Goal: Task Accomplishment & Management: Manage account settings

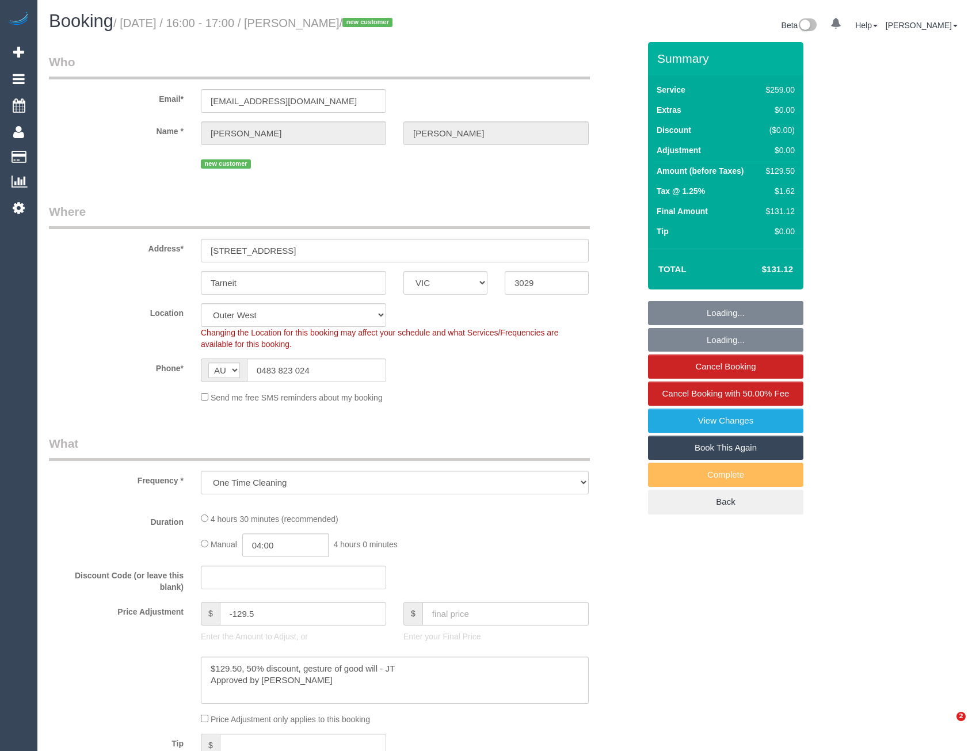
select select "VIC"
select select "object:698"
select select "string:stripe-pm_1RqXW02GScqysDRV32flWCyi"
select select "number:27"
select select "number:14"
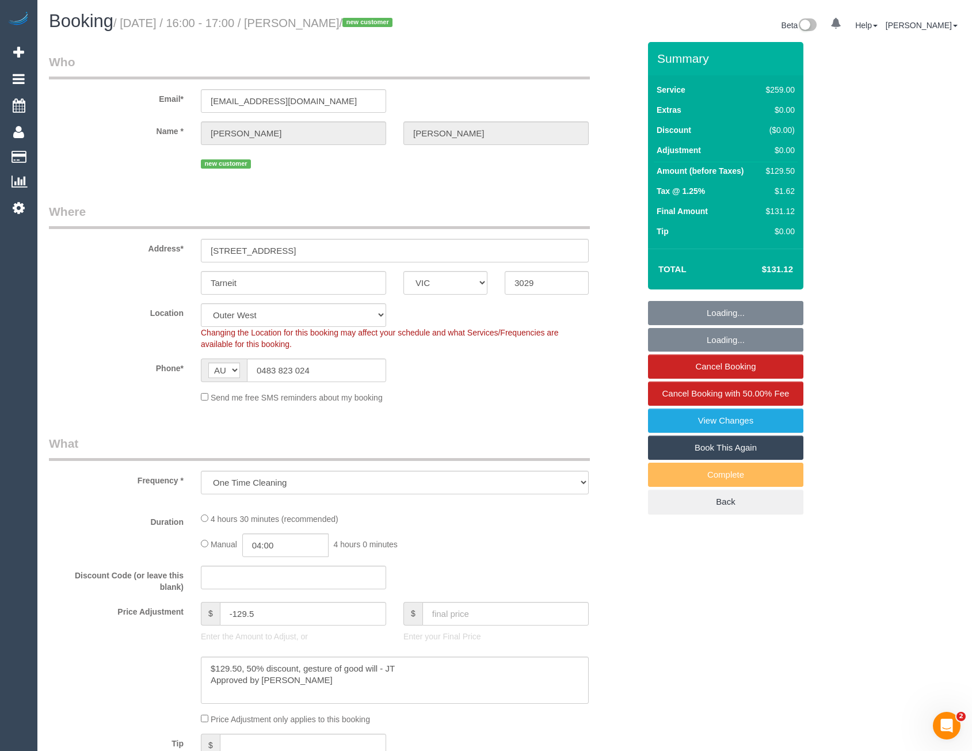
select select "number:19"
select select "number:24"
select select "number:35"
select select "number:11"
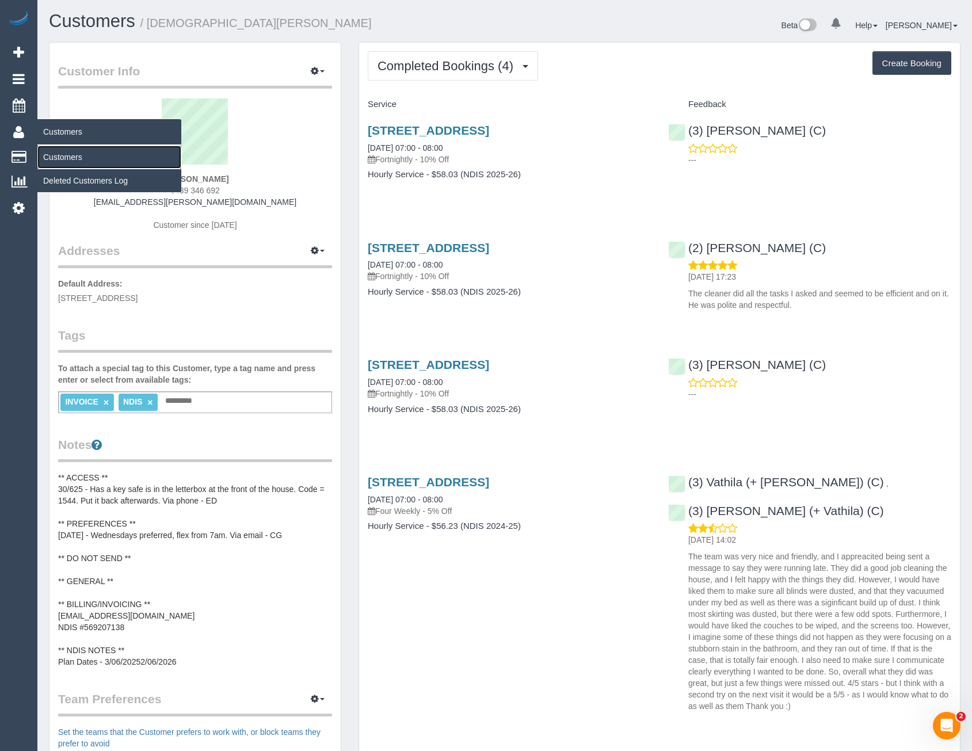
click at [61, 154] on link "Customers" at bounding box center [109, 157] width 144 height 23
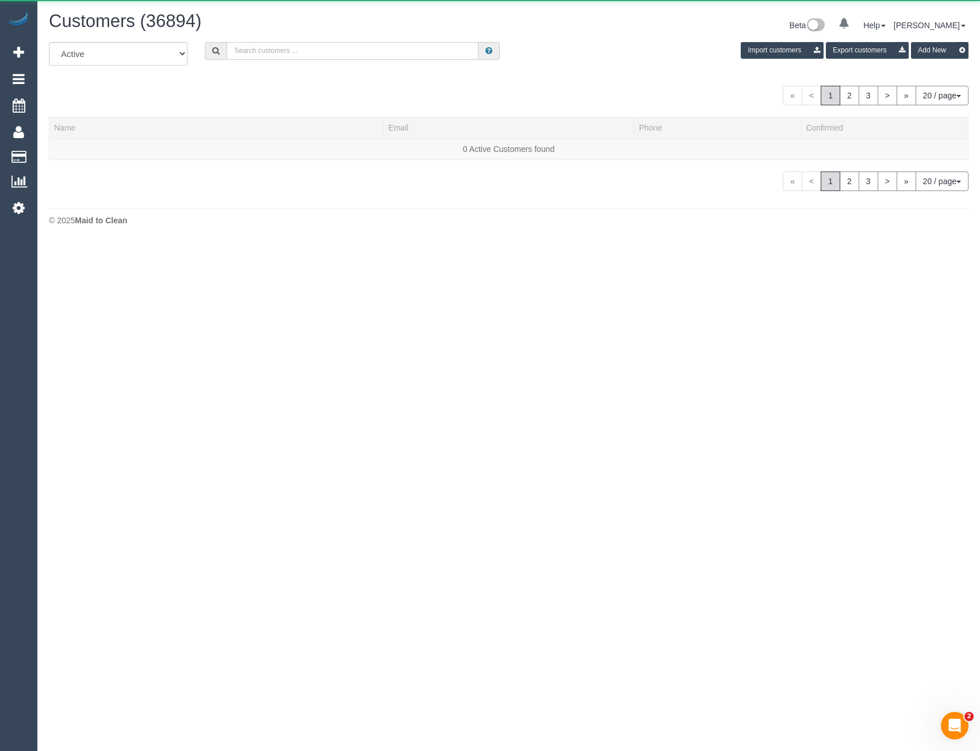
click at [263, 48] on input "text" at bounding box center [353, 51] width 252 height 18
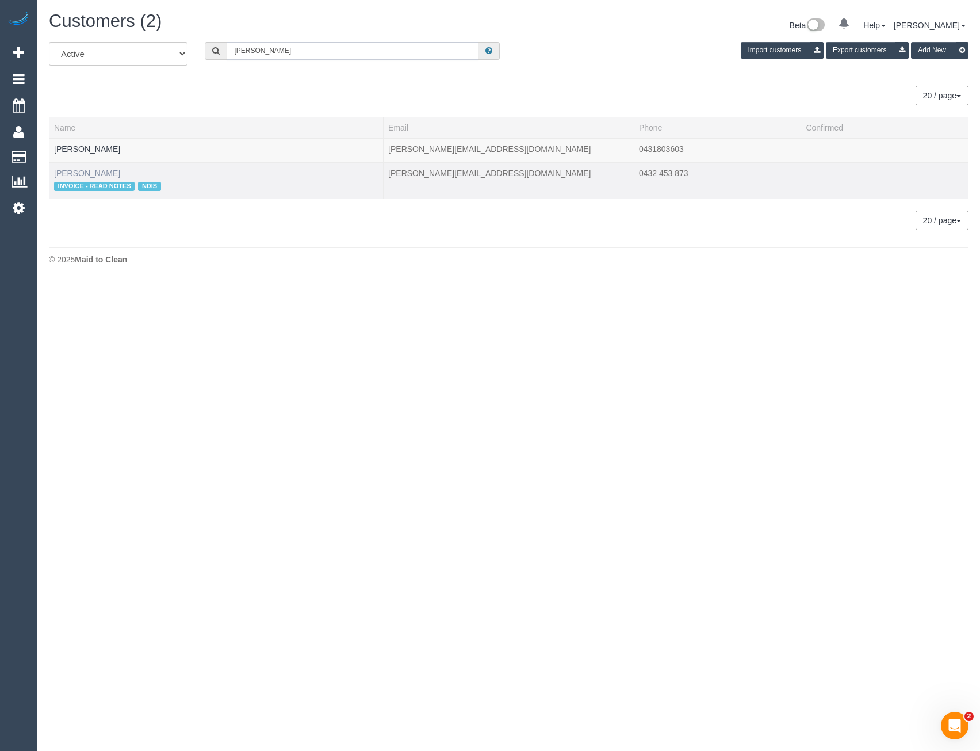
type input "Christine Ca"
click at [110, 169] on link "Christine Cavarra" at bounding box center [87, 173] width 66 height 9
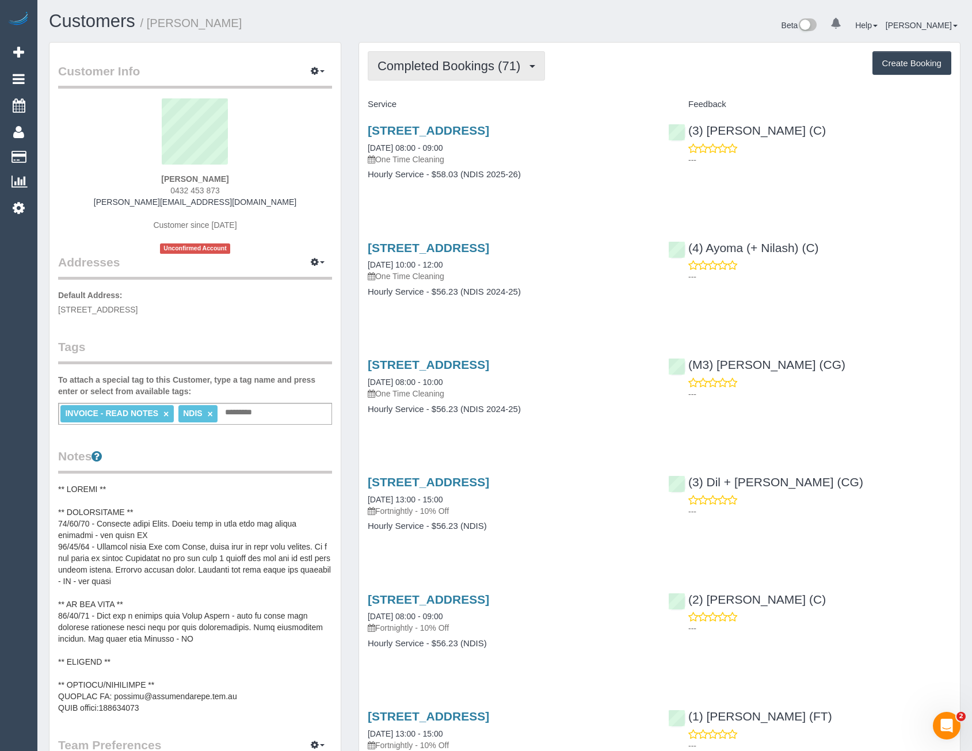
click at [500, 74] on button "Completed Bookings (71)" at bounding box center [456, 65] width 177 height 29
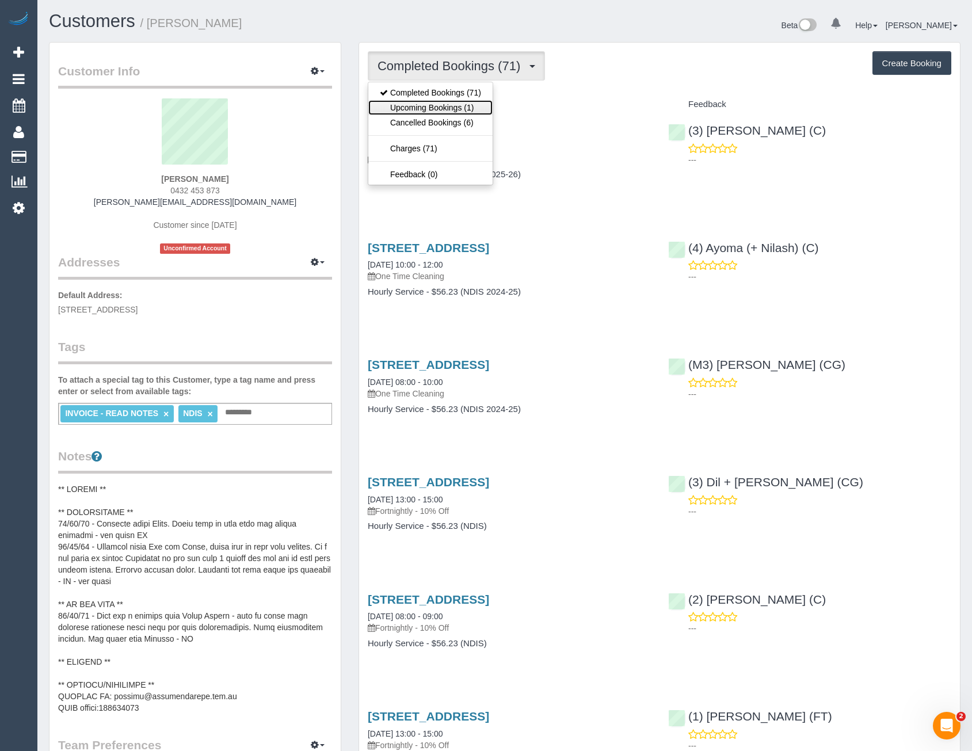
click at [458, 109] on link "Upcoming Bookings (1)" at bounding box center [430, 107] width 124 height 15
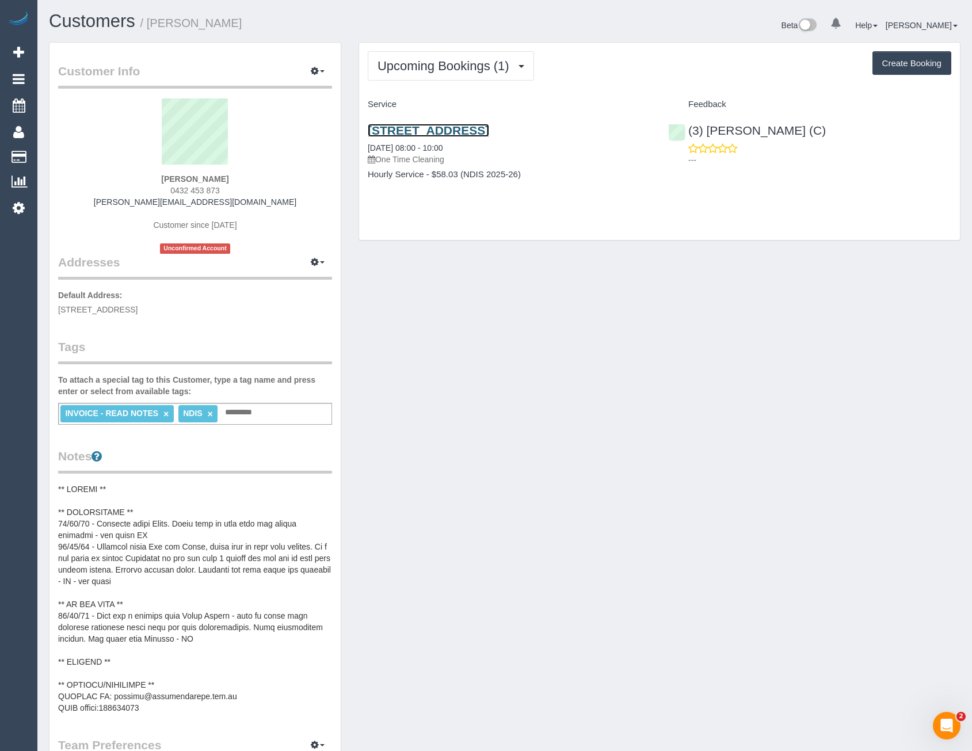
click at [489, 131] on link "8 Liberty Parade, Ivanhoe, VIC 3079" at bounding box center [428, 130] width 121 height 13
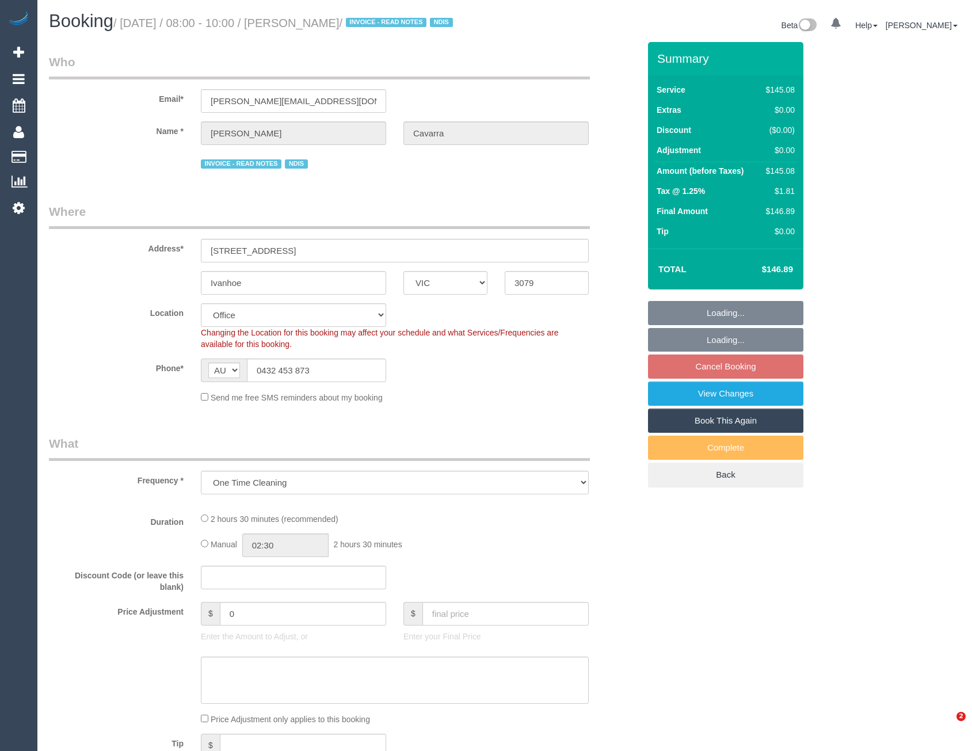
select select "VIC"
select select "object:648"
select select "150"
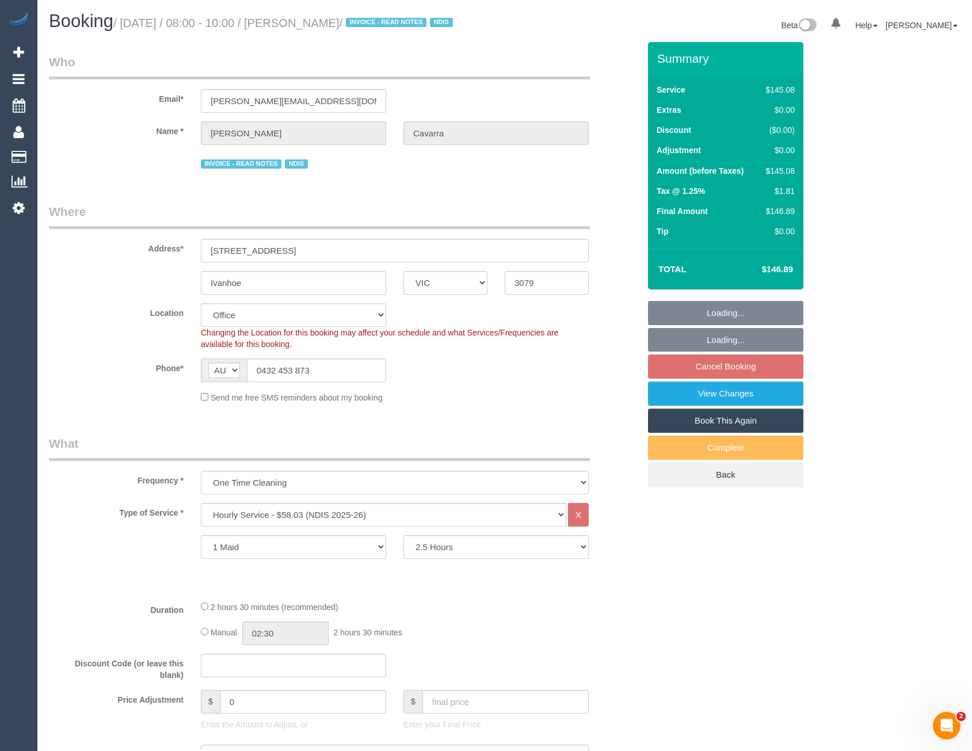
select select "number:28"
select select "number:14"
select select "number:19"
select select "number:36"
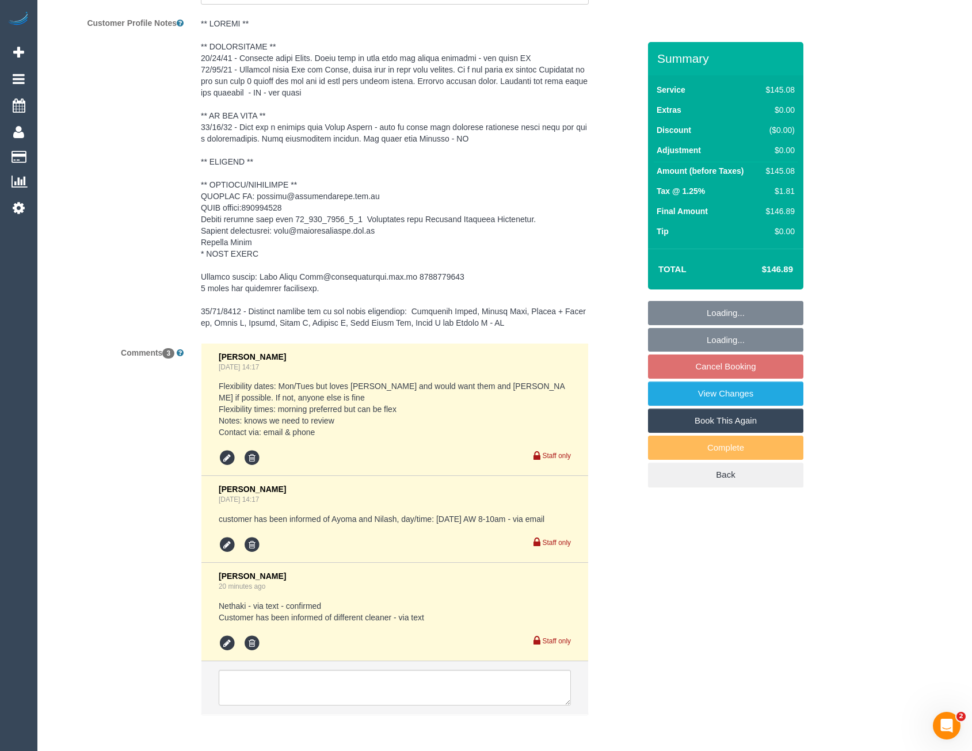
scroll to position [1806, 0]
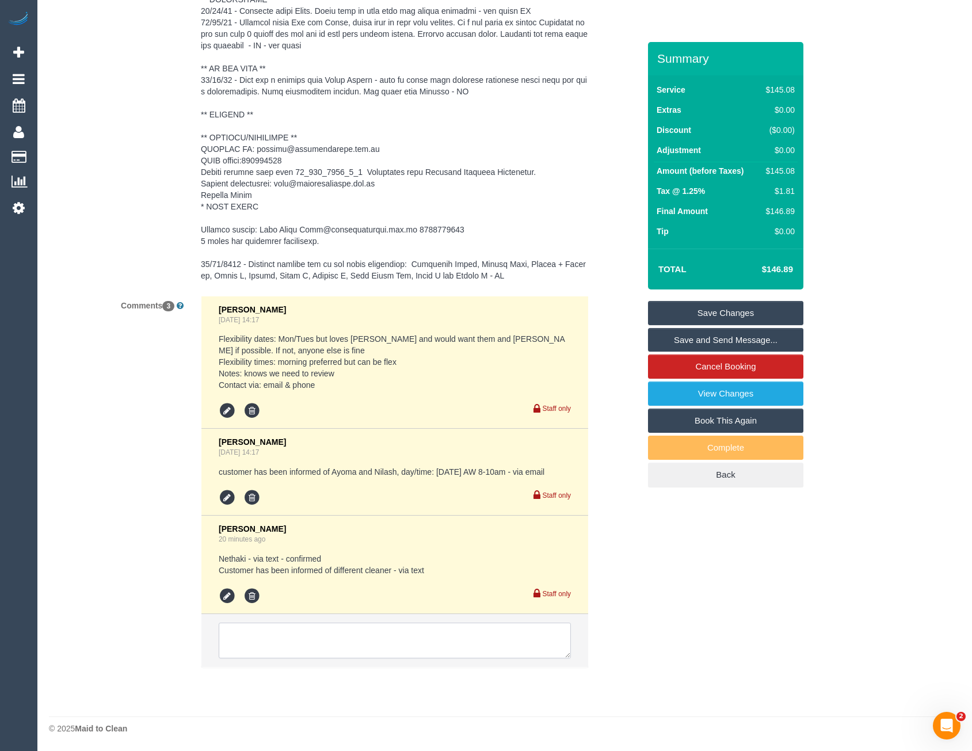
drag, startPoint x: 333, startPoint y: 652, endPoint x: 338, endPoint y: 640, distance: 13.1
click at [333, 652] on textarea at bounding box center [395, 640] width 352 height 36
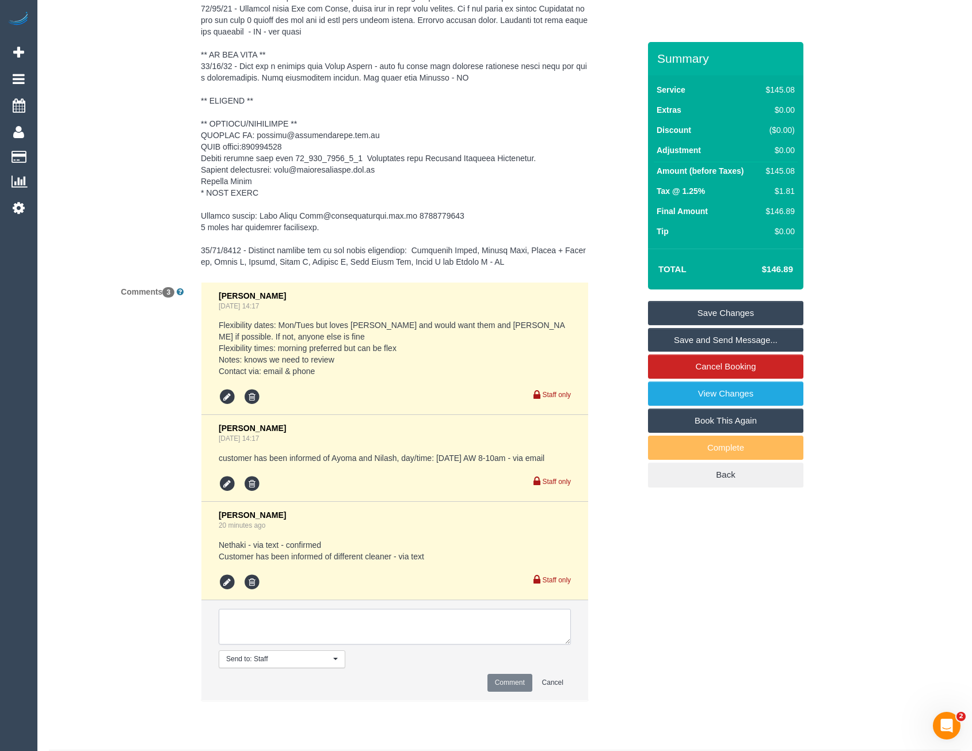
type textarea "I"
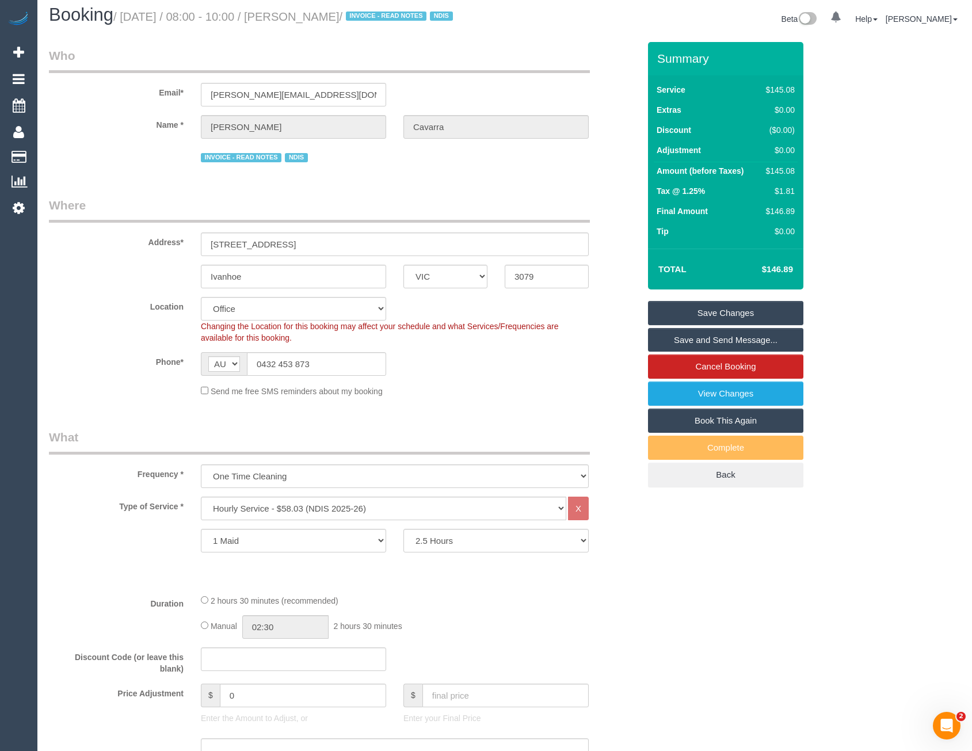
scroll to position [0, 0]
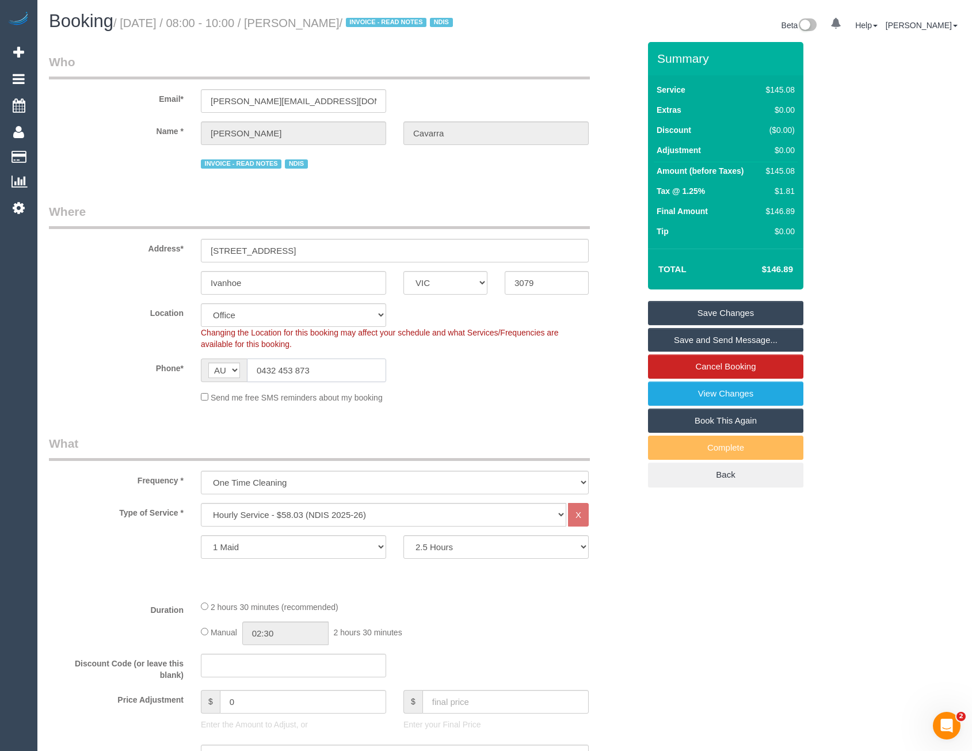
drag, startPoint x: 314, startPoint y: 387, endPoint x: 263, endPoint y: 382, distance: 50.3
click at [263, 382] on input "0432 453 873" at bounding box center [316, 370] width 139 height 24
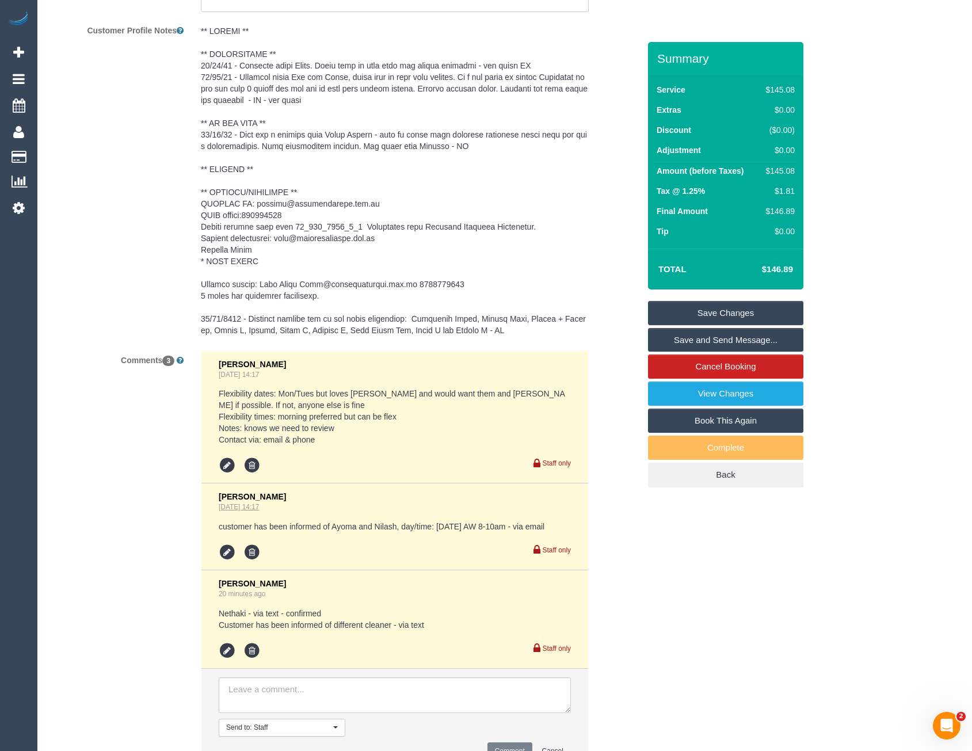
scroll to position [1853, 0]
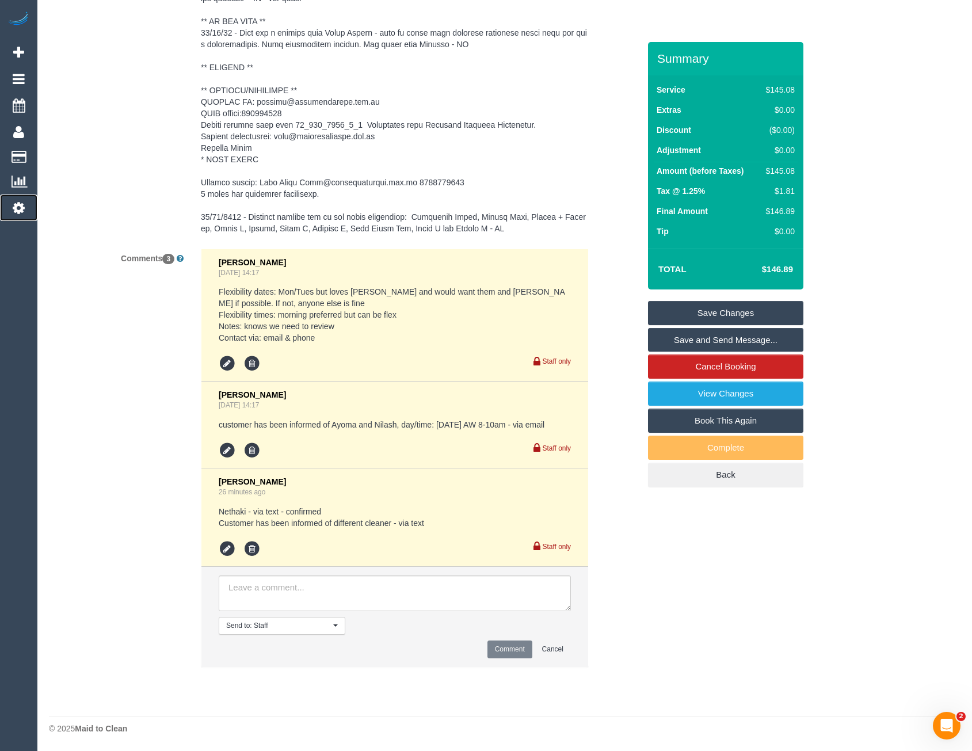
click at [22, 210] on icon at bounding box center [19, 208] width 12 height 14
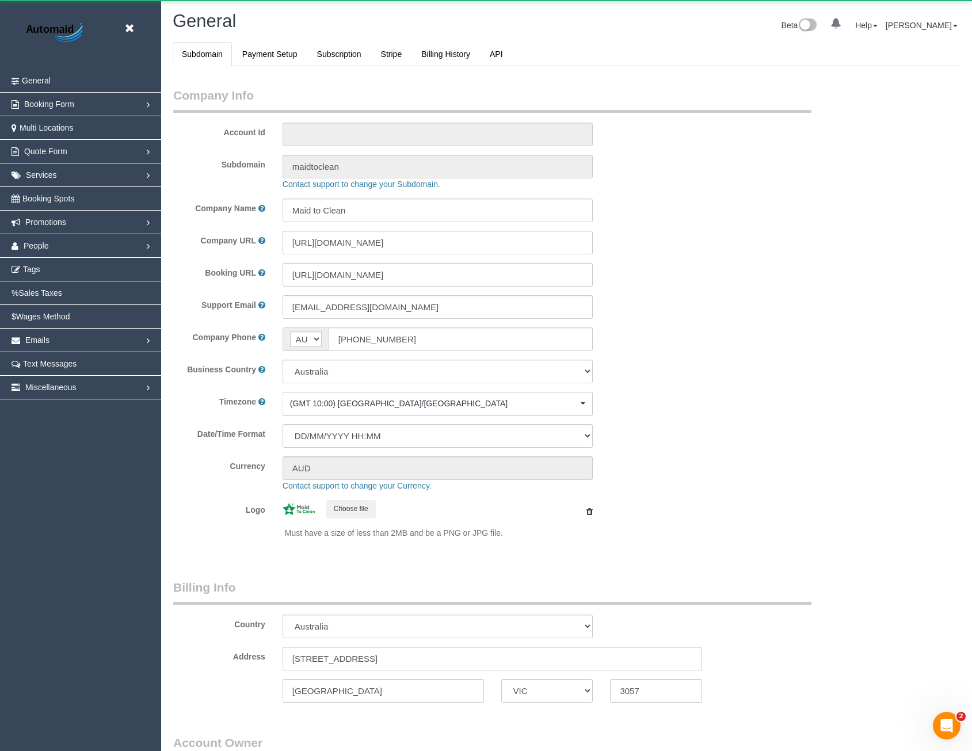
select select "1"
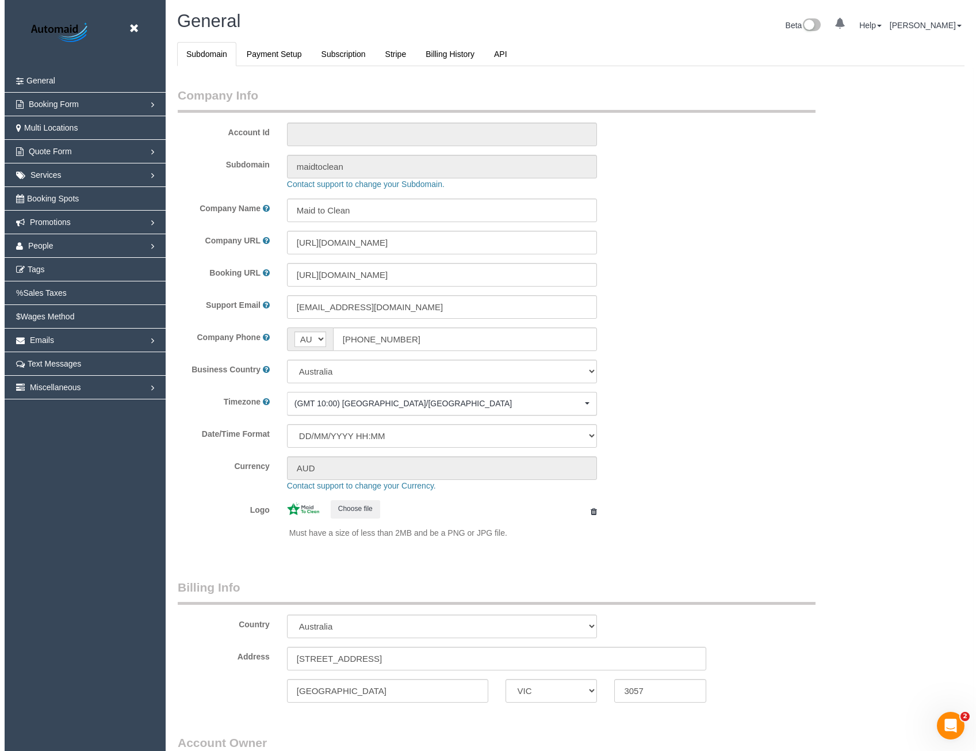
scroll to position [2629, 972]
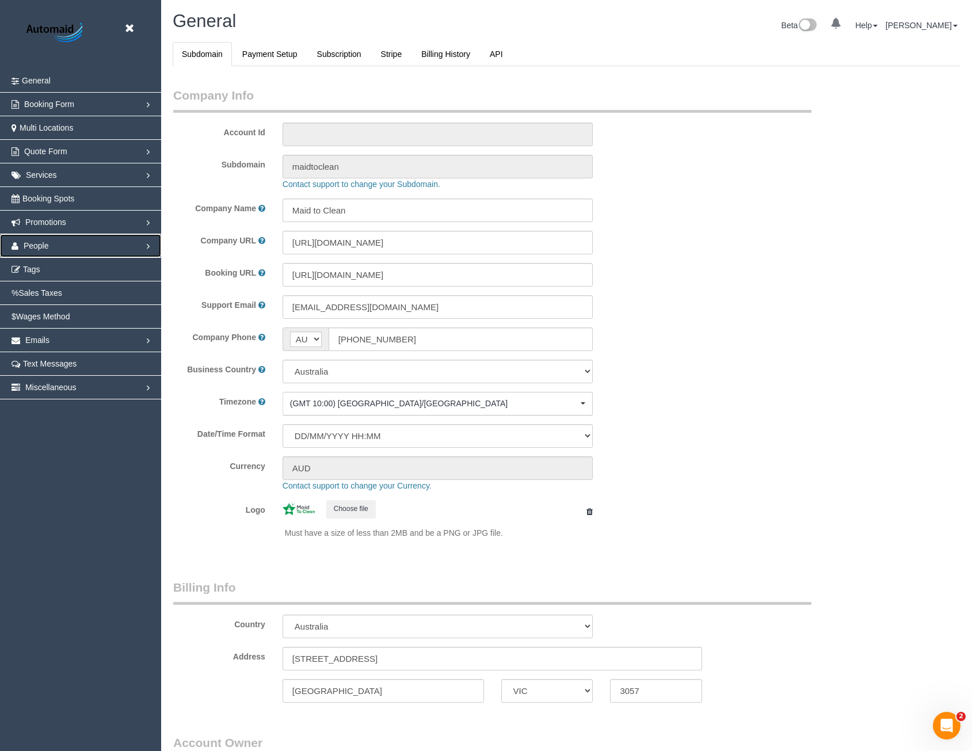
click at [29, 246] on span "People" at bounding box center [36, 245] width 25 height 9
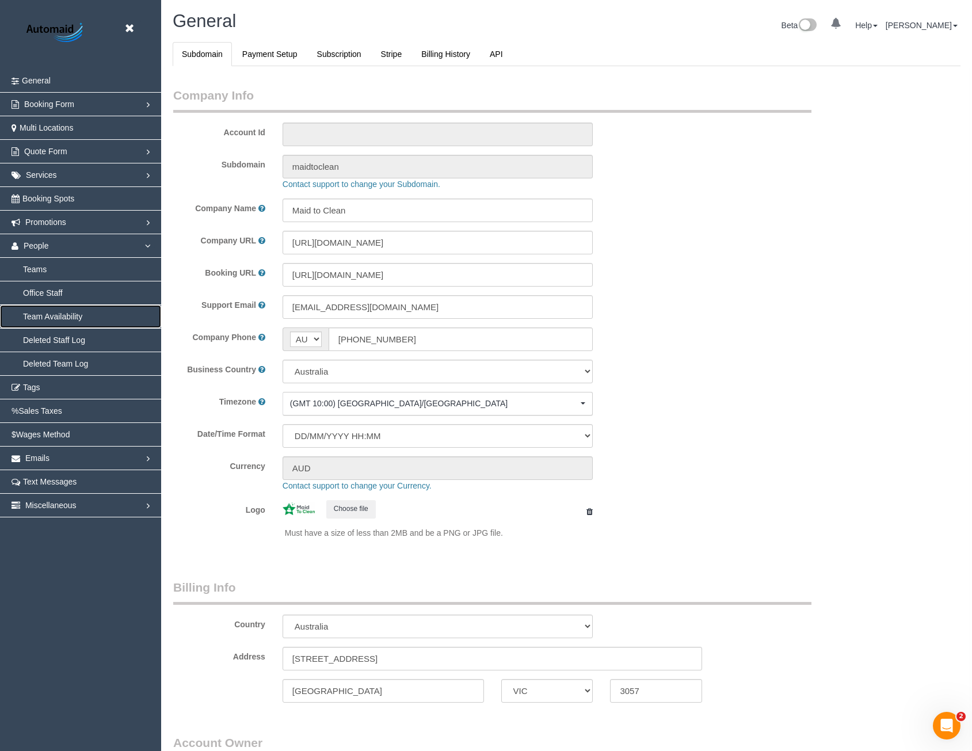
click at [52, 316] on link "Team Availability" at bounding box center [80, 316] width 161 height 23
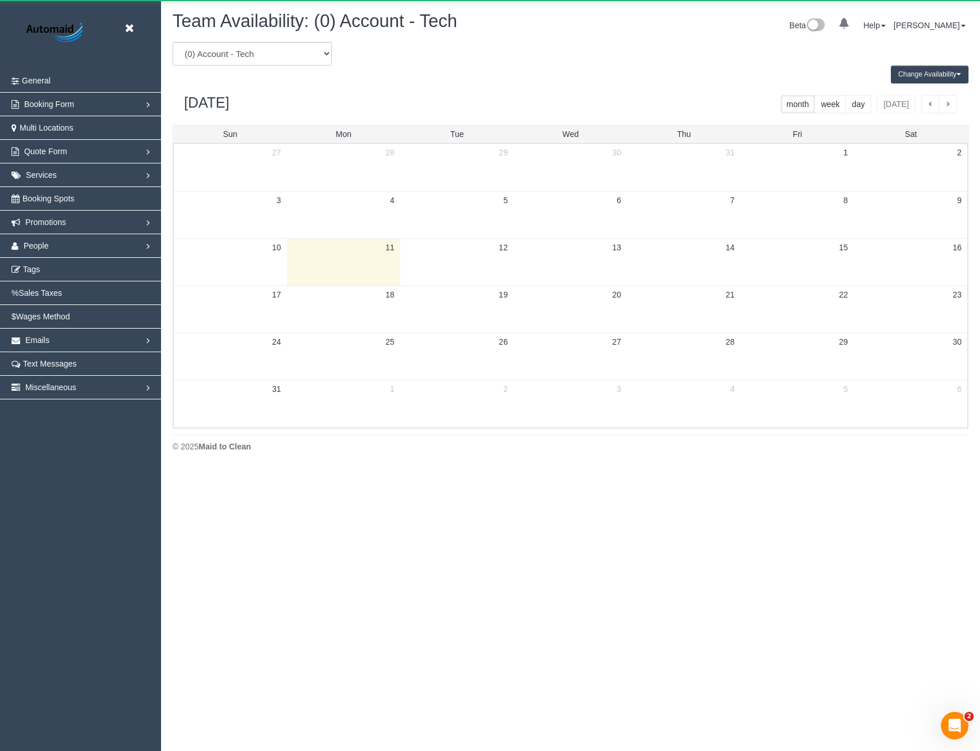
scroll to position [468, 980]
click at [236, 59] on select "(0) Account - Tech (0) Office (0) Raunak Test Account (1) Debbie Brodjanac (FT)…" at bounding box center [252, 54] width 159 height 24
select select "number:112712"
click at [173, 42] on select "(0) Account - Tech (0) Office (0) Raunak Test Account (1) Debbie Brodjanac (FT)…" at bounding box center [252, 54] width 159 height 24
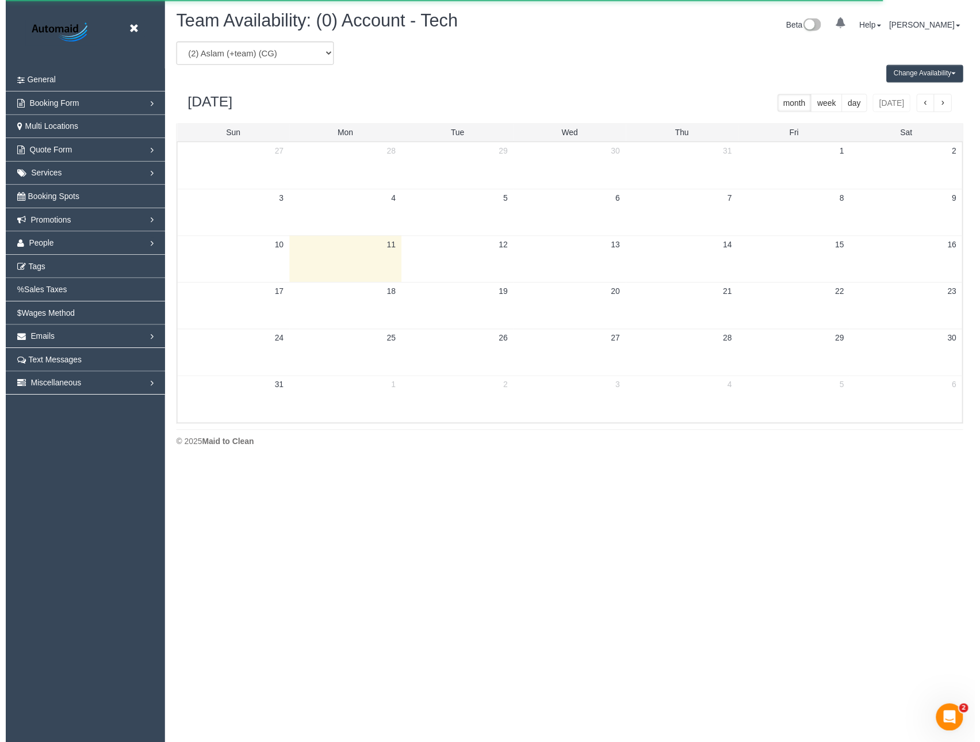
scroll to position [57054, 56543]
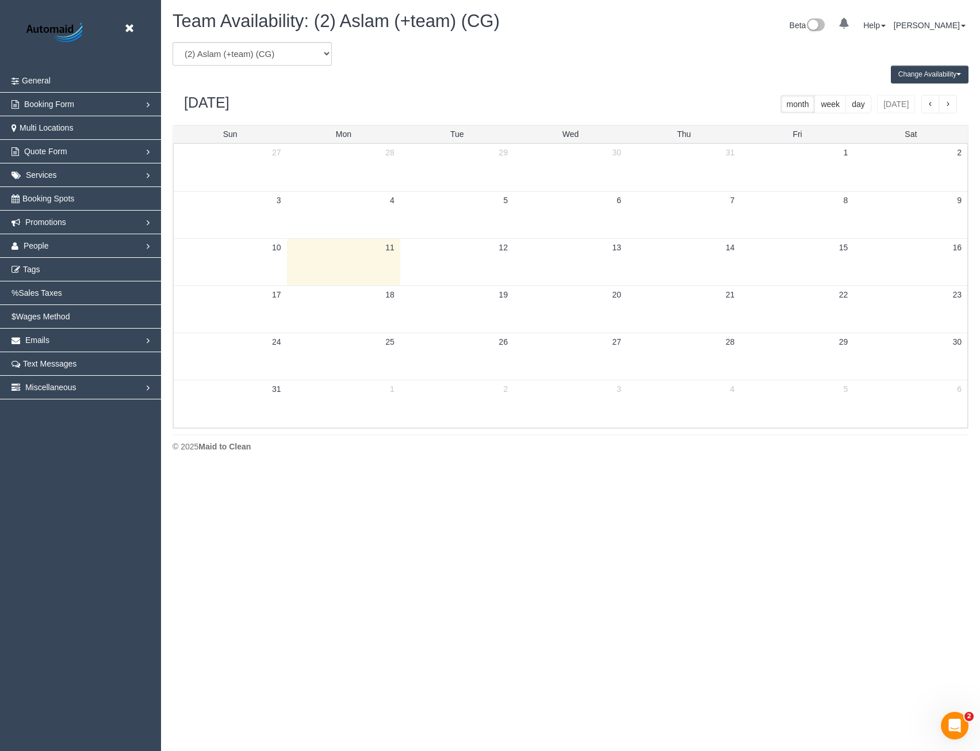
click at [917, 76] on button "Change Availability" at bounding box center [930, 75] width 78 height 18
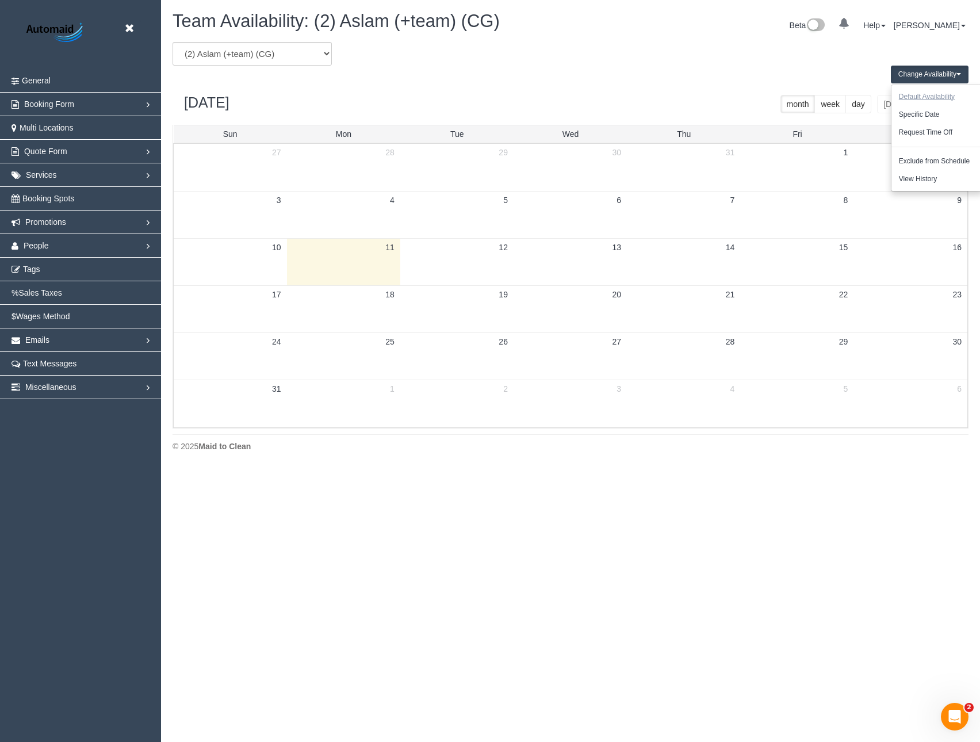
click at [927, 93] on button "Default Availability" at bounding box center [927, 97] width 71 height 18
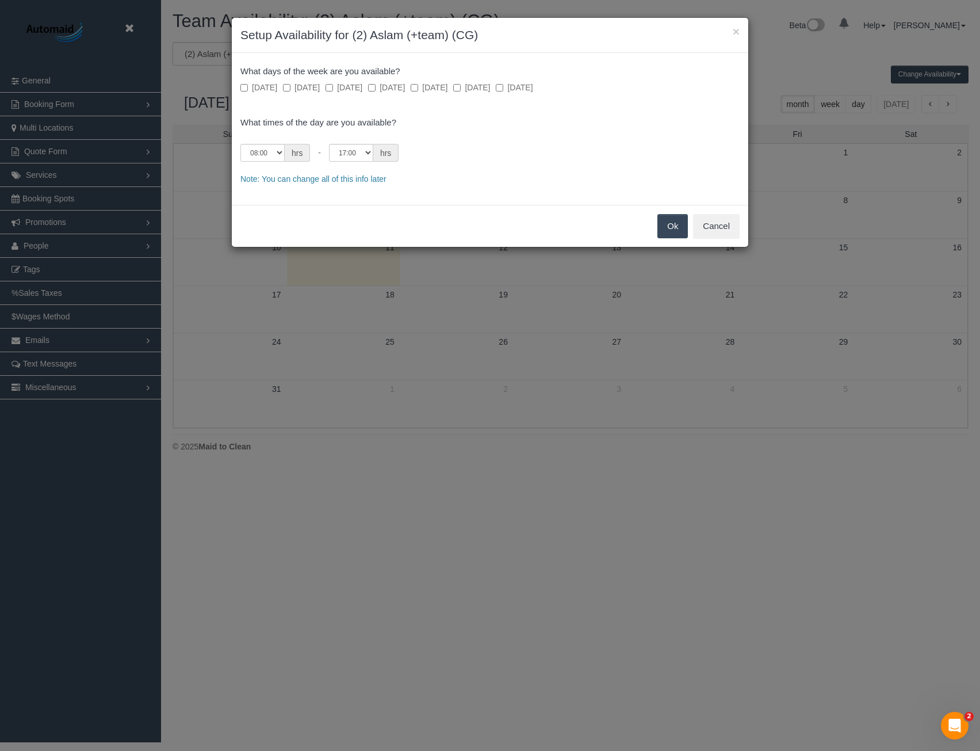
click at [533, 88] on label "Saturday" at bounding box center [514, 88] width 37 height 12
click at [273, 154] on select "00:00 00:05 00:10 00:15 00:20 00:25 00:30 00:35 00:40 00:45 00:50 00:55 01:00 0…" at bounding box center [262, 153] width 44 height 18
select select "string:07:00"
click at [240, 144] on select "00:00 00:05 00:10 00:15 00:20 00:25 00:30 00:35 00:40 00:45 00:50 00:55 01:00 0…" at bounding box center [262, 153] width 44 height 18
click at [341, 159] on select "00:00 00:05 00:10 00:15 00:20 00:25 00:30 00:35 00:40 00:45 00:50 00:55 01:00 0…" at bounding box center [351, 153] width 44 height 18
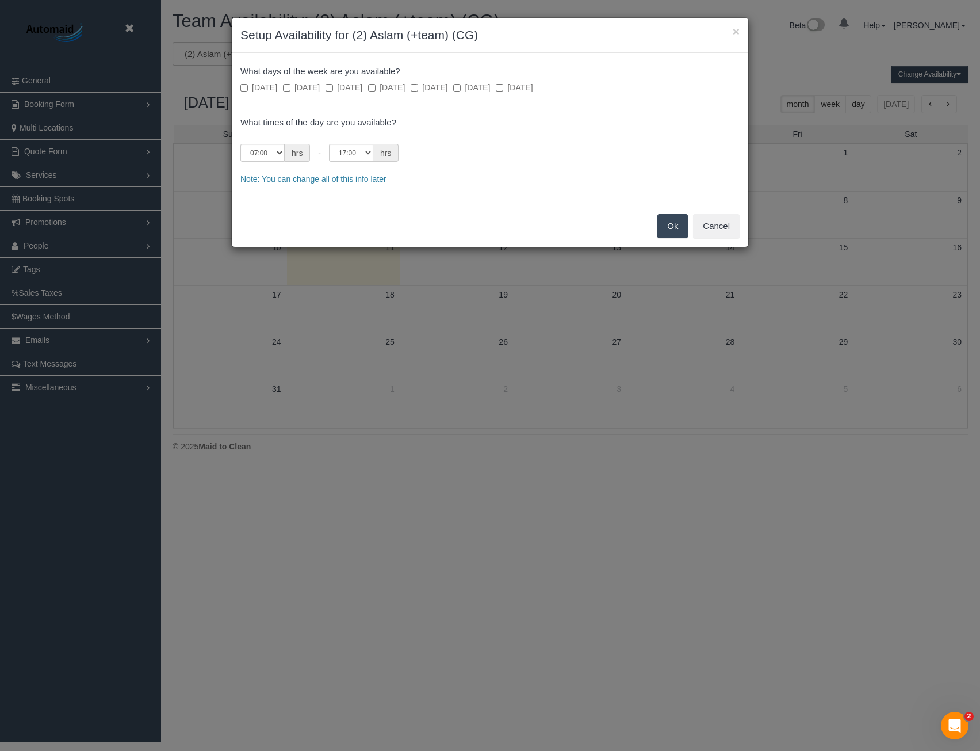
click at [484, 162] on div "What days of the week are you available? Sunday Monday Tuesday Wednesday Thursd…" at bounding box center [490, 129] width 517 height 152
click at [679, 228] on button "Ok" at bounding box center [672, 226] width 30 height 24
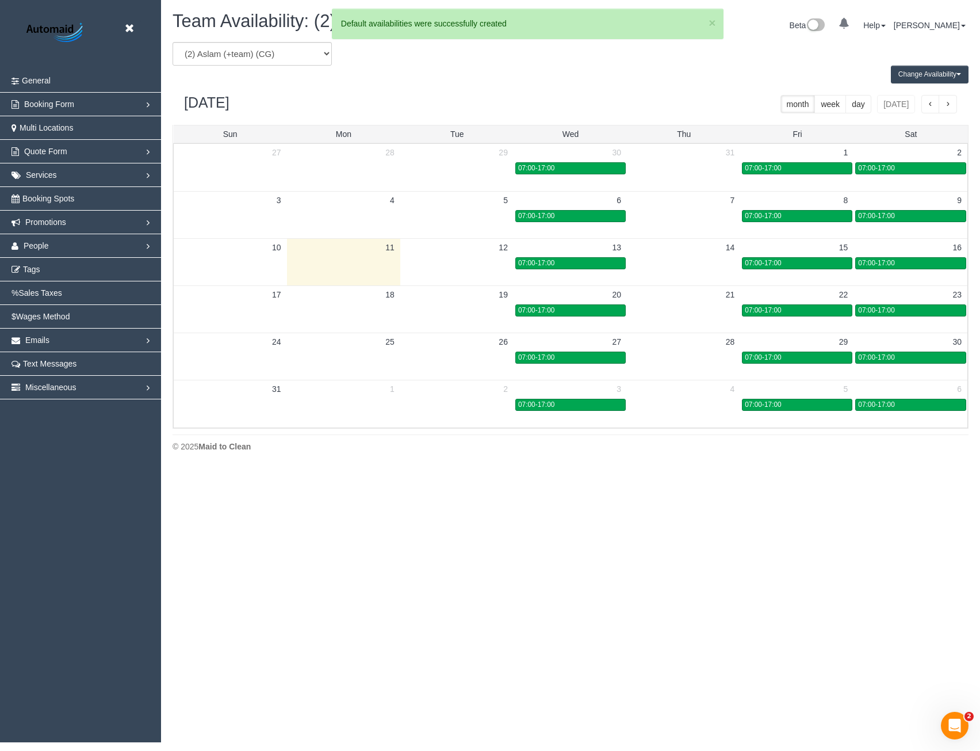
click at [938, 75] on button "Change Availability" at bounding box center [930, 75] width 78 height 18
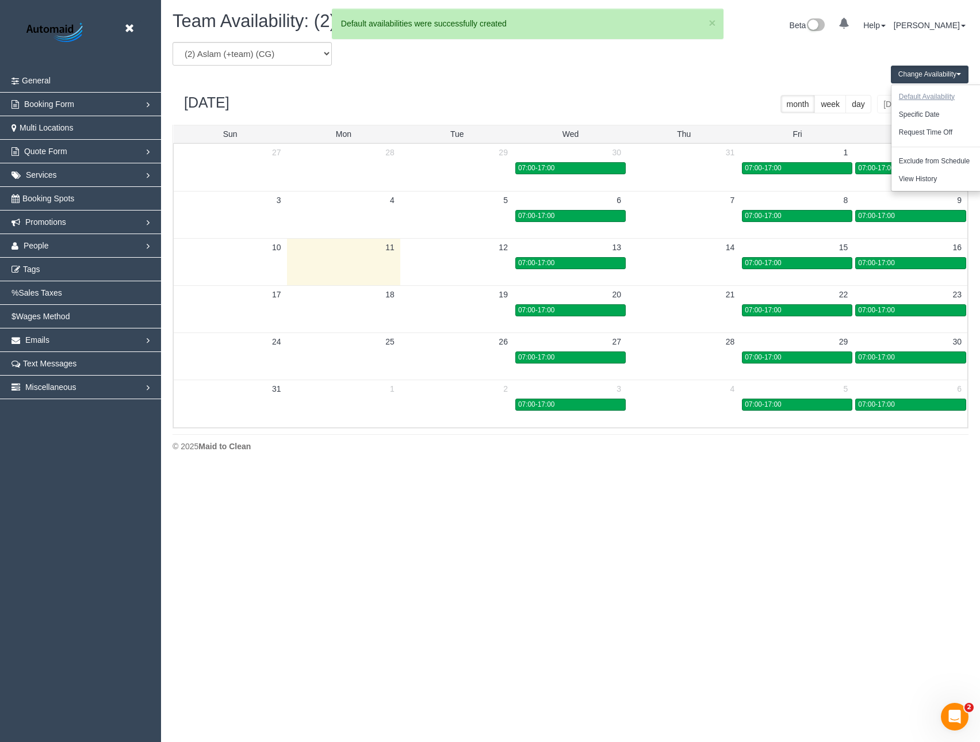
click at [939, 97] on button "Default Availability" at bounding box center [927, 97] width 71 height 18
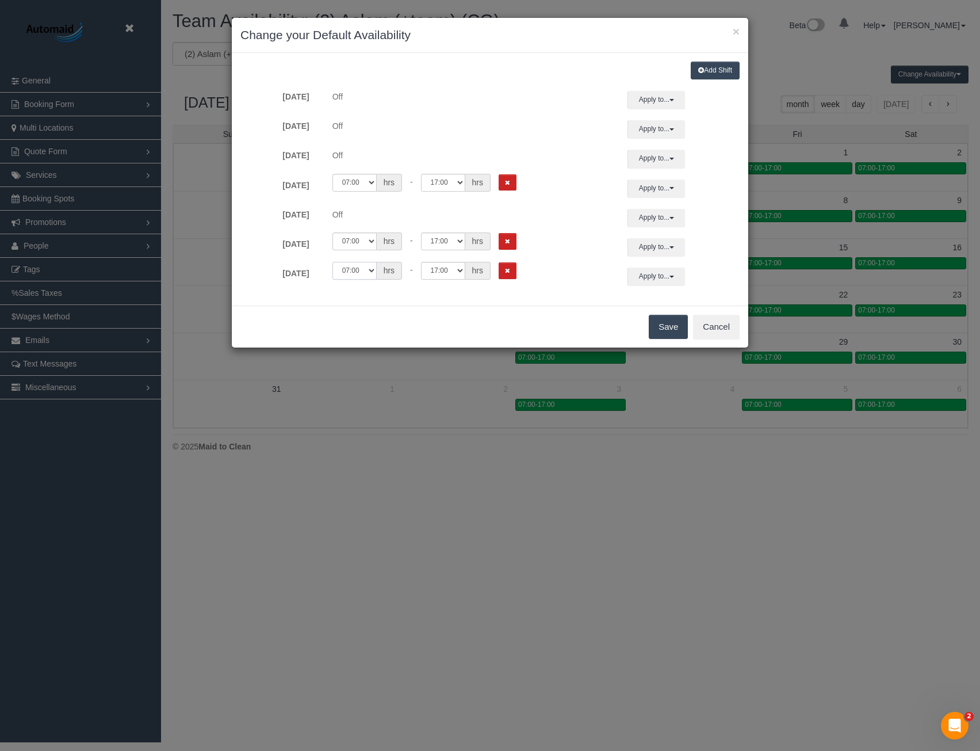
click at [368, 271] on select "00:00 00:05 00:10 00:15 00:20 00:25 00:30 00:35 00:40 00:45 00:50 00:55 01:00 0…" at bounding box center [354, 271] width 44 height 18
select select "string:16:00"
click at [332, 262] on select "00:00 00:05 00:10 00:15 00:20 00:25 00:30 00:35 00:40 00:45 00:50 00:55 01:00 0…" at bounding box center [354, 271] width 44 height 18
click at [669, 329] on button "Save" at bounding box center [668, 327] width 39 height 24
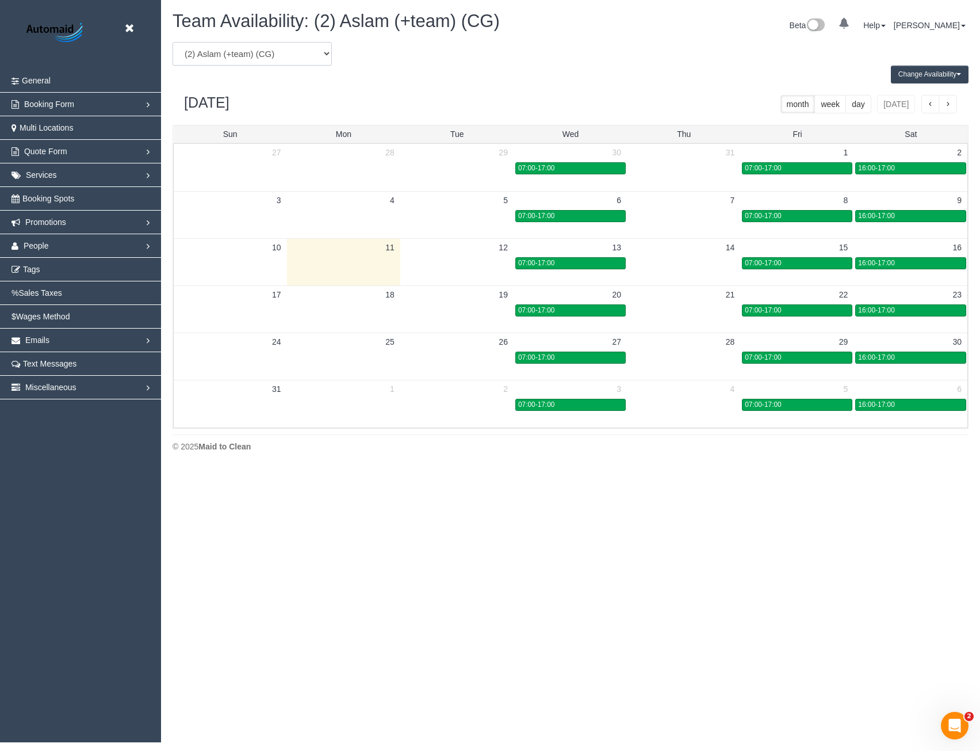
click at [290, 53] on select "(0) Account - Tech (0) Office (0) Raunak Test Account (1) Debbie Brodjanac (FT)…" at bounding box center [252, 54] width 159 height 24
click at [361, 95] on div "August 2025 month week day today" at bounding box center [571, 103] width 796 height 41
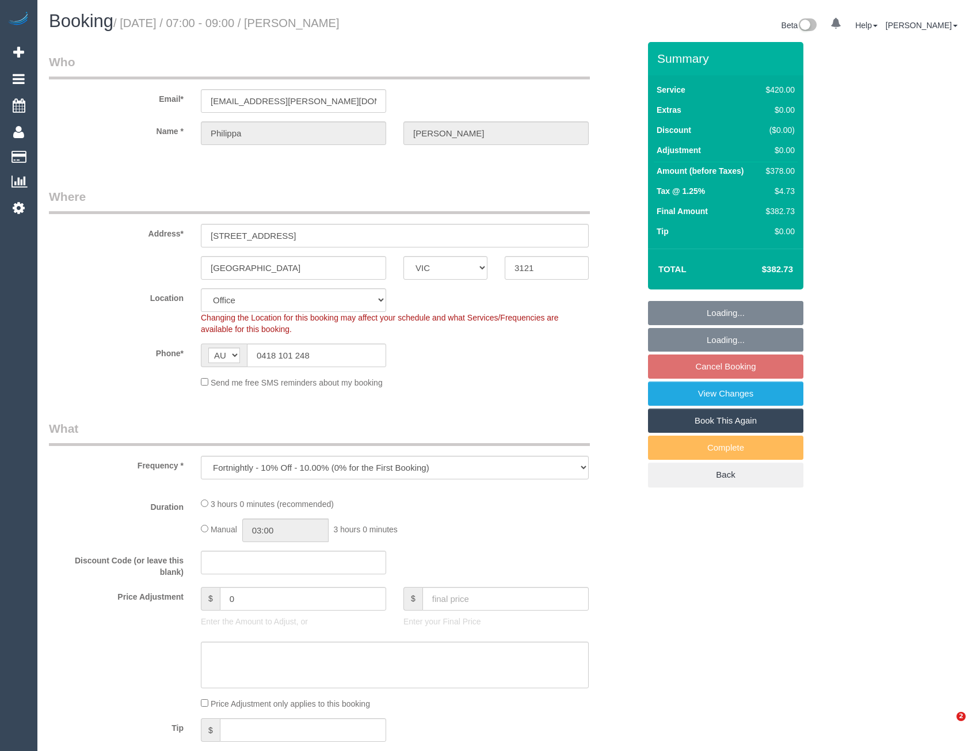
select select "VIC"
select select "number:28"
select select "number:17"
select select "number:19"
select select "number:24"
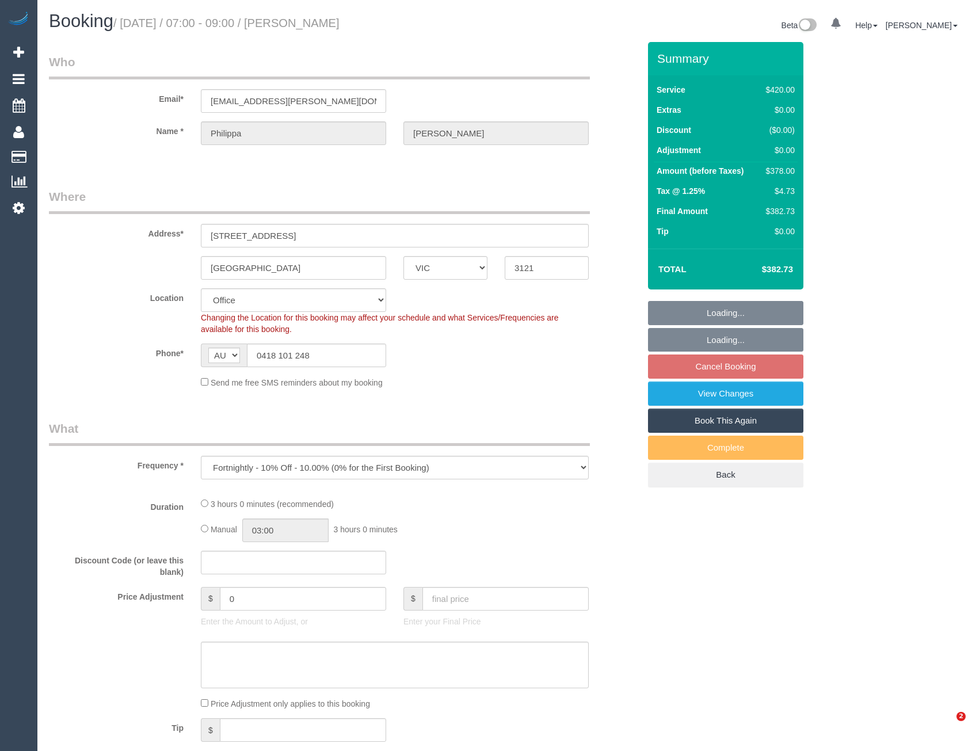
select select "number:34"
select select "number:11"
select select "2"
select select "180"
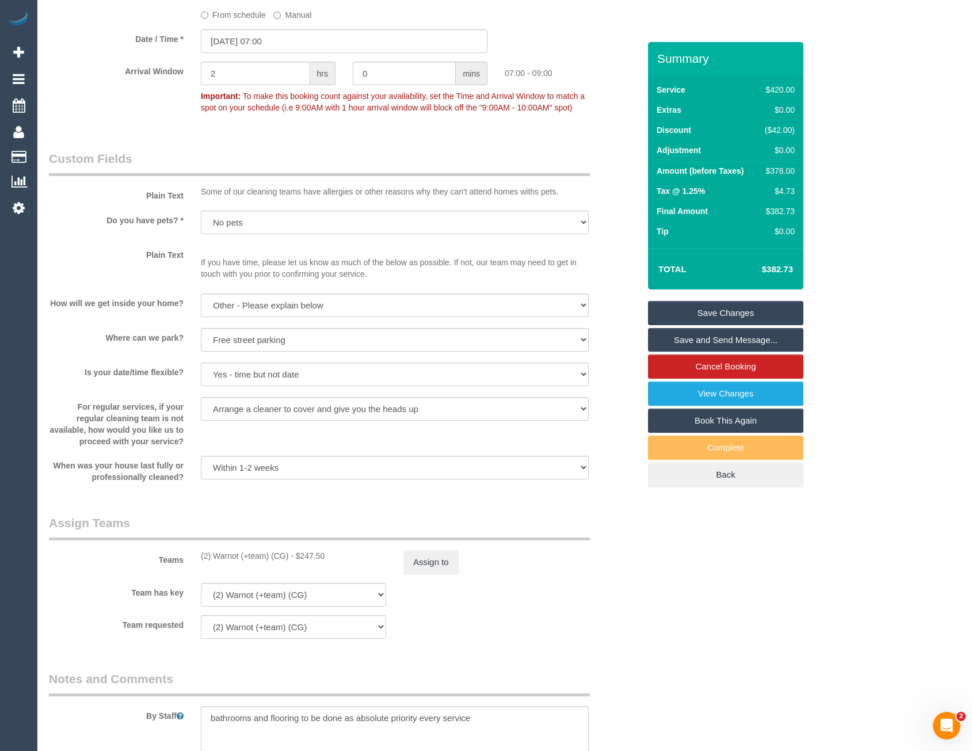
scroll to position [1494, 0]
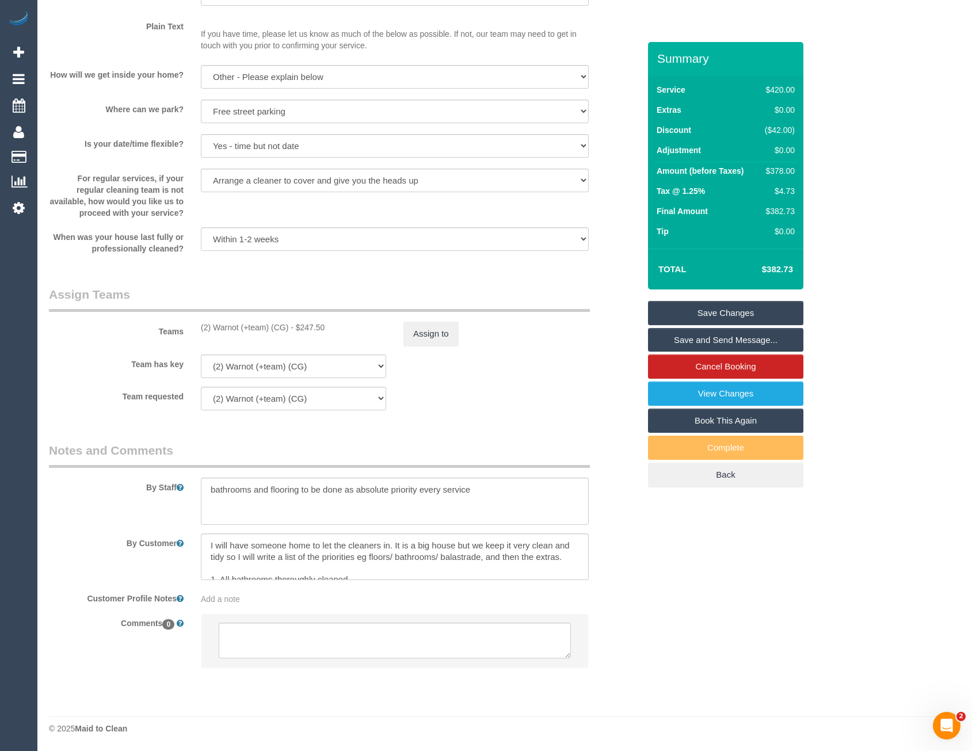
click at [433, 319] on div "Teams (2) Warnot (+team) (CG) - $247.50 Assign to" at bounding box center [343, 316] width 607 height 60
click at [444, 337] on button "Assign to" at bounding box center [430, 334] width 55 height 24
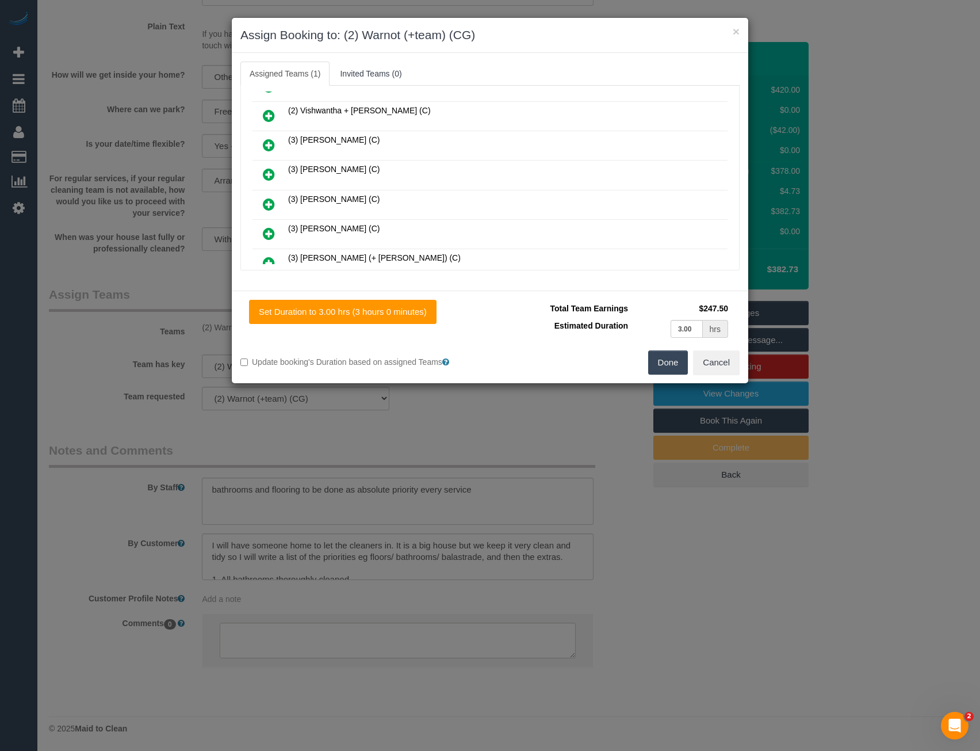
scroll to position [690, 0]
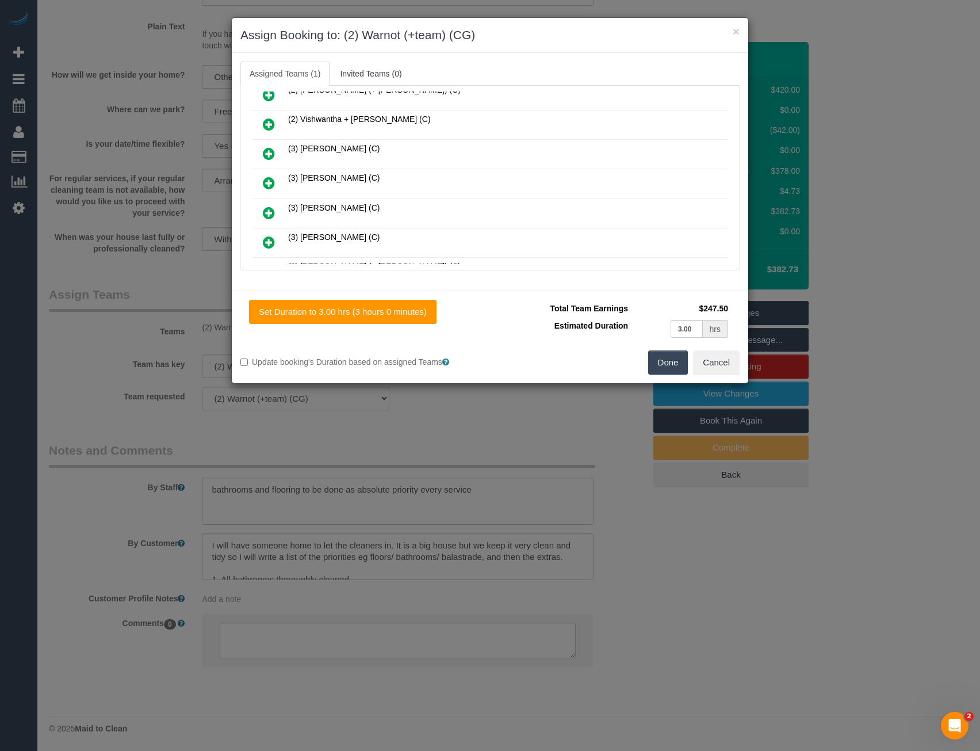
click at [385, 459] on div "× Assign Booking to: (2) Warnot (+team) (CG) Assigned Teams (1) Invited Teams (…" at bounding box center [490, 375] width 980 height 751
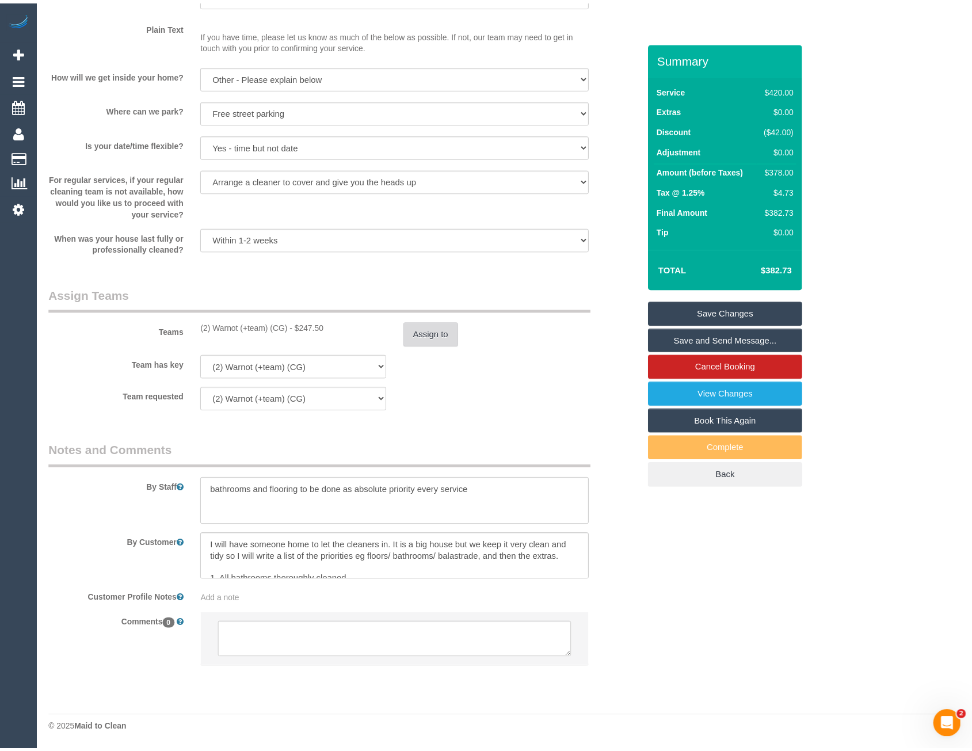
scroll to position [1494, 0]
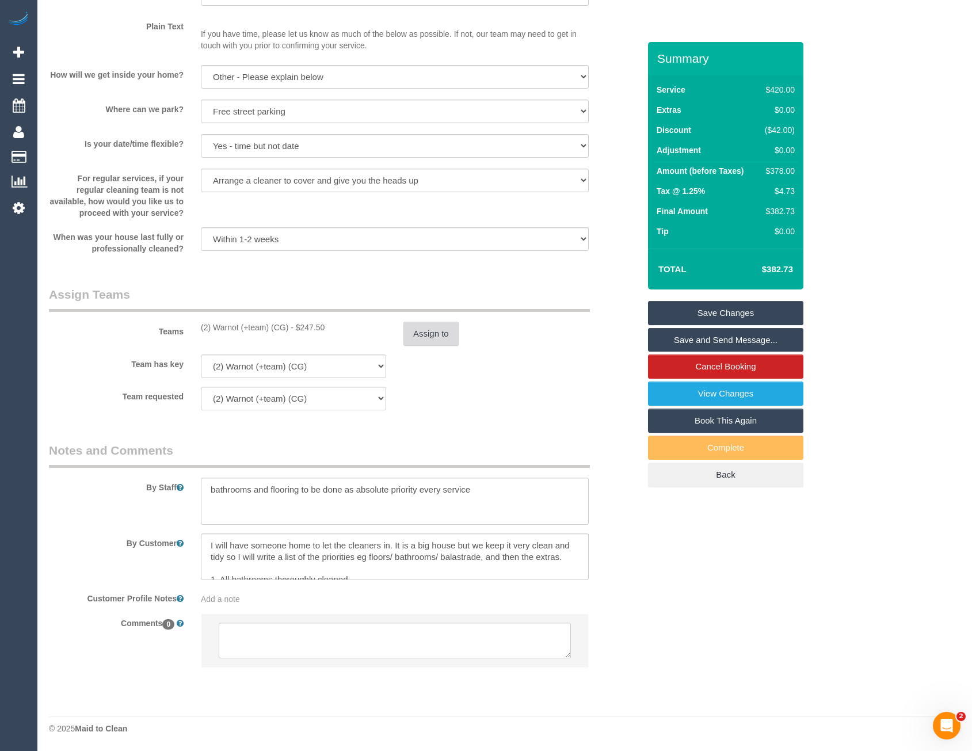
click at [424, 327] on button "Assign to" at bounding box center [430, 334] width 55 height 24
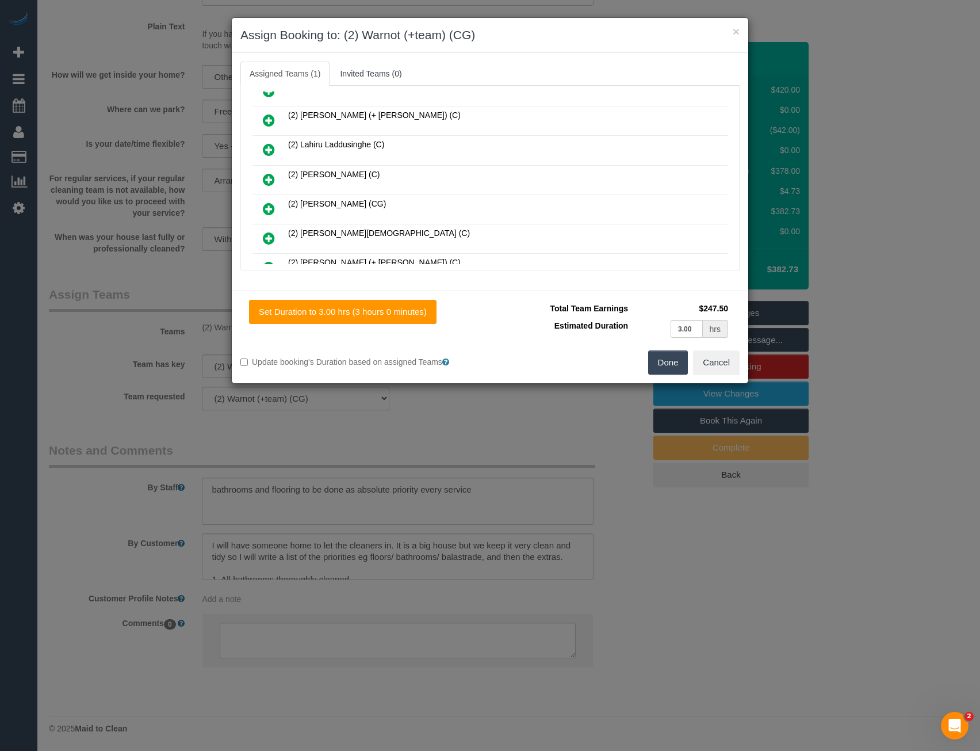
scroll to position [633, 0]
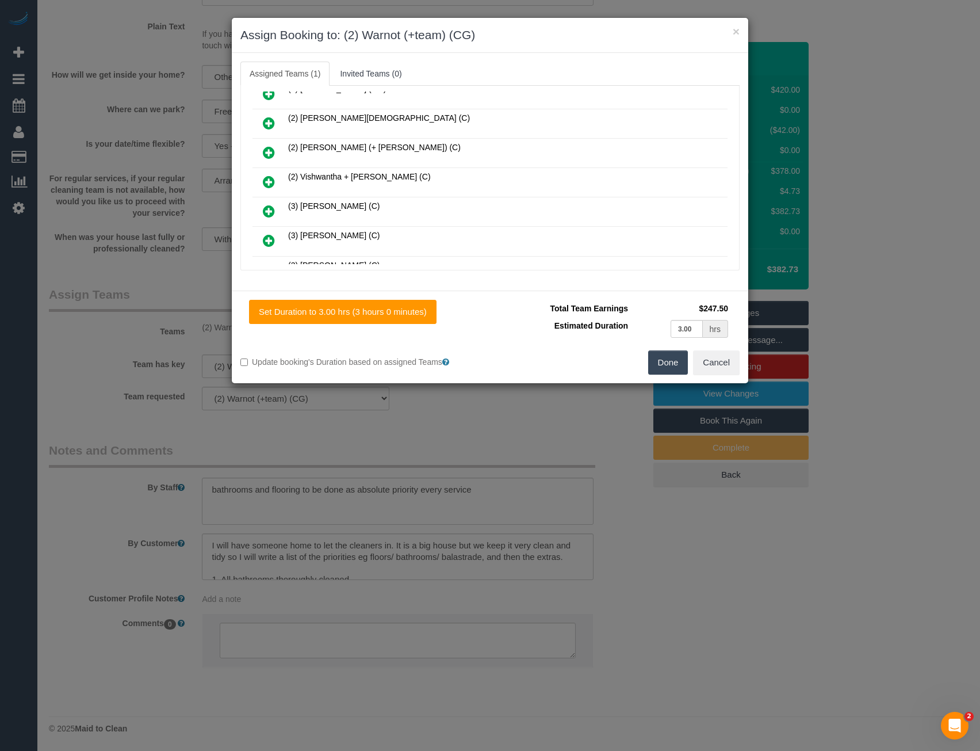
click at [445, 432] on div "× Assign Booking to: (2) Warnot (+team) (CG) Assigned Teams (1) Invited Teams (…" at bounding box center [490, 375] width 980 height 751
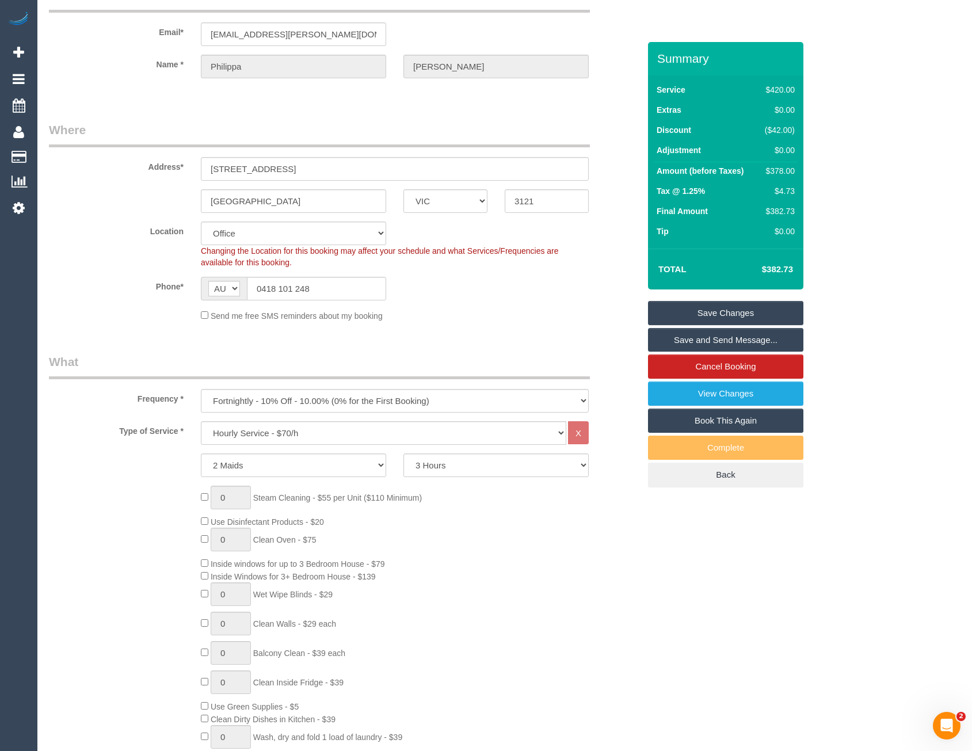
scroll to position [0, 0]
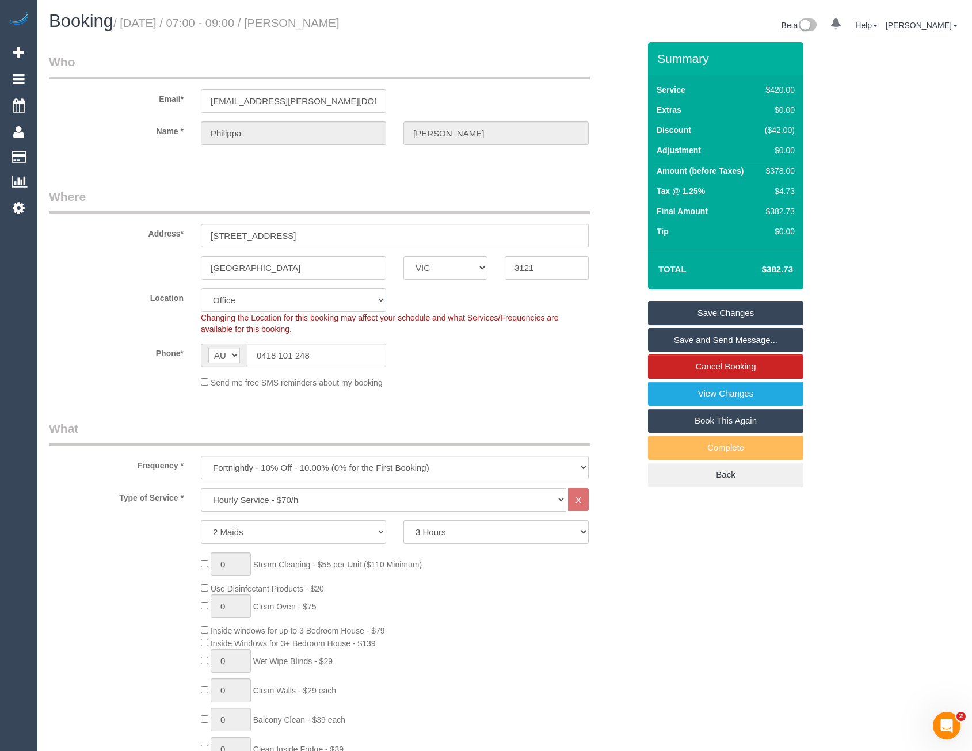
click at [280, 305] on select "Office City East (North) East (South) Inner East Inner North (East) Inner North…" at bounding box center [293, 300] width 185 height 24
click at [487, 349] on div "Phone* AF AL DZ AD AO AI AQ AG AR AM AW AU AT AZ BS BH BD BB BY BE BZ BJ BM BT …" at bounding box center [343, 355] width 607 height 24
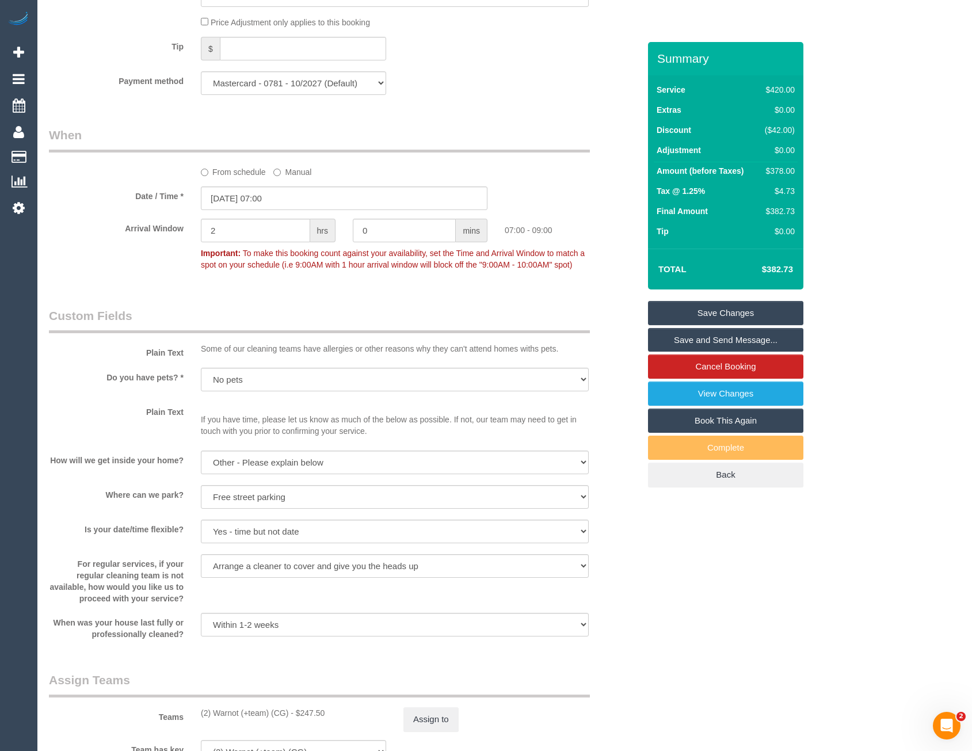
scroll to position [1323, 0]
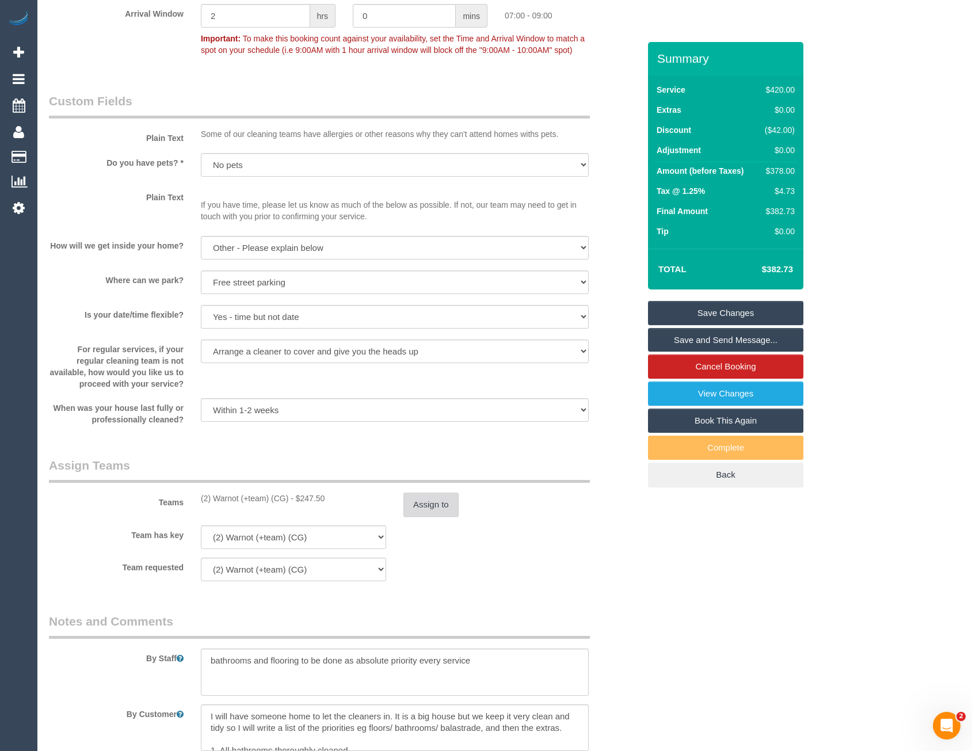
click at [425, 498] on button "Assign to" at bounding box center [430, 504] width 55 height 24
click at [423, 521] on sui-booking-teams "Teams (2) Warnot (+team) (CG) - $247.50 Assign to Team has key (2) Warnot (+tea…" at bounding box center [344, 519] width 590 height 124
click at [423, 513] on button "Assign to" at bounding box center [430, 504] width 55 height 24
click at [435, 511] on button "Assign to" at bounding box center [430, 504] width 55 height 24
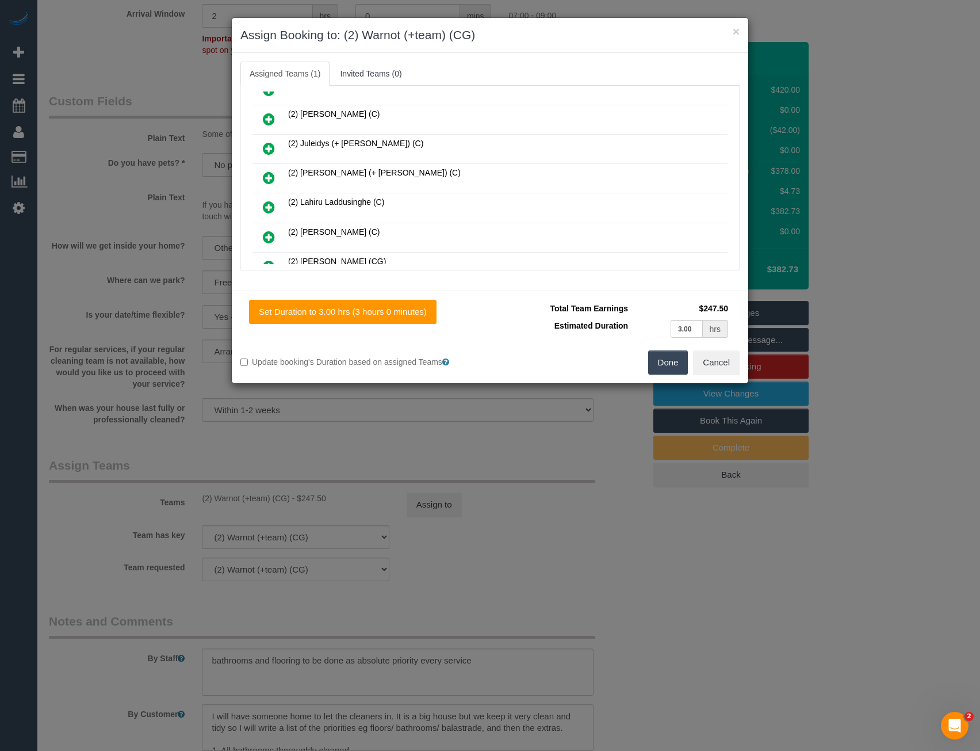
scroll to position [518, 0]
click at [509, 507] on div "× Assign Booking to: (2) Warnot (+team) (CG) Assigned Teams (1) Invited Teams (…" at bounding box center [490, 375] width 980 height 751
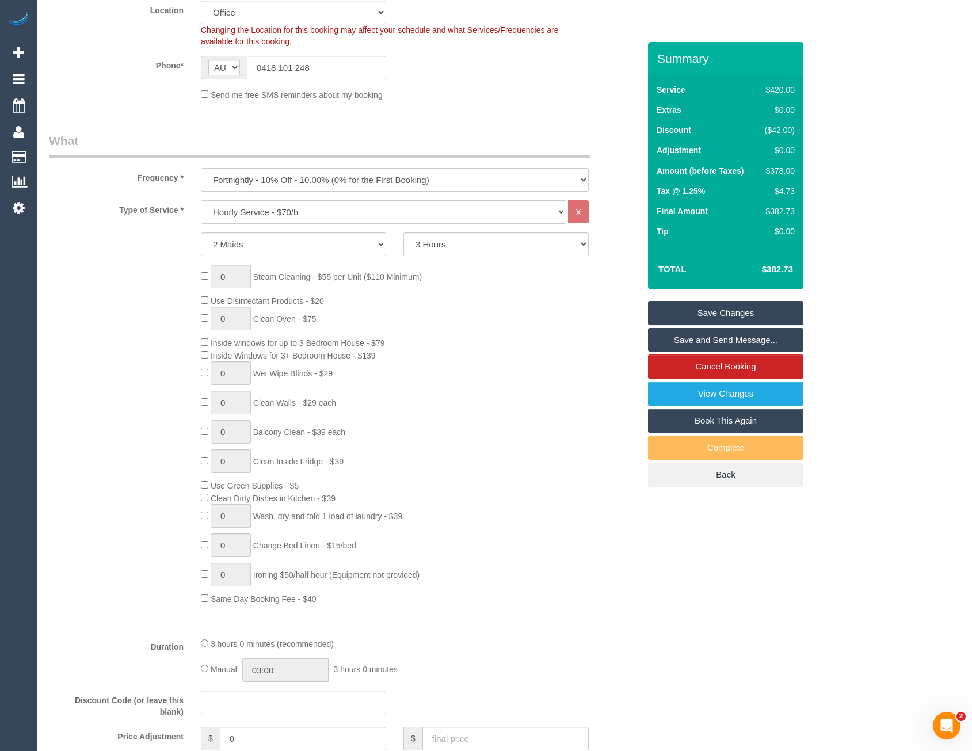
scroll to position [0, 0]
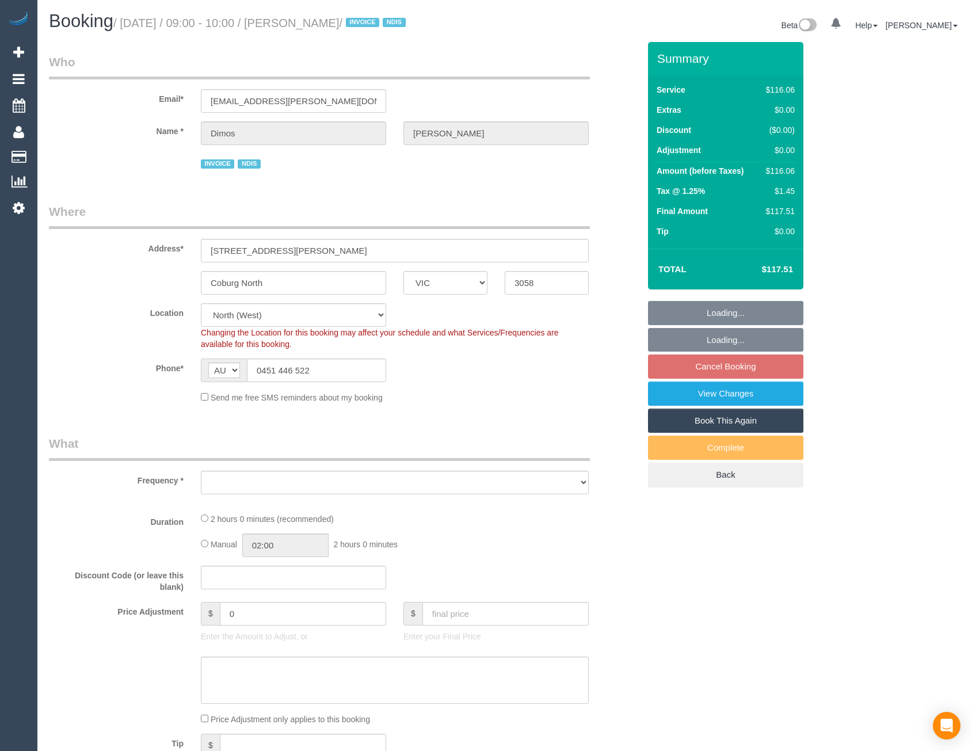
select select "VIC"
select select "number:27"
select select "number:14"
select select "number:19"
select select "number:25"
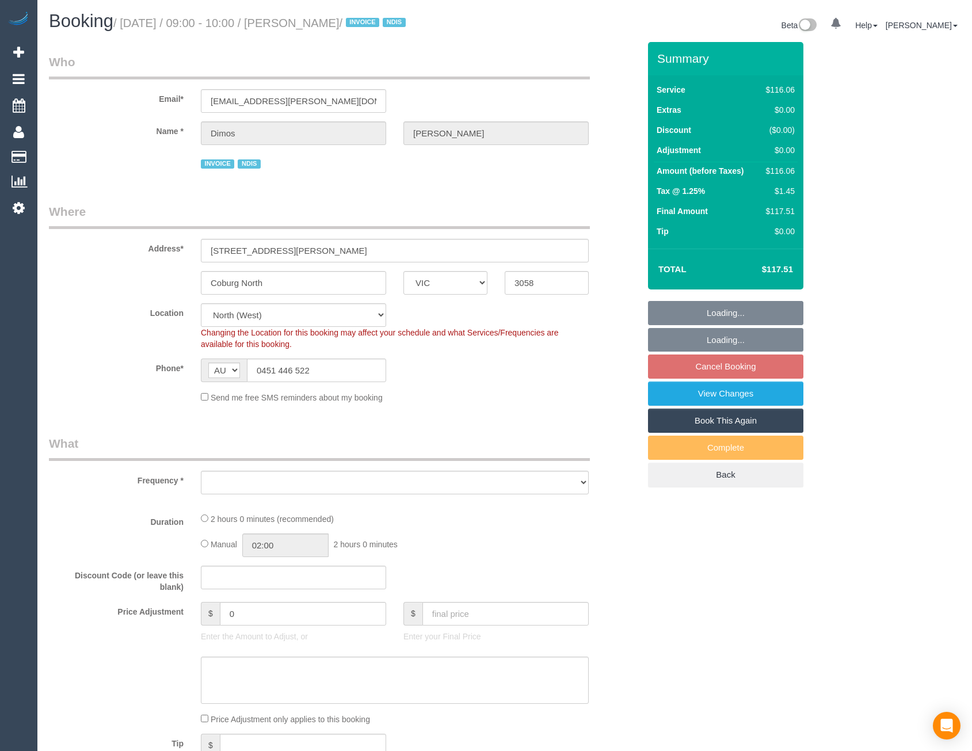
select select "number:34"
select select "number:12"
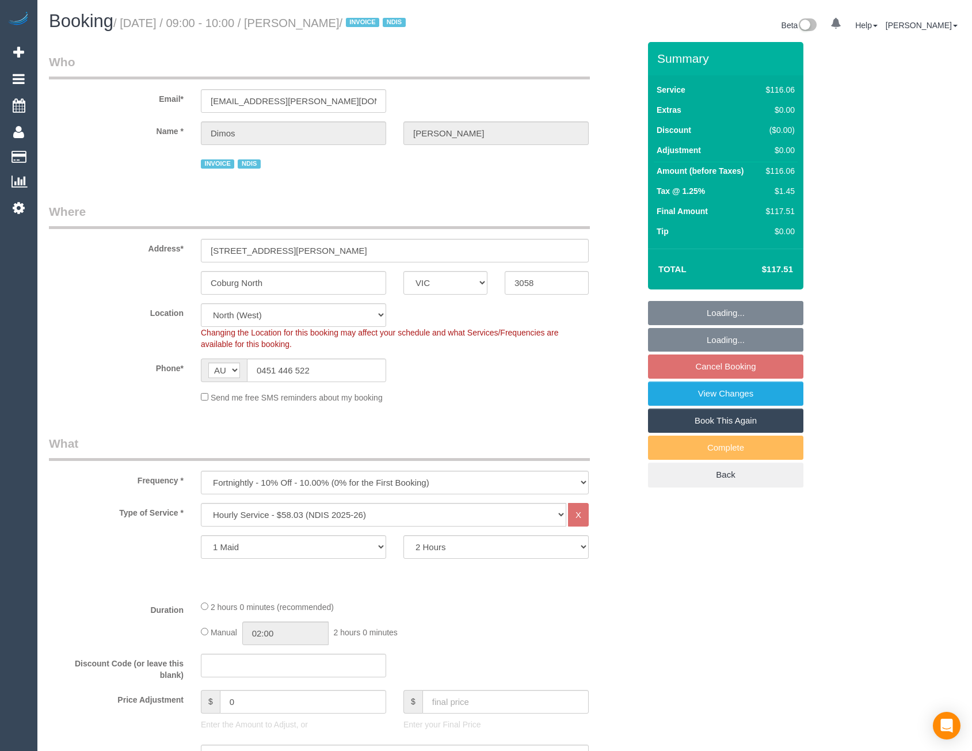
select select "object:1539"
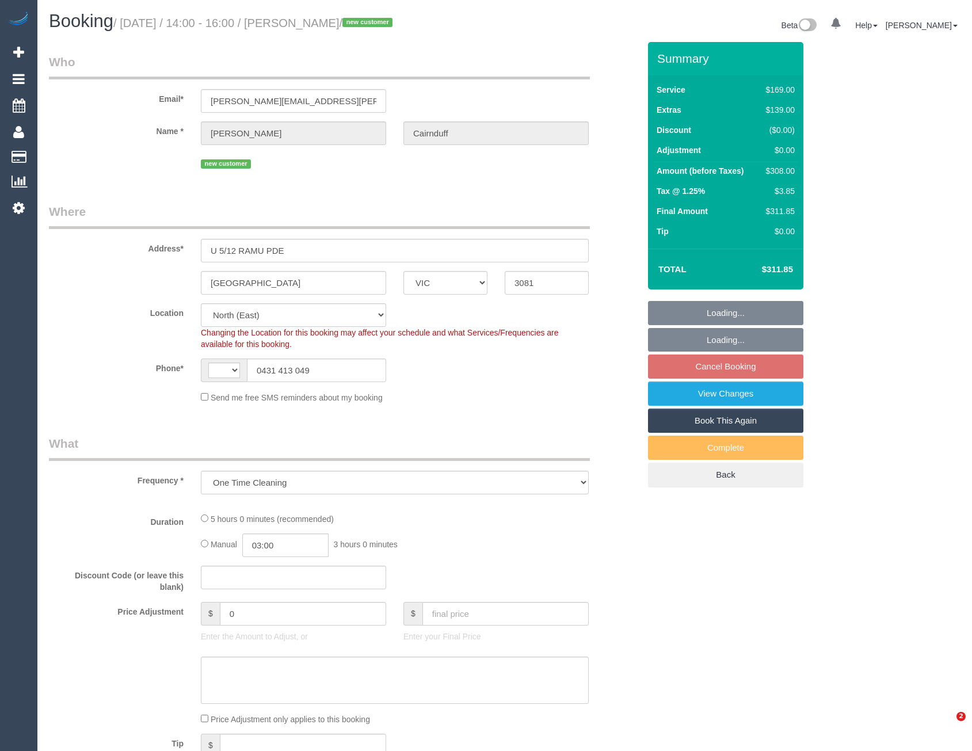
select select "VIC"
select select "object:640"
select select "string:AU"
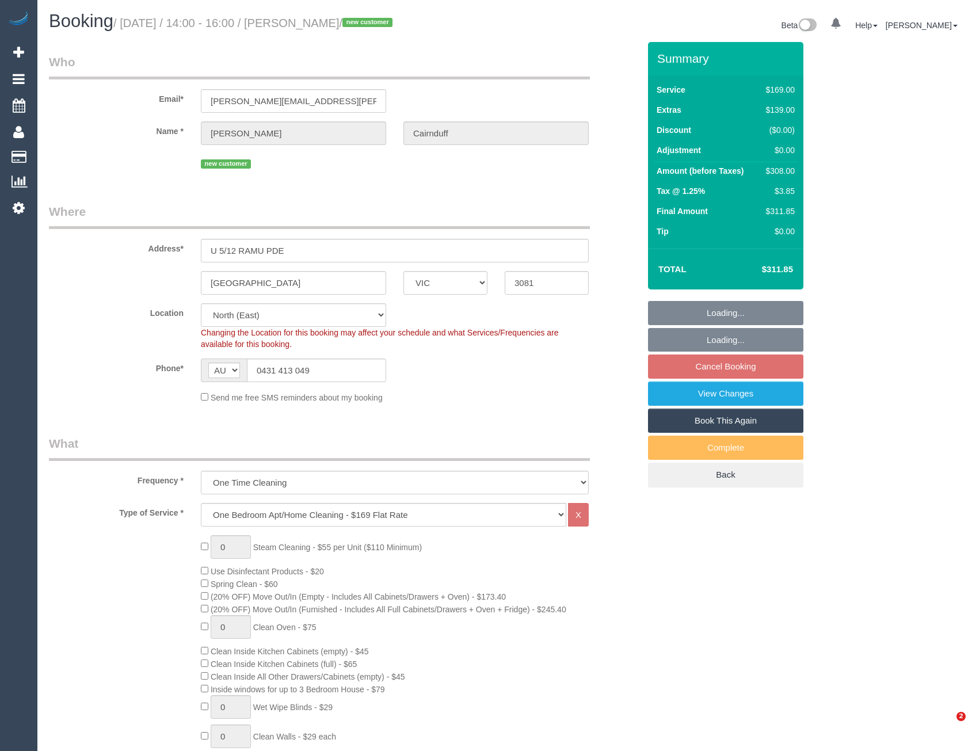
select select "spot1"
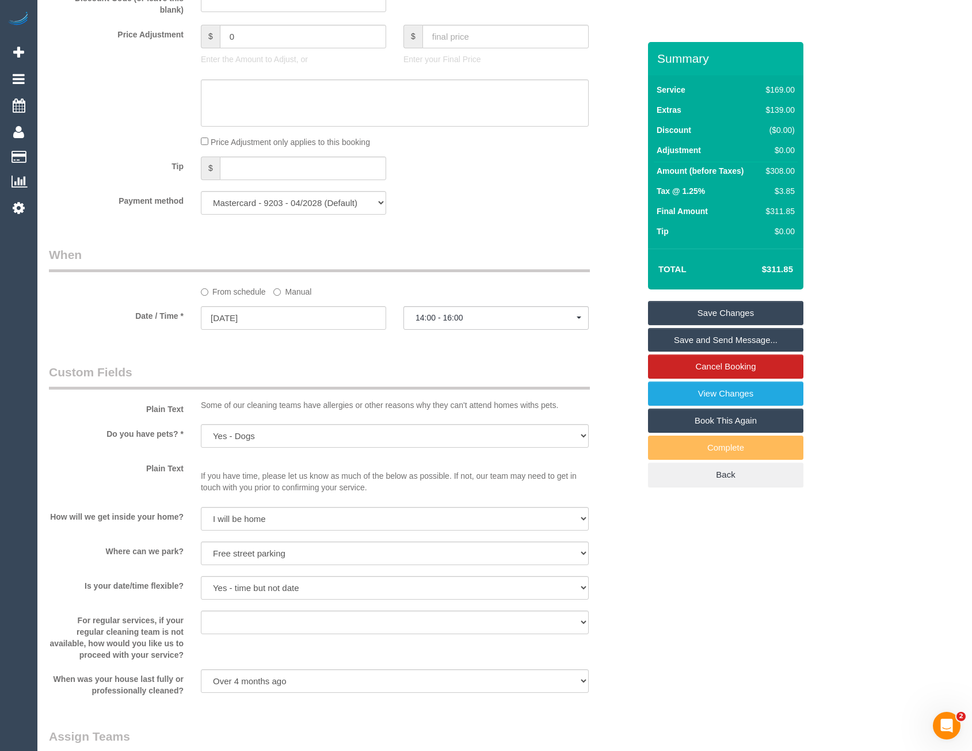
scroll to position [1477, 0]
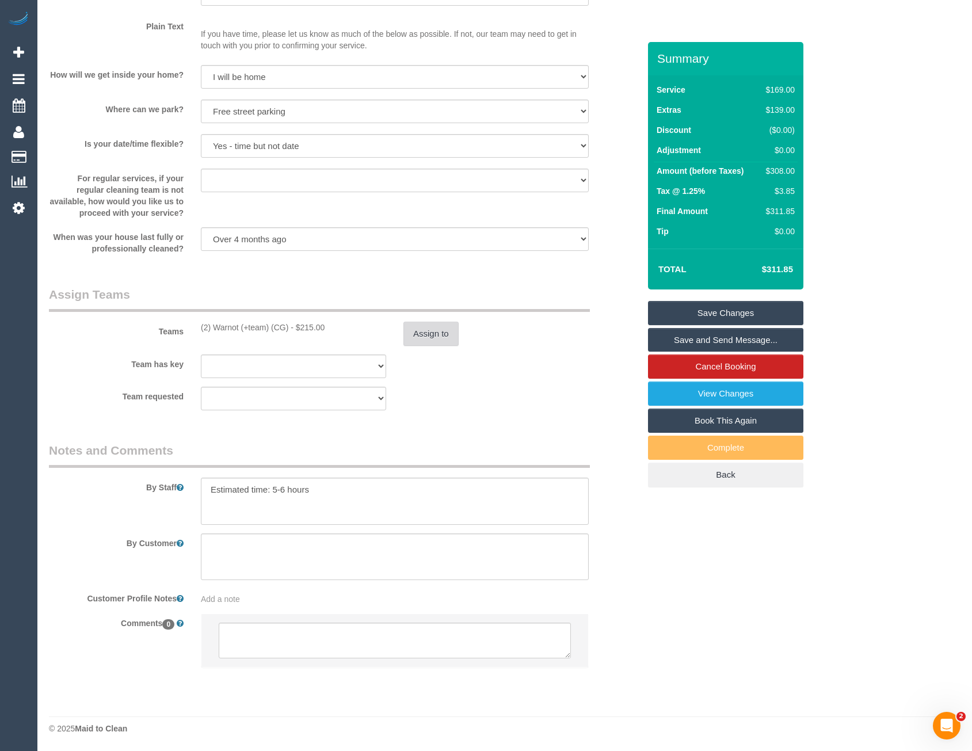
click at [429, 337] on button "Assign to" at bounding box center [430, 334] width 55 height 24
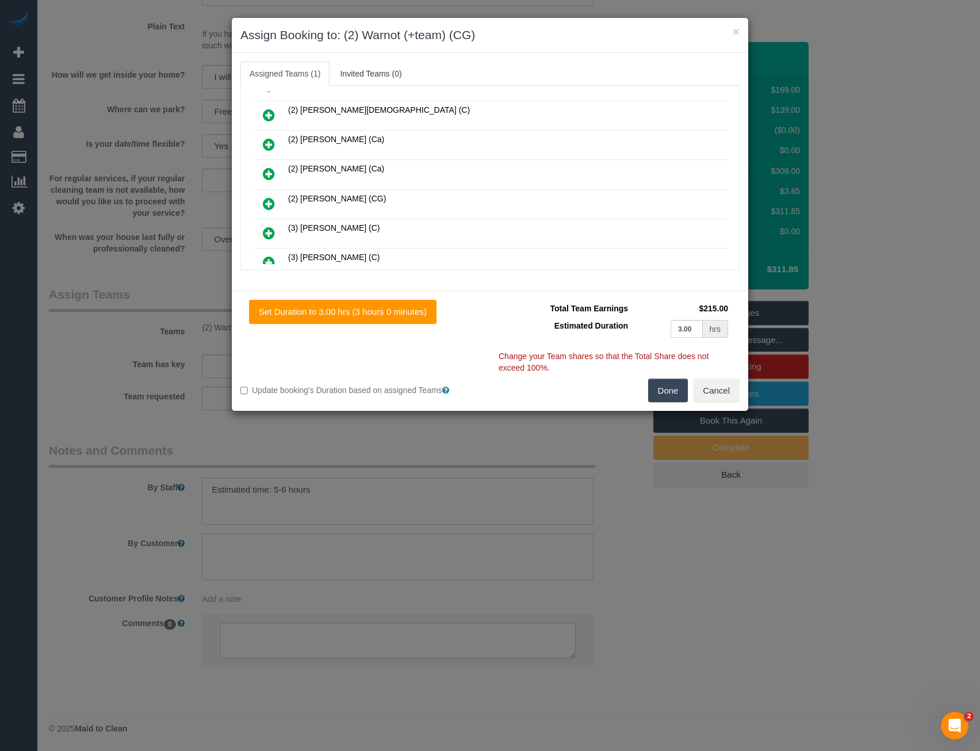
scroll to position [173, 0]
click at [379, 437] on div "× Assign Booking to: (2) Warnot (+team) (CG) Assigned Teams (1) Invited Teams (…" at bounding box center [490, 375] width 980 height 751
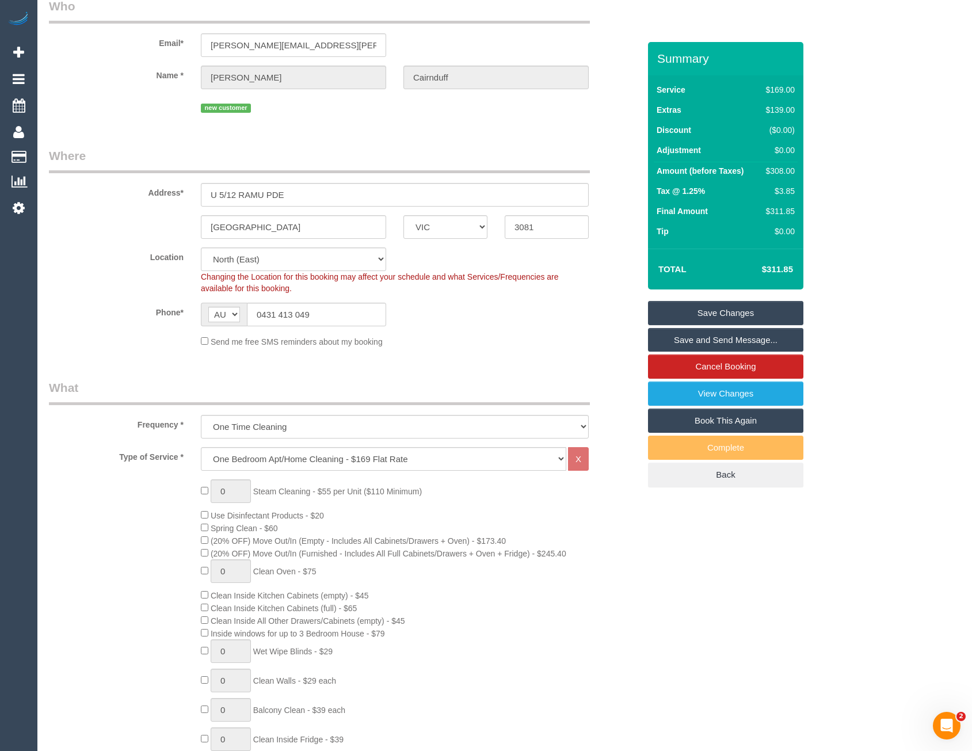
scroll to position [0, 0]
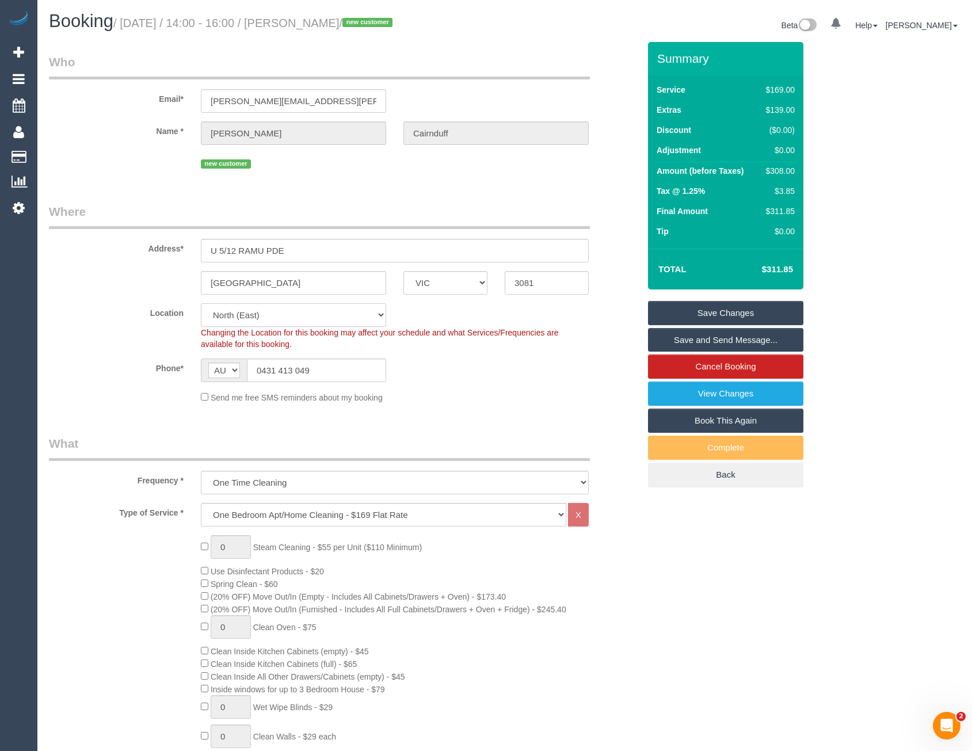
click at [239, 315] on select "Office City East (North) East (South) Inner East Inner North (East) Inner North…" at bounding box center [293, 315] width 185 height 24
select select "50"
click at [201, 303] on select "Office City East (North) East (South) Inner East Inner North (East) Inner North…" at bounding box center [293, 315] width 185 height 24
click at [437, 385] on sui-booking-location "Location Office City East (North) East (South) Inner East Inner North (East) In…" at bounding box center [344, 353] width 590 height 100
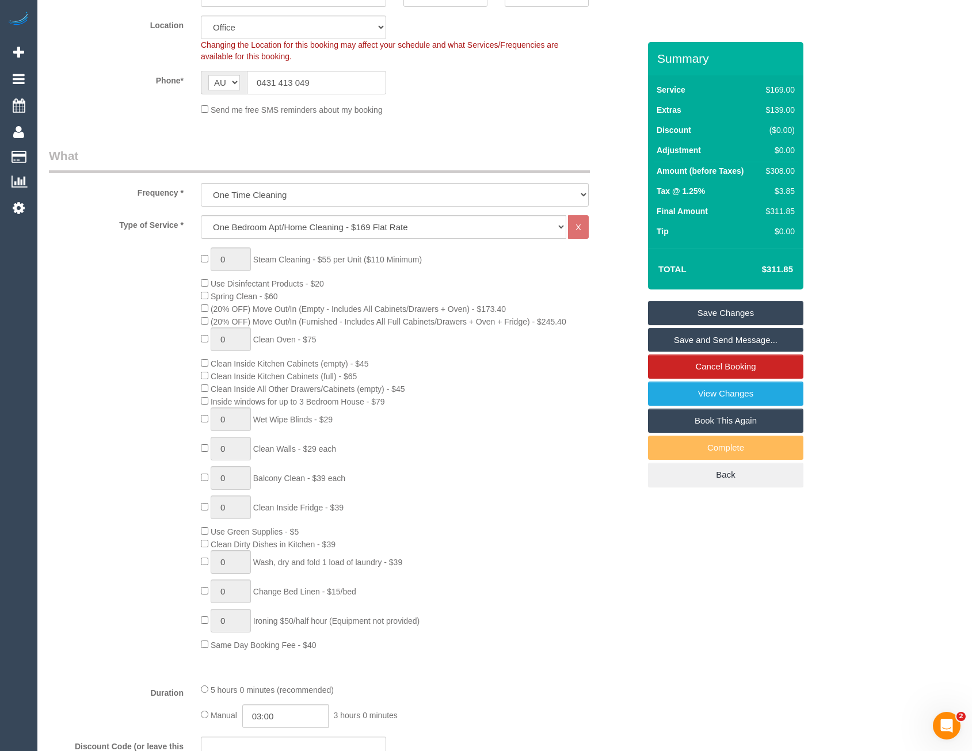
select select "object:4101"
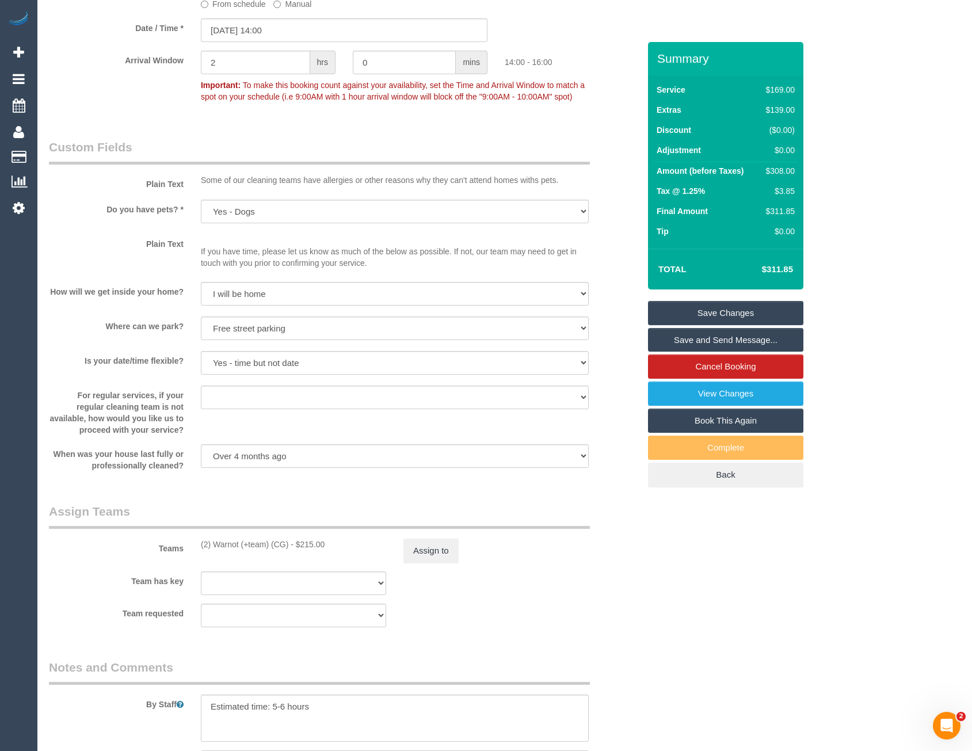
scroll to position [1430, 0]
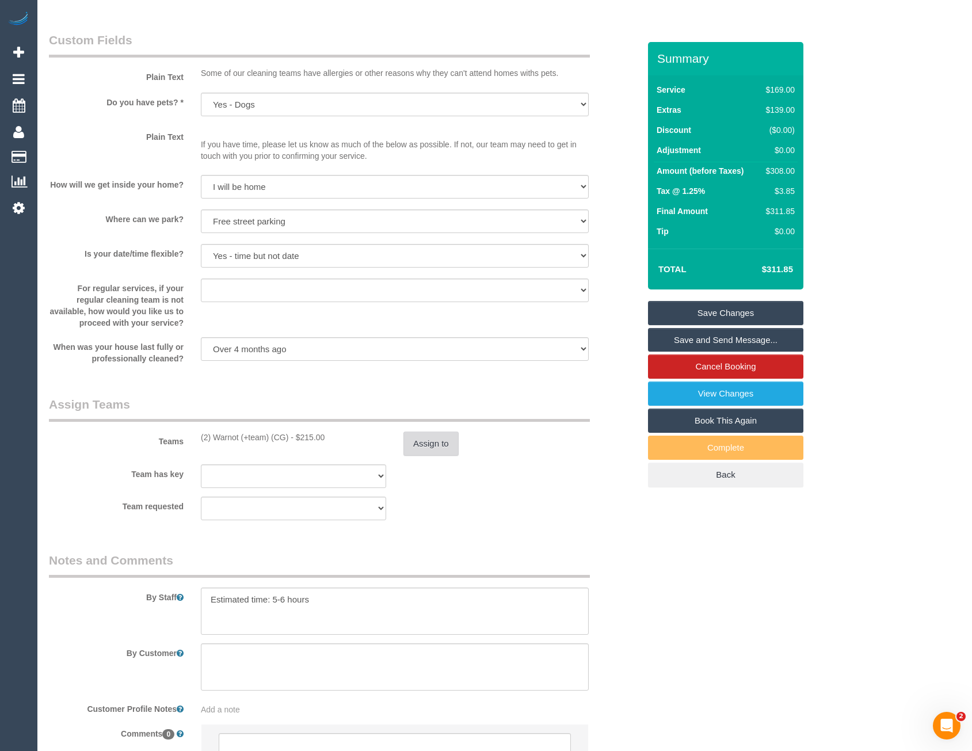
click at [434, 431] on button "Assign to" at bounding box center [430, 443] width 55 height 24
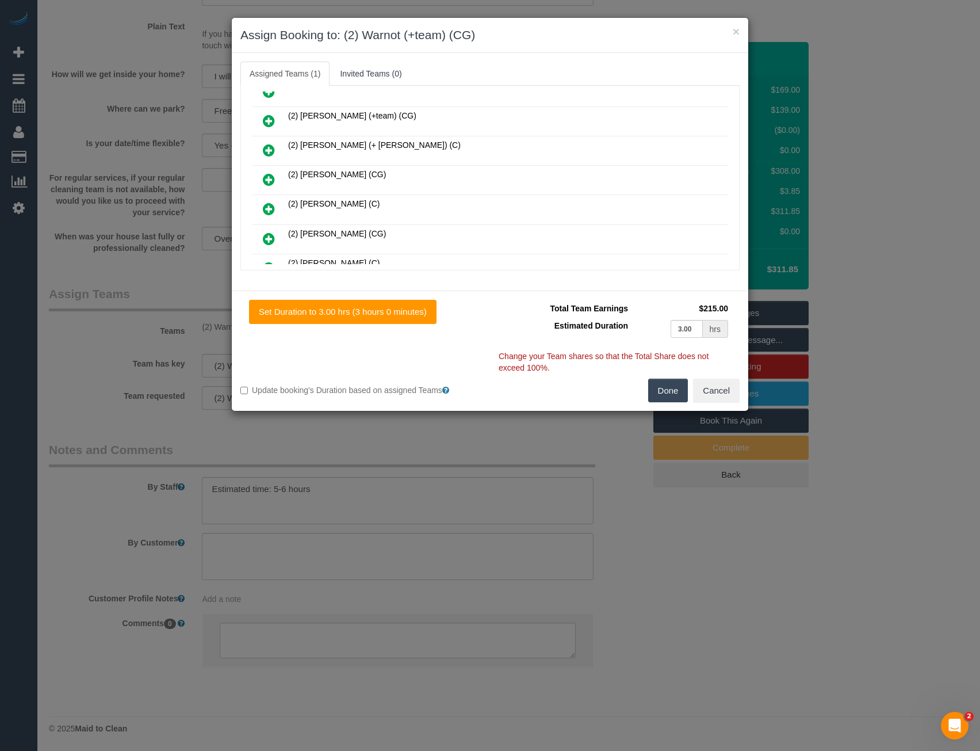
scroll to position [403, 0]
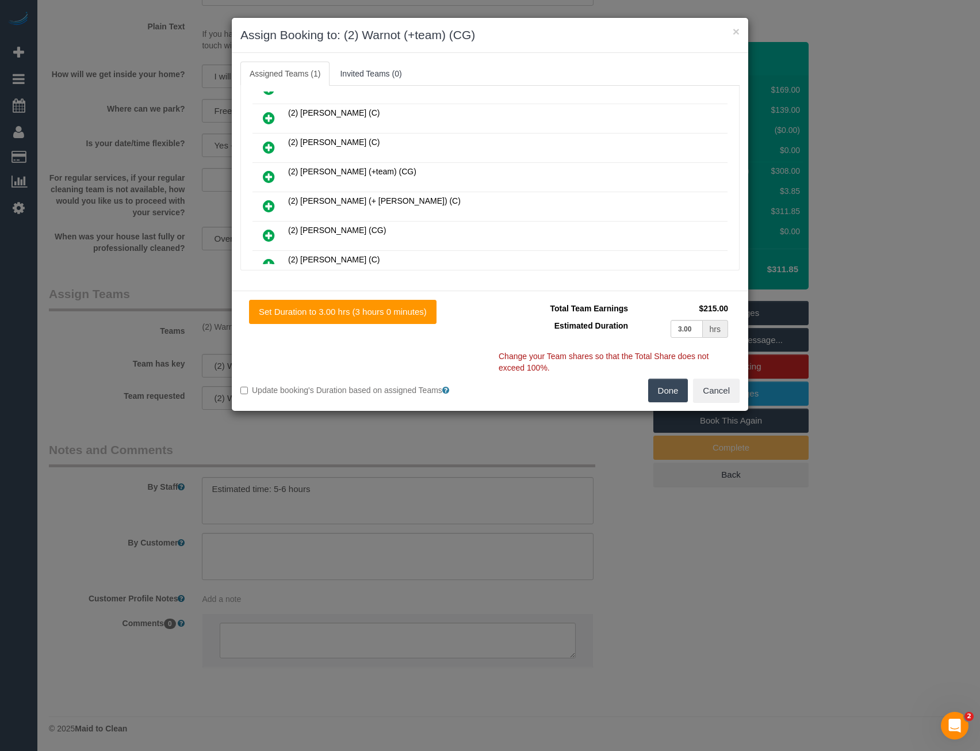
click at [264, 178] on icon at bounding box center [269, 177] width 12 height 14
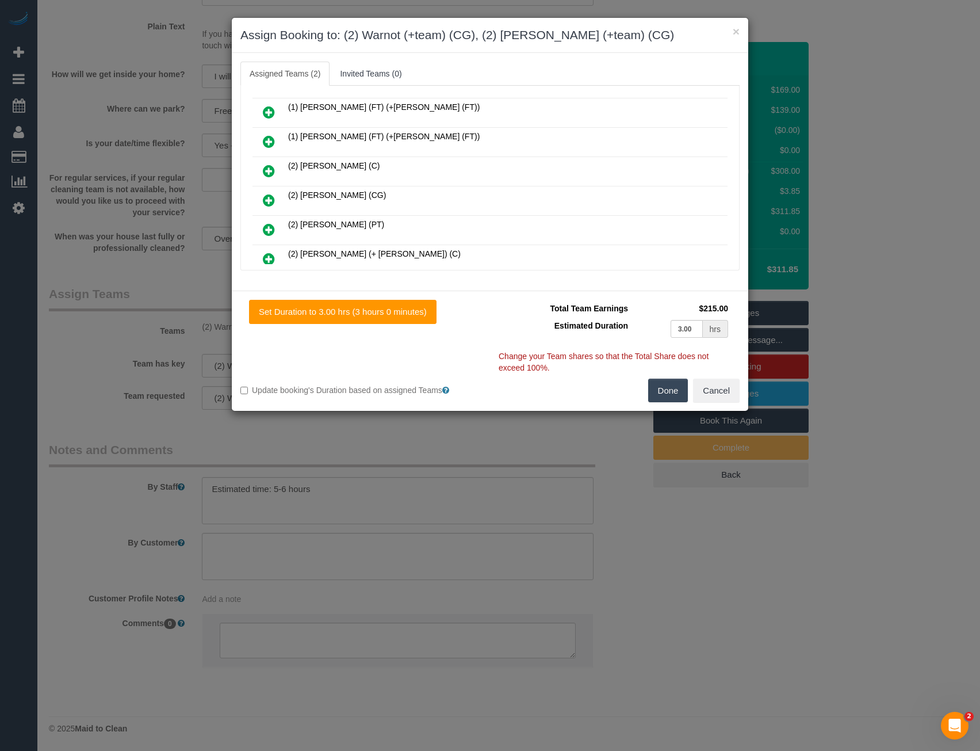
scroll to position [0, 0]
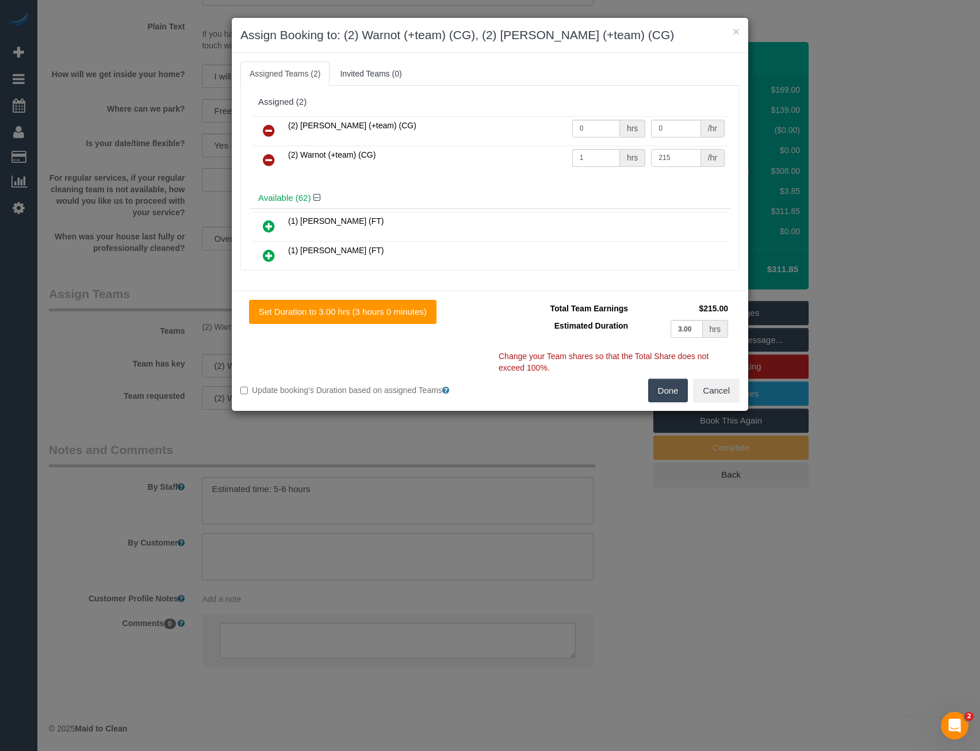
drag, startPoint x: 602, startPoint y: 158, endPoint x: 540, endPoint y: 152, distance: 63.0
click at [558, 159] on tr "(2) Warnot (+team) (CG) 1 hrs 215 /hr" at bounding box center [490, 160] width 475 height 29
type input "107.5"
drag, startPoint x: 603, startPoint y: 125, endPoint x: 517, endPoint y: 122, distance: 86.3
click at [518, 123] on tr "(2) Maria (+team) (CG) 0 hrs 0 /hr" at bounding box center [490, 130] width 475 height 29
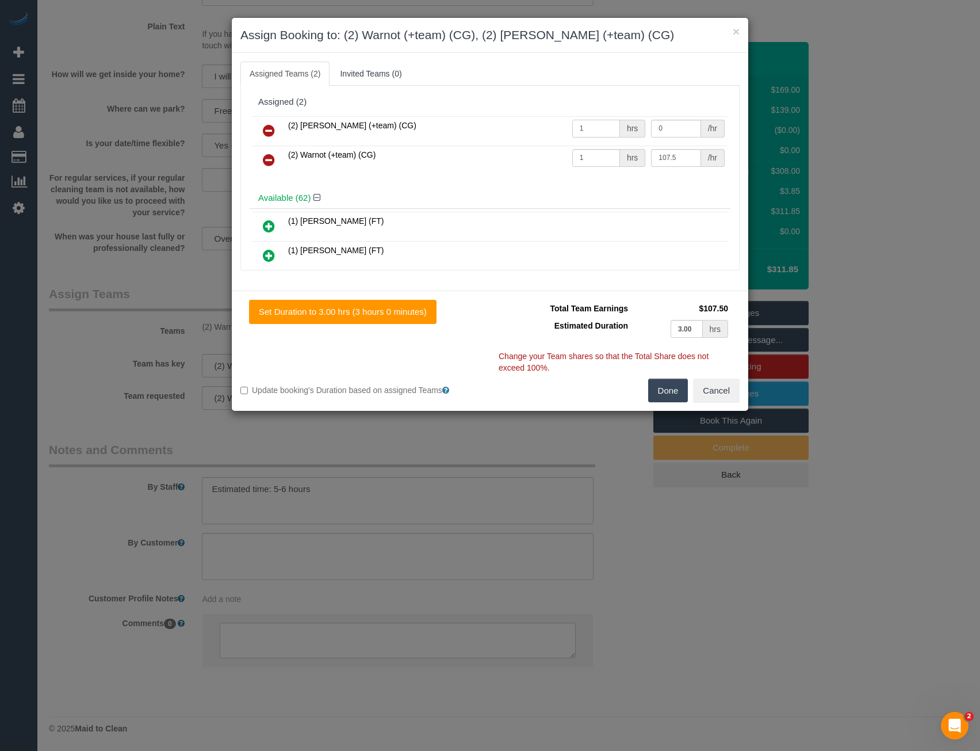
type input "1"
type input "107.5"
click at [667, 382] on button "Done" at bounding box center [668, 391] width 40 height 24
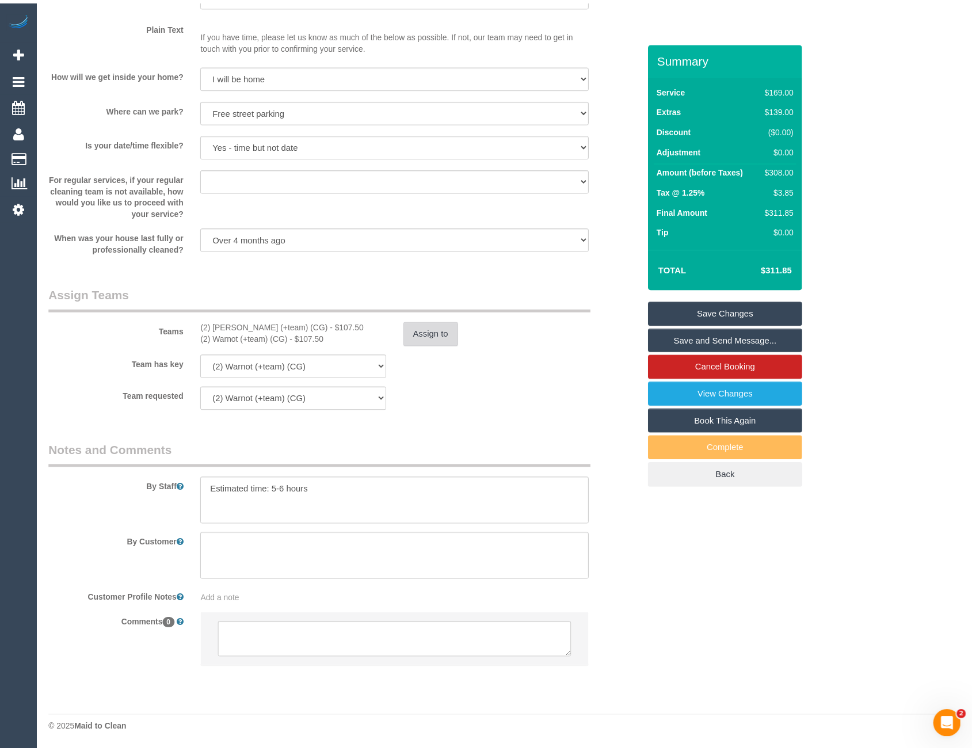
scroll to position [1540, 0]
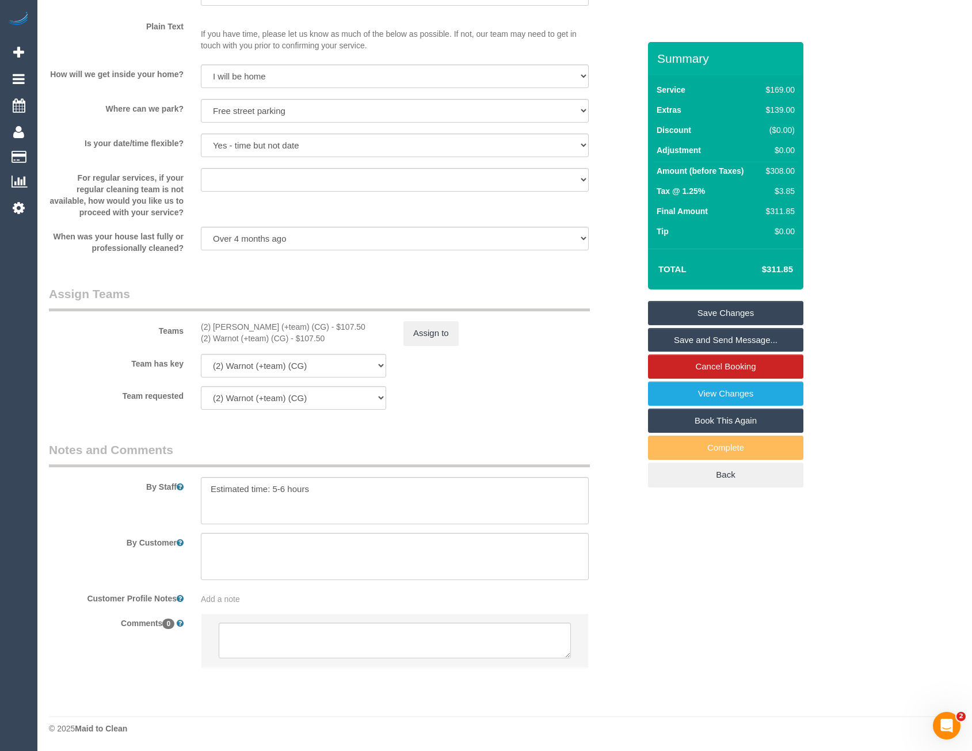
click at [685, 319] on link "Save Changes" at bounding box center [725, 313] width 155 height 24
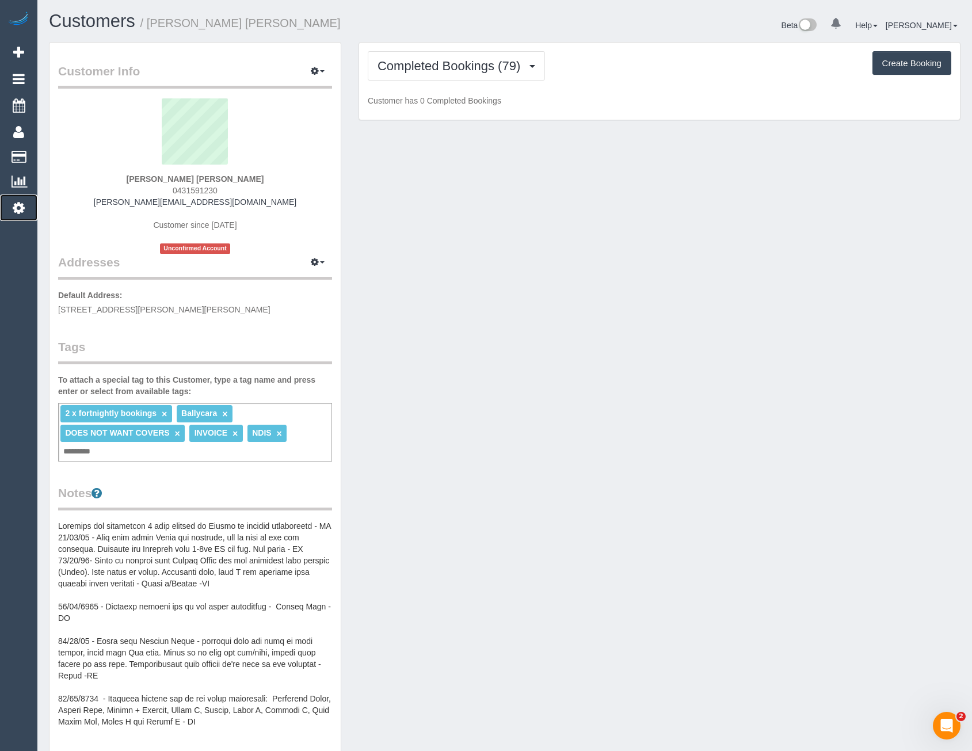
click at [21, 205] on icon at bounding box center [19, 208] width 12 height 14
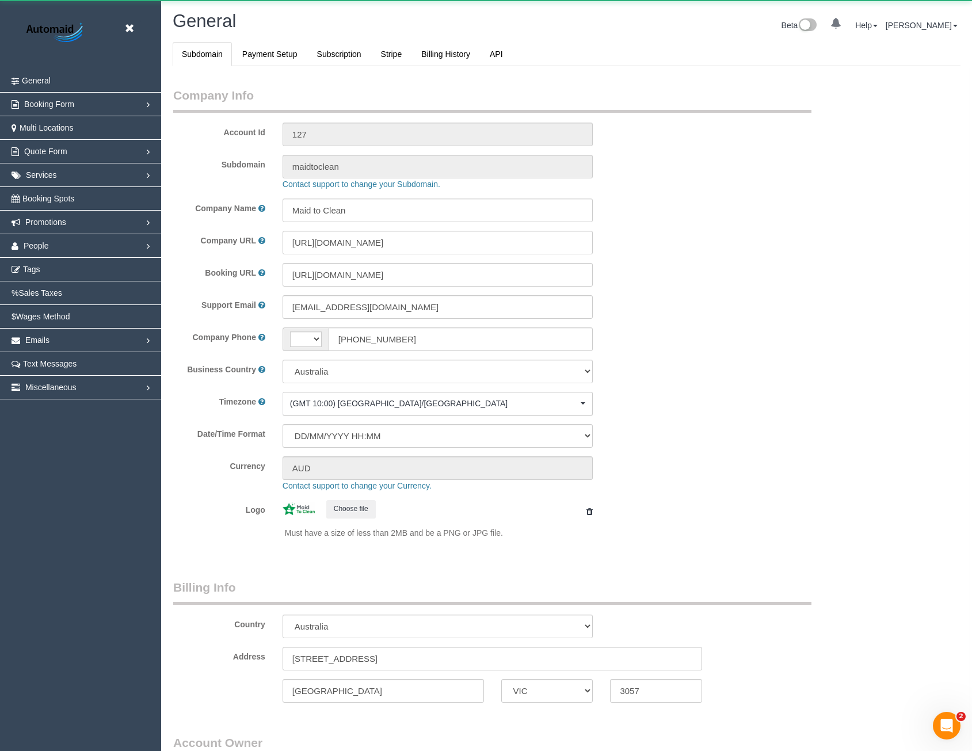
select select "string:AU"
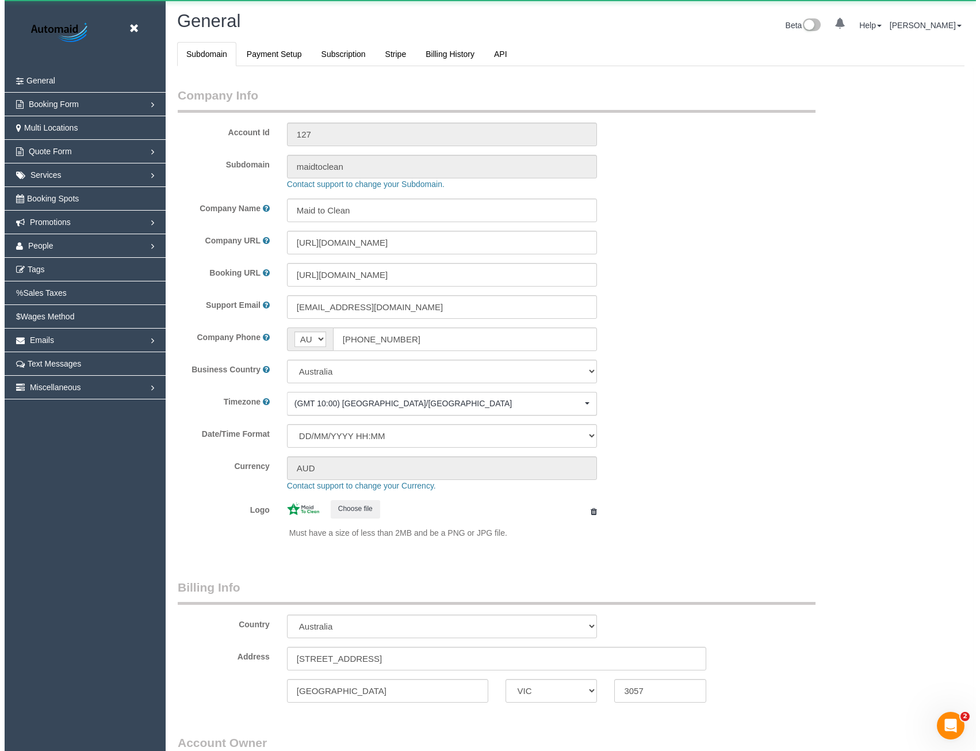
scroll to position [2629, 972]
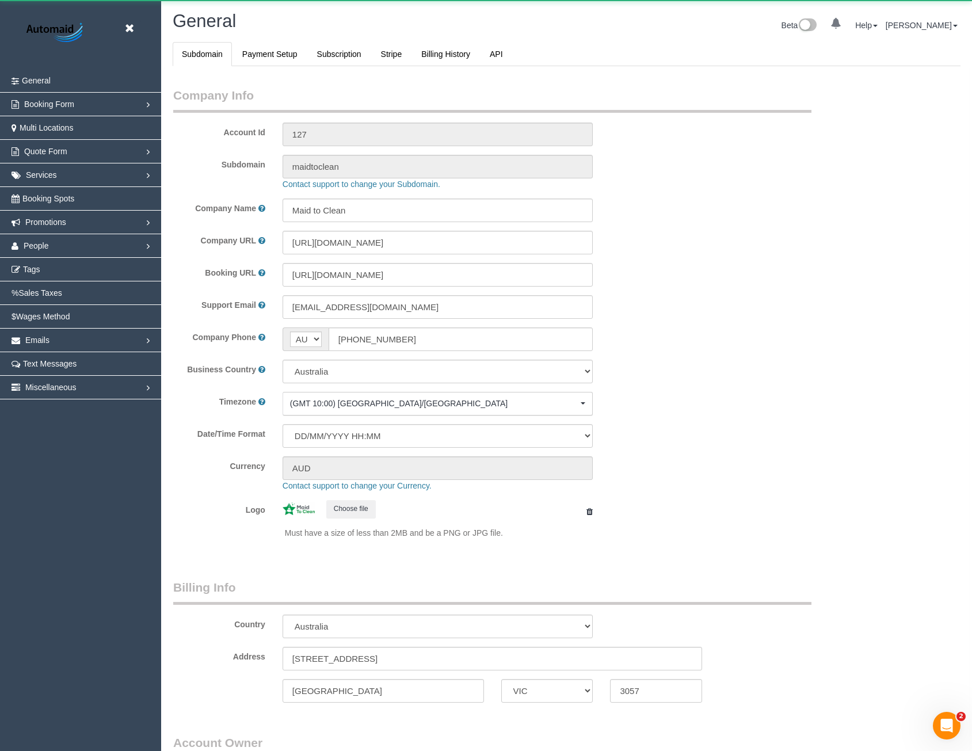
select select "1"
click at [51, 243] on link "People" at bounding box center [80, 245] width 161 height 23
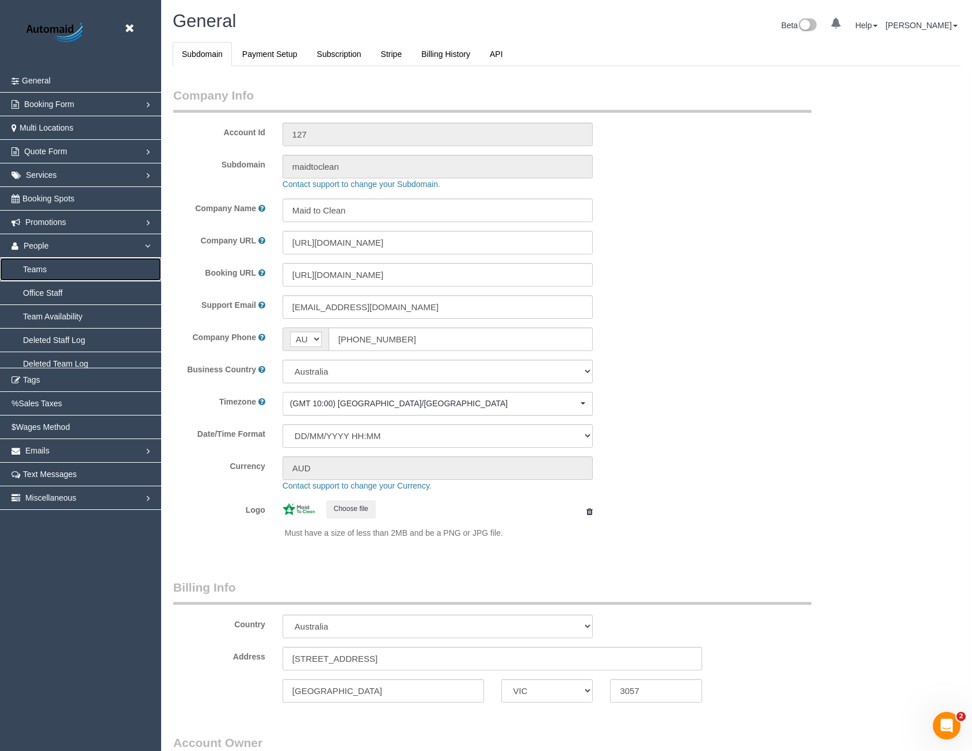
click at [48, 272] on link "Teams" at bounding box center [80, 269] width 161 height 23
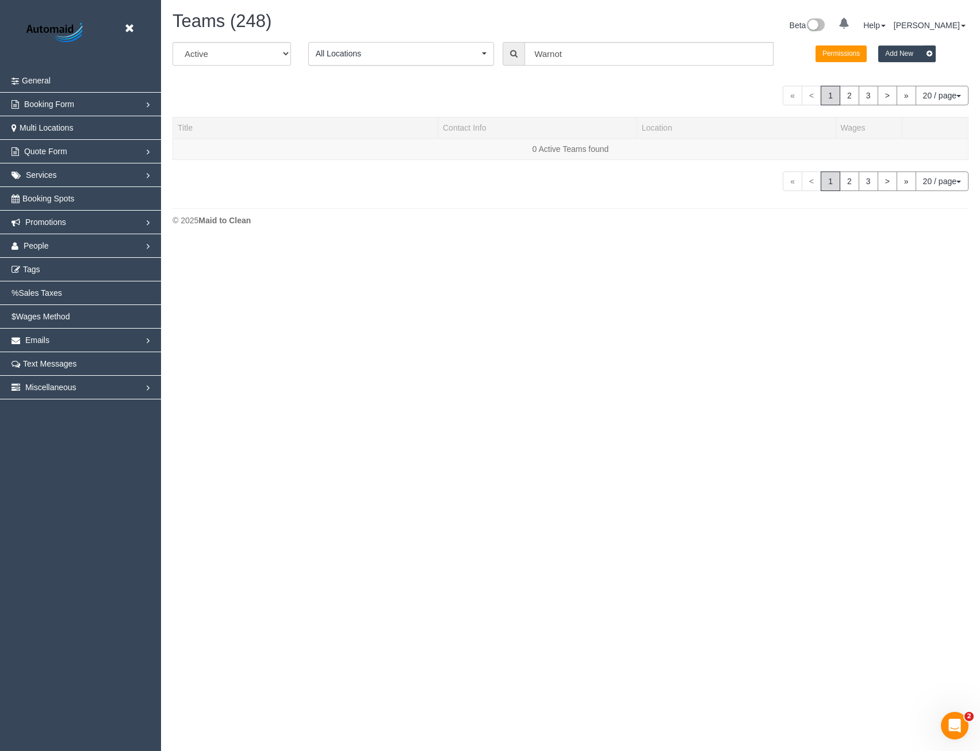
scroll to position [362, 980]
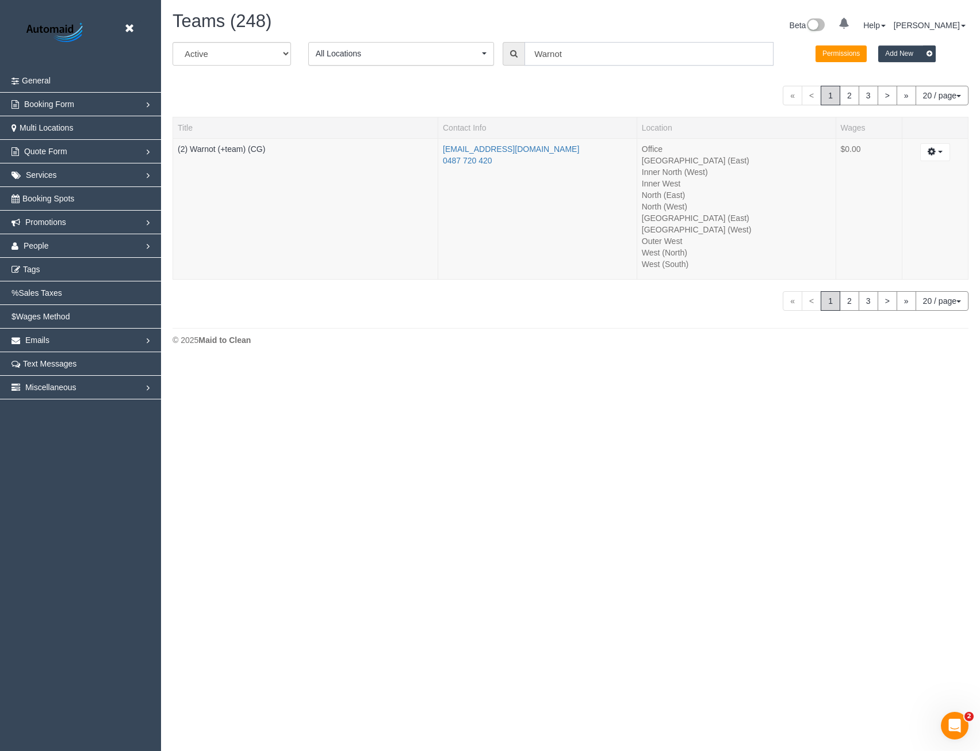
drag, startPoint x: 567, startPoint y: 51, endPoint x: 503, endPoint y: 47, distance: 64.6
click at [509, 53] on div "Warnot" at bounding box center [638, 54] width 271 height 24
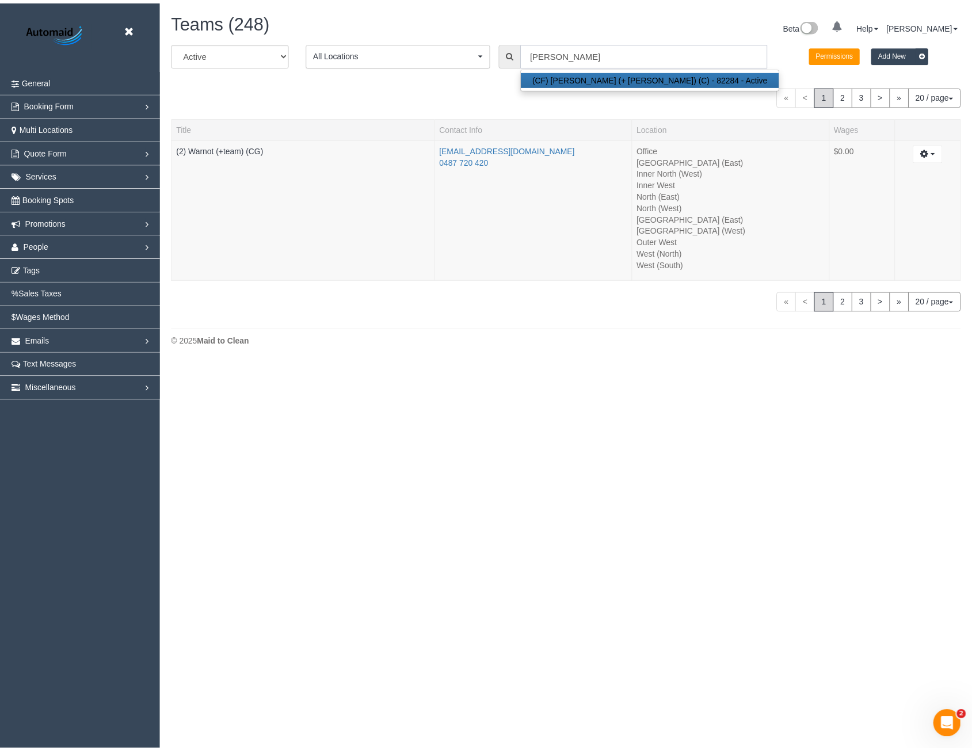
scroll to position [57264, 56543]
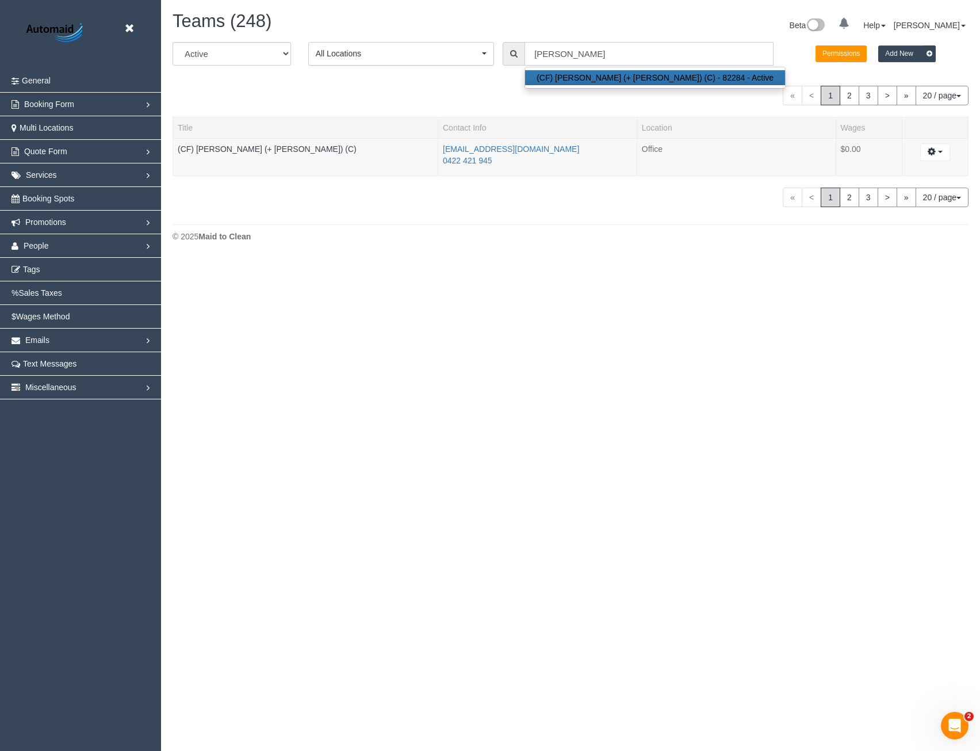
click at [568, 54] on input "[PERSON_NAME]" at bounding box center [649, 54] width 249 height 24
drag, startPoint x: 568, startPoint y: 54, endPoint x: 522, endPoint y: 55, distance: 46.0
click at [522, 55] on div "[PERSON_NAME] (CF) [PERSON_NAME] (+ [PERSON_NAME]) (C) - 82284 - Active" at bounding box center [638, 54] width 271 height 24
type input "Aslam"
click at [223, 148] on link "(2) Aslam (+team) (CG)" at bounding box center [220, 148] width 84 height 9
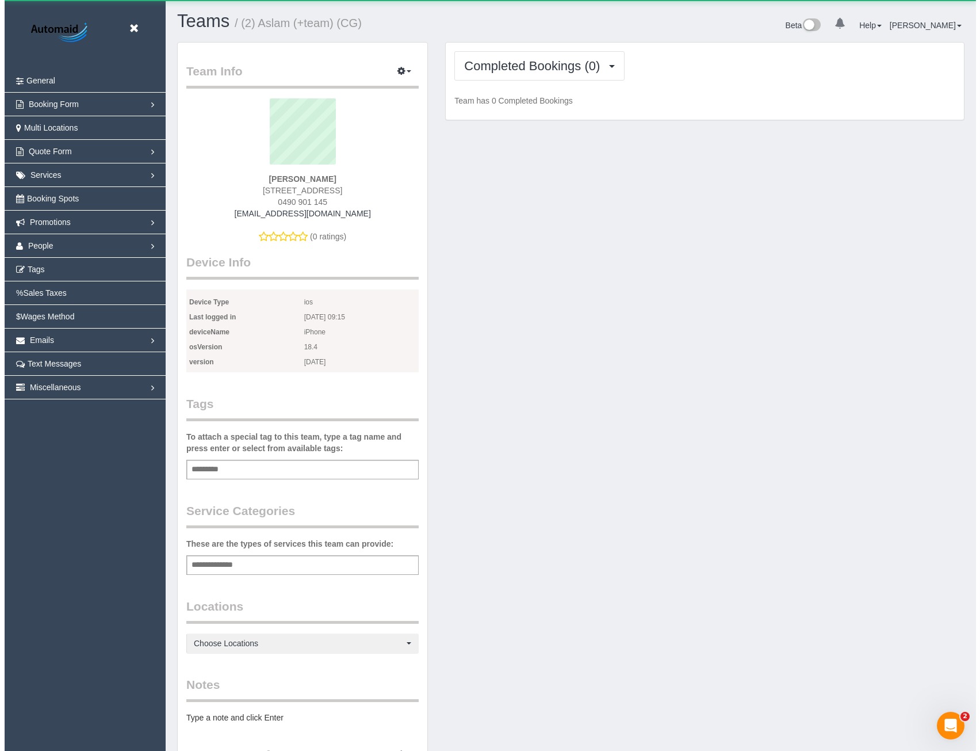
scroll to position [992, 972]
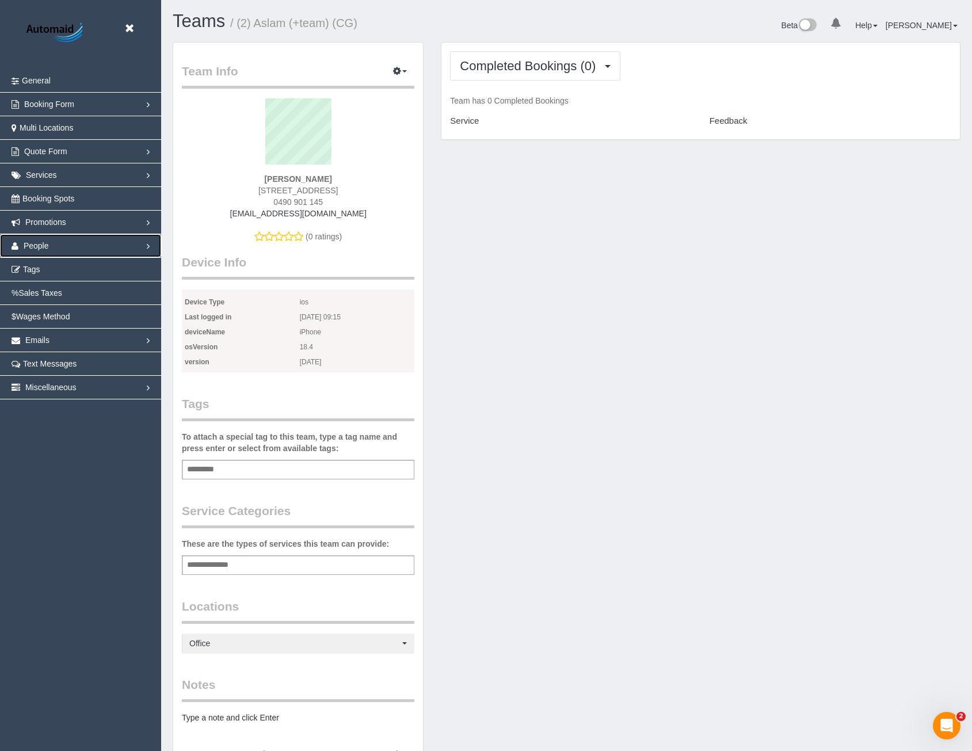
click at [54, 246] on link "People" at bounding box center [80, 245] width 161 height 23
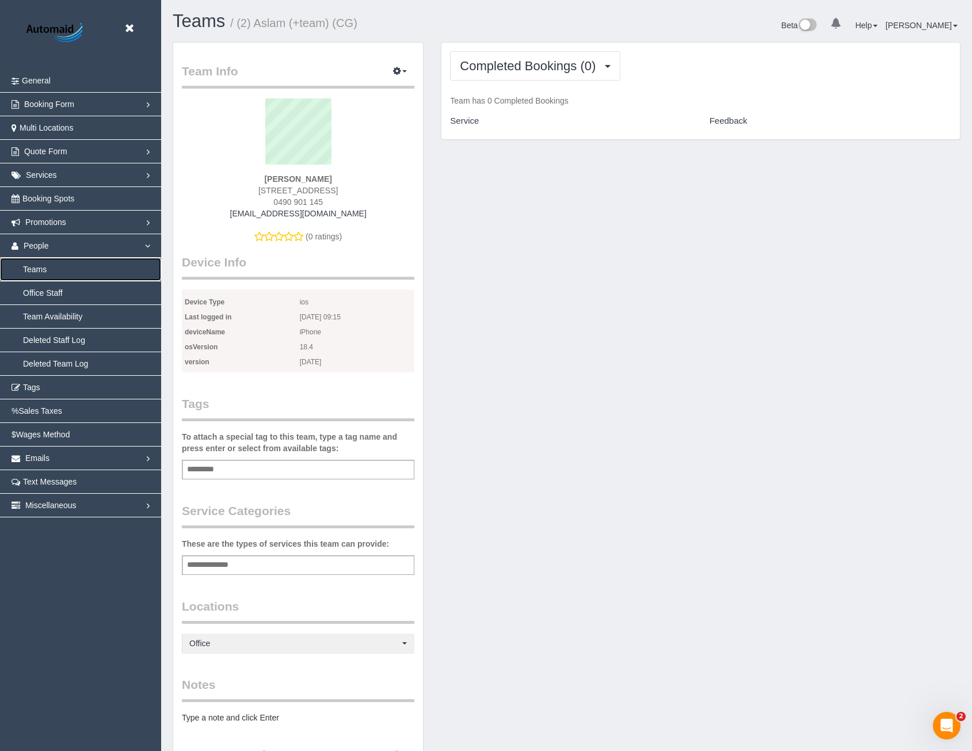
click at [45, 270] on link "Teams" at bounding box center [80, 269] width 161 height 23
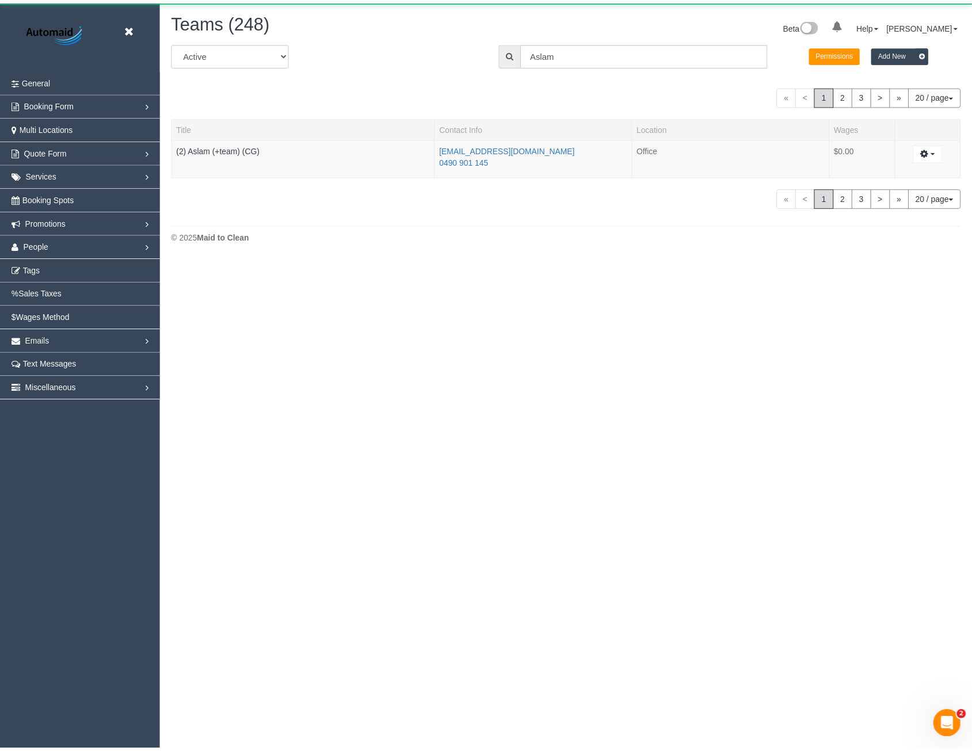
scroll to position [259, 980]
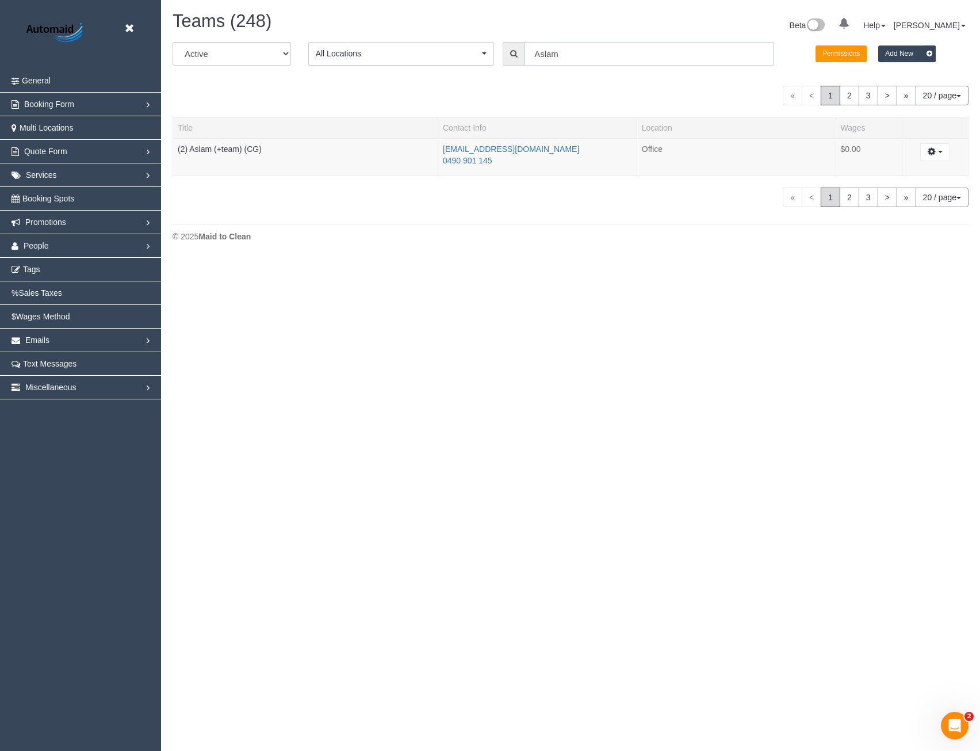
drag, startPoint x: 584, startPoint y: 52, endPoint x: 411, endPoint y: 66, distance: 173.7
click at [442, 62] on div "All Active Archived All Locations All Locations Active Locations Office [defaul…" at bounding box center [570, 58] width 813 height 32
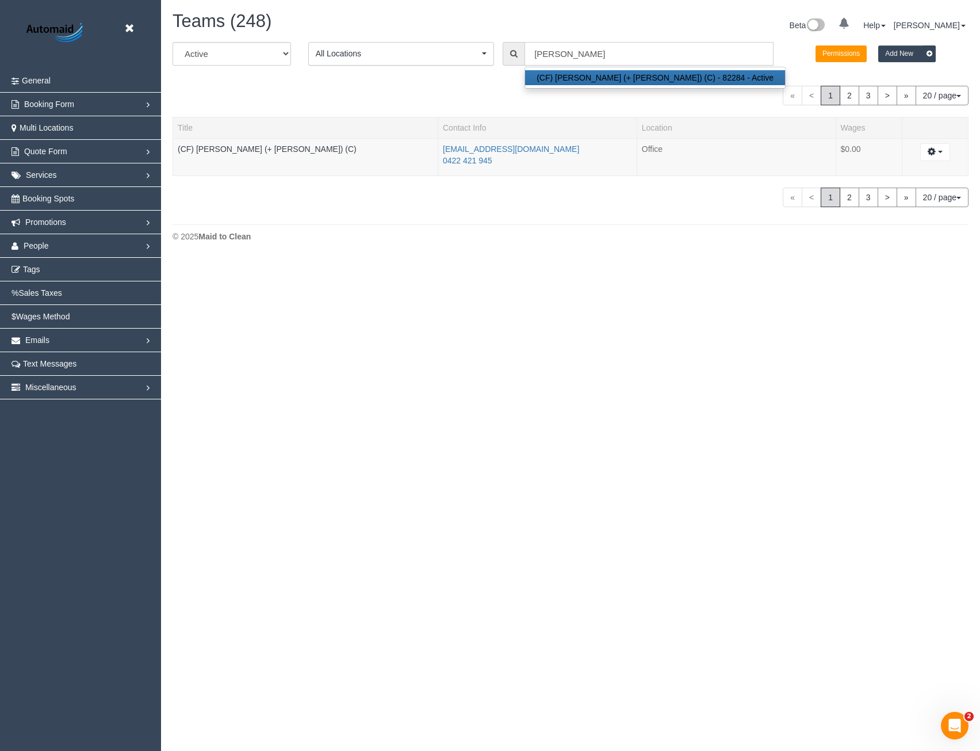
type input "[PERSON_NAME]"
click at [266, 58] on select "All Active Archived" at bounding box center [232, 54] width 118 height 24
select select "string:all"
click at [173, 42] on select "All Active Archived" at bounding box center [232, 54] width 118 height 24
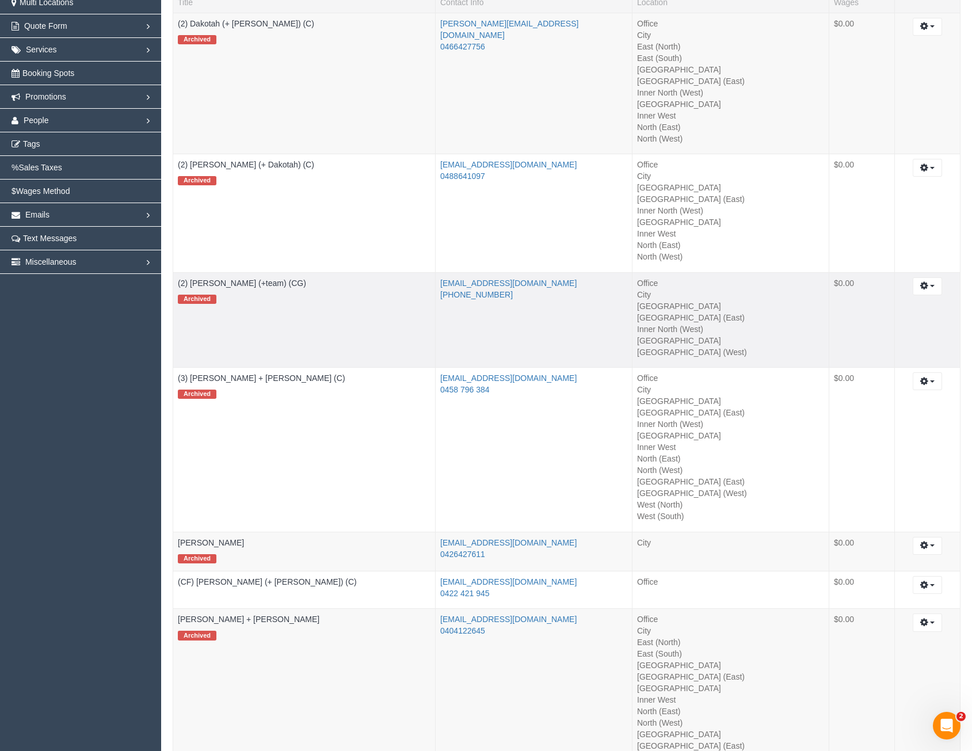
scroll to position [115, 0]
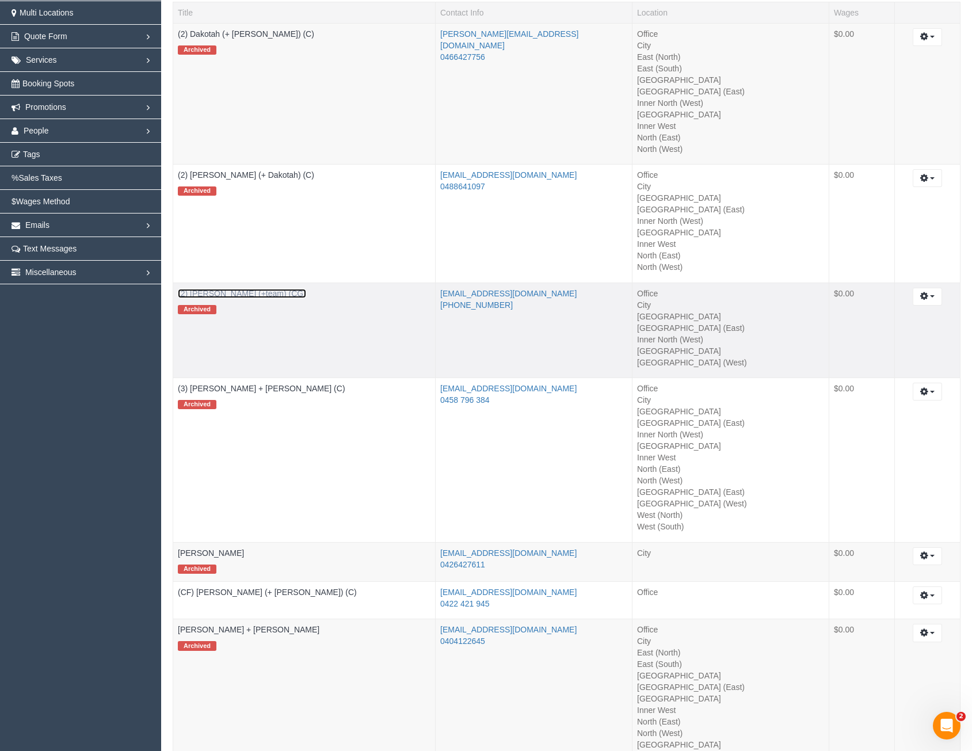
click at [238, 295] on link "(2) [PERSON_NAME] (+team) (CG)" at bounding box center [242, 293] width 128 height 9
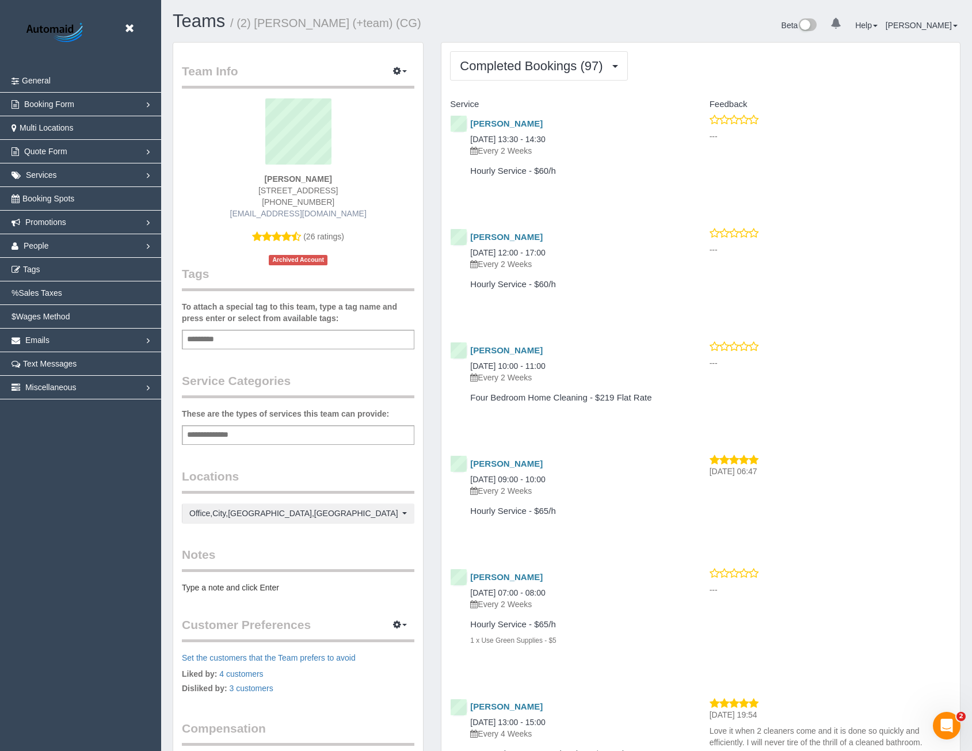
scroll to position [3123, 972]
click at [494, 70] on span "Completed Bookings (97)" at bounding box center [534, 66] width 148 height 14
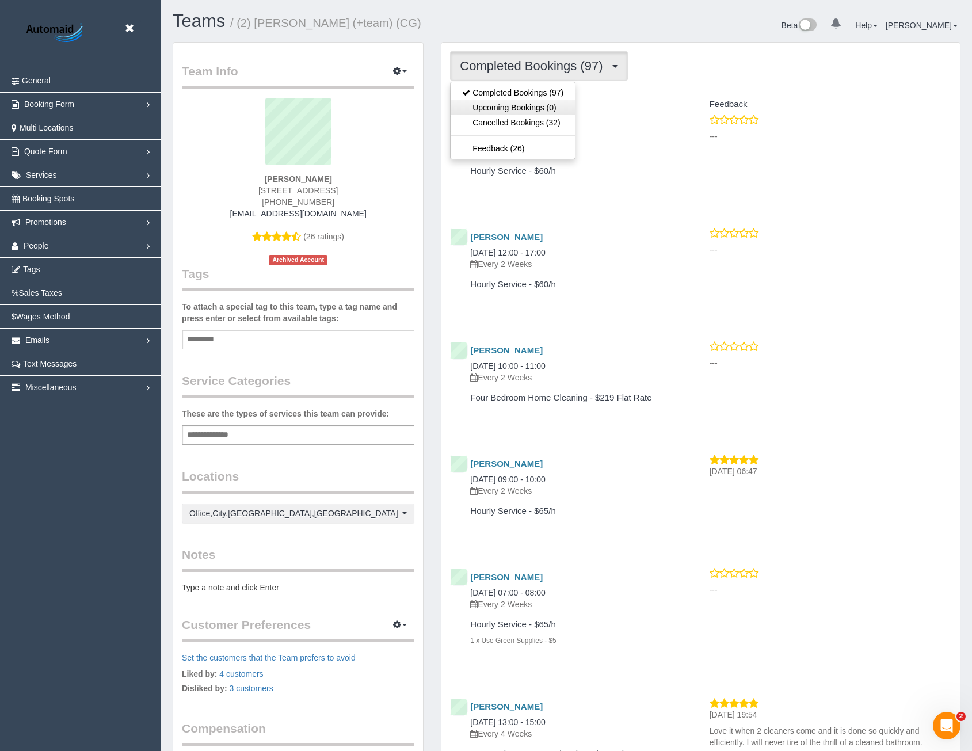
click at [506, 105] on link "Upcoming Bookings (0)" at bounding box center [512, 107] width 124 height 15
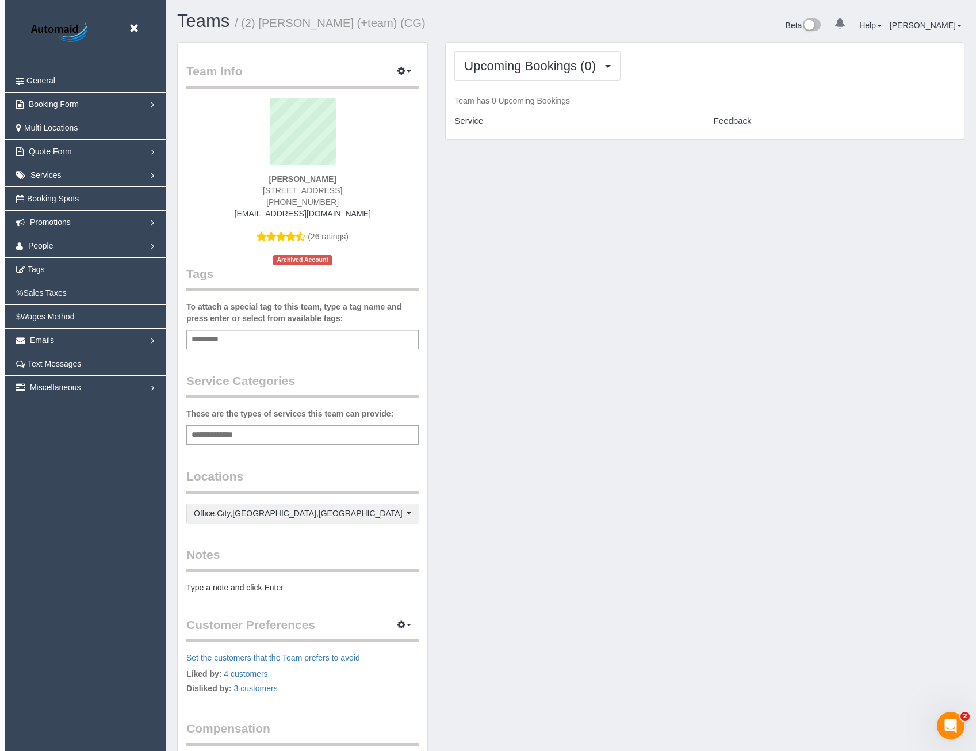
scroll to position [56661, 56552]
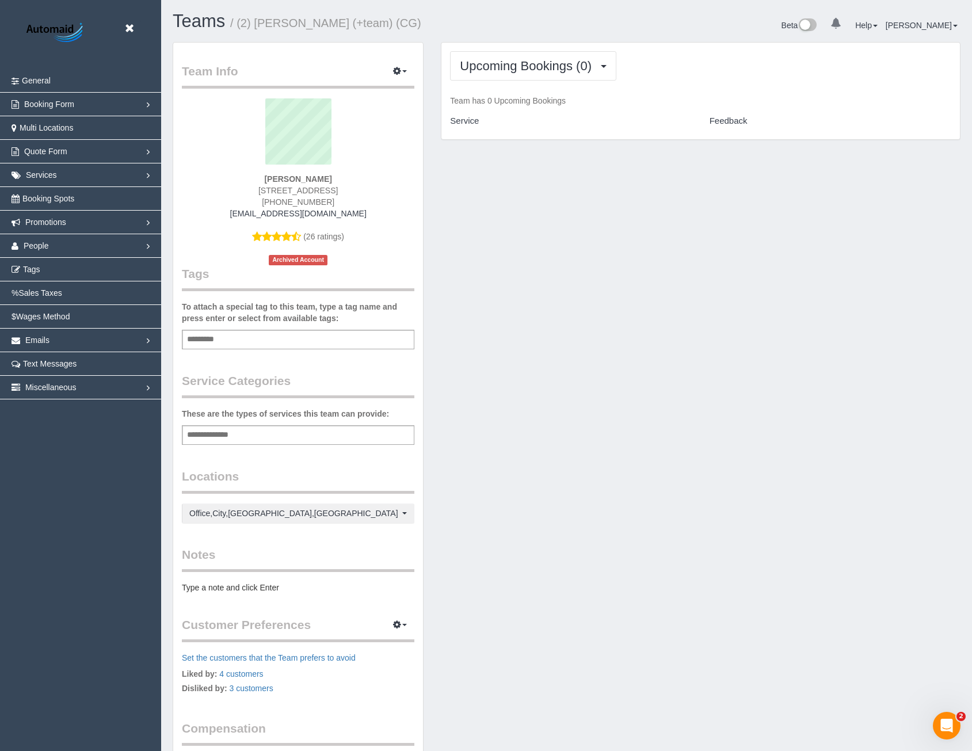
click at [555, 544] on div "Team Info Edit Contact Info Send Message Send Welcome Email Email Preferences V…" at bounding box center [566, 432] width 805 height 781
click at [59, 246] on link "People" at bounding box center [80, 245] width 161 height 23
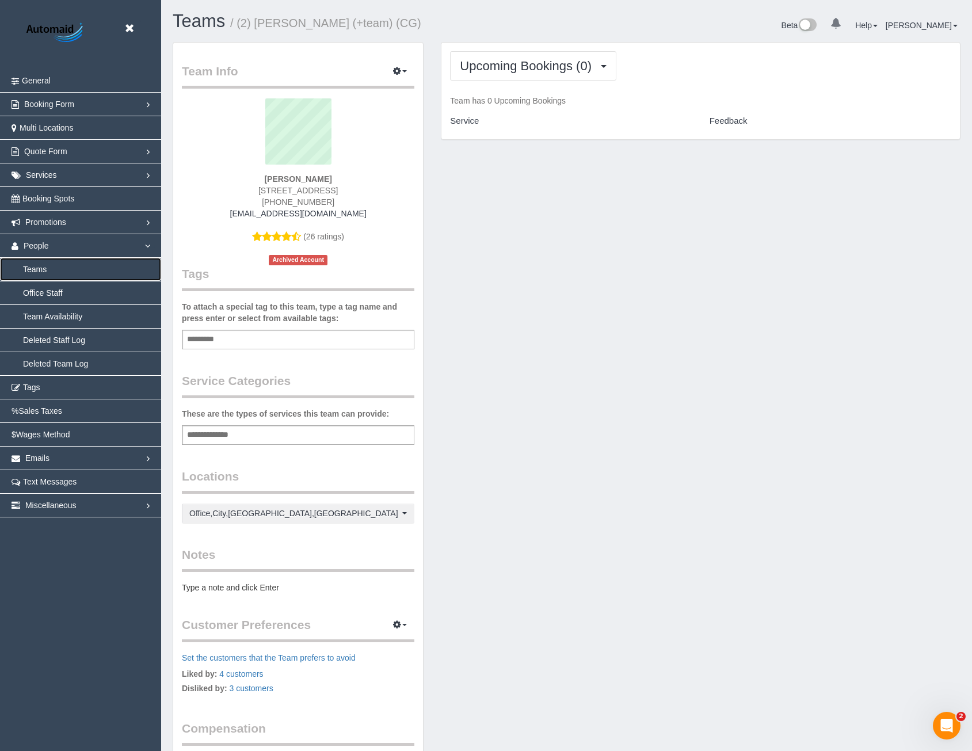
click at [47, 271] on link "Teams" at bounding box center [80, 269] width 161 height 23
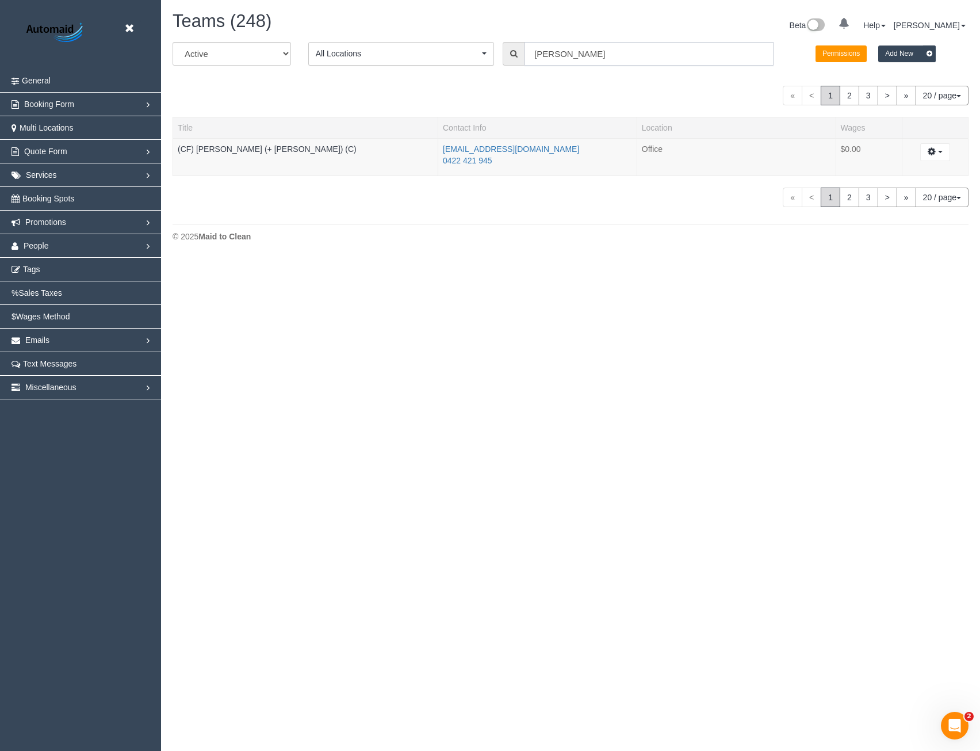
scroll to position [259, 980]
drag, startPoint x: 576, startPoint y: 49, endPoint x: 476, endPoint y: 57, distance: 100.4
click at [487, 62] on div "All Active Archived All Locations All Locations Active Locations Office [defaul…" at bounding box center [570, 58] width 813 height 32
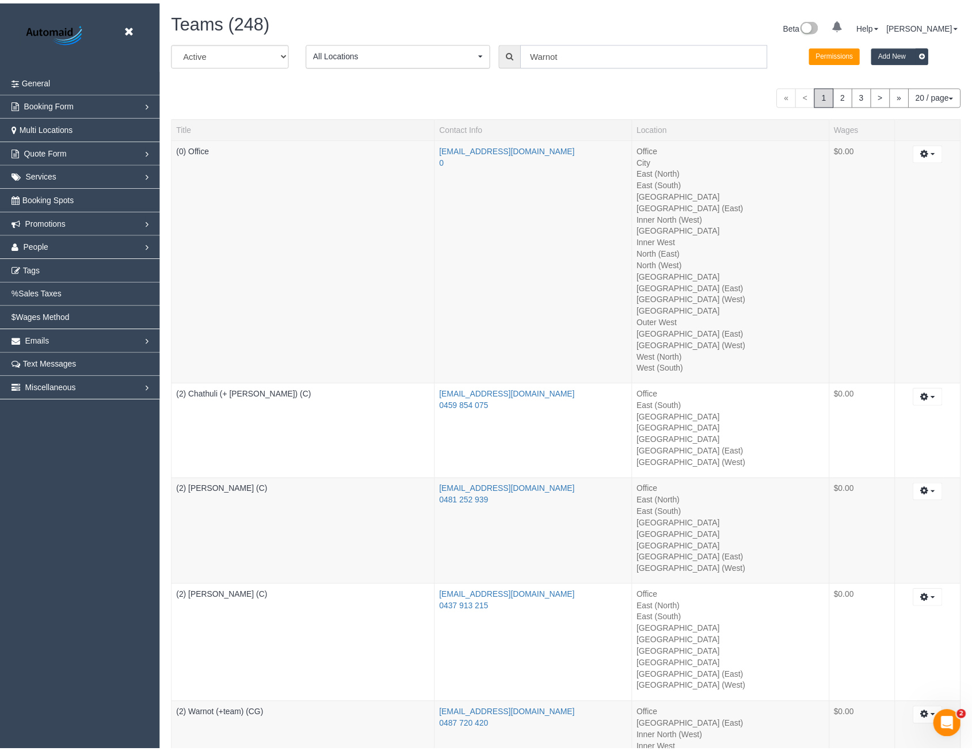
scroll to position [57161, 56543]
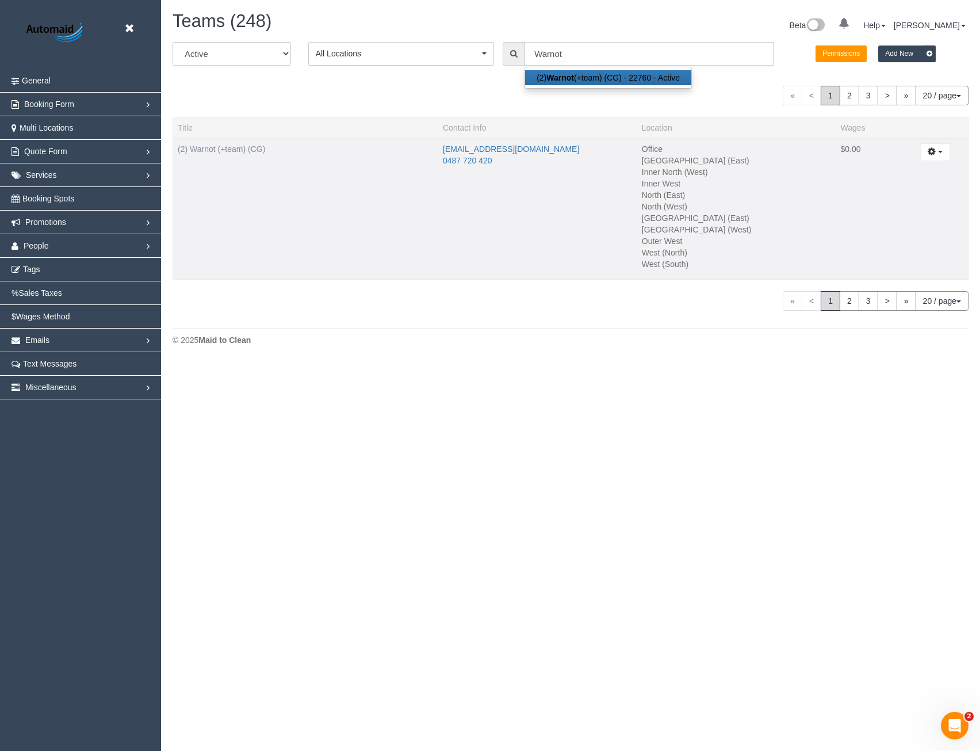
type input "Warnot"
click at [258, 148] on link "(2) Warnot (+team) (CG)" at bounding box center [221, 148] width 87 height 9
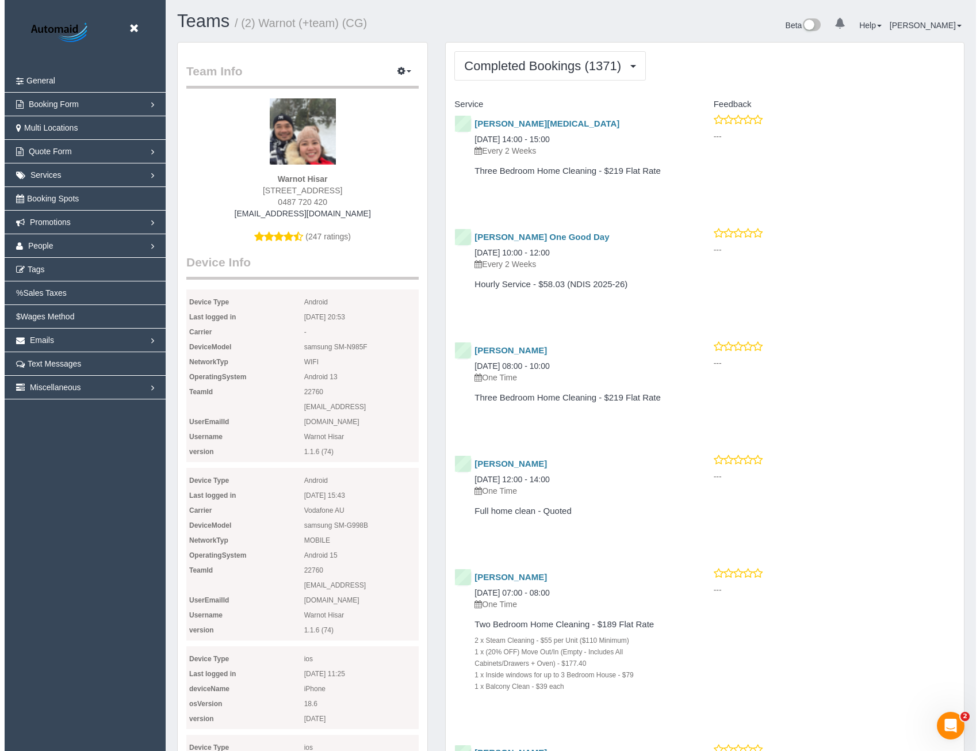
scroll to position [3379, 972]
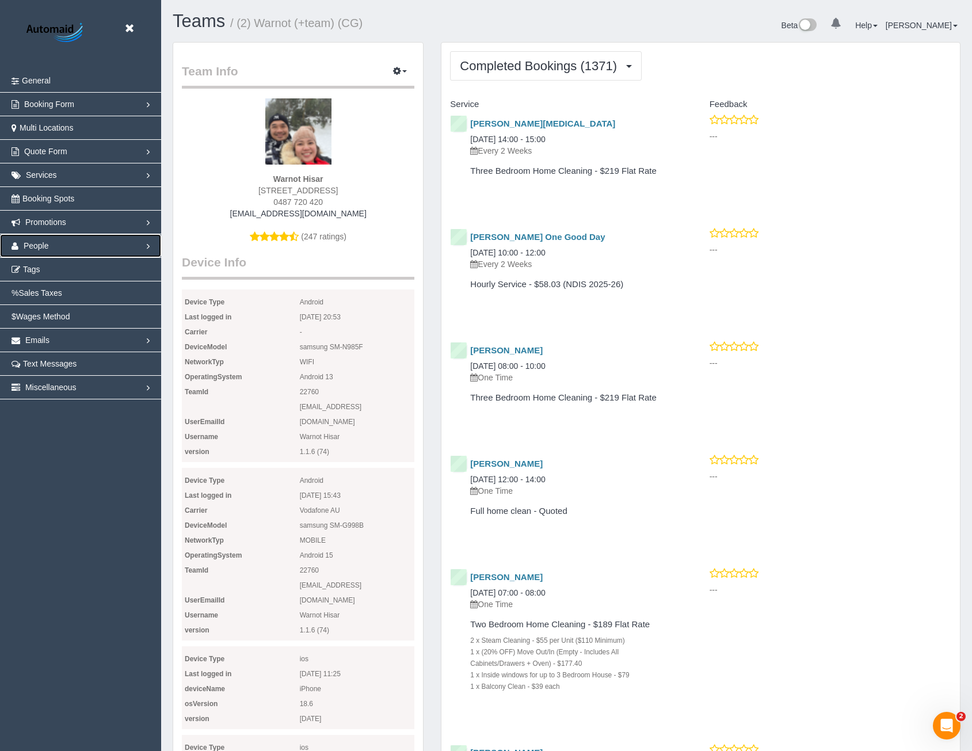
click at [51, 254] on link "People" at bounding box center [80, 245] width 161 height 23
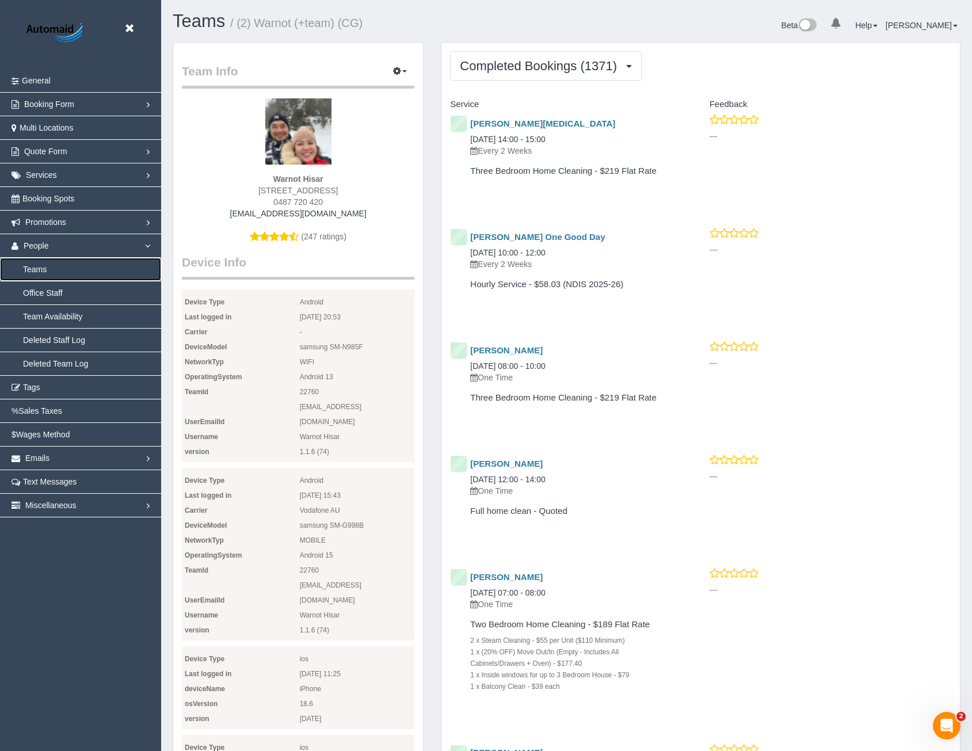
click at [38, 267] on link "Teams" at bounding box center [80, 269] width 161 height 23
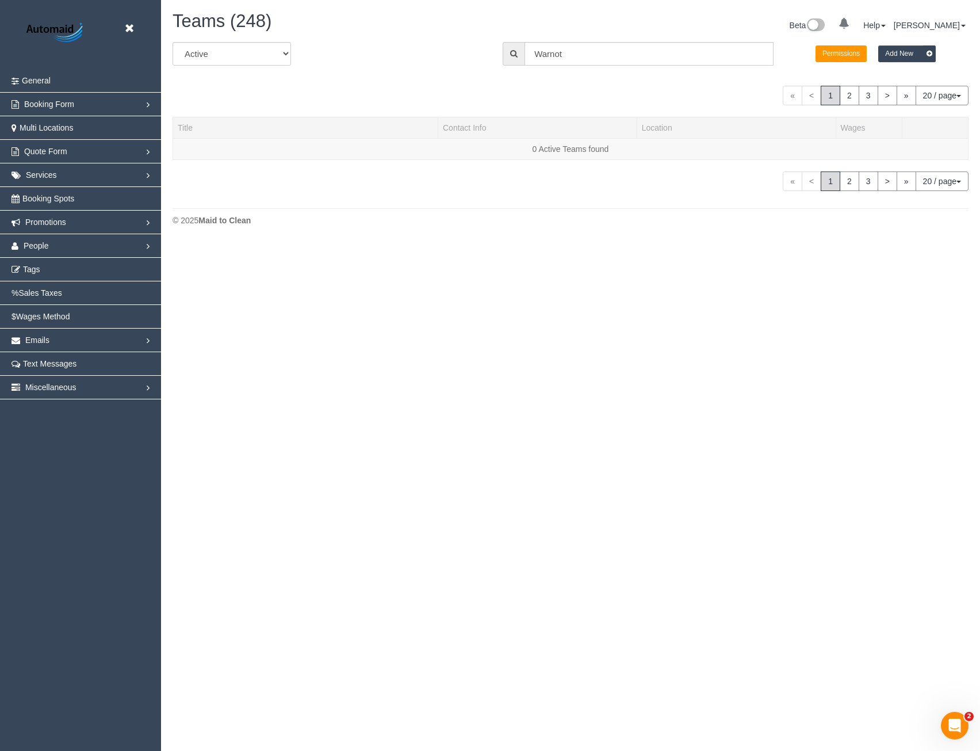
scroll to position [362, 980]
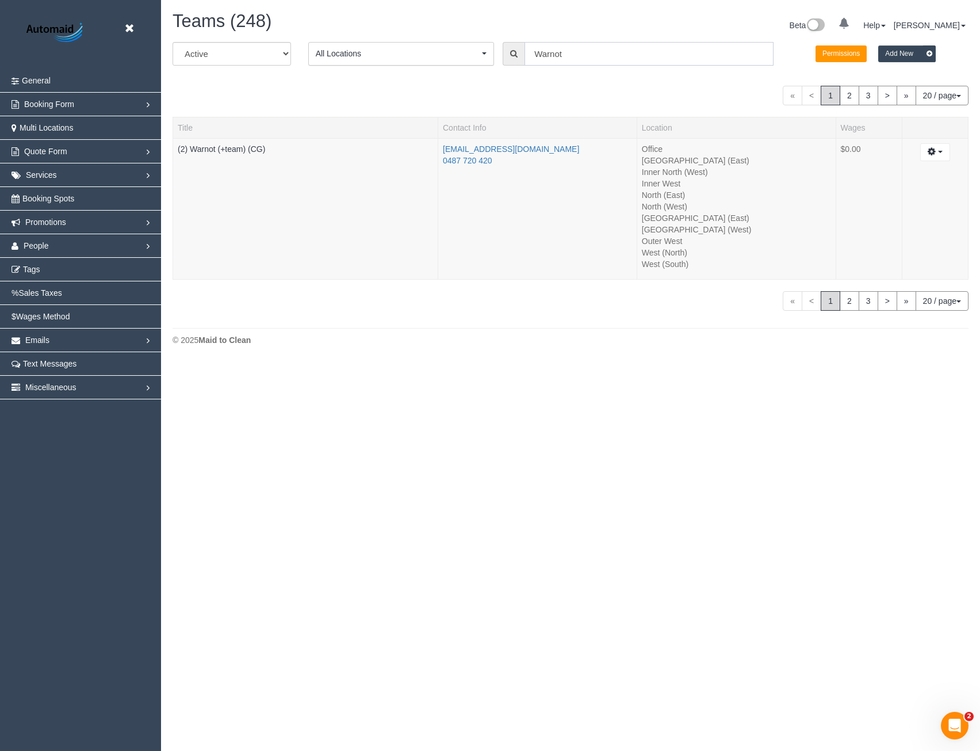
drag, startPoint x: 574, startPoint y: 53, endPoint x: 518, endPoint y: 54, distance: 55.2
click at [518, 54] on div "Warnot" at bounding box center [638, 54] width 271 height 24
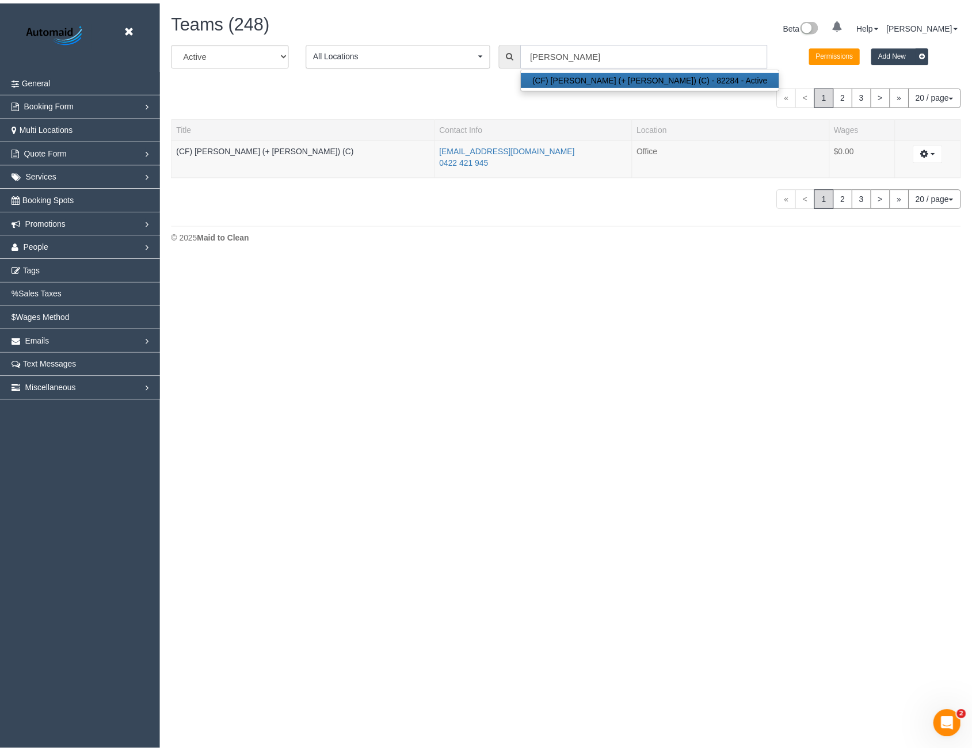
scroll to position [259, 980]
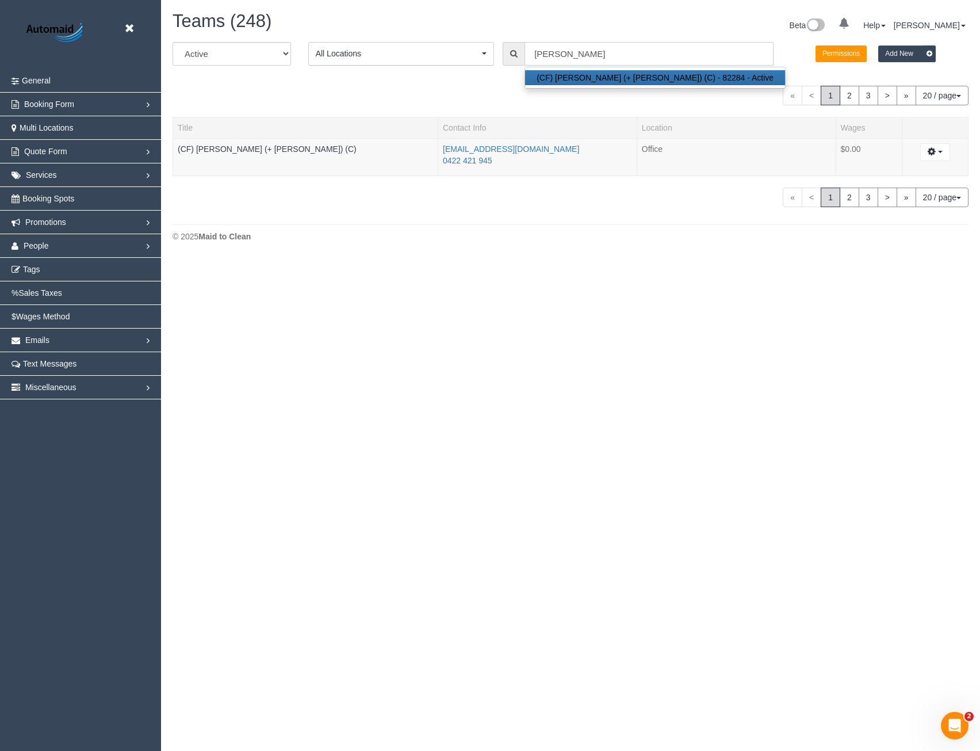
type input "Maria"
click at [251, 55] on select "All Active Archived" at bounding box center [232, 54] width 118 height 24
select select "string:all"
click at [173, 42] on select "All Active Archived" at bounding box center [232, 54] width 118 height 24
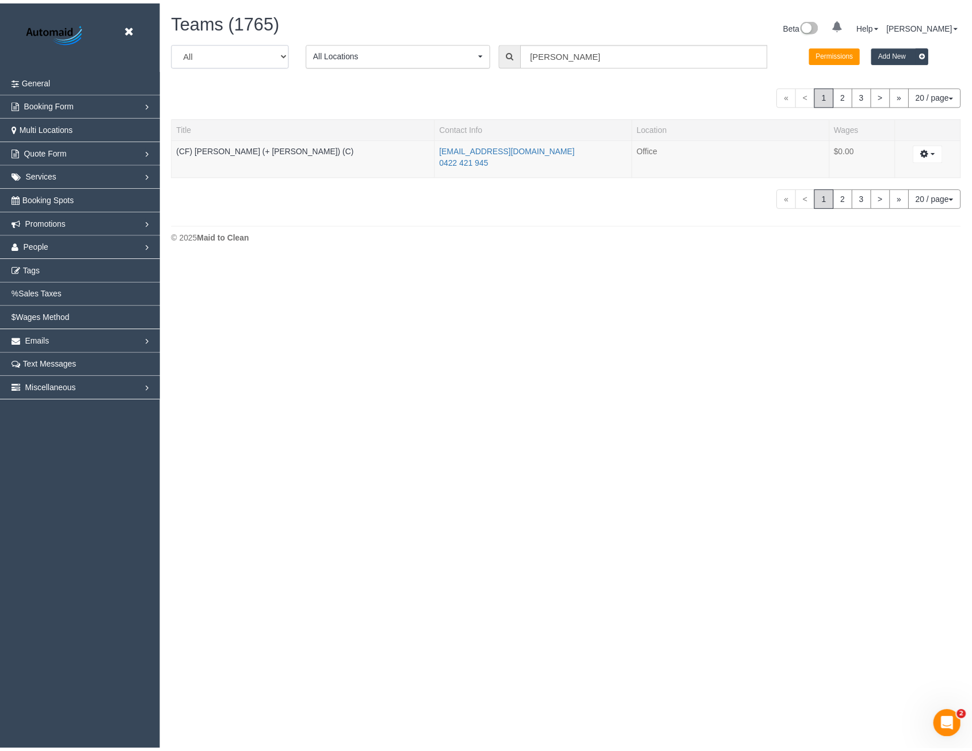
scroll to position [1548, 972]
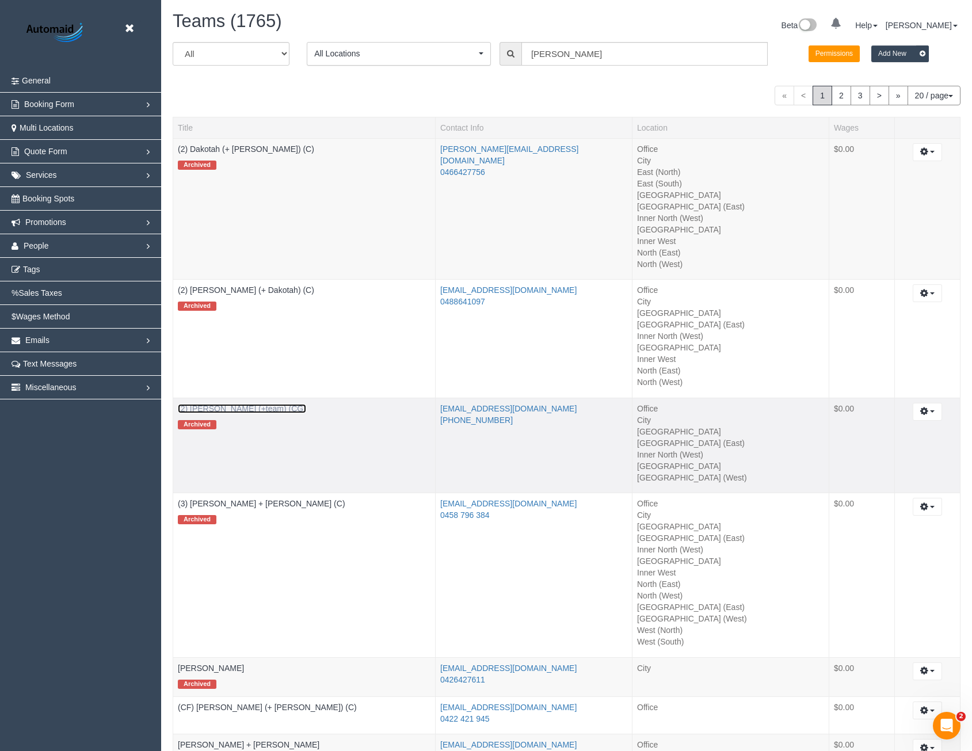
click at [230, 412] on link "(2) Maria (+team) (CG)" at bounding box center [242, 408] width 128 height 9
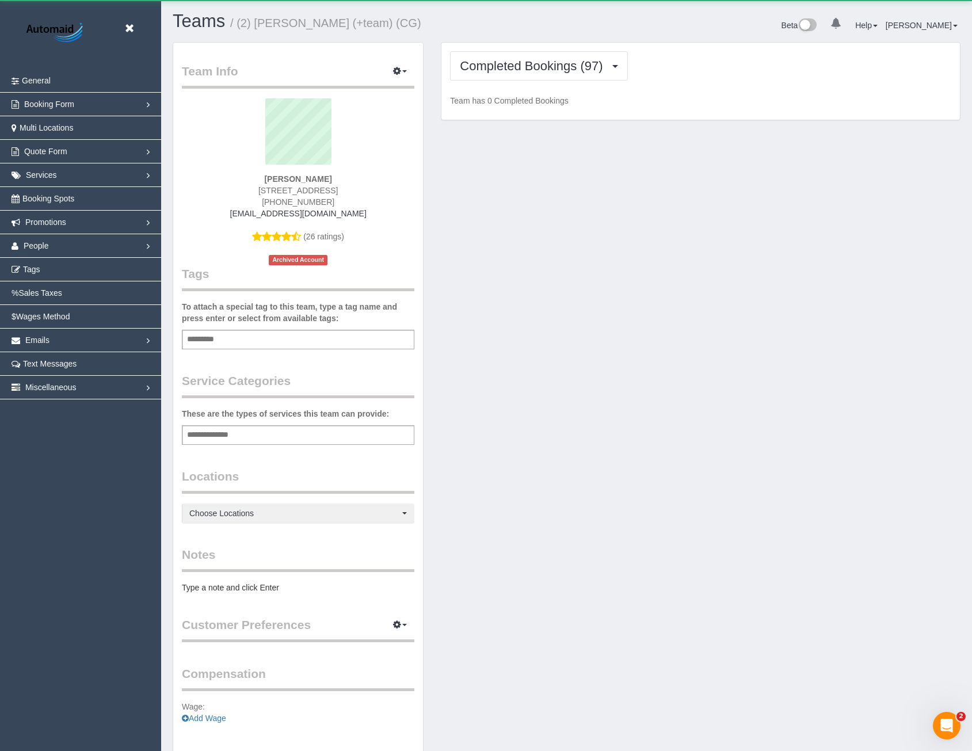
scroll to position [862, 972]
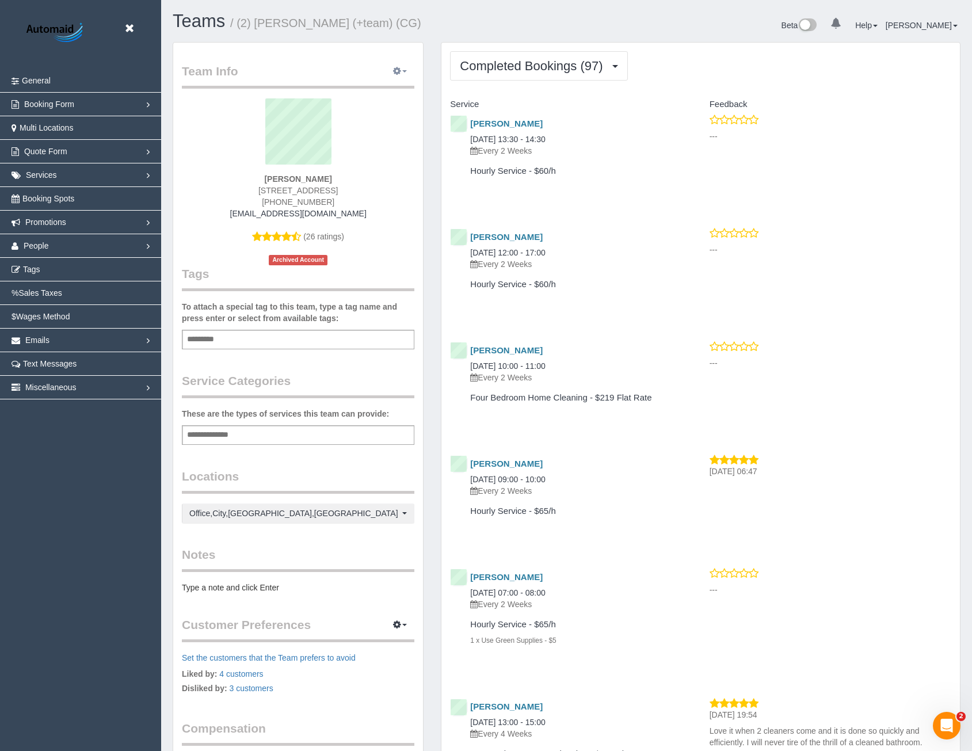
click at [399, 73] on icon "button" at bounding box center [397, 70] width 8 height 7
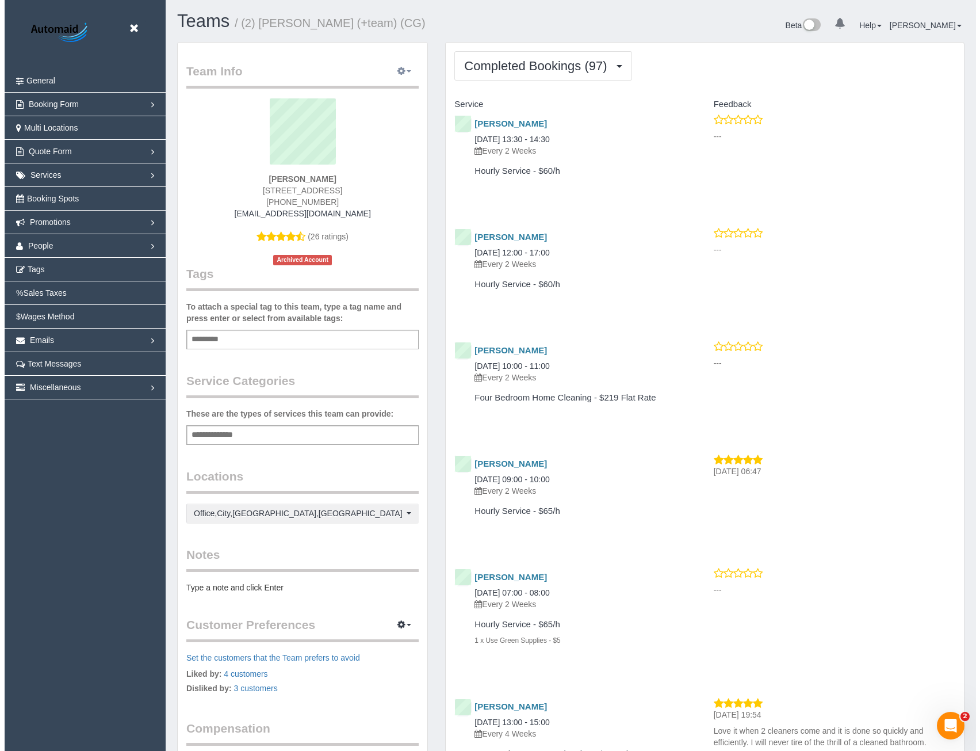
scroll to position [3123, 972]
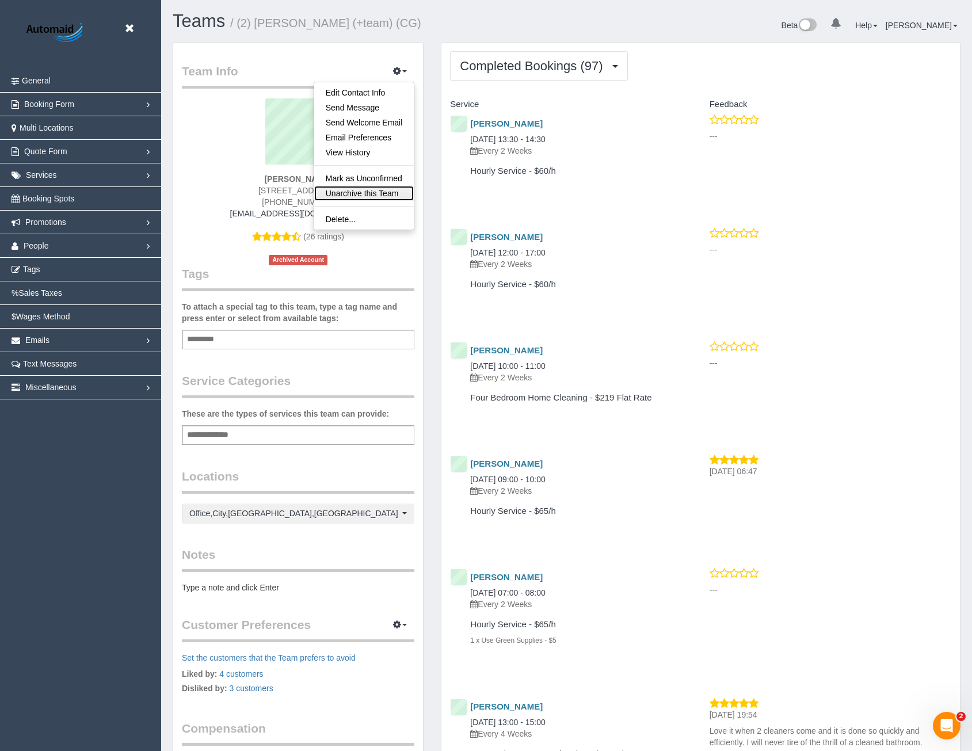
click at [377, 192] on link "Unarchive this Team" at bounding box center [364, 193] width 100 height 15
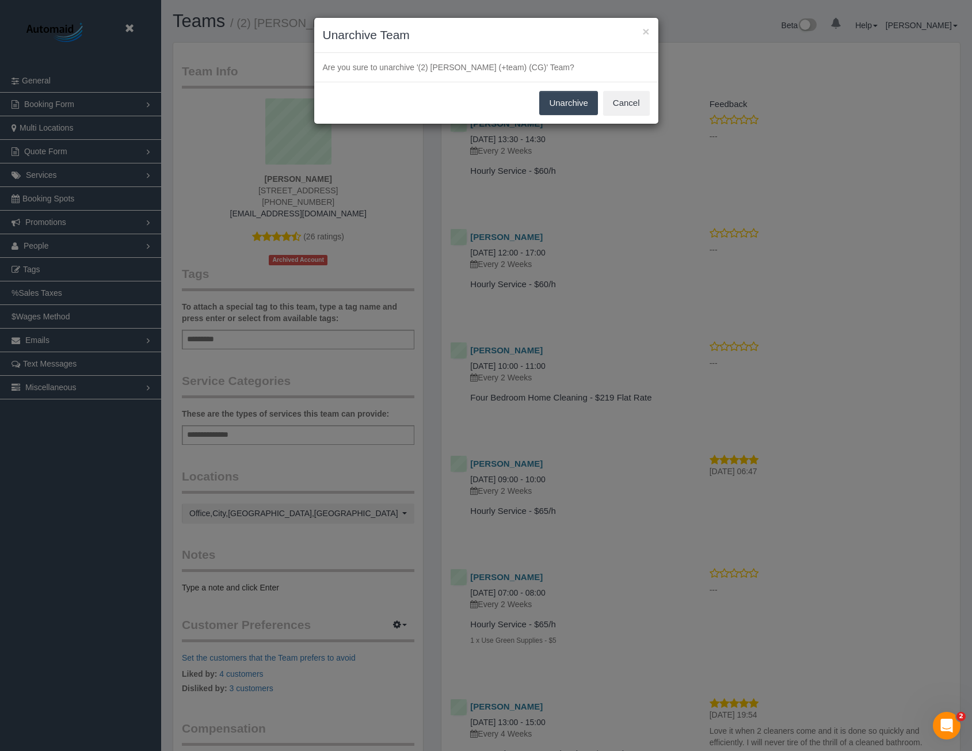
scroll to position [3123, 980]
click at [565, 112] on button "Unarchive" at bounding box center [573, 103] width 59 height 24
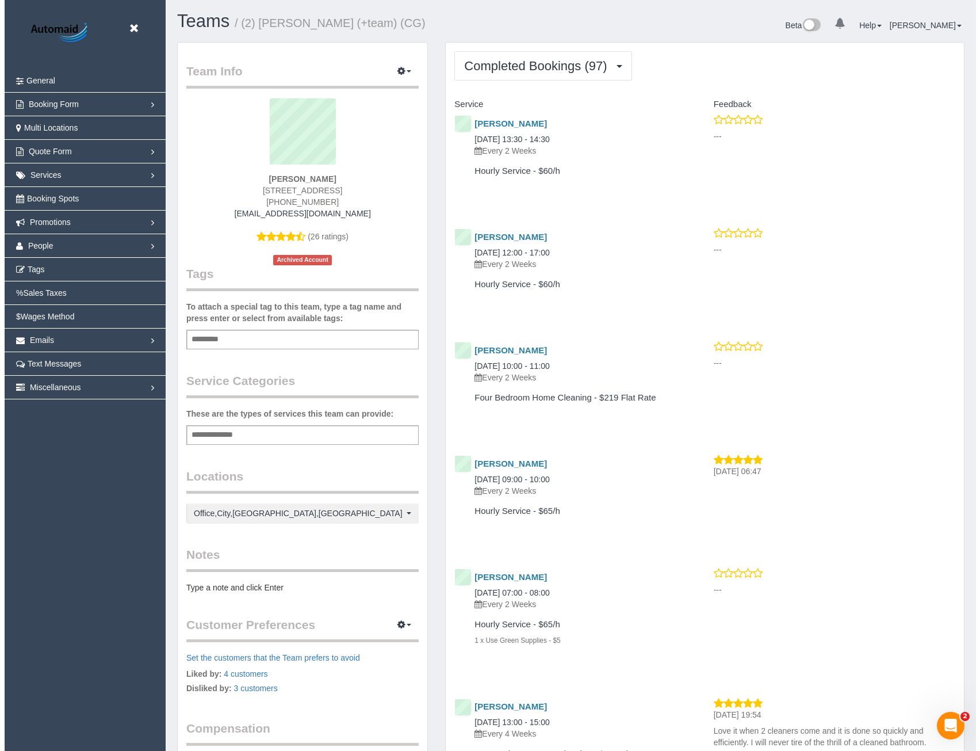
scroll to position [54400, 56552]
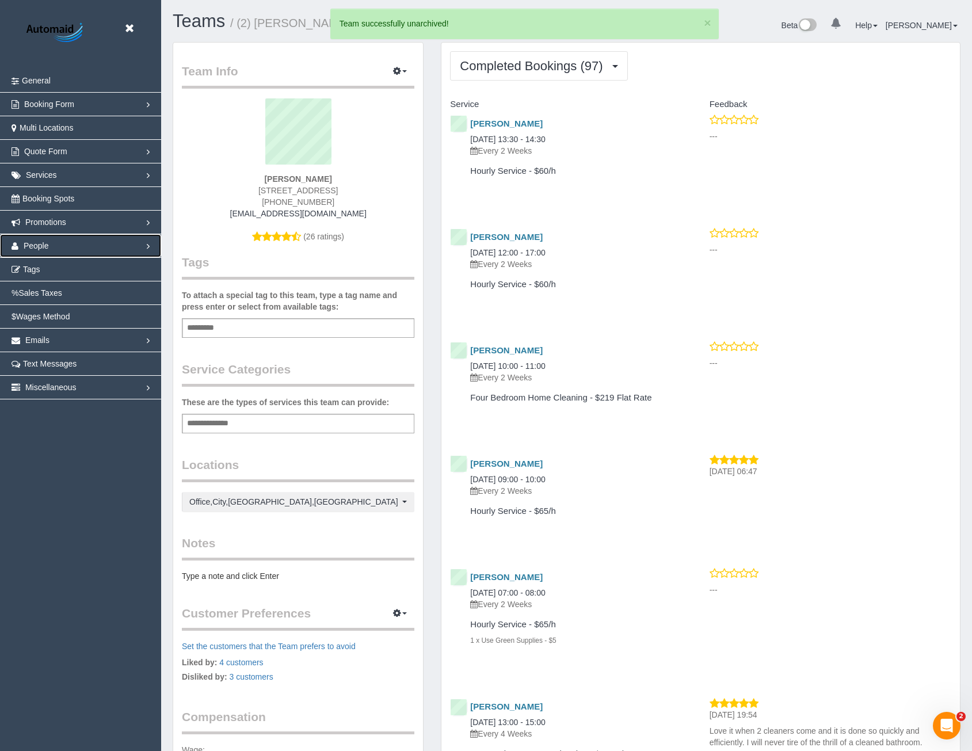
click at [33, 250] on span "People" at bounding box center [36, 245] width 25 height 9
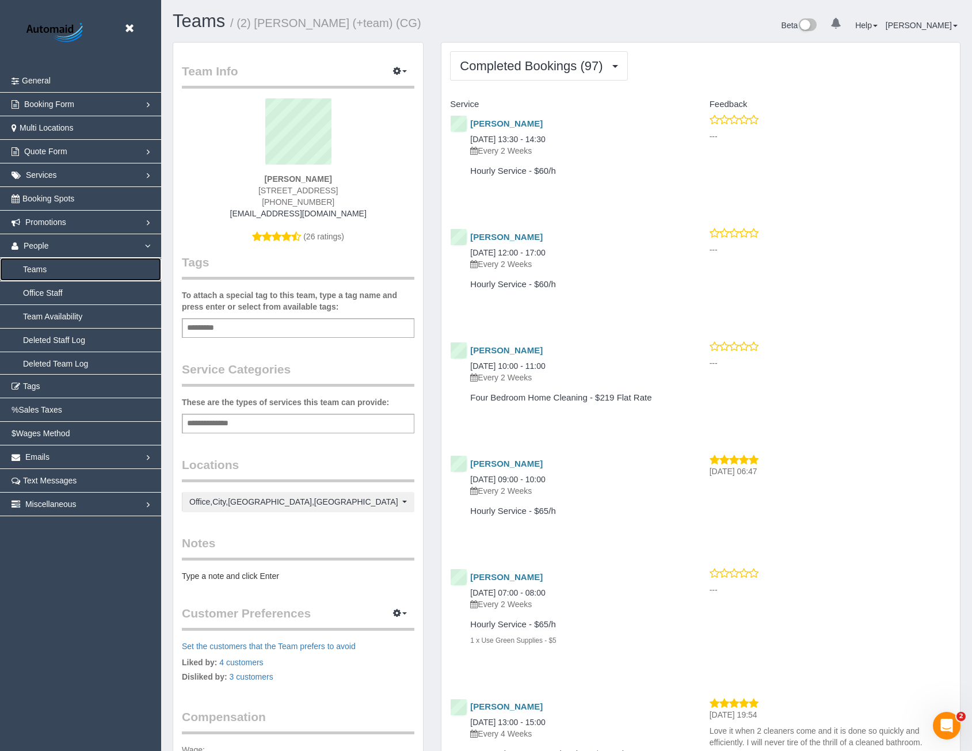
click at [44, 270] on link "Teams" at bounding box center [80, 269] width 161 height 23
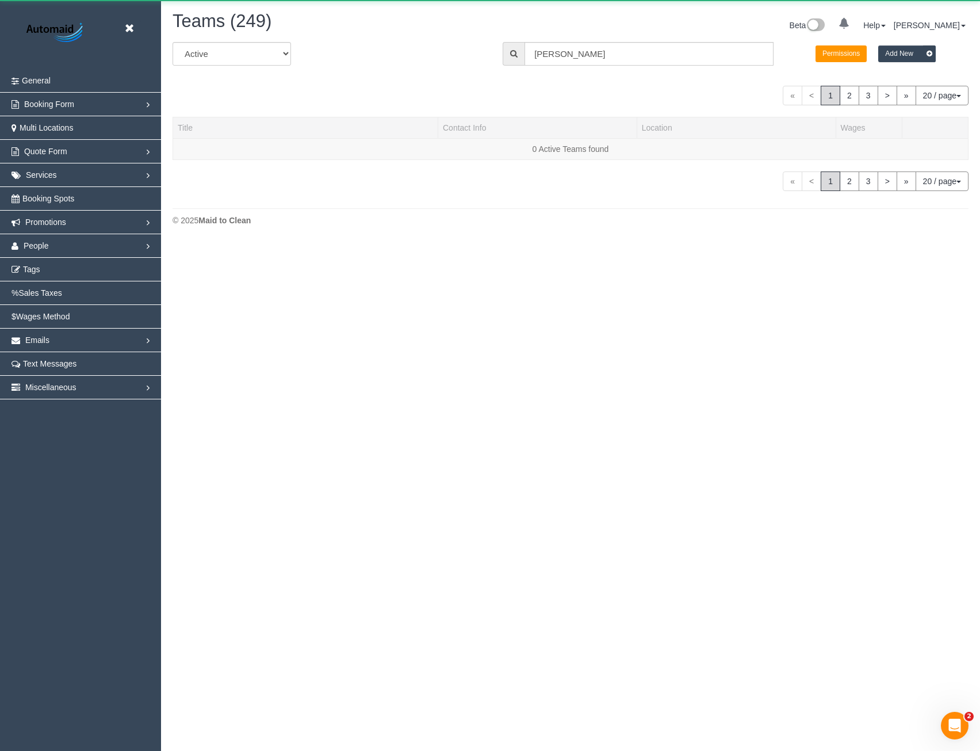
scroll to position [354, 980]
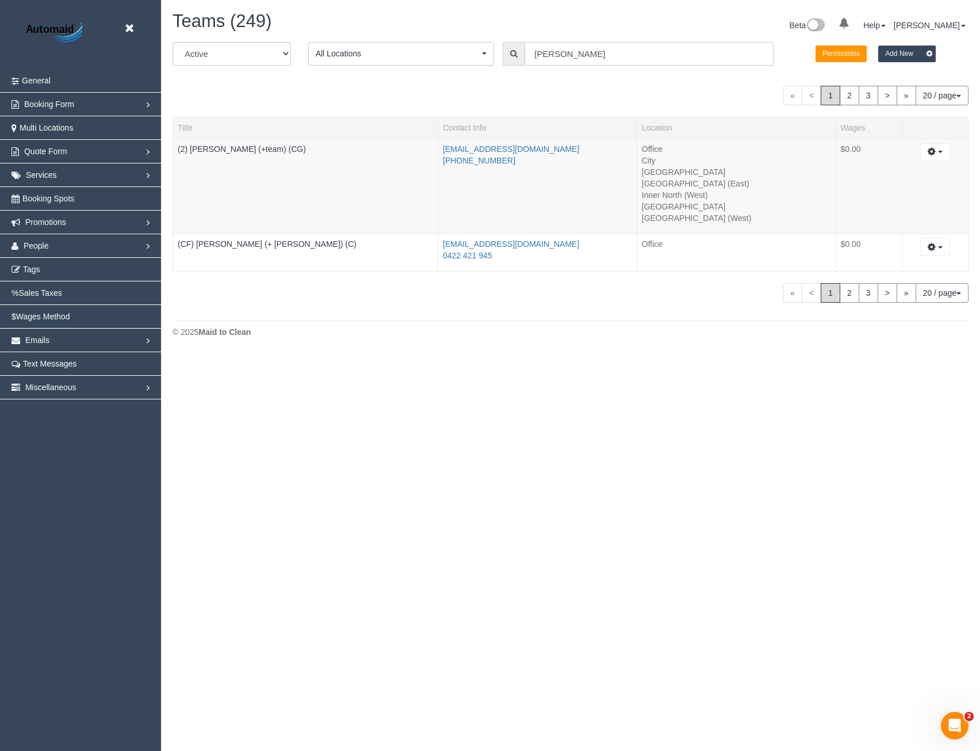
drag, startPoint x: 561, startPoint y: 60, endPoint x: 487, endPoint y: 69, distance: 74.7
click at [487, 69] on div "All Active Archived All Locations All Locations Active Locations Office [defaul…" at bounding box center [570, 58] width 813 height 32
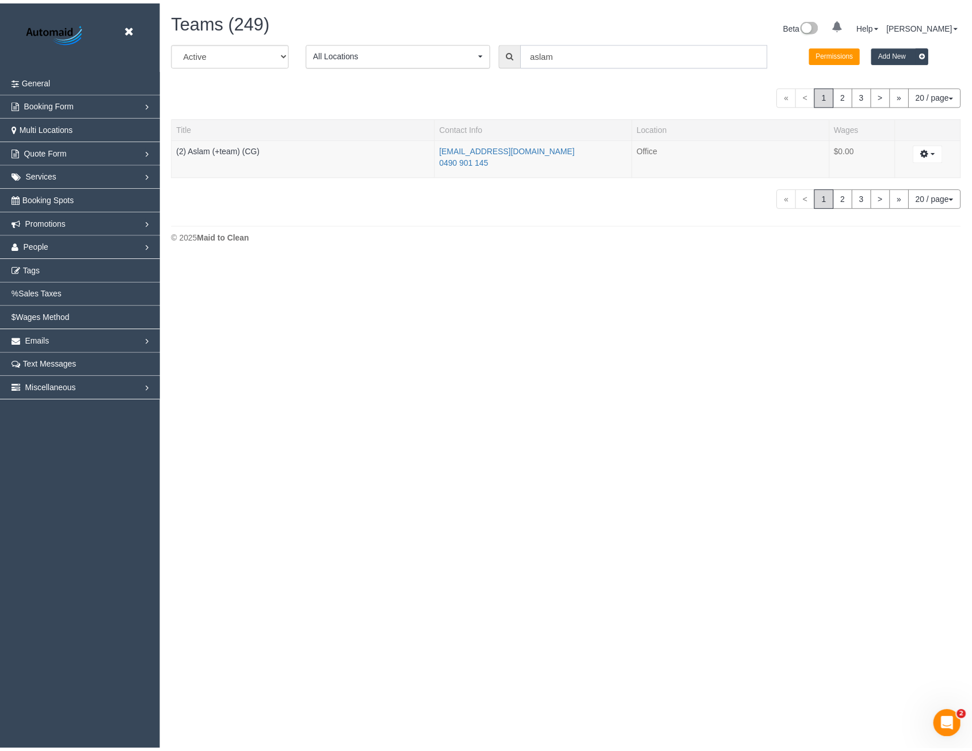
scroll to position [57264, 56543]
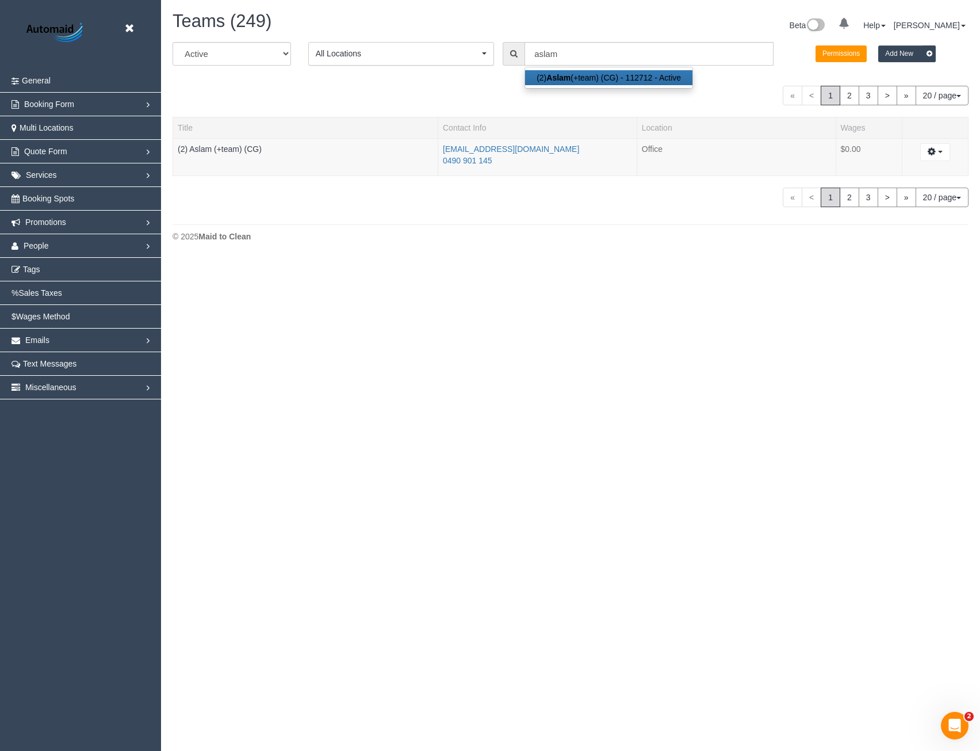
click at [565, 79] on strong "Aslam" at bounding box center [558, 77] width 24 height 9
type input "(2) Aslam (+team) (CG)"
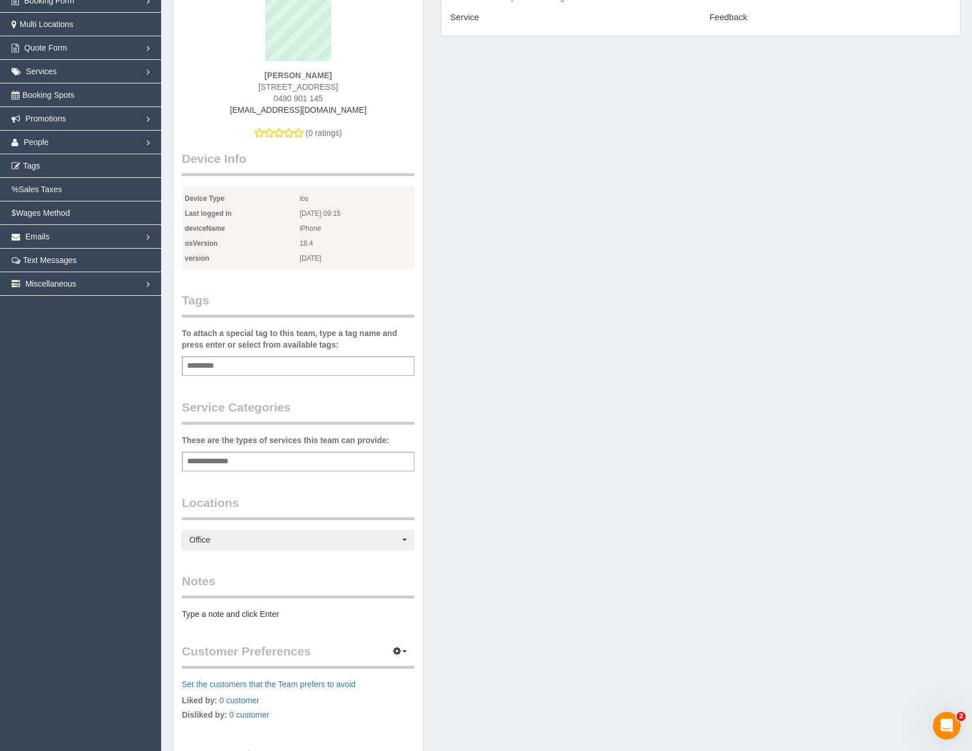
scroll to position [115, 0]
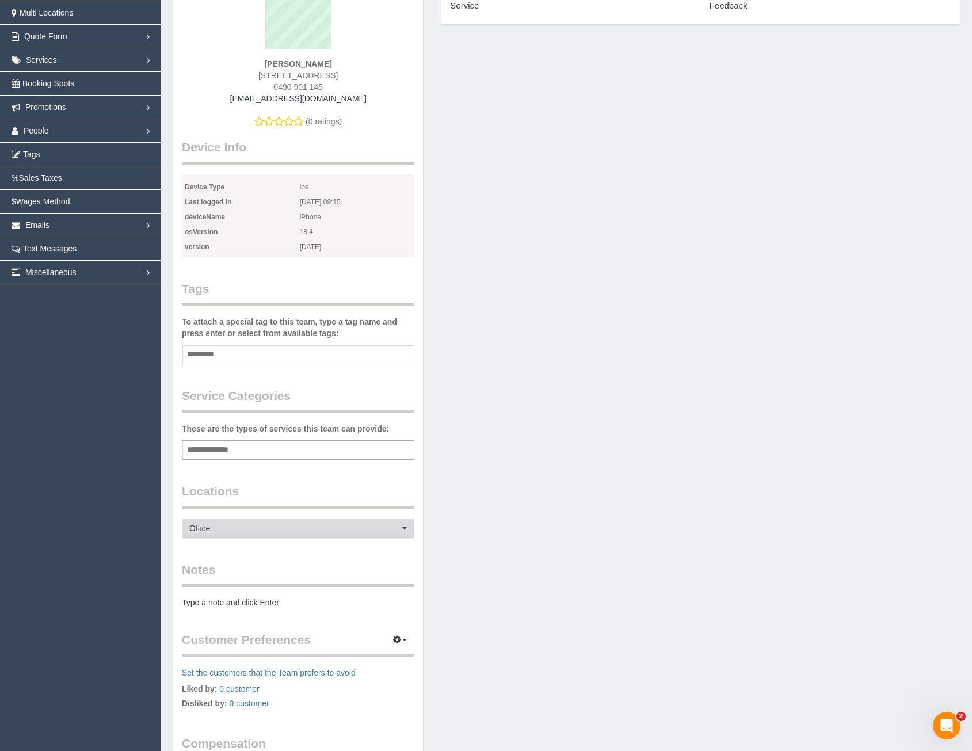
click at [225, 526] on span "Office" at bounding box center [294, 528] width 210 height 12
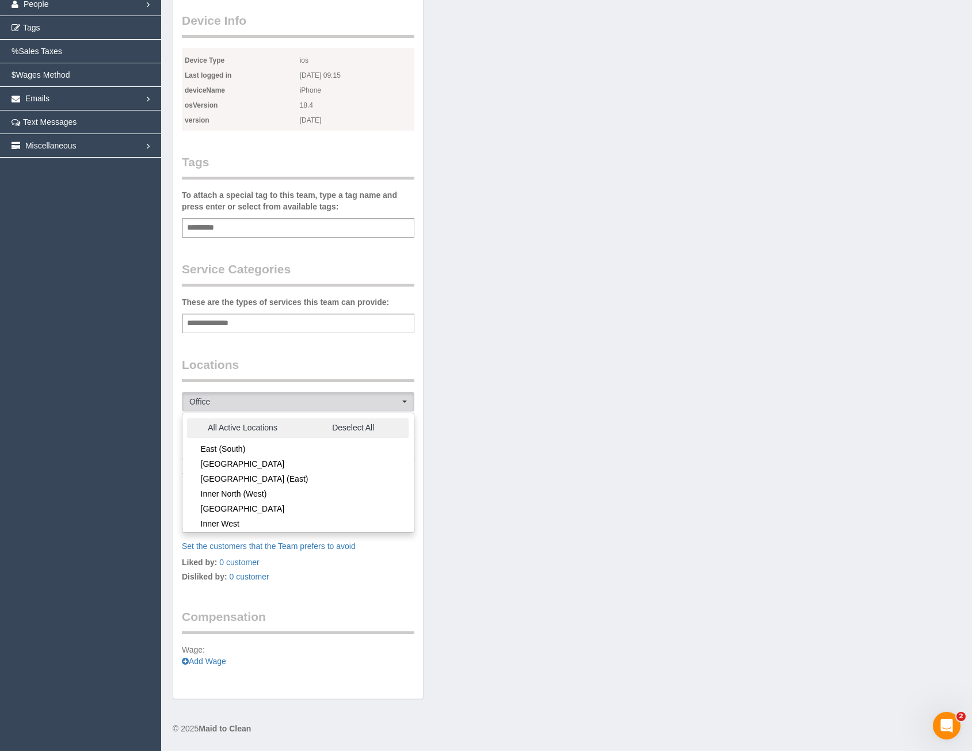
scroll to position [0, 0]
click at [230, 518] on link "[GEOGRAPHIC_DATA]" at bounding box center [268, 520] width 173 height 15
click at [225, 478] on link "City" at bounding box center [268, 475] width 173 height 15
click at [244, 481] on link "[GEOGRAPHIC_DATA] (East)" at bounding box center [268, 478] width 173 height 15
click at [248, 495] on link "Inner North (West)" at bounding box center [268, 492] width 173 height 15
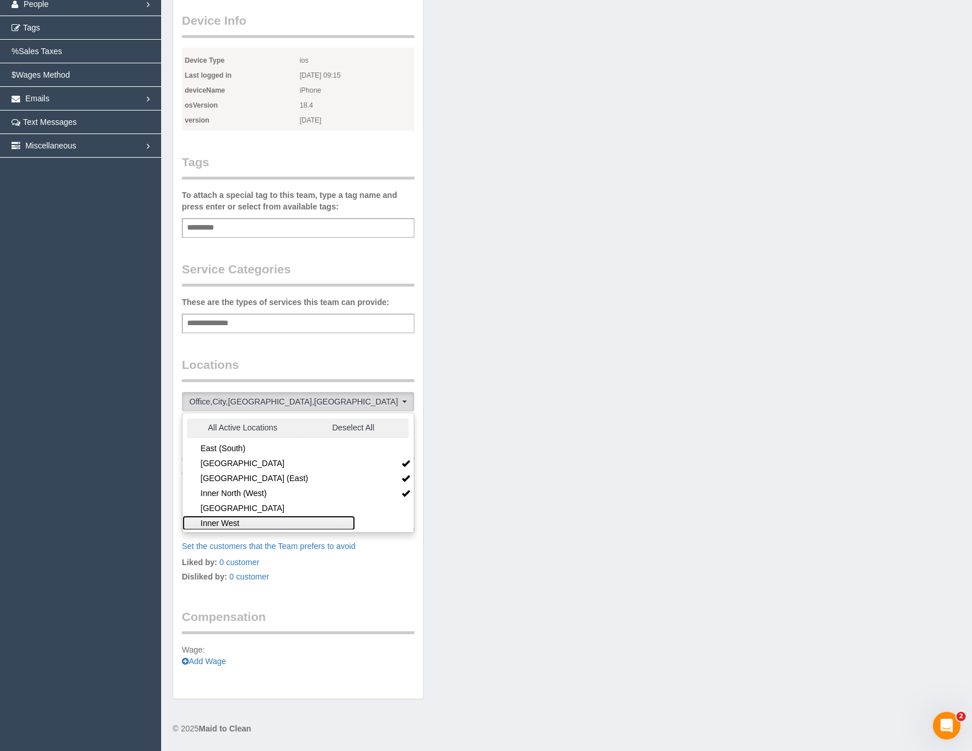
click at [247, 523] on link "Inner West" at bounding box center [268, 522] width 173 height 15
click at [244, 480] on link "North (East)" at bounding box center [268, 480] width 173 height 15
click at [246, 495] on link "North (West)" at bounding box center [268, 495] width 173 height 15
click at [372, 569] on p "Liked by: 0 customer Disliked by: 0 customer" at bounding box center [298, 570] width 232 height 29
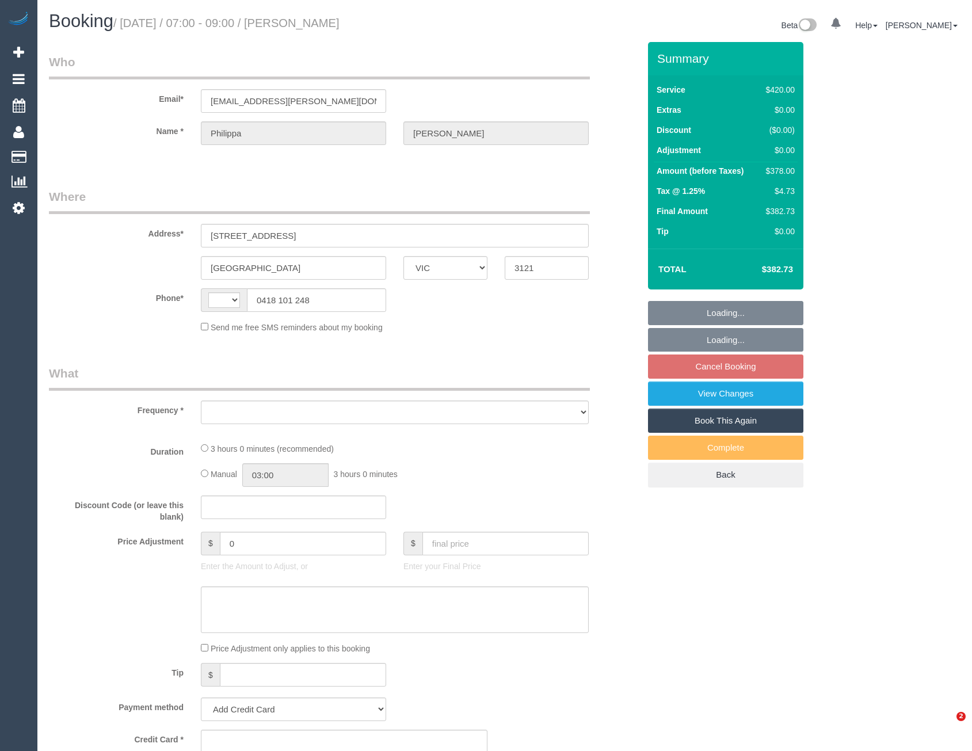
select select "VIC"
select select "string:AU"
select select "object:281"
select select "string:stripe-pm_1P4ts12GScqysDRVDO9istUa"
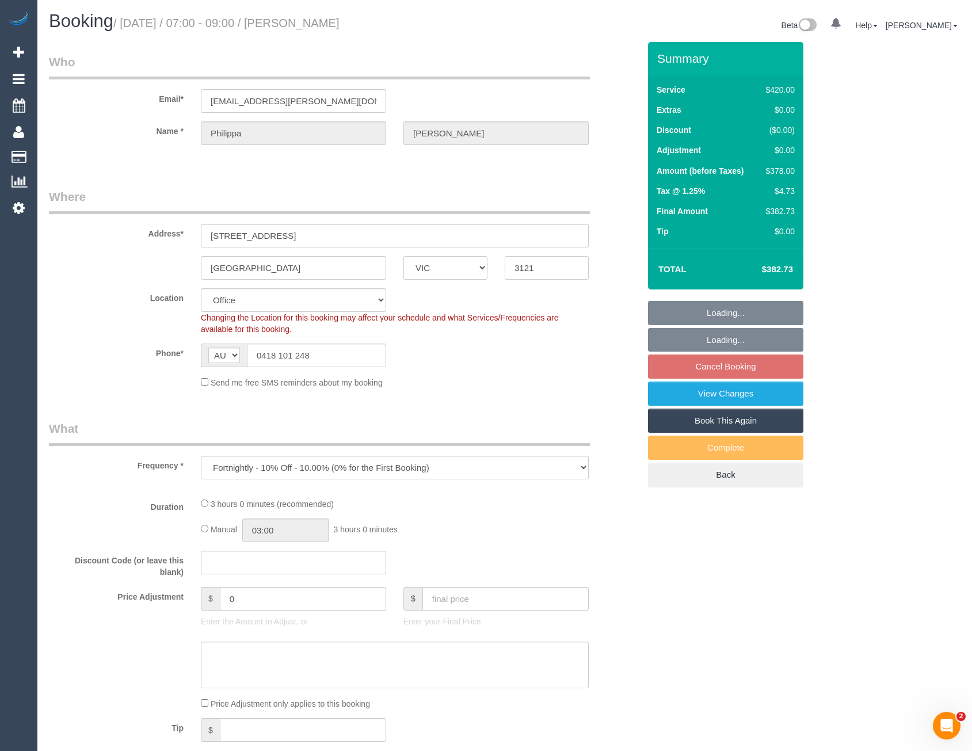
select select "2"
select select "180"
select select "number:28"
select select "number:17"
select select "number:19"
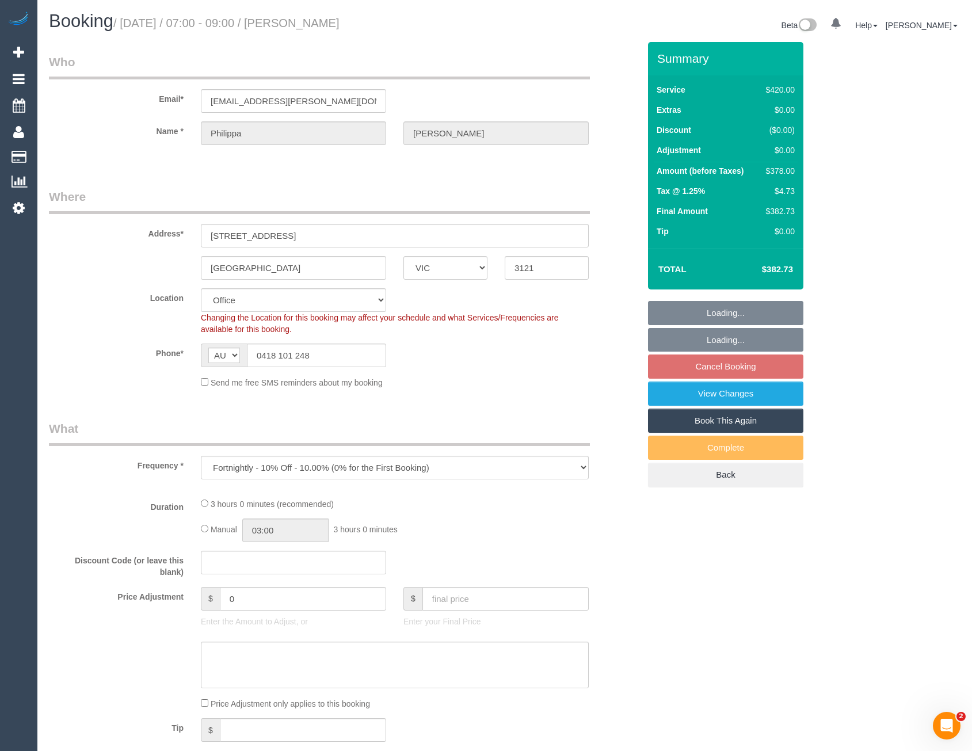
select select "number:24"
select select "number:34"
select select "number:11"
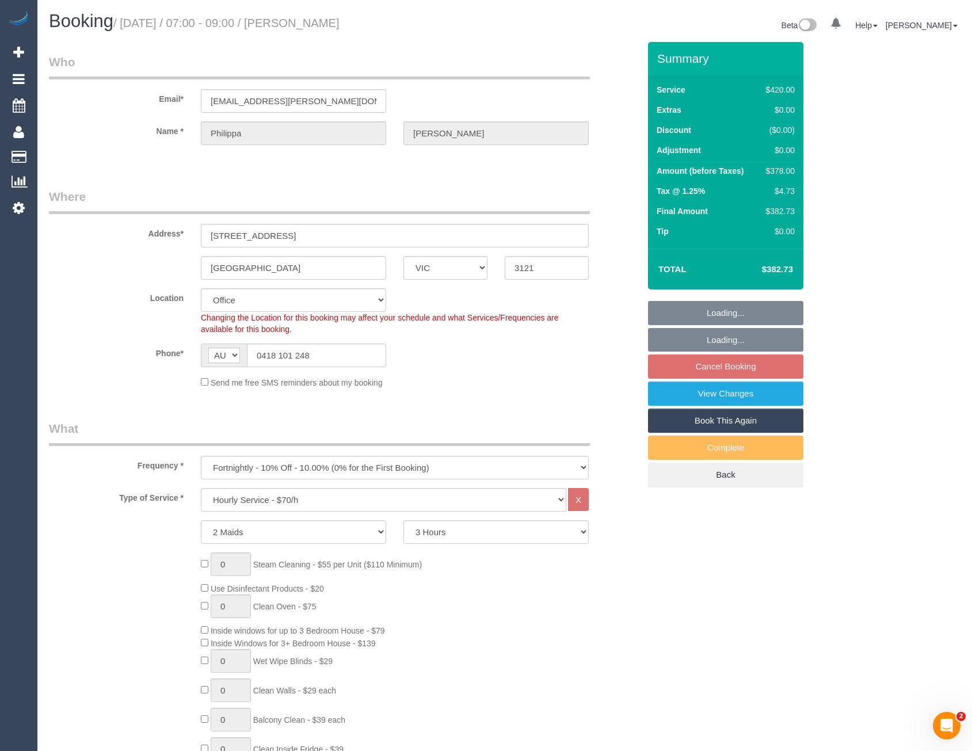
select select "object:845"
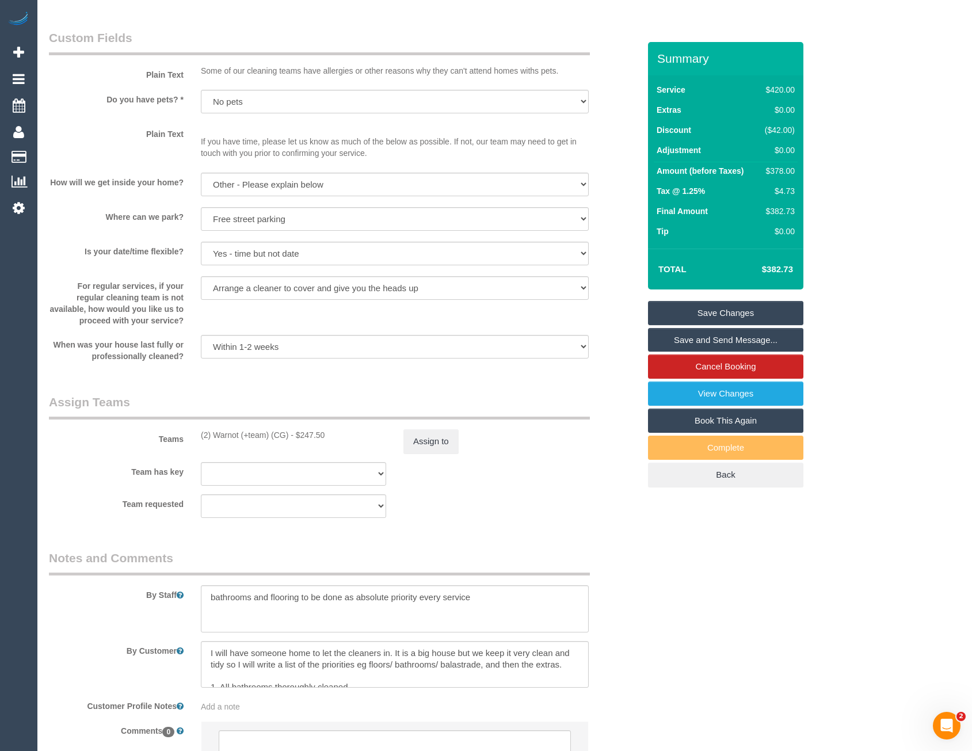
scroll to position [1494, 0]
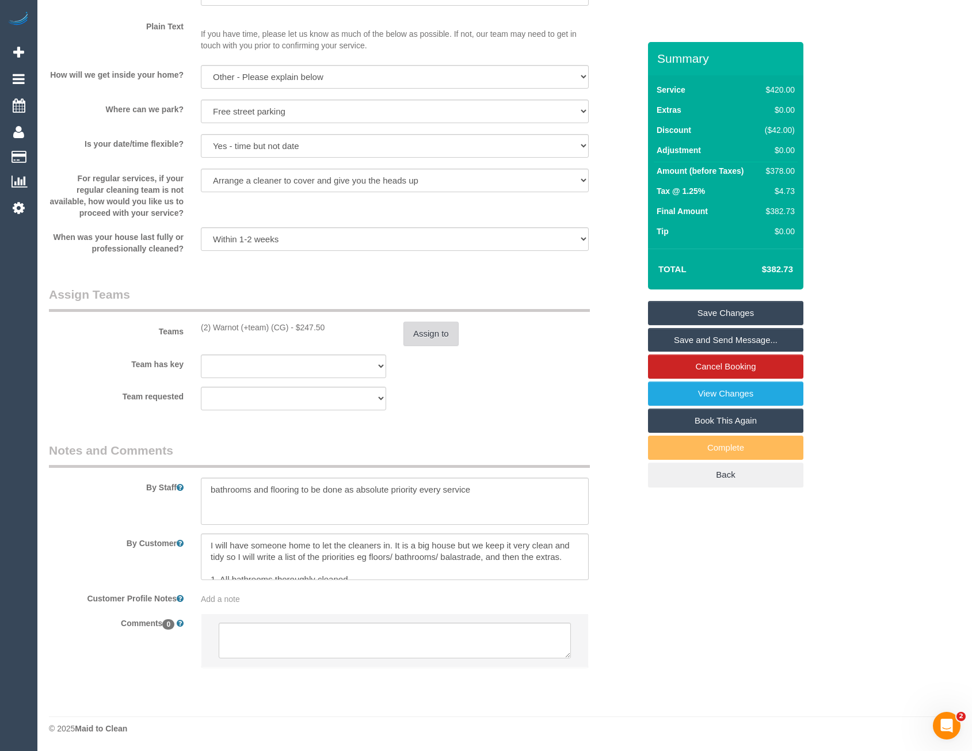
click at [439, 322] on button "Assign to" at bounding box center [430, 334] width 55 height 24
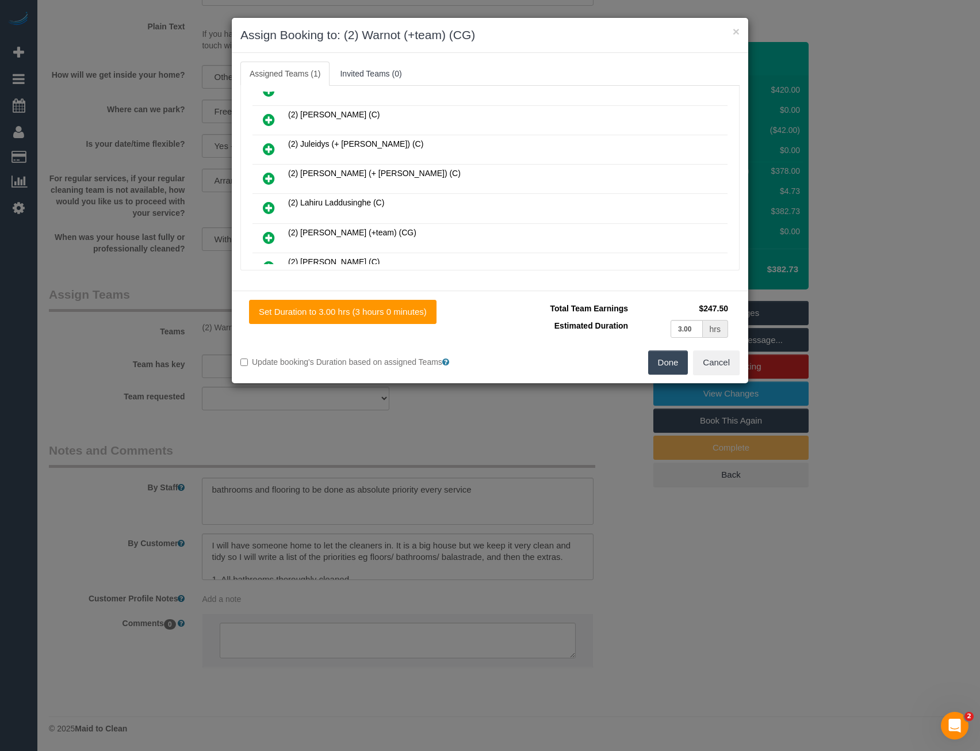
scroll to position [460, 0]
click at [269, 236] on icon at bounding box center [269, 237] width 12 height 14
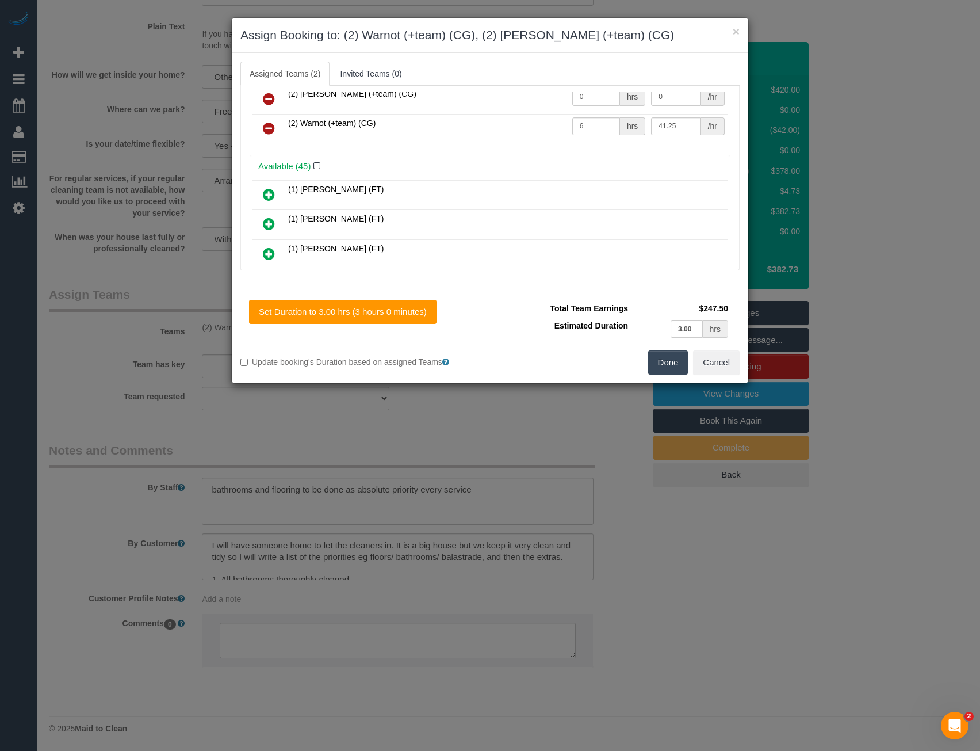
scroll to position [0, 0]
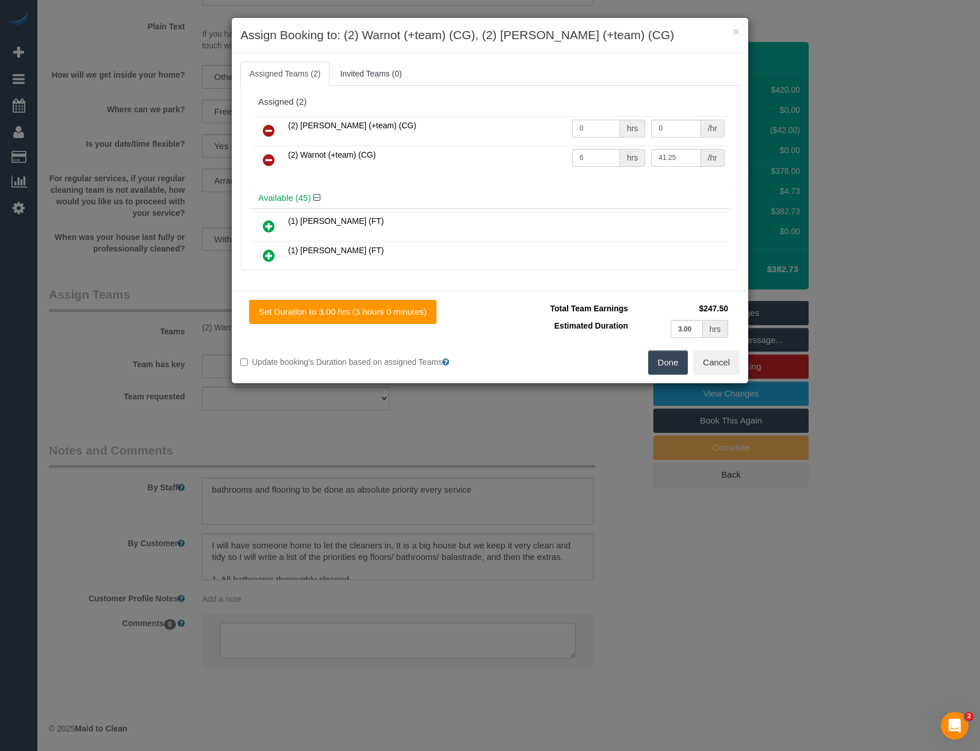
drag, startPoint x: 595, startPoint y: 131, endPoint x: 537, endPoint y: 133, distance: 58.7
click at [540, 133] on tr "(2) Maria (+team) (CG) 0 hrs 0 /hr" at bounding box center [490, 130] width 475 height 29
type input "3"
type input "41.25"
drag, startPoint x: 609, startPoint y: 156, endPoint x: 526, endPoint y: 151, distance: 82.4
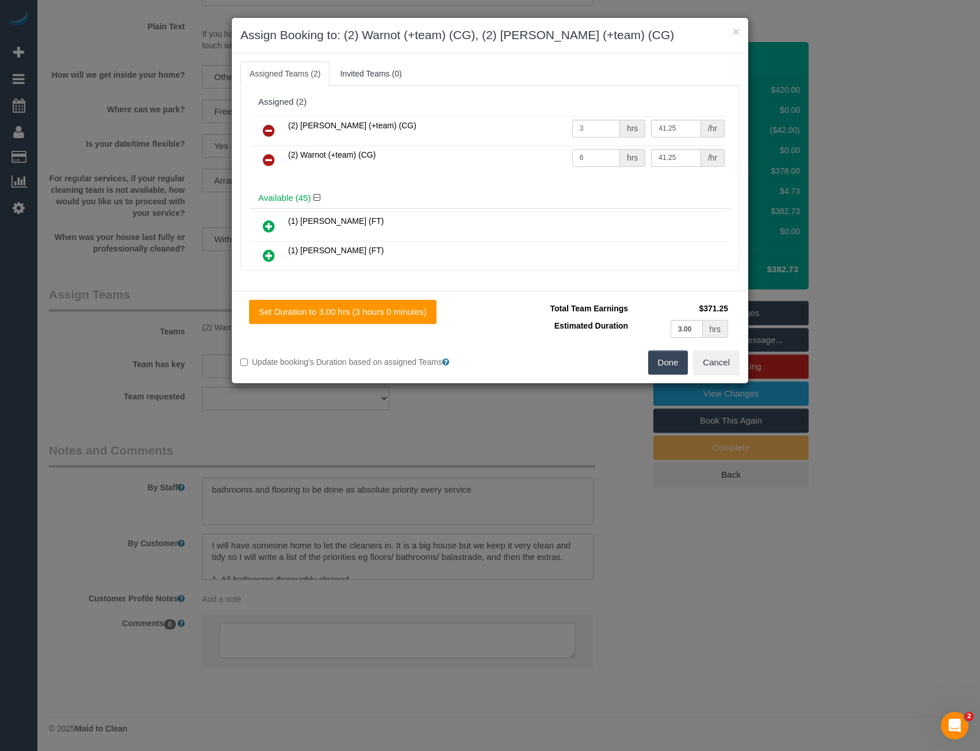
click at [536, 151] on tr "(2) Warnot (+team) (CG) 6 hrs 41.25 /hr" at bounding box center [490, 160] width 475 height 29
type input "3"
type input "41.25"
click at [659, 360] on button "Done" at bounding box center [668, 362] width 40 height 24
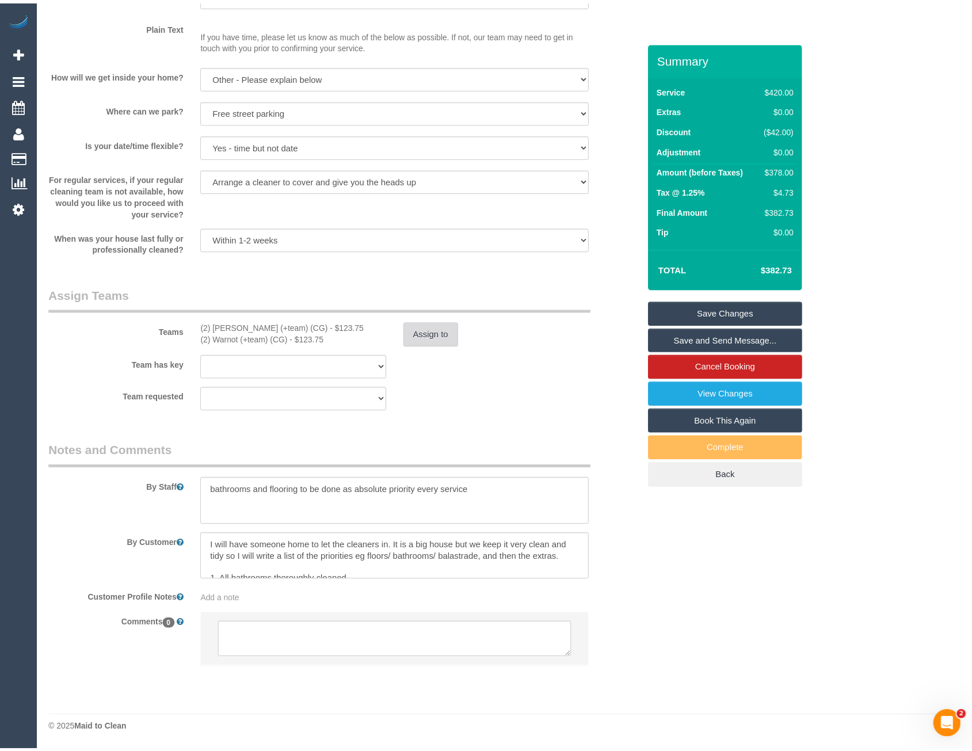
scroll to position [1494, 0]
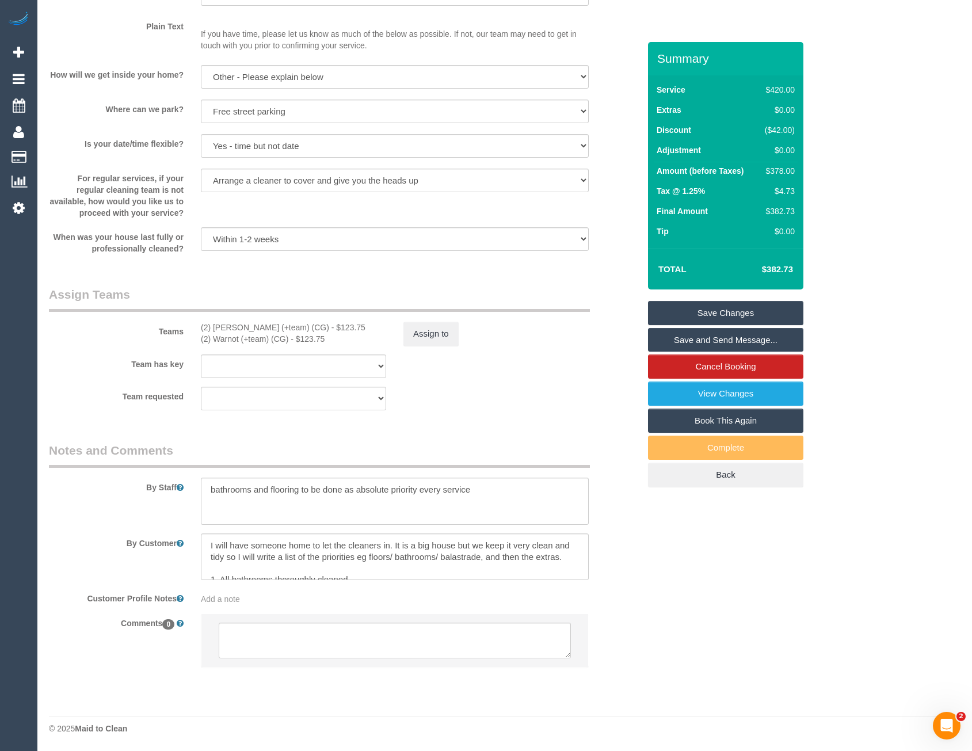
click at [694, 312] on link "Save Changes" at bounding box center [725, 313] width 155 height 24
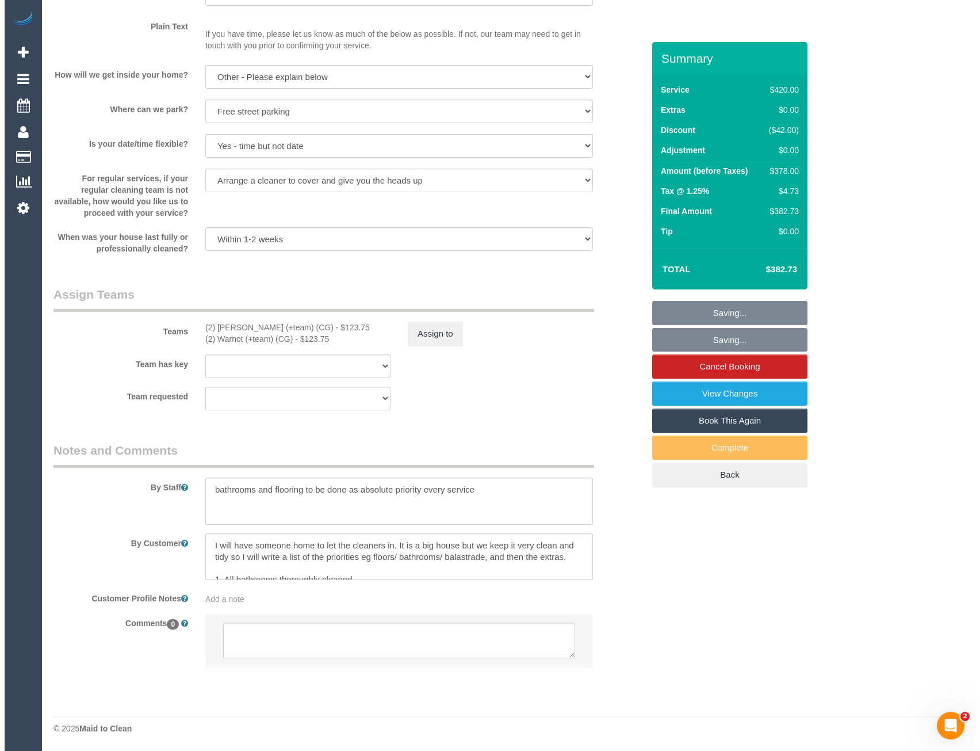
scroll to position [1490, 0]
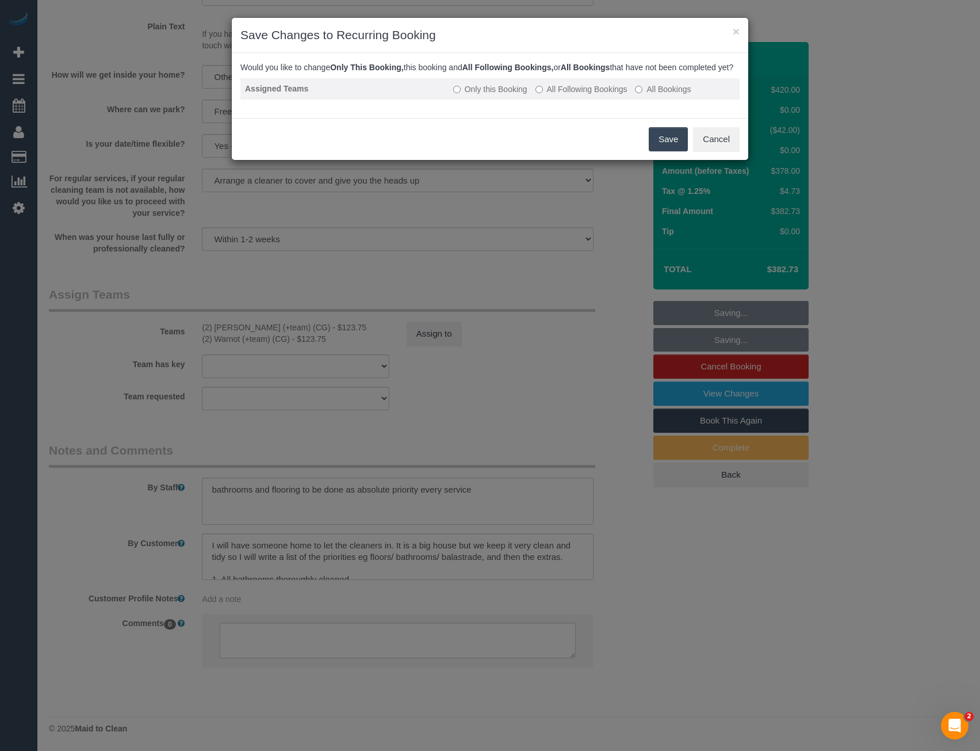
click at [568, 95] on label "All Following Bookings" at bounding box center [582, 89] width 92 height 12
click at [664, 144] on button "Save" at bounding box center [668, 139] width 39 height 24
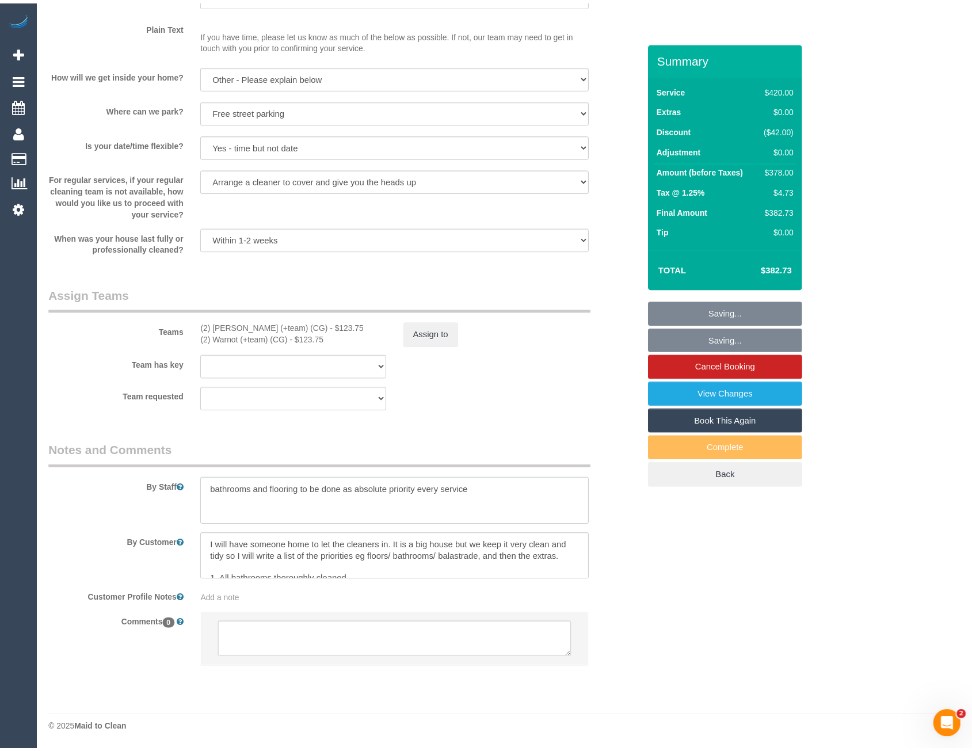
scroll to position [1494, 0]
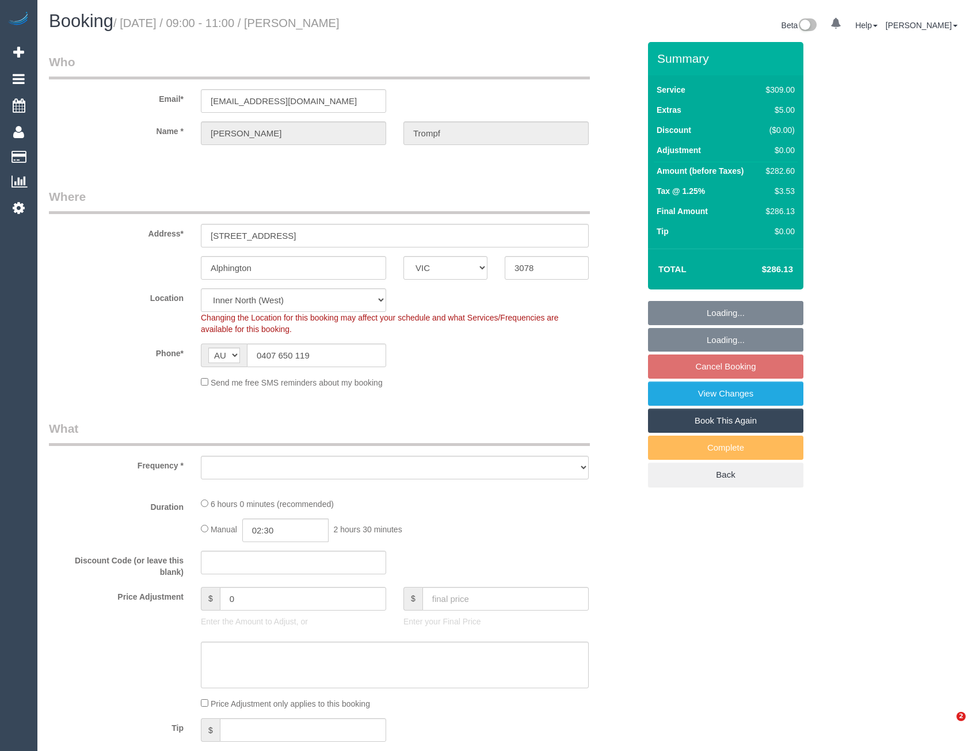
select select "VIC"
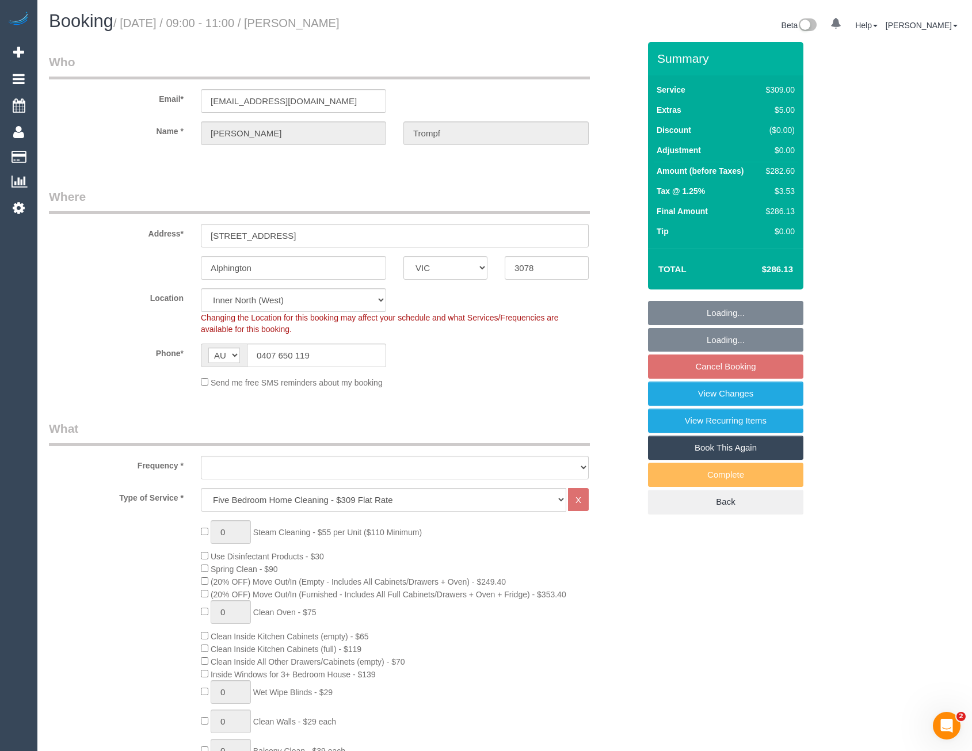
select select "object:628"
select select "string:stripe-pm_1MeXtA2GScqysDRV84WzG7UY"
select select "object:633"
select select "number:29"
select select "number:14"
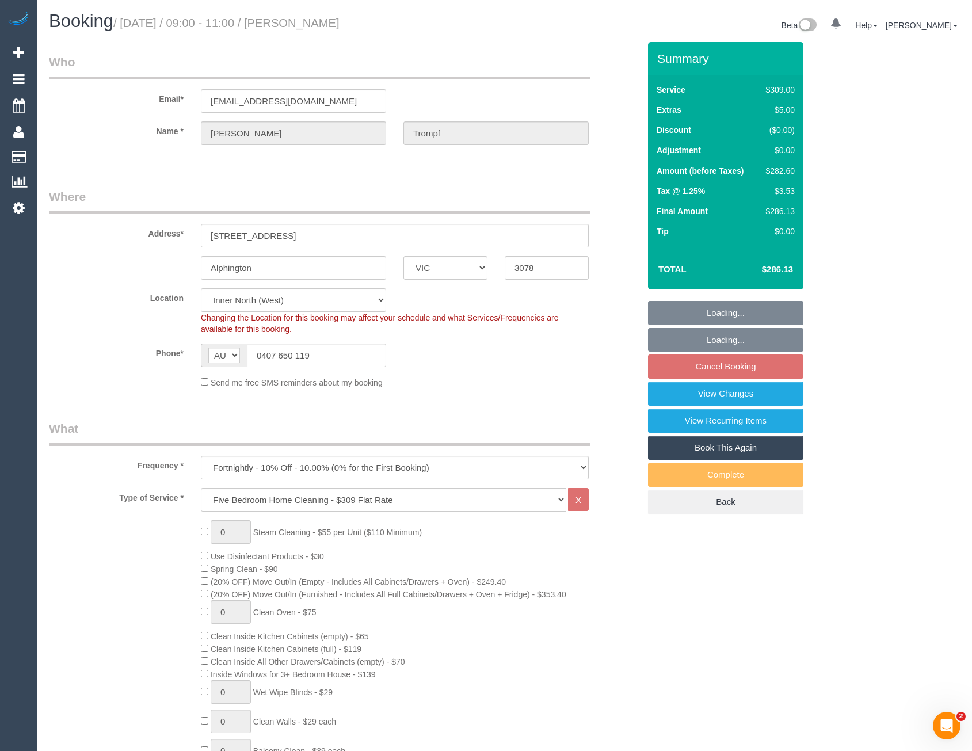
select select "number:19"
select select "number:22"
select select "number:26"
select select "spot1"
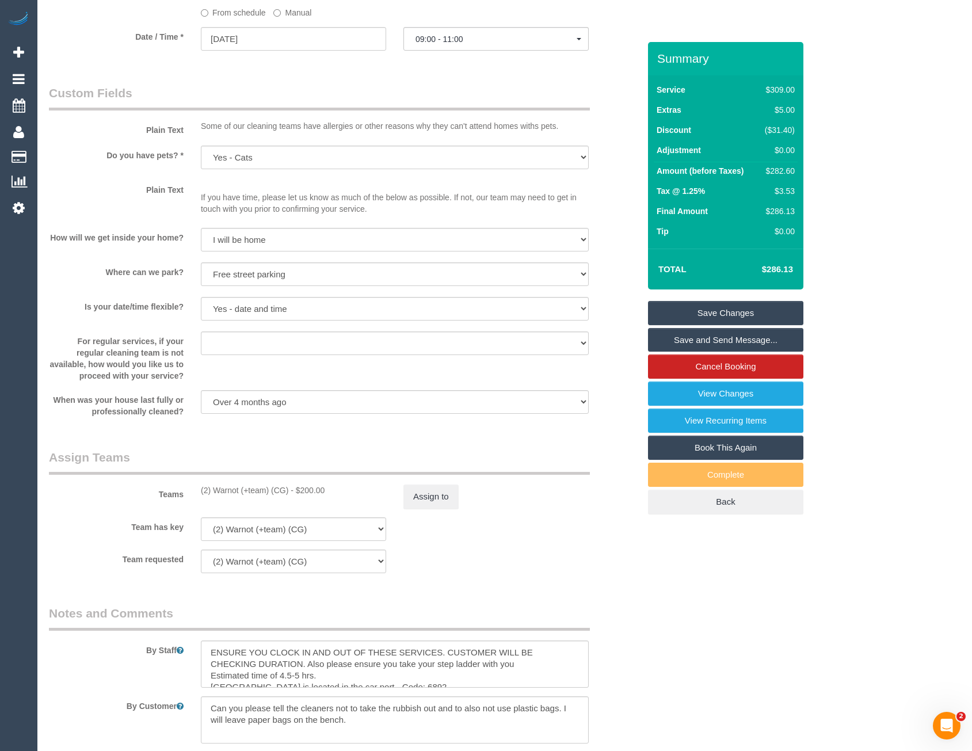
scroll to position [1553, 0]
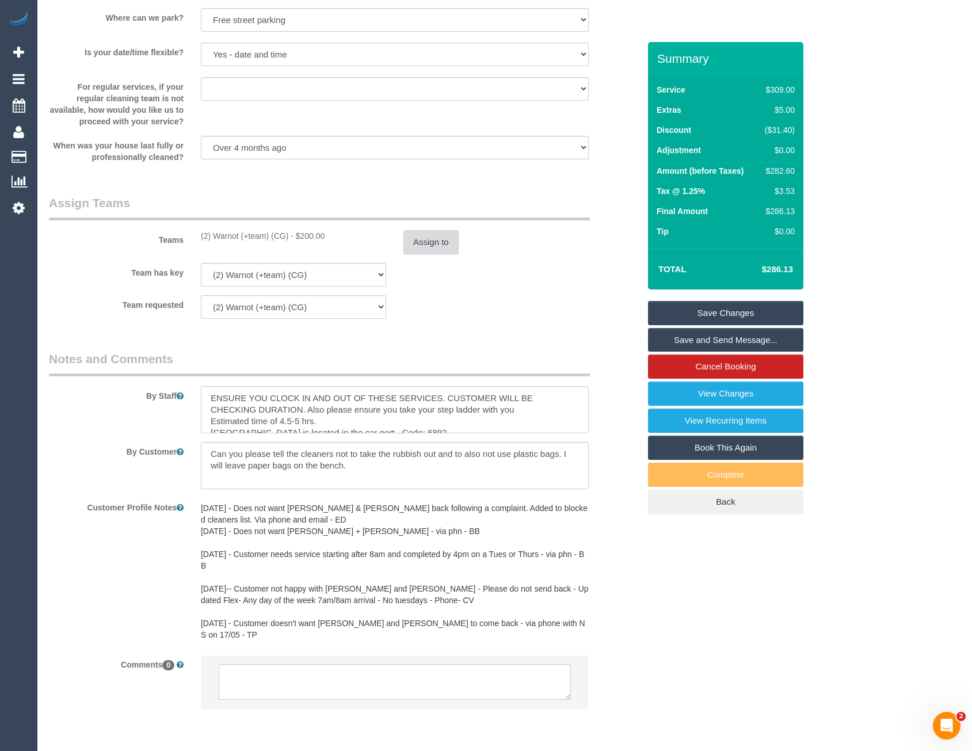
click at [451, 249] on button "Assign to" at bounding box center [430, 242] width 55 height 24
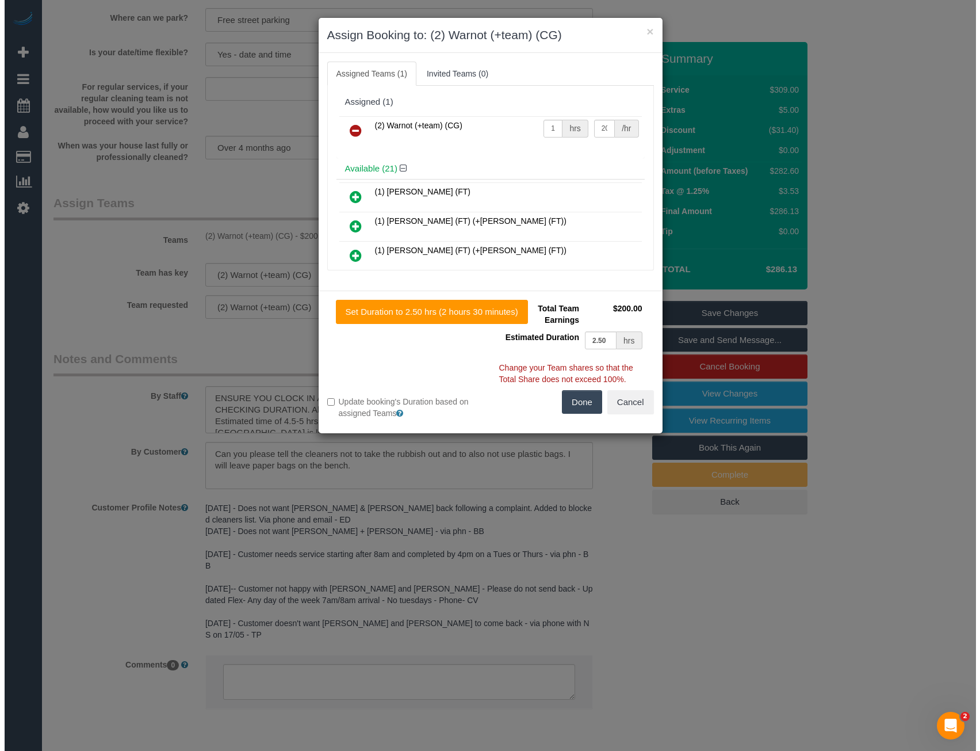
scroll to position [1550, 0]
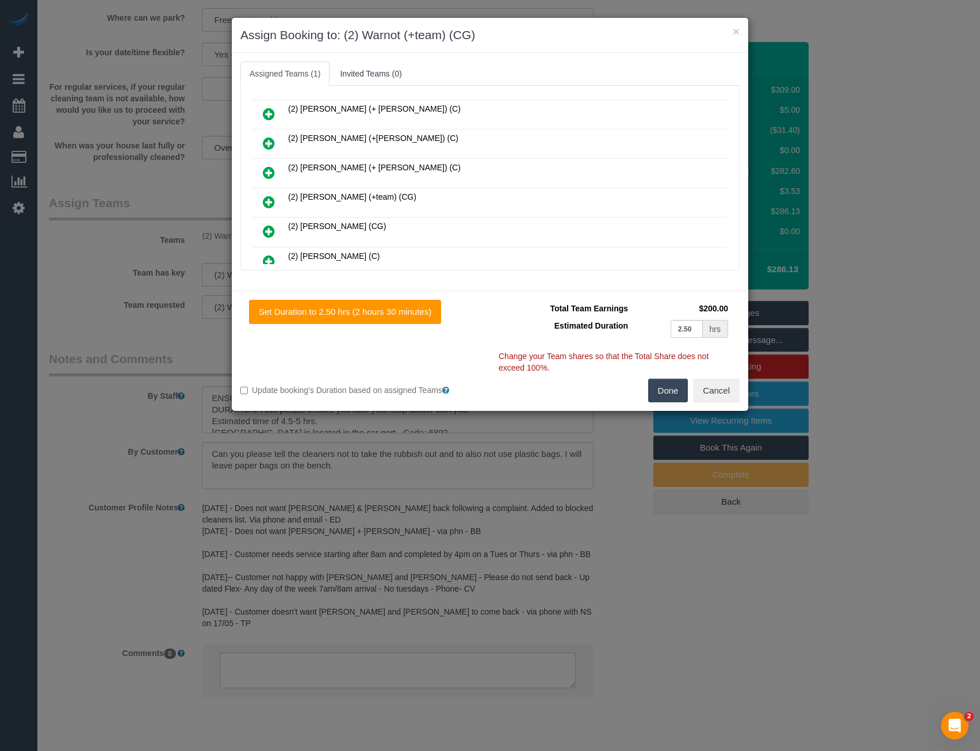
click at [272, 199] on icon at bounding box center [269, 202] width 12 height 14
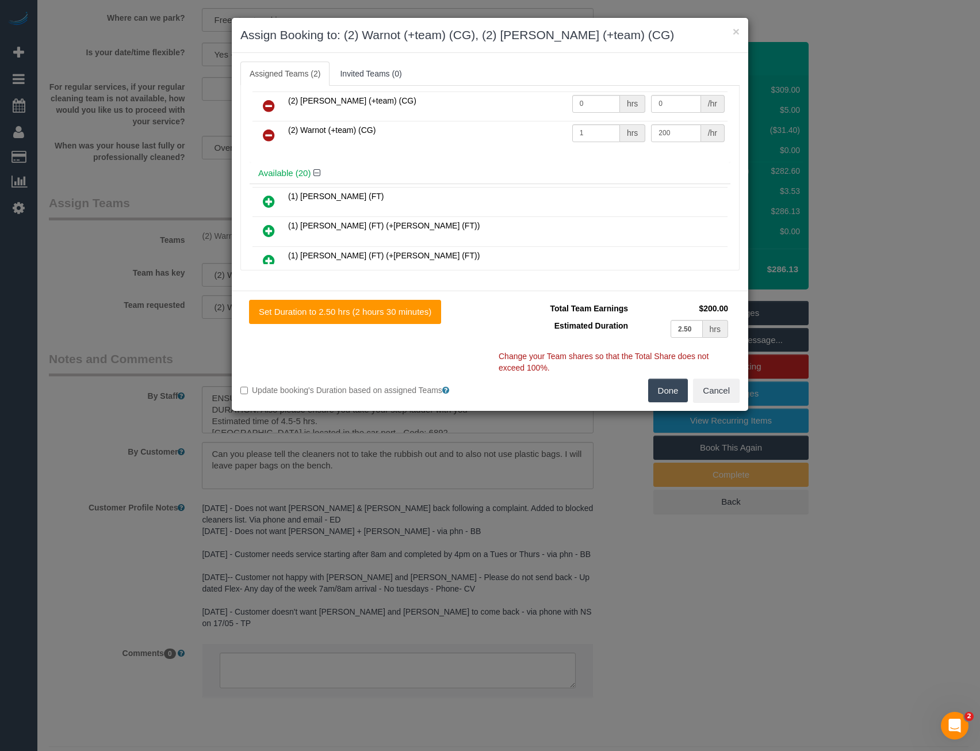
scroll to position [0, 0]
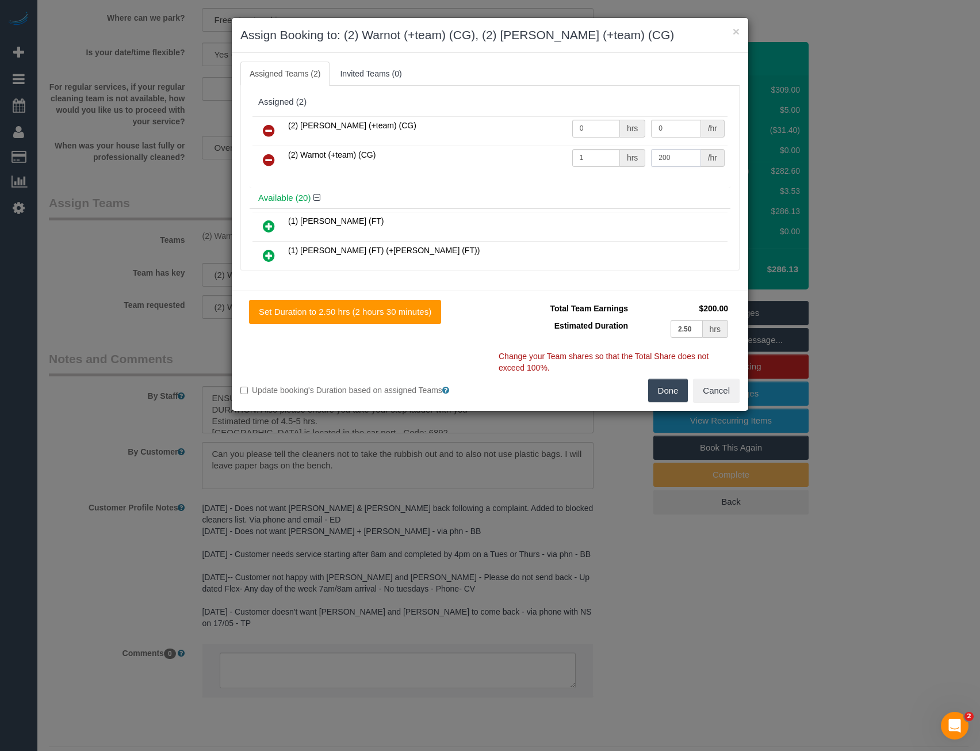
drag, startPoint x: 675, startPoint y: 154, endPoint x: 600, endPoint y: 147, distance: 75.7
click at [617, 154] on tr "(2) Warnot (+team) (CG) 1 hrs 200 /hr" at bounding box center [490, 160] width 475 height 29
type input "100"
drag, startPoint x: 592, startPoint y: 127, endPoint x: 507, endPoint y: 120, distance: 85.5
click at [517, 121] on tr "(2) Maria (+team) (CG) 0 hrs 0 /hr" at bounding box center [490, 130] width 475 height 29
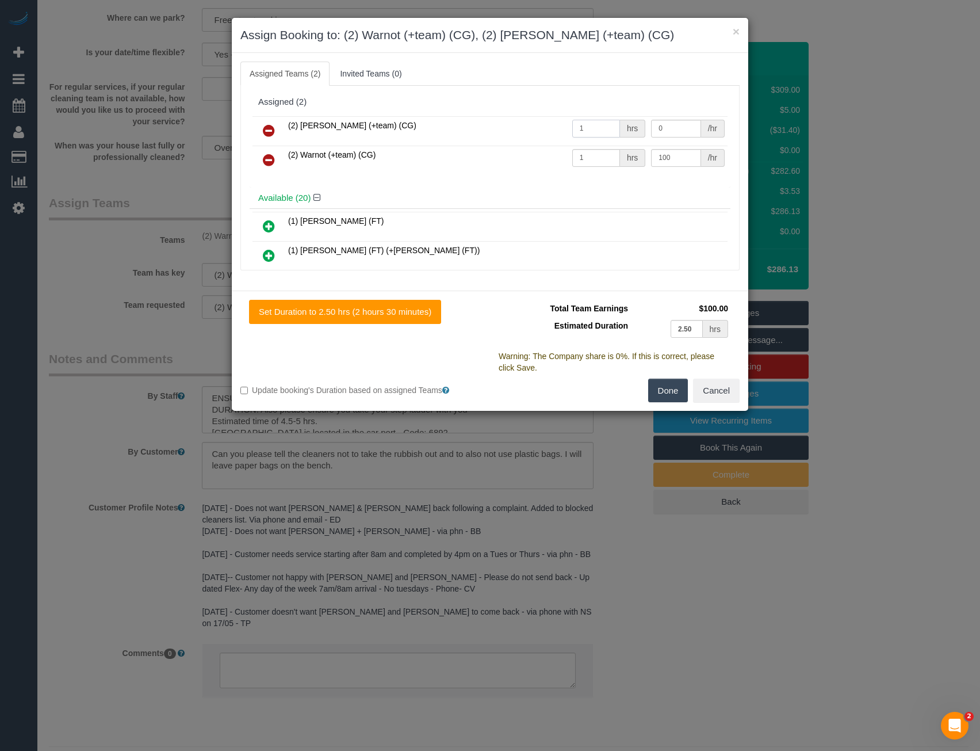
type input "1"
type input "100"
click at [666, 392] on button "Done" at bounding box center [668, 391] width 40 height 24
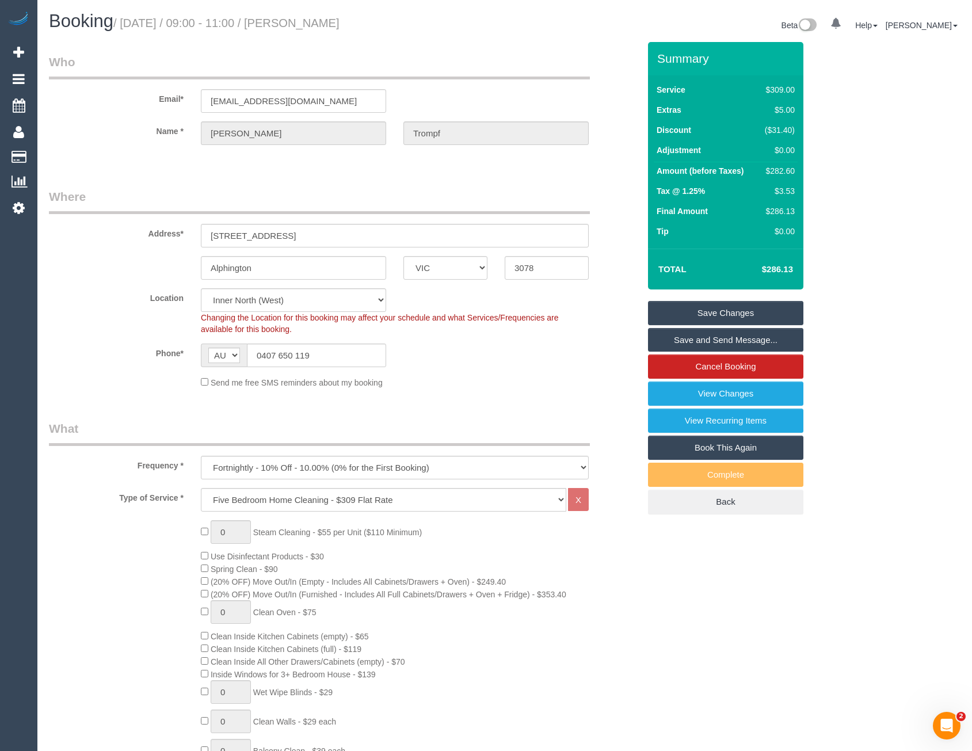
click at [708, 311] on link "Save Changes" at bounding box center [725, 313] width 155 height 24
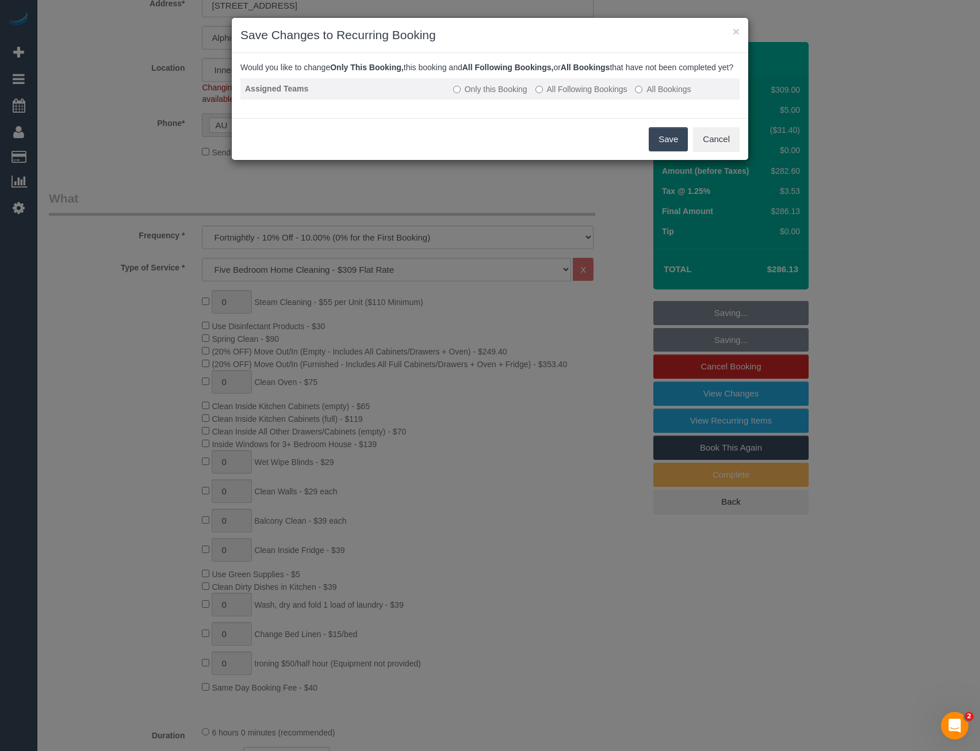
click at [563, 95] on label "All Following Bookings" at bounding box center [582, 89] width 92 height 12
click at [666, 140] on button "Save" at bounding box center [668, 139] width 39 height 24
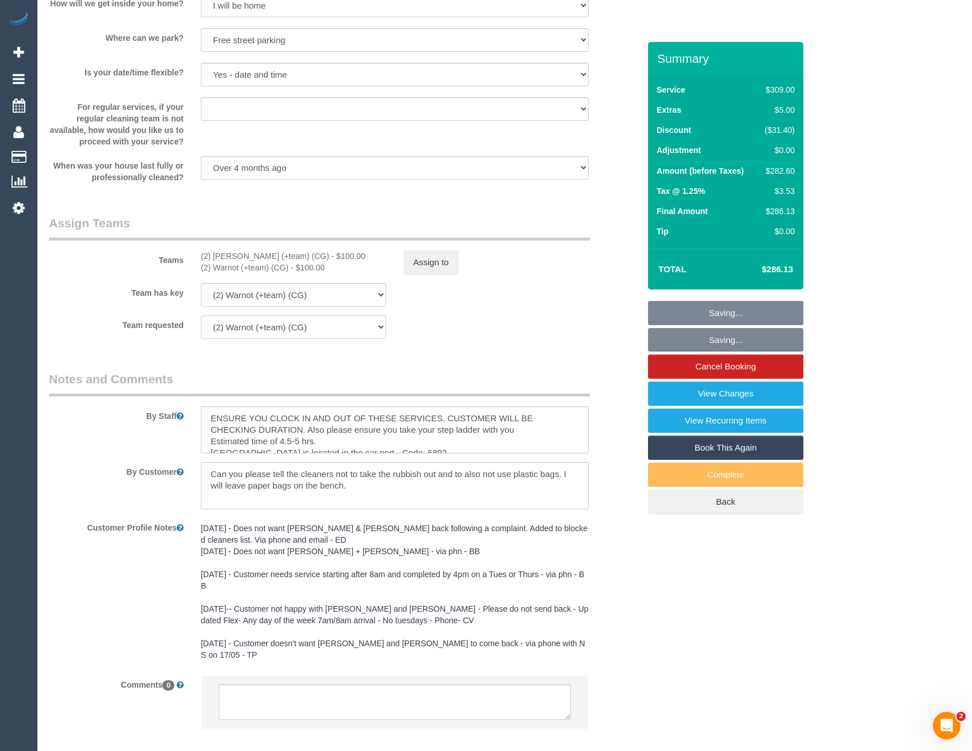
scroll to position [1583, 0]
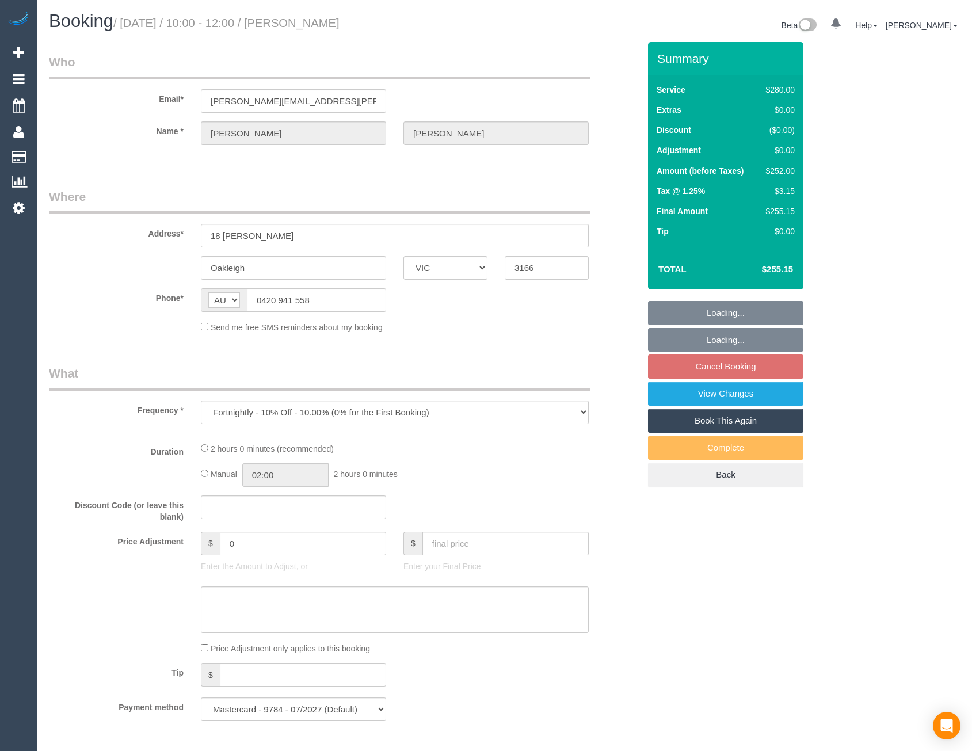
select select "VIC"
select select "2"
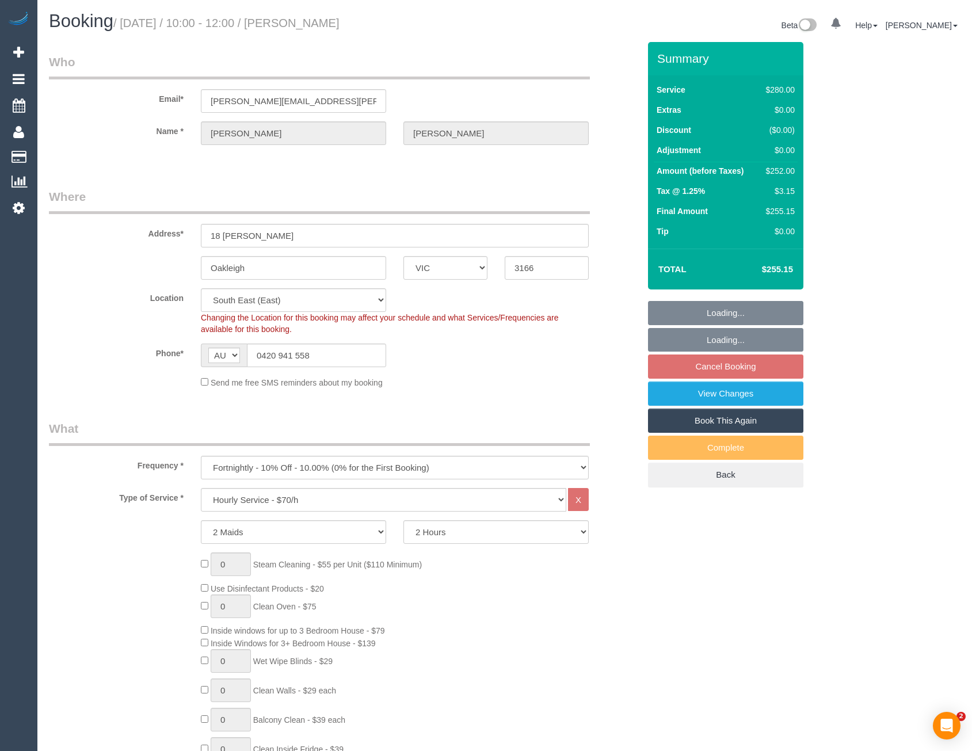
select select "object:760"
select select "number:27"
select select "number:14"
select select "number:19"
select select "number:25"
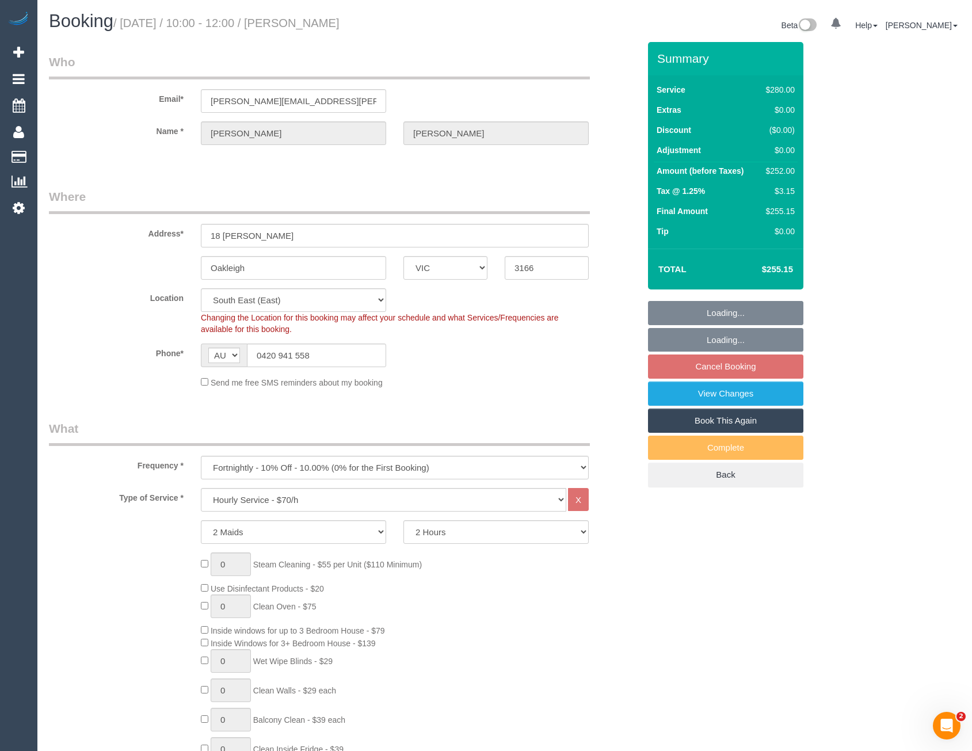
select select "number:34"
select select "number:11"
select select "spot1"
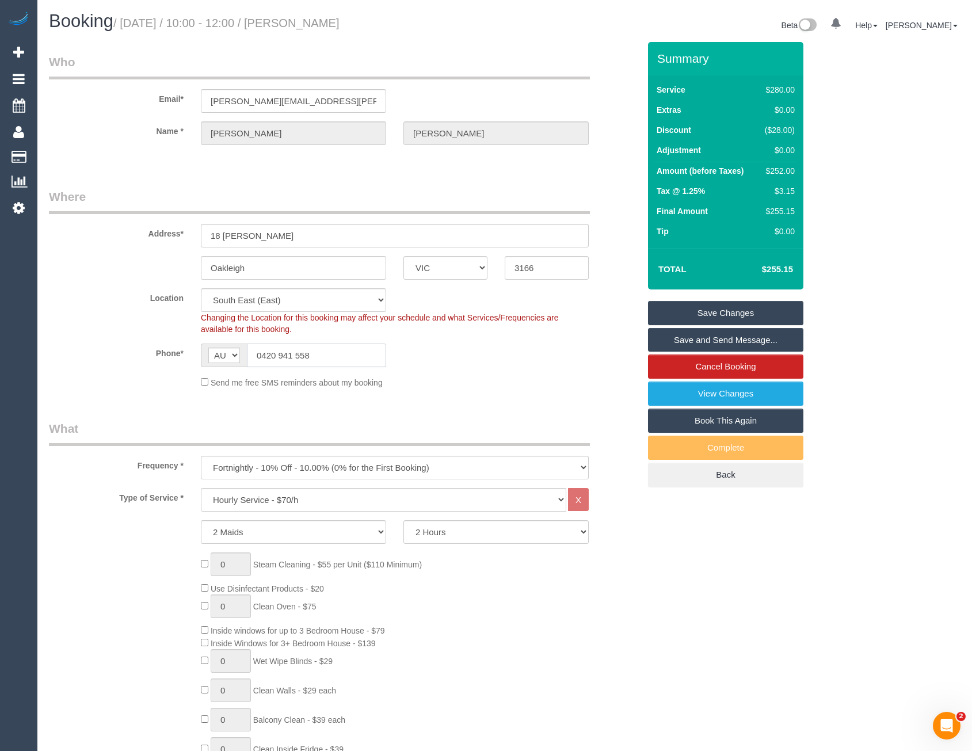
drag, startPoint x: 309, startPoint y: 355, endPoint x: 263, endPoint y: 356, distance: 46.0
click at [263, 356] on input "0420 941 558" at bounding box center [316, 355] width 139 height 24
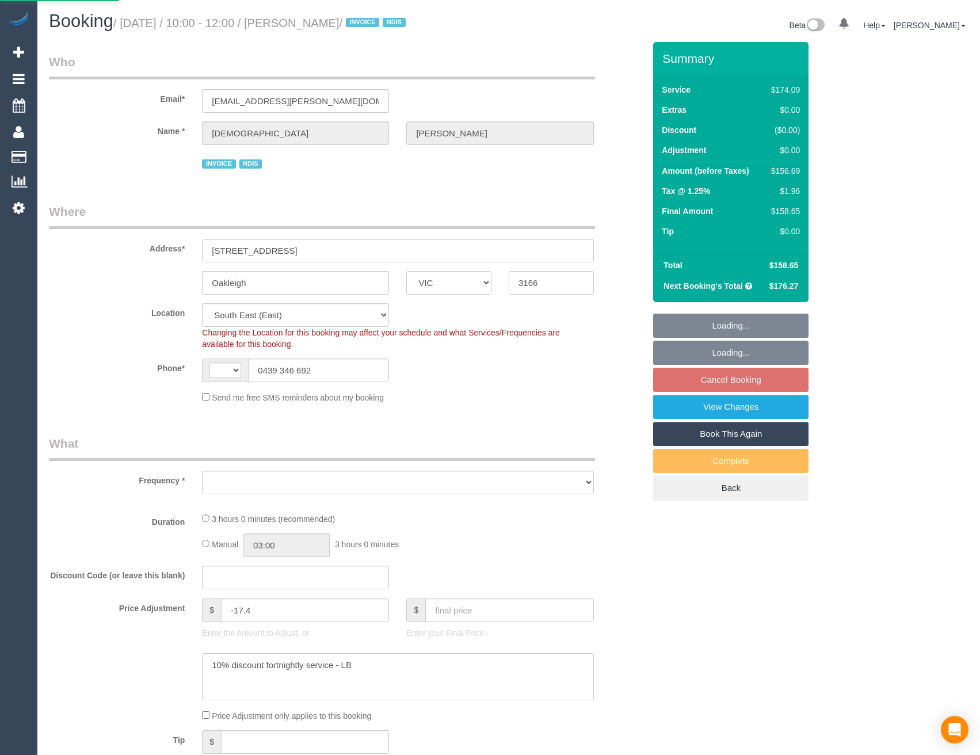
select select "VIC"
select select "string:AU"
select select "object:610"
select select "180"
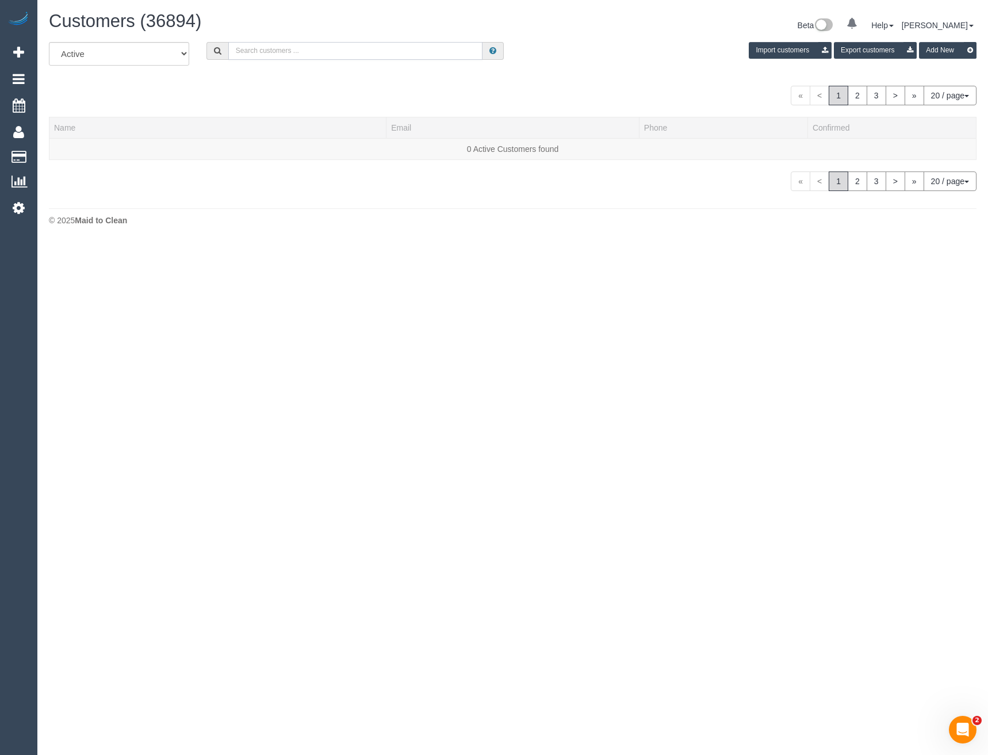
click at [292, 49] on input "text" at bounding box center [355, 51] width 255 height 18
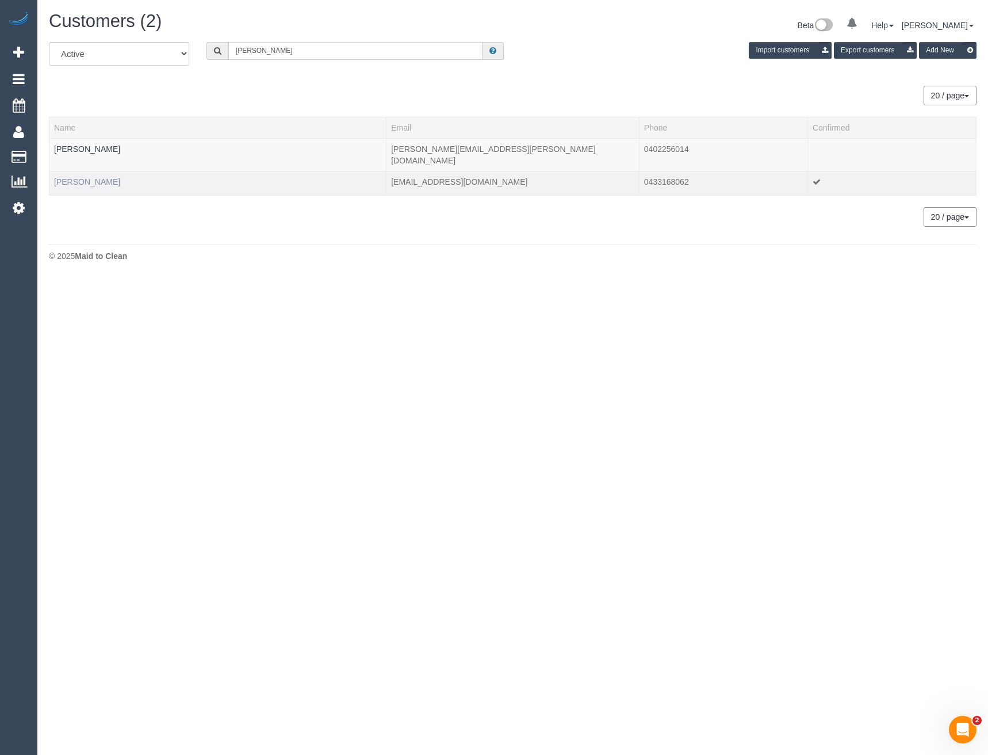
type input "[PERSON_NAME]"
click at [86, 177] on link "[PERSON_NAME]" at bounding box center [87, 181] width 66 height 9
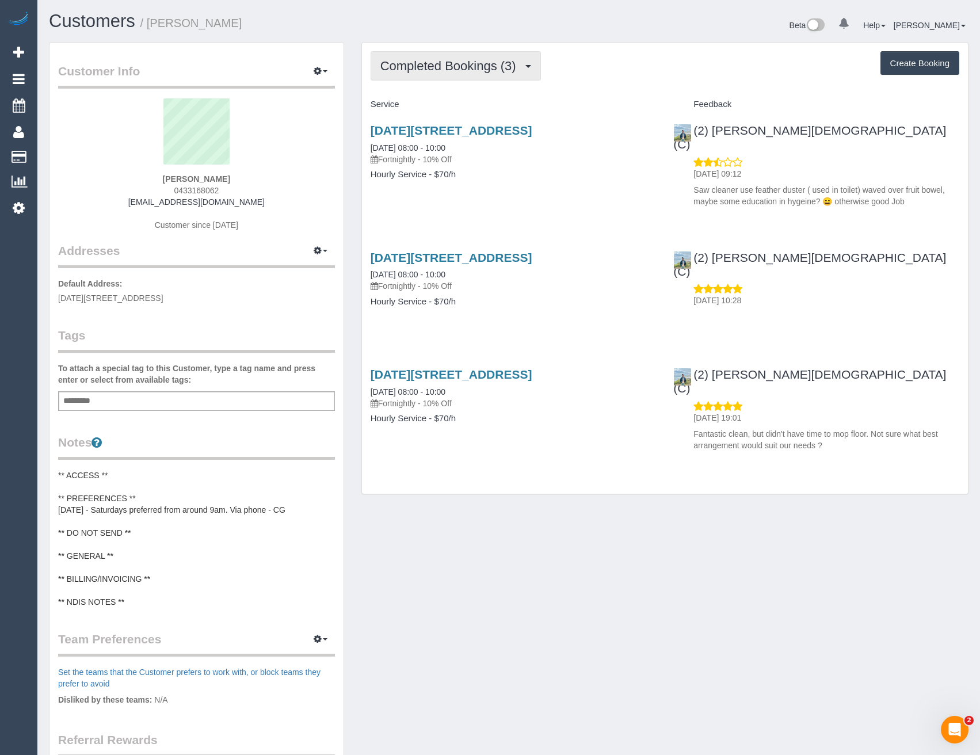
click at [483, 66] on span "Completed Bookings (3)" at bounding box center [451, 66] width 142 height 14
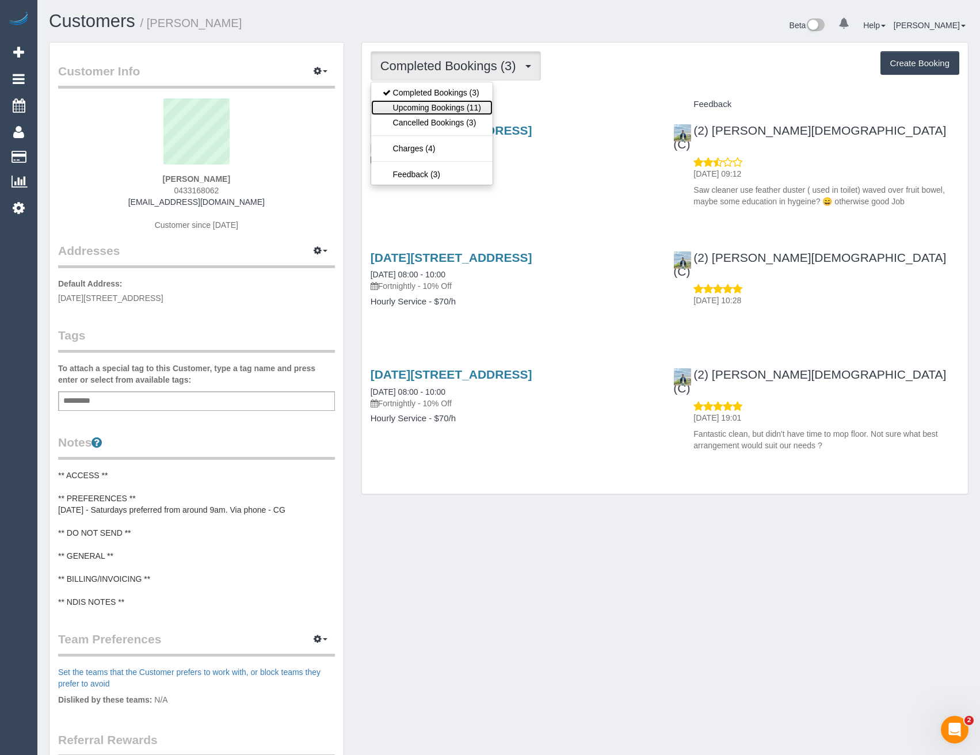
click at [480, 104] on link "Upcoming Bookings (11)" at bounding box center [431, 107] width 121 height 15
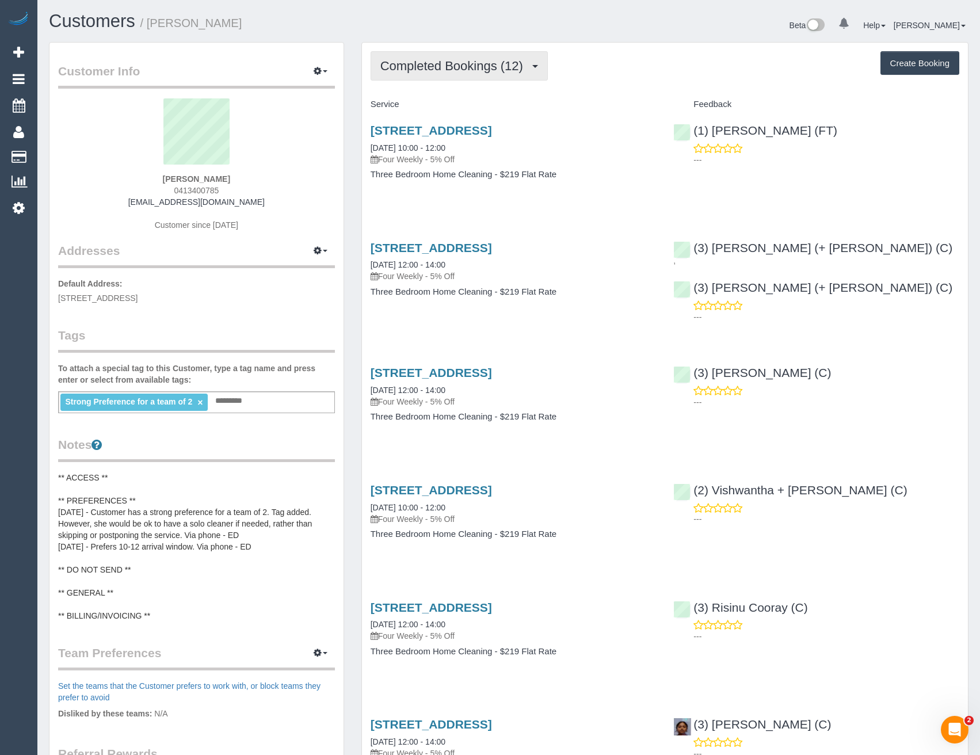
click at [468, 75] on button "Completed Bookings (12)" at bounding box center [458, 65] width 177 height 29
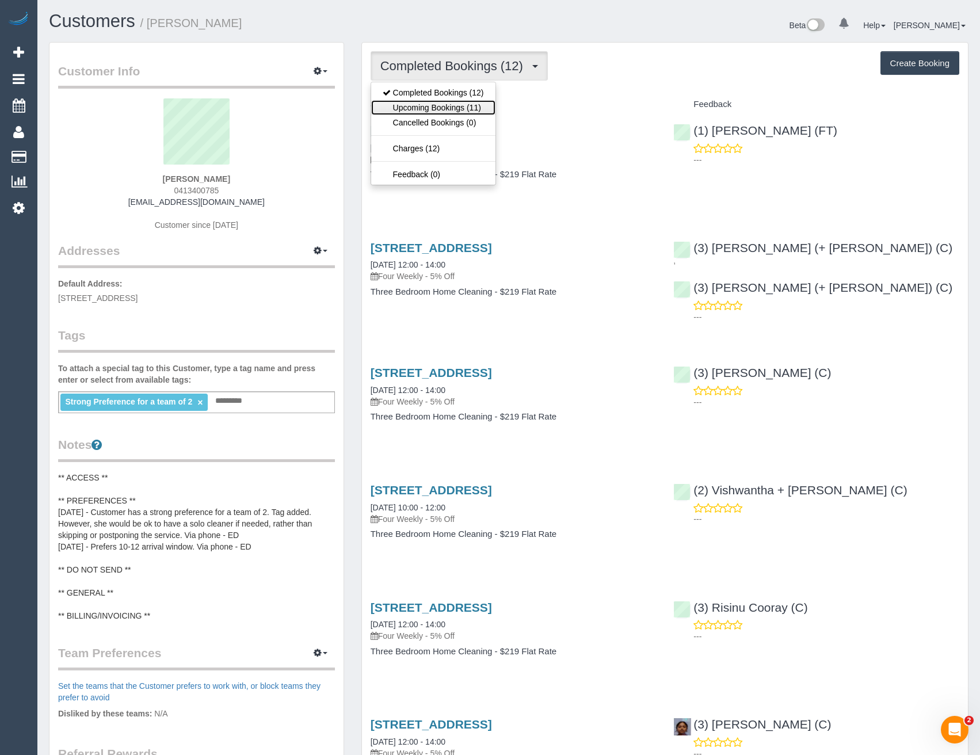
click at [454, 112] on link "Upcoming Bookings (11)" at bounding box center [433, 107] width 124 height 15
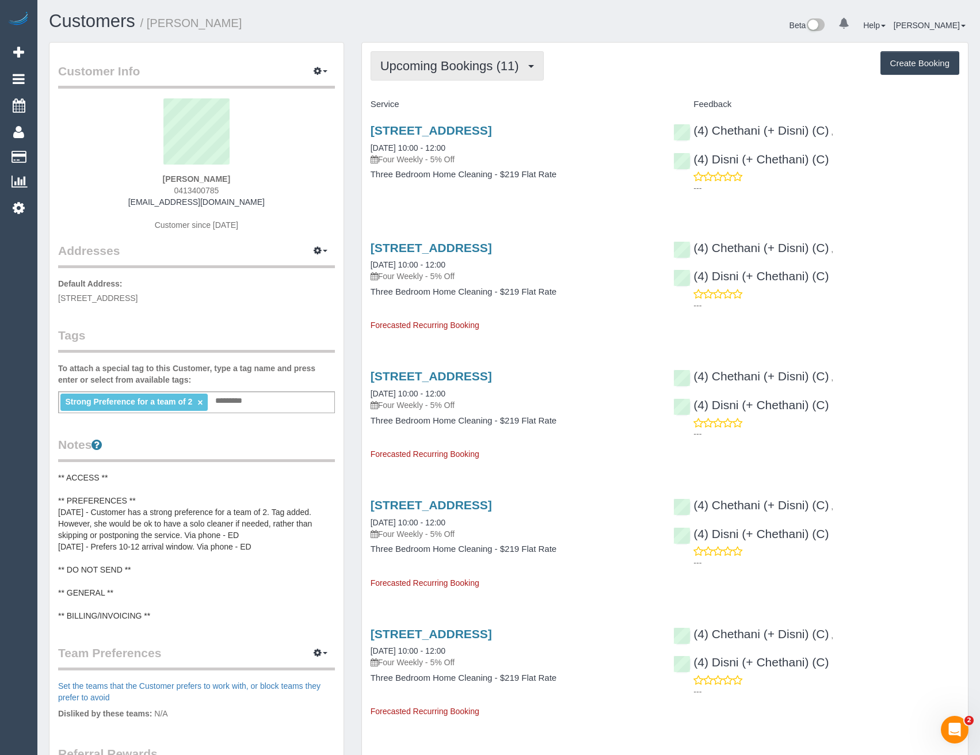
click at [449, 73] on button "Upcoming Bookings (11)" at bounding box center [456, 65] width 173 height 29
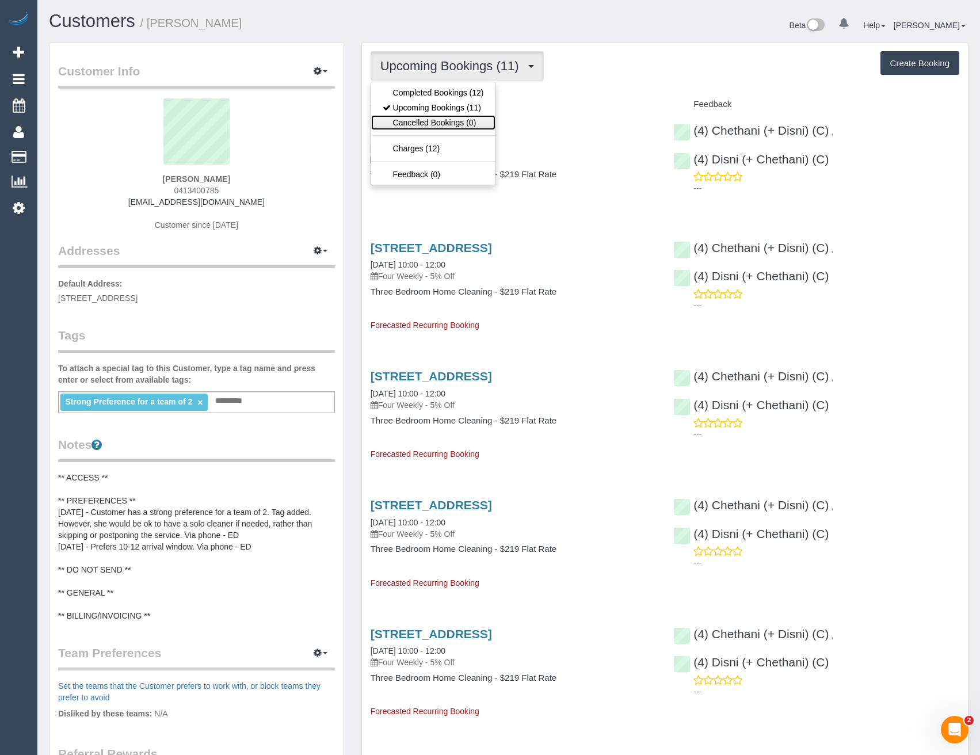
click at [439, 123] on link "Cancelled Bookings (0)" at bounding box center [433, 122] width 124 height 15
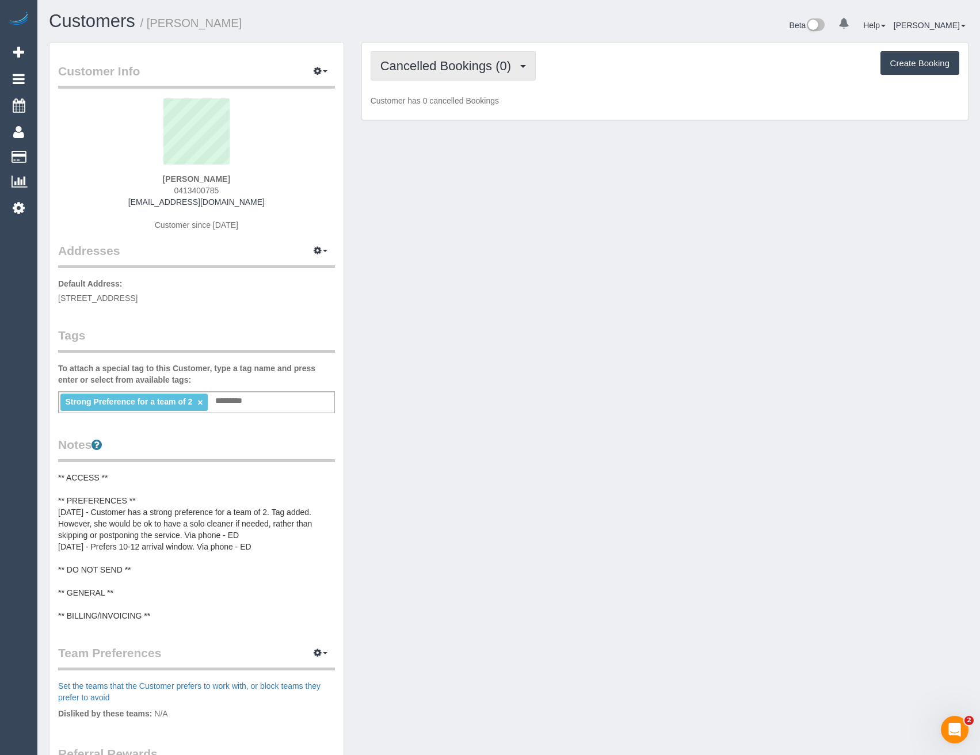
click at [503, 59] on span "Cancelled Bookings (0)" at bounding box center [448, 66] width 136 height 14
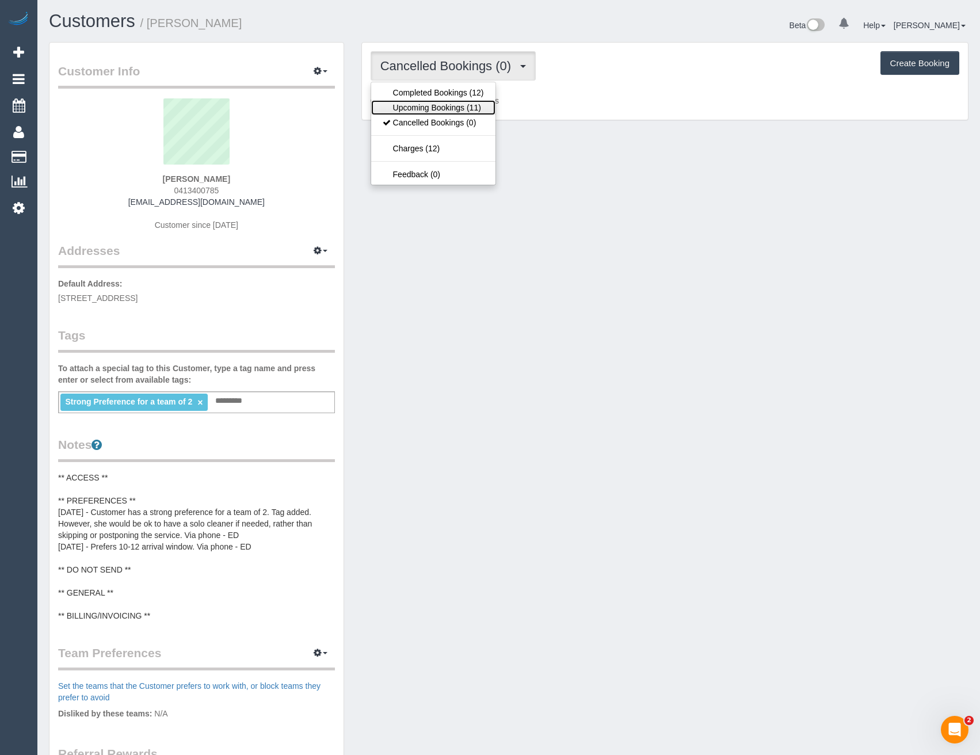
click at [462, 110] on link "Upcoming Bookings (11)" at bounding box center [433, 107] width 124 height 15
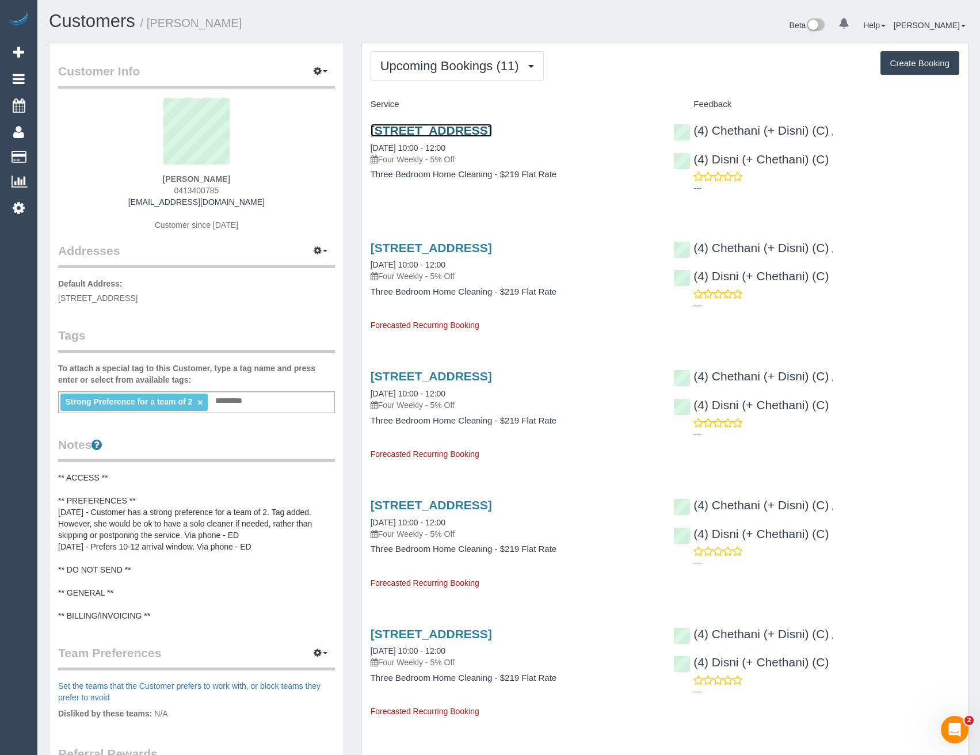
click at [492, 129] on link "[STREET_ADDRESS]" at bounding box center [430, 130] width 121 height 13
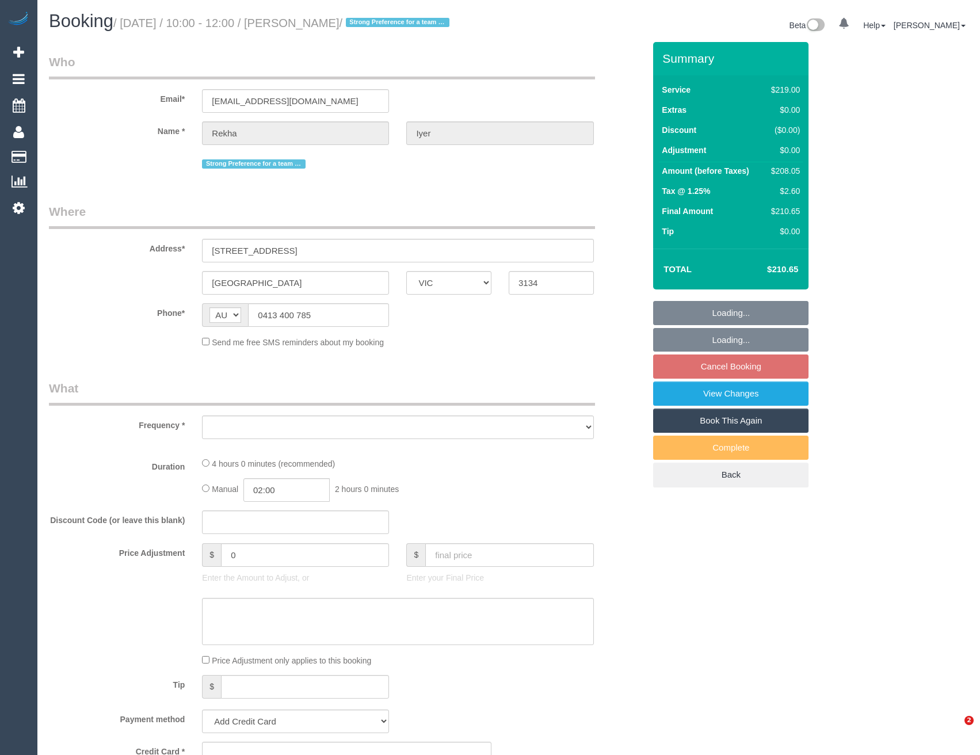
select select "VIC"
select select "string:stripe-pm_1QDF0g2GScqysDRVy745vJ2N"
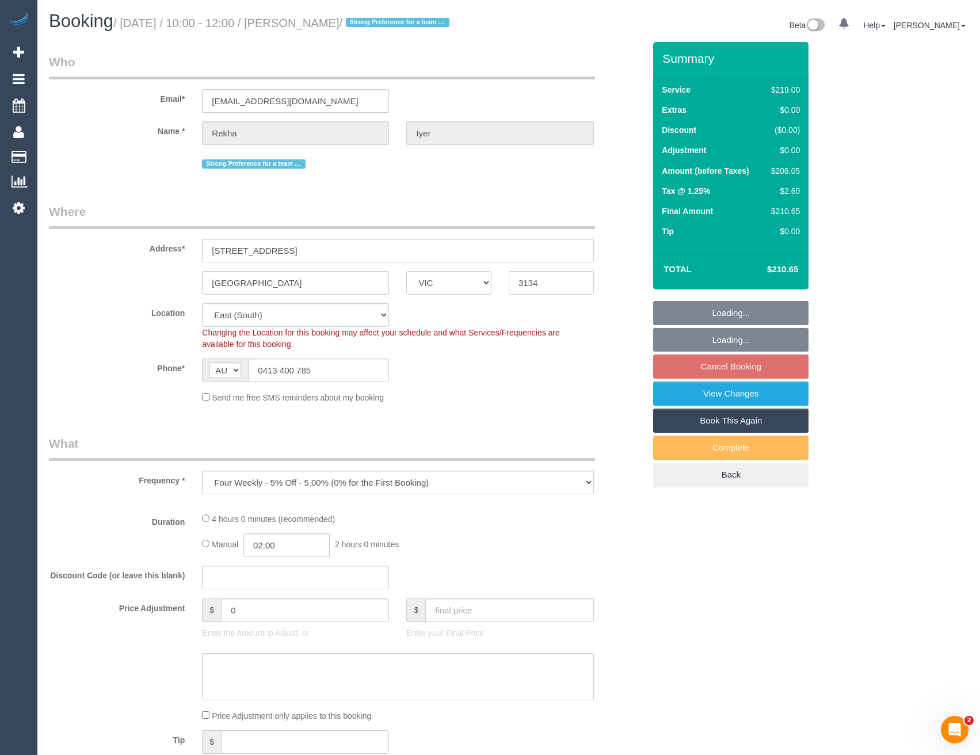
select select "object:790"
select select "number:28"
select select "number:14"
select select "number:19"
select select "number:25"
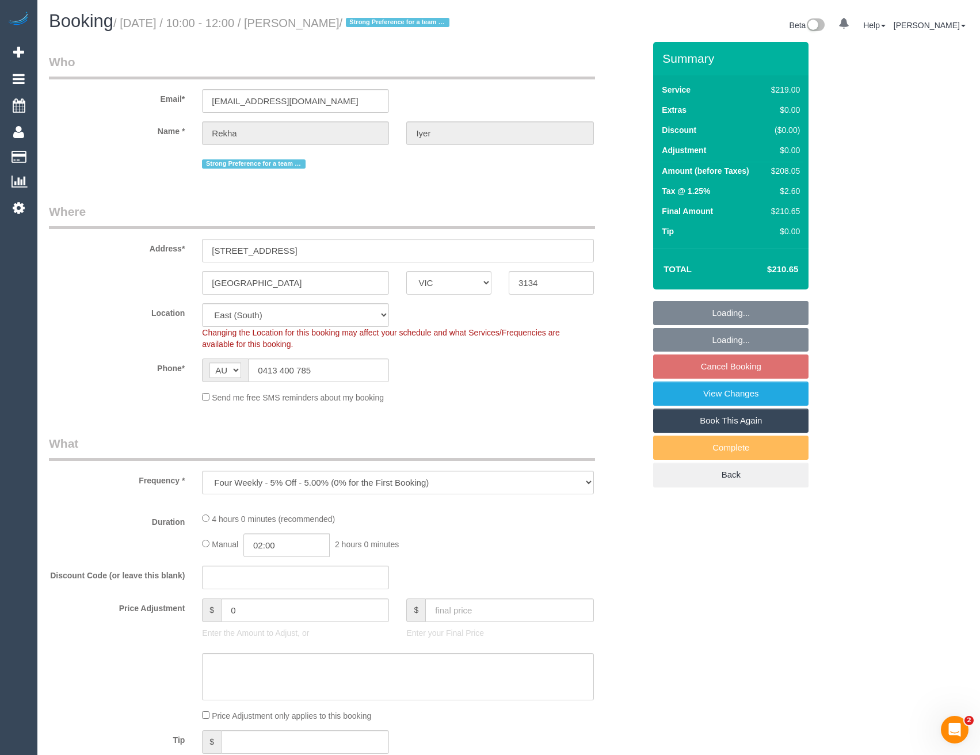
select select "number:34"
select select "number:12"
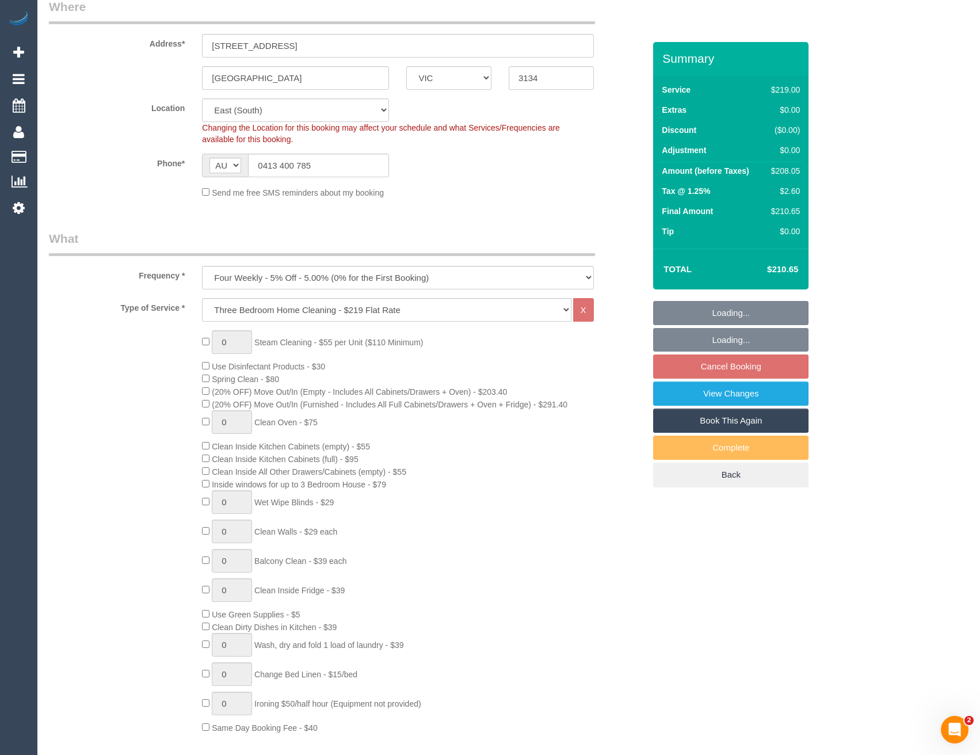
select select "spot3"
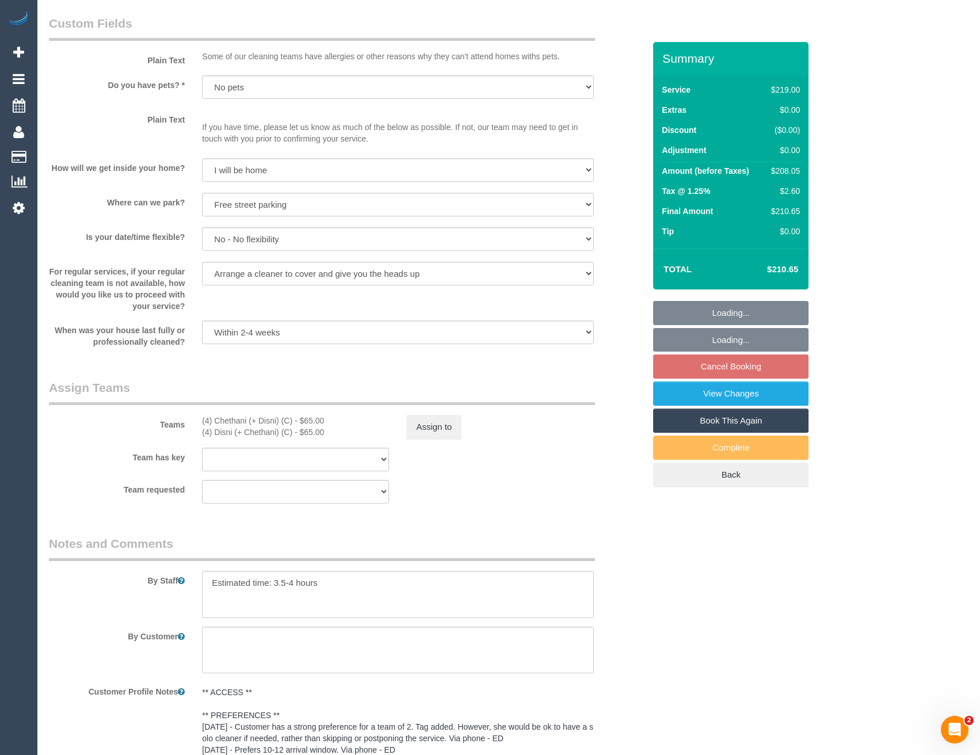
scroll to position [1602, 0]
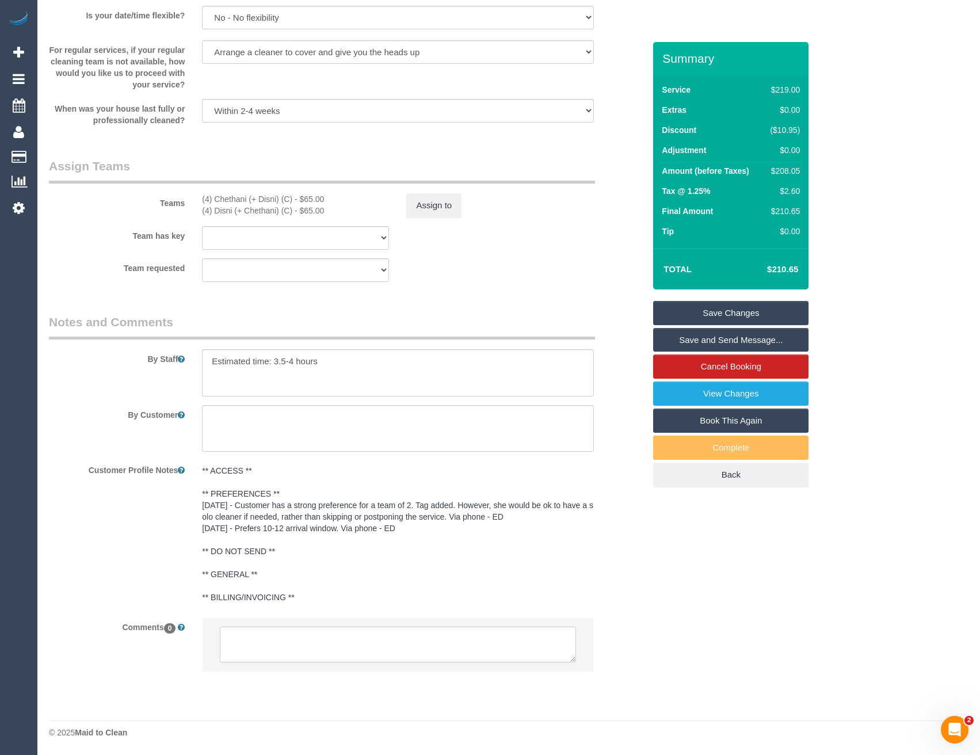
click at [379, 649] on textarea at bounding box center [397, 644] width 355 height 36
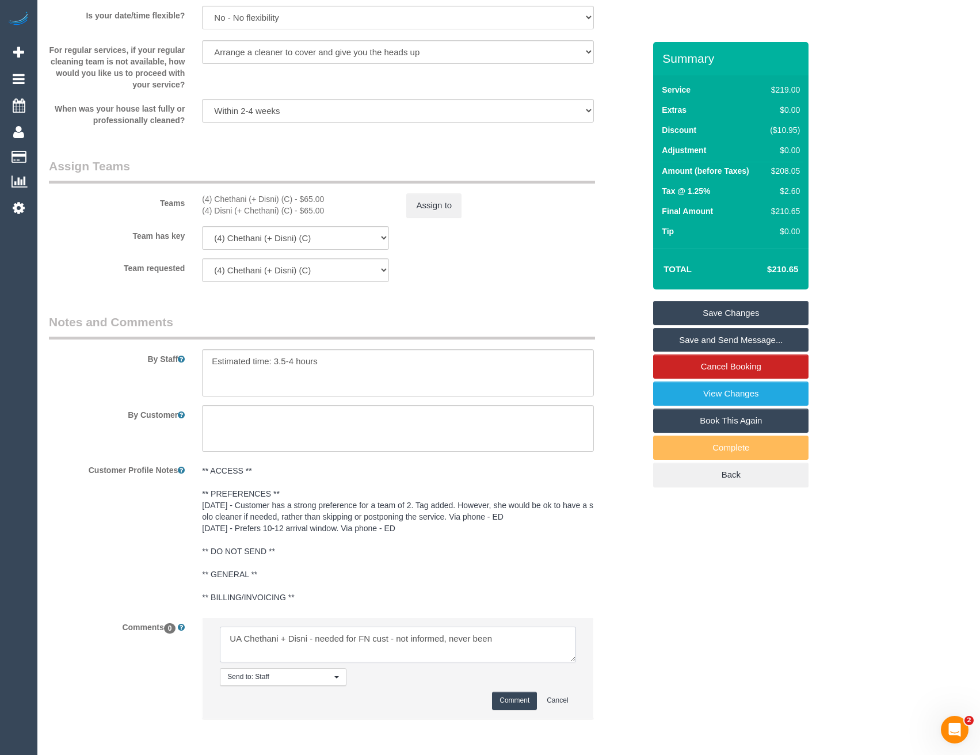
type textarea "UA Chethani + Disni - needed for FN cust - not informed, never been"
click at [500, 698] on button "Comment" at bounding box center [514, 700] width 45 height 18
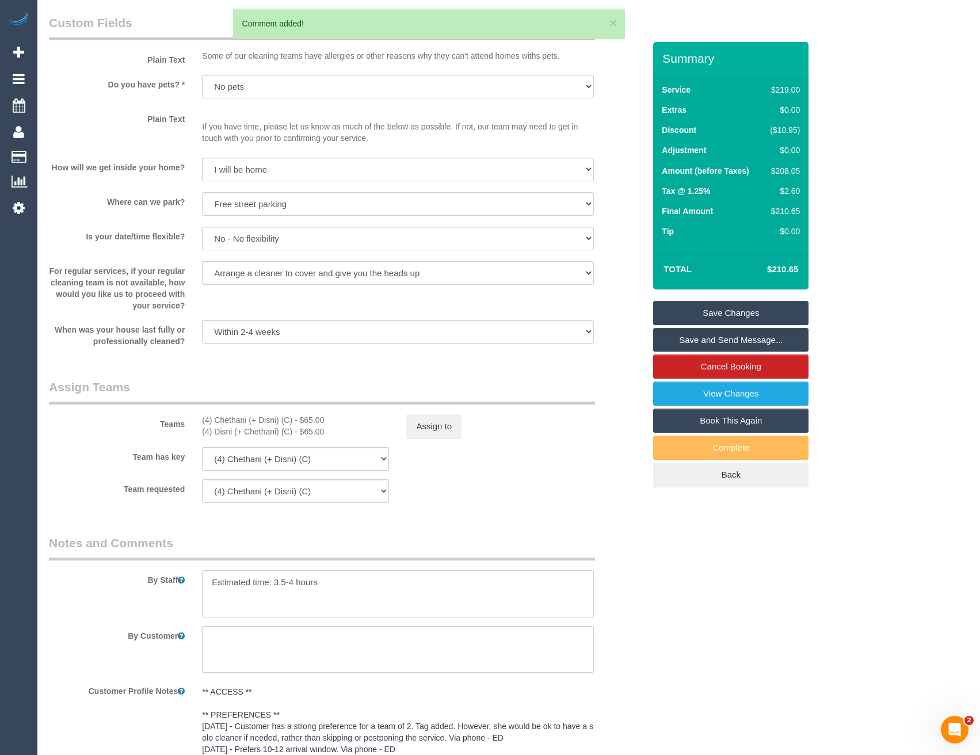
scroll to position [1372, 0]
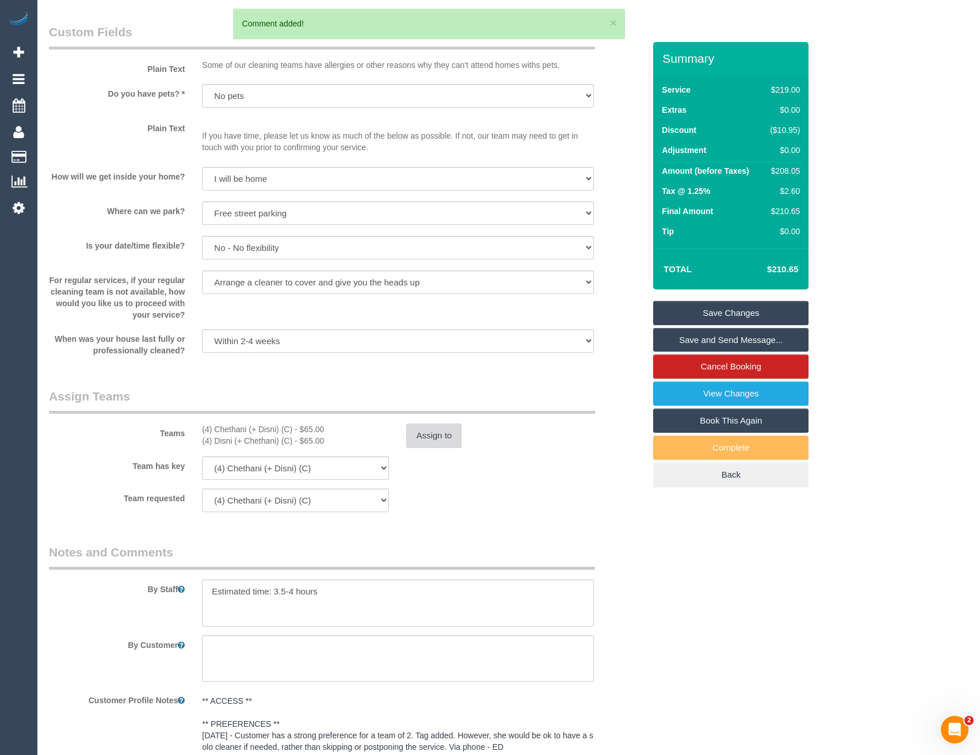
click at [427, 441] on button "Assign to" at bounding box center [433, 435] width 55 height 24
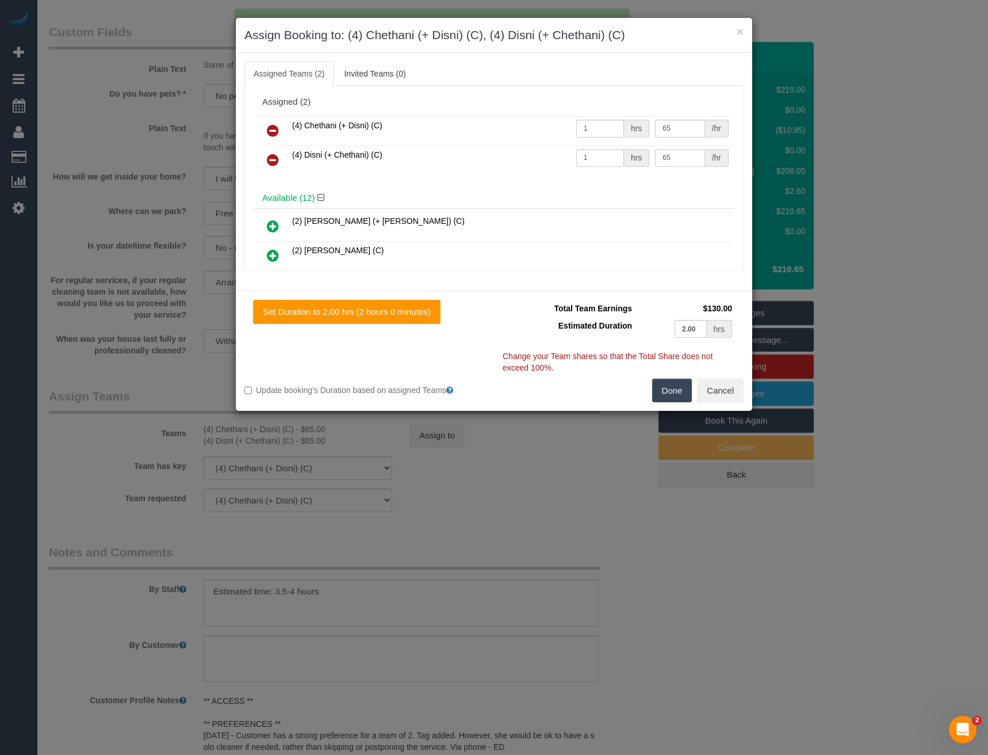
click at [273, 129] on icon at bounding box center [273, 131] width 12 height 14
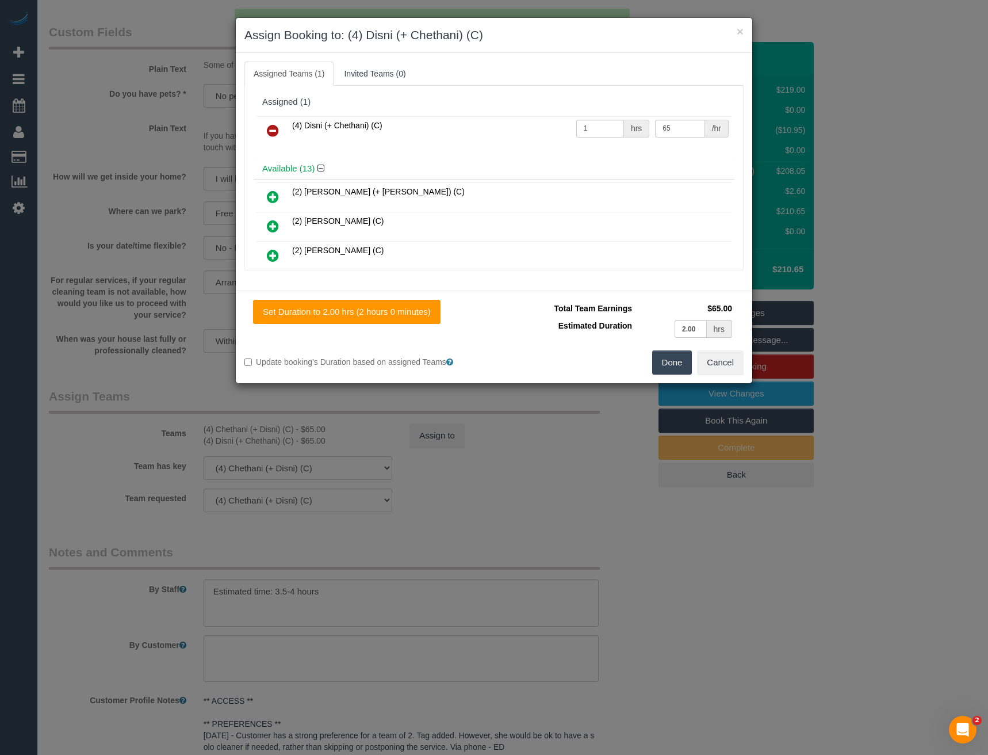
click at [273, 129] on icon at bounding box center [273, 131] width 12 height 14
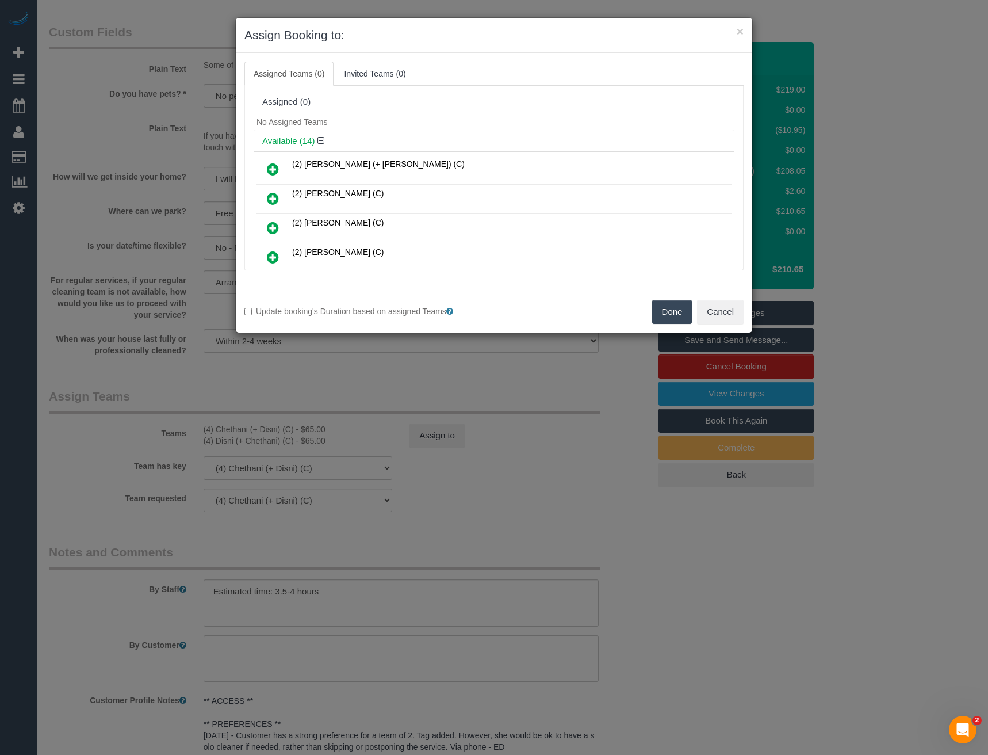
click at [659, 301] on button "Done" at bounding box center [672, 312] width 40 height 24
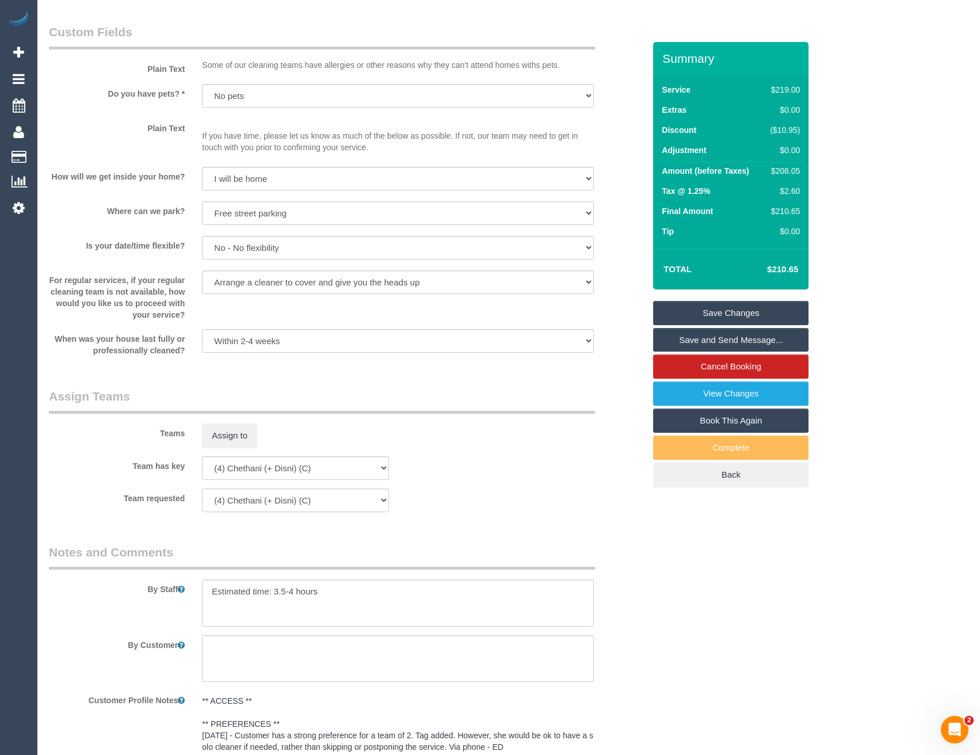
click at [707, 312] on link "Save Changes" at bounding box center [730, 313] width 155 height 24
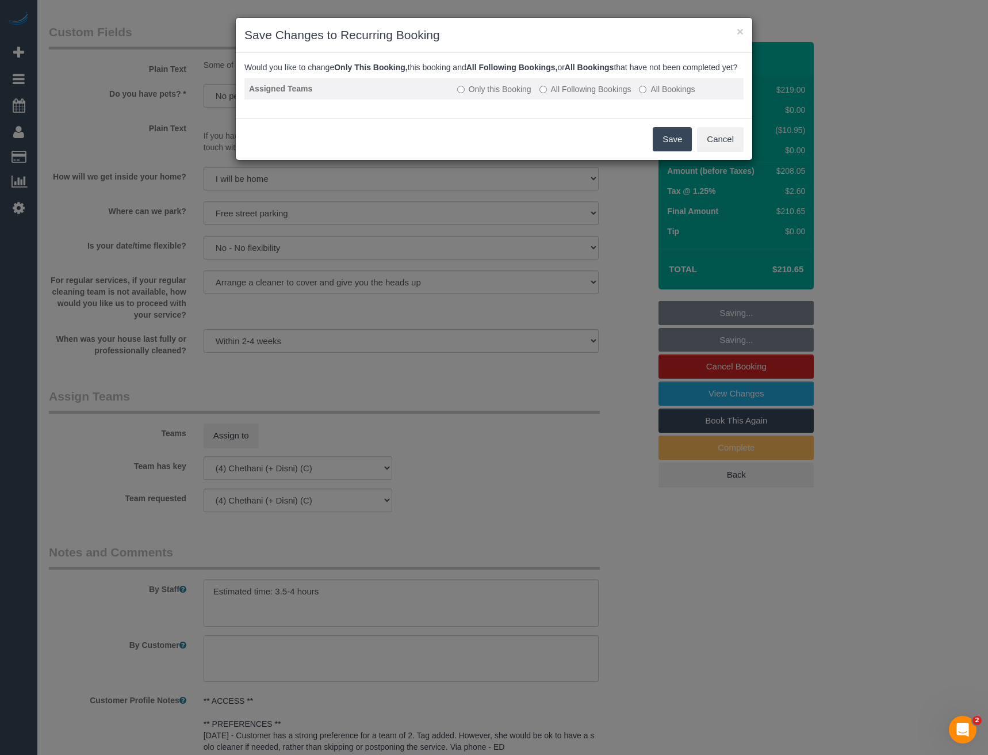
drag, startPoint x: 621, startPoint y: 102, endPoint x: 625, endPoint y: 108, distance: 6.7
click at [621, 95] on label "All Following Bookings" at bounding box center [586, 89] width 92 height 12
click at [675, 140] on button "Save" at bounding box center [672, 139] width 39 height 24
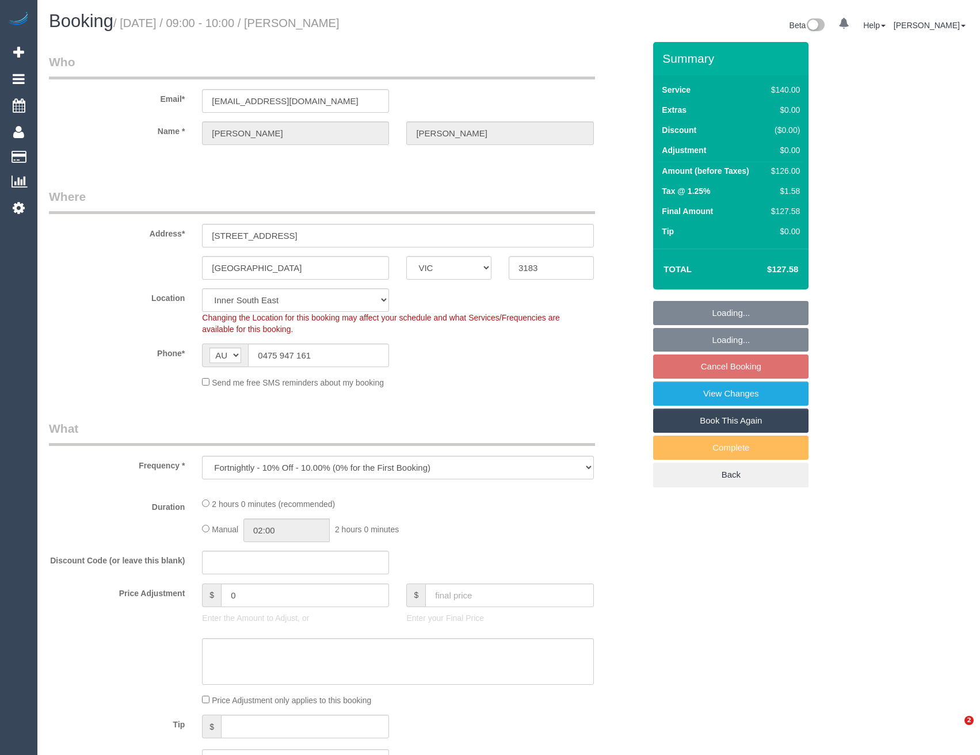
select select "VIC"
select select "object:732"
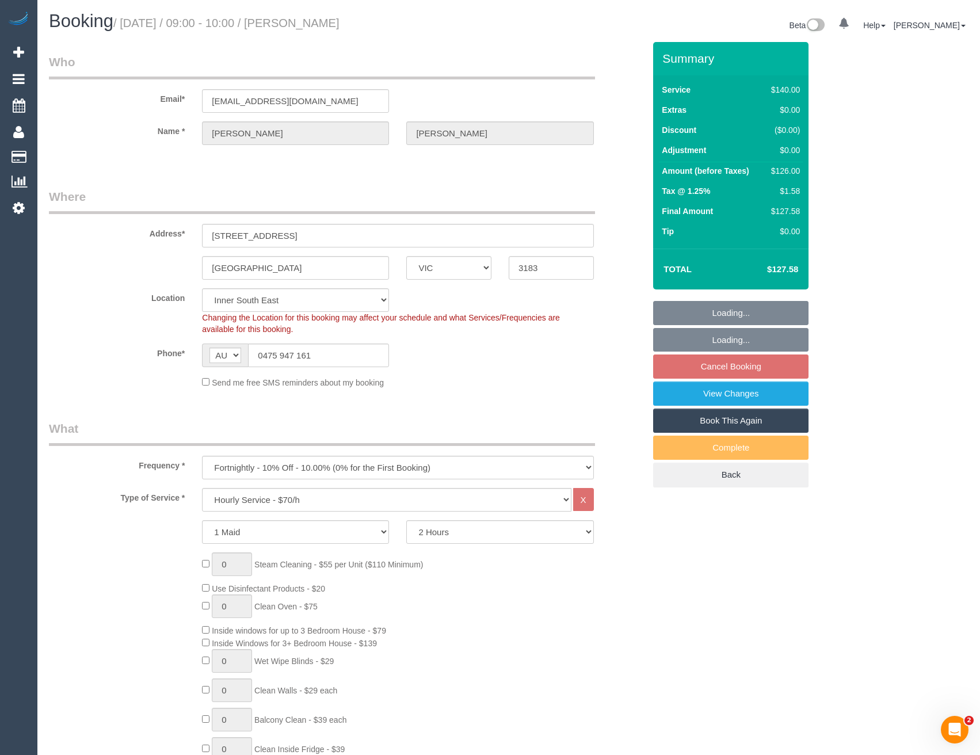
select select "number:27"
select select "number:14"
select select "number:19"
select select "number:22"
select select "number:35"
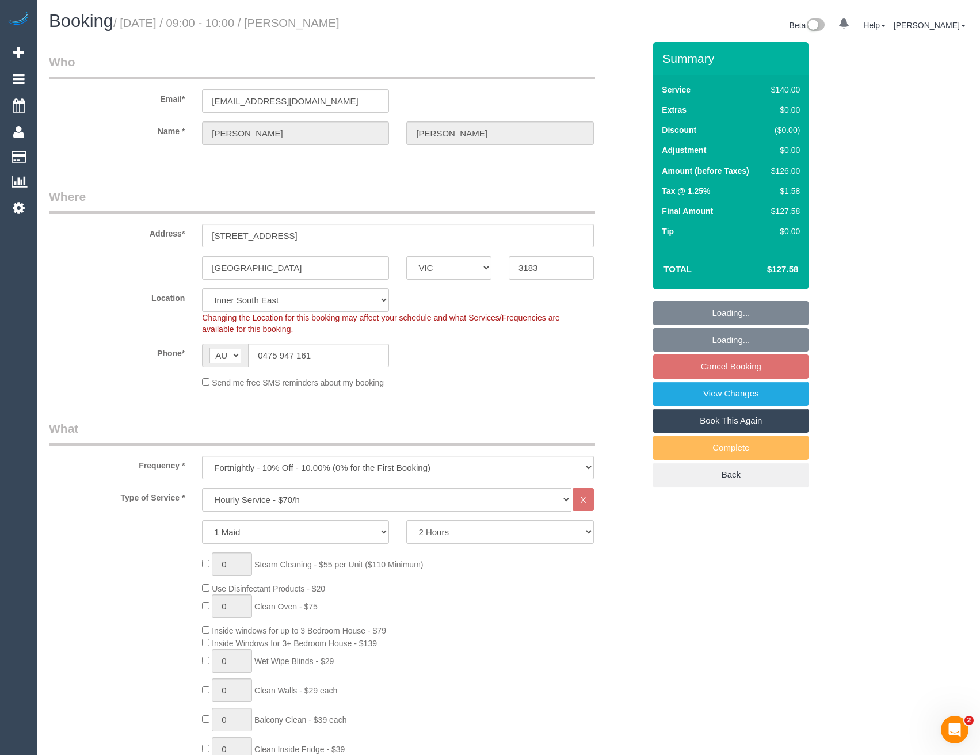
select select "number:13"
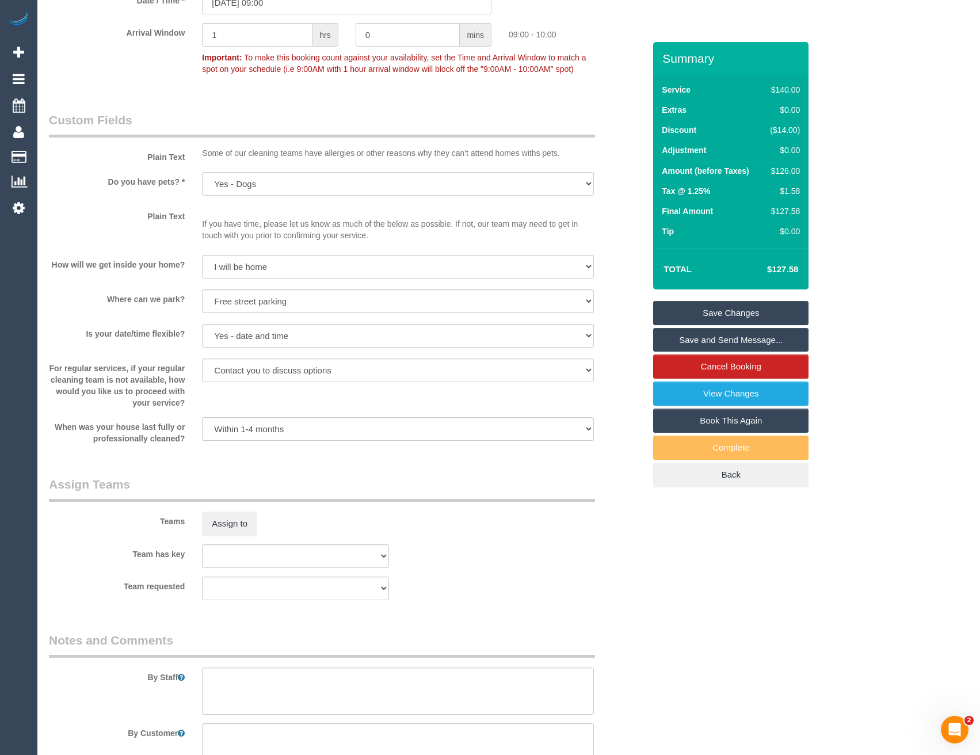
scroll to position [1438, 0]
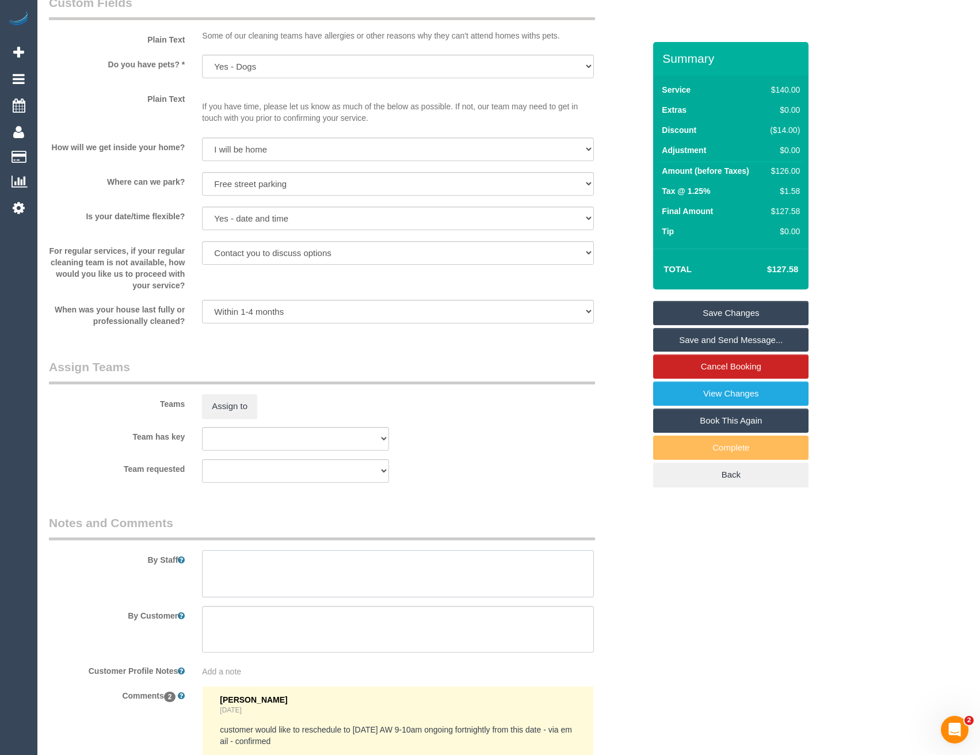
click at [250, 564] on textarea at bounding box center [397, 573] width 391 height 47
type textarea "*cover*"
click at [228, 404] on button "Assign to" at bounding box center [229, 406] width 55 height 24
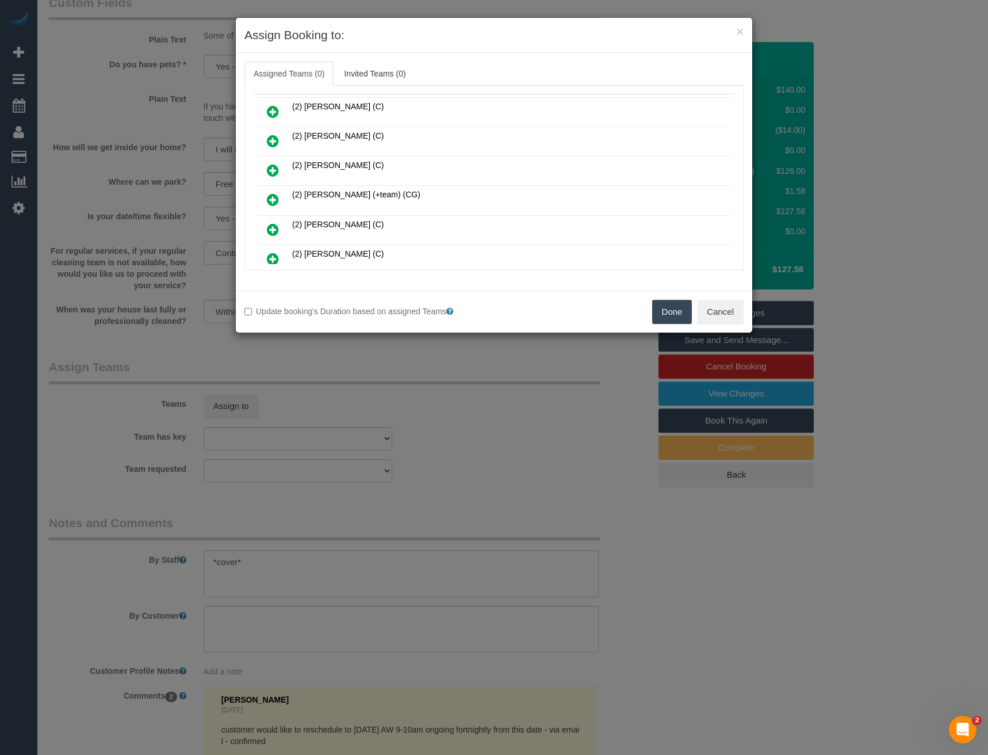
scroll to position [115, 0]
drag, startPoint x: 277, startPoint y: 201, endPoint x: 352, endPoint y: 196, distance: 75.5
click at [278, 201] on icon at bounding box center [273, 201] width 12 height 14
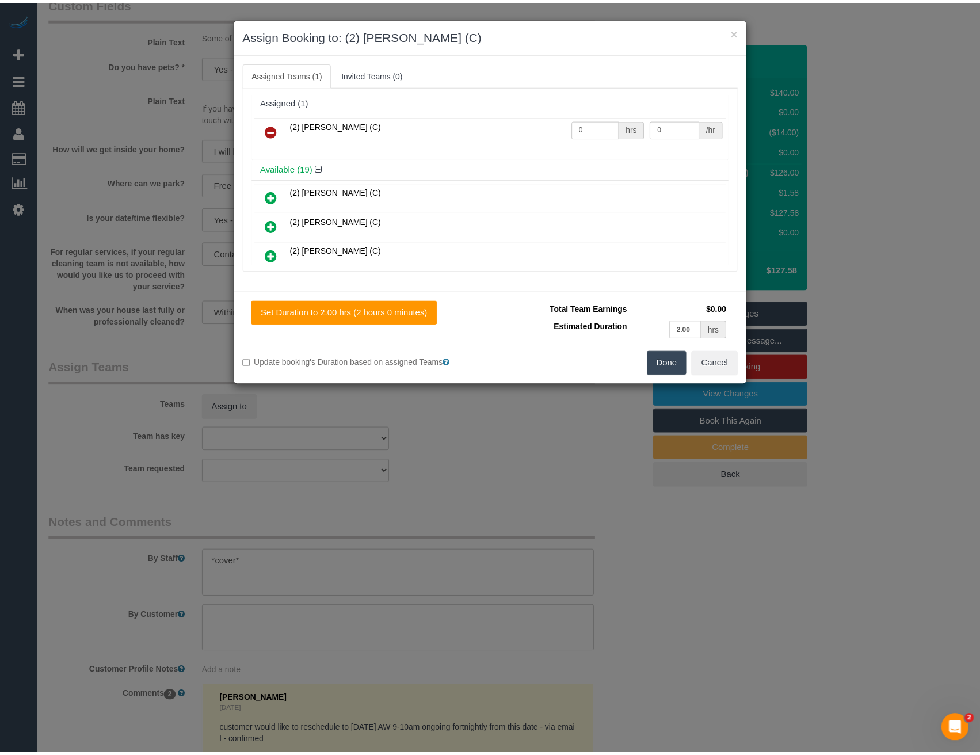
scroll to position [0, 0]
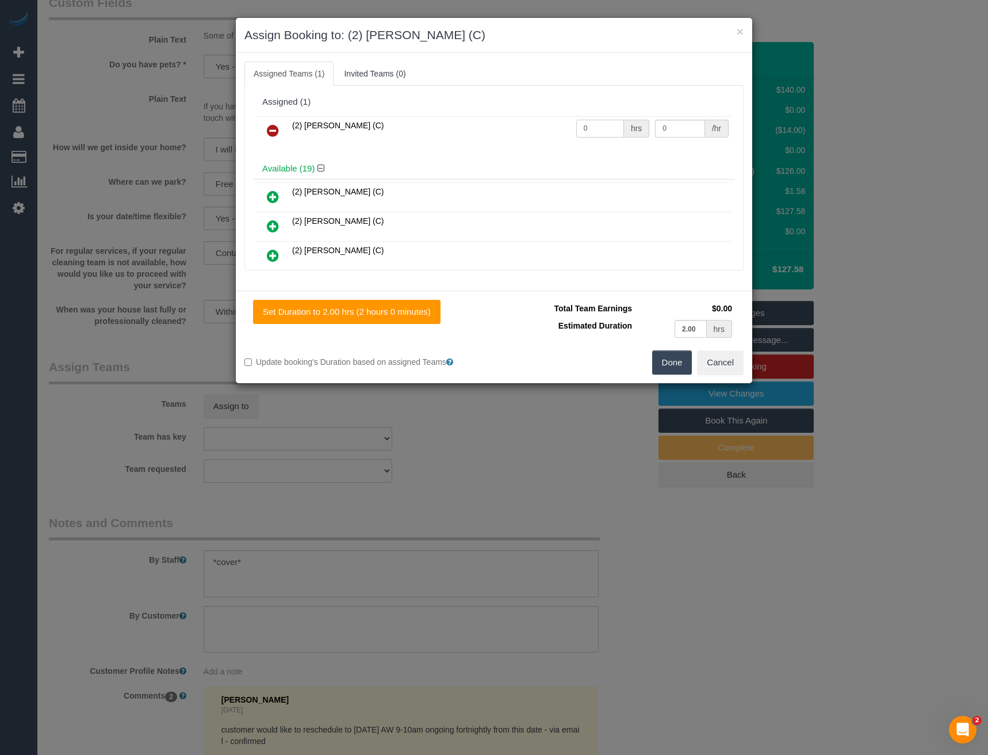
drag, startPoint x: 594, startPoint y: 127, endPoint x: 478, endPoint y: 129, distance: 115.6
click at [503, 126] on tr "(2) Qiyang Bo (C) 0 hrs 0 /hr" at bounding box center [494, 130] width 475 height 29
type input "2"
type input "37.5"
click at [685, 364] on button "Done" at bounding box center [672, 362] width 40 height 24
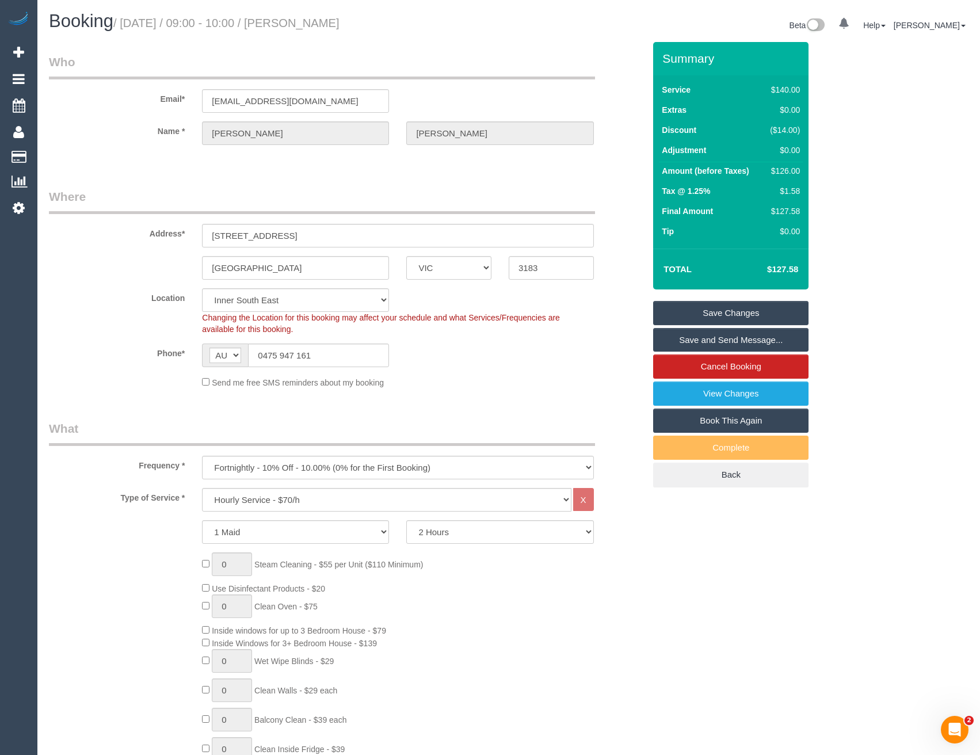
click at [684, 340] on link "Save and Send Message..." at bounding box center [730, 340] width 155 height 24
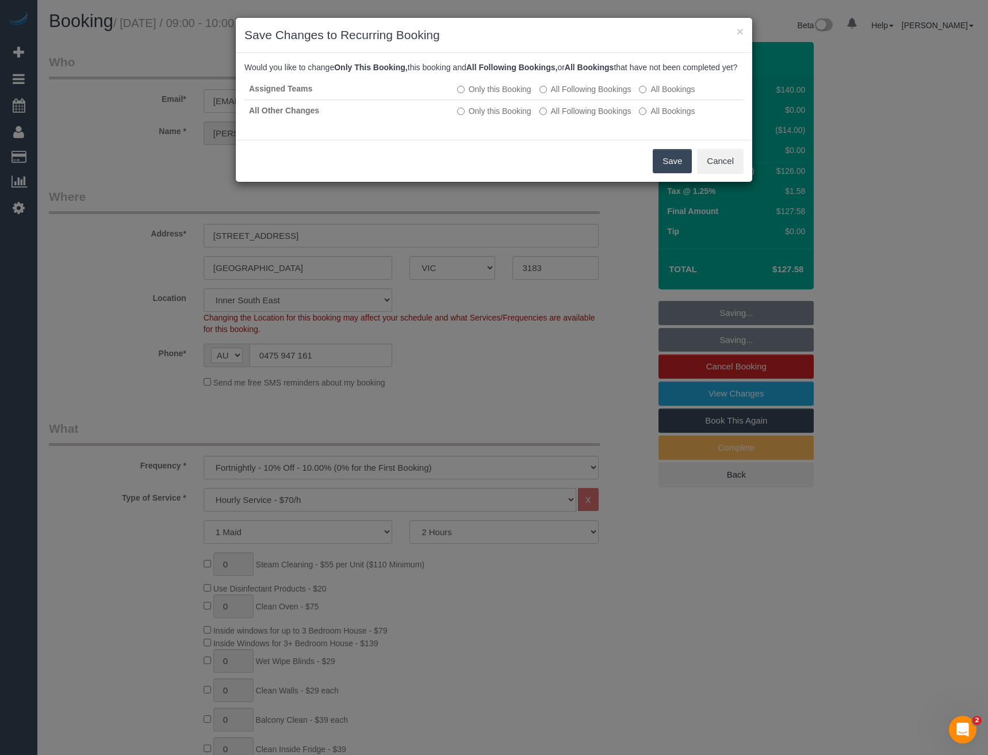
click at [668, 173] on button "Save" at bounding box center [672, 161] width 39 height 24
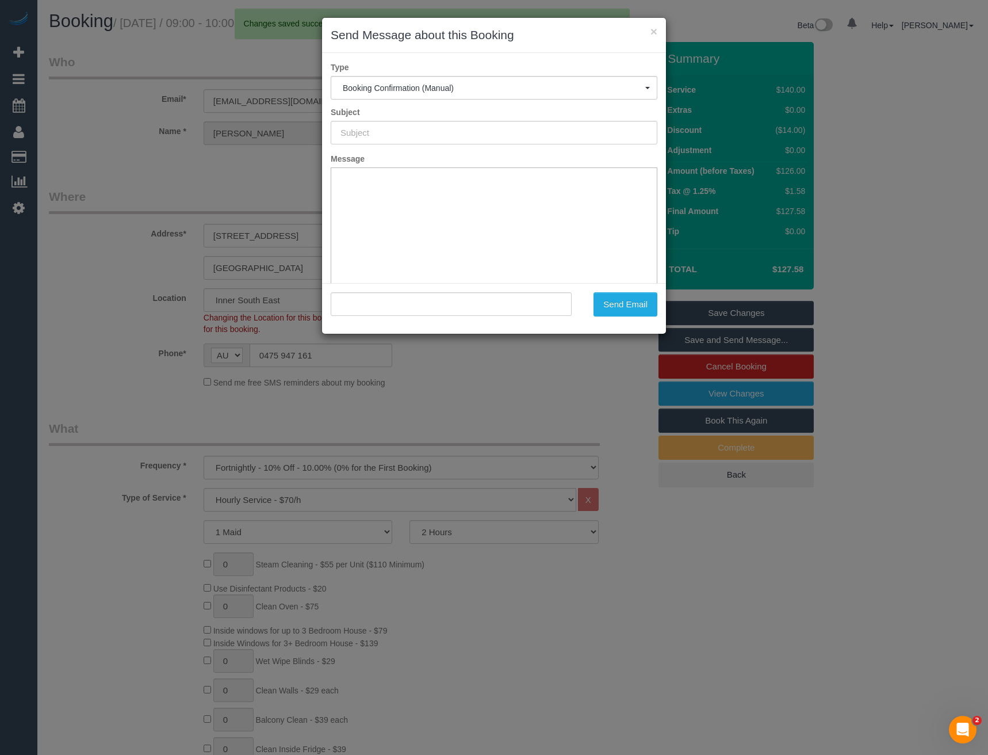
type input "Booking Confirmed"
type input ""Shaun Lyons" <shaunslyons@gmail.com>"
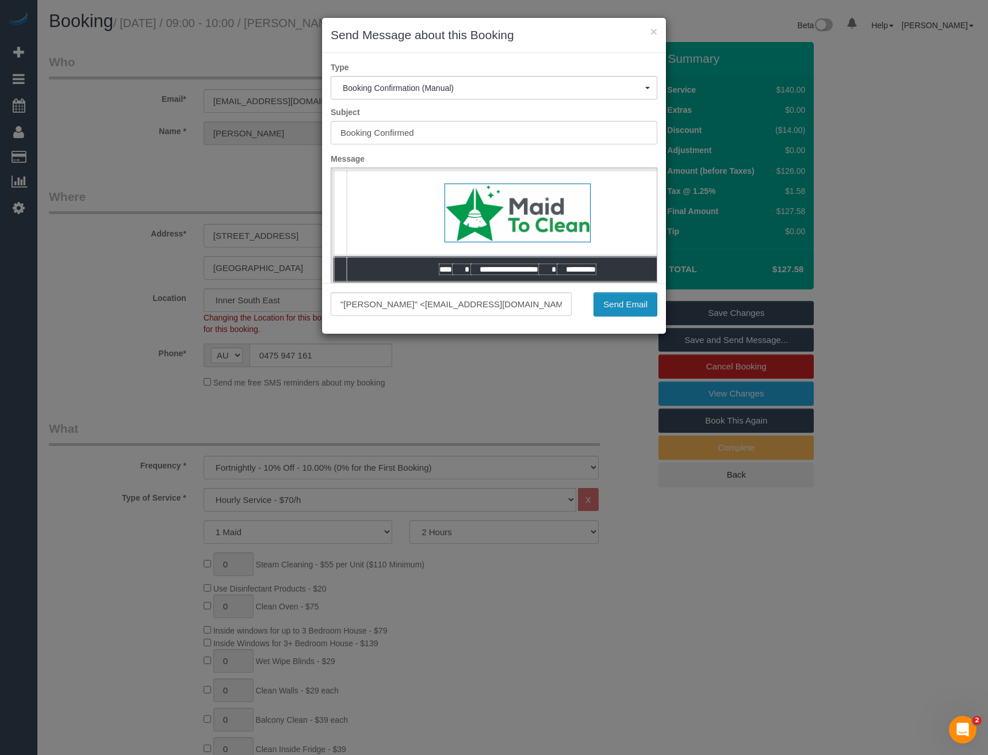
click at [629, 296] on button "Send Email" at bounding box center [626, 304] width 64 height 24
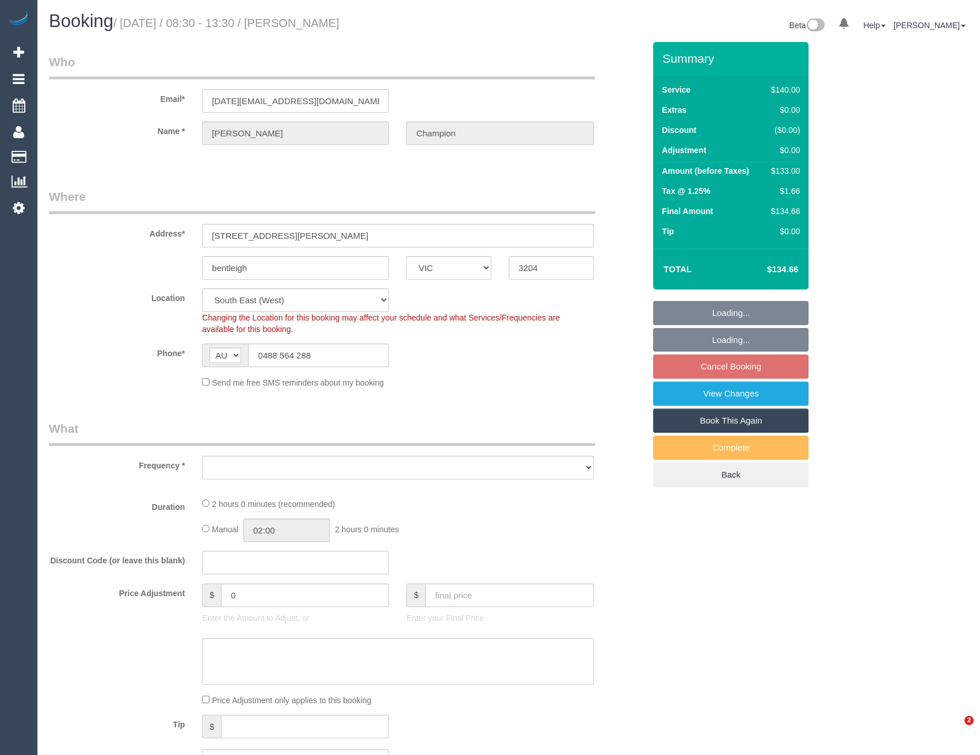
select select "VIC"
select select "object:855"
select select "number:28"
select select "number:14"
select select "number:19"
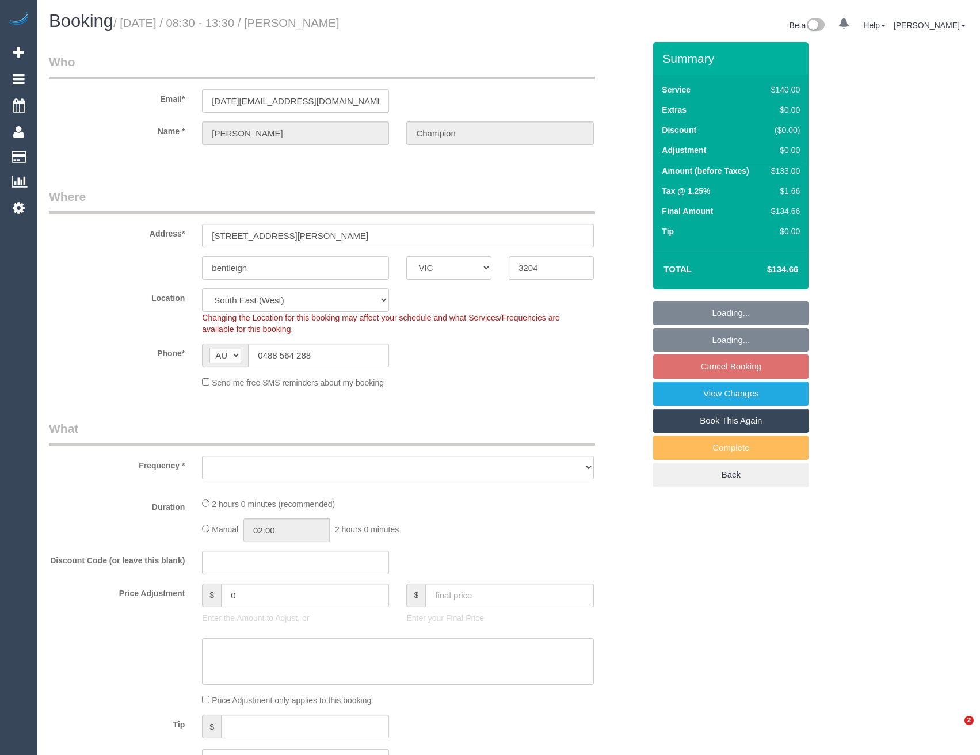
select select "number:22"
select select "number:13"
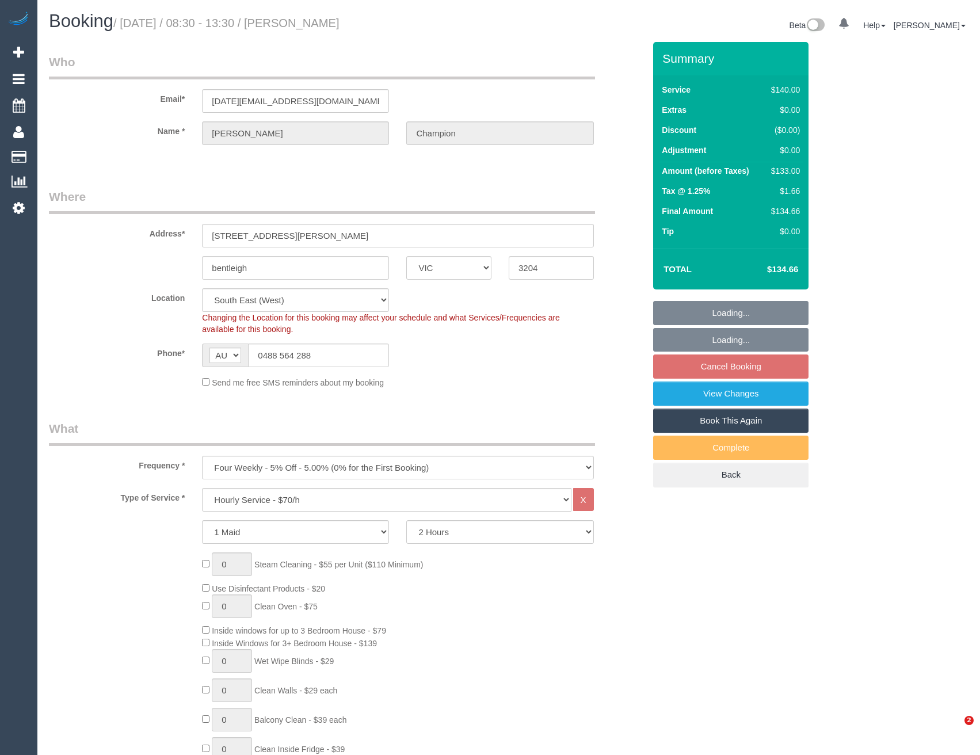
select select "string:stripe-pm_1ND2s02GScqysDRVjEWMDoXm"
select select "object:1361"
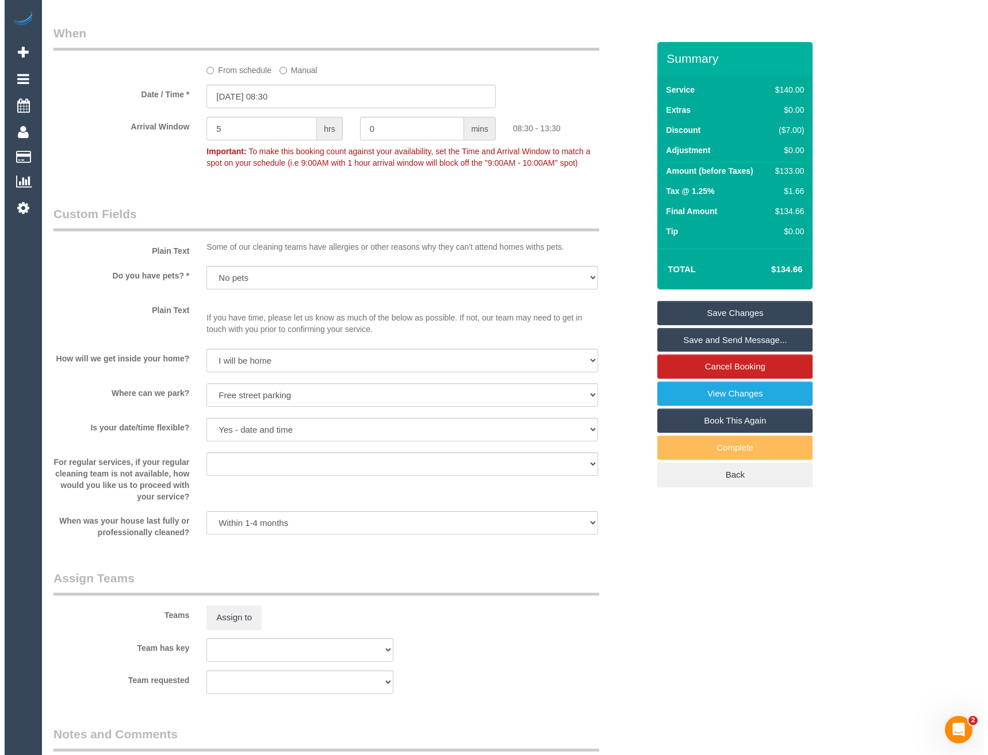
scroll to position [1381, 0]
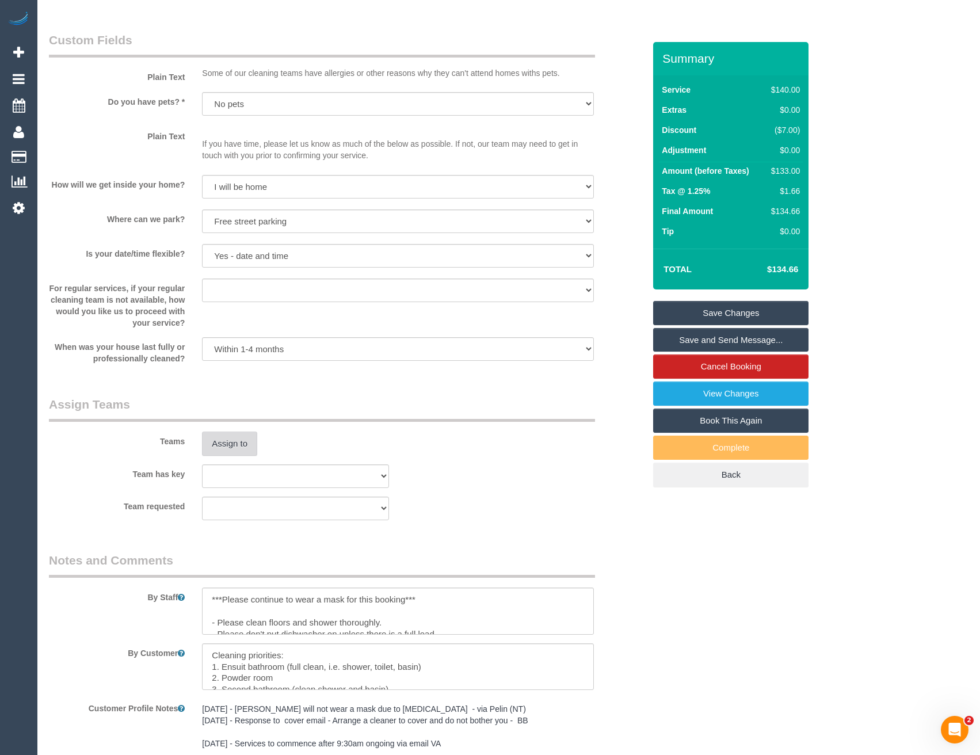
click at [244, 451] on button "Assign to" at bounding box center [229, 443] width 55 height 24
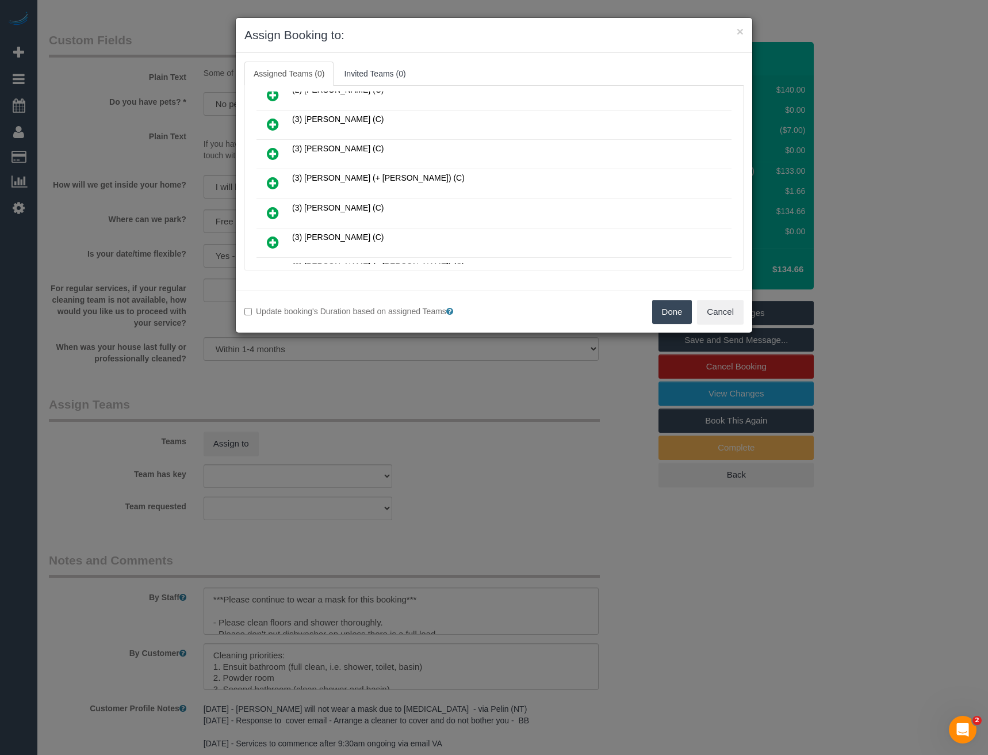
scroll to position [345, 0]
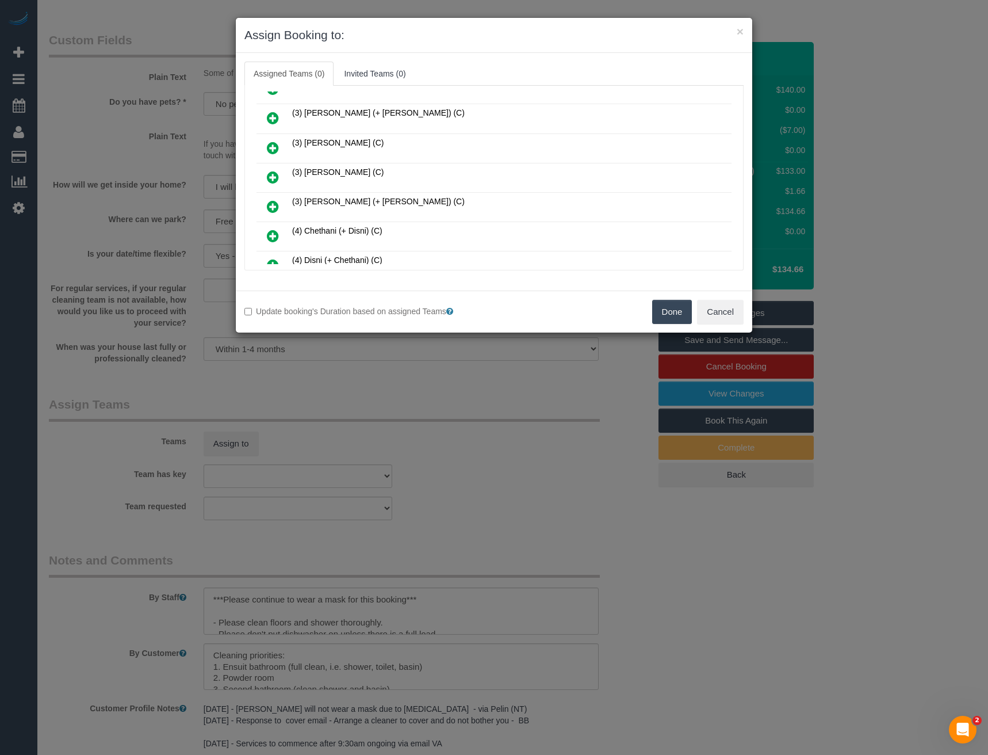
click at [273, 178] on icon at bounding box center [273, 177] width 12 height 14
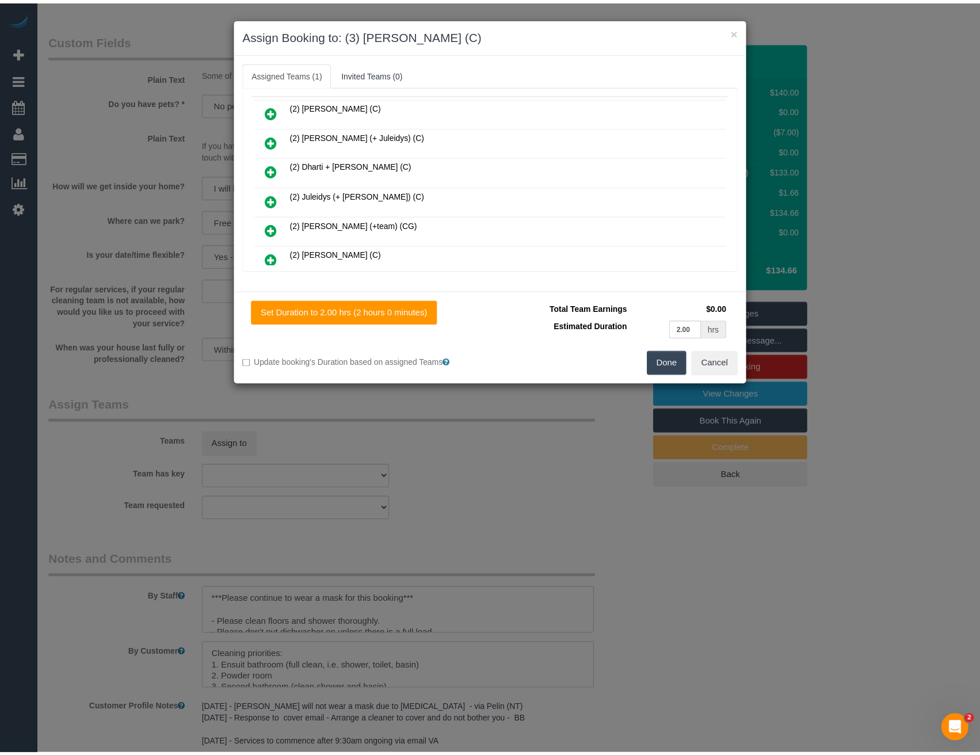
scroll to position [0, 0]
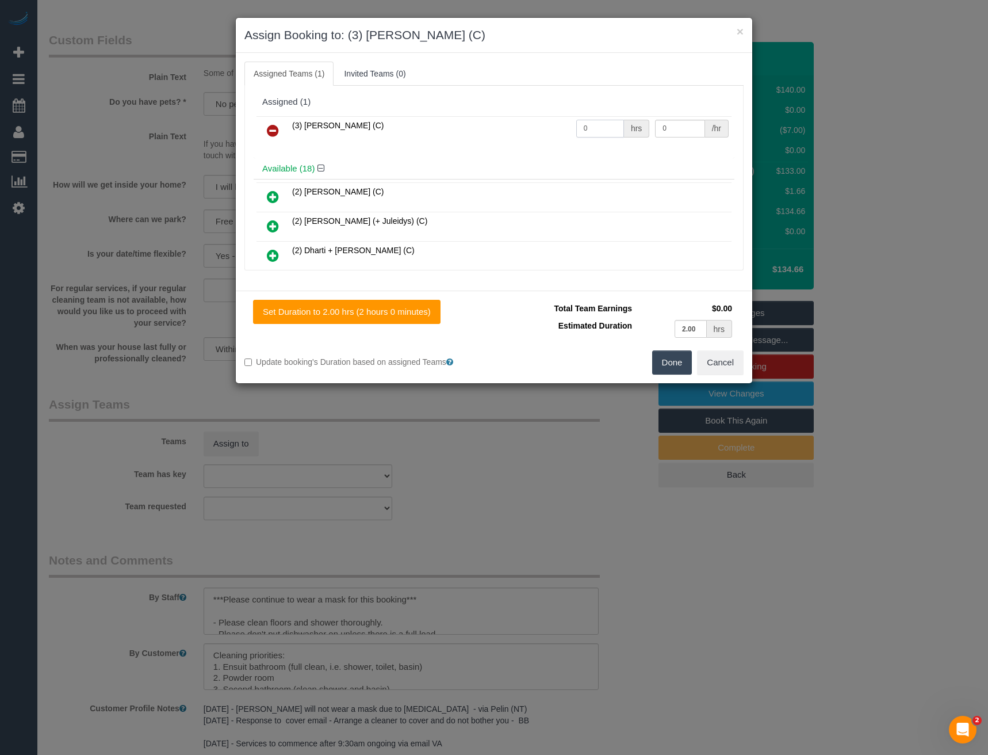
drag, startPoint x: 589, startPoint y: 129, endPoint x: 529, endPoint y: 131, distance: 60.4
click at [539, 132] on tr "(3) Nethaki Fernando (C) 0 hrs 0 /hr" at bounding box center [494, 130] width 475 height 29
type input "2"
type input "35"
click at [681, 364] on button "Done" at bounding box center [672, 362] width 40 height 24
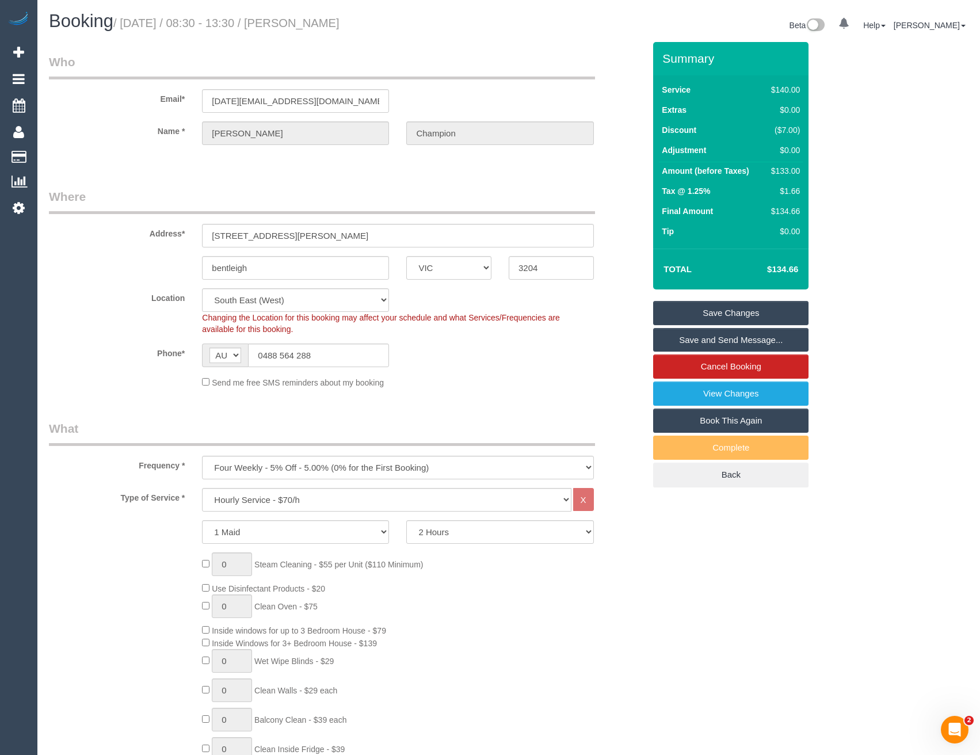
click at [699, 340] on link "Save and Send Message..." at bounding box center [730, 340] width 155 height 24
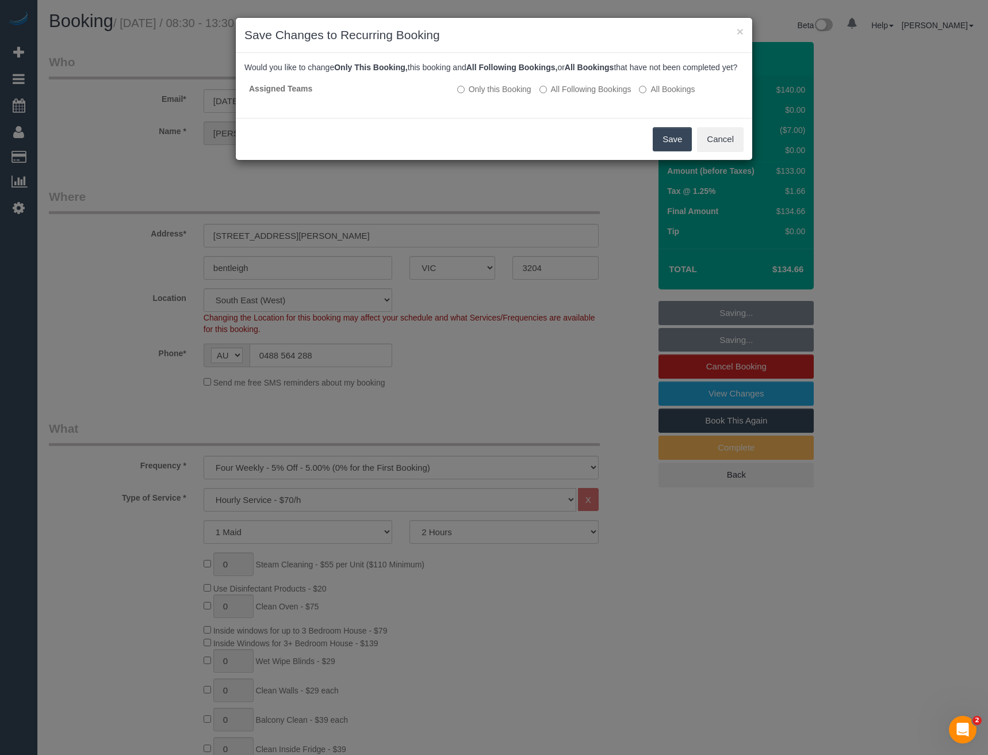
drag, startPoint x: 677, startPoint y: 146, endPoint x: 583, endPoint y: 63, distance: 125.5
click at [677, 146] on button "Save" at bounding box center [672, 139] width 39 height 24
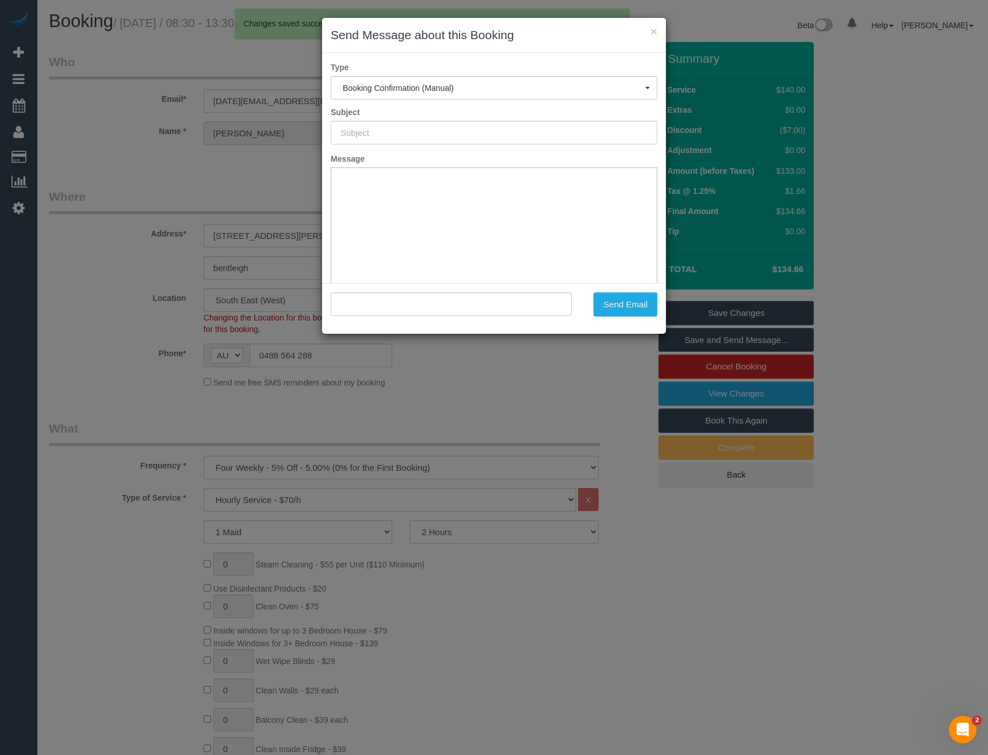
type input "Booking Confirmed"
type input ""julie Champion" <jul.jarrah@gmail.com>"
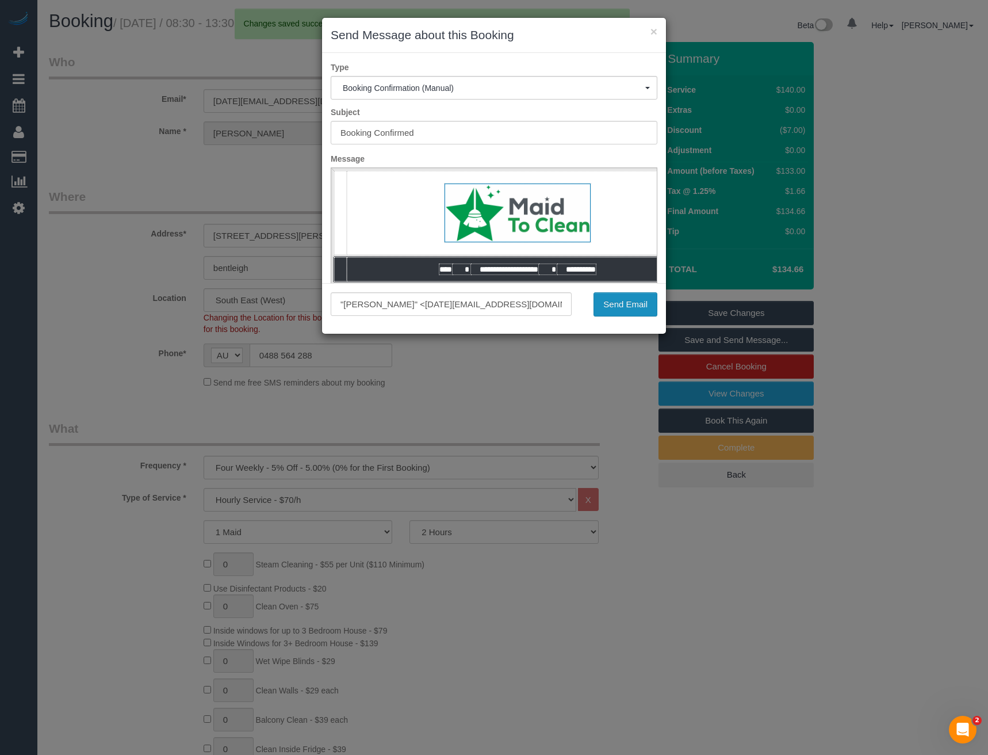
click at [602, 313] on button "Send Email" at bounding box center [626, 304] width 64 height 24
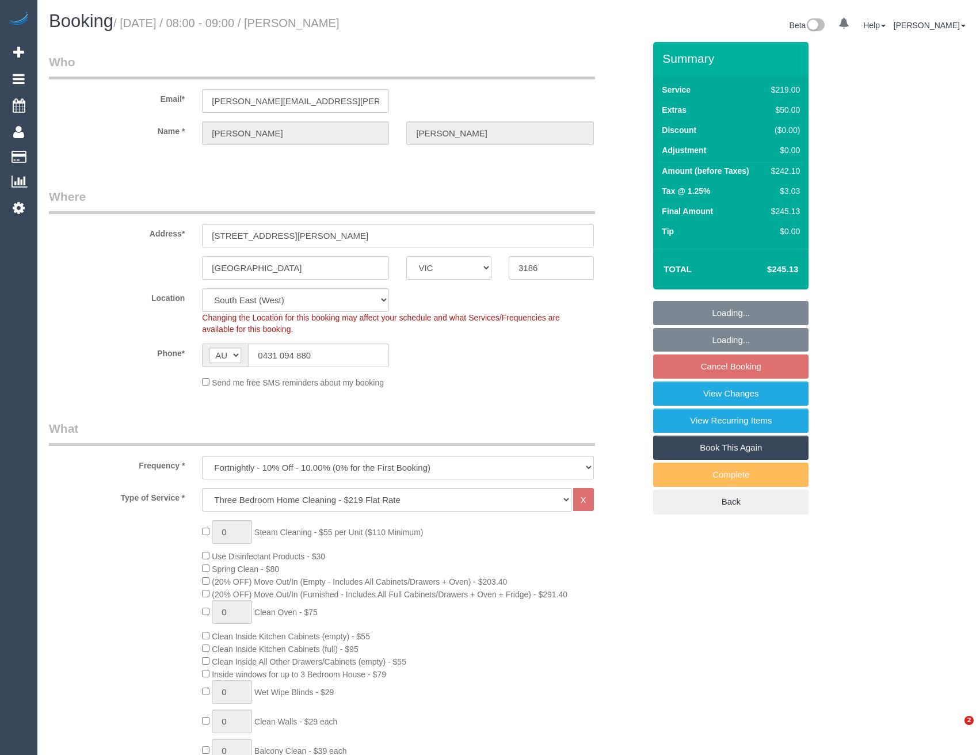
select select "VIC"
select select "object:648"
select select "string:stripe-pm_1P2r7t2GScqysDRVmyPUgNrE"
select select "number:28"
select select "number:14"
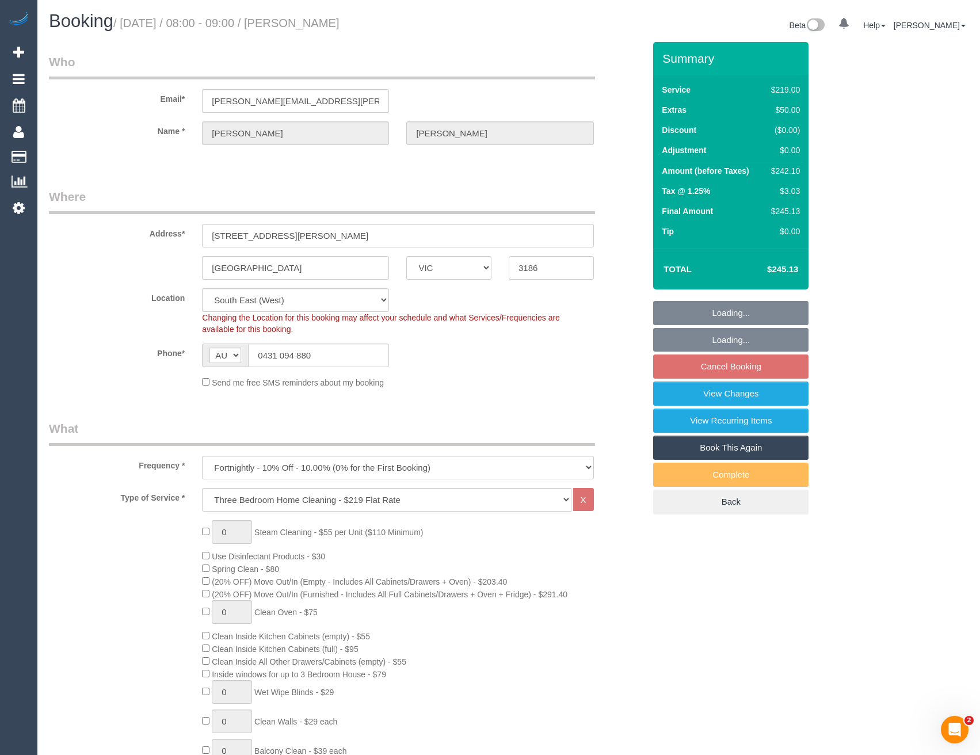
select select "number:19"
select select "number:25"
select select "number:34"
select select "number:12"
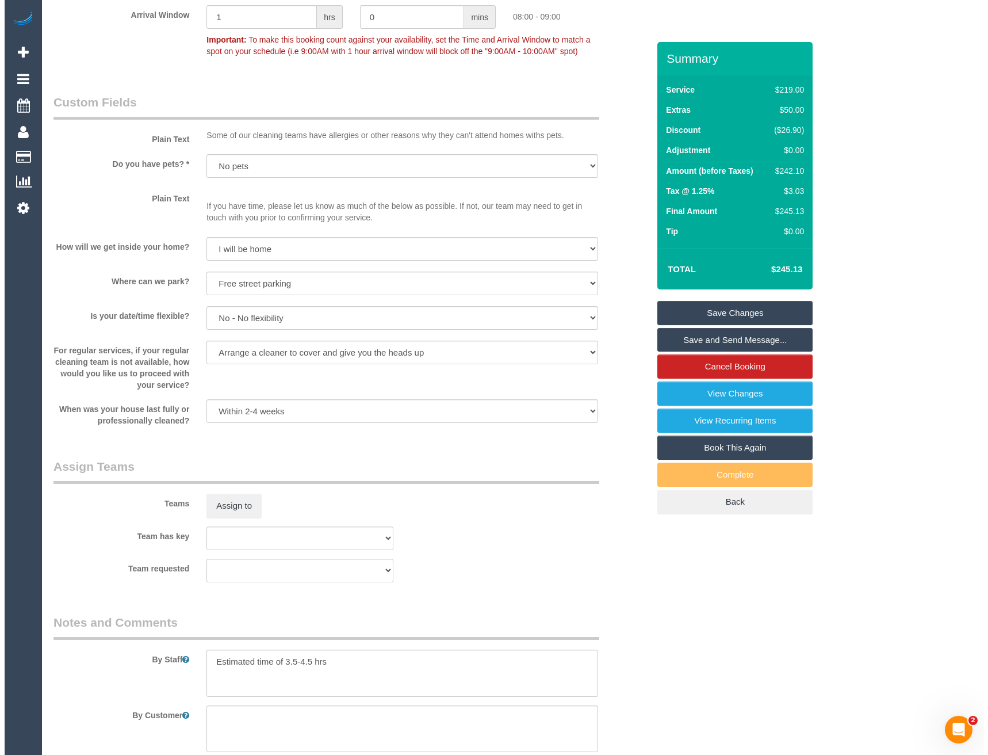
scroll to position [1328, 0]
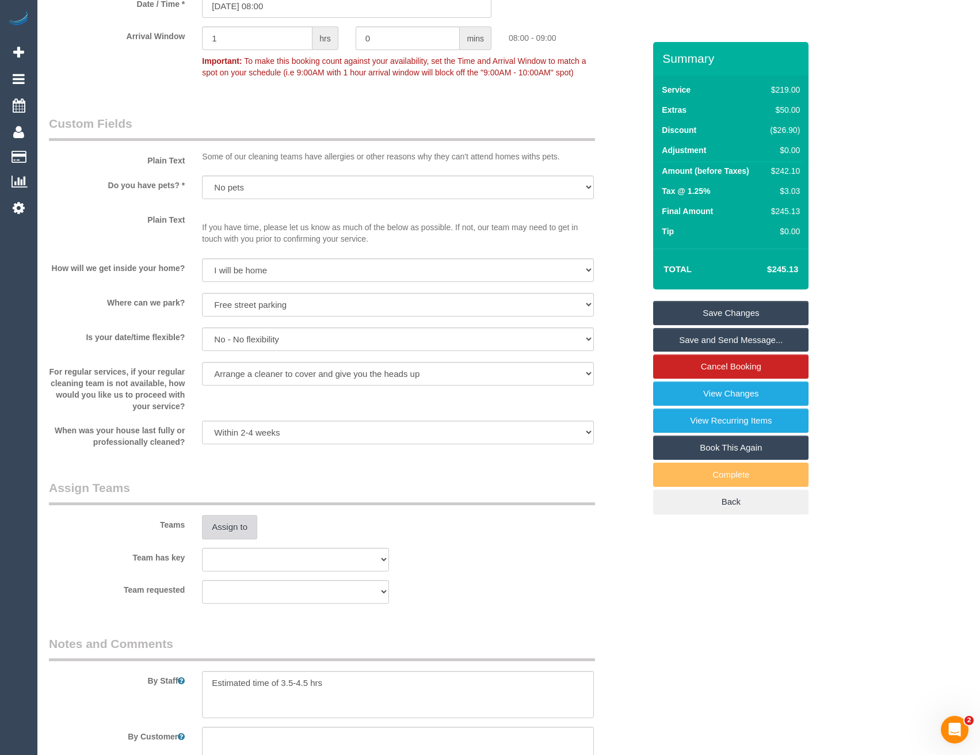
click at [247, 535] on button "Assign to" at bounding box center [229, 527] width 55 height 24
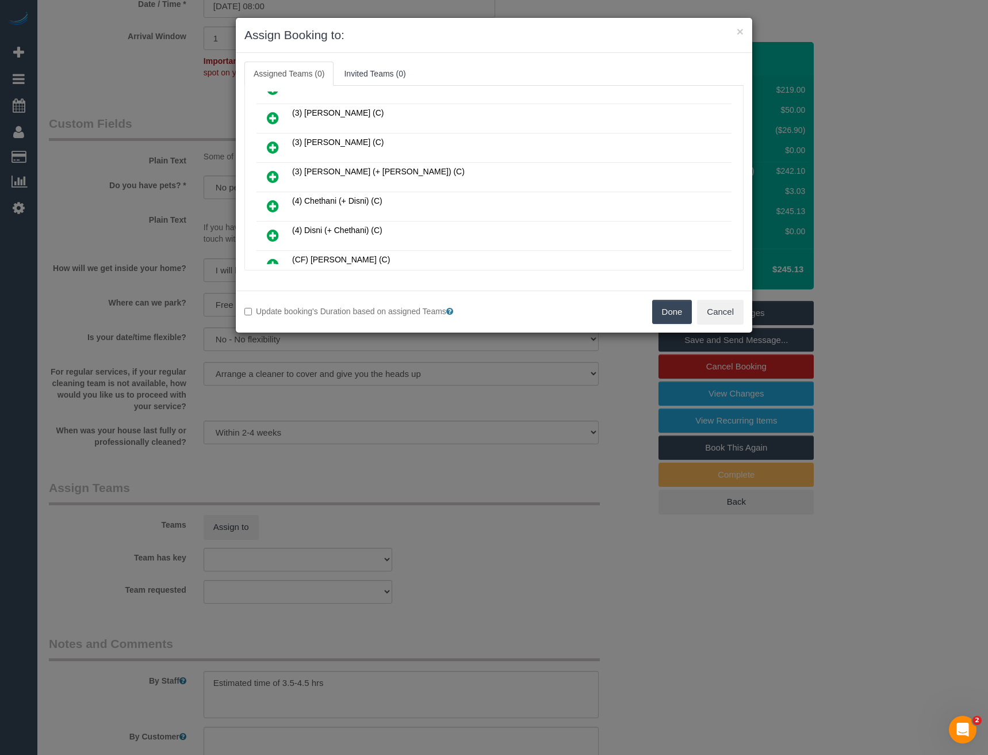
scroll to position [460, 0]
click at [277, 149] on icon at bounding box center [273, 150] width 12 height 14
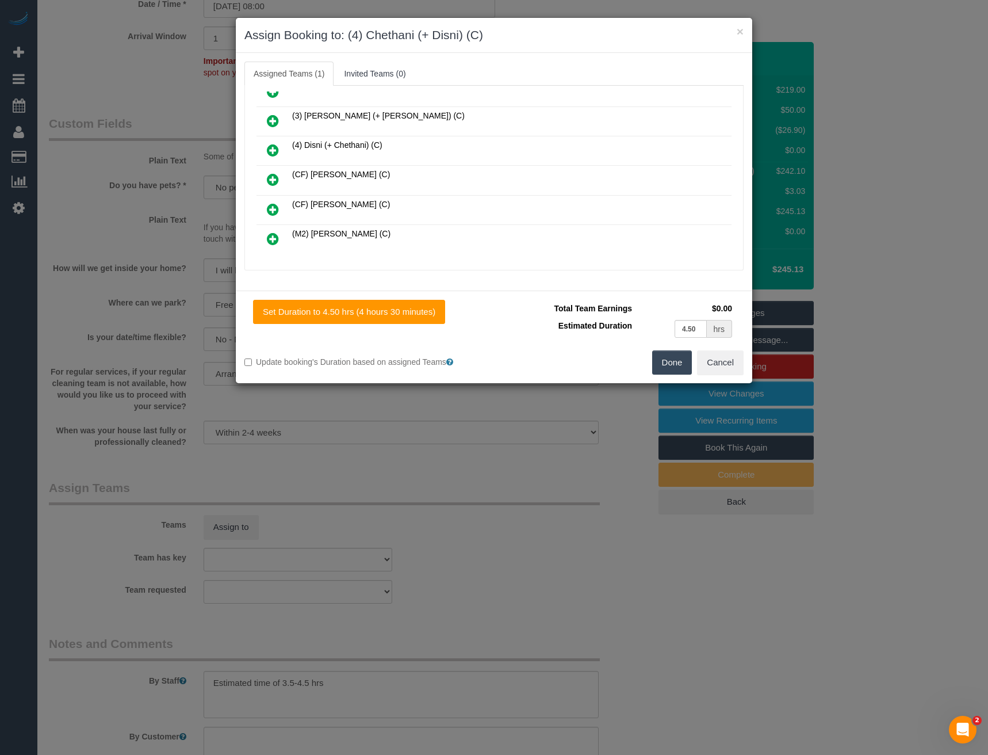
click at [277, 149] on icon at bounding box center [273, 150] width 12 height 14
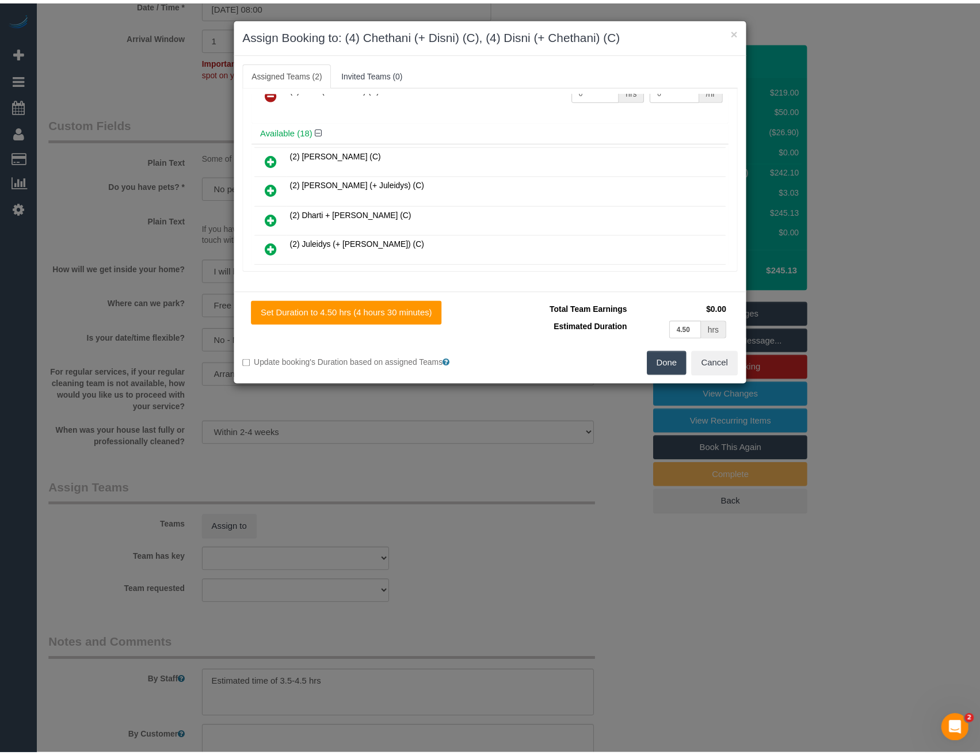
scroll to position [0, 0]
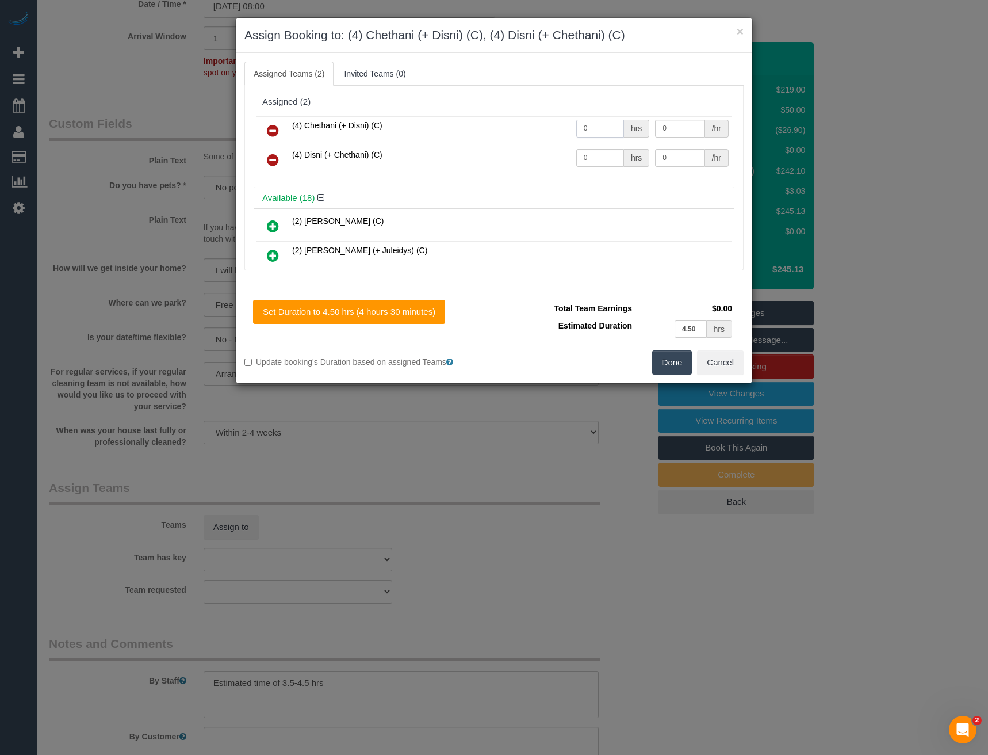
drag, startPoint x: 600, startPoint y: 130, endPoint x: 556, endPoint y: 136, distance: 44.2
click at [565, 132] on tr "(4) Chethani (+ Disni) (C) 0 hrs 0 /hr" at bounding box center [494, 130] width 475 height 29
type input "1"
type input "77.5"
drag, startPoint x: 591, startPoint y: 160, endPoint x: 530, endPoint y: 156, distance: 61.7
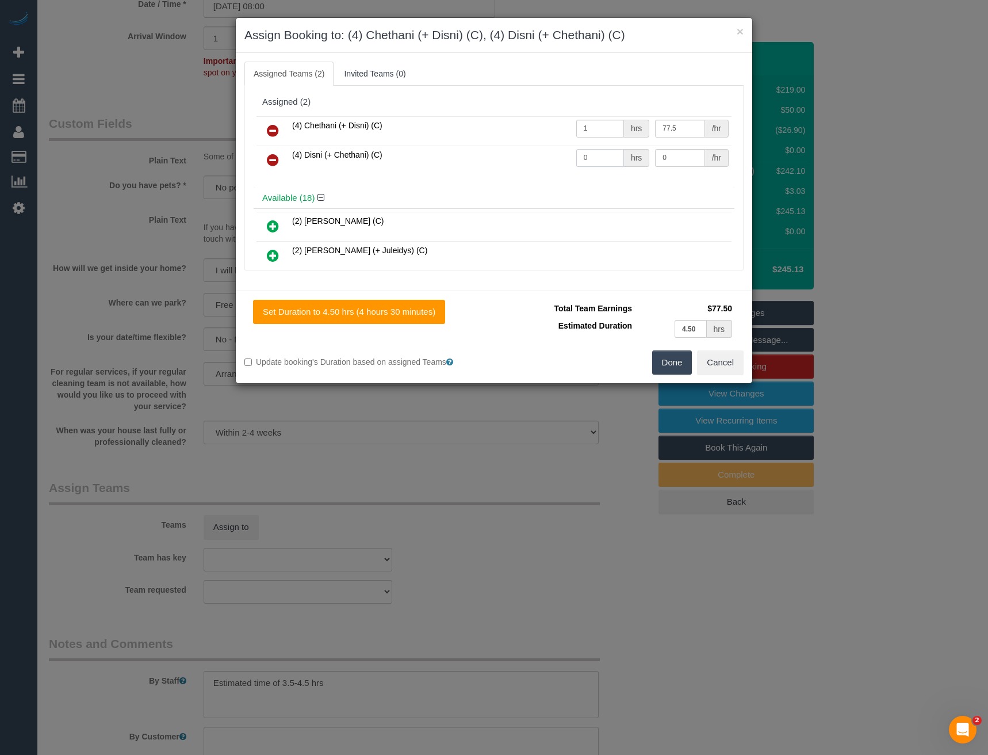
click at [537, 155] on tr "(4) Disni (+ Chethani) (C) 0 hrs 0 /hr" at bounding box center [494, 160] width 475 height 29
type input "1"
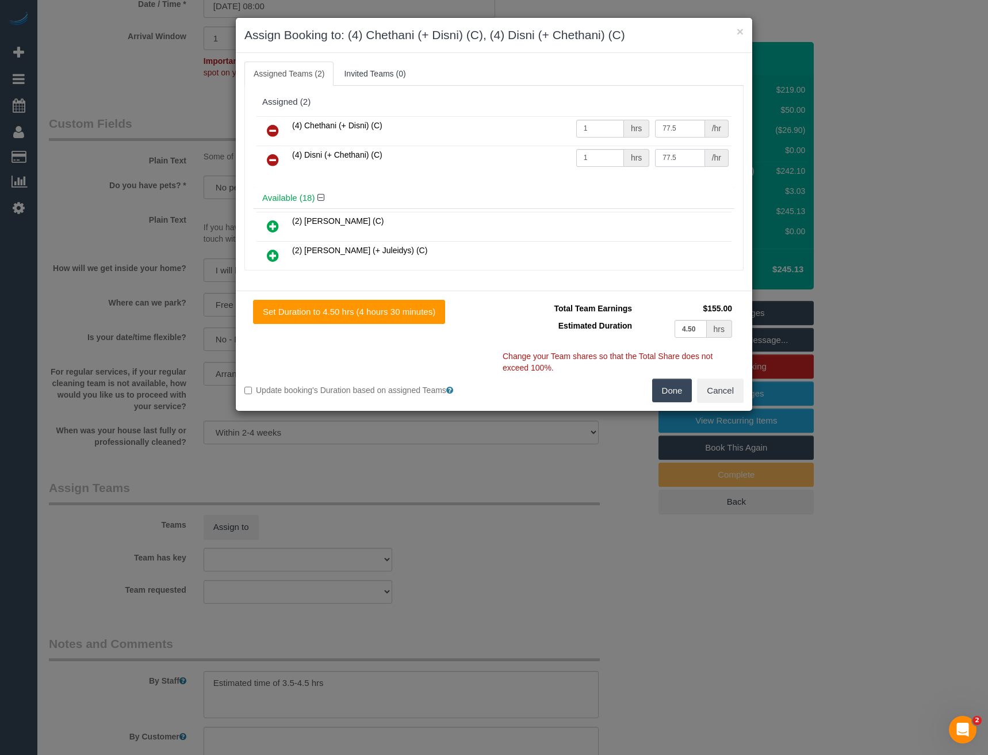
type input "77.5"
click at [674, 389] on button "Done" at bounding box center [672, 391] width 40 height 24
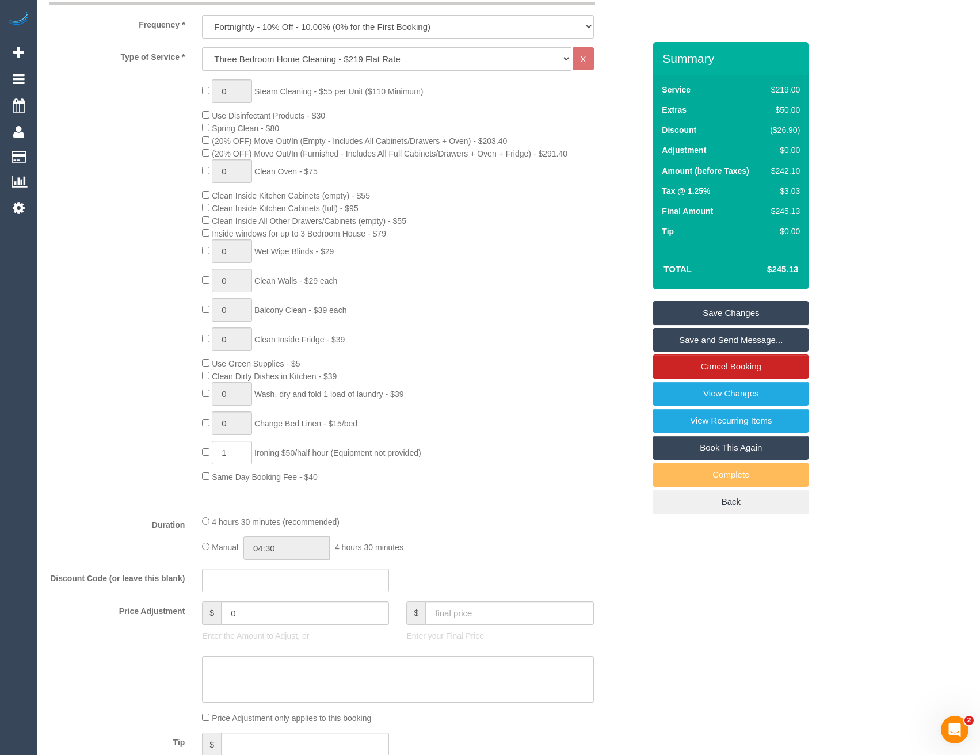
scroll to position [408, 0]
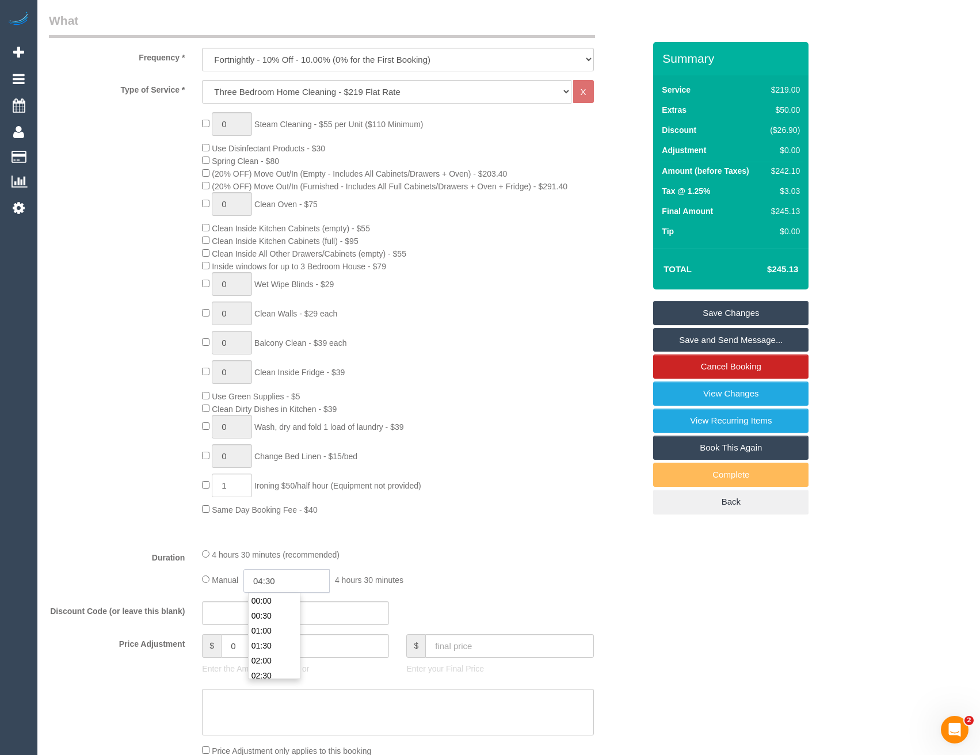
click at [291, 581] on input "04:30" at bounding box center [286, 581] width 86 height 24
click at [273, 636] on li "02:00" at bounding box center [274, 632] width 51 height 15
click at [305, 583] on input "02:00" at bounding box center [286, 581] width 86 height 24
type input "02:15"
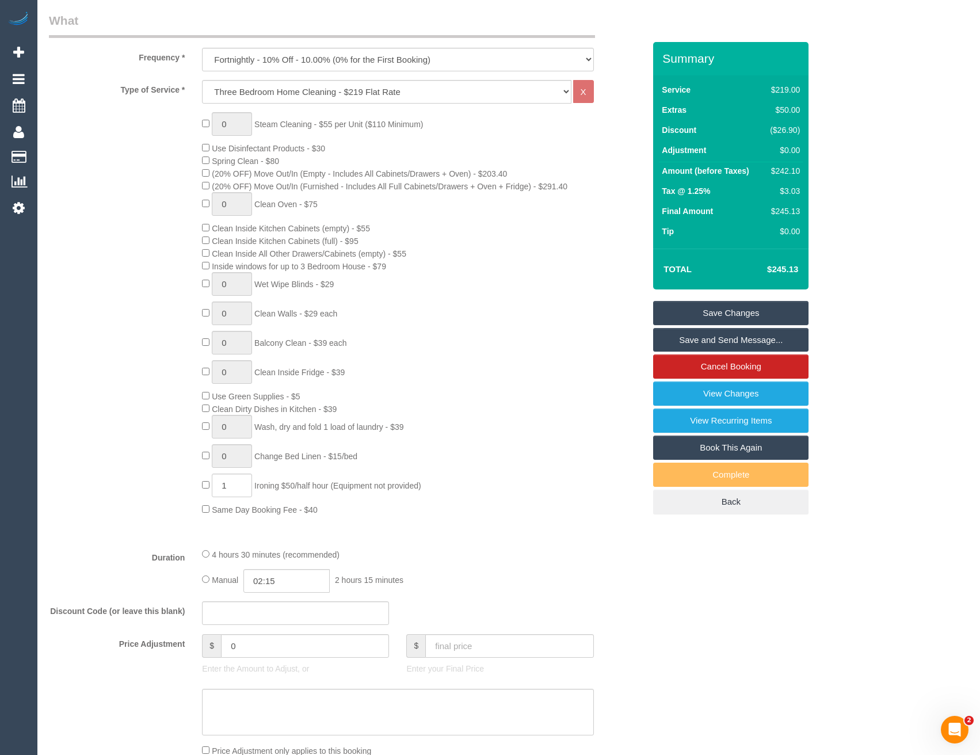
click at [492, 445] on div "0 Steam Cleaning - $55 per Unit ($110 Minimum) Use Disinfectant Products - $30 …" at bounding box center [423, 313] width 460 height 403
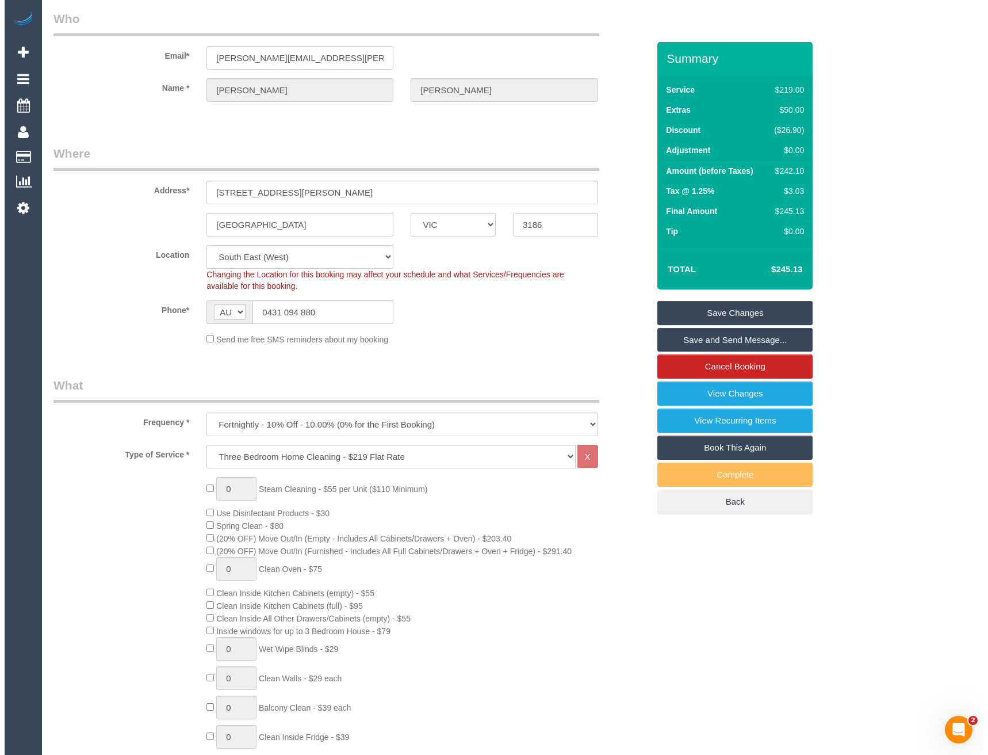
scroll to position [0, 0]
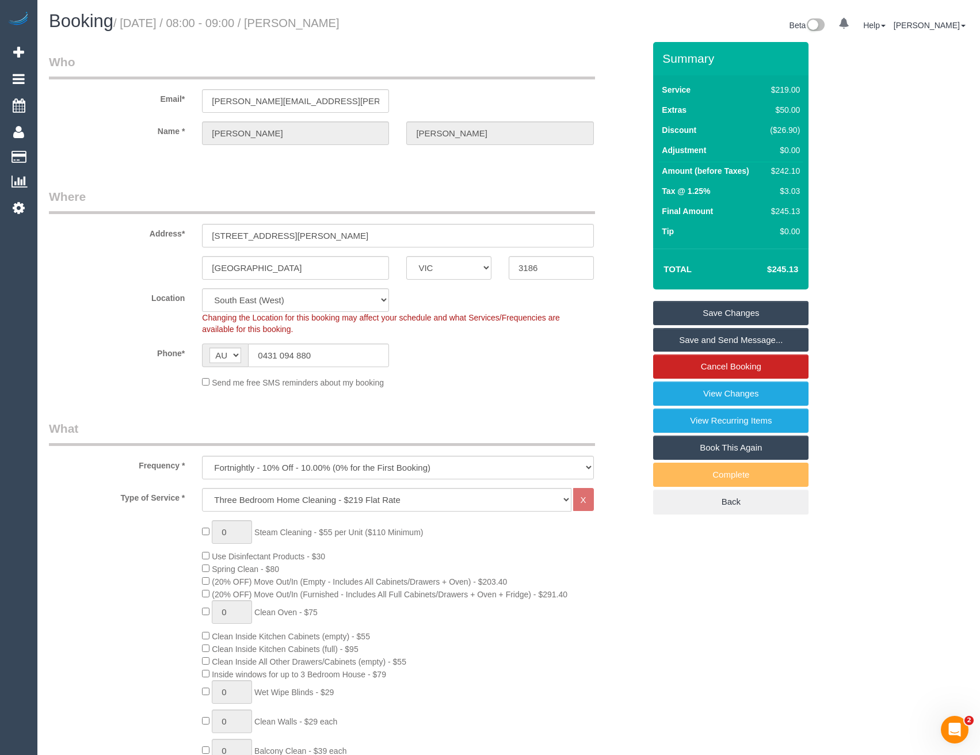
click at [709, 336] on link "Save and Send Message..." at bounding box center [730, 340] width 155 height 24
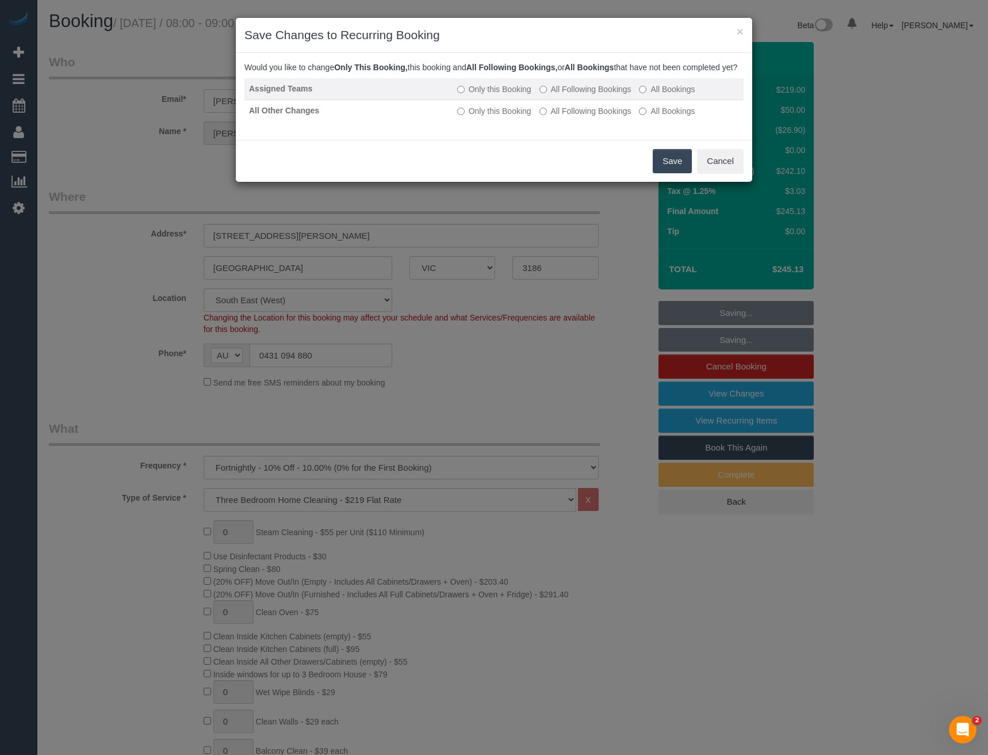
drag, startPoint x: 565, startPoint y: 100, endPoint x: 569, endPoint y: 119, distance: 20.0
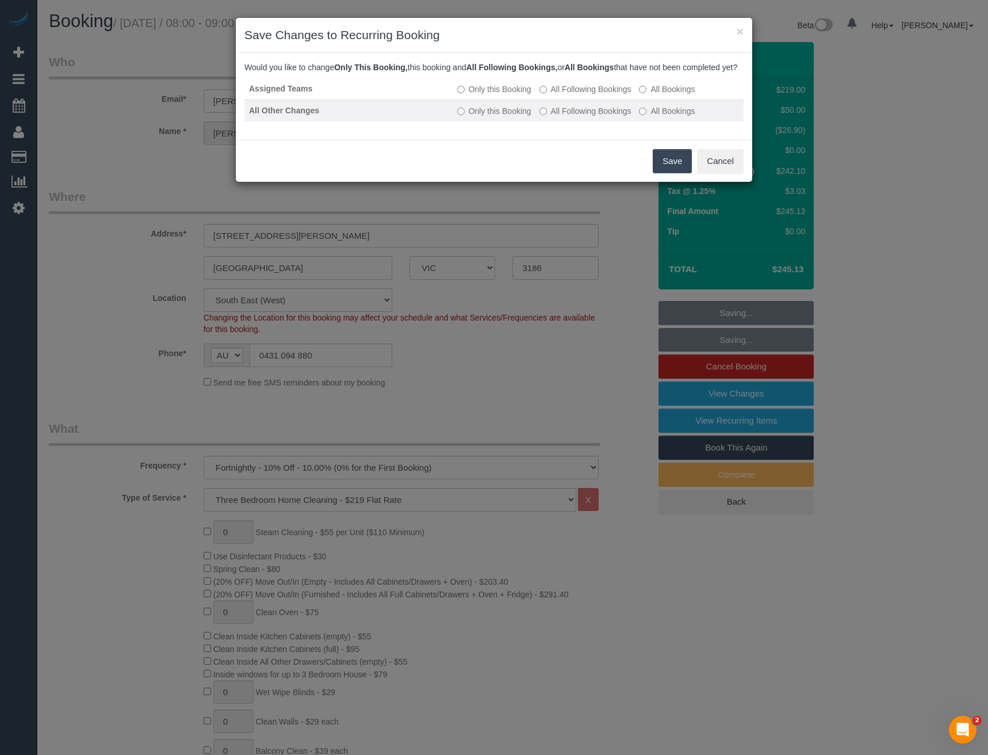
click at [565, 95] on label "All Following Bookings" at bounding box center [586, 89] width 92 height 12
click at [570, 117] on label "All Following Bookings" at bounding box center [586, 111] width 92 height 12
click at [663, 169] on button "Save" at bounding box center [672, 161] width 39 height 24
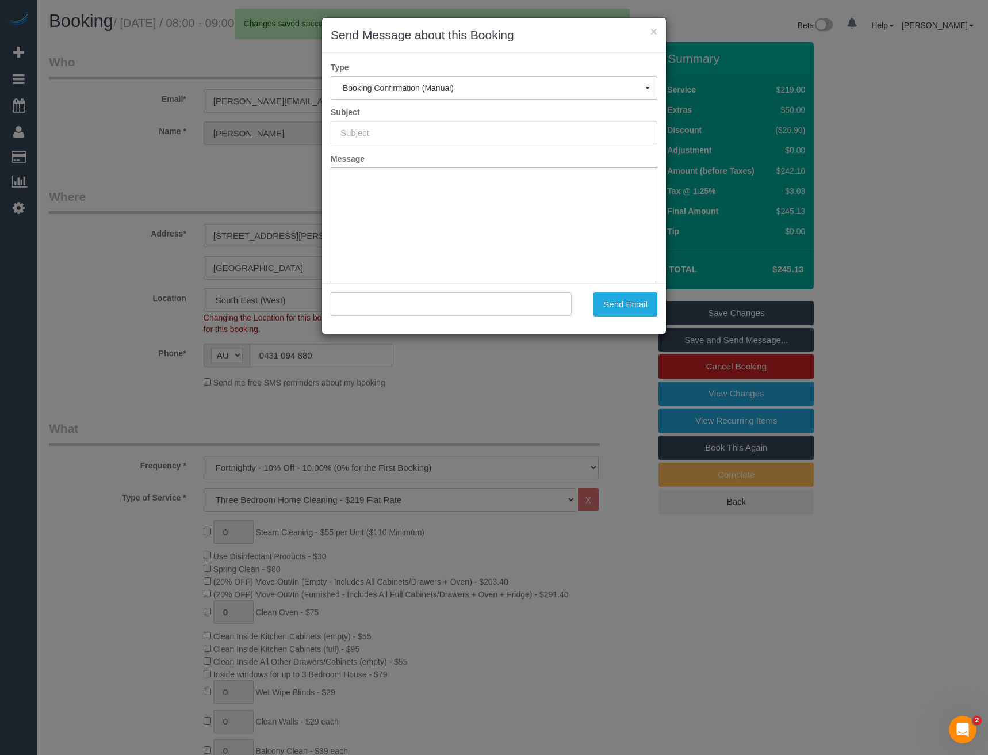
type input "Booking Confirmed"
type input ""Adrian Jetter" <adrian.jetter@insead.edu>"
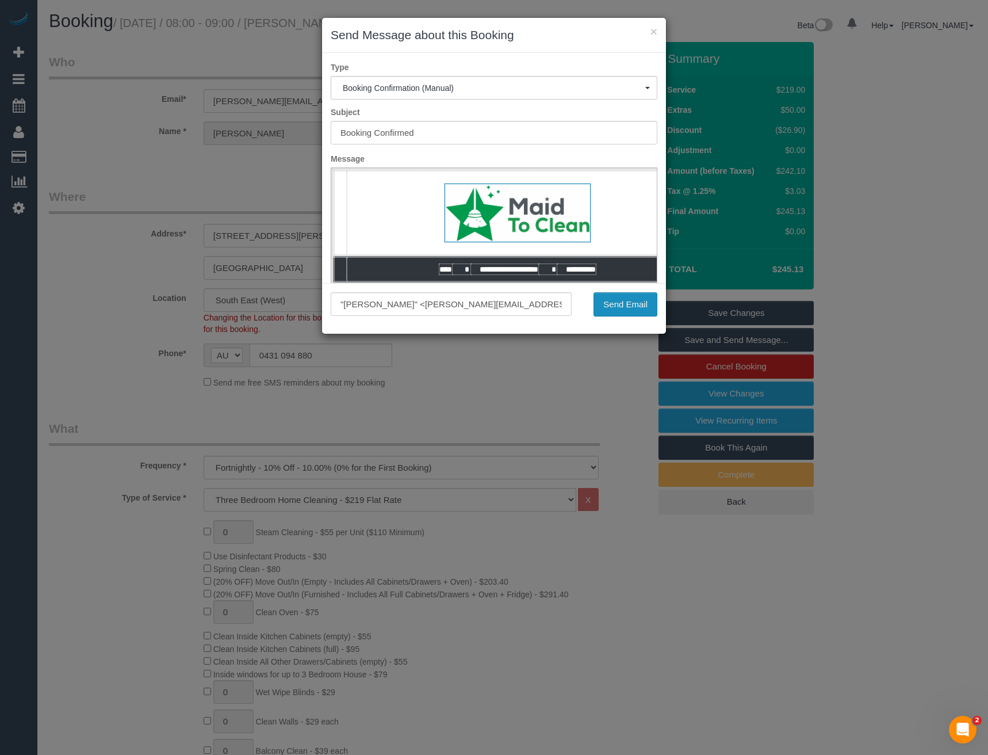
click at [646, 303] on button "Send Email" at bounding box center [626, 304] width 64 height 24
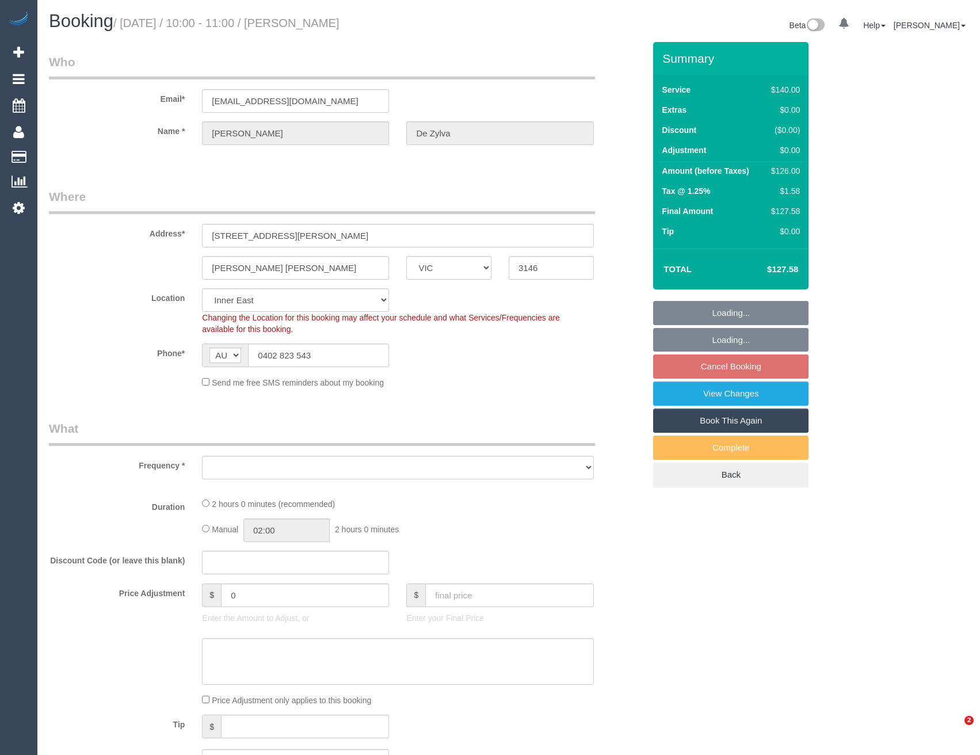
select select "VIC"
select select "object:691"
select select "number:27"
select select "number:14"
select select "number:19"
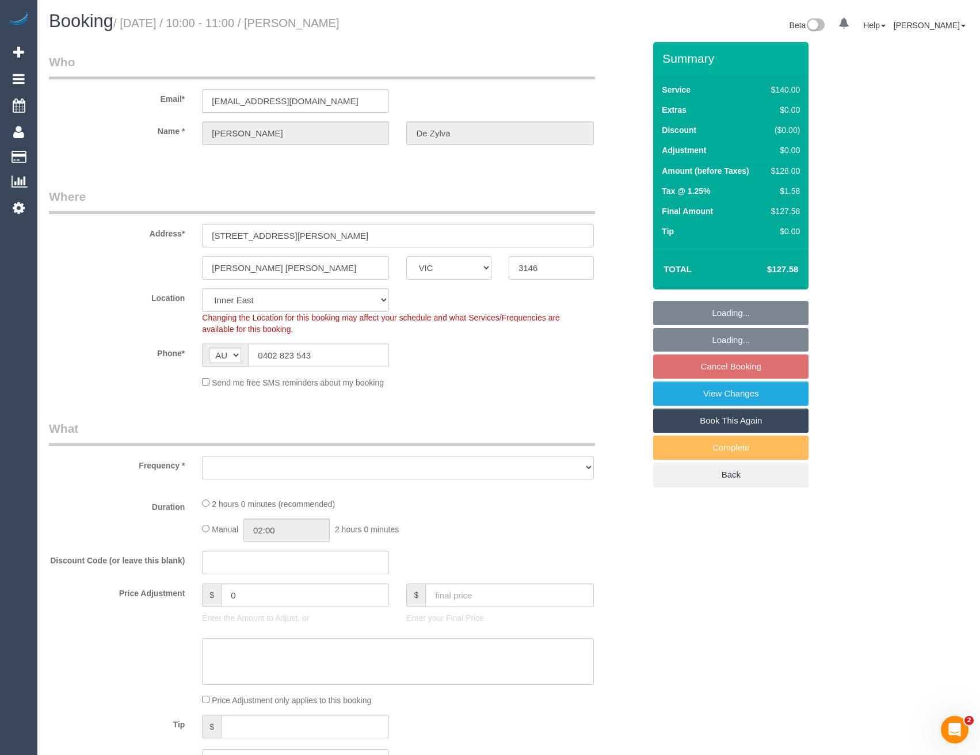
select select "number:22"
select select "object:860"
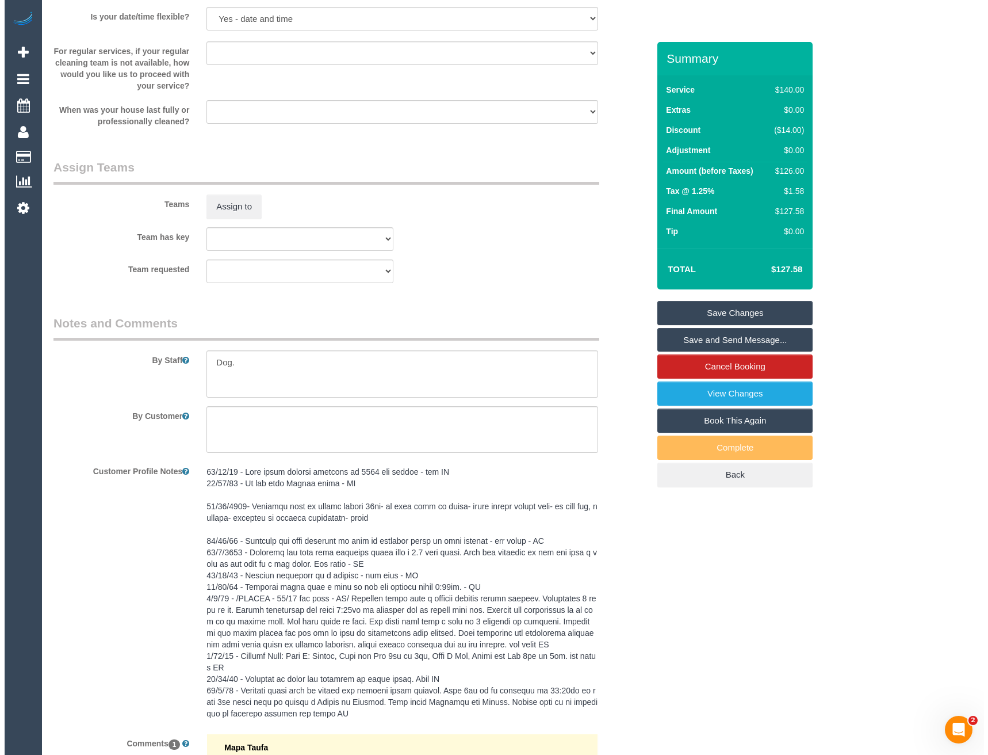
scroll to position [1533, 0]
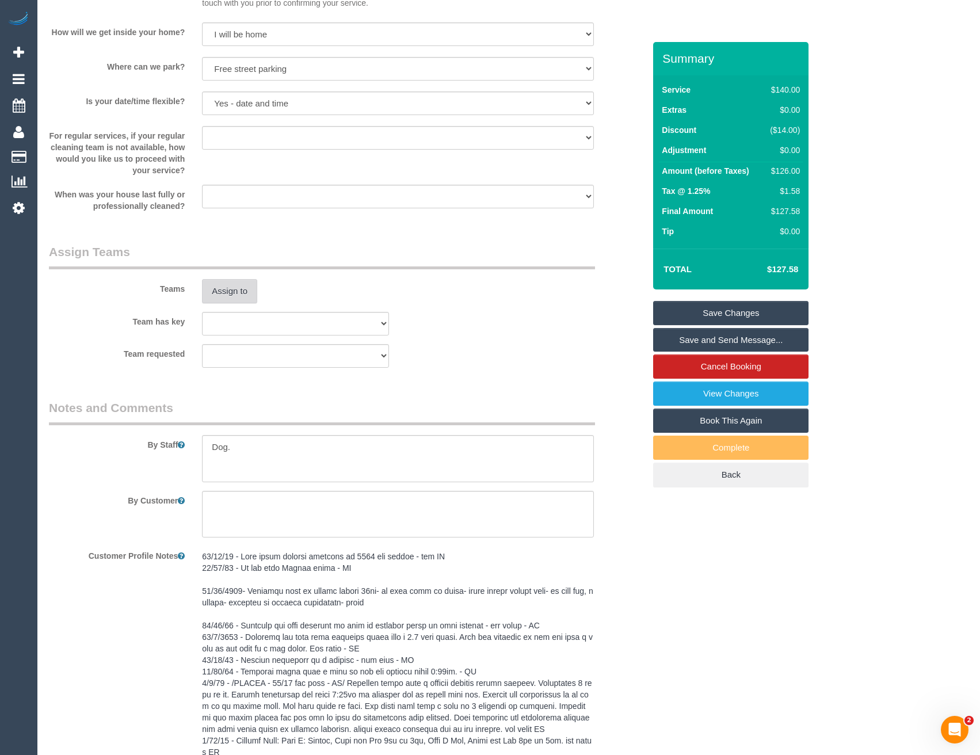
click at [234, 297] on button "Assign to" at bounding box center [229, 291] width 55 height 24
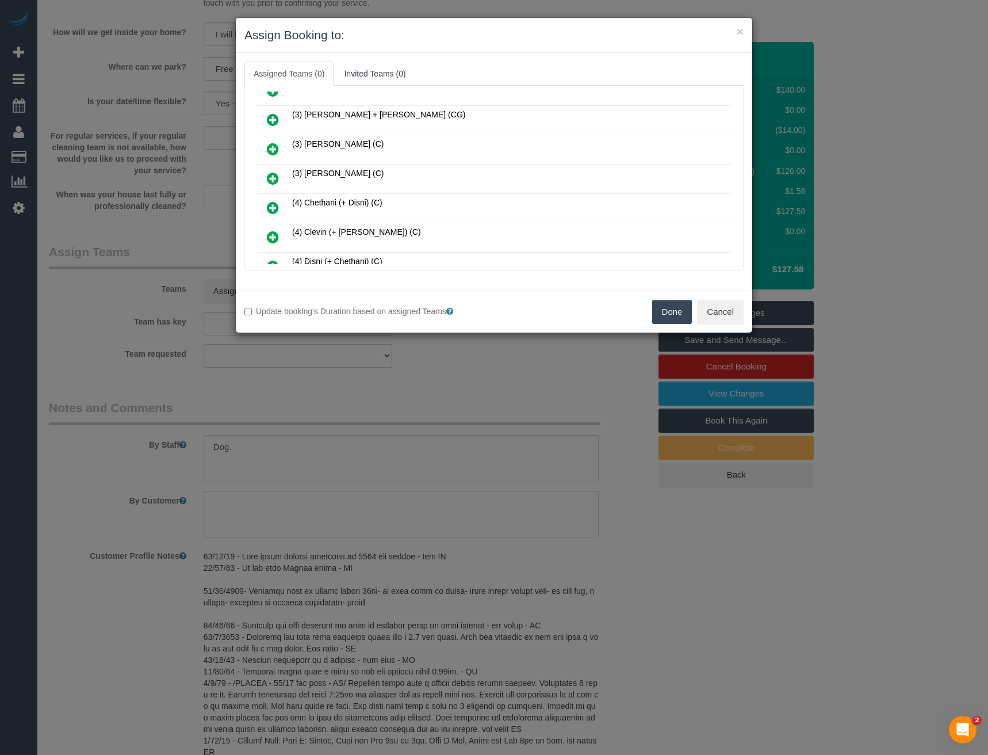
click at [273, 152] on icon at bounding box center [273, 149] width 12 height 14
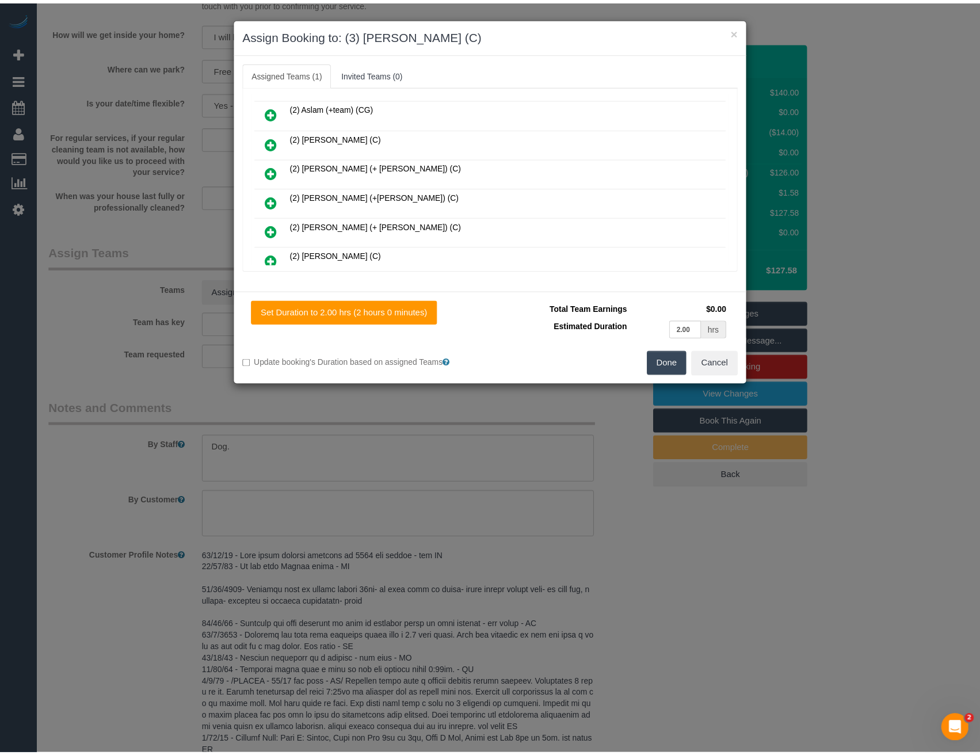
scroll to position [0, 0]
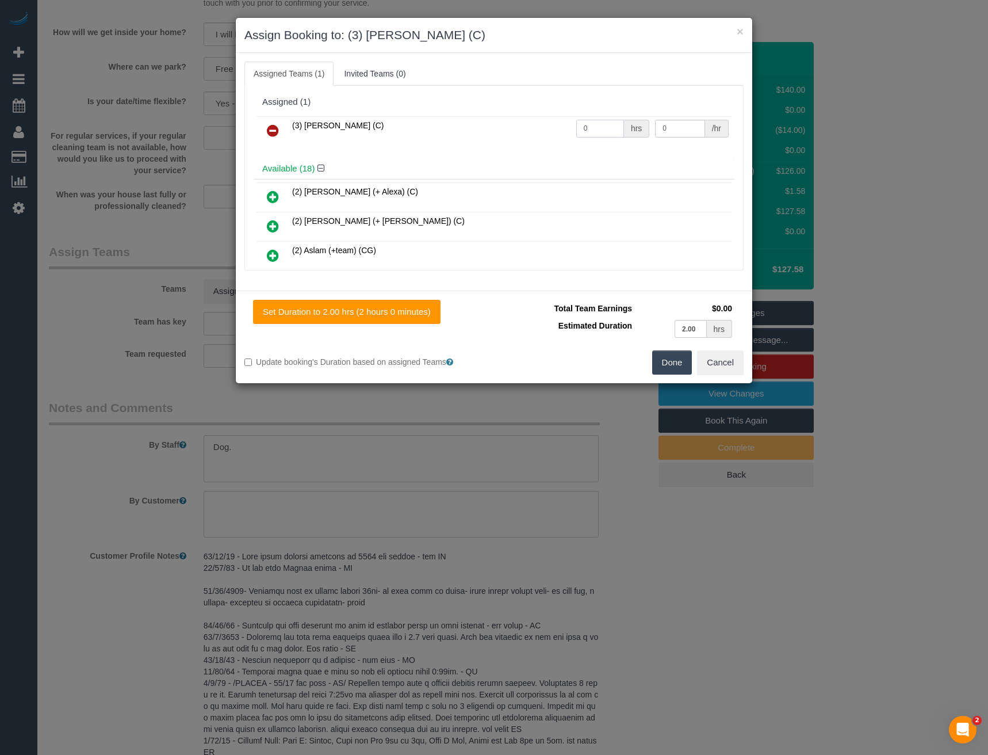
drag, startPoint x: 594, startPoint y: 128, endPoint x: 445, endPoint y: 130, distance: 149.0
click at [448, 131] on tr "(3) Manula Wimalasooriya (C) 0 hrs 0 /hr" at bounding box center [494, 130] width 475 height 29
type input "2"
type input "35"
click at [670, 366] on button "Done" at bounding box center [672, 362] width 40 height 24
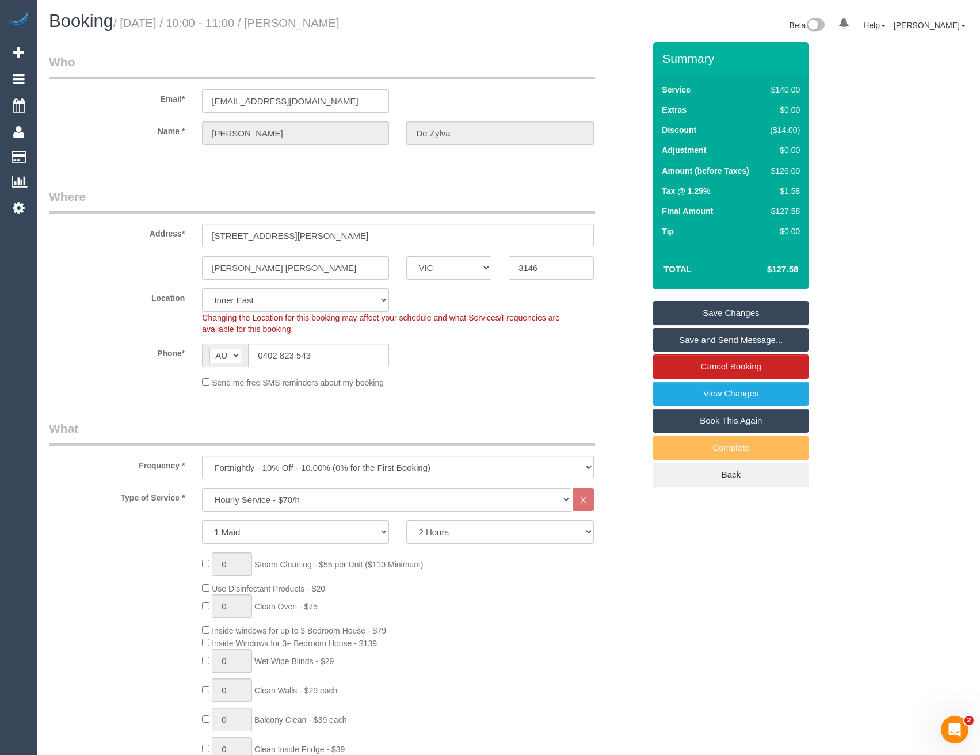
click at [674, 343] on link "Save and Send Message..." at bounding box center [730, 340] width 155 height 24
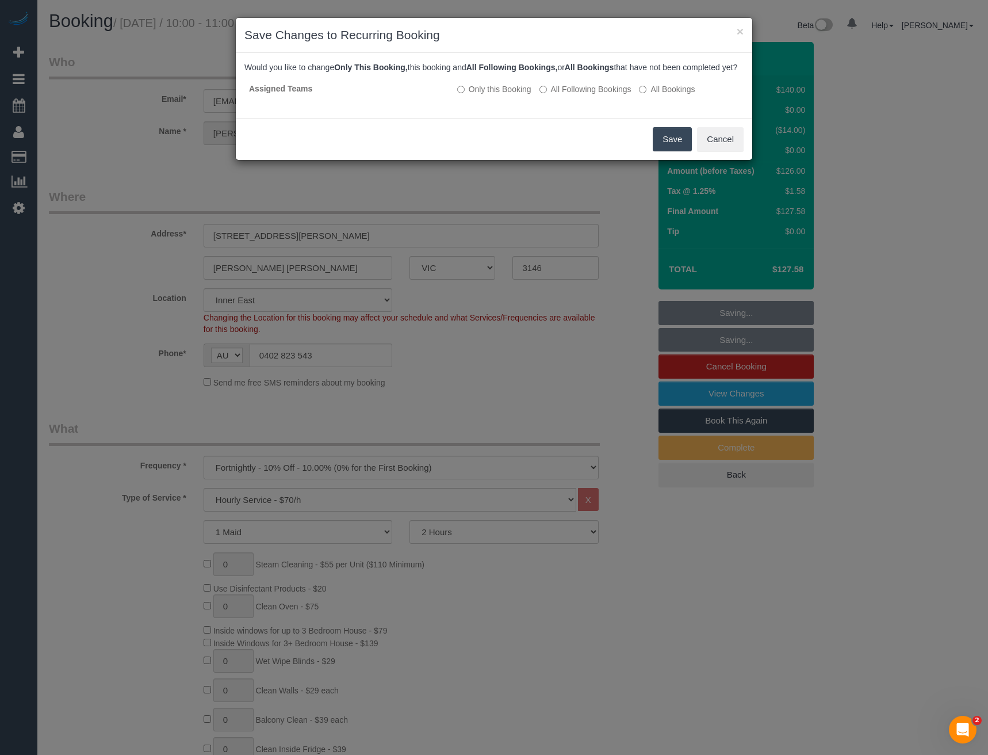
click at [668, 151] on button "Save" at bounding box center [672, 139] width 39 height 24
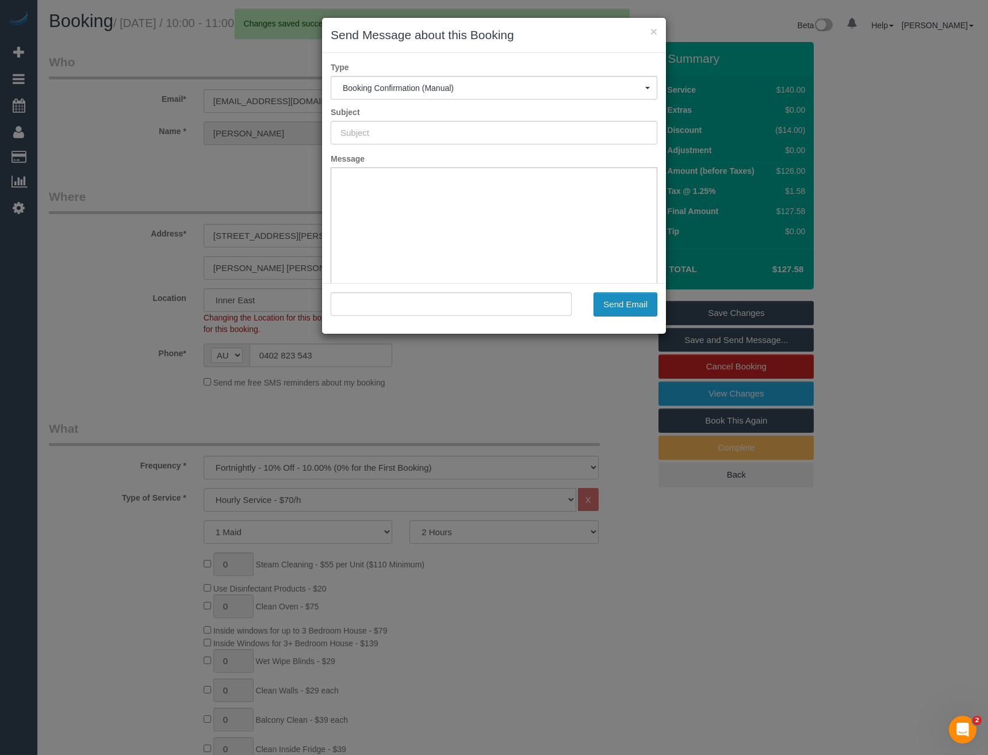
type input "Booking Confirmed"
type input ""Natalie De Zylva" <ndezylva@yahoo.com.au>"
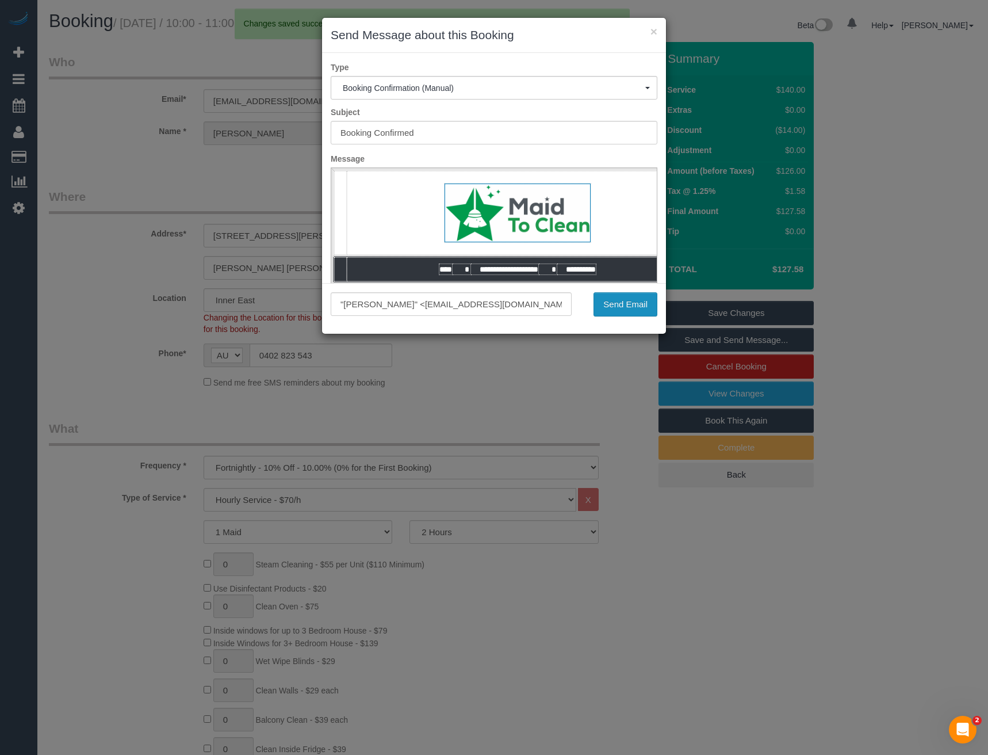
click at [628, 303] on button "Send Email" at bounding box center [626, 304] width 64 height 24
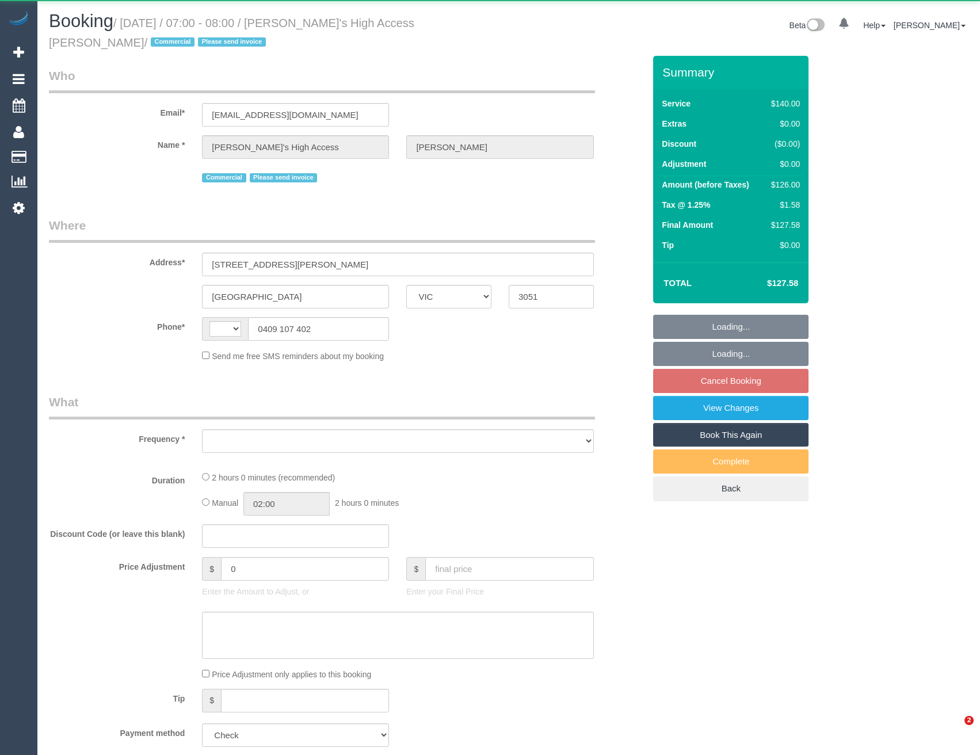
select select "VIC"
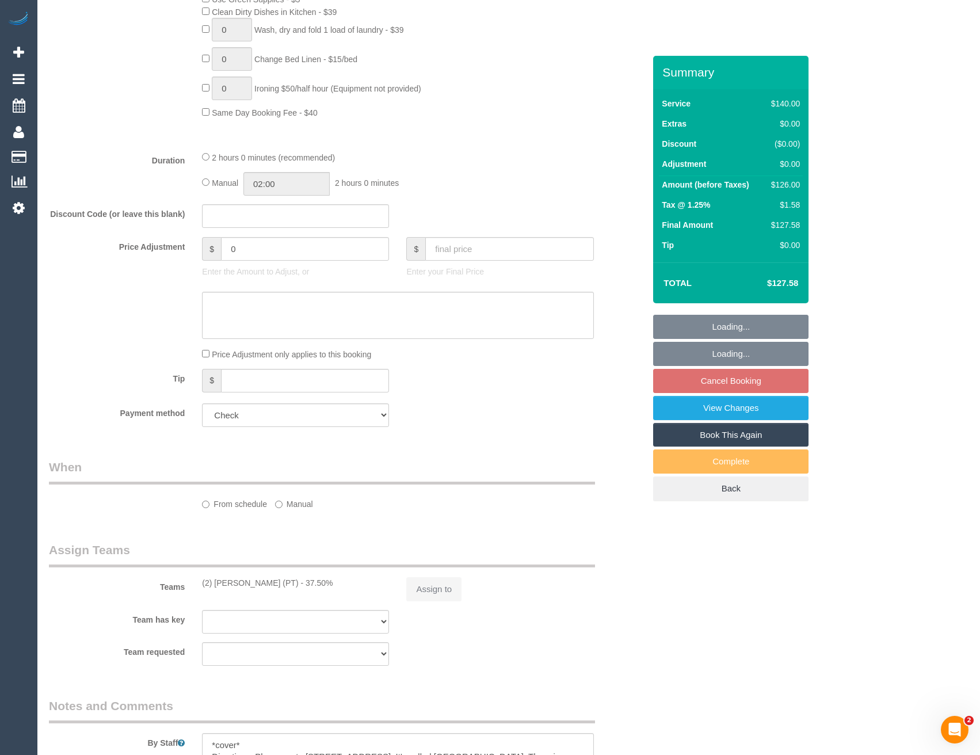
select select "string:AU"
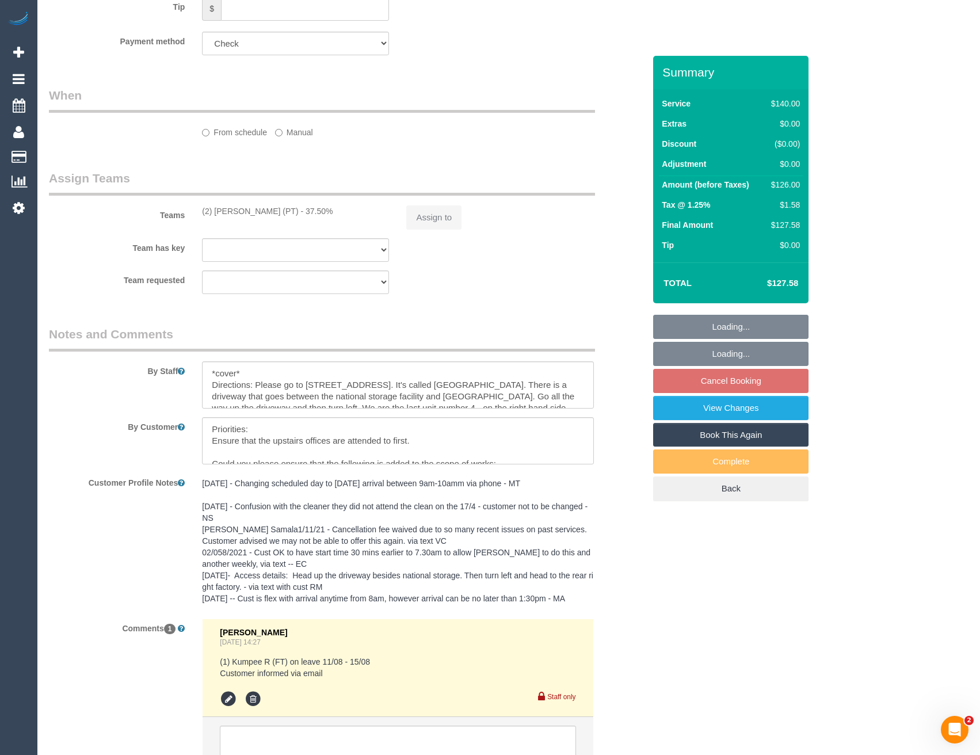
scroll to position [1206, 0]
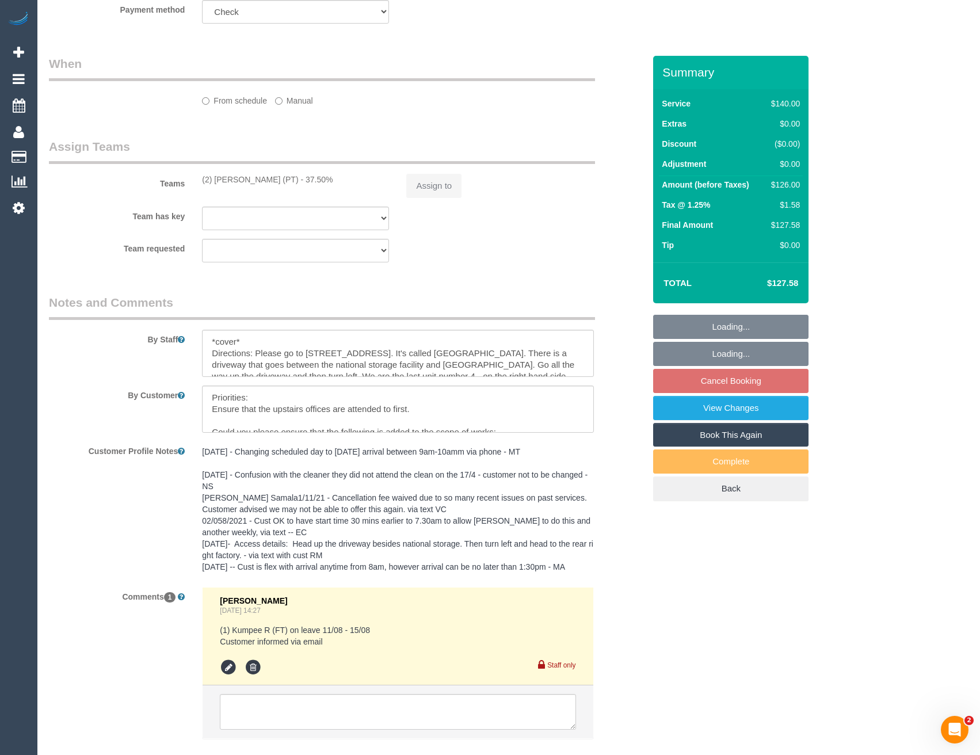
select select "object:717"
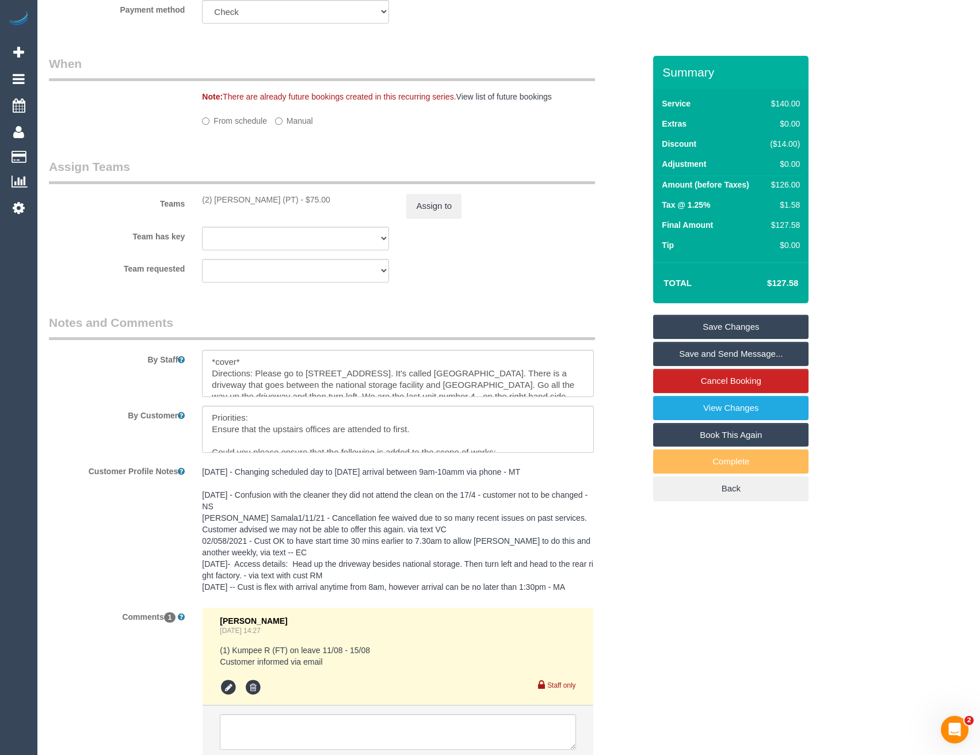
select select "spot1"
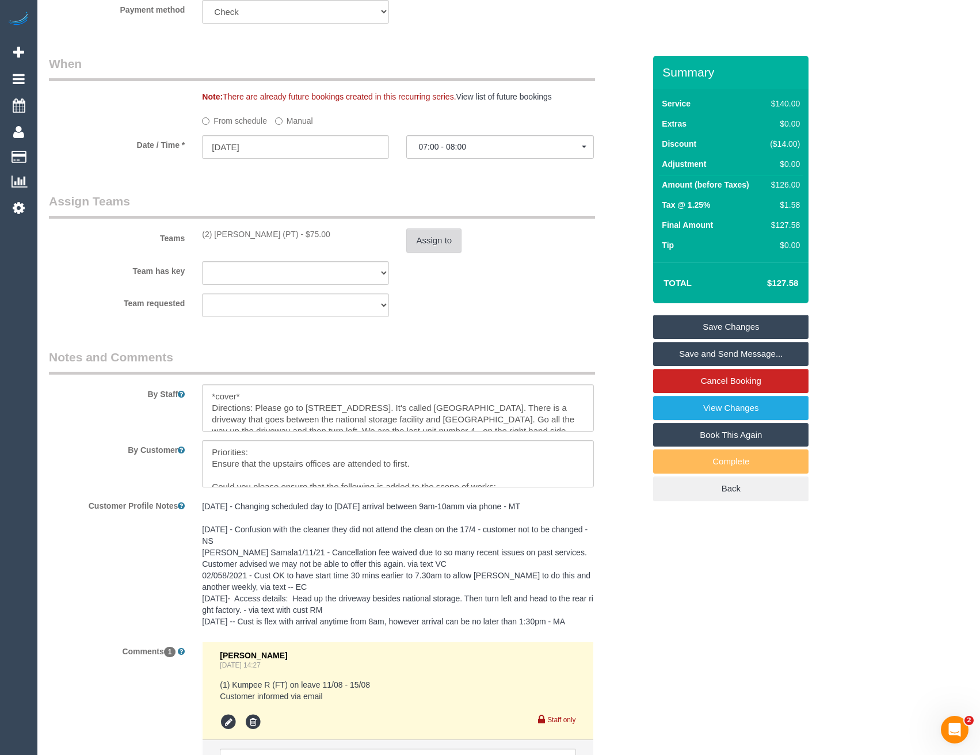
click at [442, 238] on button "Assign to" at bounding box center [433, 240] width 55 height 24
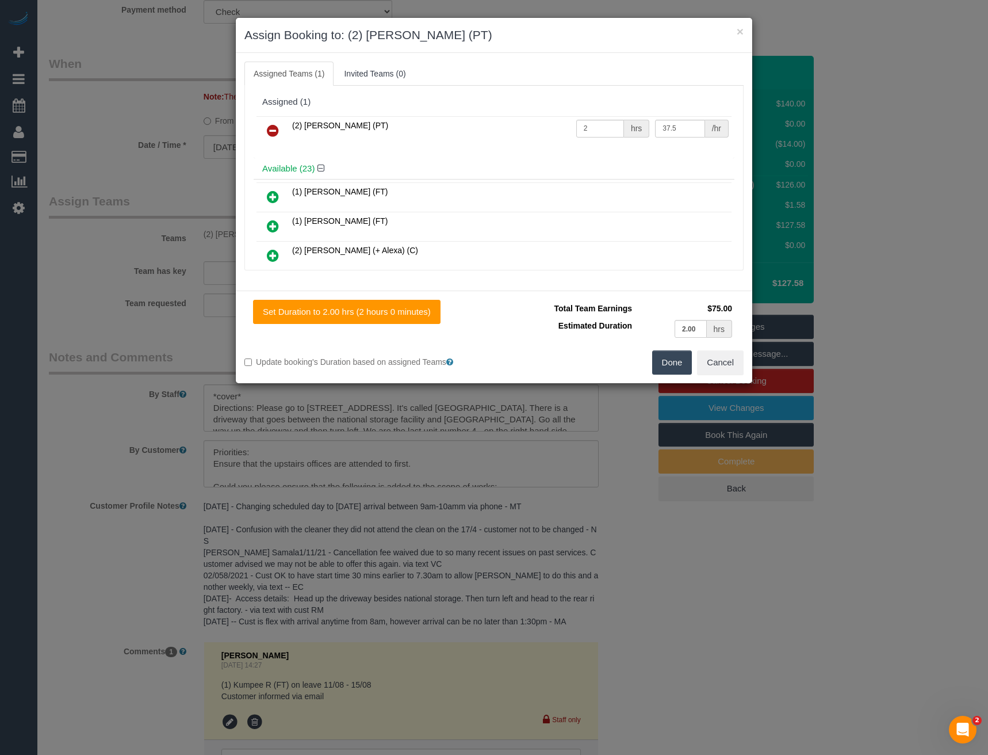
click at [276, 127] on icon at bounding box center [273, 131] width 12 height 14
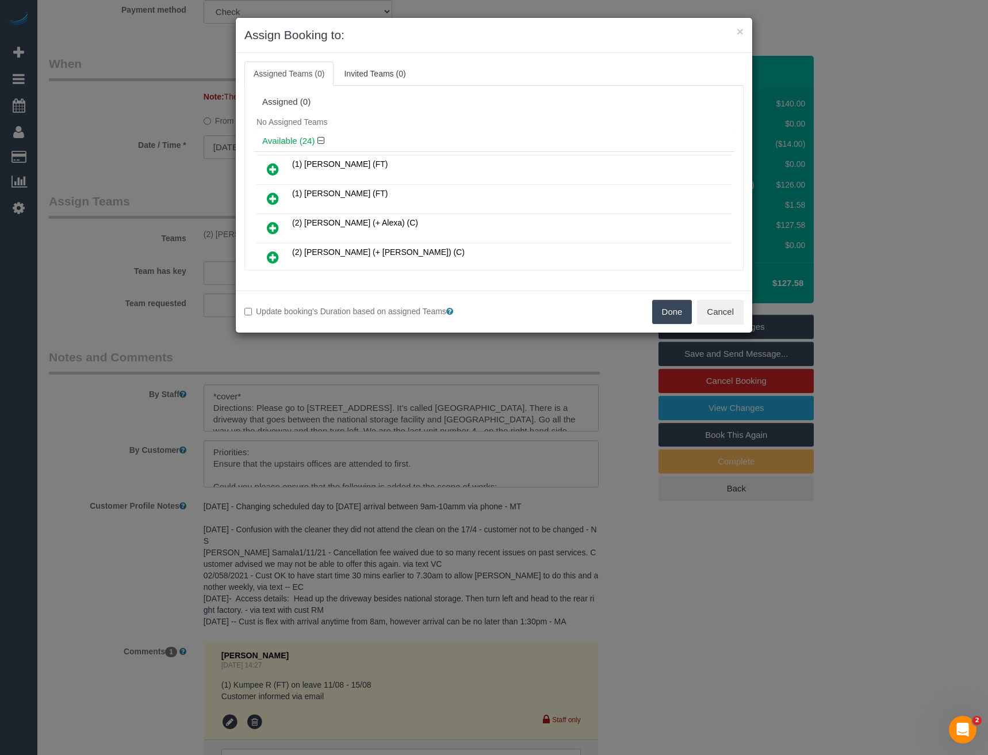
select select "number:28"
select select "number:14"
select select "number:18"
select select "number:22"
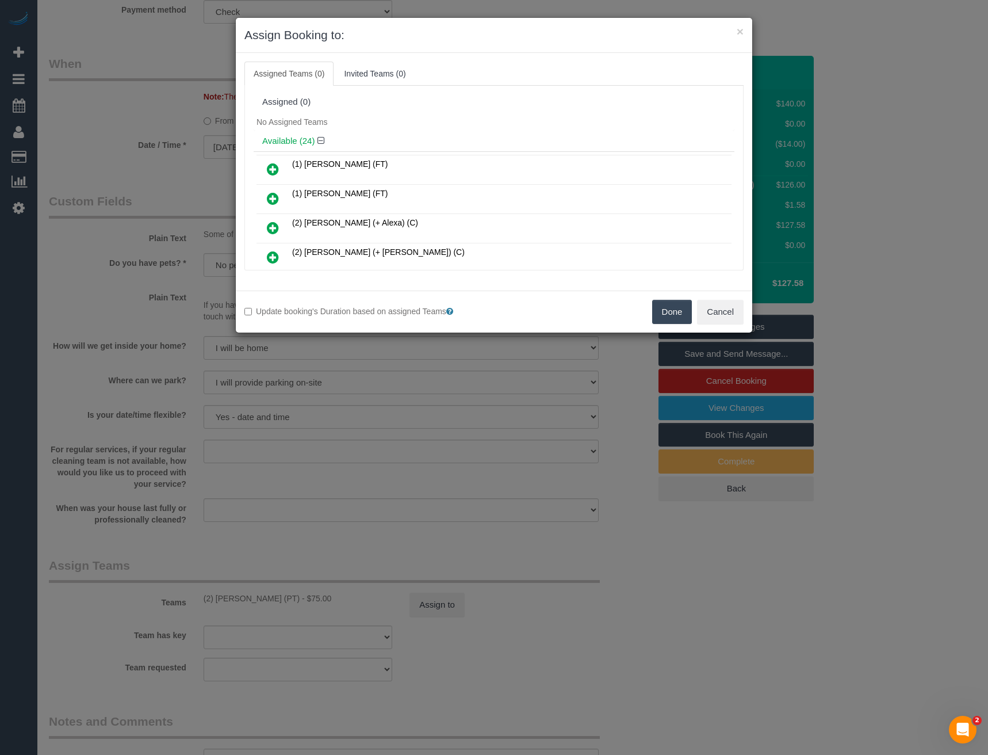
click at [273, 166] on icon at bounding box center [273, 169] width 12 height 14
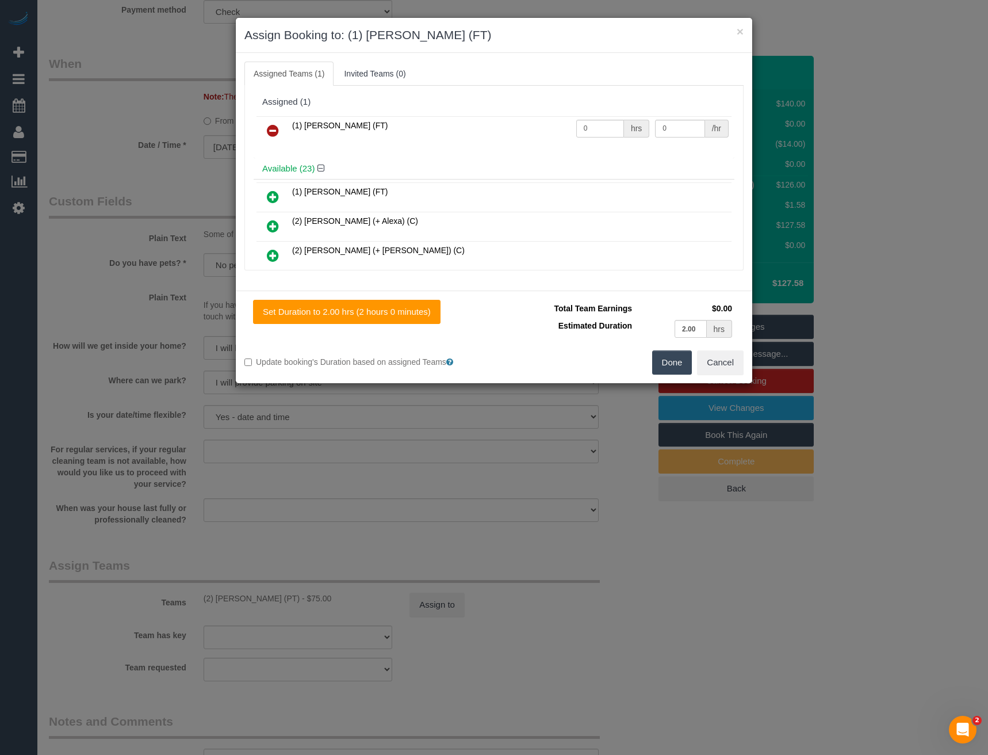
click at [670, 354] on button "Done" at bounding box center [672, 362] width 40 height 24
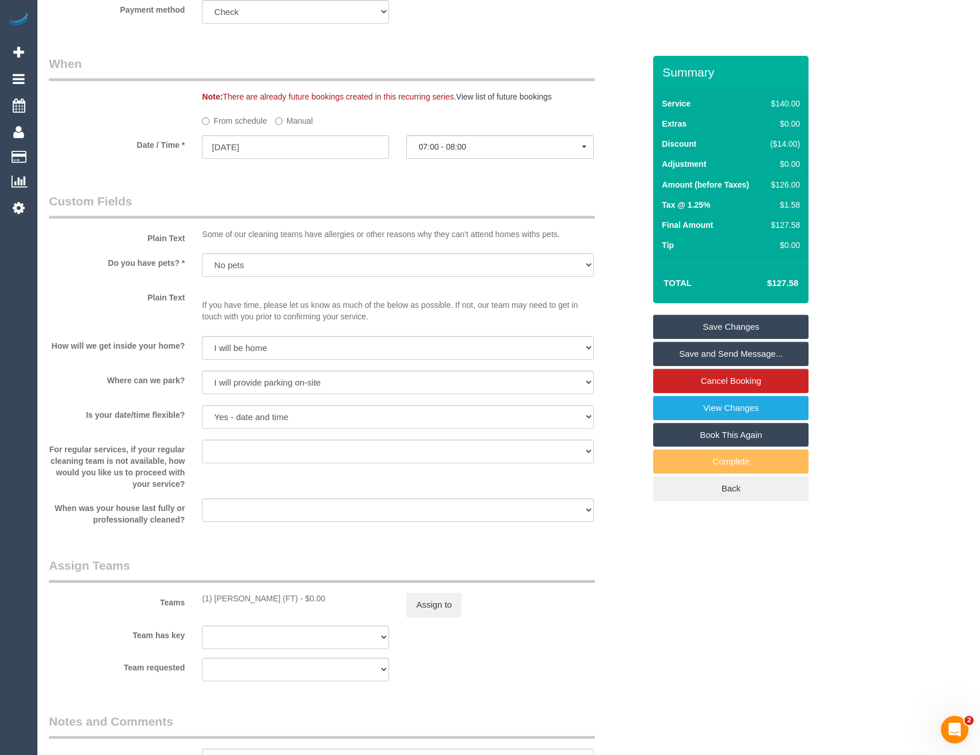
click at [693, 327] on link "Save Changes" at bounding box center [730, 327] width 155 height 24
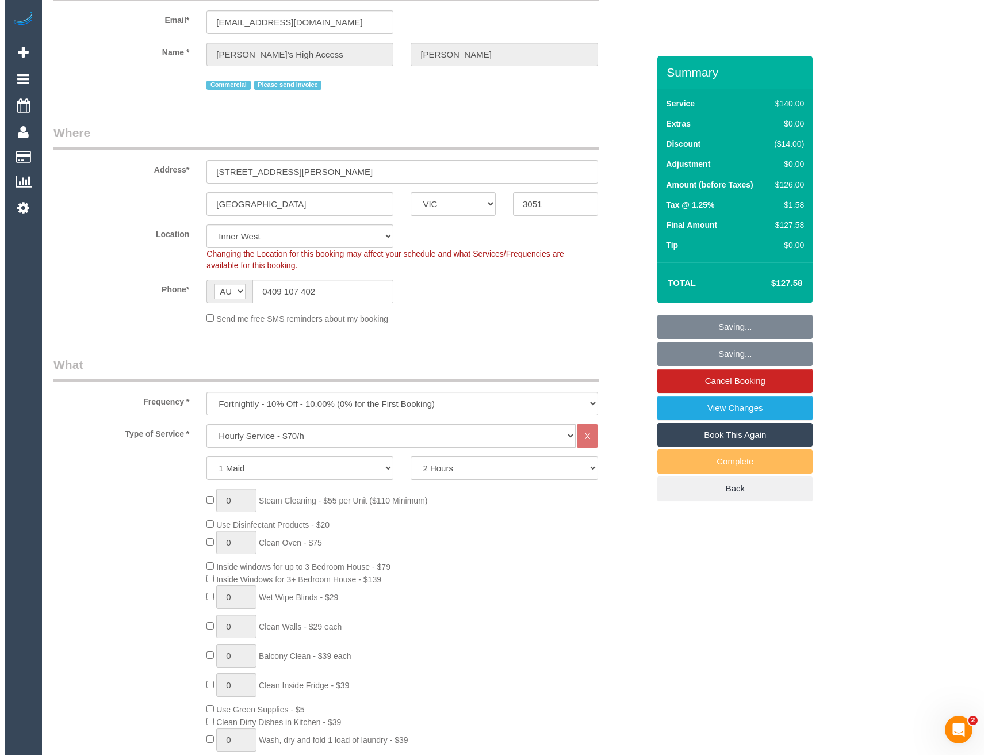
scroll to position [0, 0]
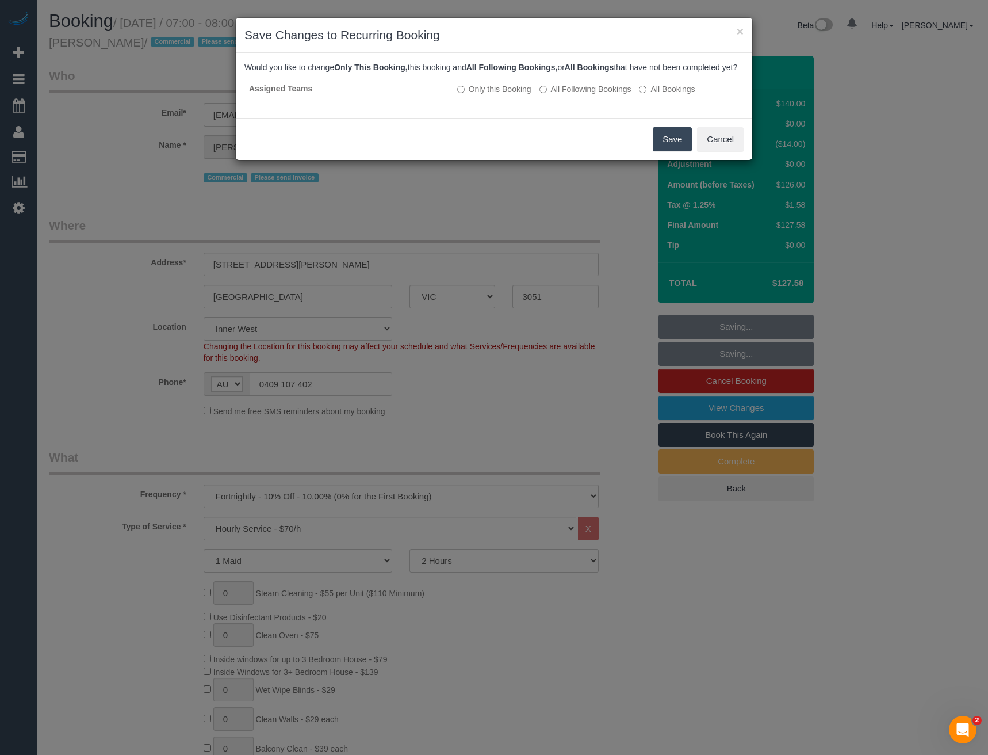
click at [665, 151] on button "Save" at bounding box center [672, 139] width 39 height 24
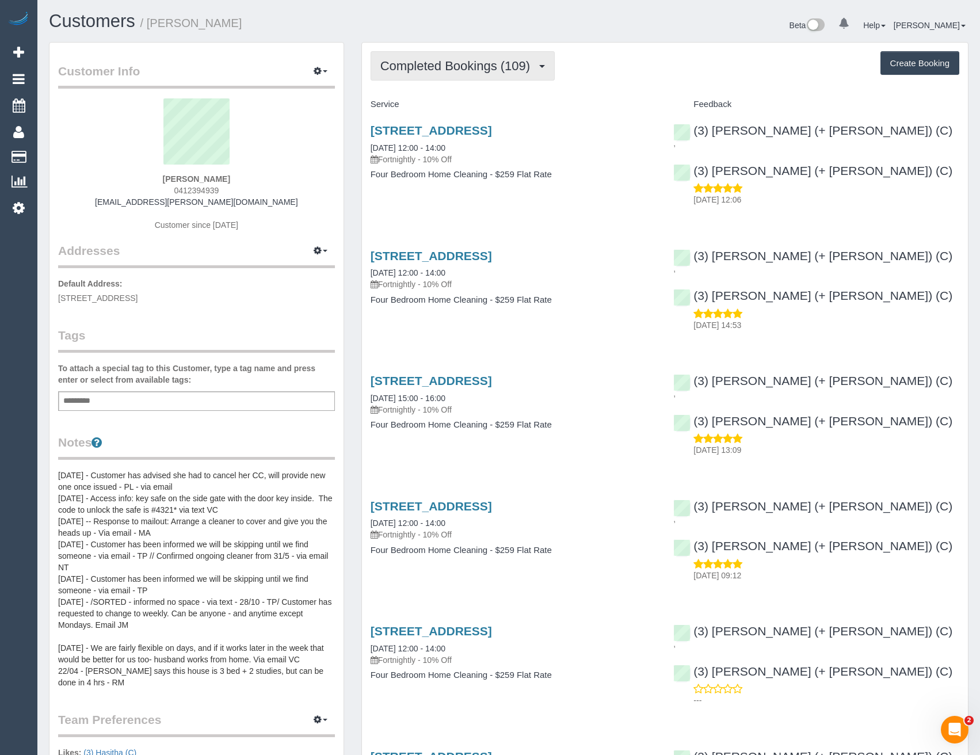
click at [536, 65] on span "Completed Bookings (109)" at bounding box center [457, 66] width 155 height 14
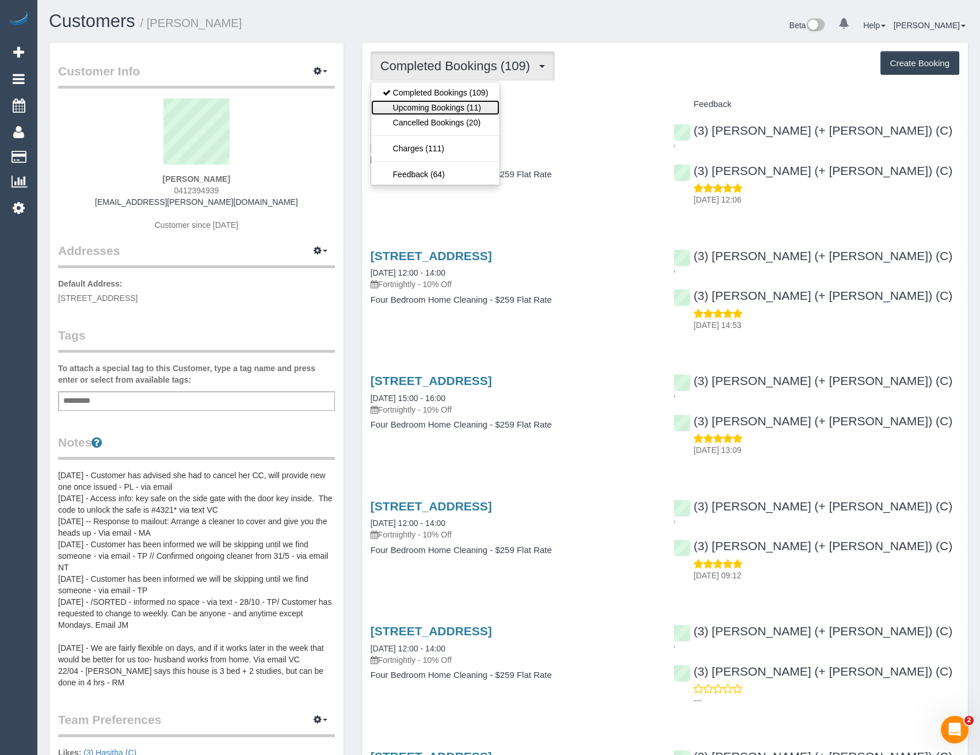
click at [492, 106] on link "Upcoming Bookings (11)" at bounding box center [435, 107] width 129 height 15
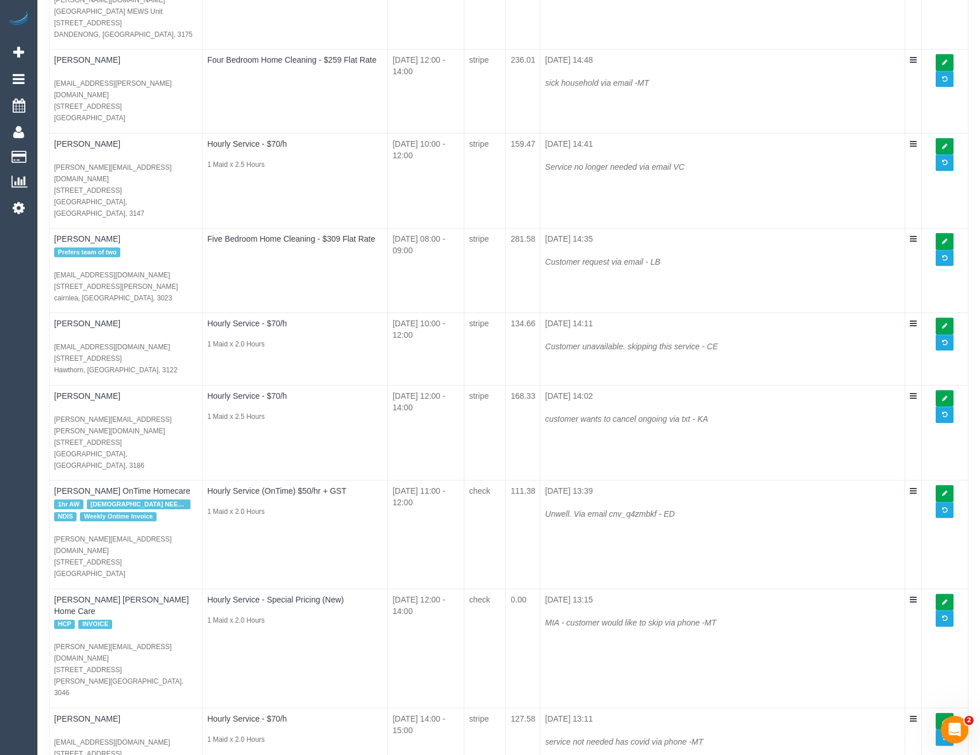
scroll to position [575, 0]
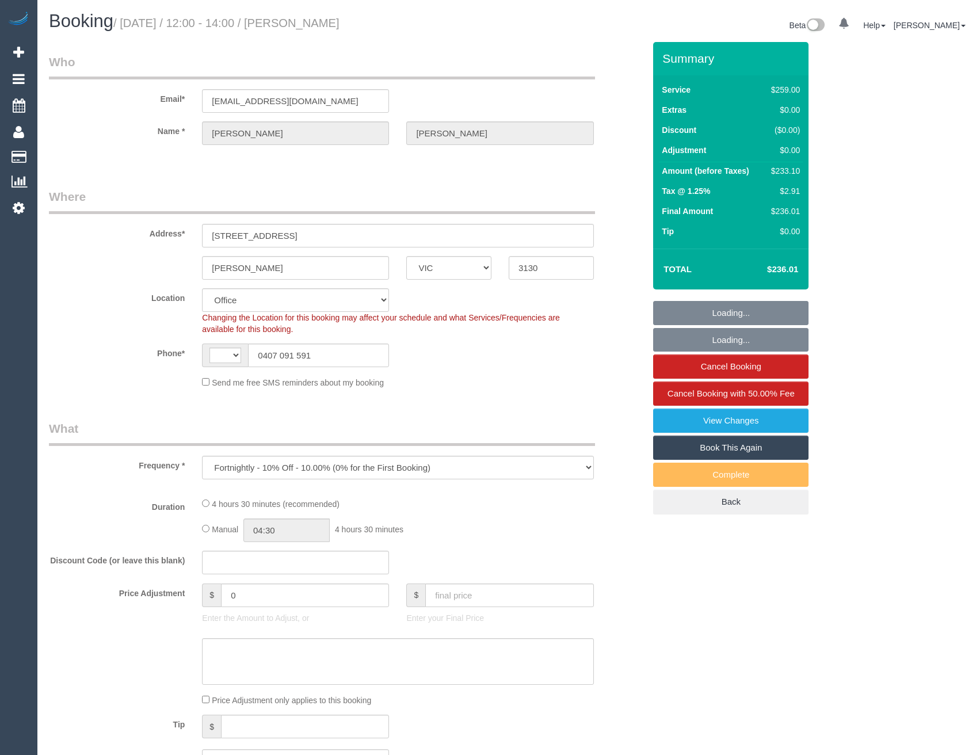
select select "VIC"
select select "object:724"
select select "string:AU"
select select "number:27"
select select "number:14"
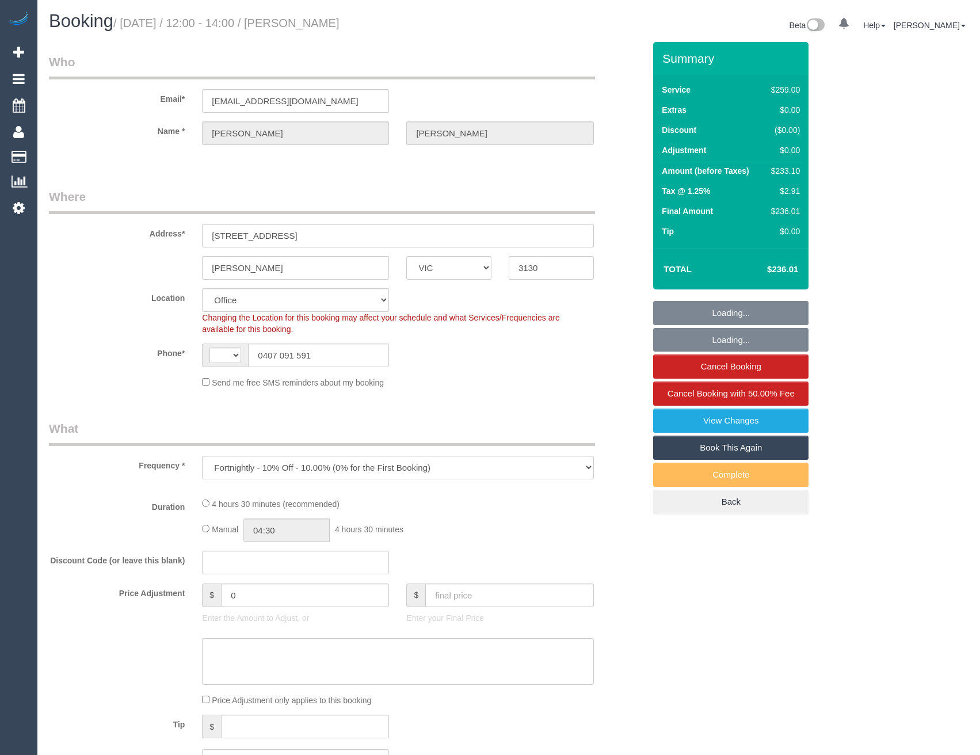
select select "number:18"
select select "number:24"
select select "number:35"
select select "number:26"
select select "string:stripe-pm_1PSWuD2GScqysDRVGPwivu66"
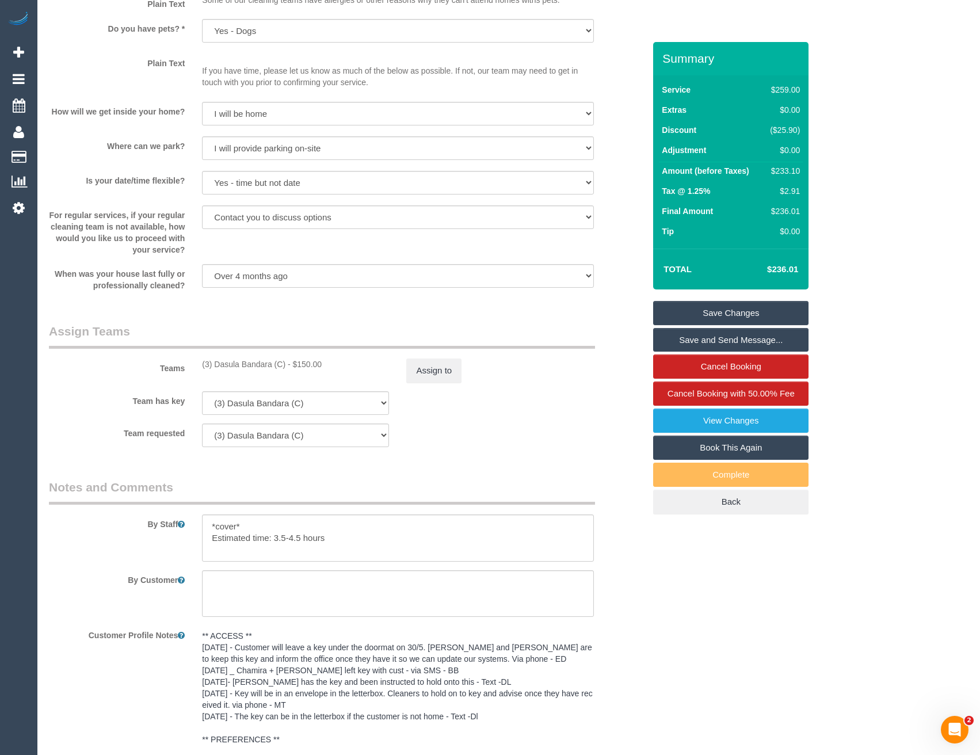
scroll to position [1496, 0]
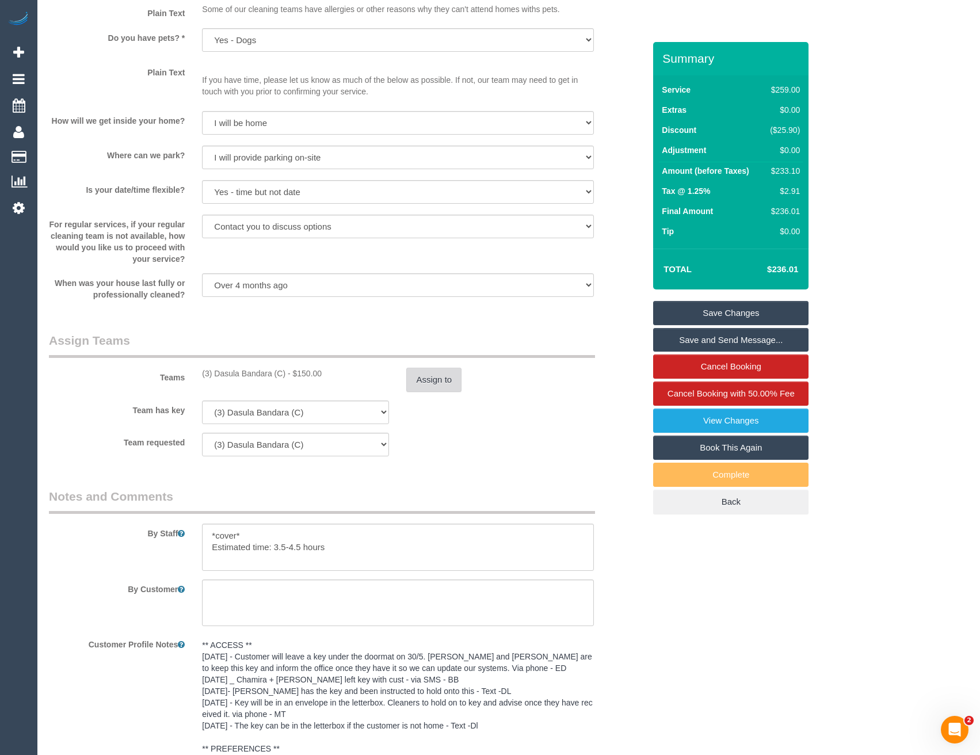
click at [432, 380] on button "Assign to" at bounding box center [433, 380] width 55 height 24
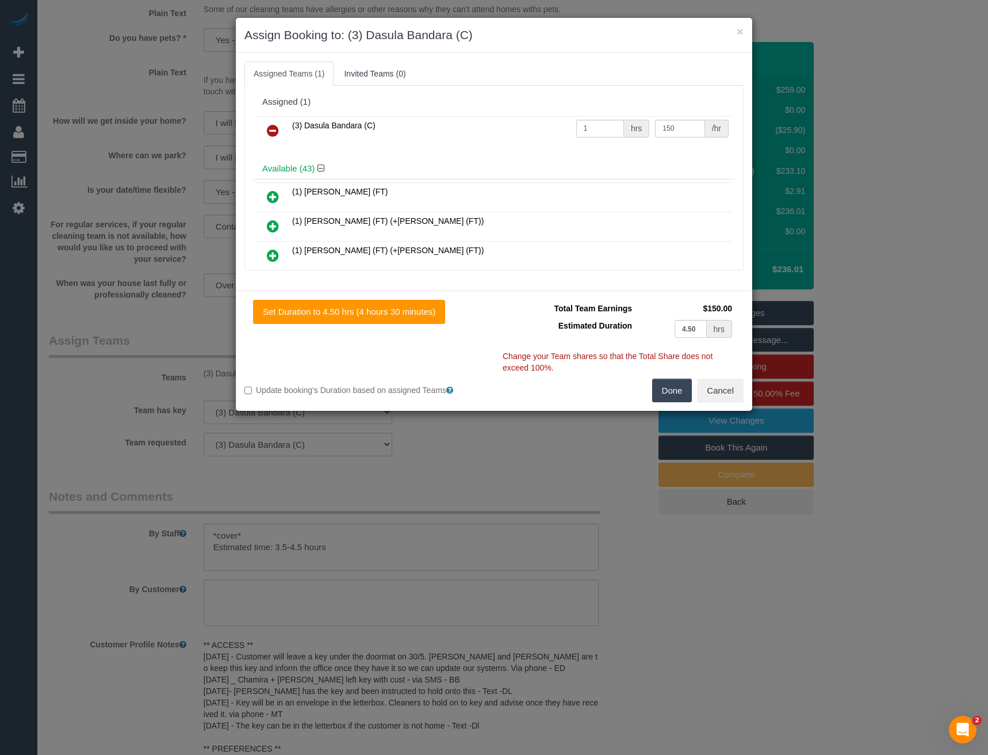
click at [275, 126] on icon at bounding box center [273, 131] width 12 height 14
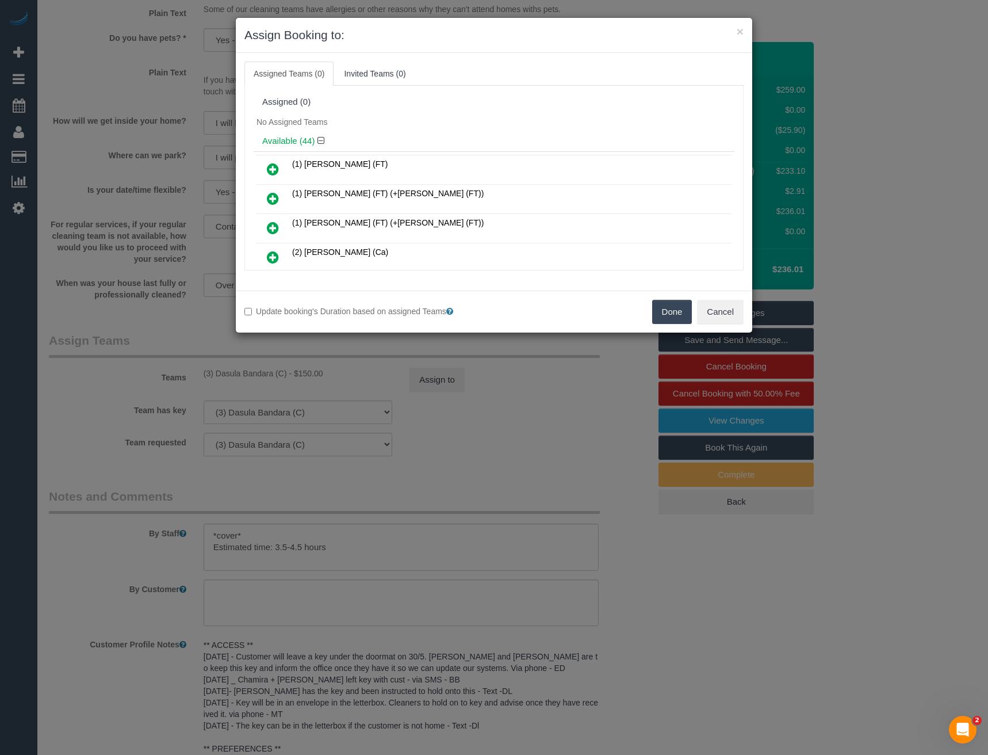
click at [272, 166] on icon at bounding box center [273, 169] width 12 height 14
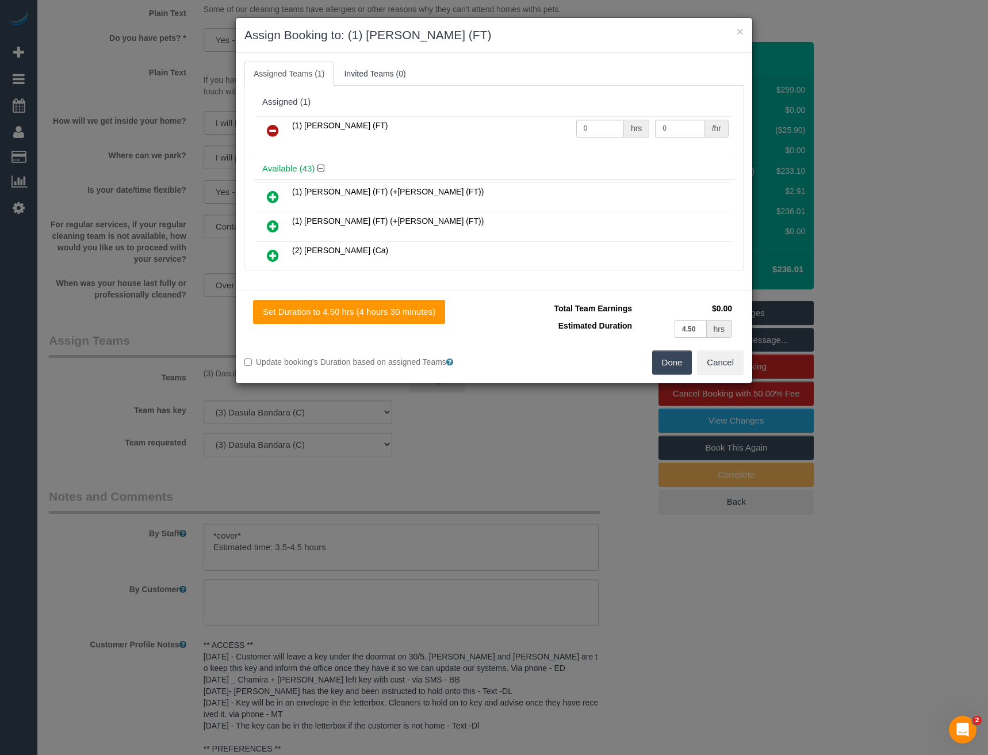
click at [683, 364] on button "Done" at bounding box center [672, 362] width 40 height 24
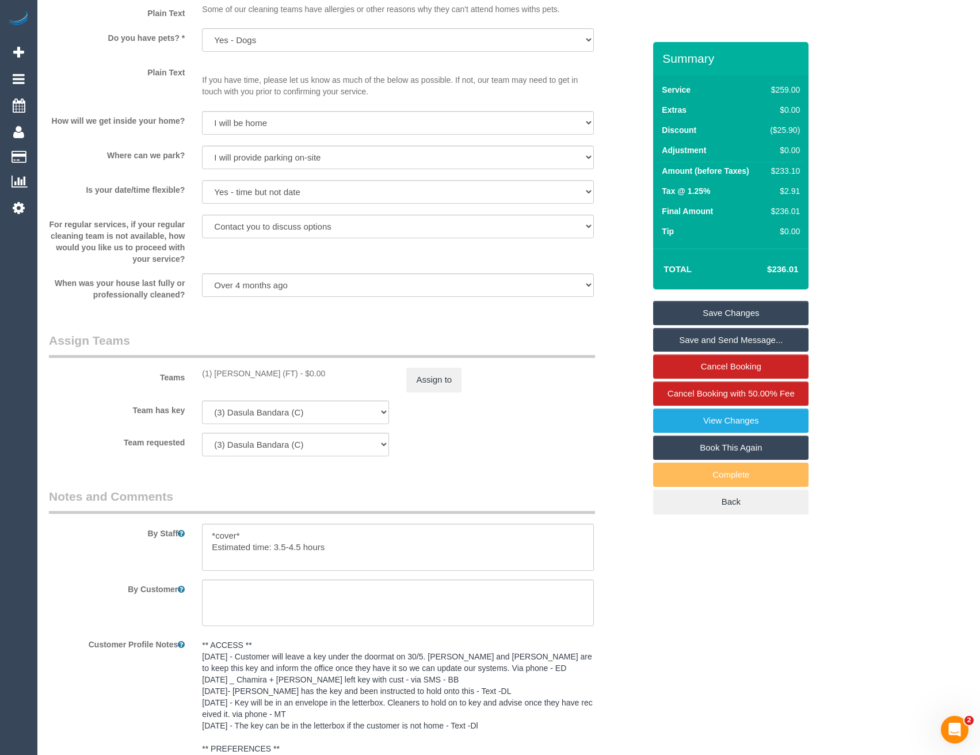
click at [725, 317] on link "Save Changes" at bounding box center [730, 313] width 155 height 24
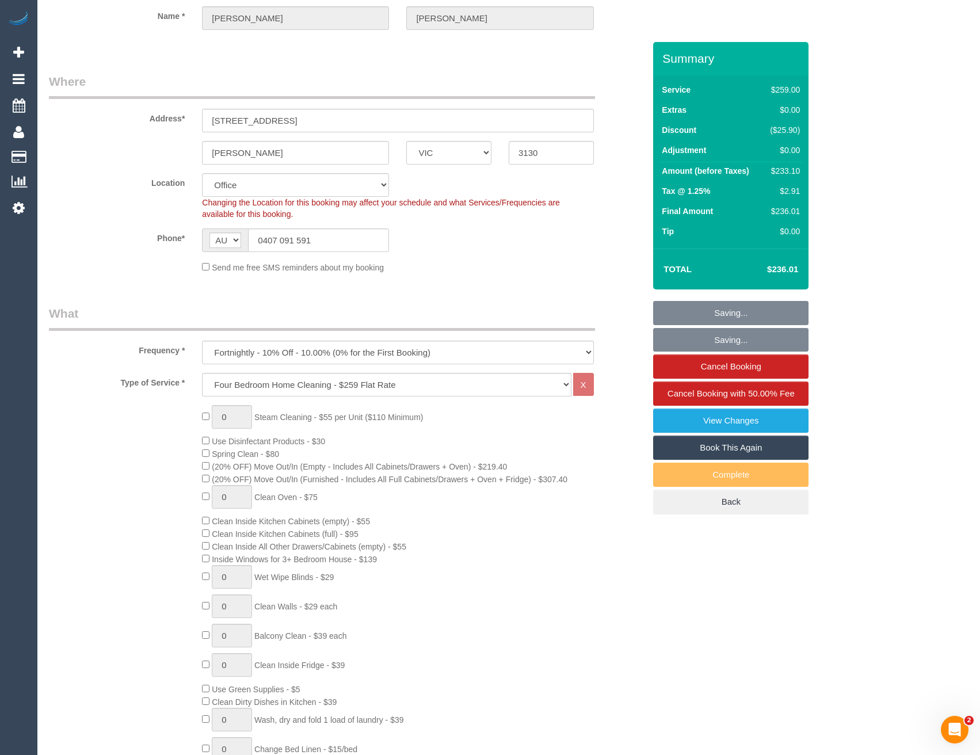
scroll to position [0, 0]
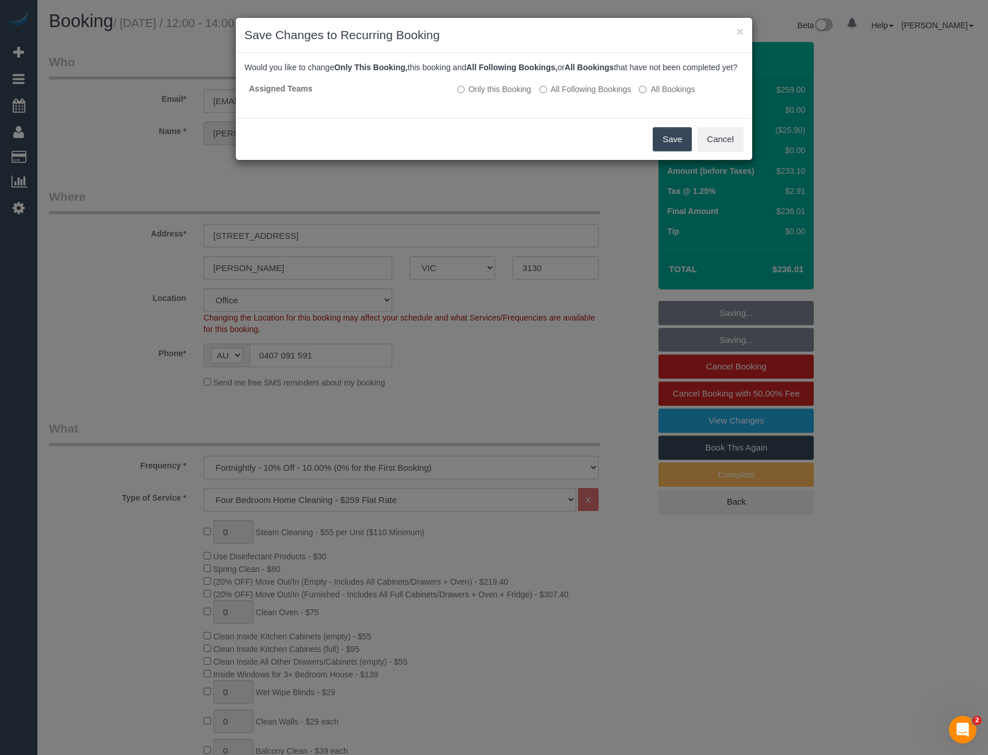
click at [664, 150] on button "Save" at bounding box center [672, 139] width 39 height 24
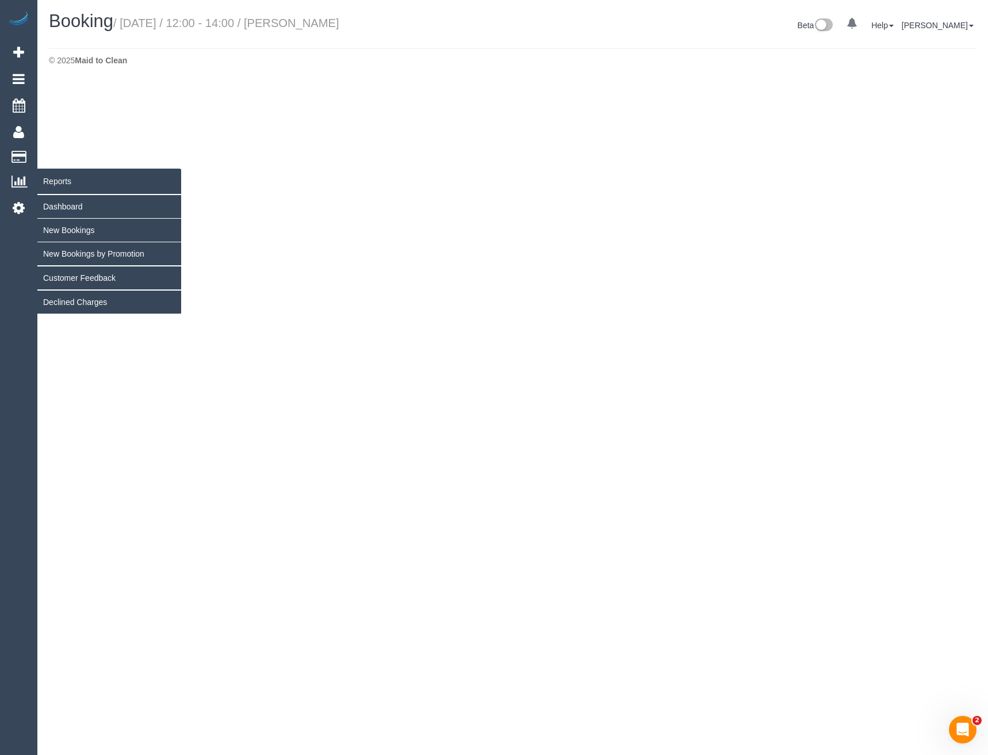
select select "VIC"
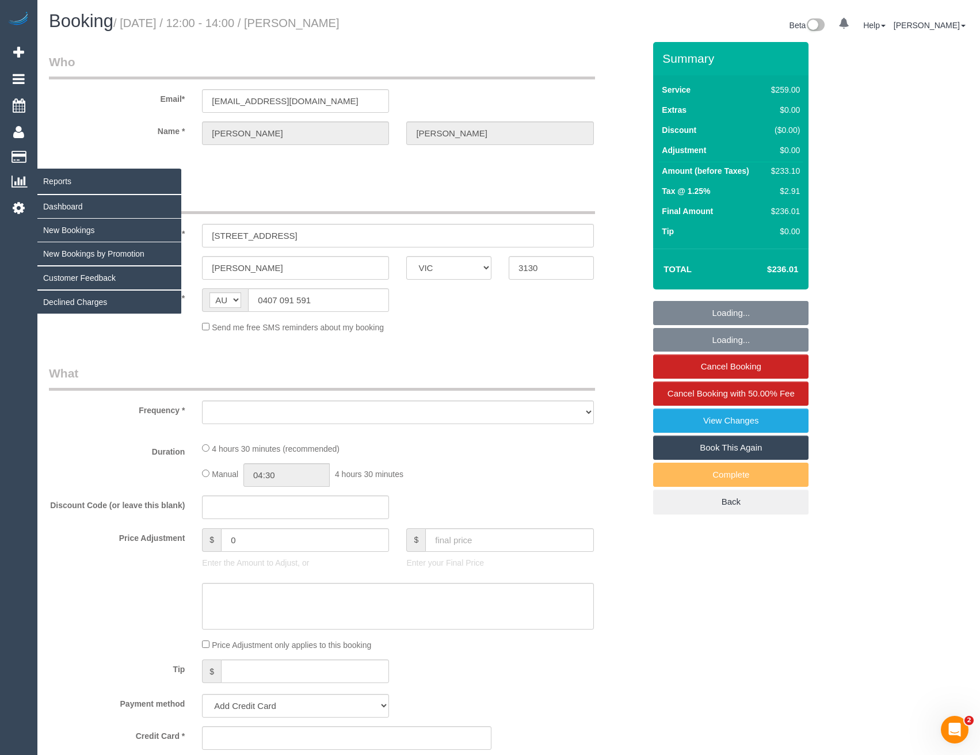
select select "string:stripe-pm_1PSWuD2GScqysDRVGPwivu66"
select select "number:27"
select select "number:14"
select select "number:18"
select select "number:24"
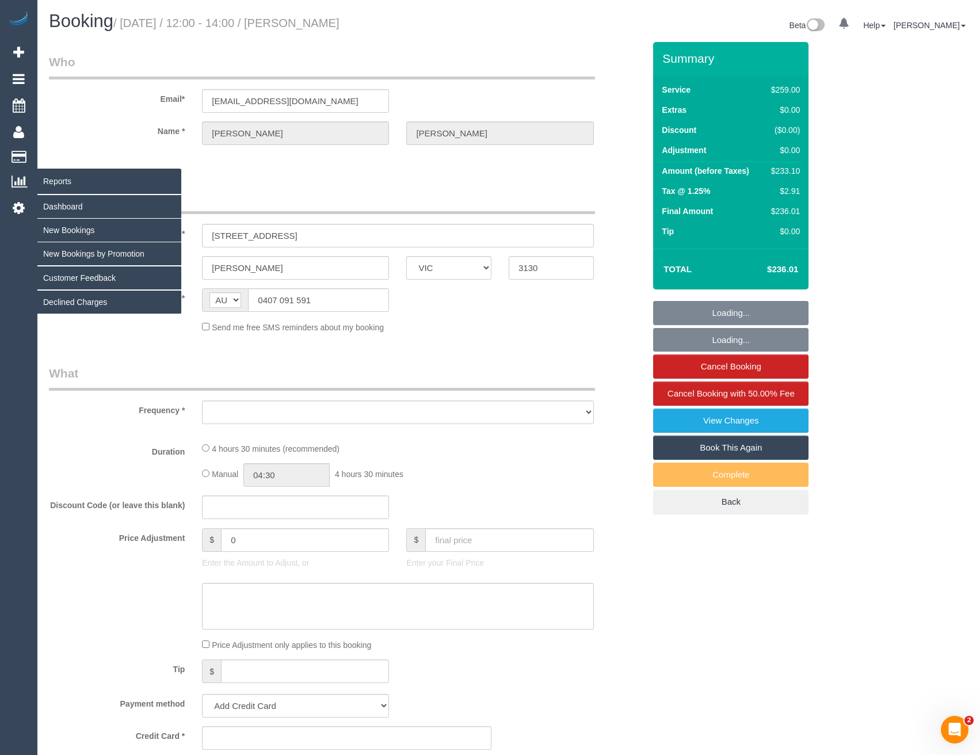
select select "number:35"
select select "number:26"
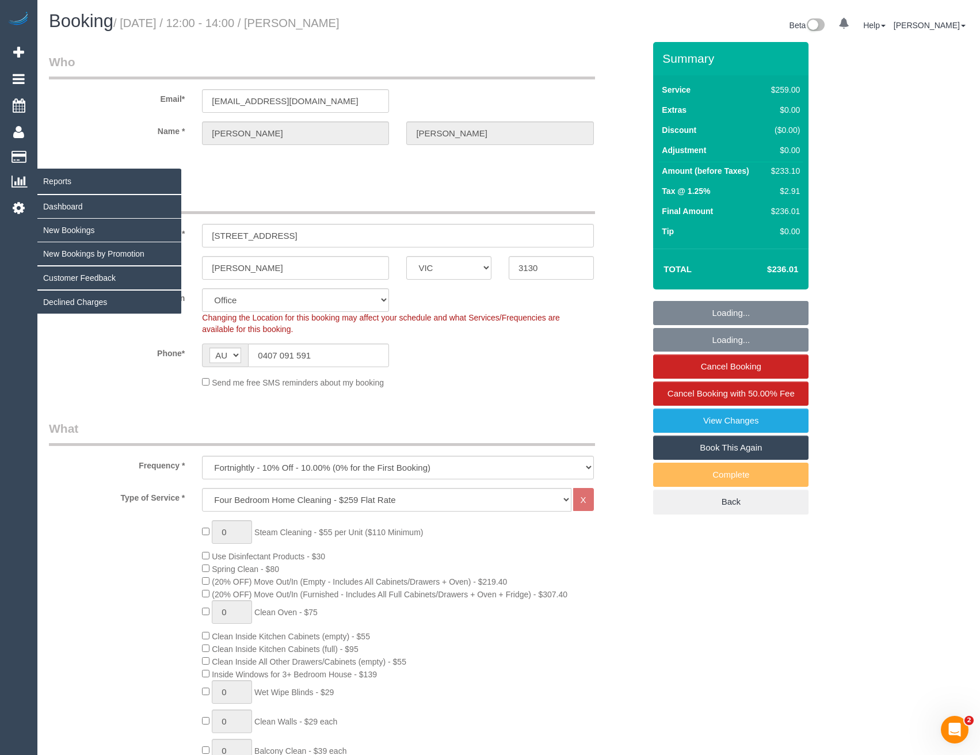
select select "object:9978"
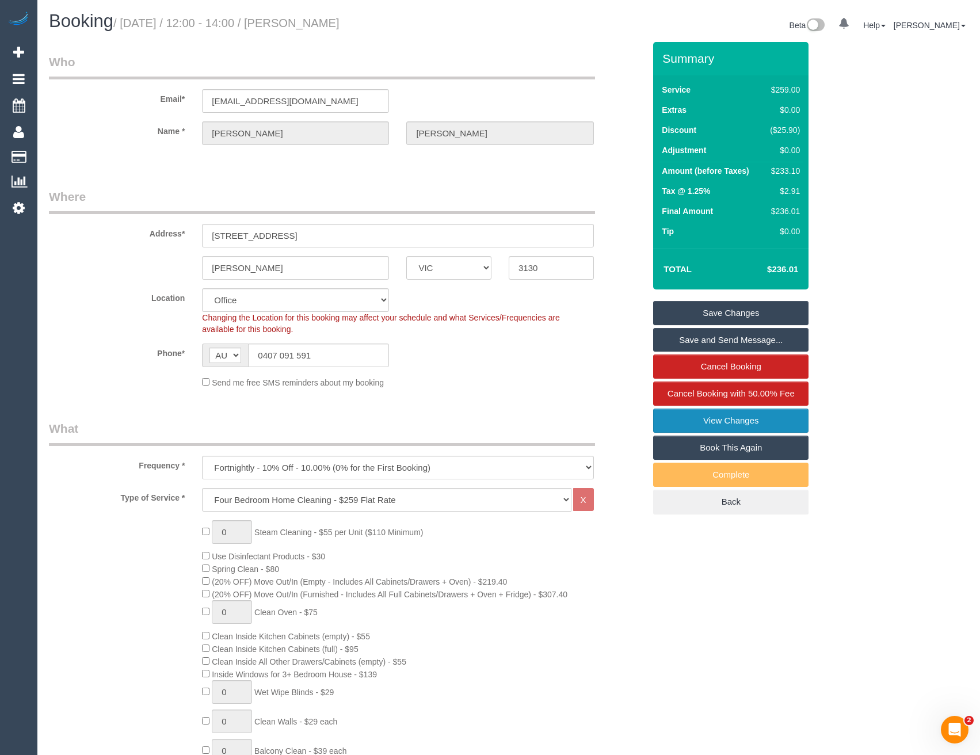
click at [674, 416] on link "View Changes" at bounding box center [730, 420] width 155 height 24
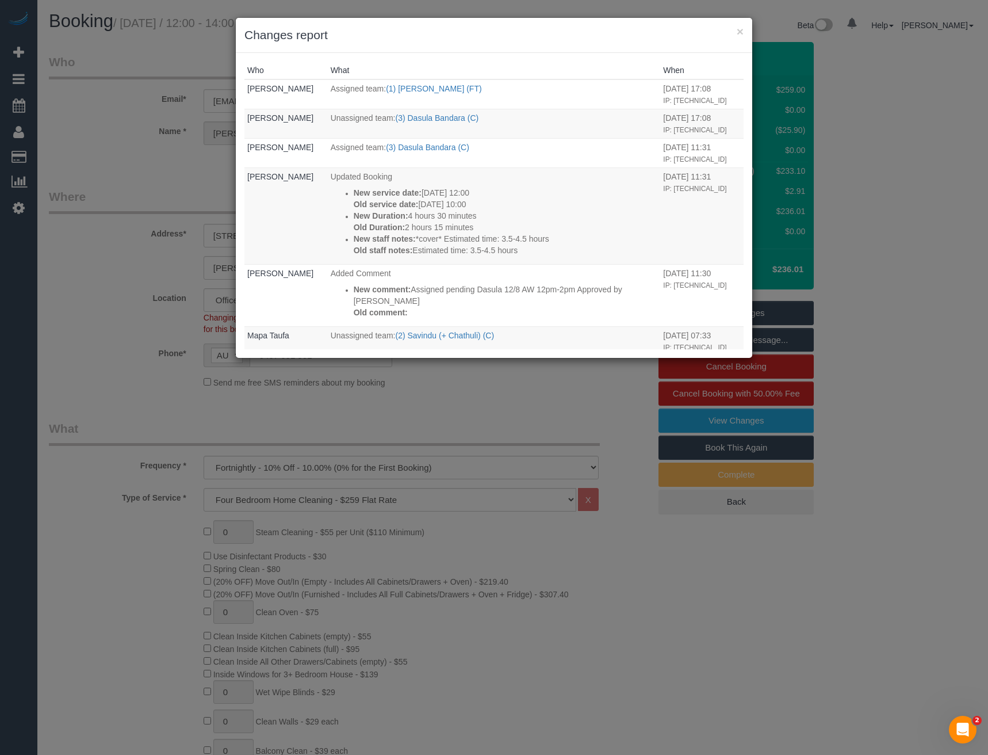
click at [430, 415] on div "× Changes report Who What When Bronie Bryant Assigned team: (1) Jeremy Law (FT)…" at bounding box center [494, 377] width 988 height 755
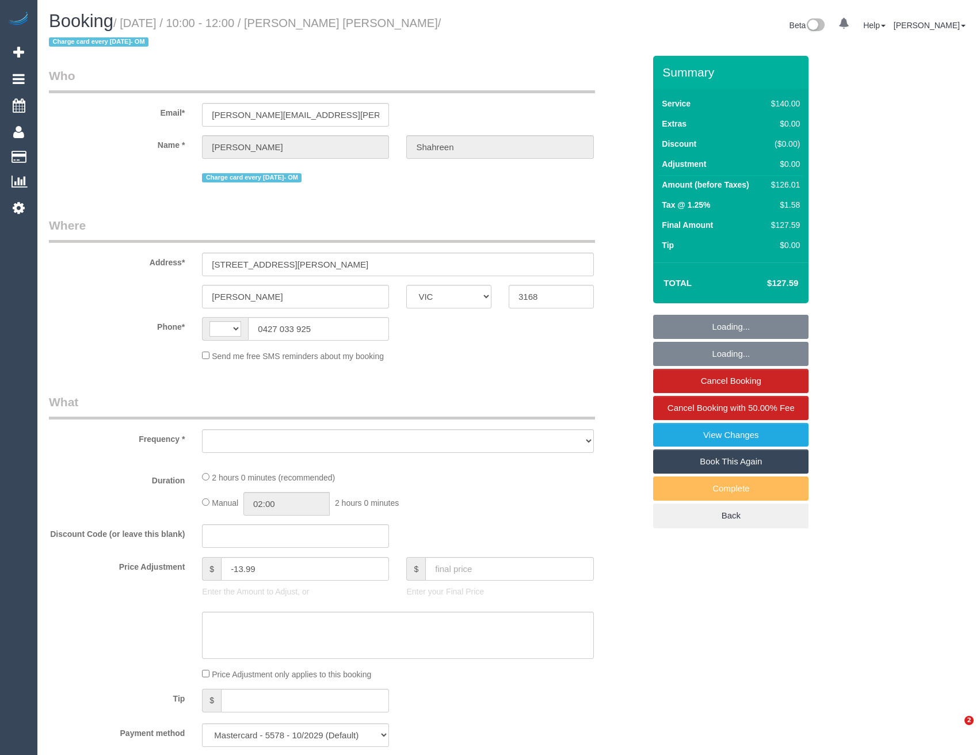
select select "VIC"
select select "string:stripe-pm_1RbaBD2GScqysDRVJCkPLOKz"
select select "string:AU"
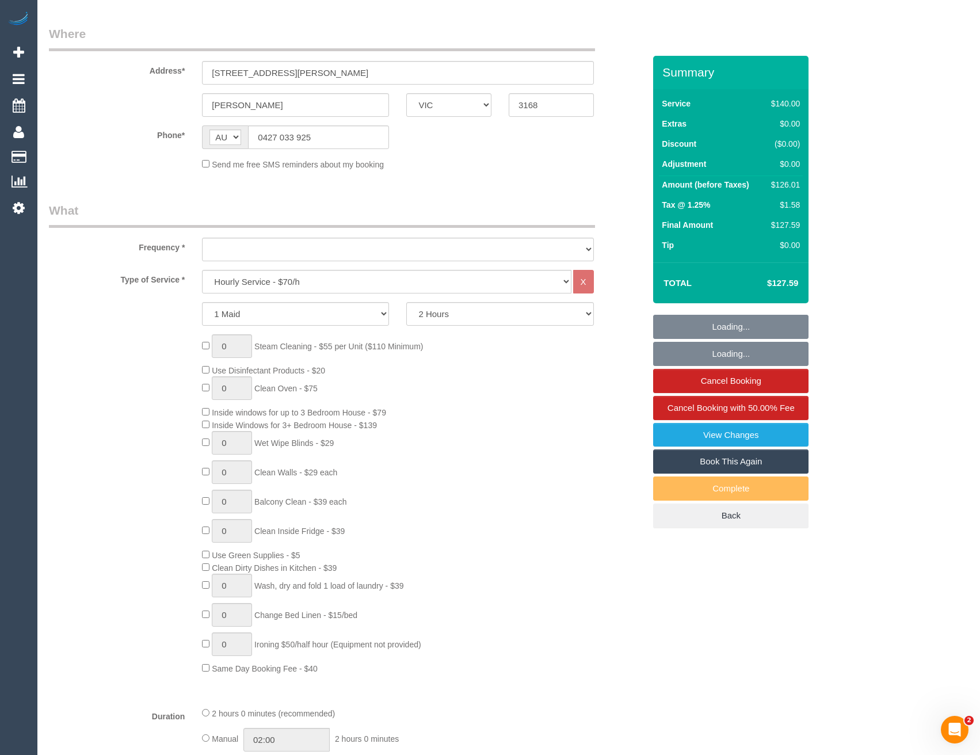
select select "object:764"
select select "number:28"
select select "number:14"
select select "number:19"
select select "number:25"
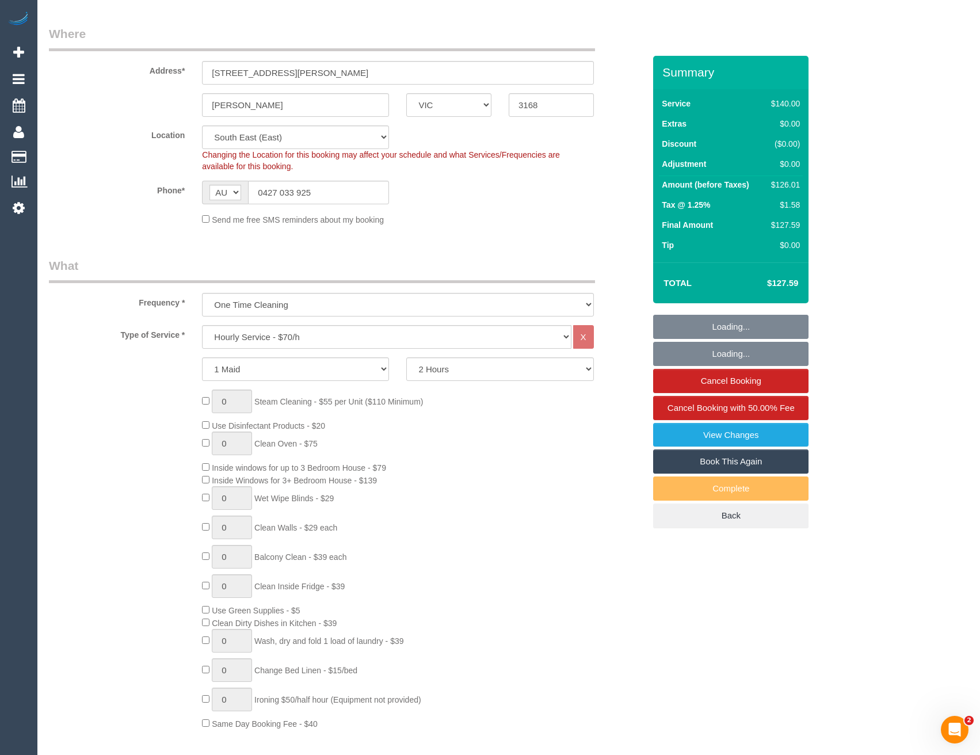
select select "object:1403"
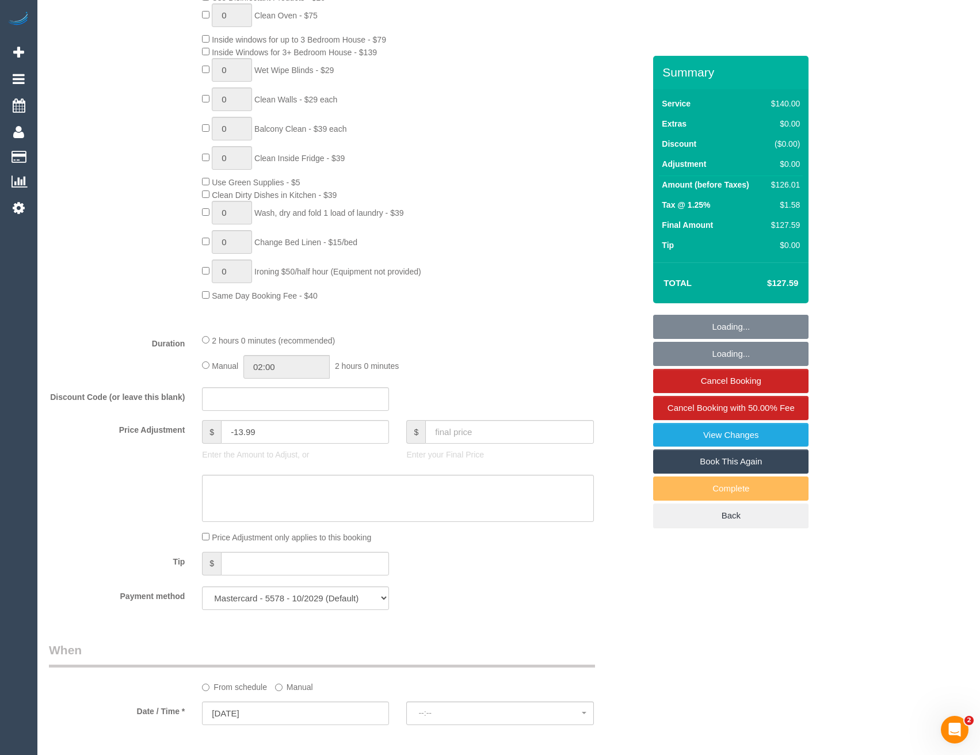
select select "spot1"
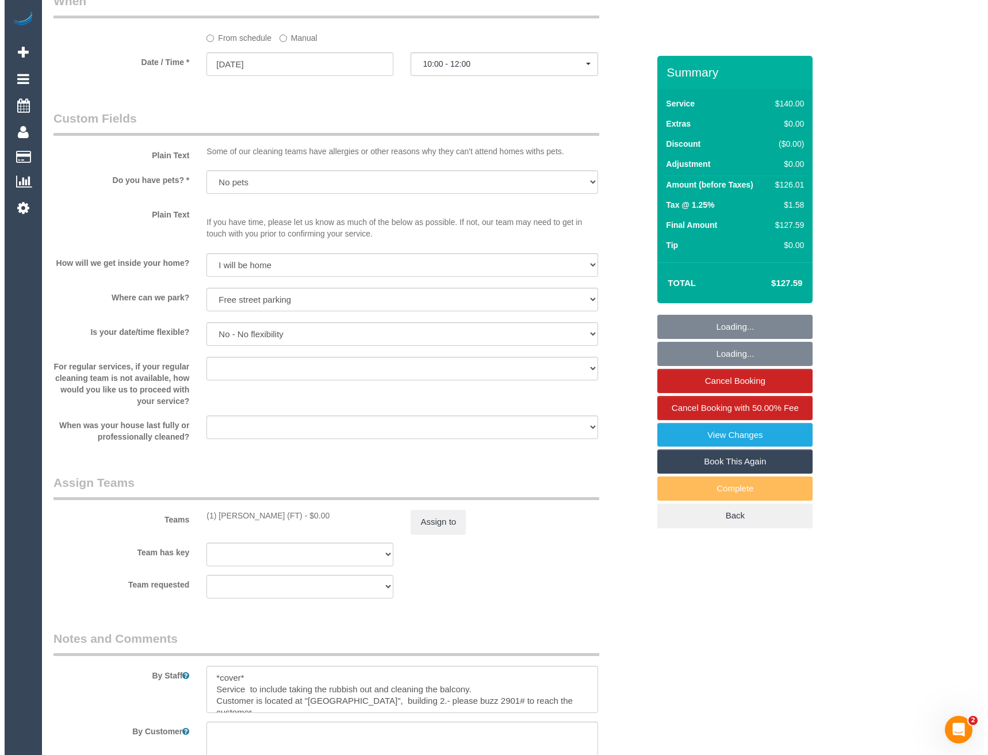
scroll to position [1381, 0]
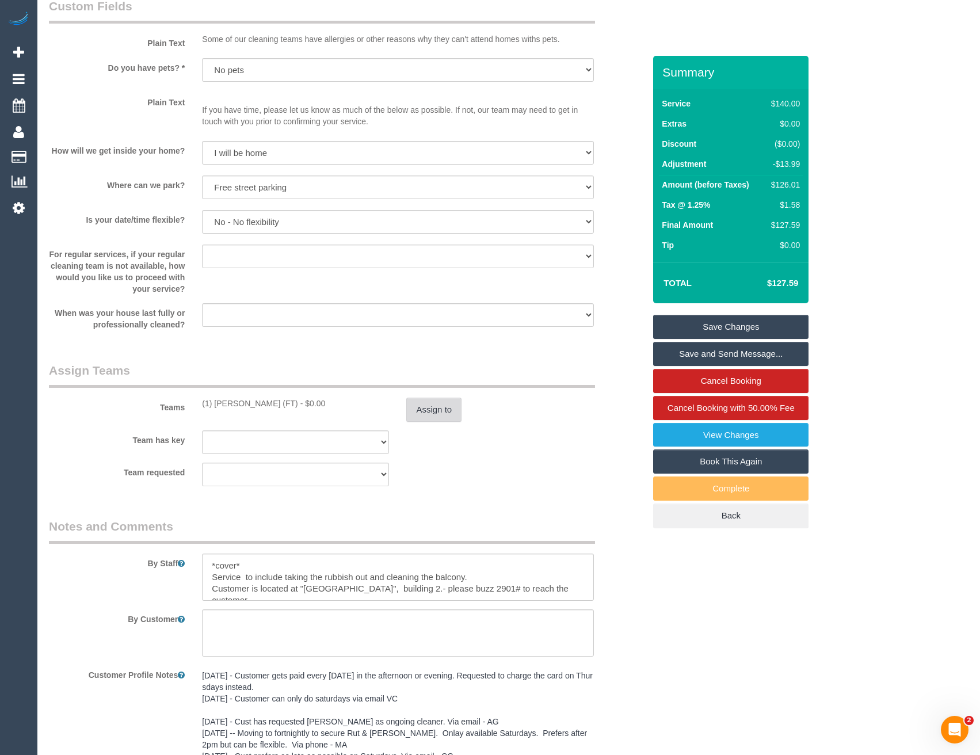
click at [445, 414] on button "Assign to" at bounding box center [433, 409] width 55 height 24
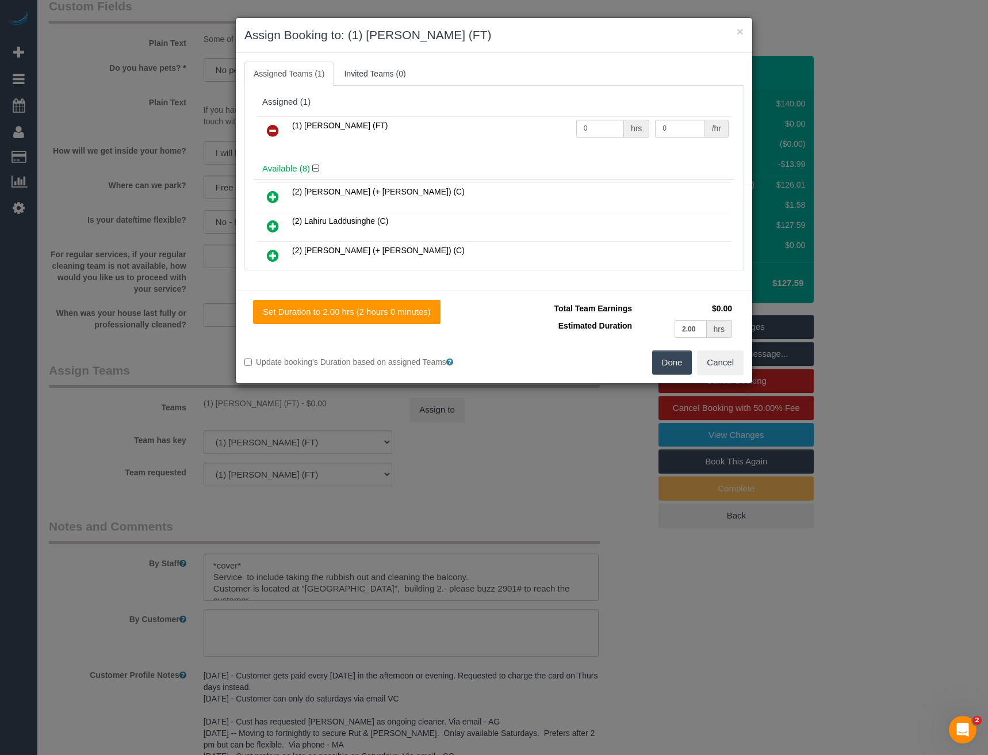
click at [273, 132] on icon at bounding box center [273, 131] width 12 height 14
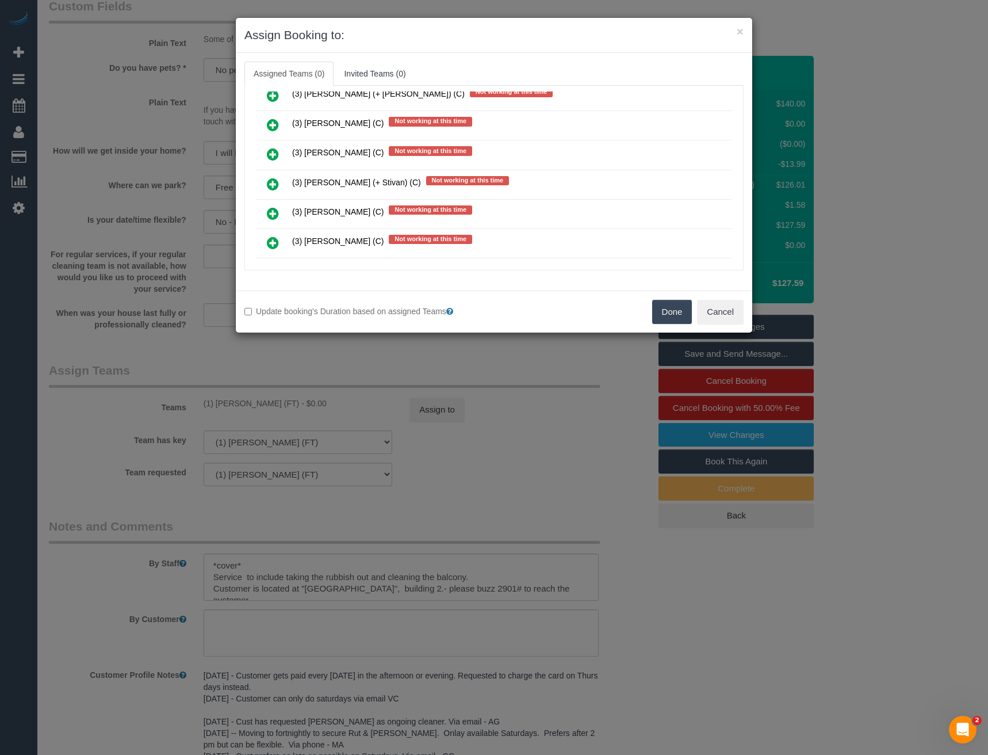
scroll to position [2561, 0]
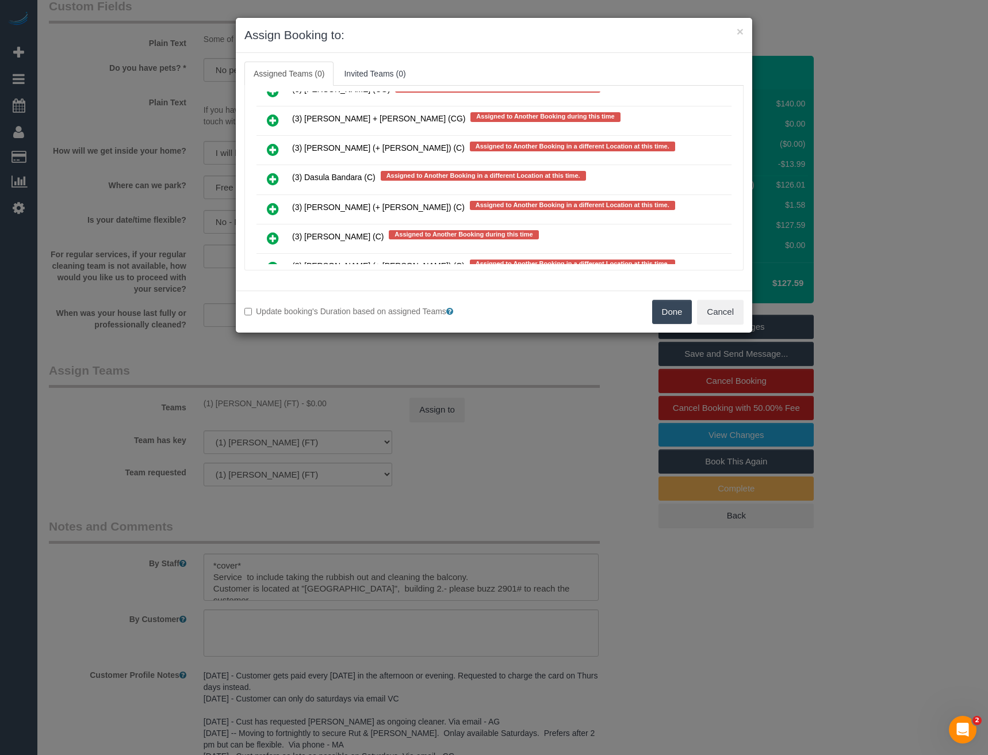
click at [278, 176] on icon at bounding box center [273, 179] width 12 height 14
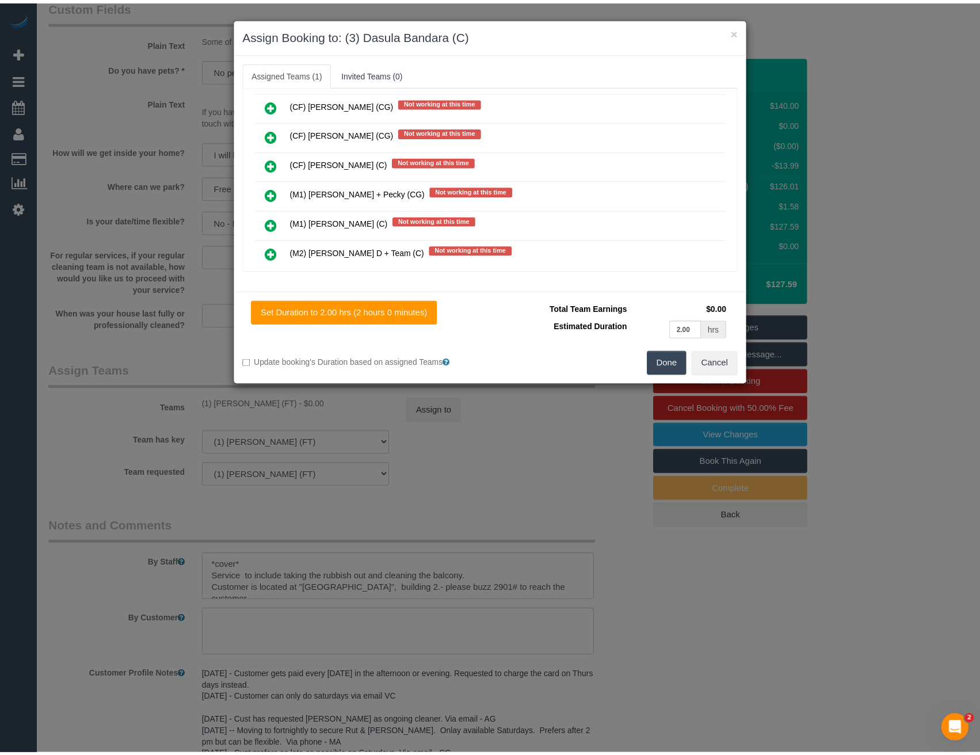
scroll to position [0, 0]
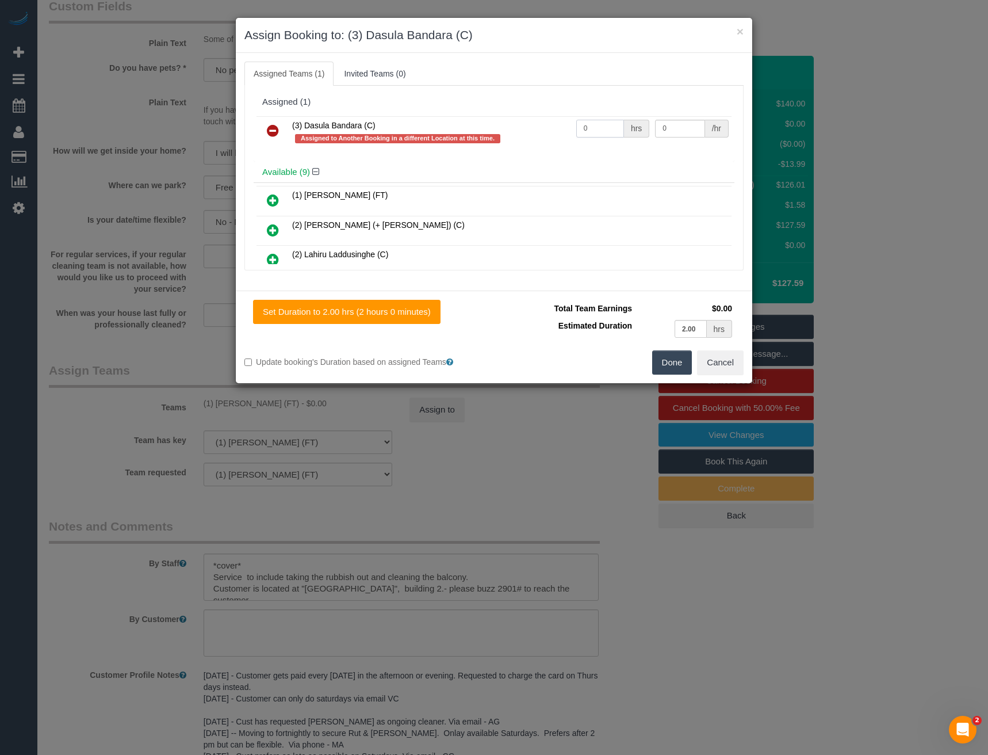
drag, startPoint x: 591, startPoint y: 129, endPoint x: 505, endPoint y: 128, distance: 86.3
click at [512, 131] on tr "(3) Dasula Bandara (C) Assigned to Another Booking in a different Location at t…" at bounding box center [494, 132] width 475 height 33
type input "2"
type input "35"
click at [665, 360] on button "Done" at bounding box center [672, 362] width 40 height 24
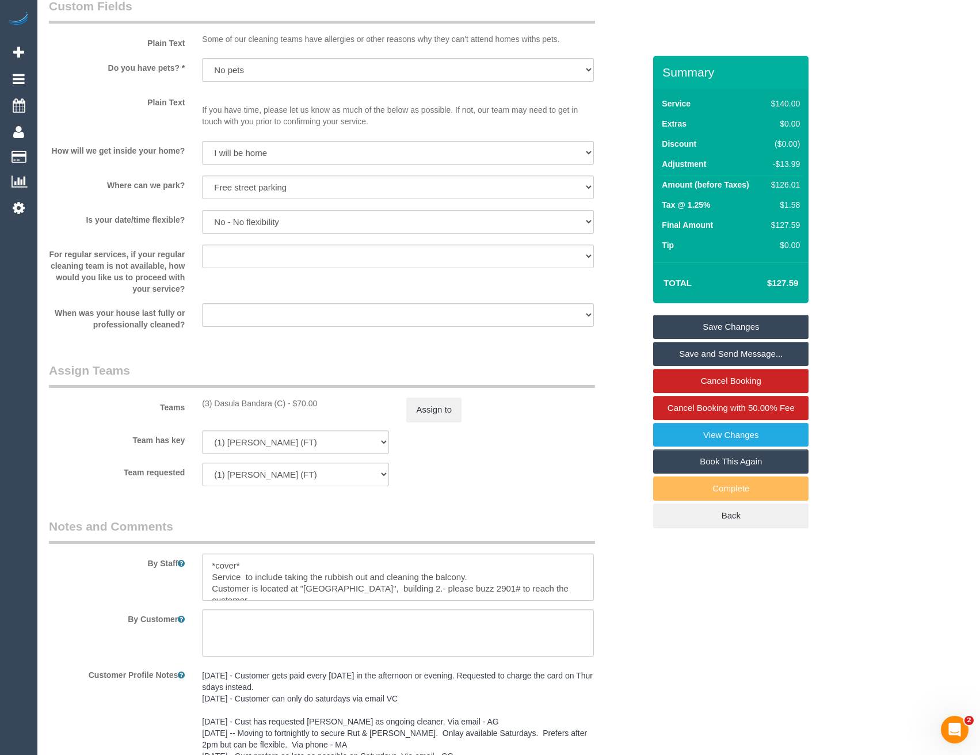
click at [708, 326] on link "Save Changes" at bounding box center [730, 327] width 155 height 24
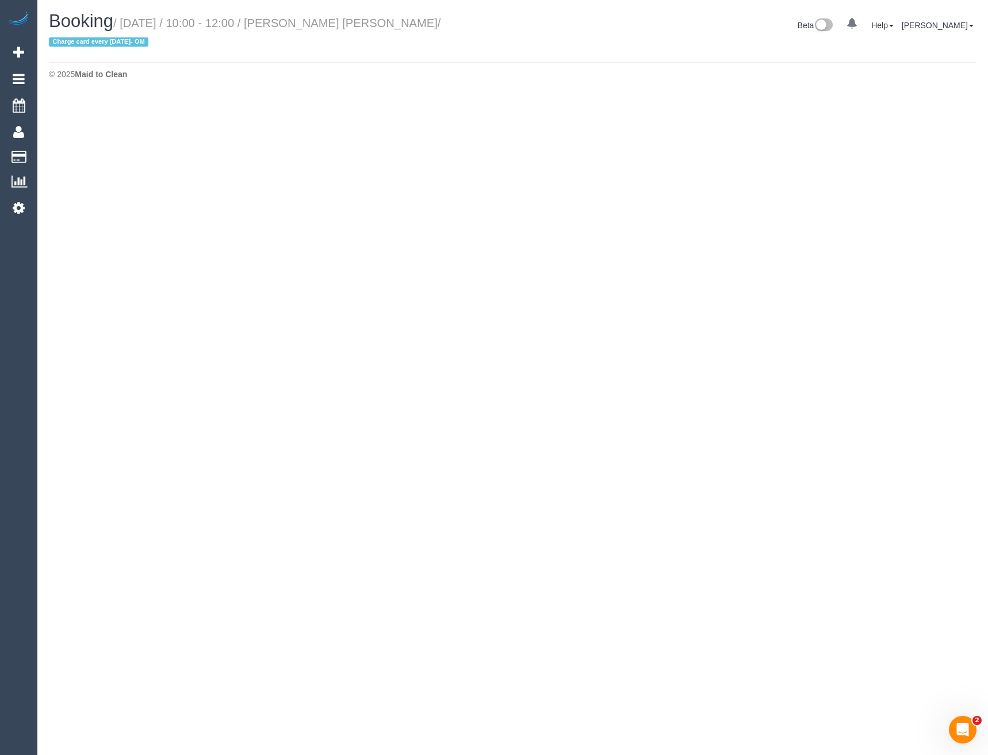
select select "VIC"
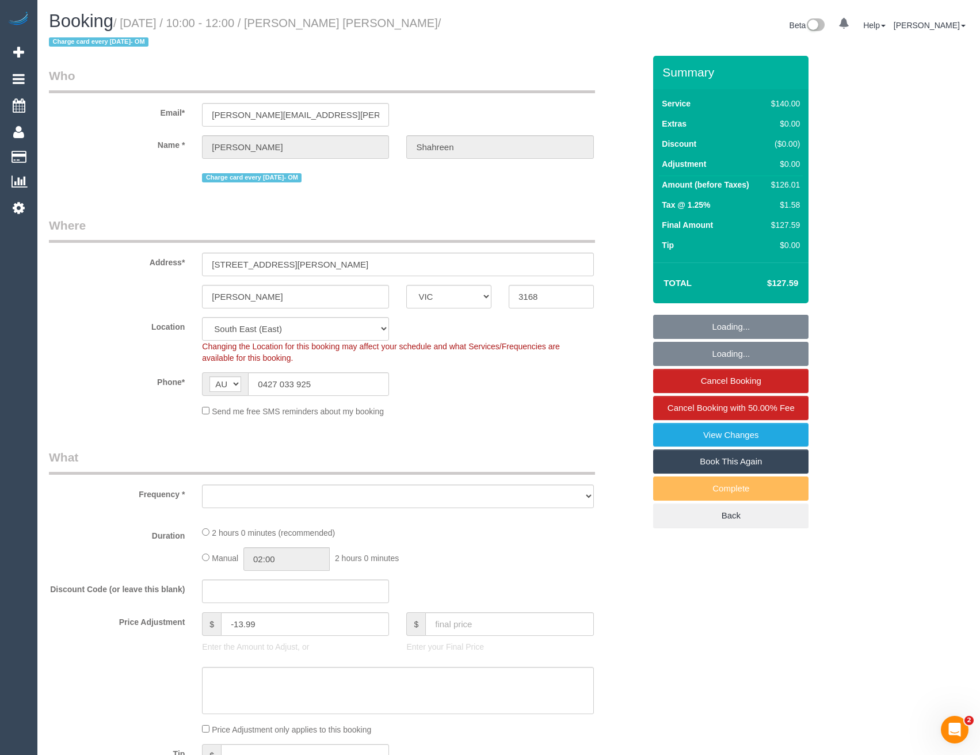
select select "string:stripe-pm_1RbaBD2GScqysDRVJCkPLOKz"
select select "number:28"
select select "number:14"
select select "number:19"
select select "number:25"
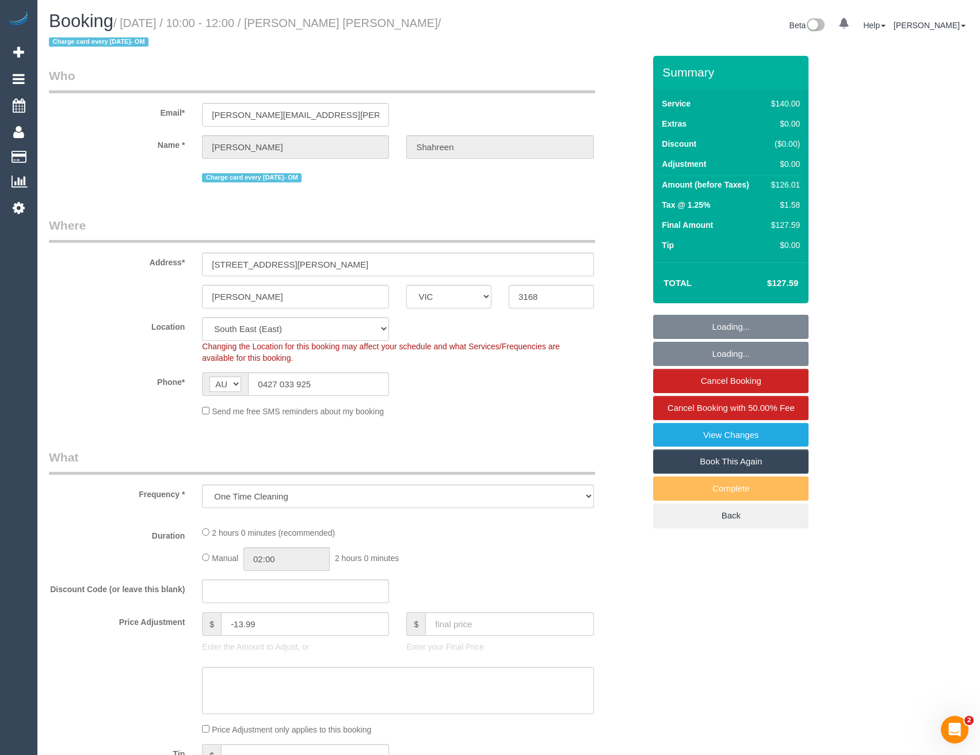
select select "object:5283"
select select "spot10"
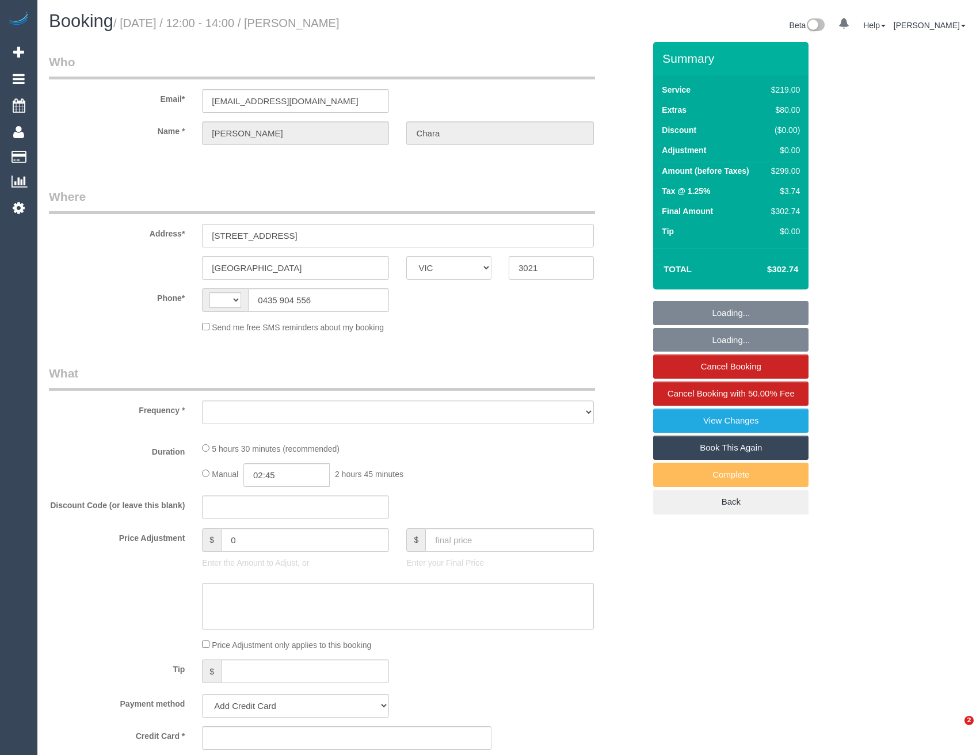
select select "VIC"
select select "string:AU"
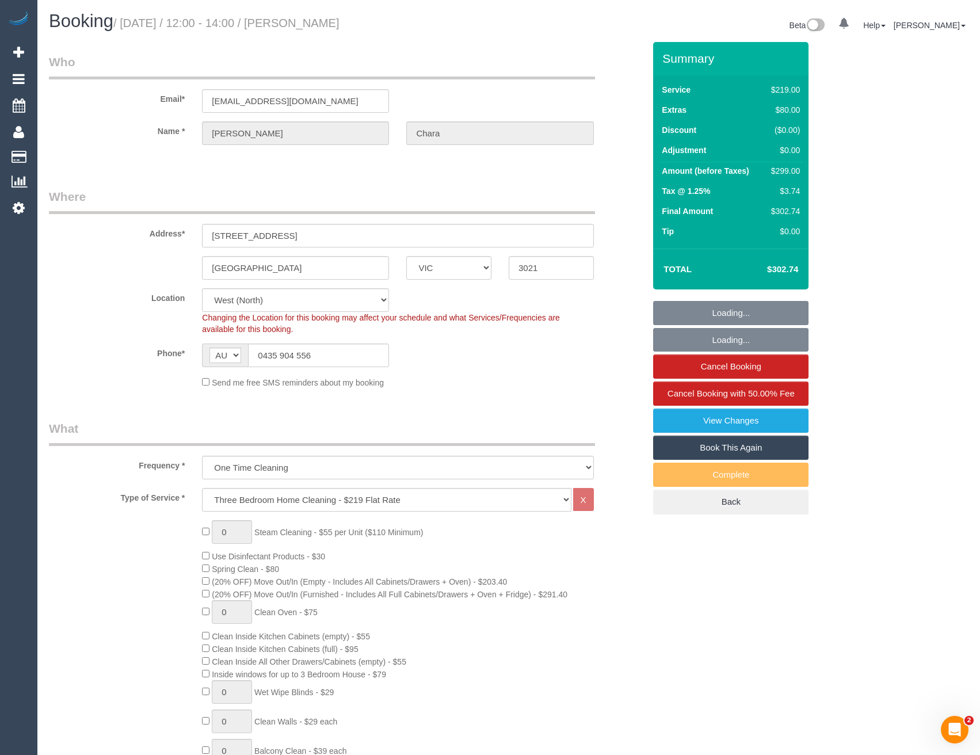
select select "object:849"
select select "string:stripe-pm_1RqNWF2GScqysDRVHc6FQPqy"
select select "number:27"
select select "number:14"
select select "number:19"
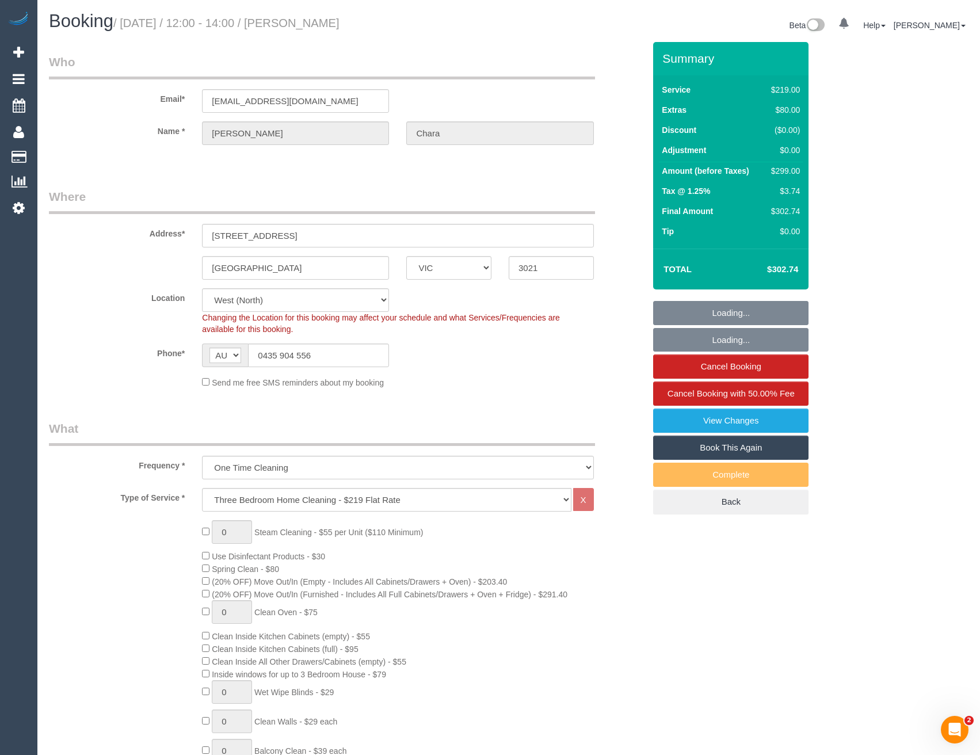
select select "number:24"
select select "number:33"
select select "number:12"
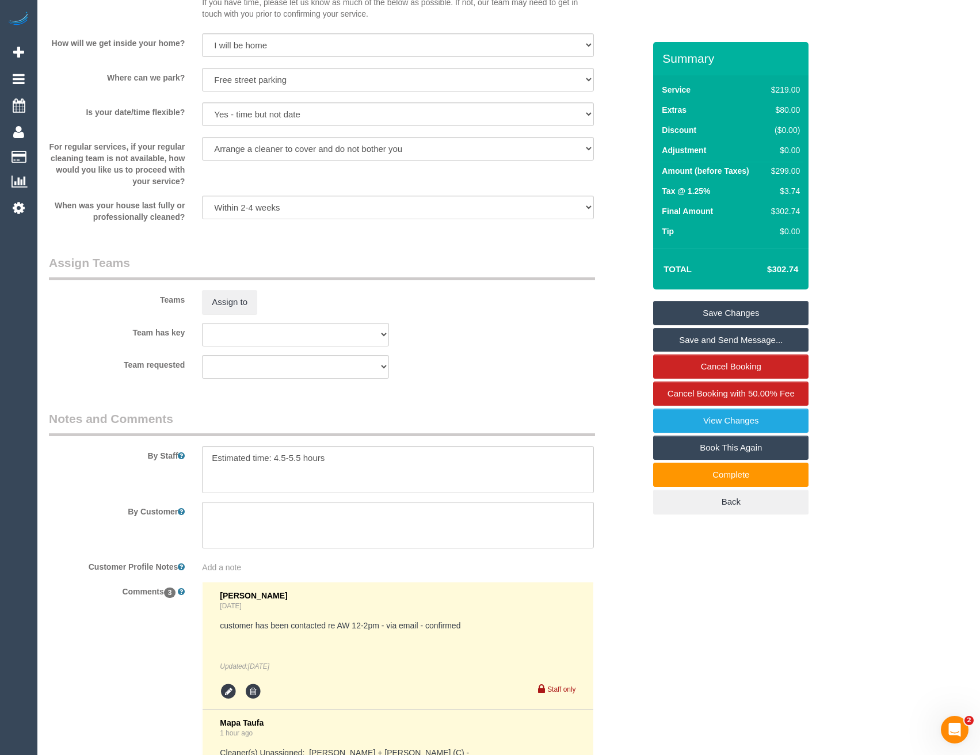
scroll to position [1864, 0]
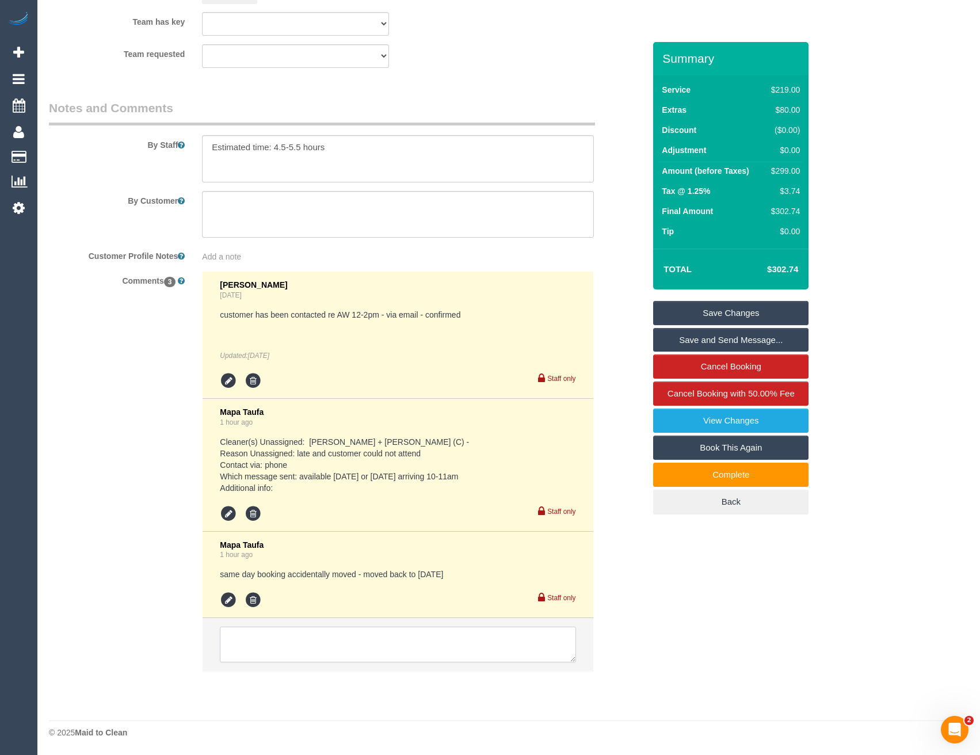
click at [326, 643] on textarea at bounding box center [397, 644] width 355 height 36
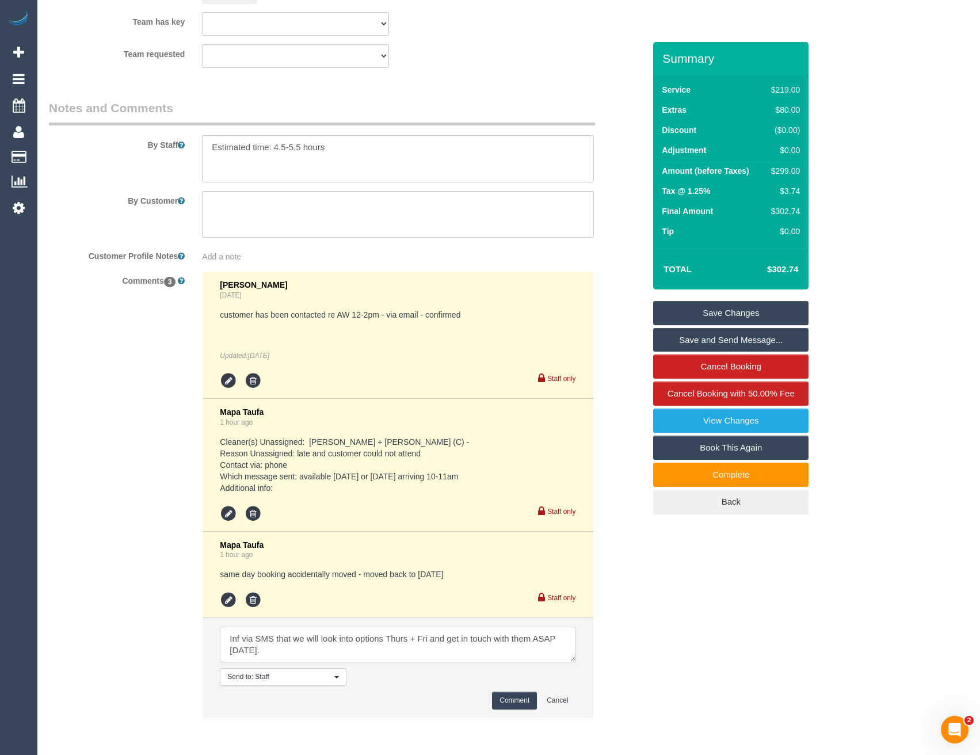
type textarea "Inf via SMS that we will look into options Thurs + Fri and get in touch with th…"
click at [520, 695] on button "Comment" at bounding box center [514, 700] width 45 height 18
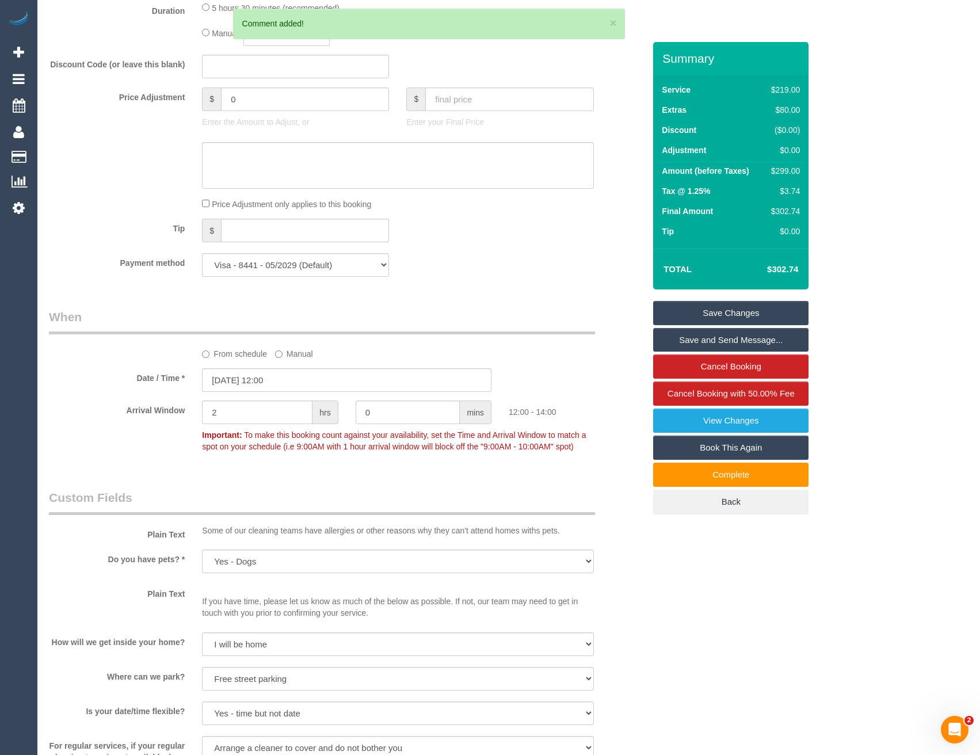
scroll to position [886, 0]
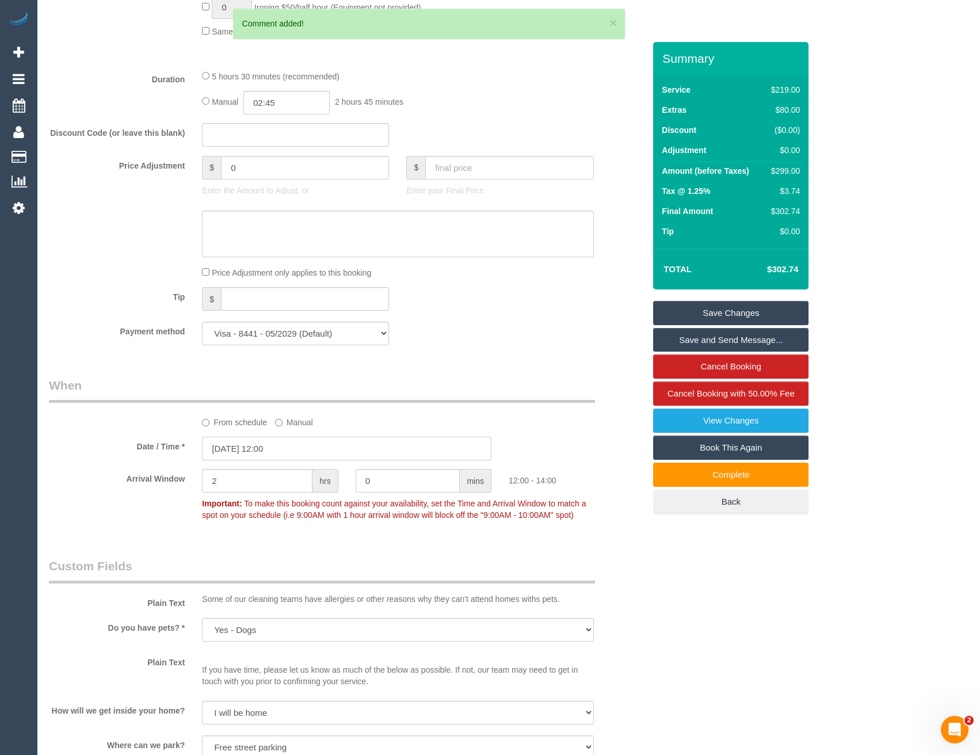
click at [299, 459] on input "11/08/2025 12:00" at bounding box center [346, 449] width 289 height 24
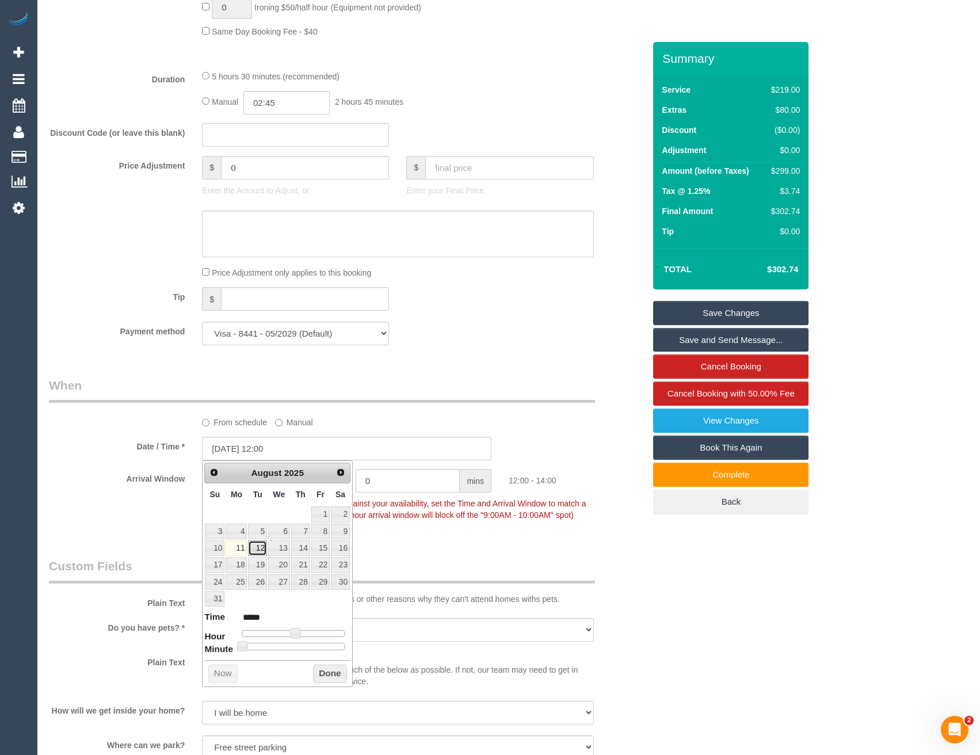
click at [259, 552] on link "12" at bounding box center [257, 548] width 18 height 16
type input "12/08/2025 12:00"
click at [335, 671] on button "Done" at bounding box center [330, 673] width 34 height 18
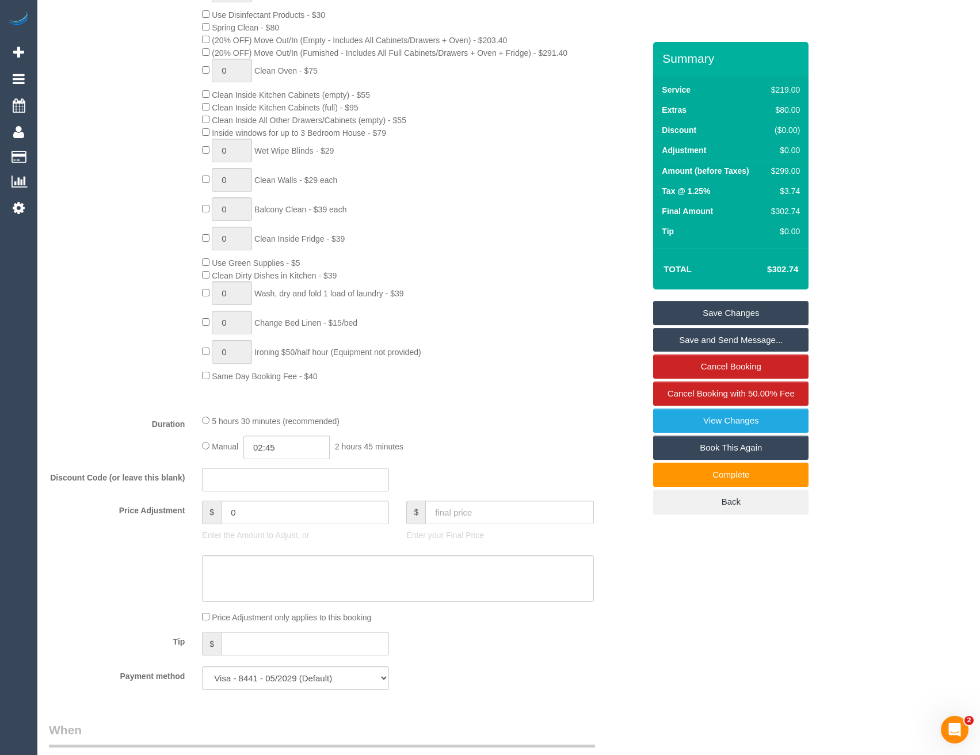
scroll to position [541, 0]
click at [706, 312] on link "Save Changes" at bounding box center [730, 313] width 155 height 24
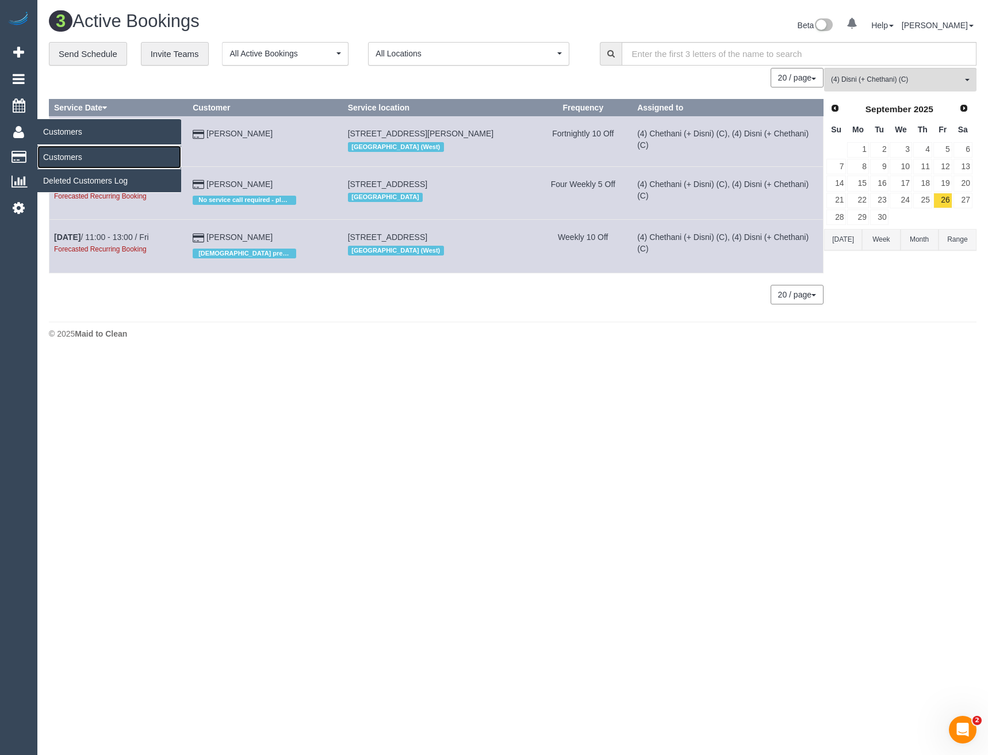
drag, startPoint x: 62, startPoint y: 161, endPoint x: 81, endPoint y: 159, distance: 19.1
click at [62, 161] on link "Customers" at bounding box center [109, 157] width 144 height 23
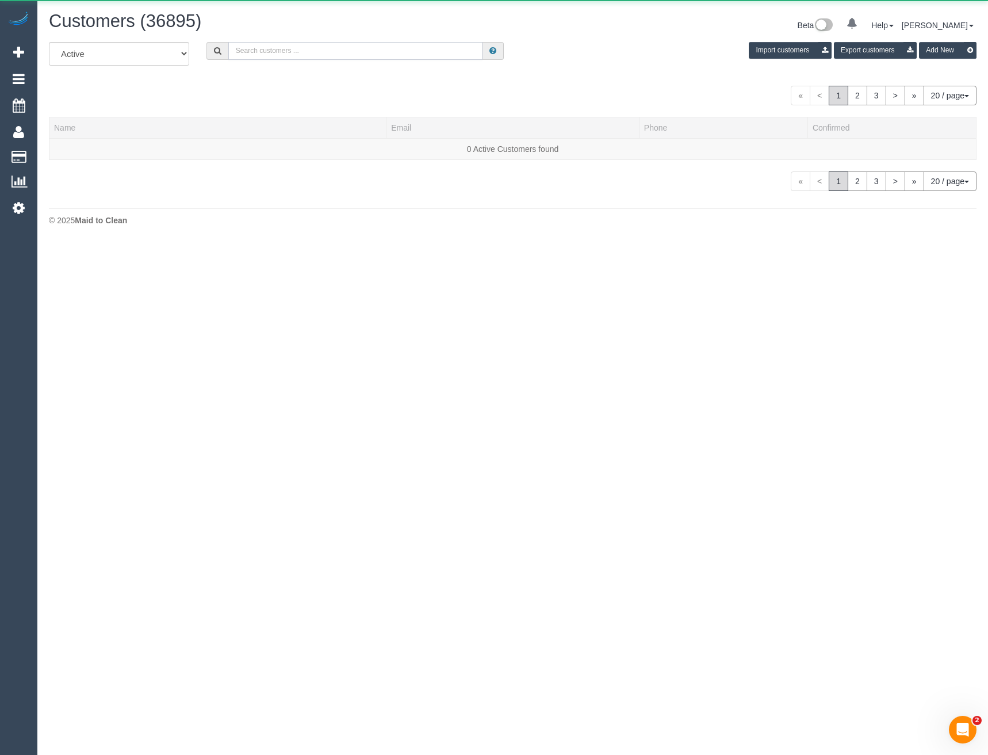
click at [347, 48] on input "text" at bounding box center [355, 51] width 255 height 18
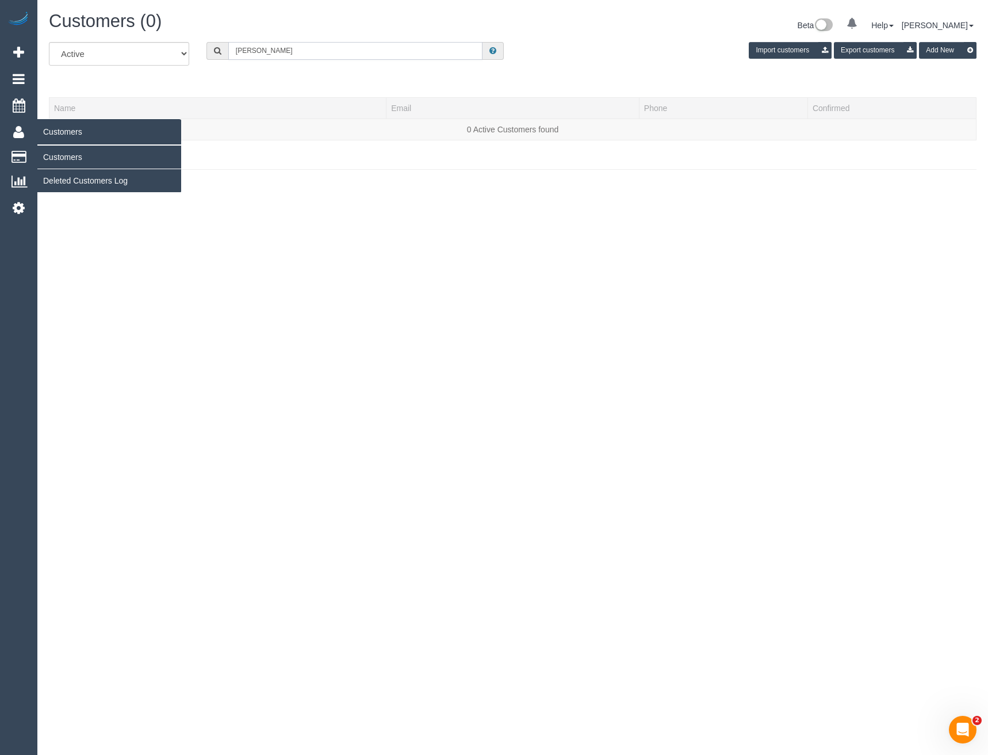
type input "Laura Rose"
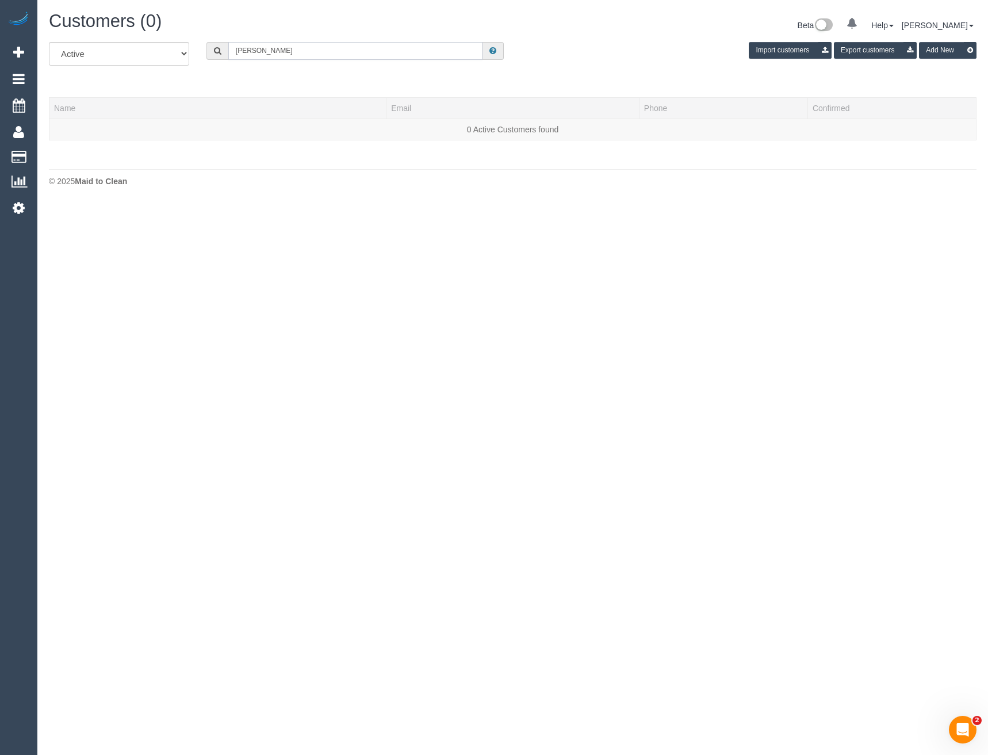
click at [262, 57] on input "Laura Rose" at bounding box center [355, 51] width 255 height 18
drag, startPoint x: 284, startPoint y: 51, endPoint x: 204, endPoint y: 62, distance: 80.6
click at [204, 62] on div "All Active Archived Laura Rose Import customers Export customers Add New" at bounding box center [512, 58] width 945 height 32
paste input "[EMAIL_ADDRESS][DOMAIN_NAME]"
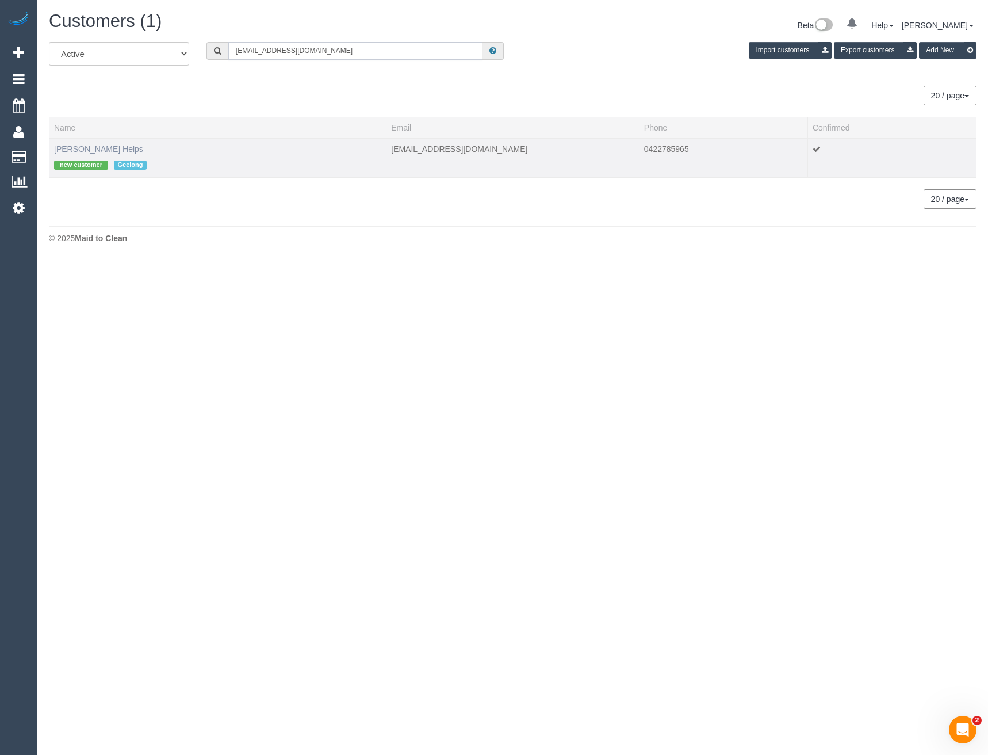
type input "[EMAIL_ADDRESS][DOMAIN_NAME]"
click at [79, 153] on link "Laura Helps" at bounding box center [98, 148] width 89 height 9
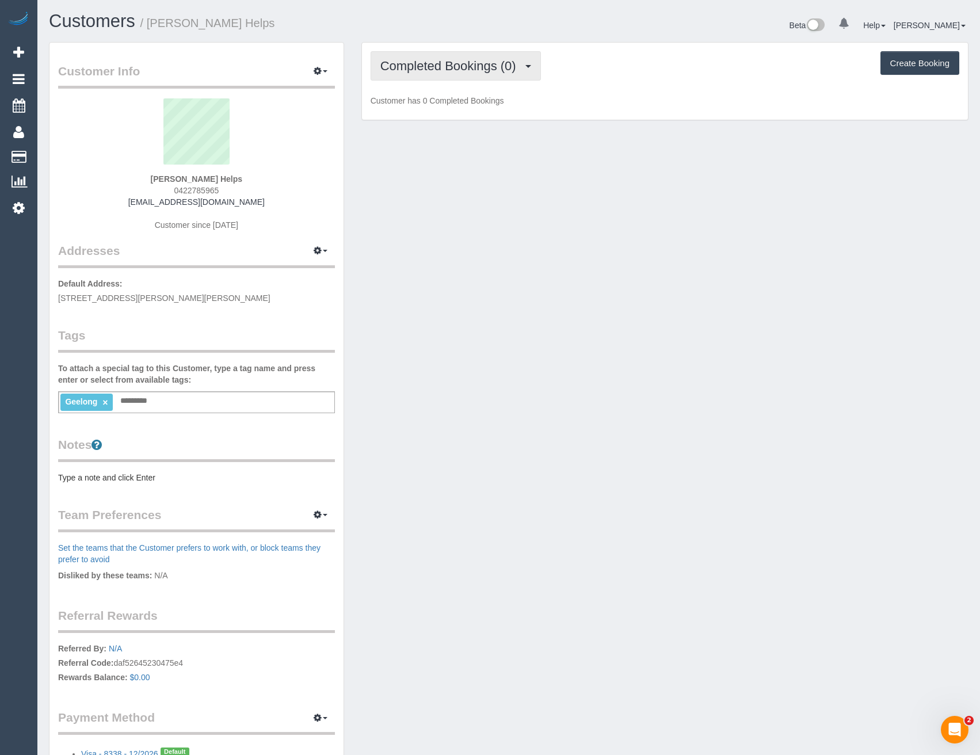
click at [501, 58] on button "Completed Bookings (0)" at bounding box center [455, 65] width 170 height 29
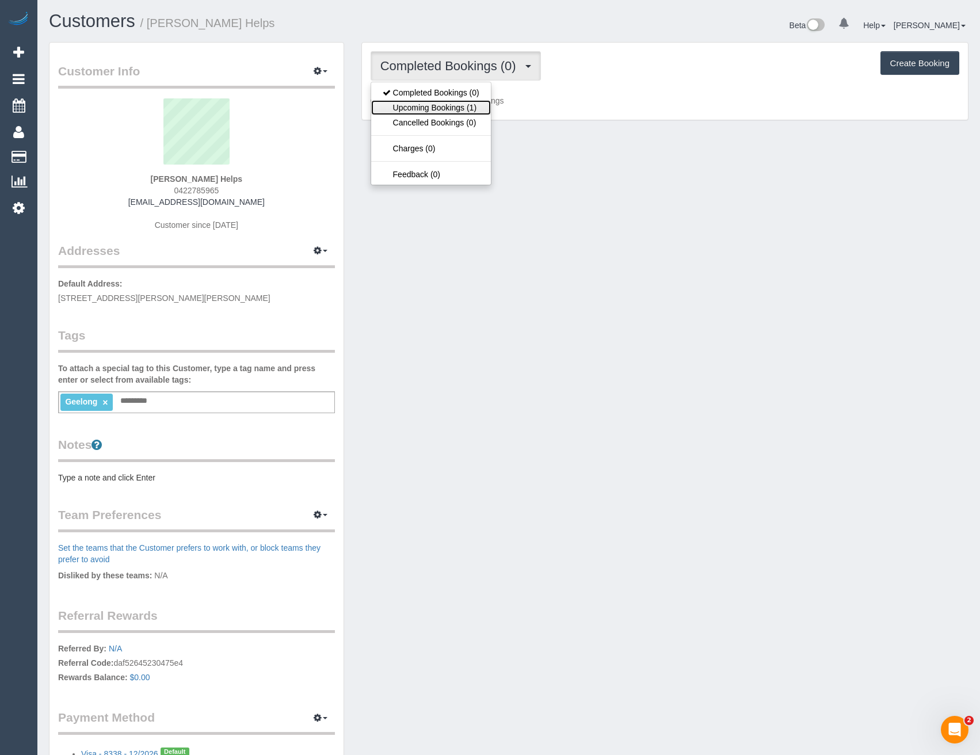
click at [468, 109] on link "Upcoming Bookings (1)" at bounding box center [431, 107] width 120 height 15
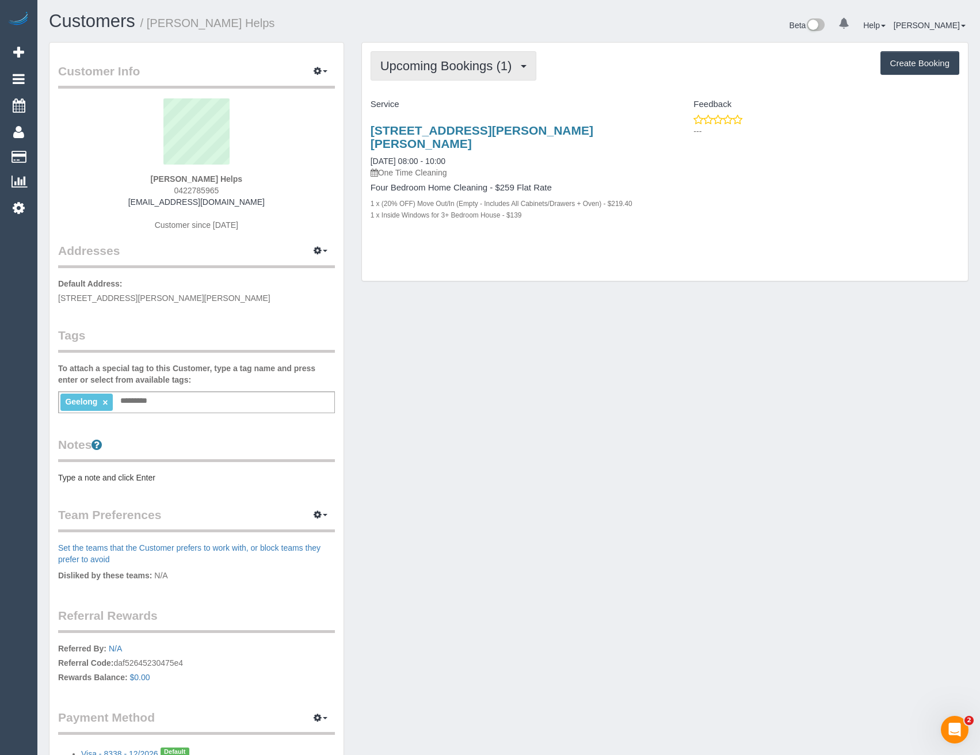
click at [419, 71] on span "Upcoming Bookings (1)" at bounding box center [448, 66] width 137 height 14
click at [597, 167] on p "One Time Cleaning" at bounding box center [513, 173] width 286 height 12
click at [561, 133] on link "2 Hutton Close, Armstrong Creek, VIC 3217" at bounding box center [481, 137] width 223 height 26
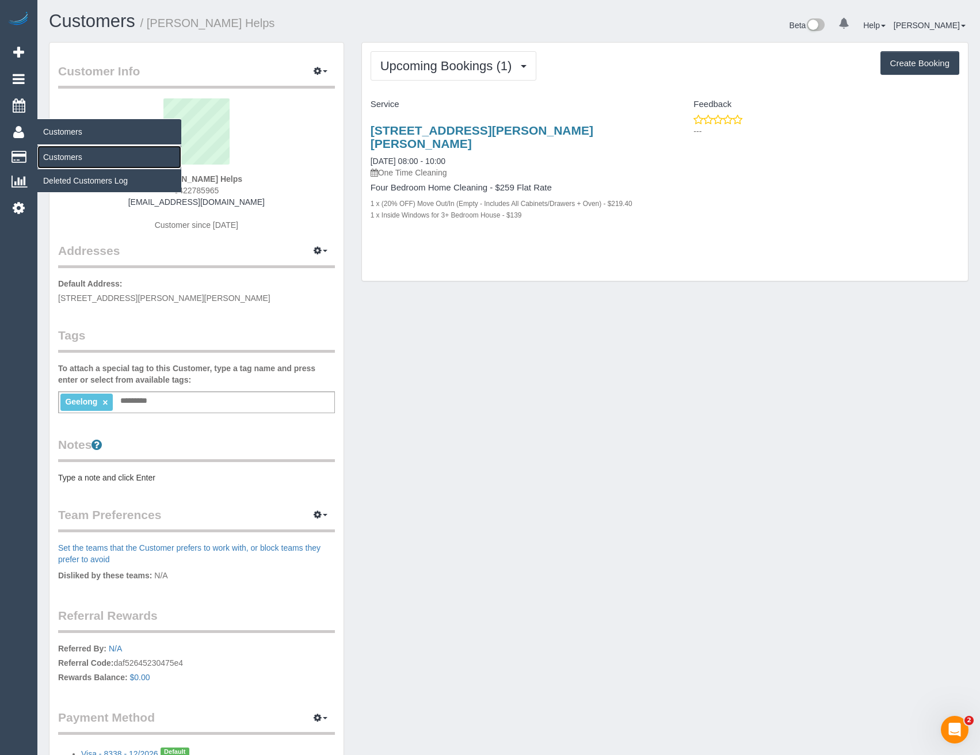
click at [74, 166] on link "Customers" at bounding box center [109, 157] width 144 height 23
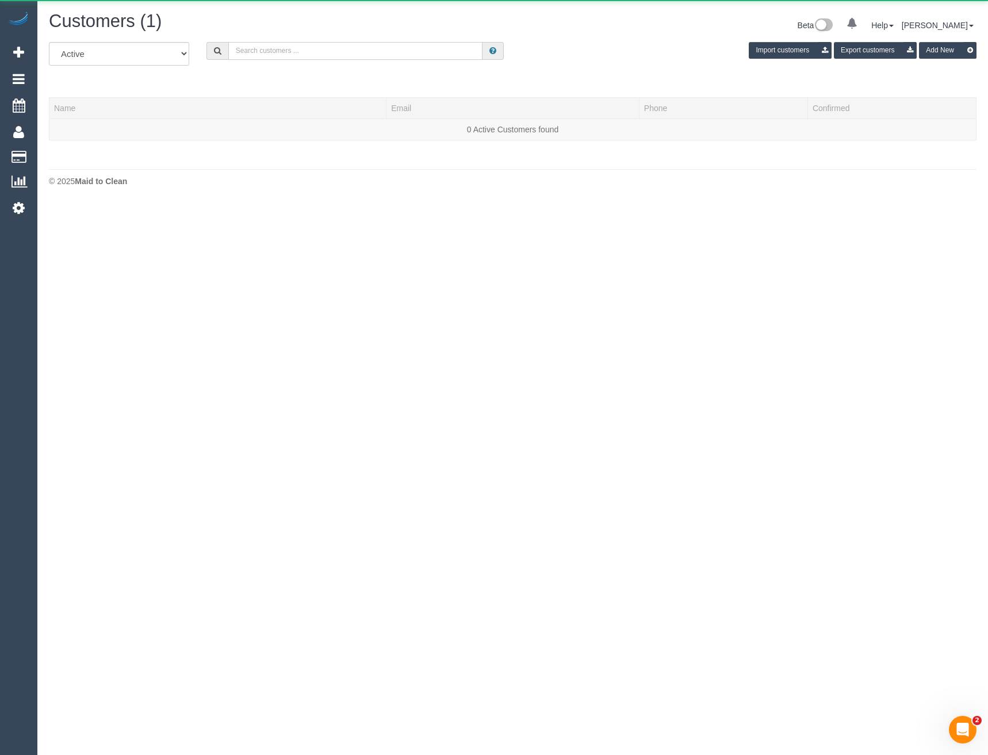
click at [290, 52] on input "text" at bounding box center [355, 51] width 255 height 18
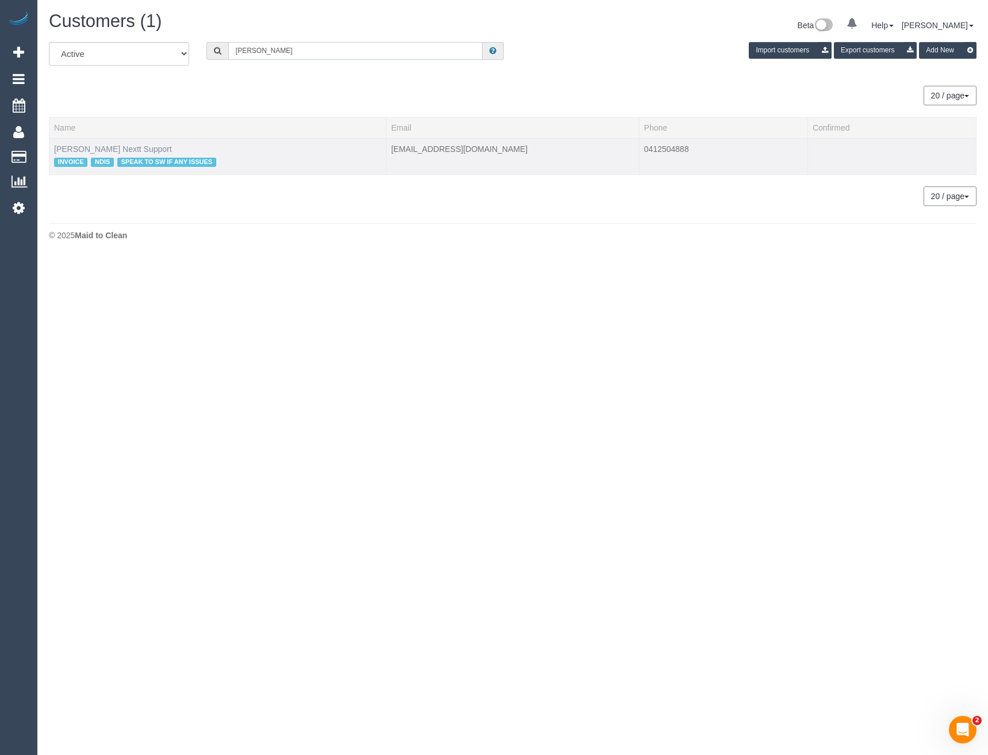
type input "Mark Pra"
click at [112, 151] on link "Mark Pratt Nextt Support" at bounding box center [113, 148] width 118 height 9
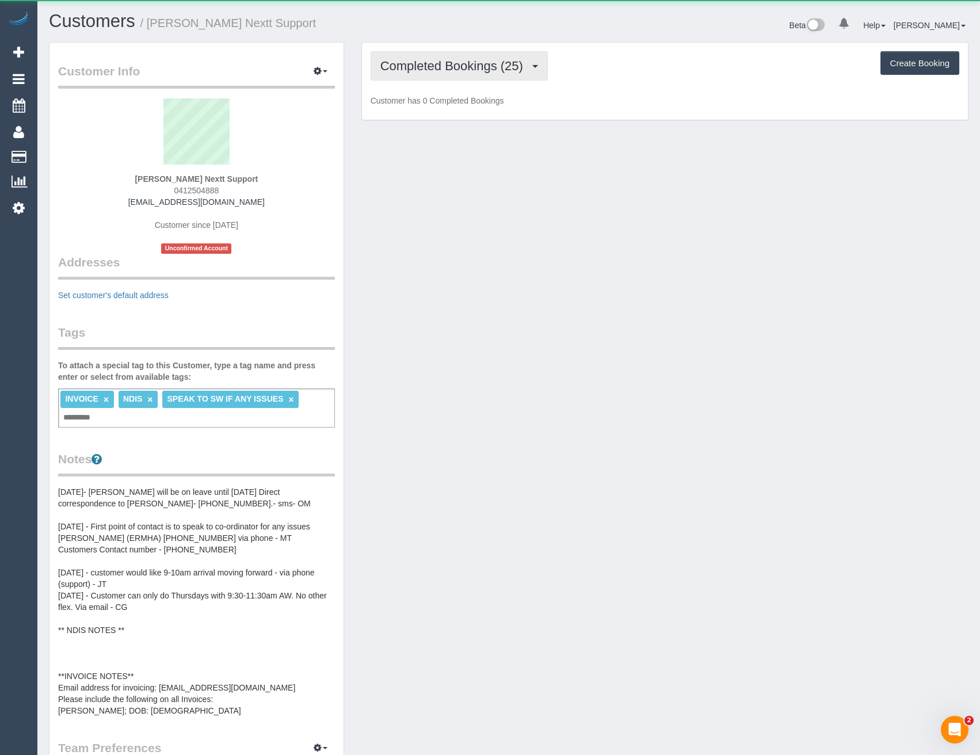
click at [432, 67] on span "Completed Bookings (25)" at bounding box center [454, 66] width 148 height 14
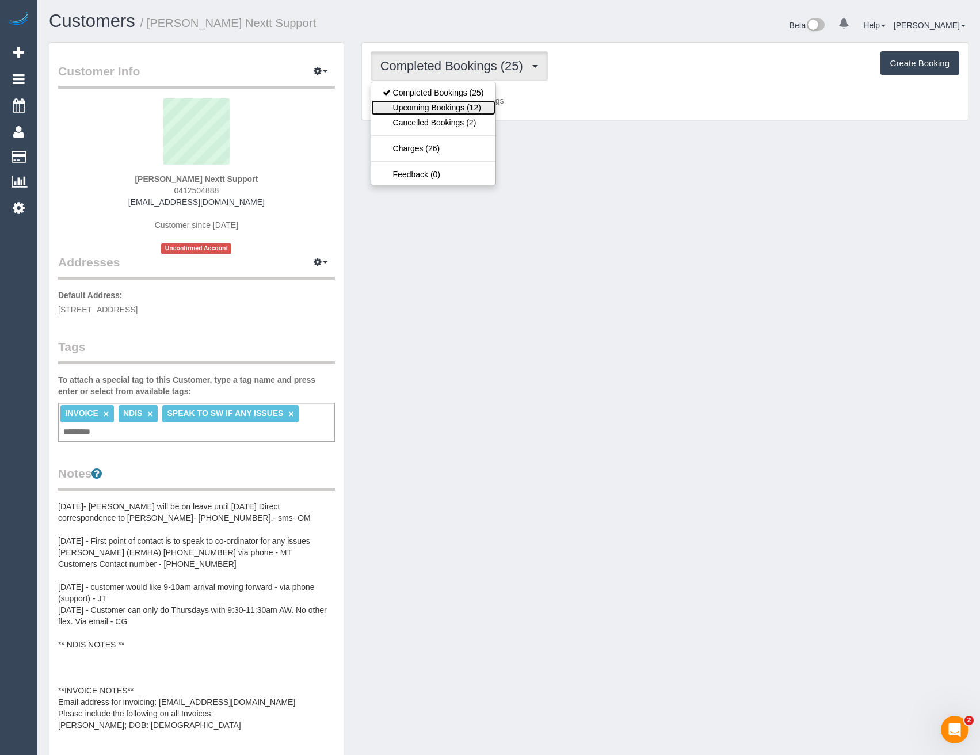
click at [465, 110] on link "Upcoming Bookings (12)" at bounding box center [433, 107] width 124 height 15
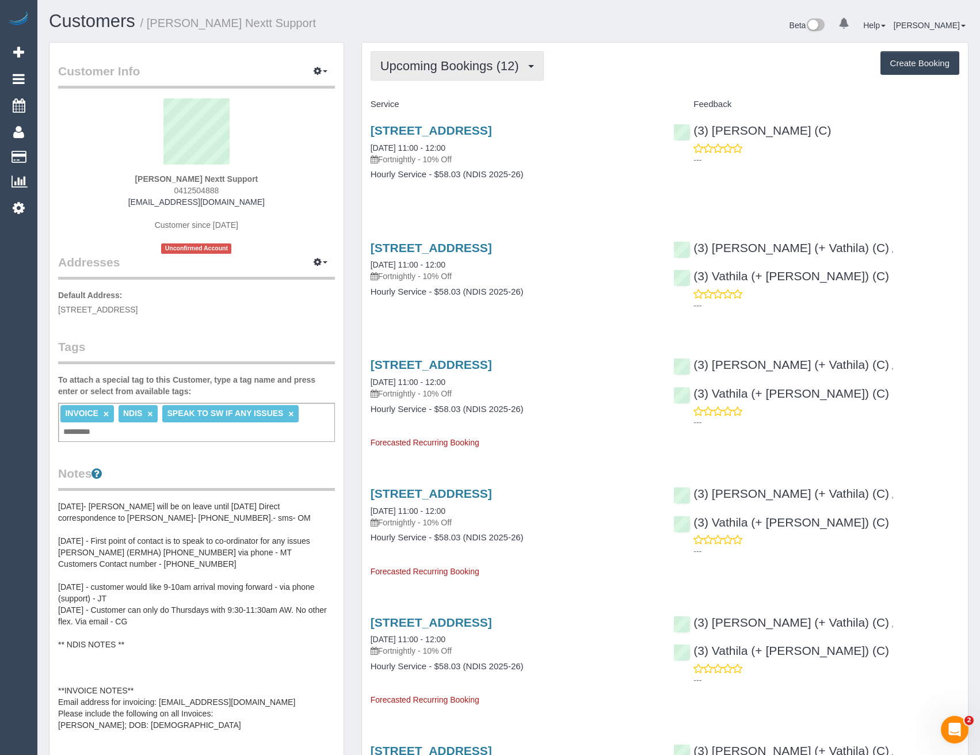
click at [457, 66] on span "Upcoming Bookings (12)" at bounding box center [452, 66] width 144 height 14
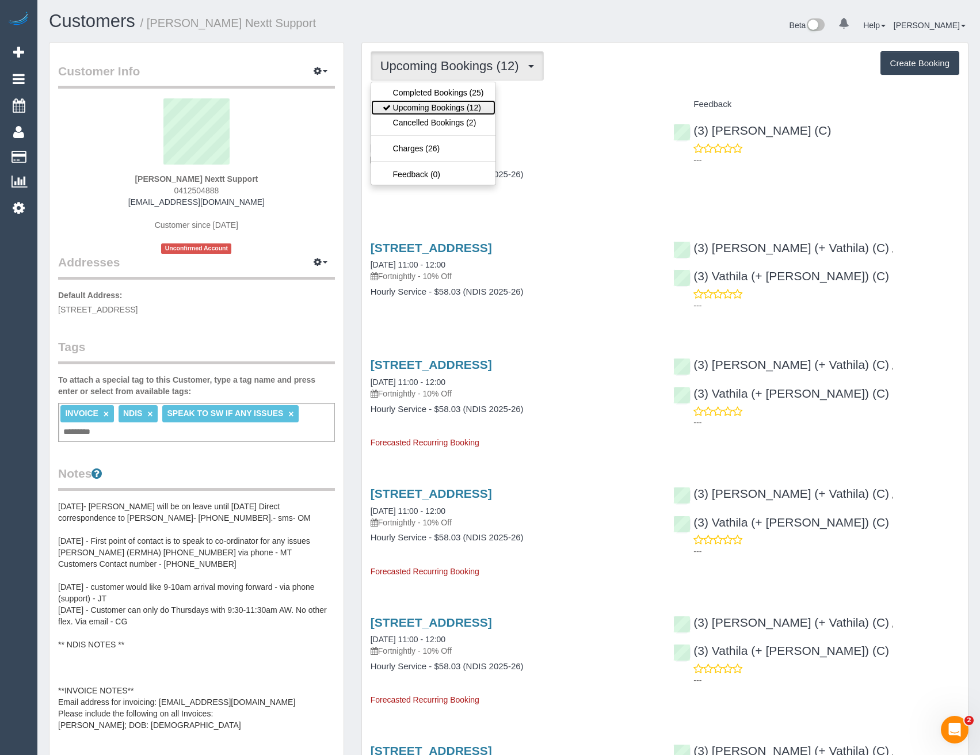
click at [459, 106] on link "Upcoming Bookings (12)" at bounding box center [433, 107] width 124 height 15
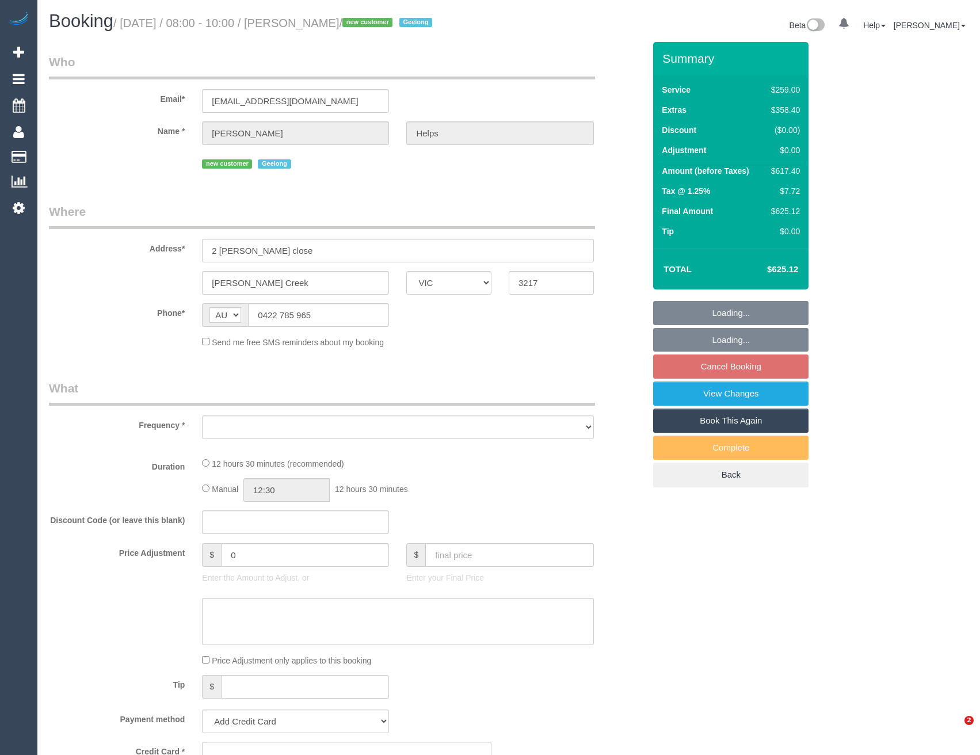
select select "VIC"
select select "number:28"
select select "number:14"
select select "number:18"
select select "number:24"
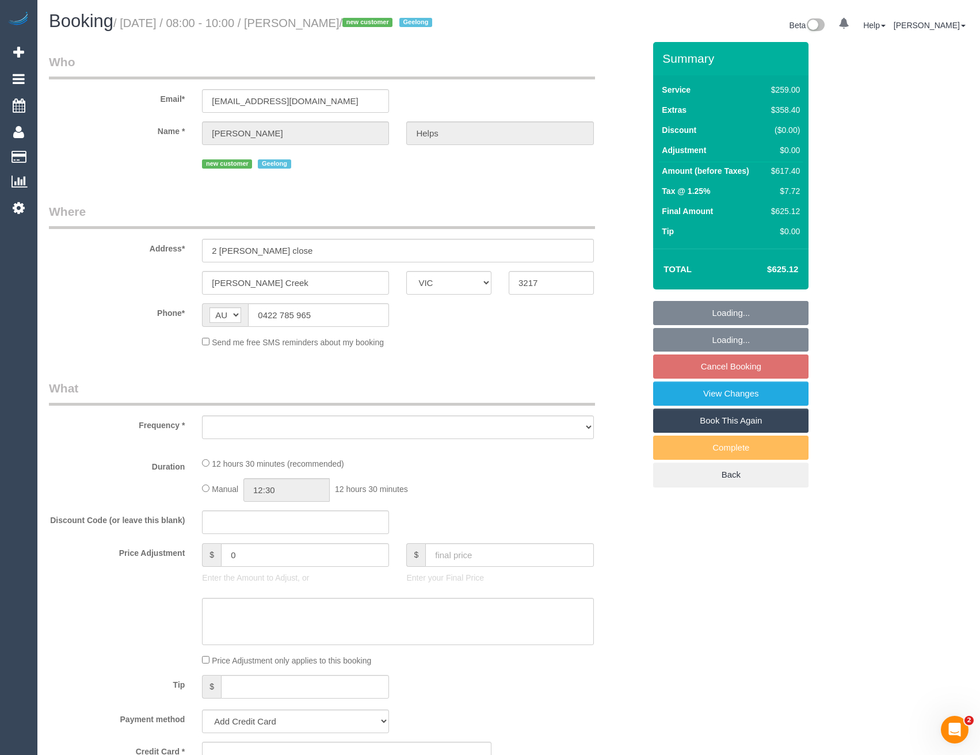
select select "number:26"
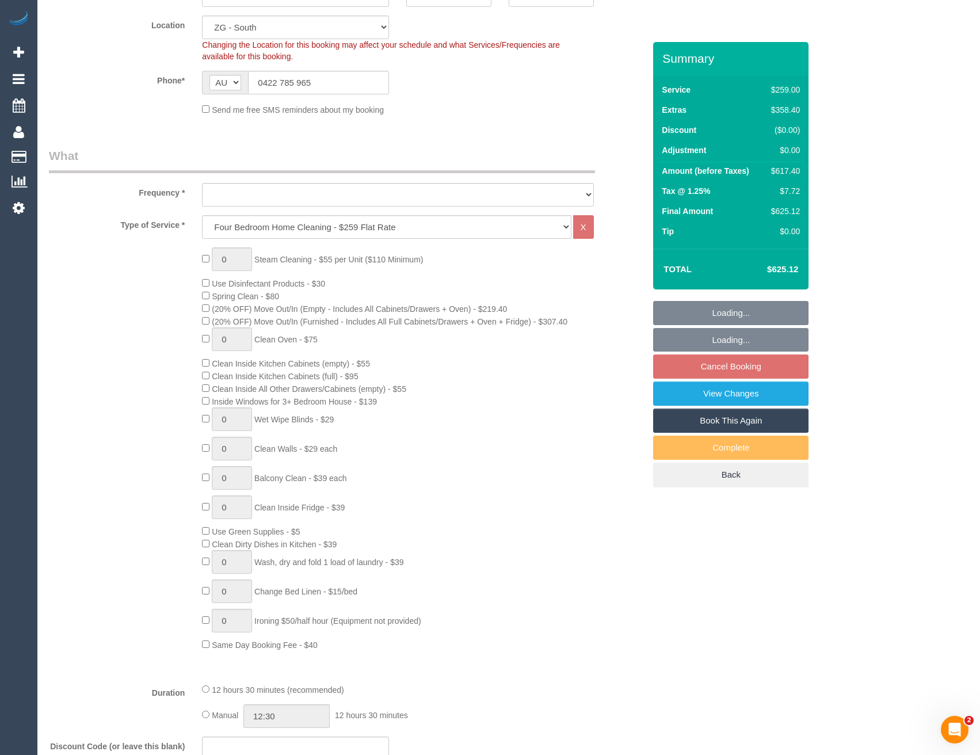
select select "object:779"
select select "string:stripe-pm_1RuRpc2GScqysDRVkztFHtLl"
select select "spot2"
select select "object:840"
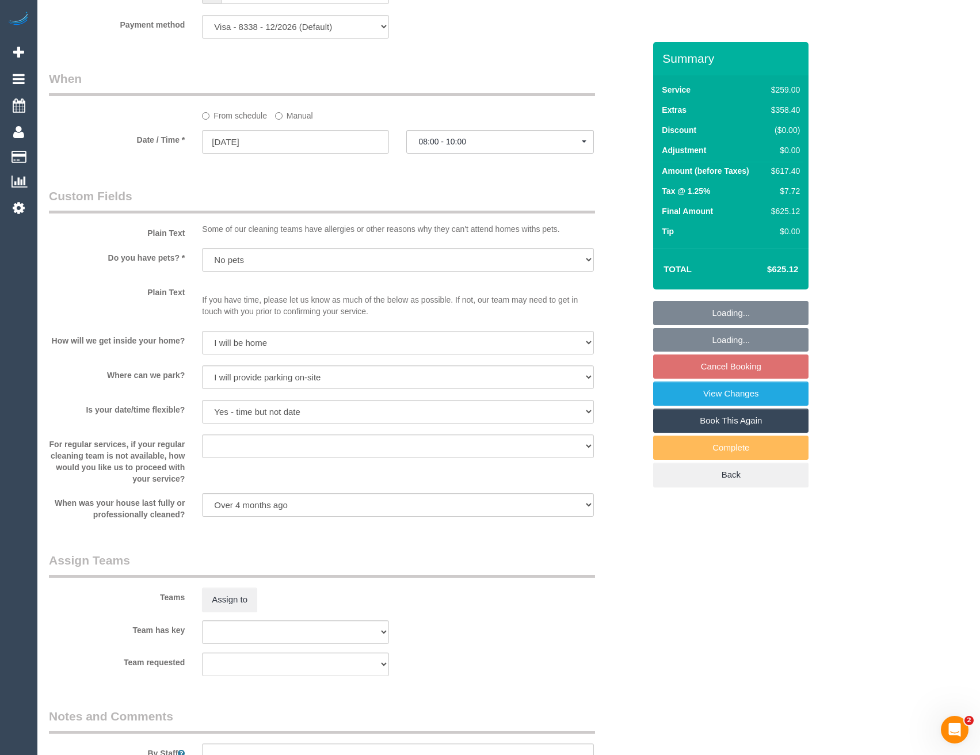
scroll to position [1470, 0]
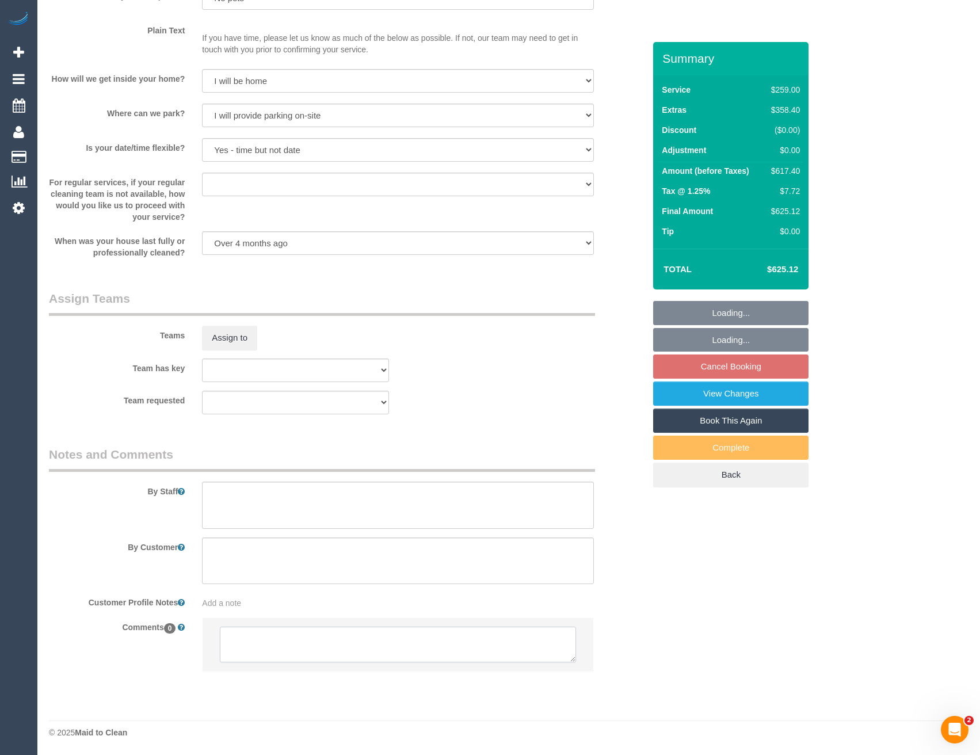
click at [319, 637] on textarea at bounding box center [397, 644] width 355 height 36
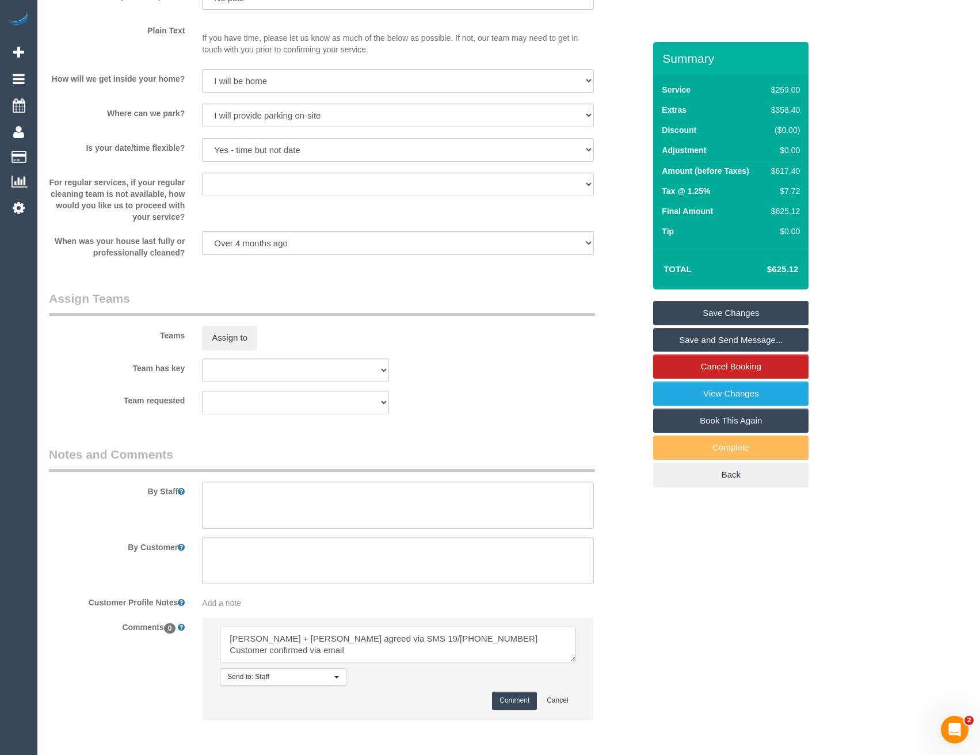
type textarea "[PERSON_NAME] + [PERSON_NAME] agreed via SMS 19/[PHONE_NUMBER] Customer confirm…"
click at [511, 706] on button "Comment" at bounding box center [514, 700] width 45 height 18
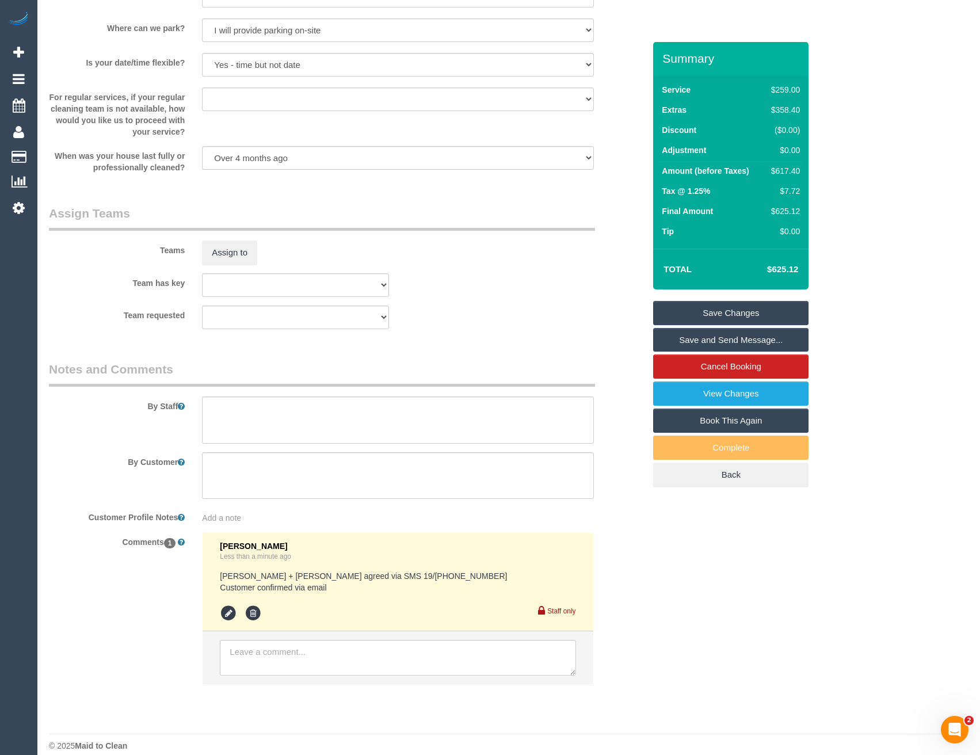
scroll to position [1568, 0]
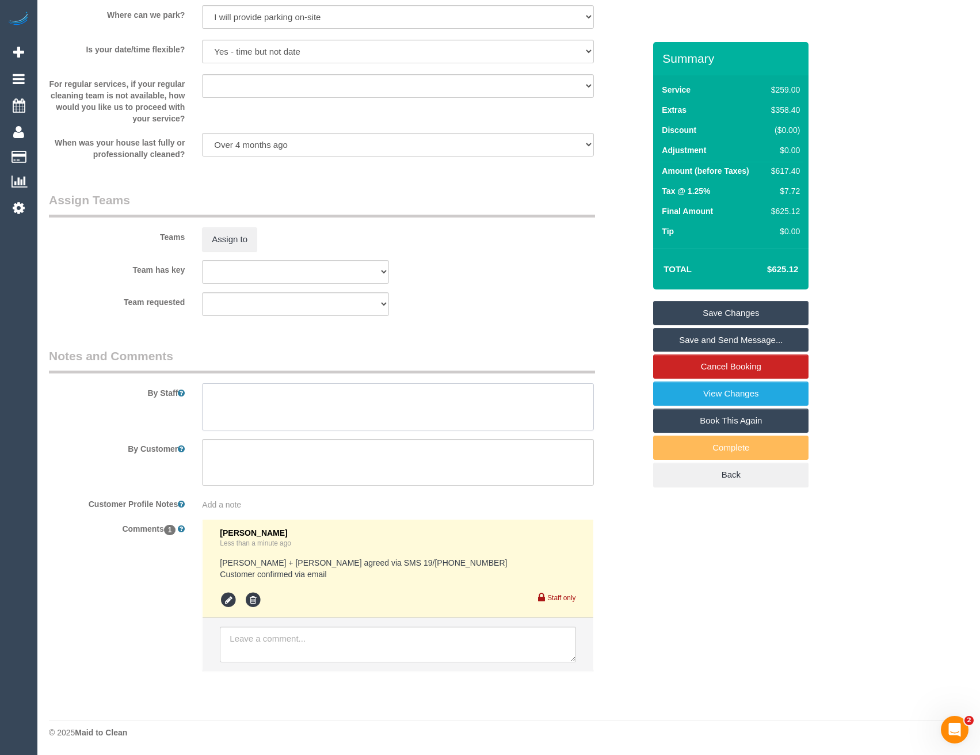
click at [250, 425] on textarea at bounding box center [397, 406] width 391 height 47
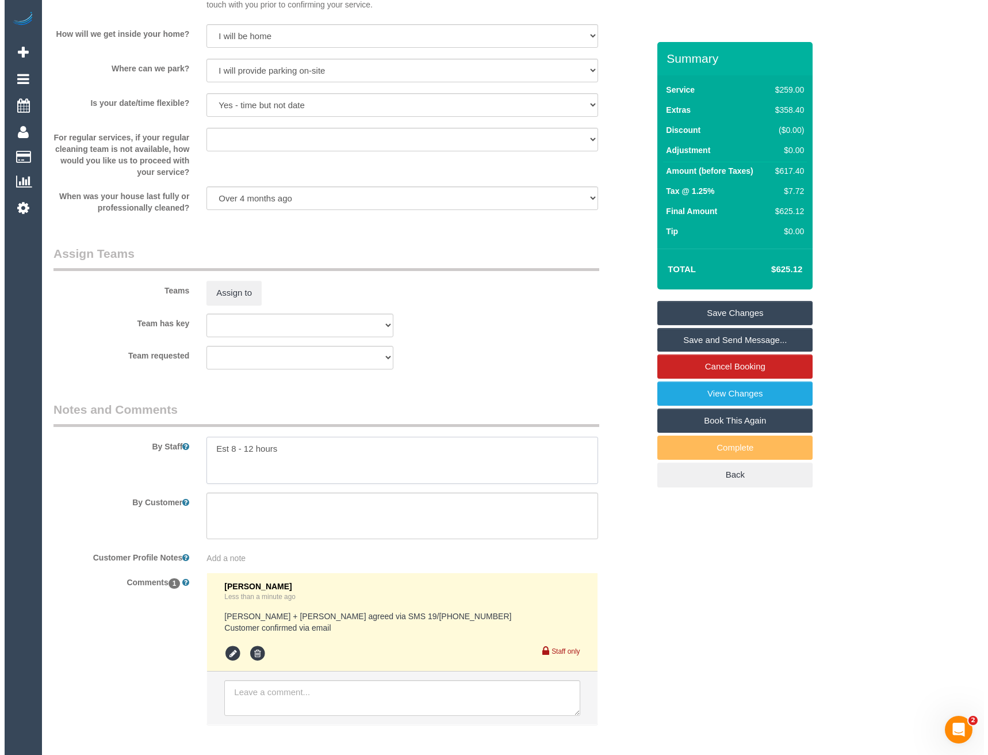
scroll to position [1453, 0]
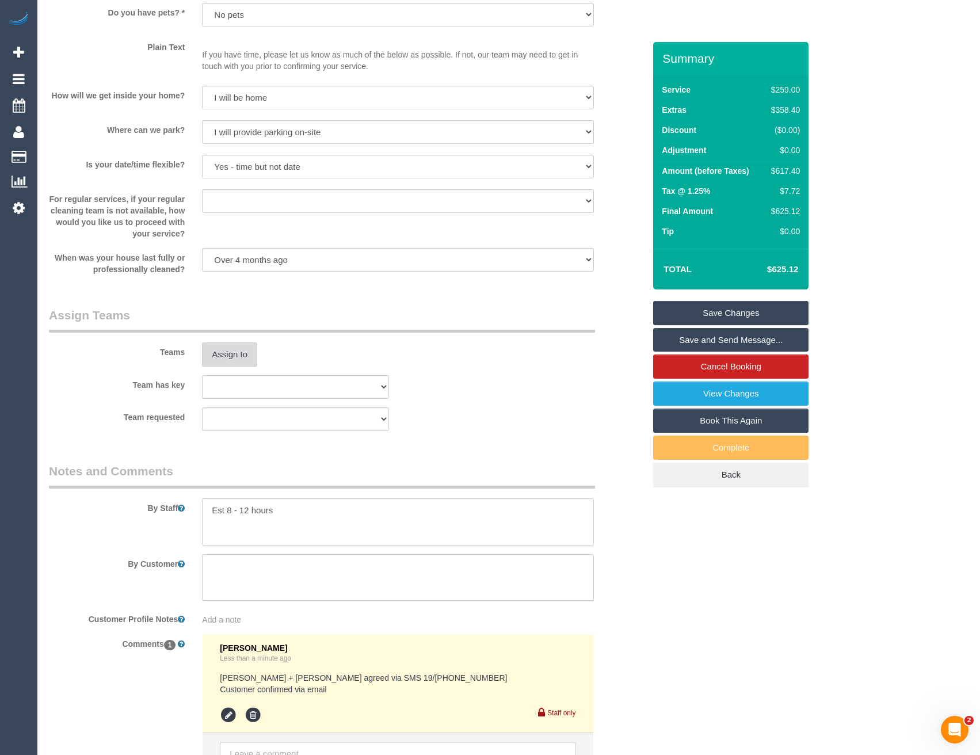
type textarea "Est 8 - 12 hours"
click at [235, 357] on button "Assign to" at bounding box center [229, 354] width 55 height 24
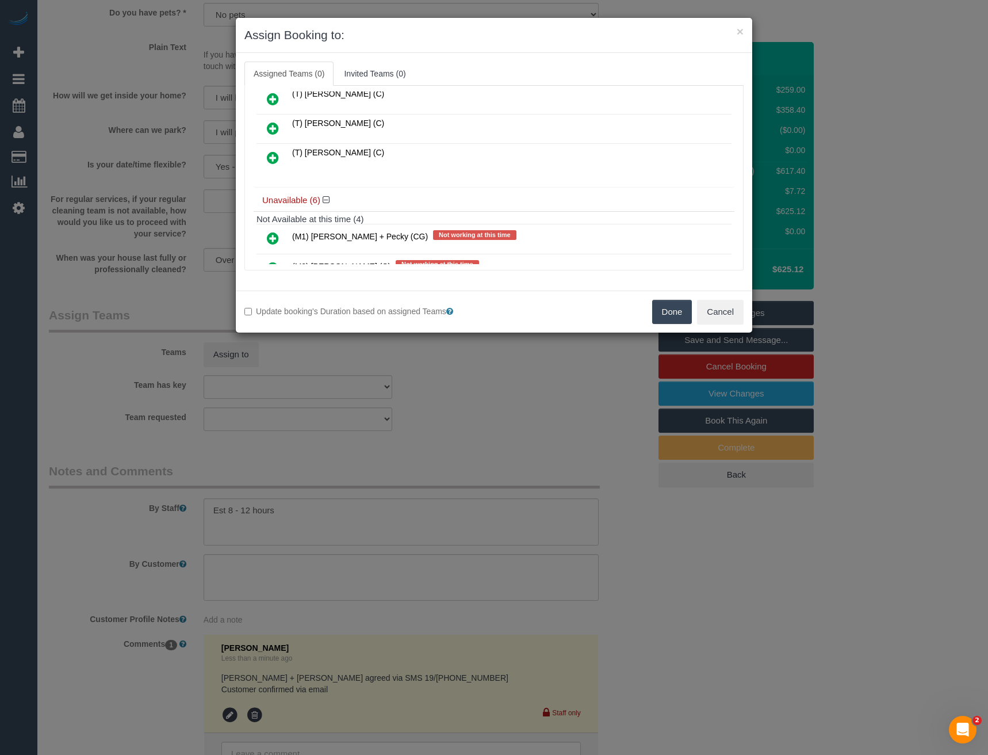
scroll to position [230, 0]
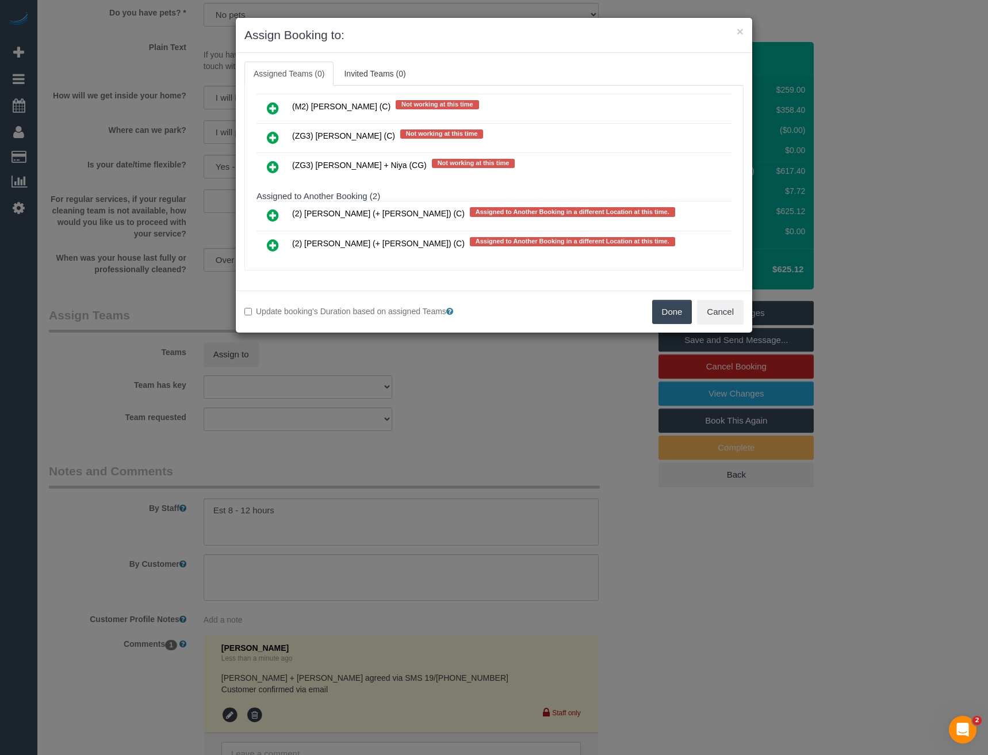
click at [274, 170] on icon at bounding box center [273, 167] width 12 height 14
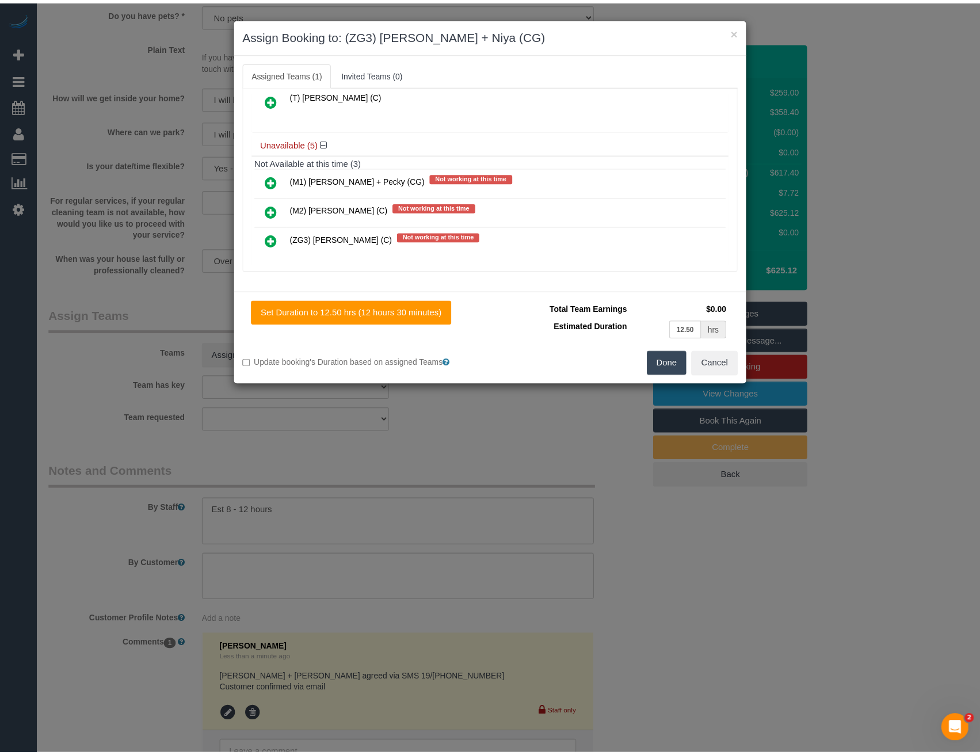
scroll to position [0, 0]
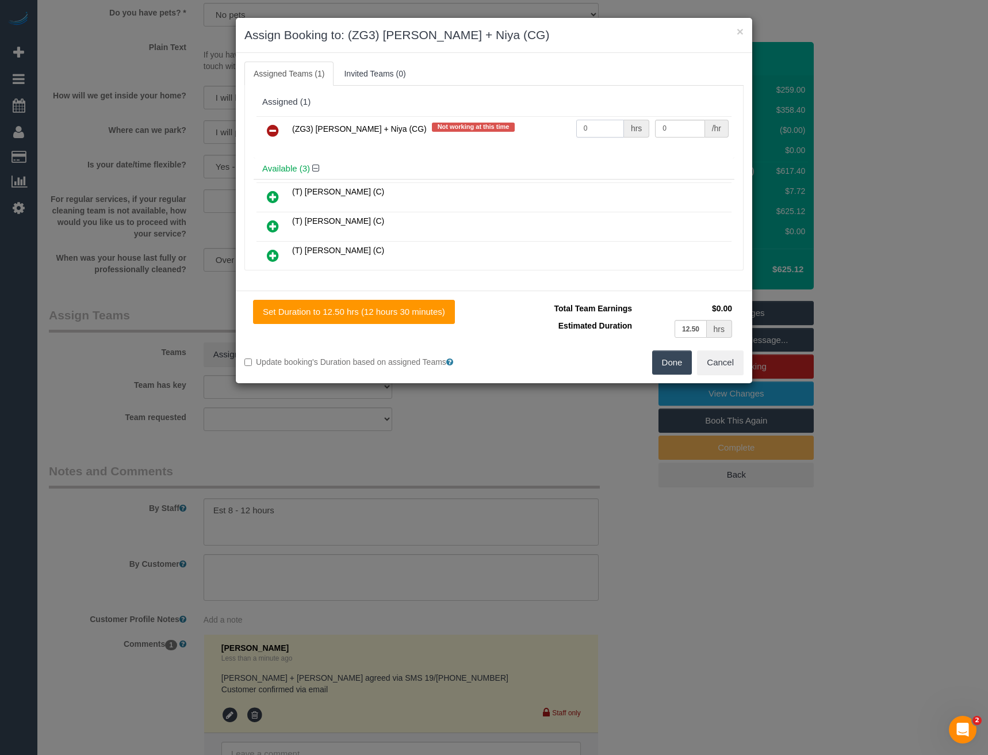
drag, startPoint x: 586, startPoint y: 130, endPoint x: 531, endPoint y: 135, distance: 55.5
click at [548, 133] on tr "(ZG3) [PERSON_NAME] + Niya (CG) Not working at this time 0 hrs 0 /hr" at bounding box center [494, 130] width 475 height 29
type input "1"
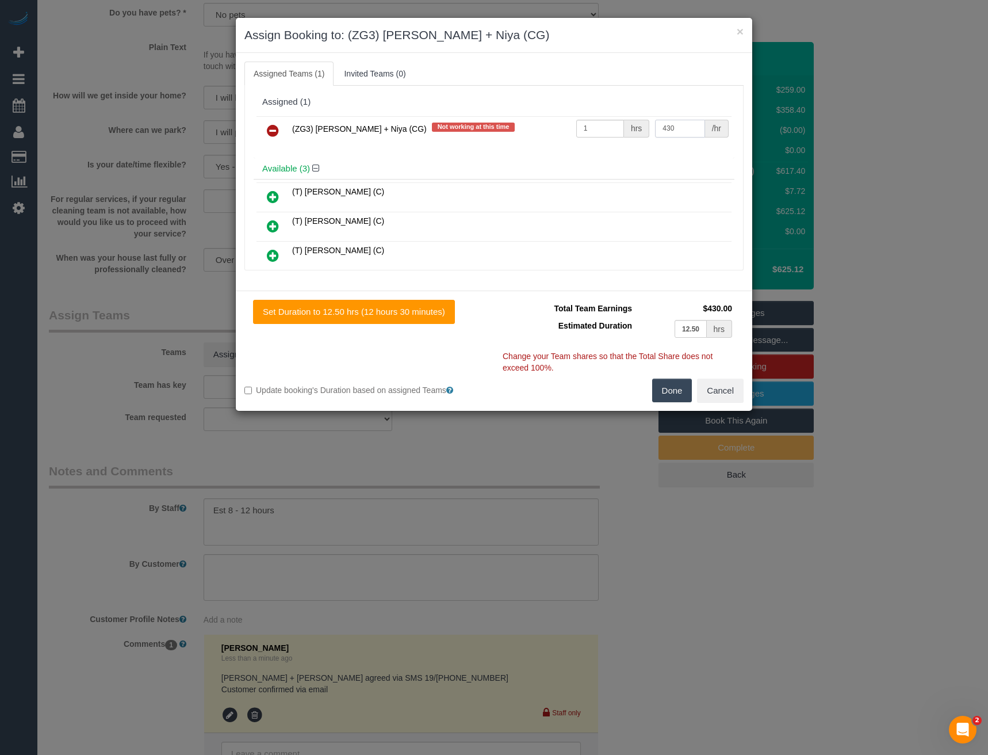
type input "430"
drag, startPoint x: 674, startPoint y: 386, endPoint x: 669, endPoint y: 383, distance: 6.2
click at [674, 387] on button "Done" at bounding box center [672, 391] width 40 height 24
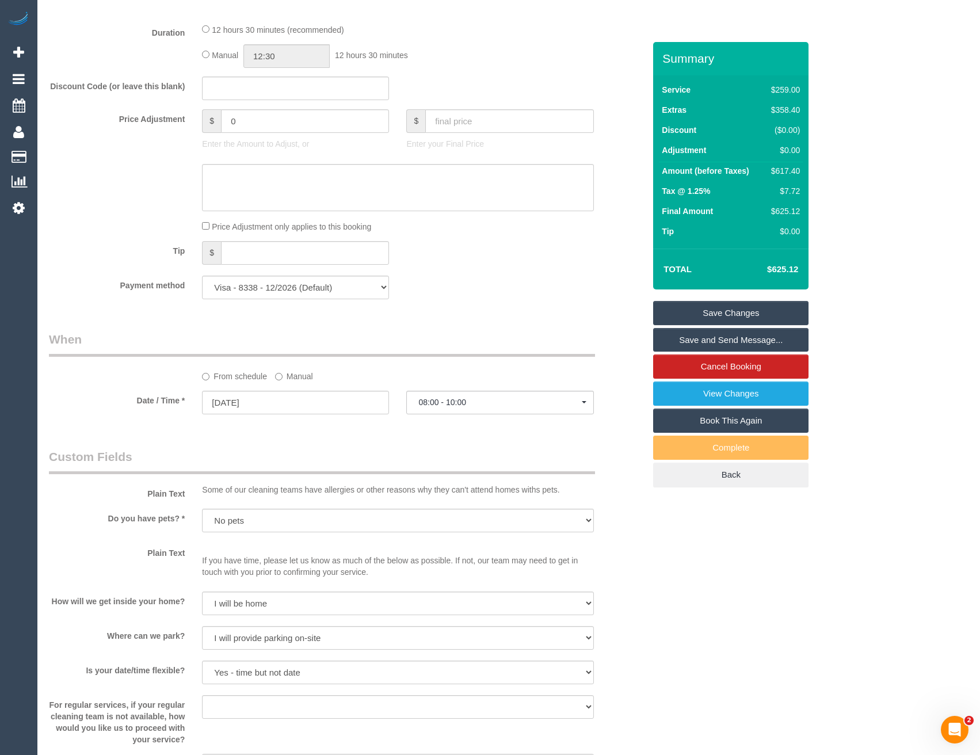
scroll to position [820, 0]
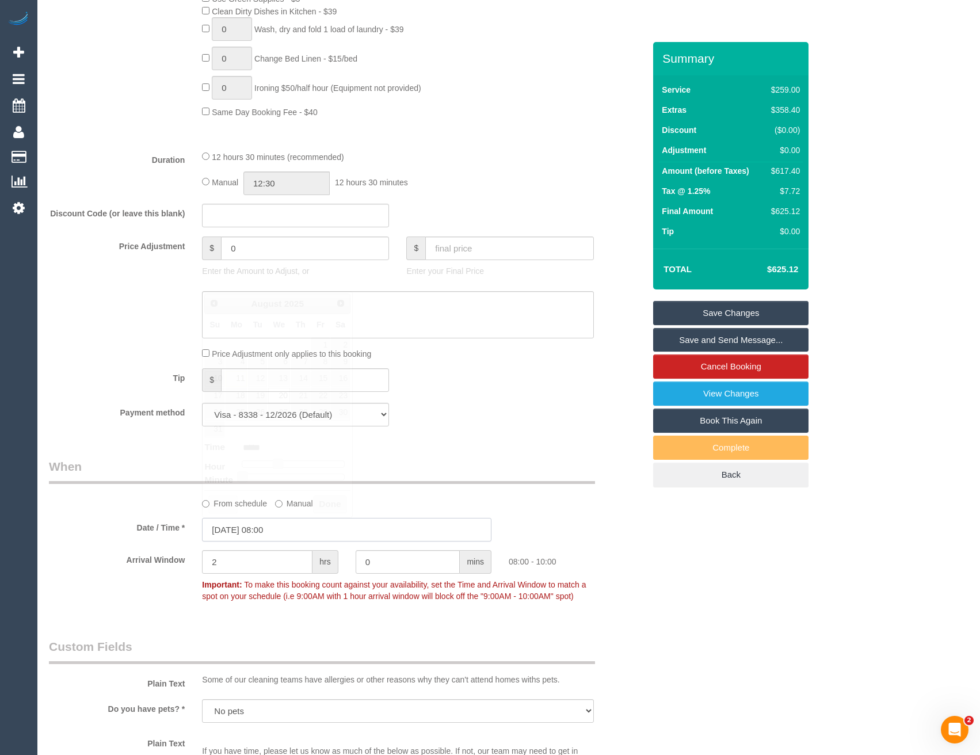
click at [289, 527] on input "20/08/2025 08:00" at bounding box center [346, 530] width 289 height 24
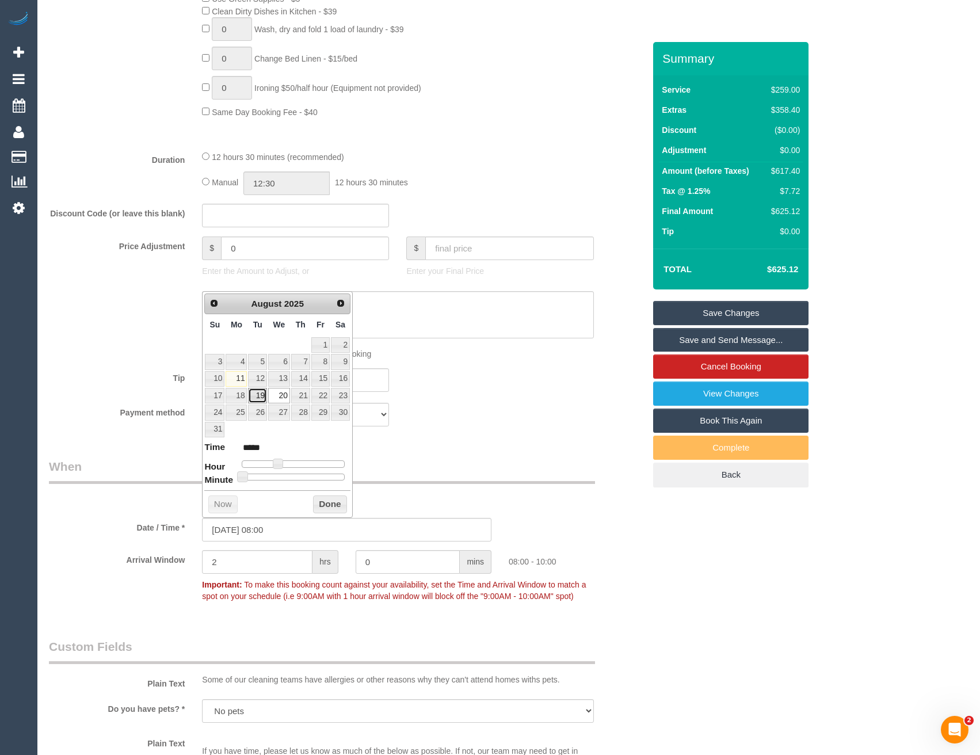
click at [254, 393] on link "19" at bounding box center [257, 396] width 18 height 16
type input "19/08/2025 09:00"
type input "*****"
drag, startPoint x: 277, startPoint y: 461, endPoint x: 284, endPoint y: 462, distance: 6.4
click at [284, 462] on span at bounding box center [282, 463] width 10 height 10
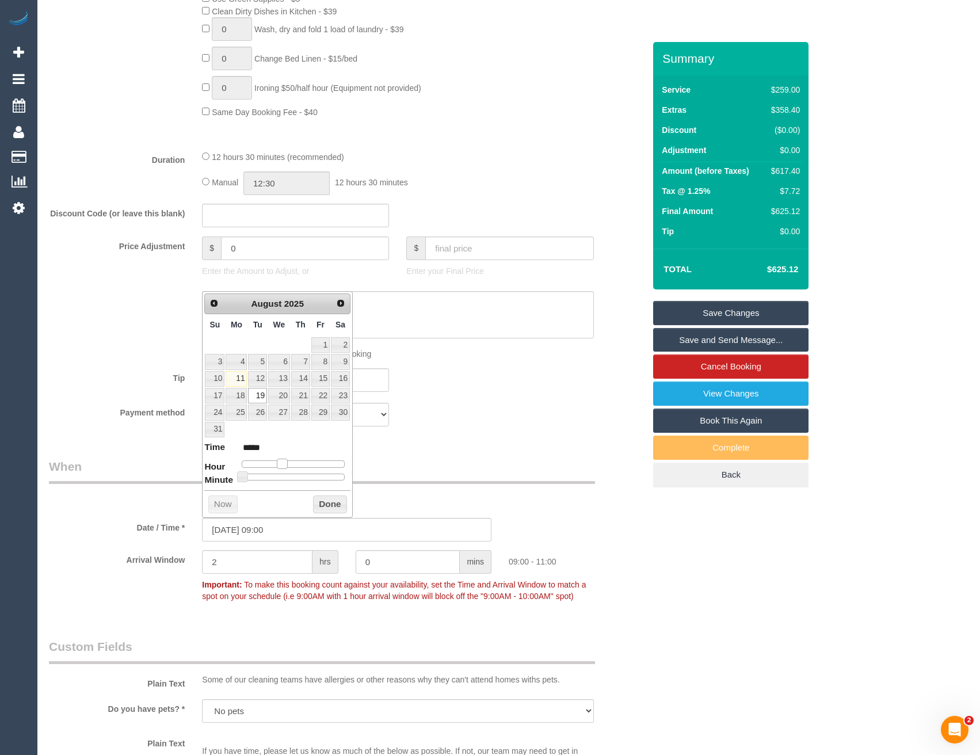
type input "19/08/2025 10:00"
type input "*****"
click at [285, 461] on span at bounding box center [286, 463] width 10 height 10
click at [398, 456] on div "Who Email* laurarose3189@gmail.com Name * Laura Helps new customer Geelong Wher…" at bounding box center [346, 374] width 613 height 2304
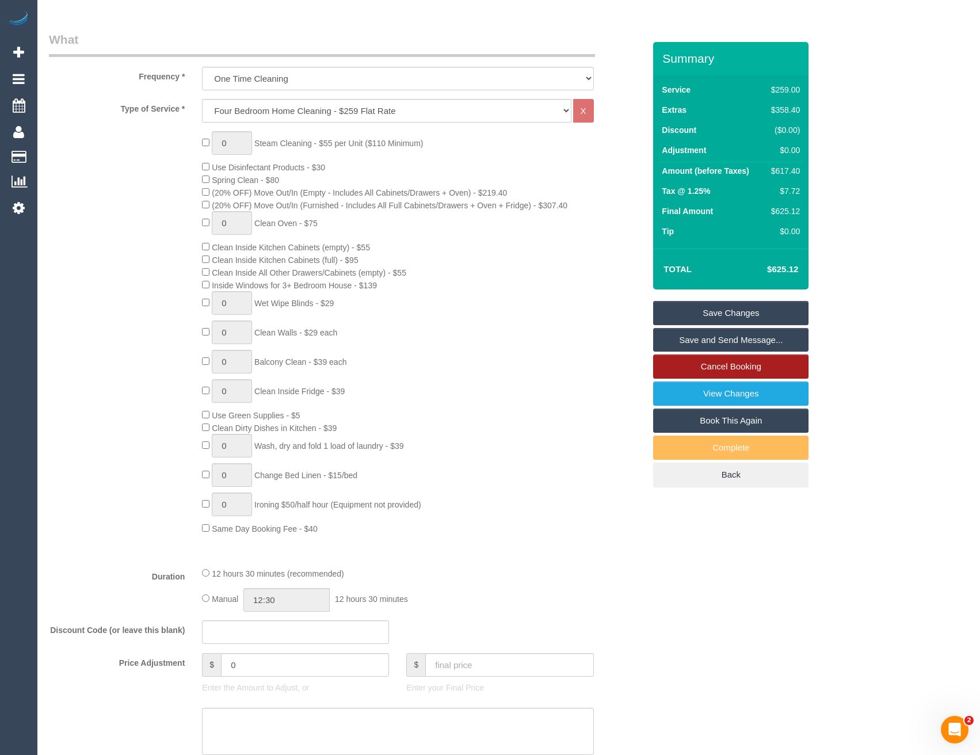
scroll to position [303, 0]
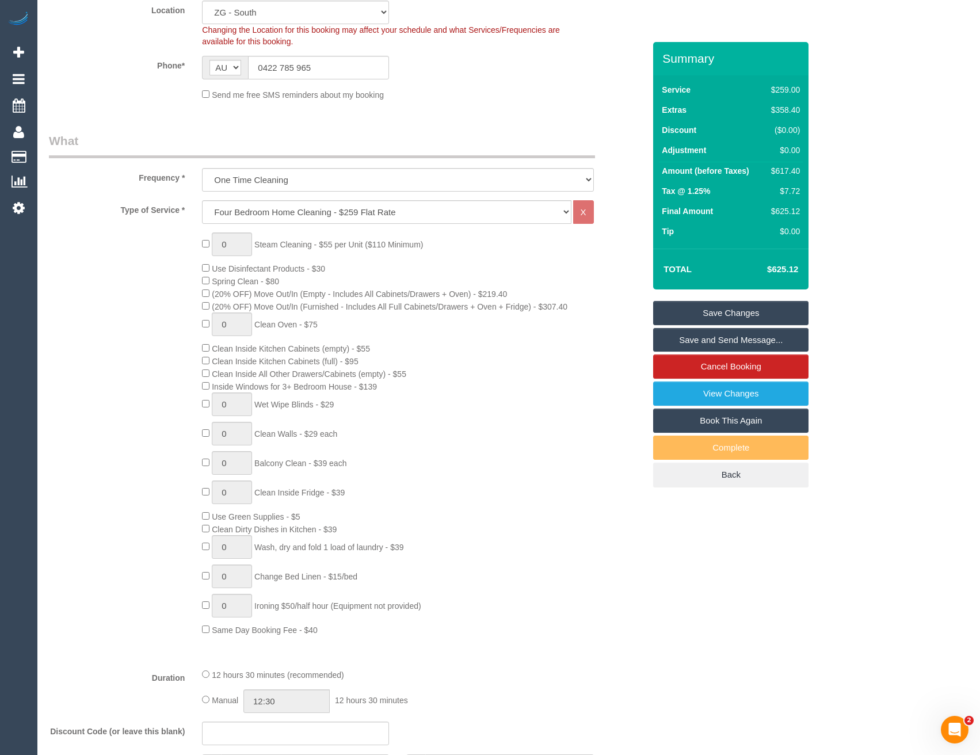
click at [704, 337] on link "Save and Send Message..." at bounding box center [730, 340] width 155 height 24
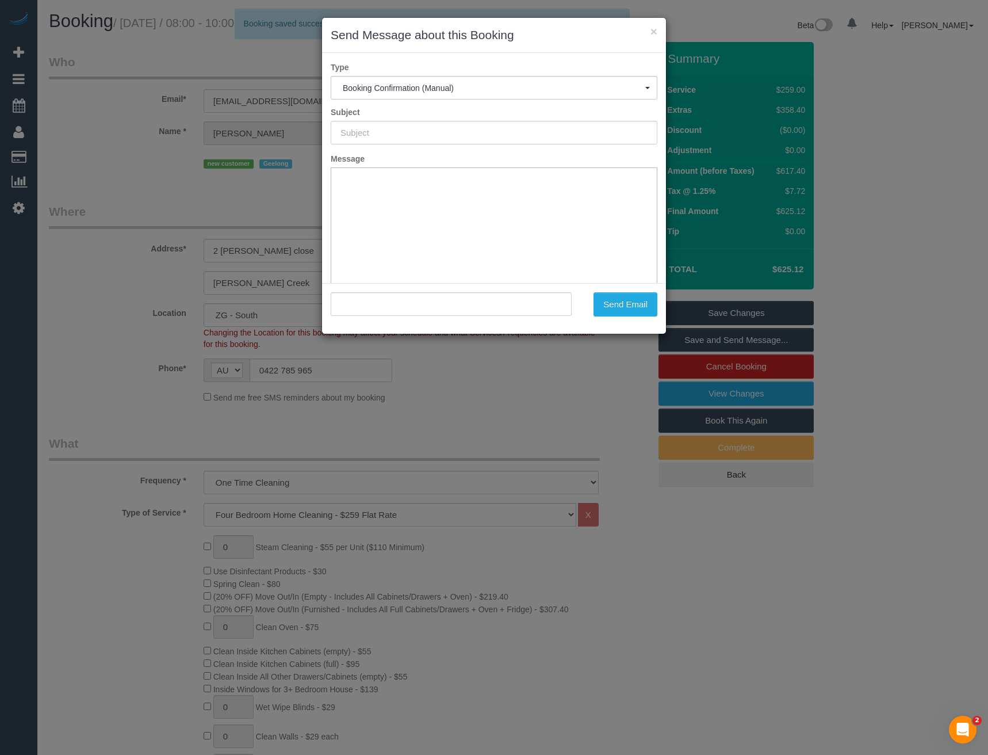
scroll to position [0, 0]
type input "Booking Confirmed"
type input ""Laura Helps" <laurarose3189@gmail.com>"
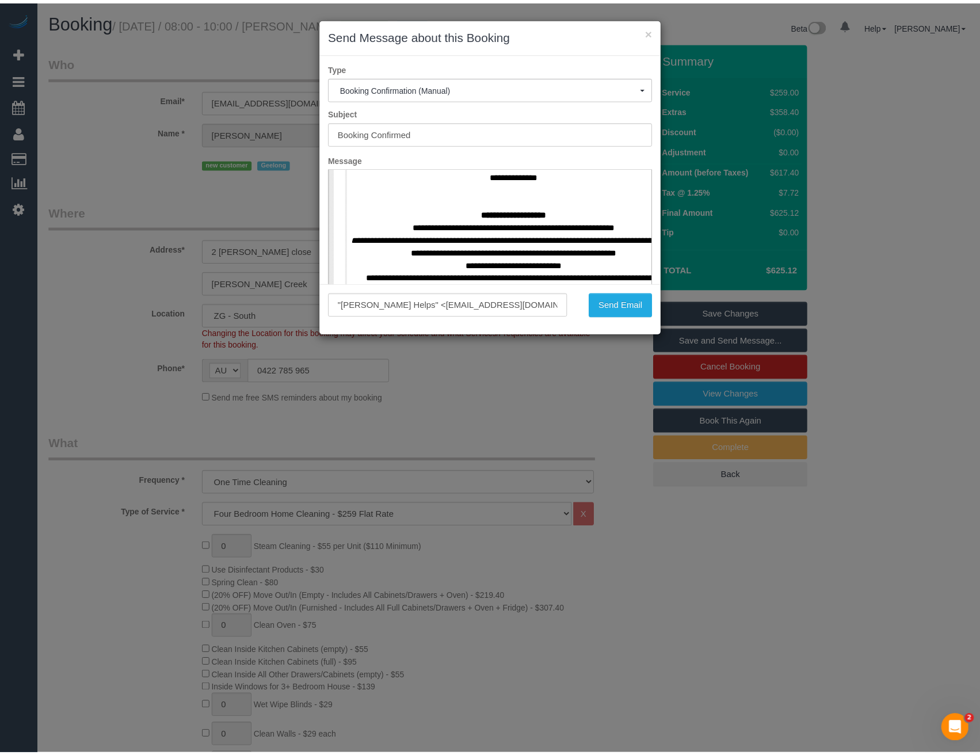
scroll to position [518, 0]
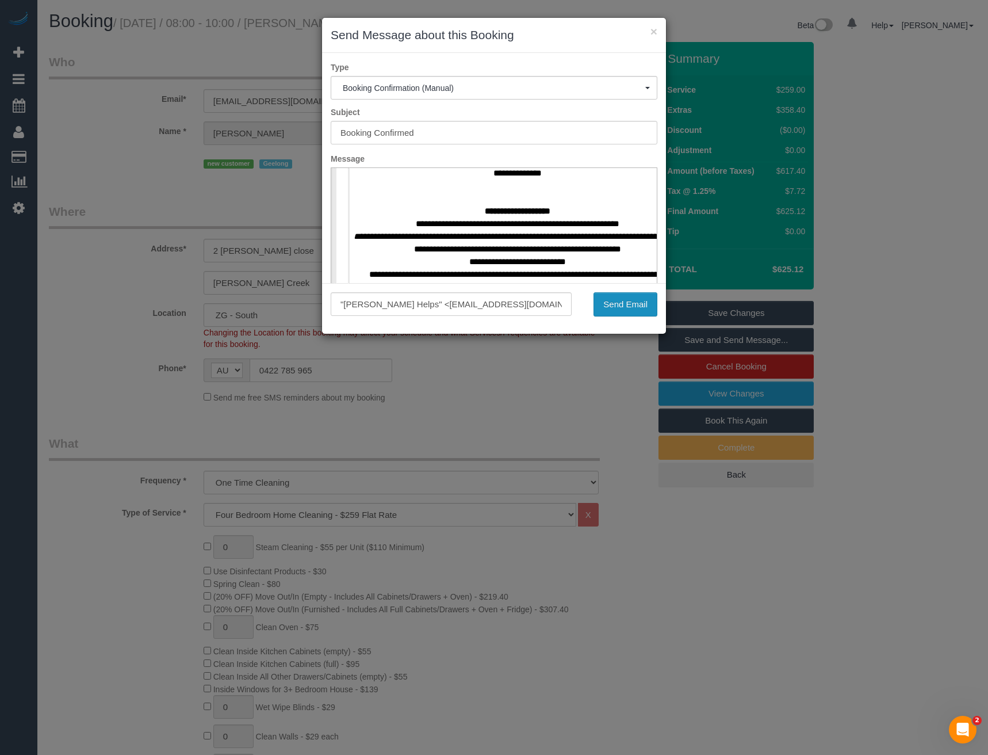
click at [614, 308] on button "Send Email" at bounding box center [626, 304] width 64 height 24
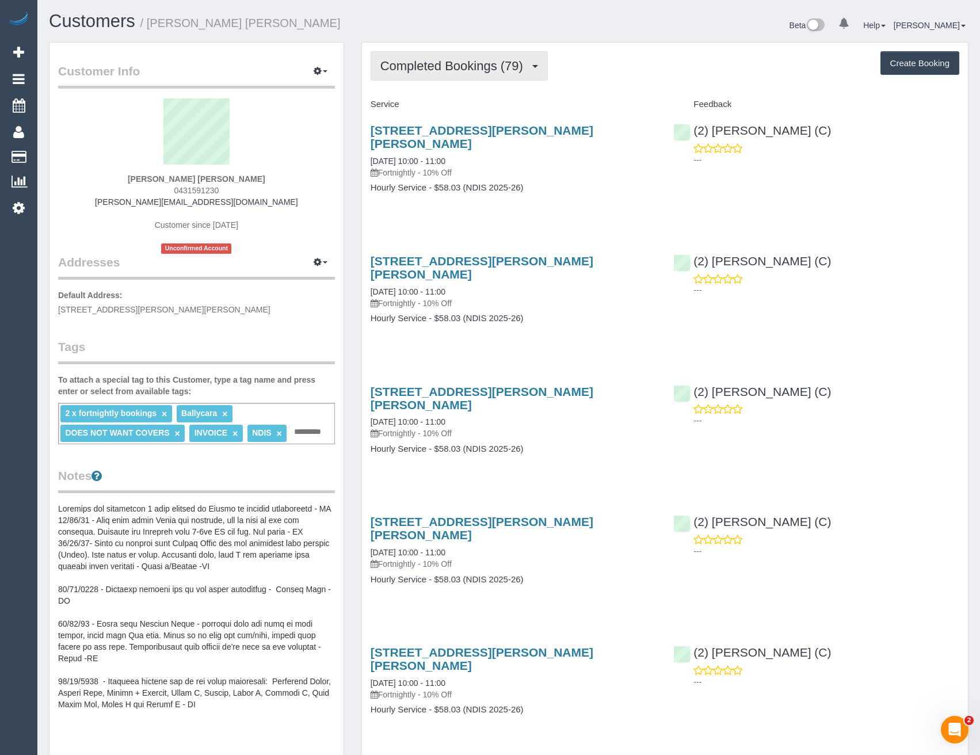
click at [515, 67] on span "Completed Bookings (79)" at bounding box center [454, 66] width 148 height 14
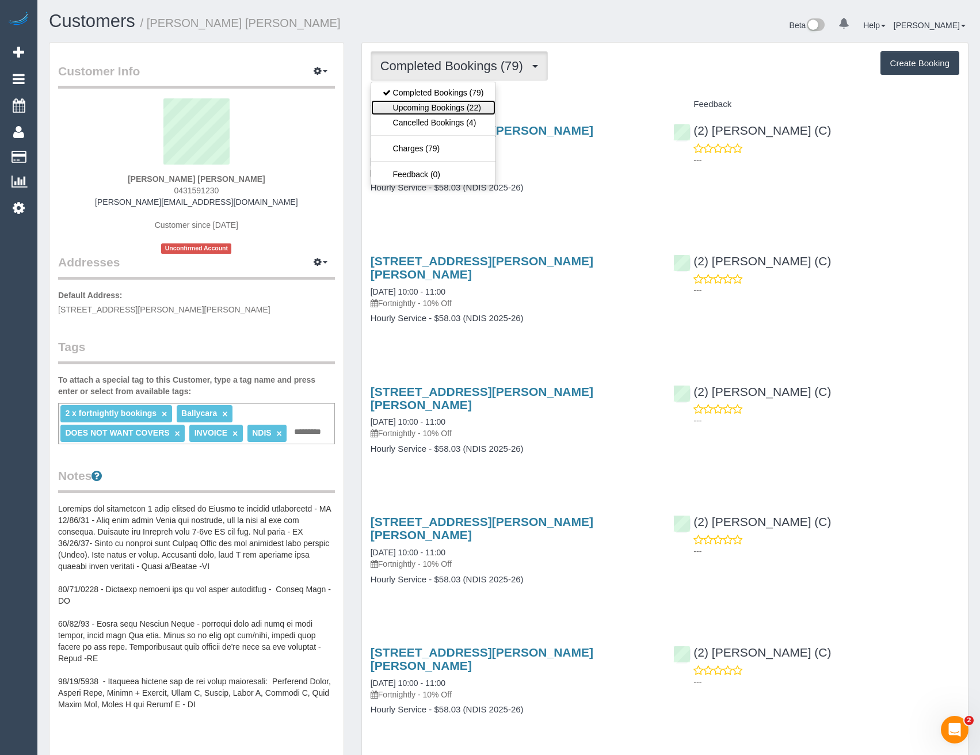
click at [480, 112] on link "Upcoming Bookings (22)" at bounding box center [433, 107] width 124 height 15
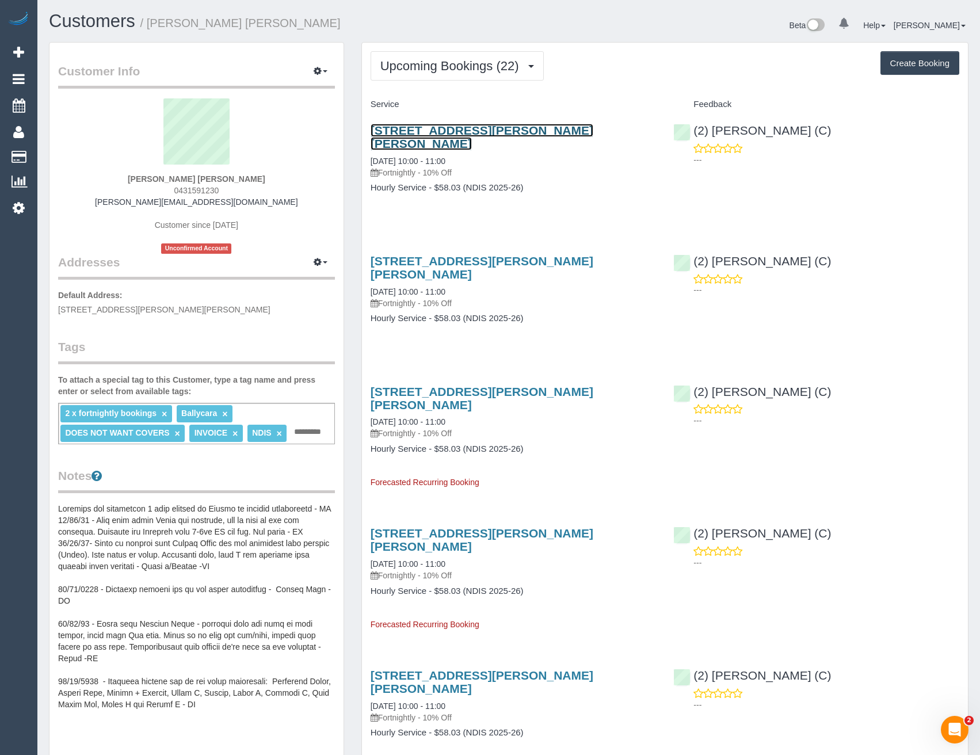
click at [530, 130] on link "[STREET_ADDRESS][PERSON_NAME][PERSON_NAME]" at bounding box center [481, 137] width 223 height 26
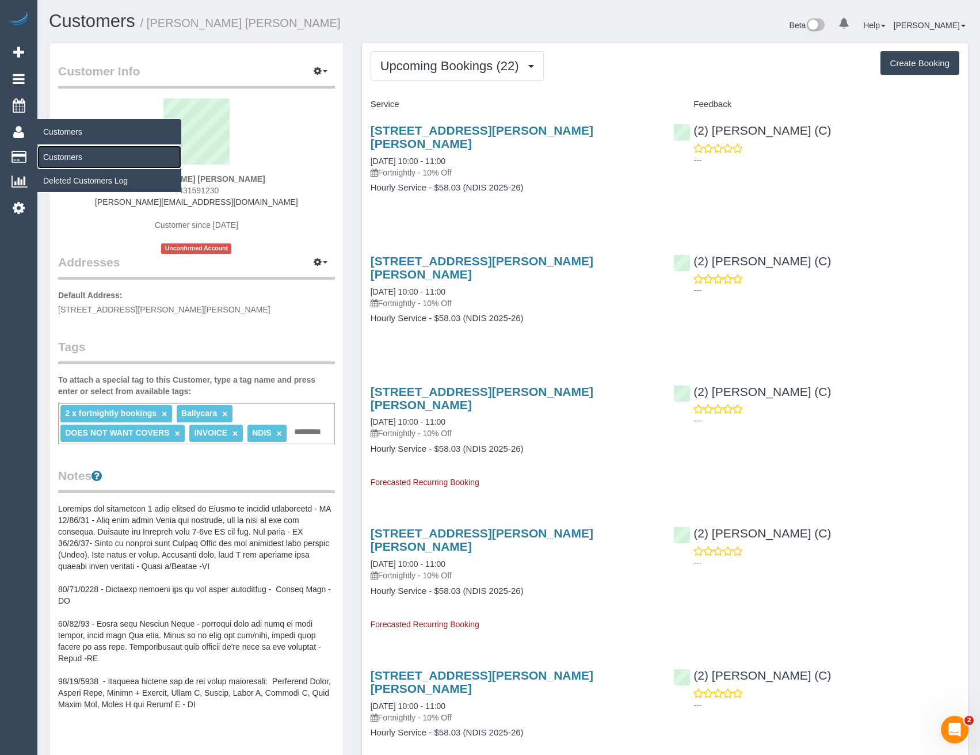
click at [72, 156] on link "Customers" at bounding box center [109, 157] width 144 height 23
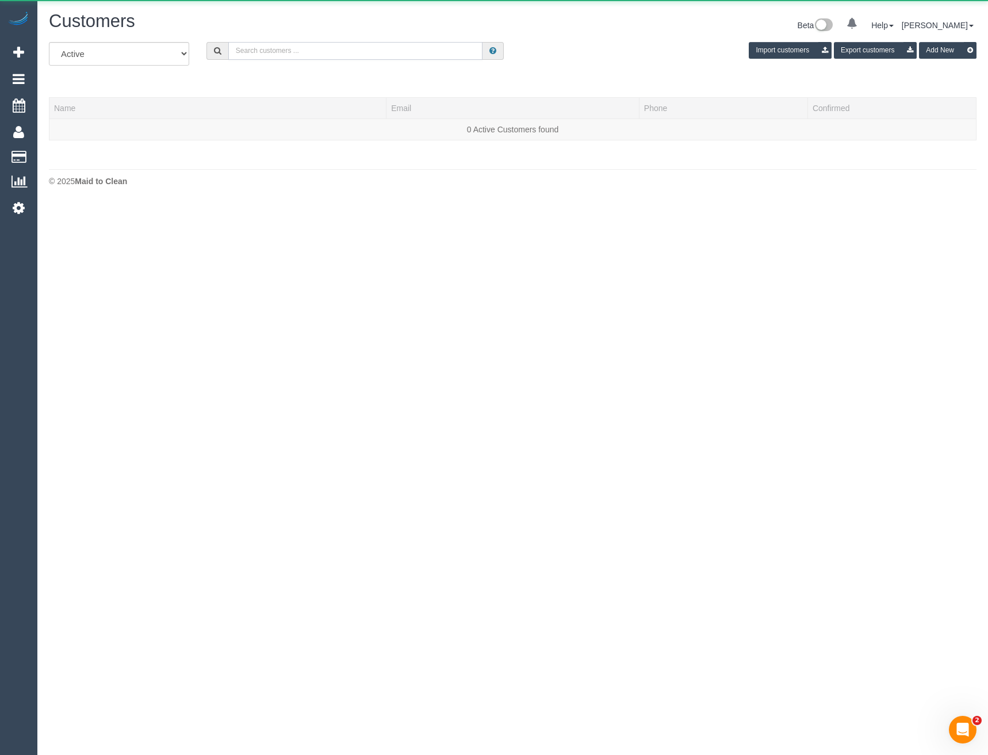
click at [309, 52] on input "text" at bounding box center [355, 51] width 255 height 18
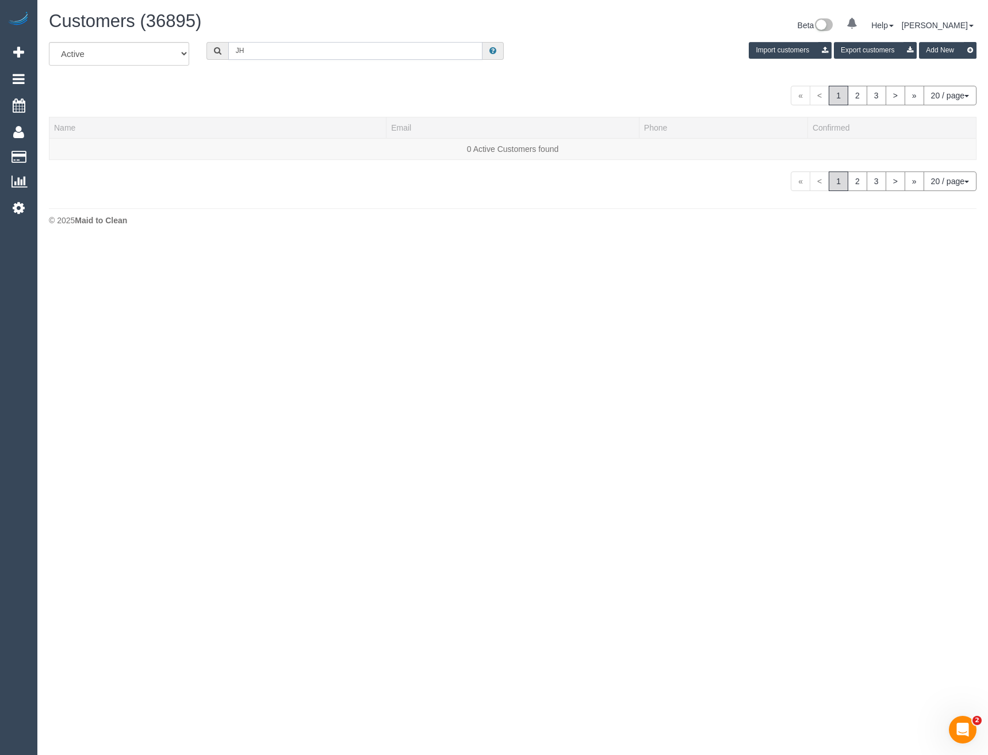
type input "J"
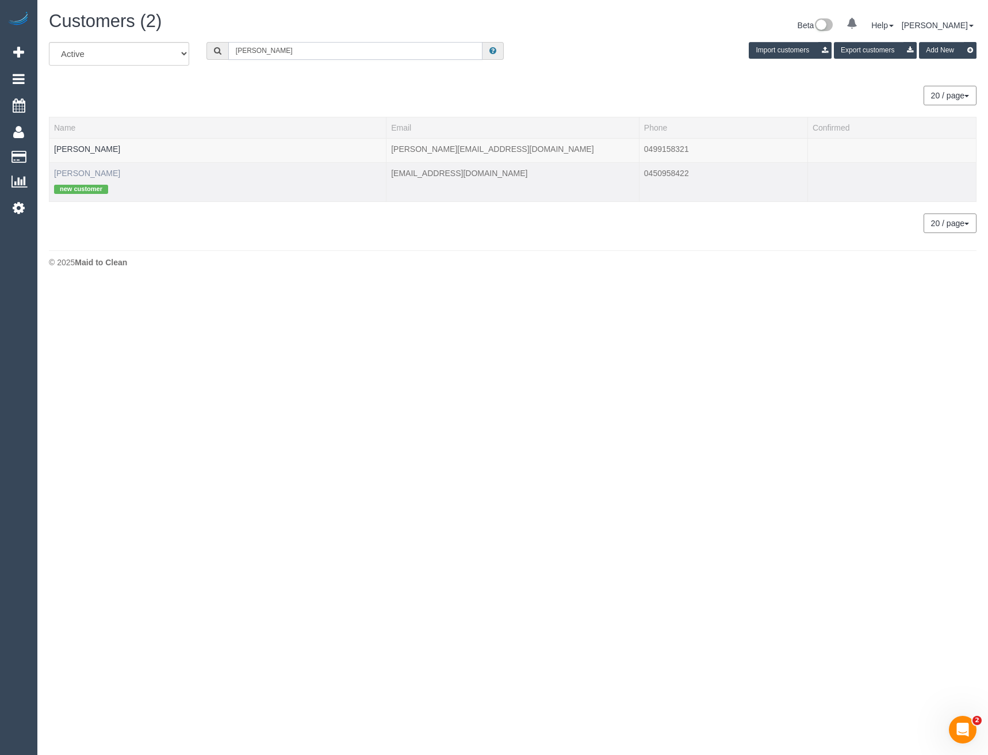
type input "James Po"
click at [90, 174] on link "James Pownall" at bounding box center [87, 173] width 66 height 9
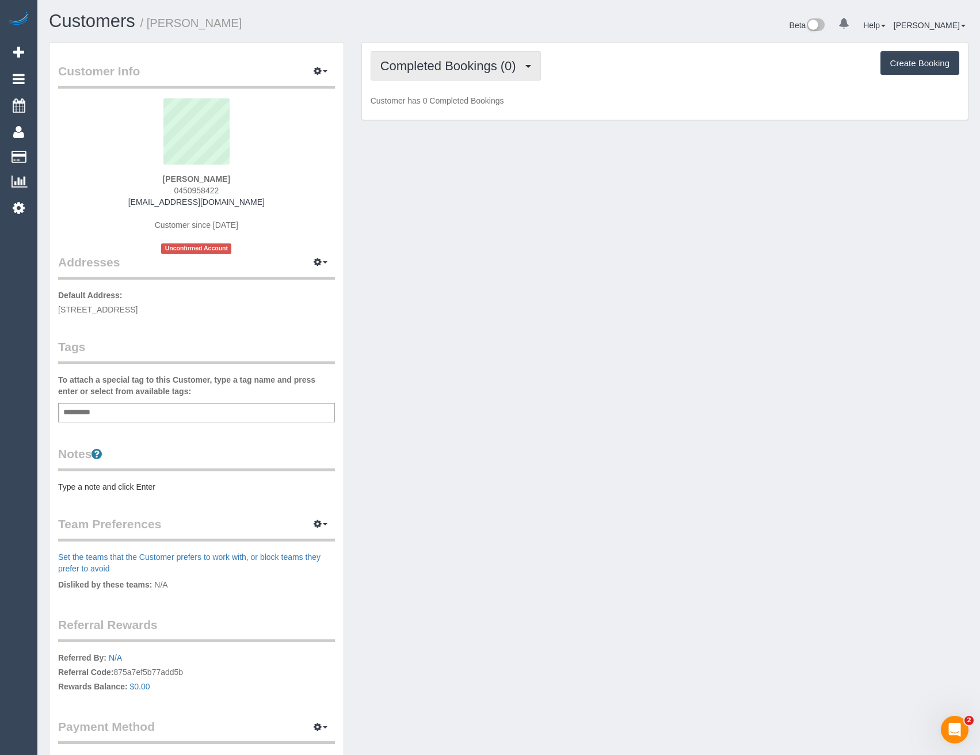
click at [496, 67] on span "Completed Bookings (0)" at bounding box center [451, 66] width 142 height 14
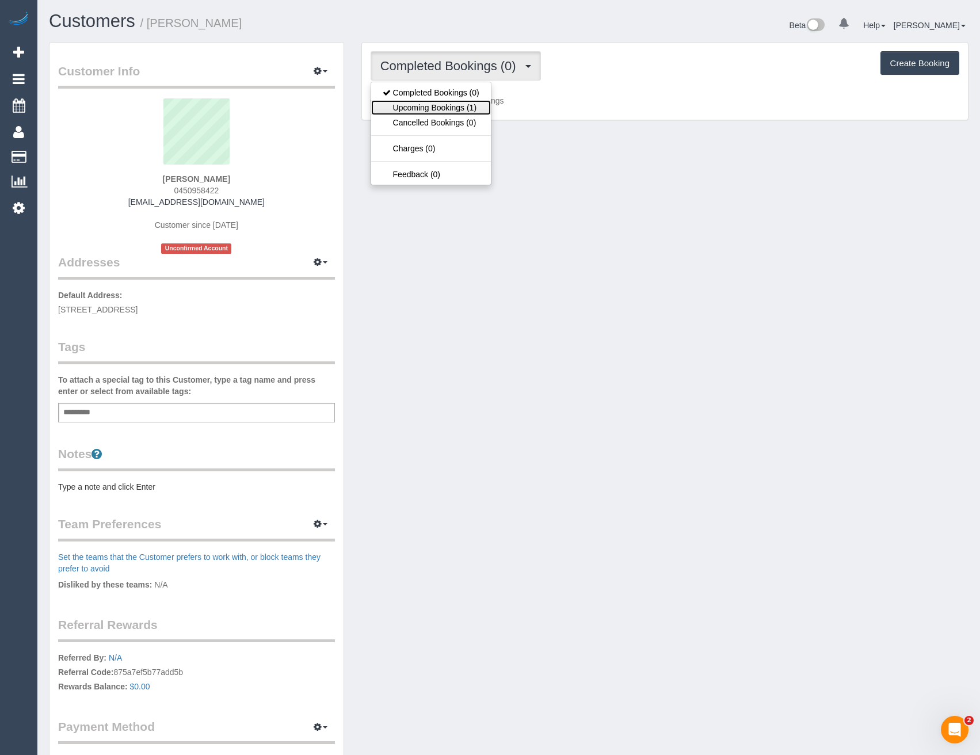
click at [486, 108] on link "Upcoming Bookings (1)" at bounding box center [431, 107] width 120 height 15
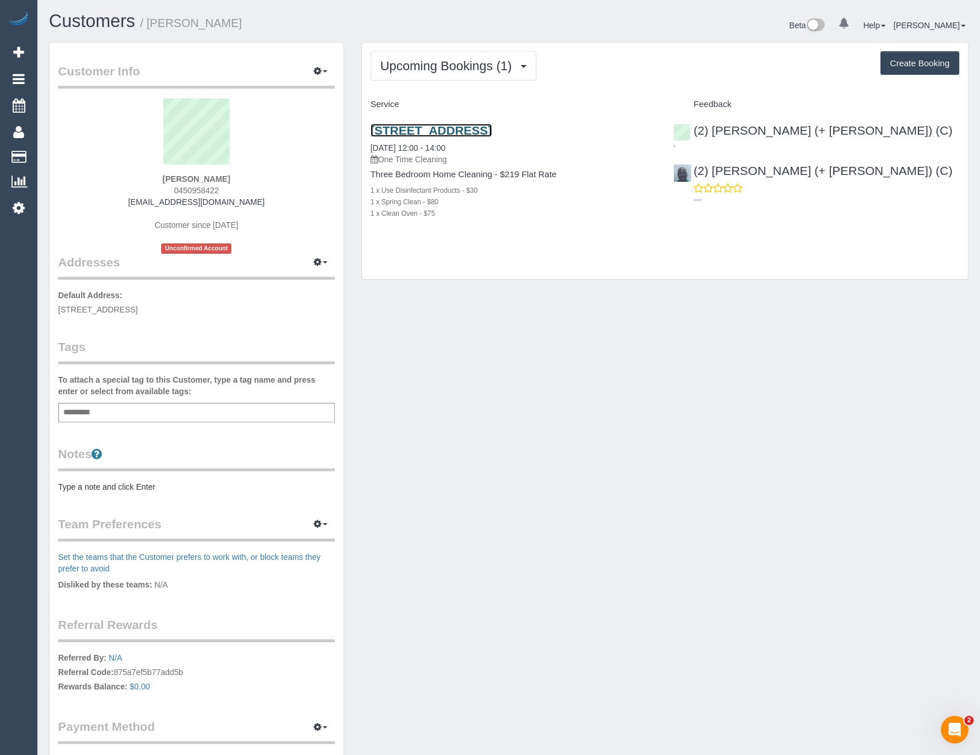
click at [492, 133] on link "29 Baltusrol Cct, Heatherton, VIC 3202" at bounding box center [430, 130] width 121 height 13
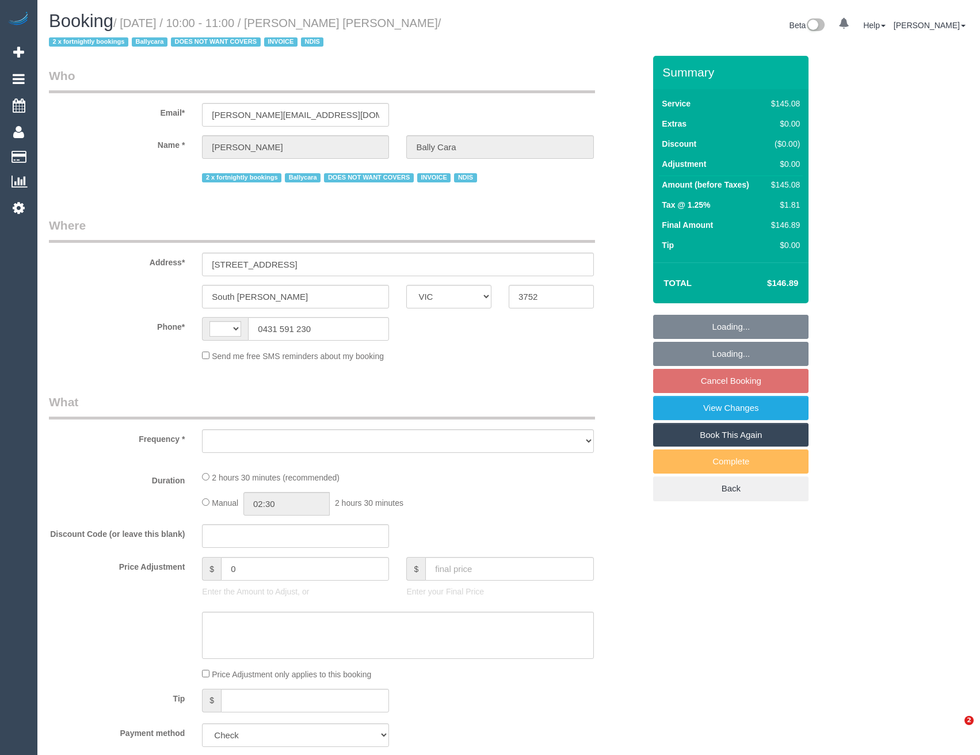
select select "VIC"
select select "string:AU"
select select "object:537"
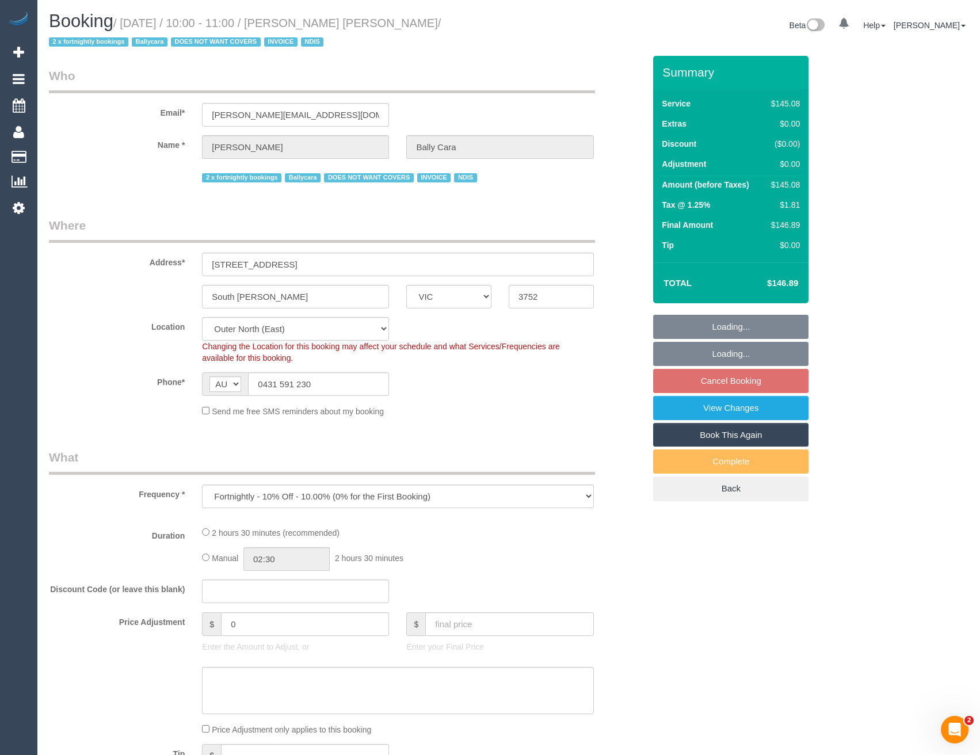
select select "150"
select select "number:28"
select select "number:14"
select select "number:19"
select select "number:22"
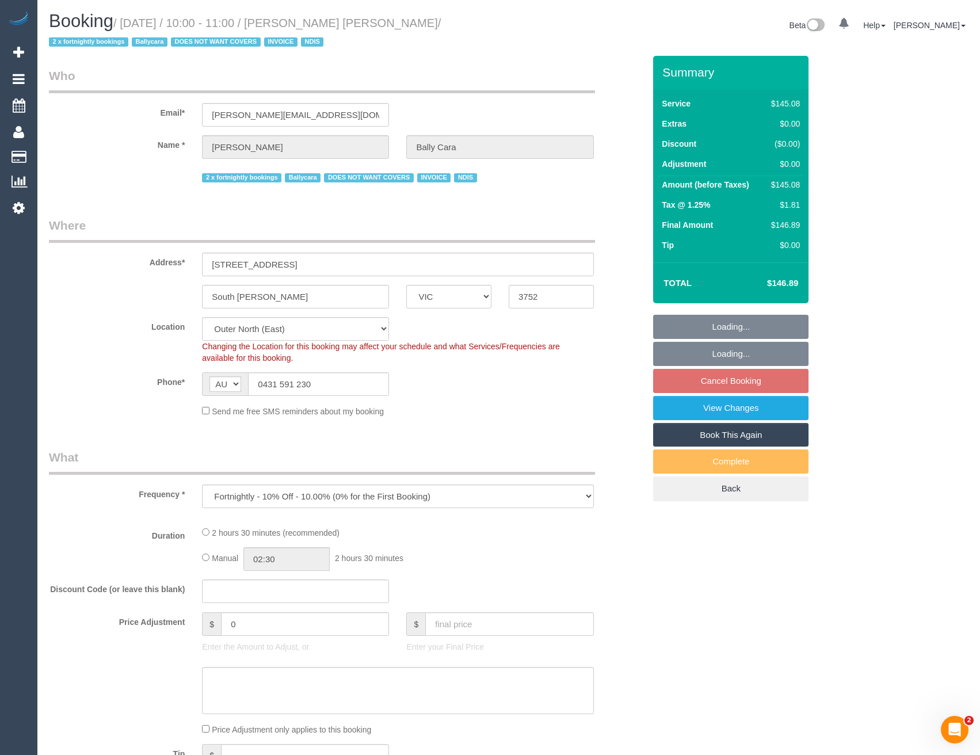
select select "number:35"
select select "number:11"
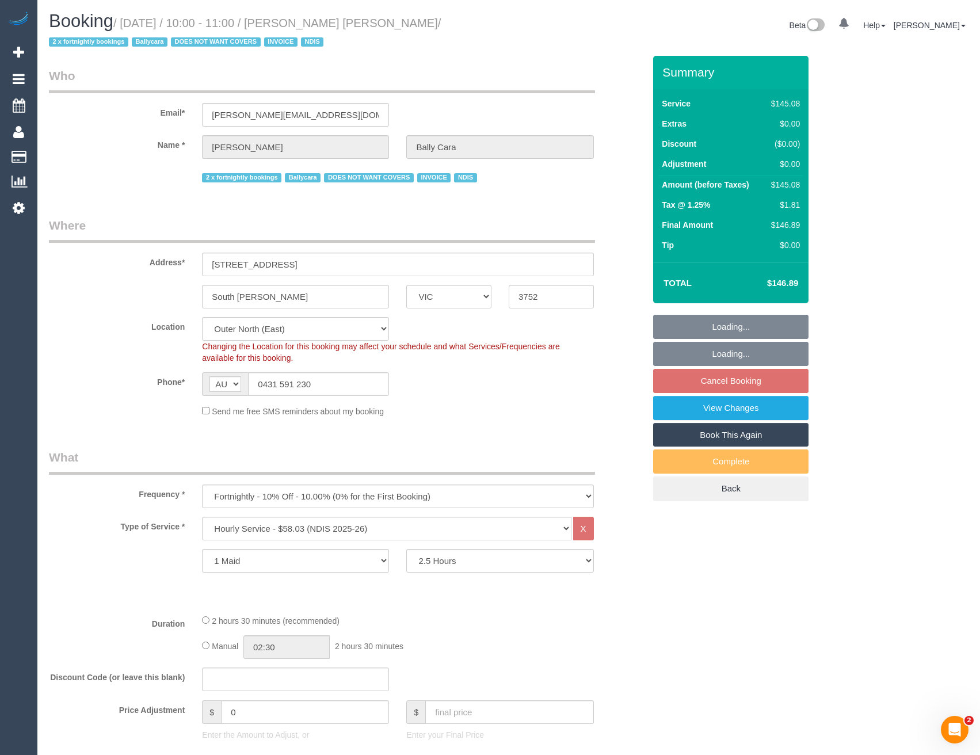
select select "object:1142"
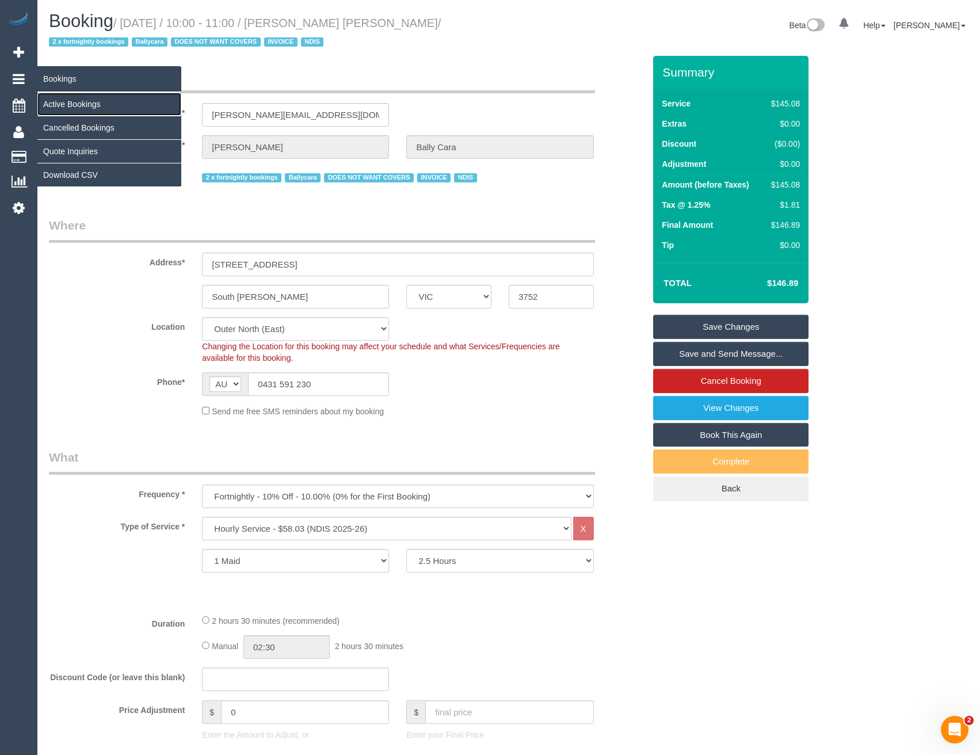
click at [67, 106] on link "Active Bookings" at bounding box center [109, 104] width 144 height 23
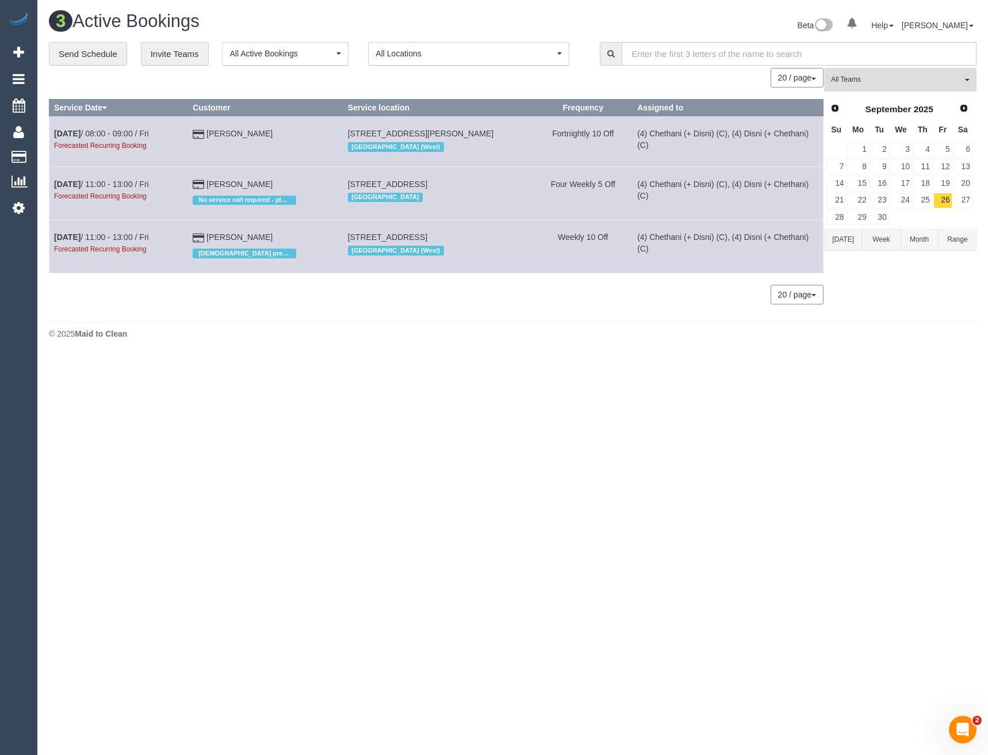
click at [837, 81] on span "All Teams" at bounding box center [896, 80] width 131 height 10
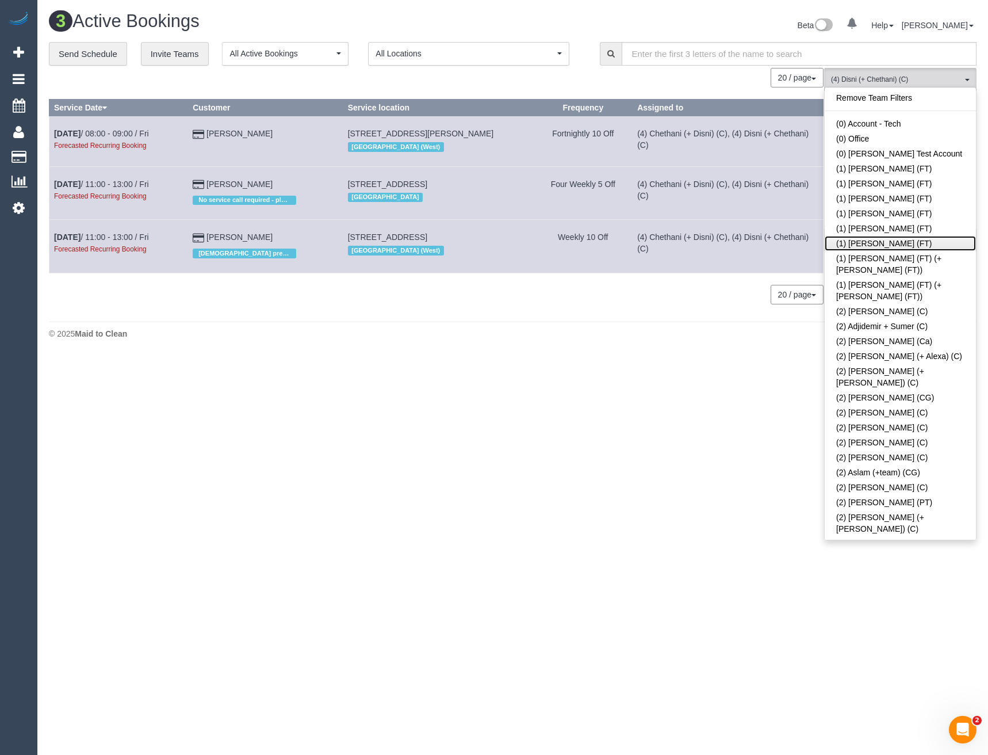
click at [880, 242] on link "(1) Sarah Slattery (FT)" at bounding box center [900, 243] width 151 height 15
click at [692, 365] on body "0 Beta Your Notifications You have 0 alerts Add Booking Bookings Active Booking…" at bounding box center [494, 377] width 988 height 755
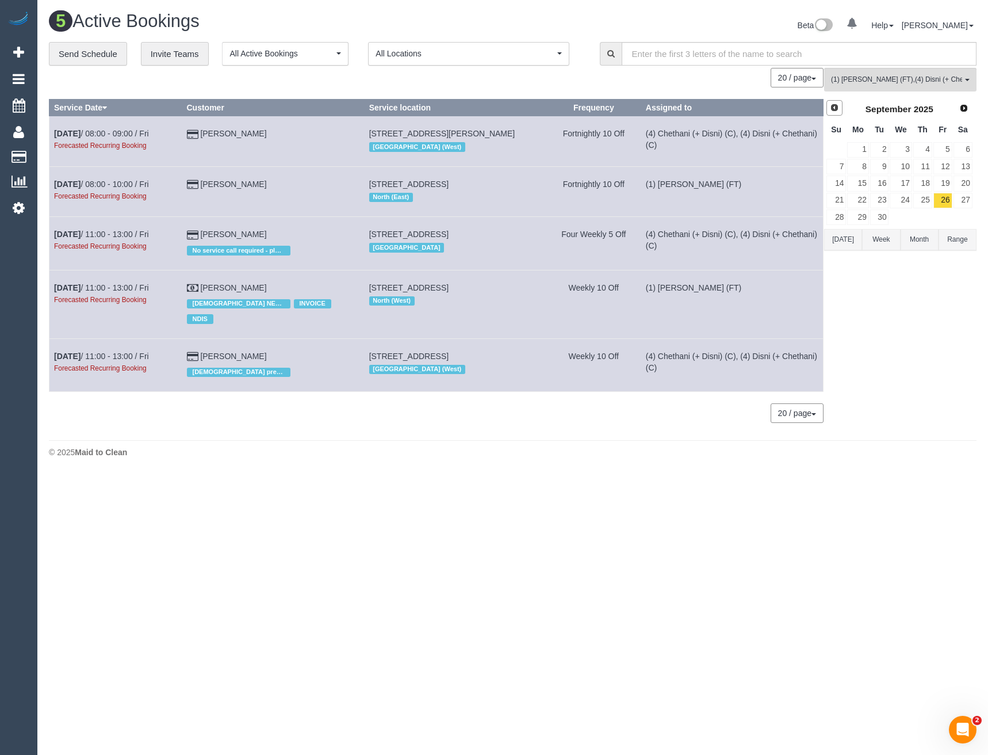
click at [832, 107] on span "Prev" at bounding box center [834, 107] width 9 height 9
click at [936, 181] on link "15" at bounding box center [943, 183] width 19 height 16
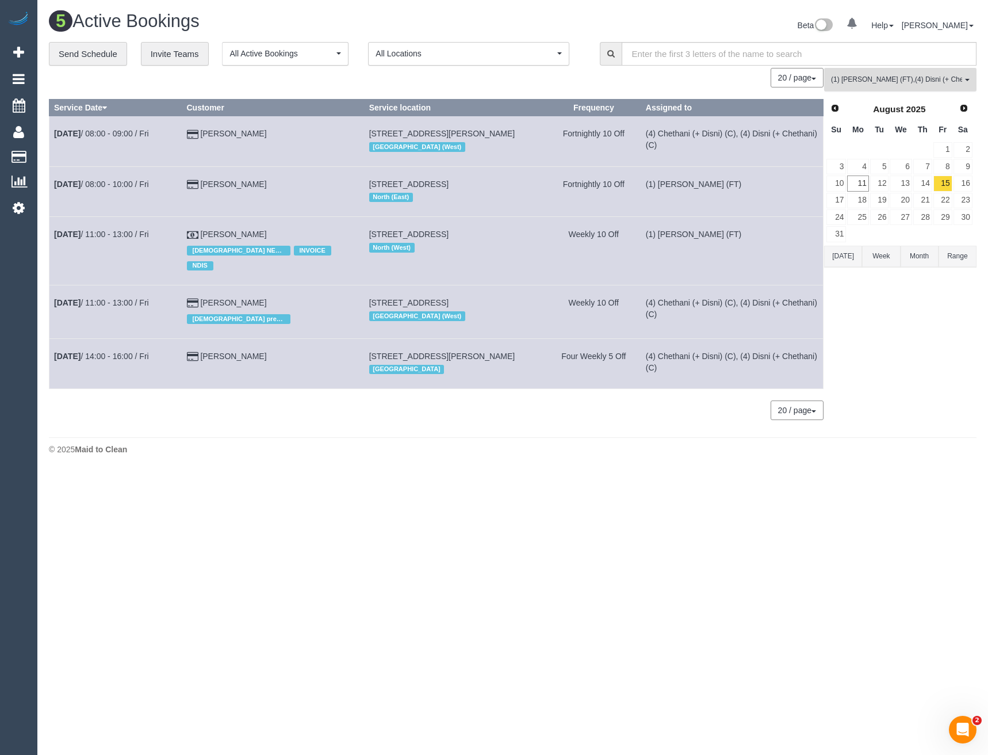
drag, startPoint x: 896, startPoint y: 78, endPoint x: 896, endPoint y: 100, distance: 21.9
click at [896, 78] on span "(1) Sarah Slattery (FT) , (4) Disni (+ Chethani) (C)" at bounding box center [896, 80] width 131 height 10
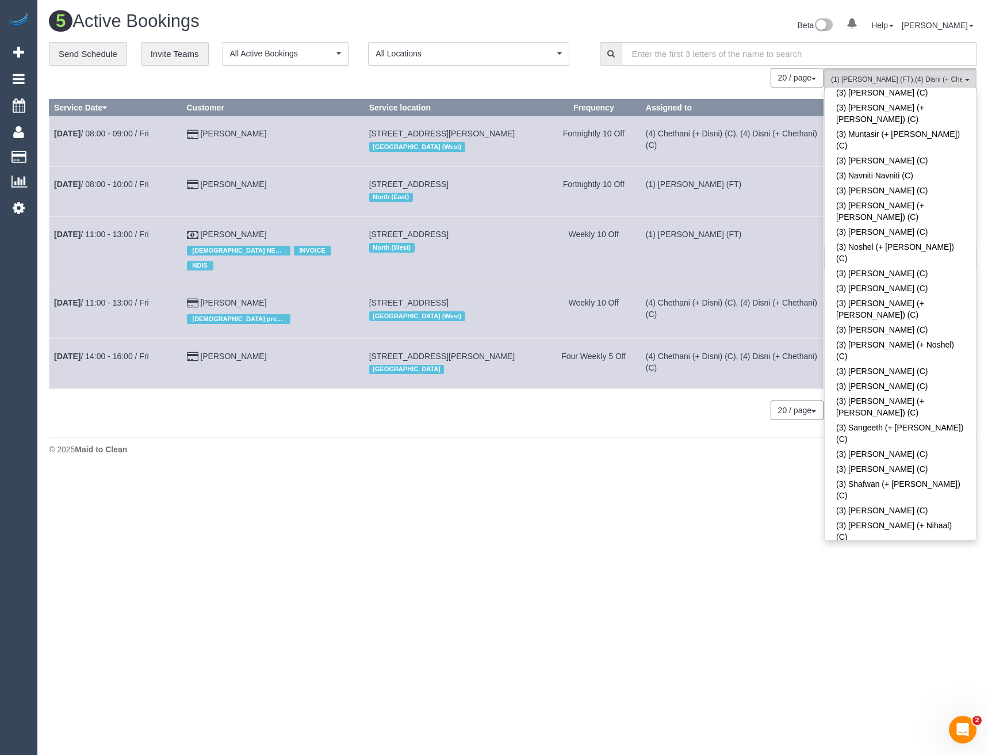
scroll to position [2531, 0]
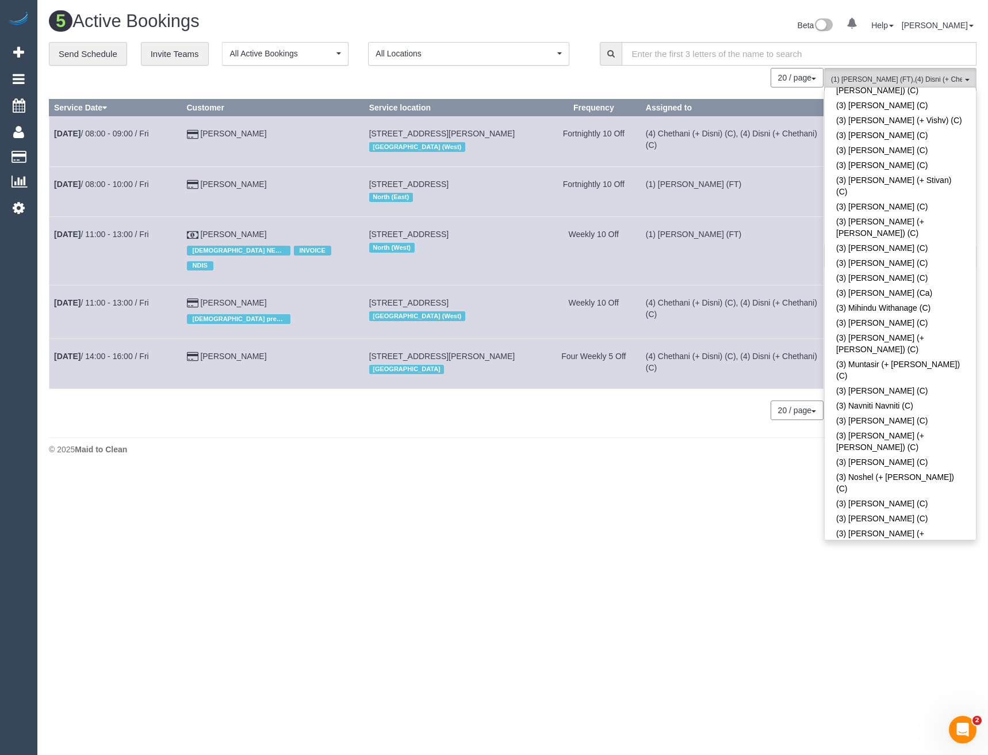
click at [725, 493] on body "0 Beta Your Notifications You have 0 alerts Add Booking Bookings Active Booking…" at bounding box center [494, 377] width 988 height 755
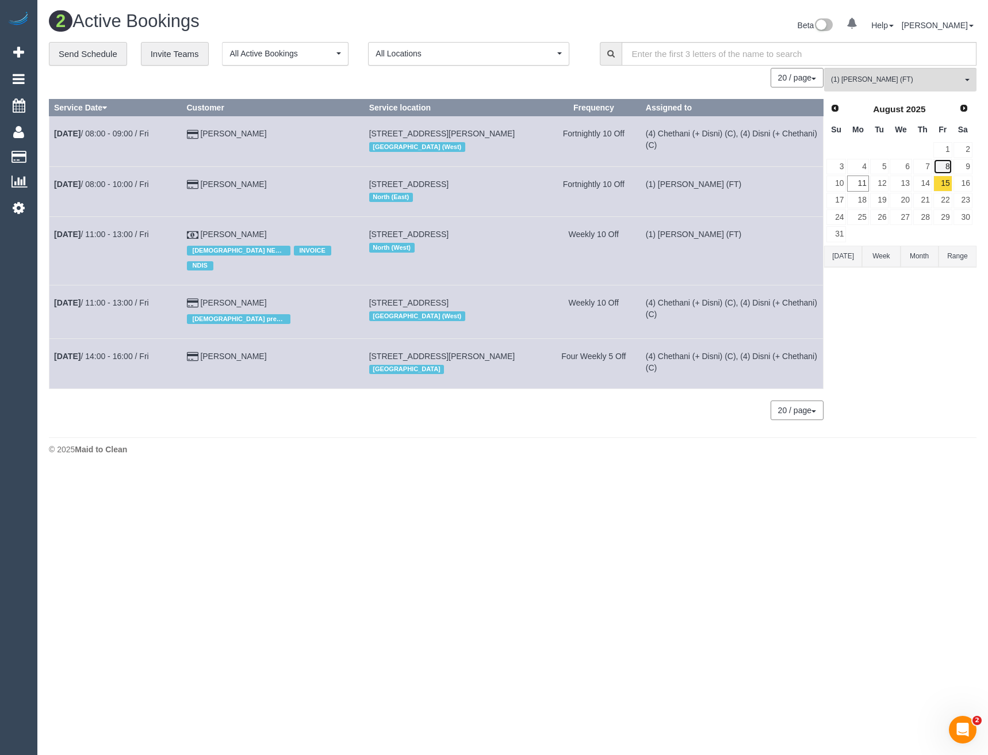
click at [947, 165] on link "8" at bounding box center [943, 167] width 19 height 16
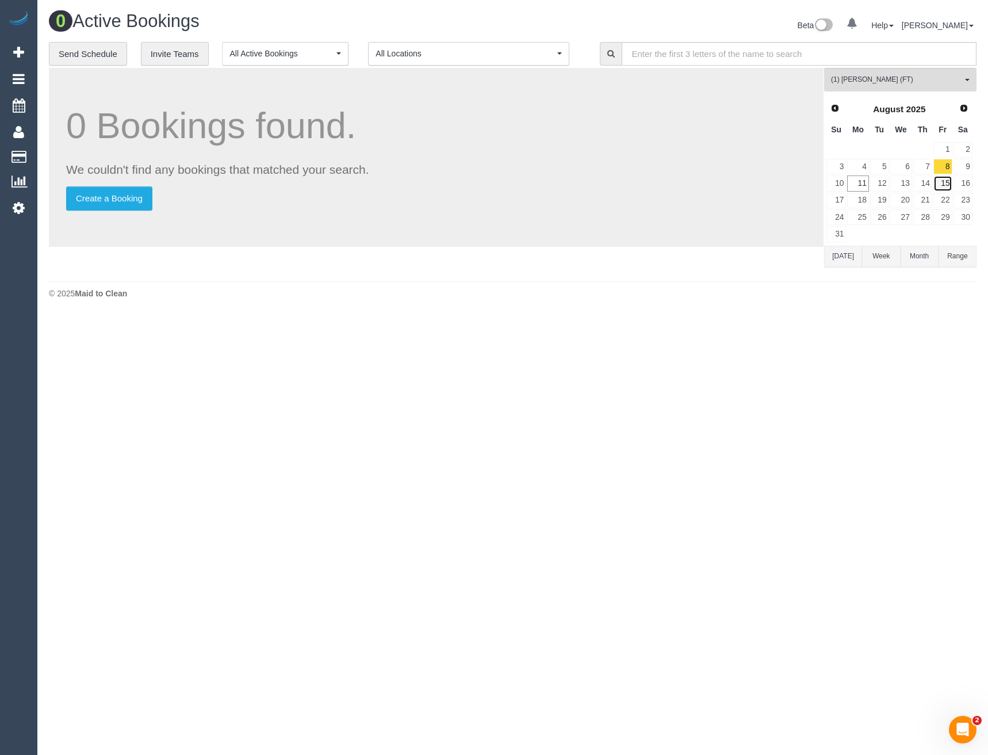
click at [946, 184] on link "15" at bounding box center [943, 183] width 19 height 16
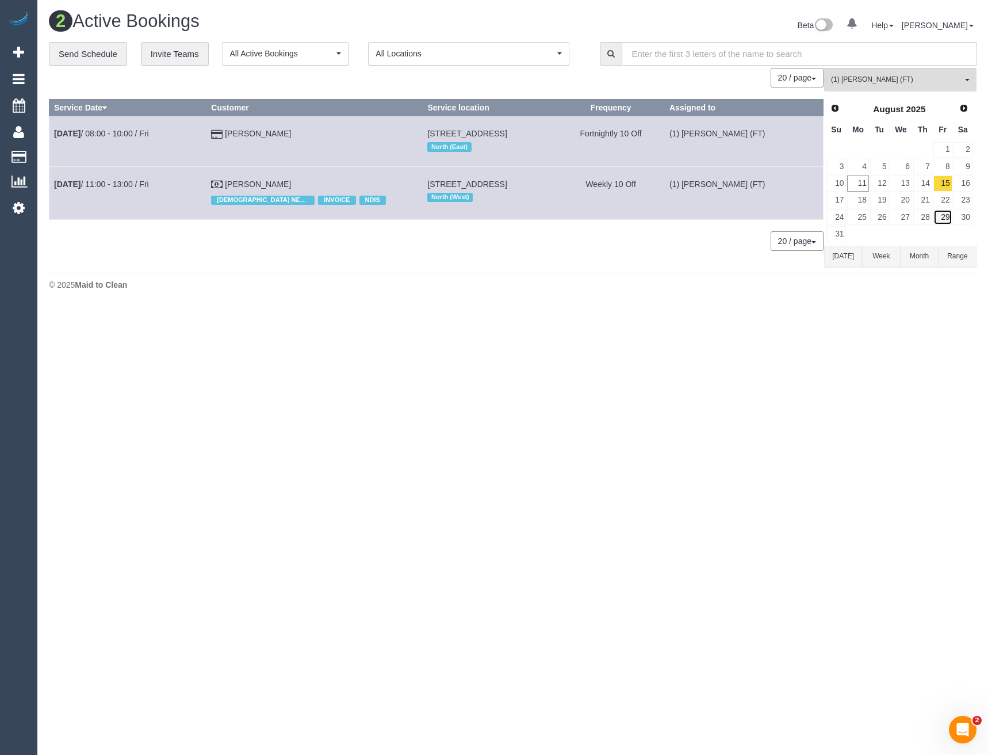
click at [946, 213] on link "29" at bounding box center [943, 217] width 19 height 16
click at [964, 108] on span "Next" at bounding box center [964, 107] width 9 height 9
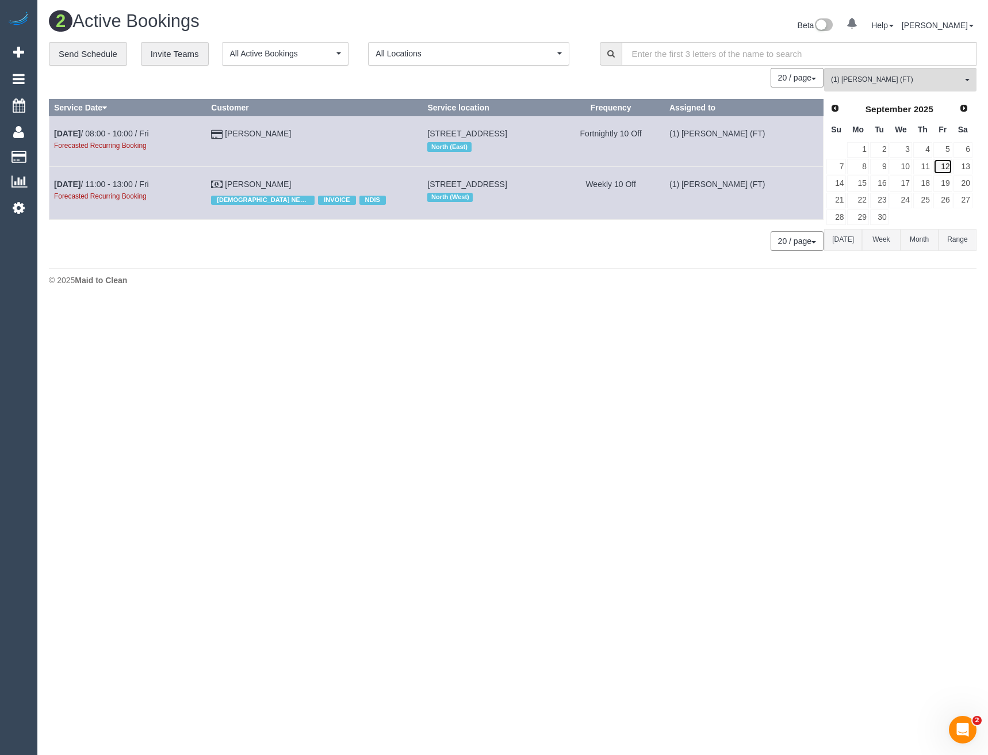
click at [942, 169] on link "12" at bounding box center [943, 167] width 19 height 16
click at [942, 202] on link "26" at bounding box center [943, 201] width 19 height 16
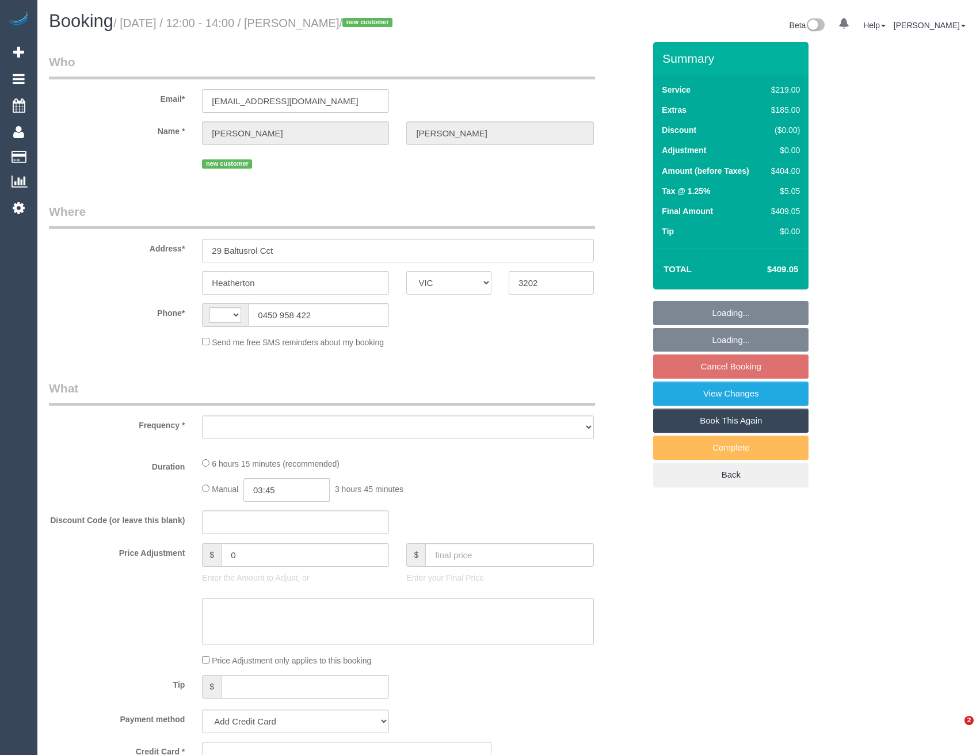
select select "VIC"
select select "string:AU"
select select "object:564"
select select "string:stripe-pm_1RuTg82GScqysDRVWhfAZhDt"
select select "number:29"
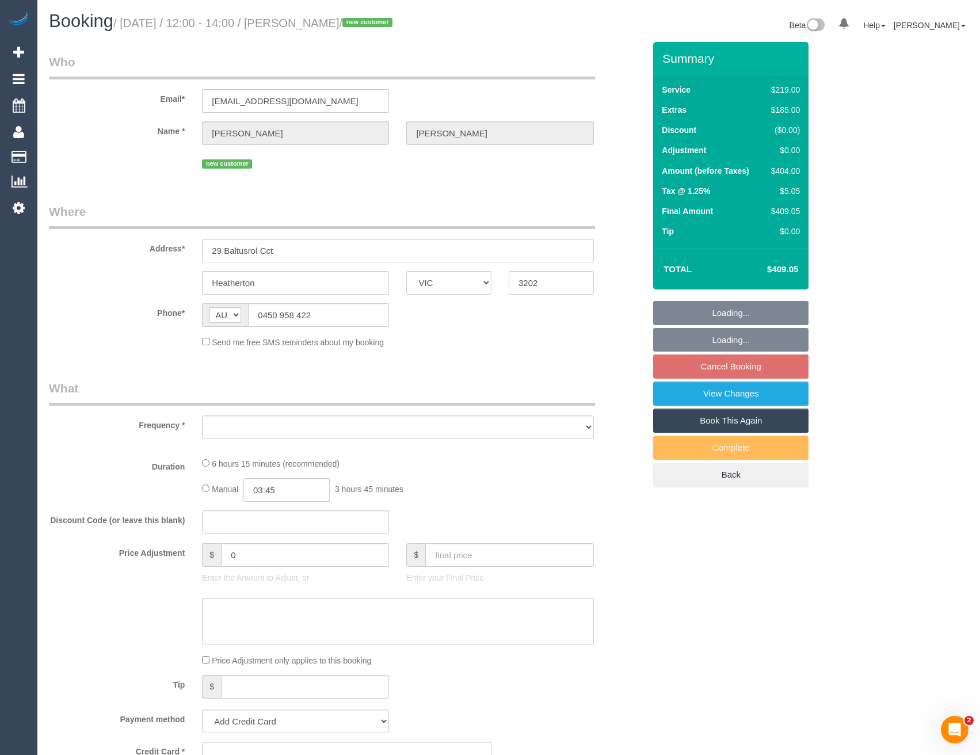
select select "number:14"
select select "number:19"
select select "number:24"
select select "number:26"
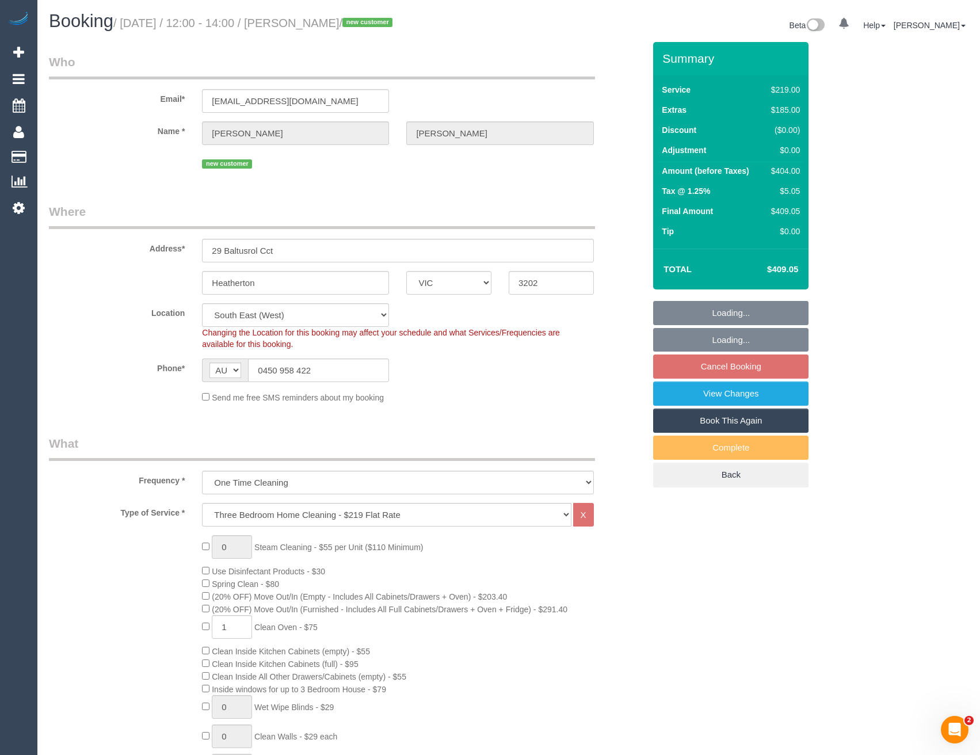
select select "object:811"
select select "spot1"
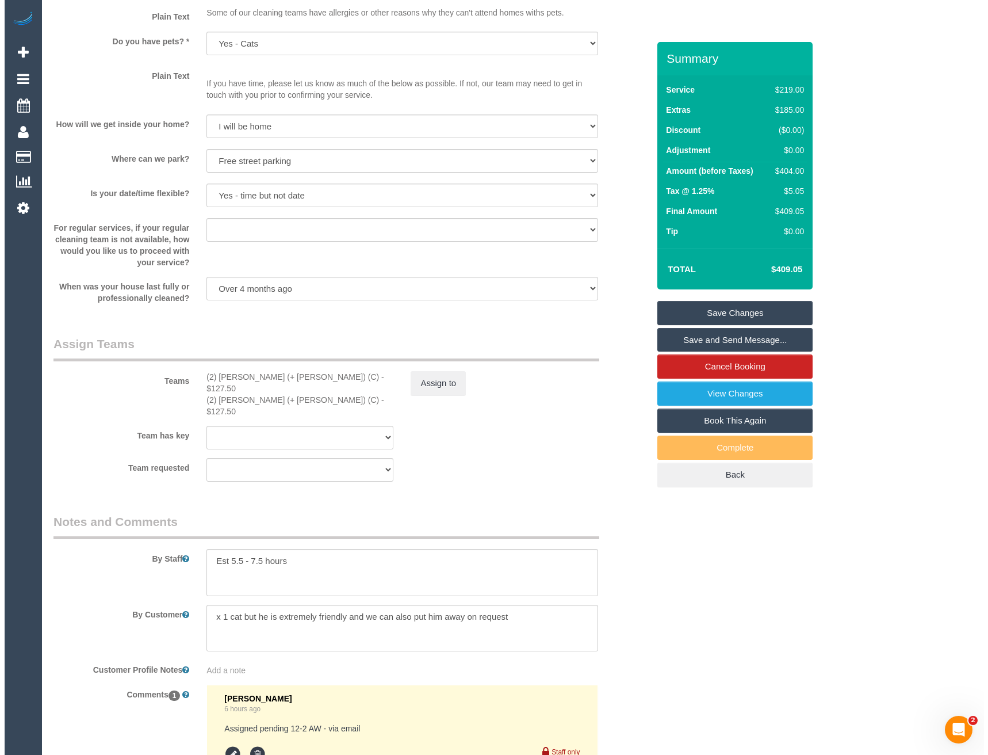
scroll to position [1553, 0]
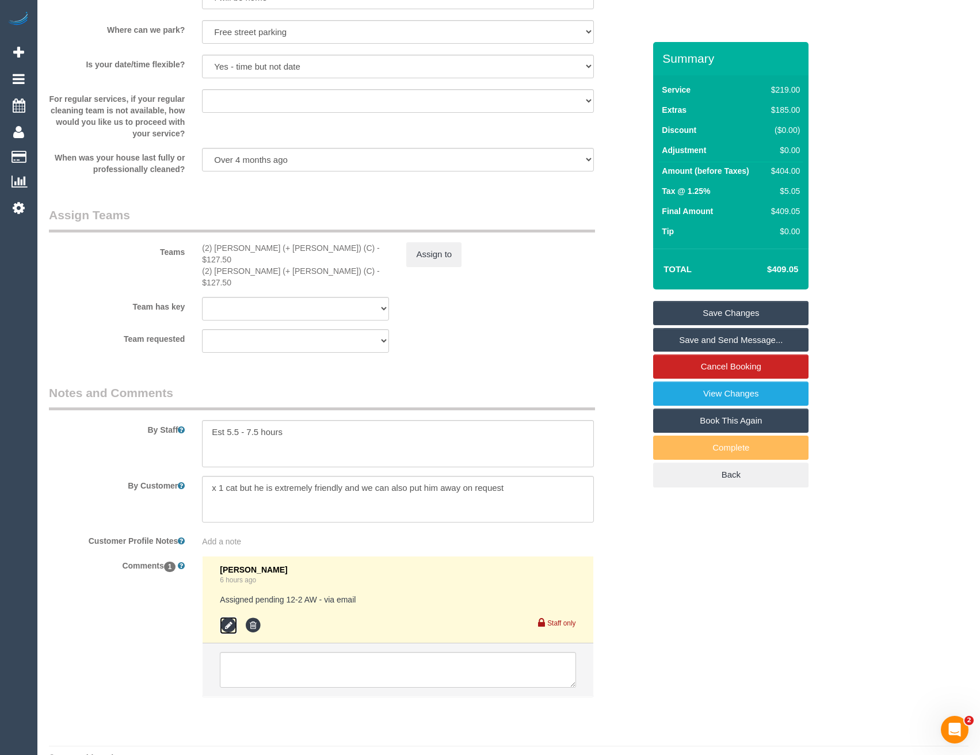
click at [234, 617] on icon at bounding box center [228, 625] width 17 height 17
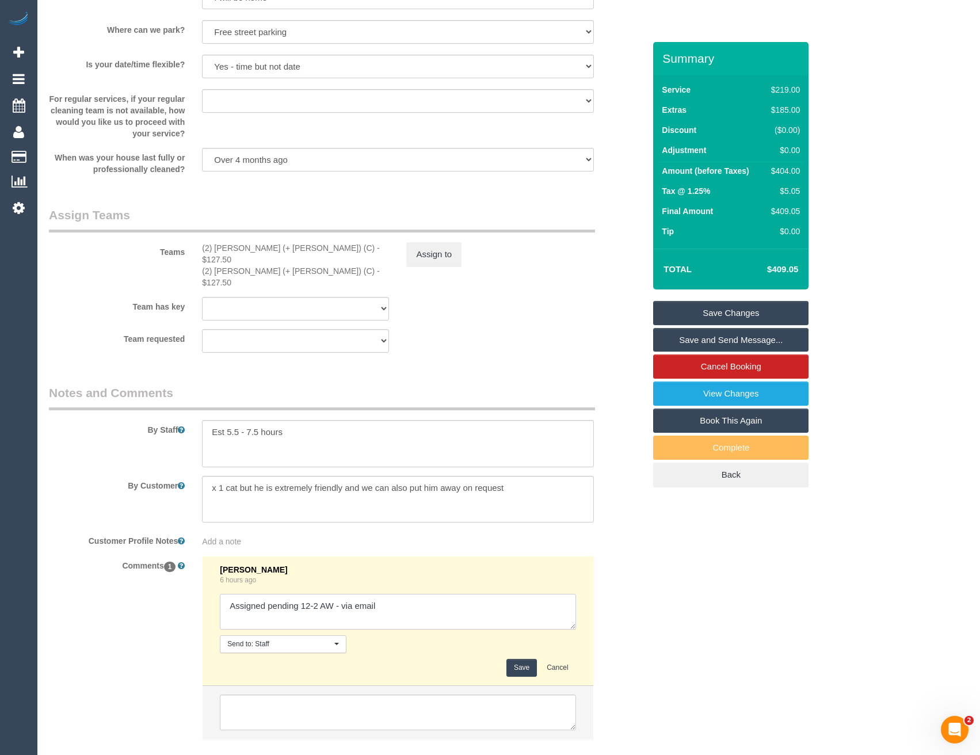
click at [415, 594] on textarea at bounding box center [397, 612] width 355 height 36
type textarea "Assigned pending 12-2 AW - via email// confimed"
click at [526, 659] on button "Save" at bounding box center [521, 668] width 30 height 18
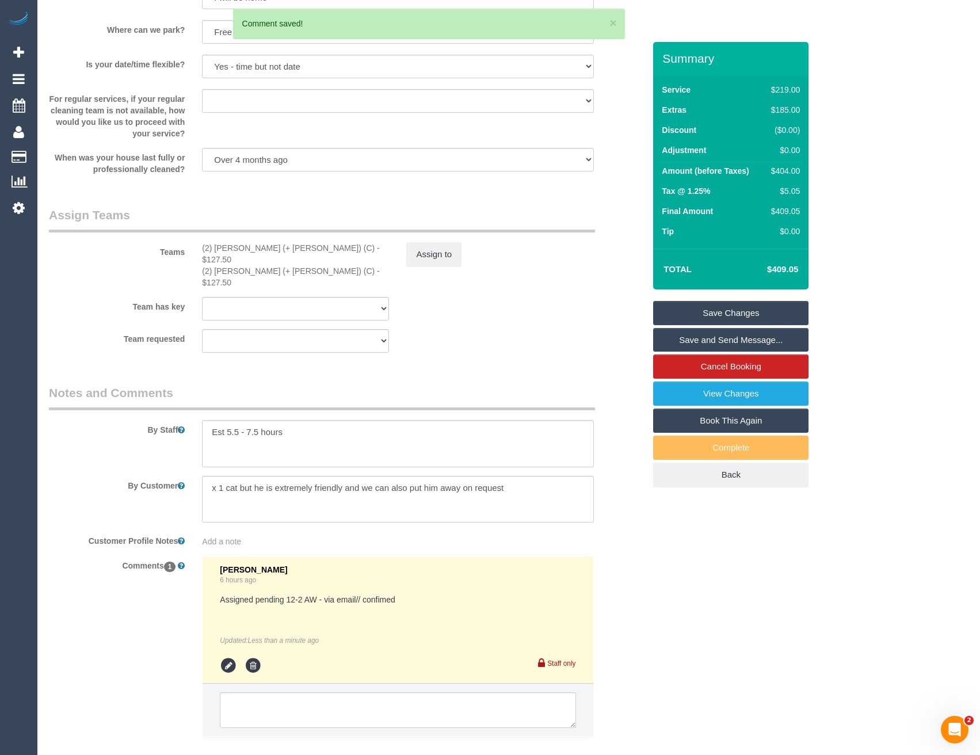
click at [718, 341] on link "Save and Send Message..." at bounding box center [730, 340] width 155 height 24
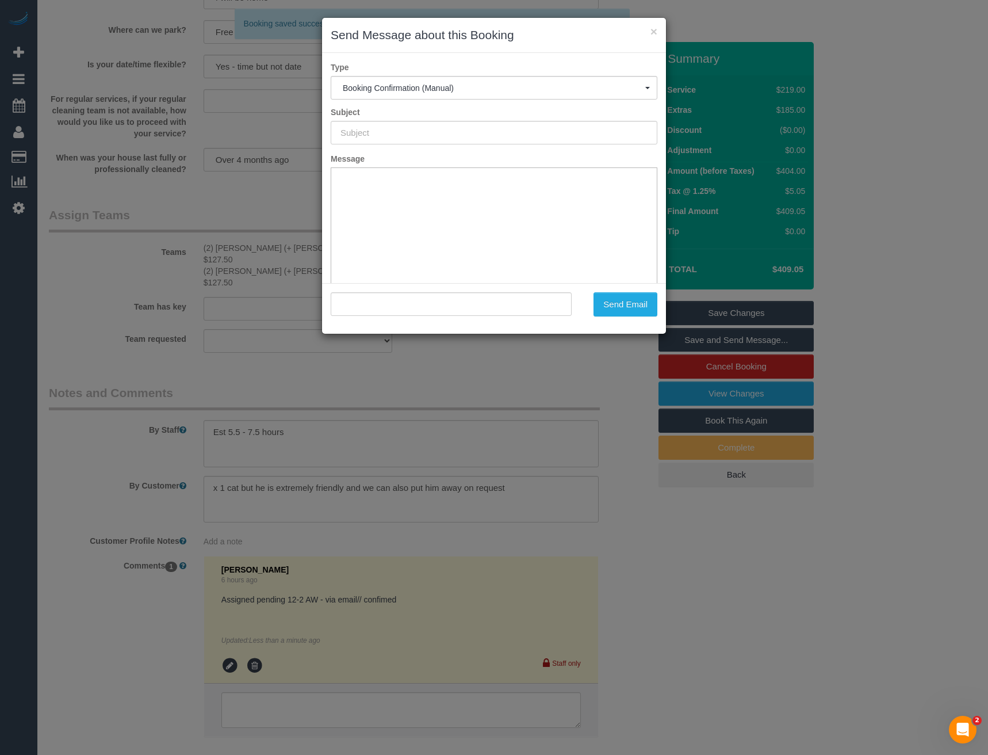
scroll to position [0, 0]
type input "Booking Confirmed"
type input ""James Pownall" <jpownall17@gmail.com>"
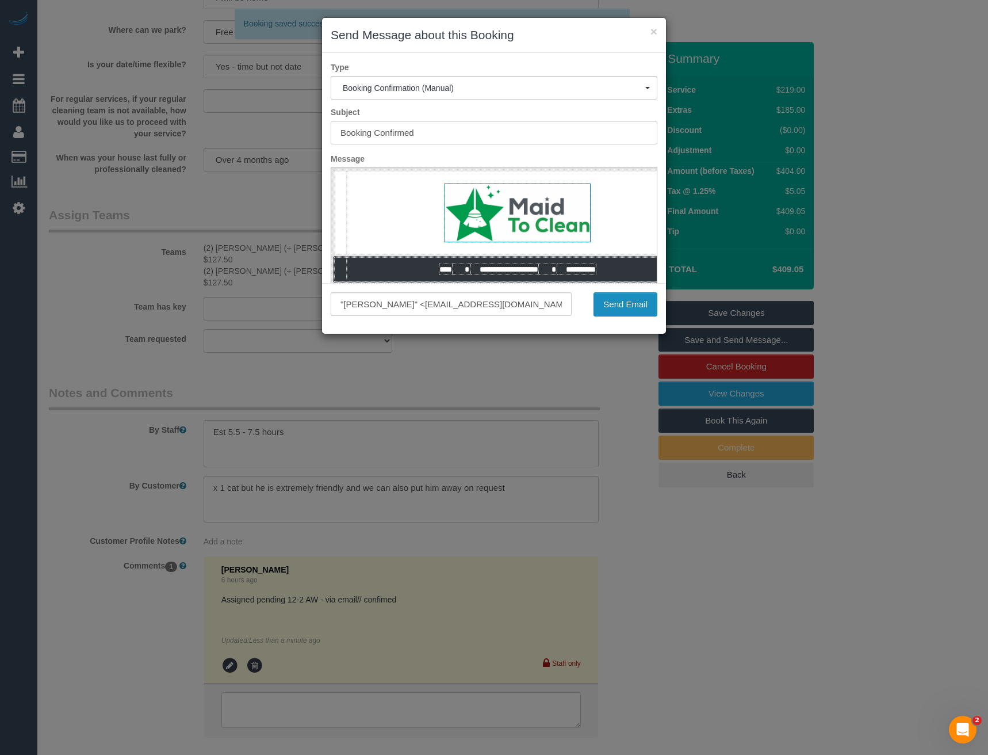
click at [622, 307] on button "Send Email" at bounding box center [626, 304] width 64 height 24
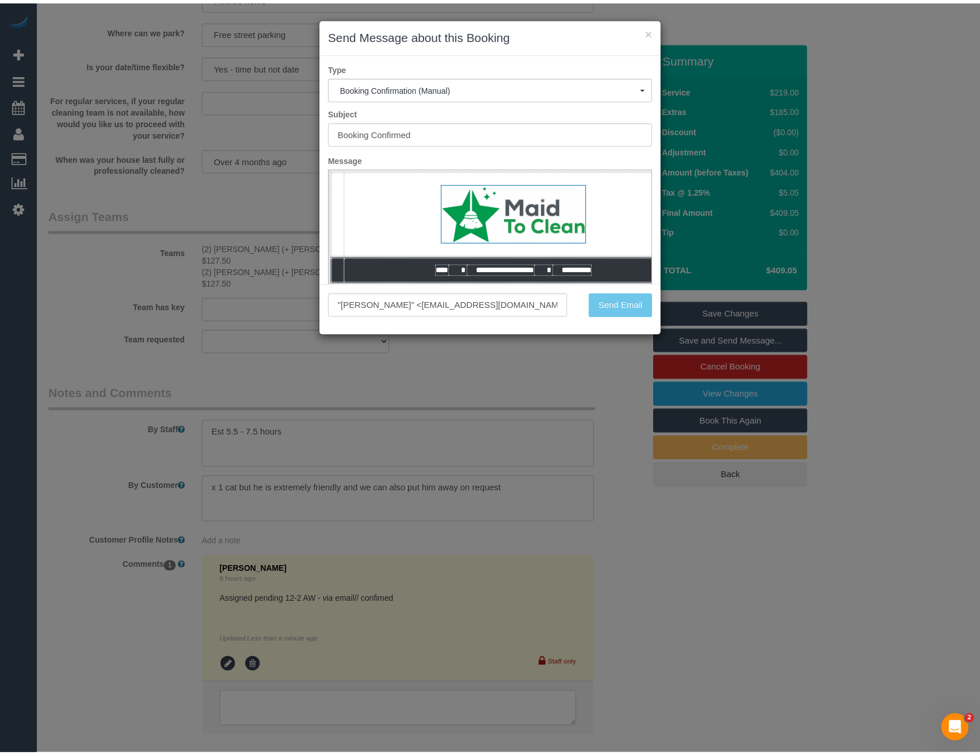
scroll to position [1595, 0]
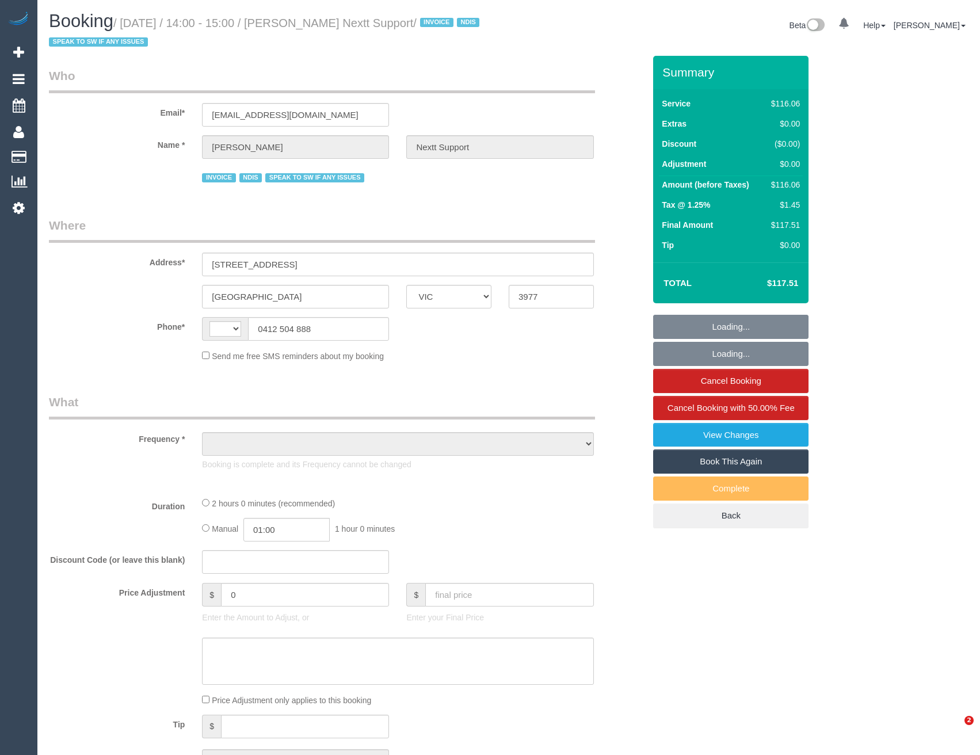
select select "VIC"
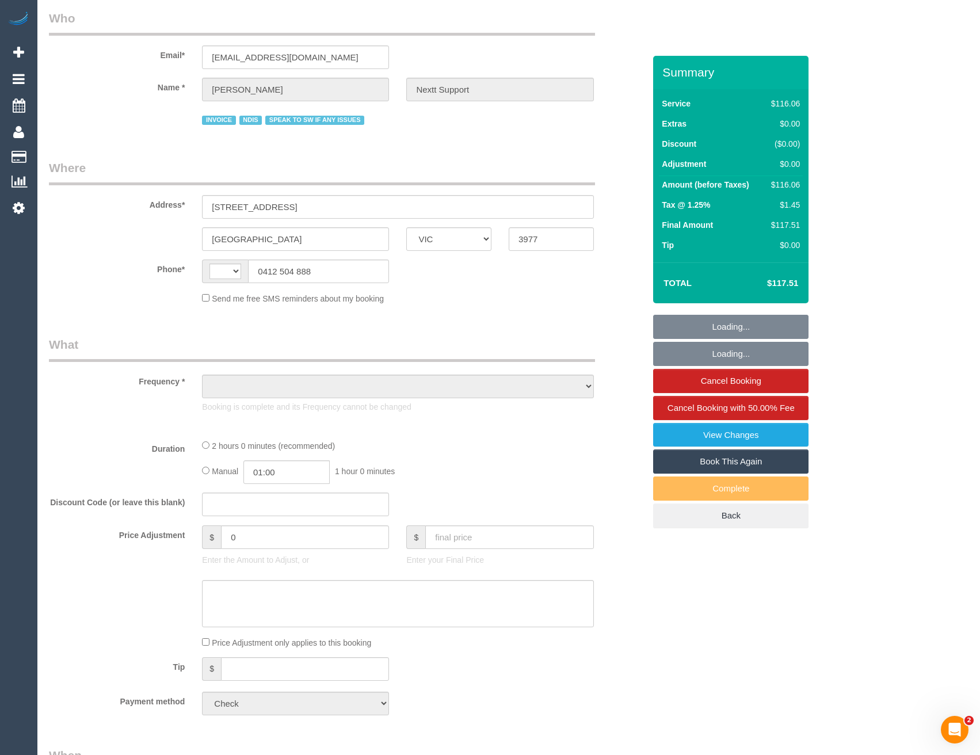
select select "string:AU"
select select "object:586"
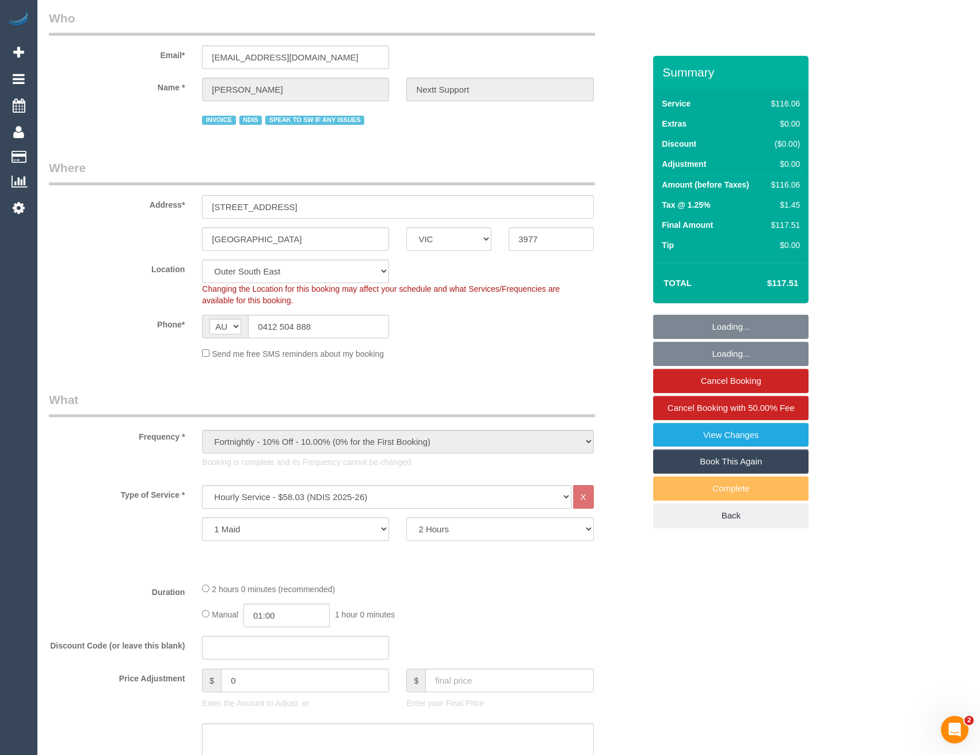
select select "number:28"
select select "number:14"
select select "number:19"
select select "number:25"
select select "number:34"
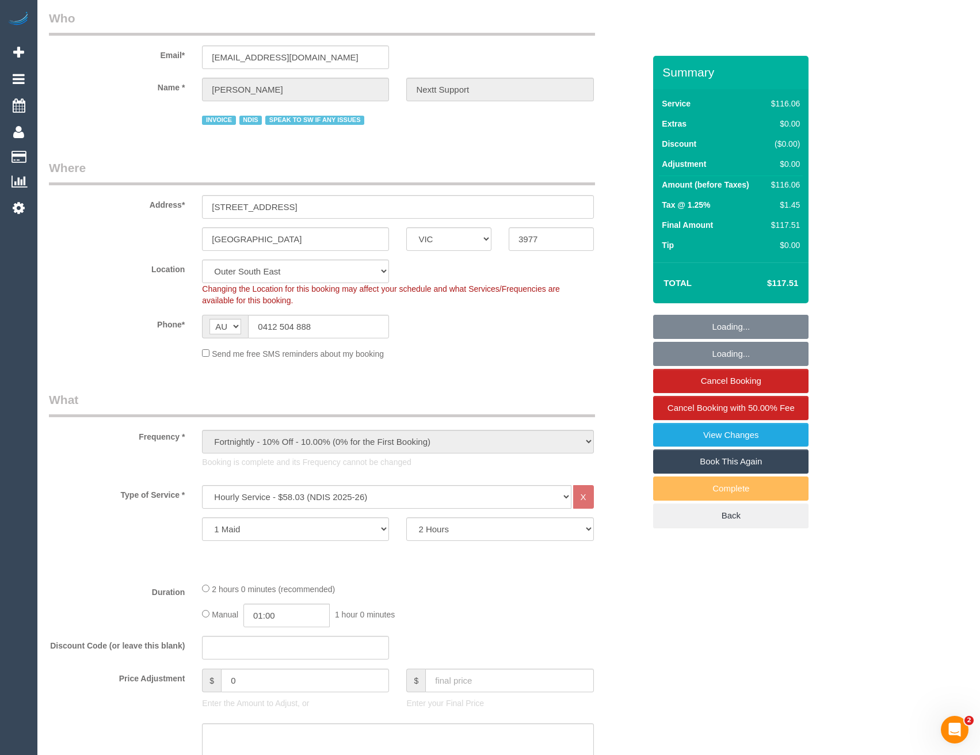
select select "number:11"
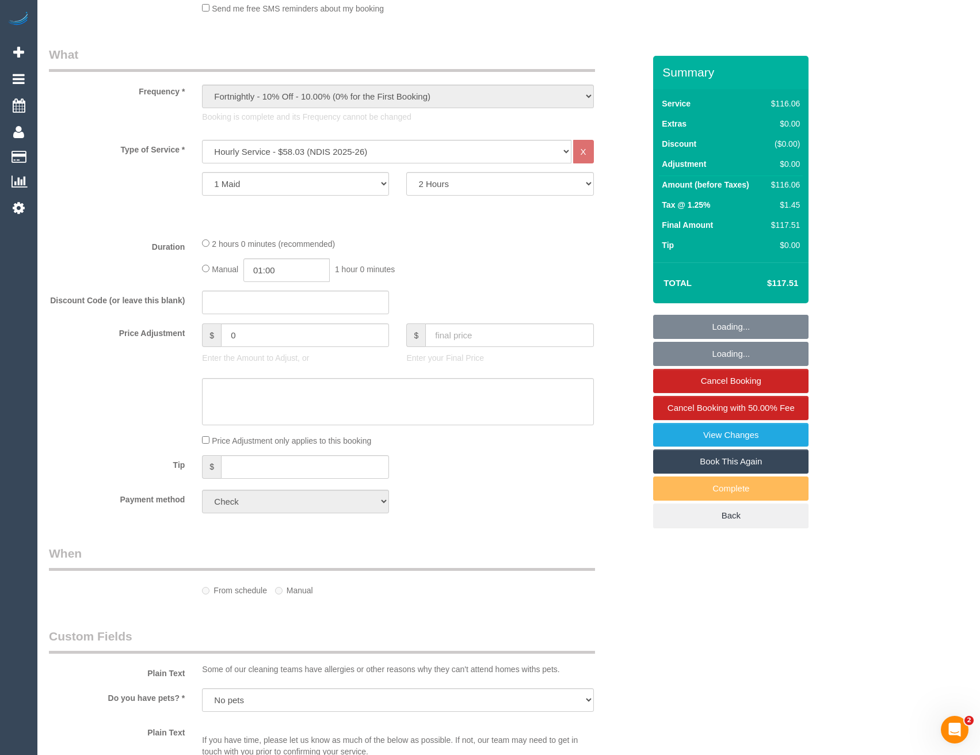
select select "object:1113"
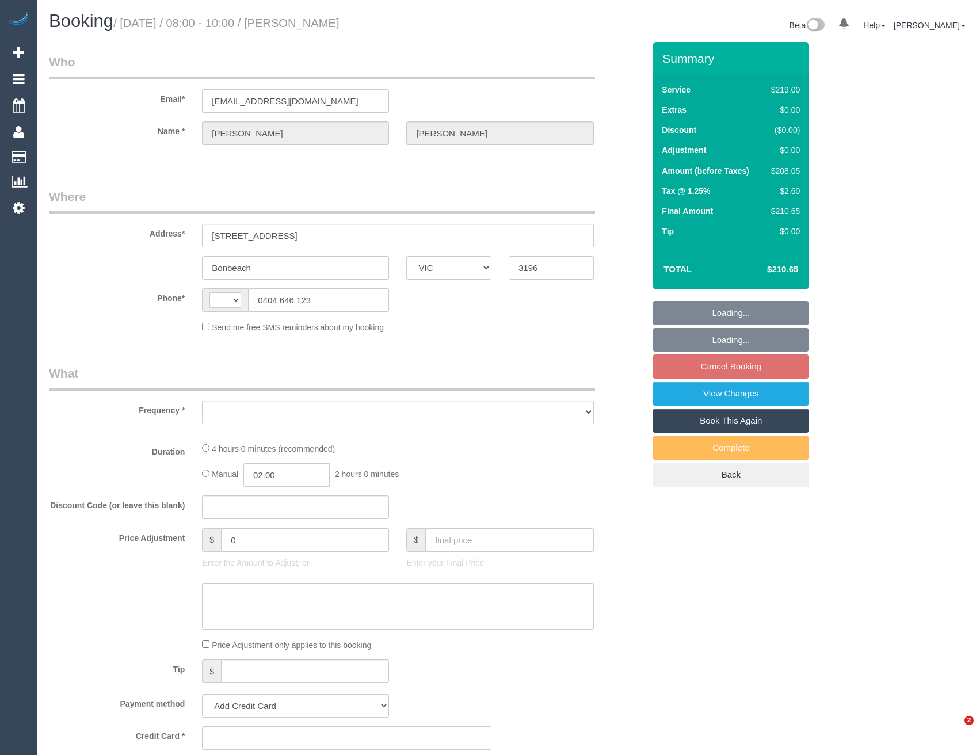
select select "VIC"
select select "string:AU"
select select "object:651"
select select "string:stripe-pm_1R0wd62GScqysDRVKfAKgyVv"
select select "number:30"
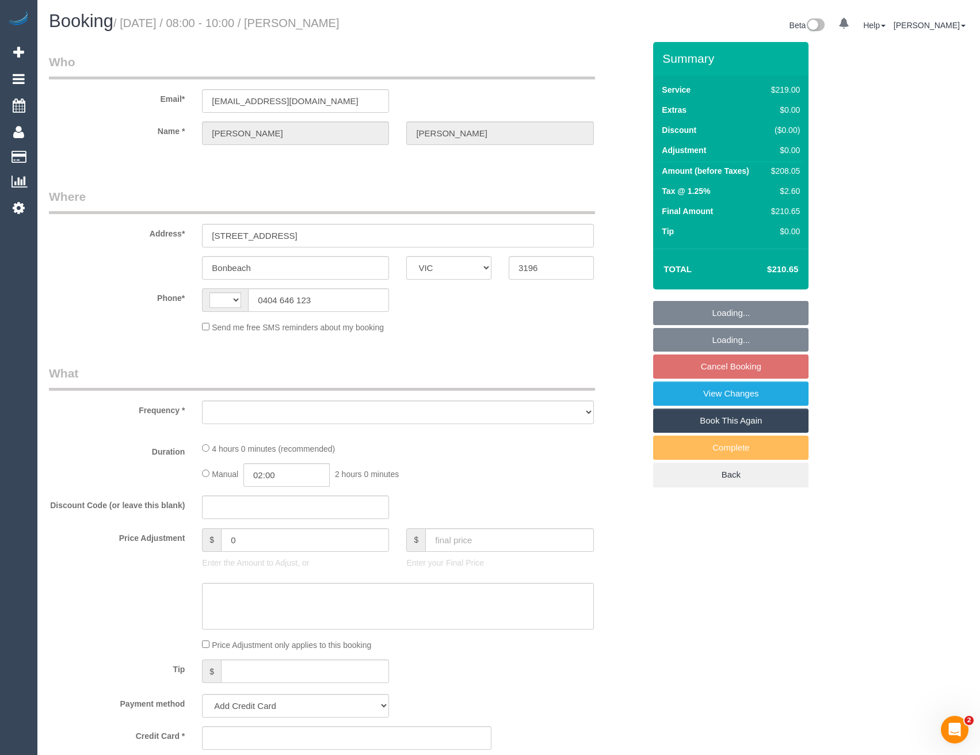
select select "number:14"
select select "number:19"
select select "number:22"
select select "number:26"
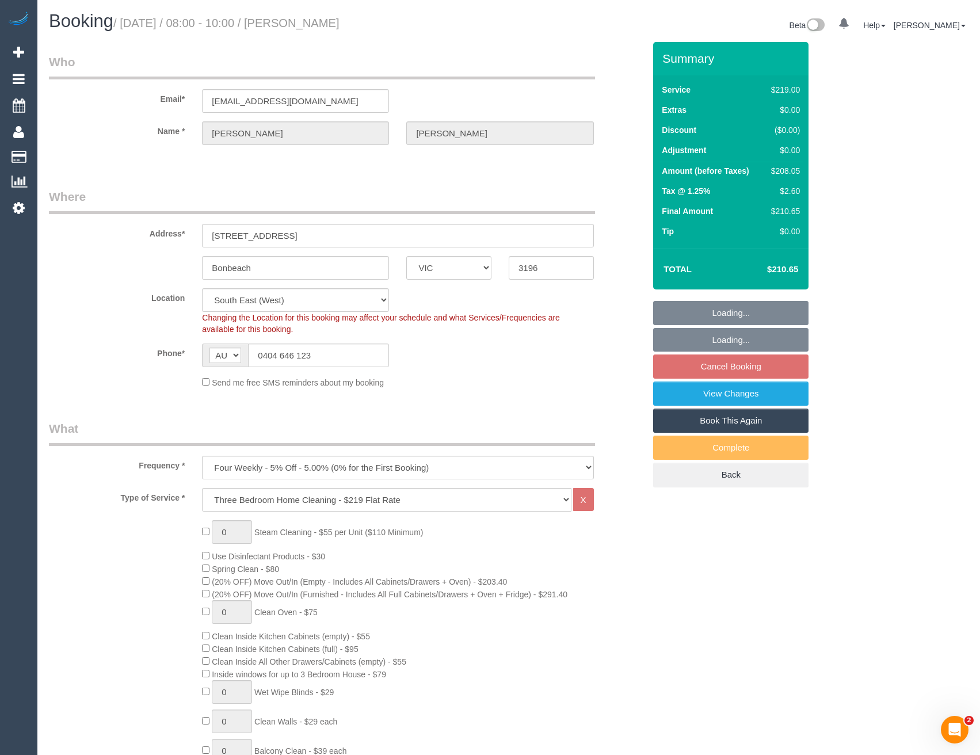
select select "object:806"
select select "spot1"
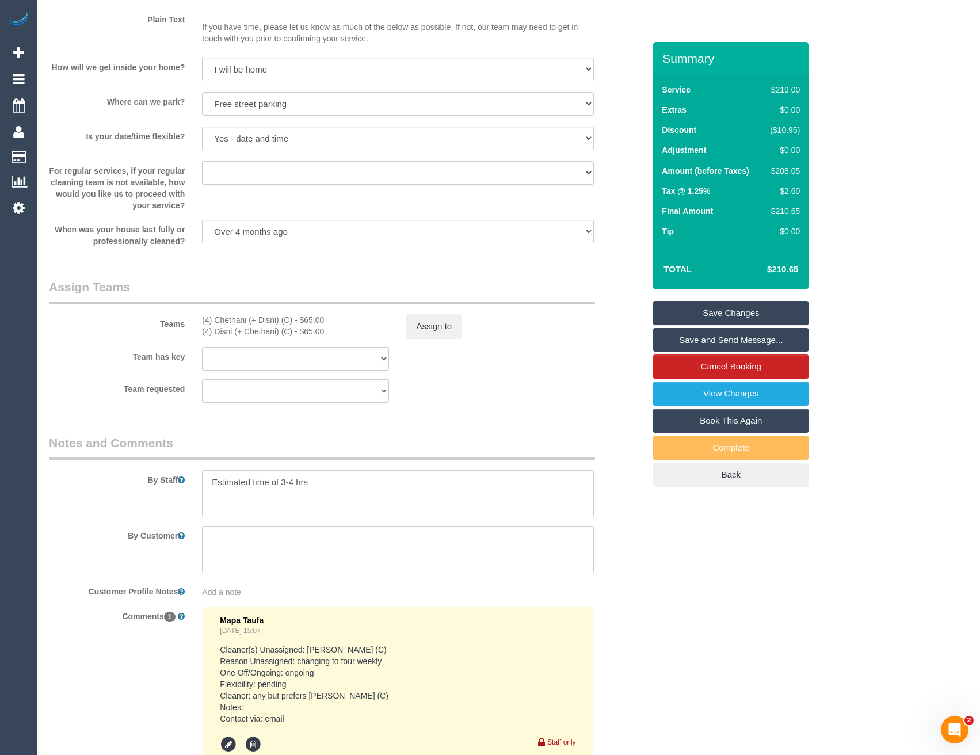
scroll to position [1343, 0]
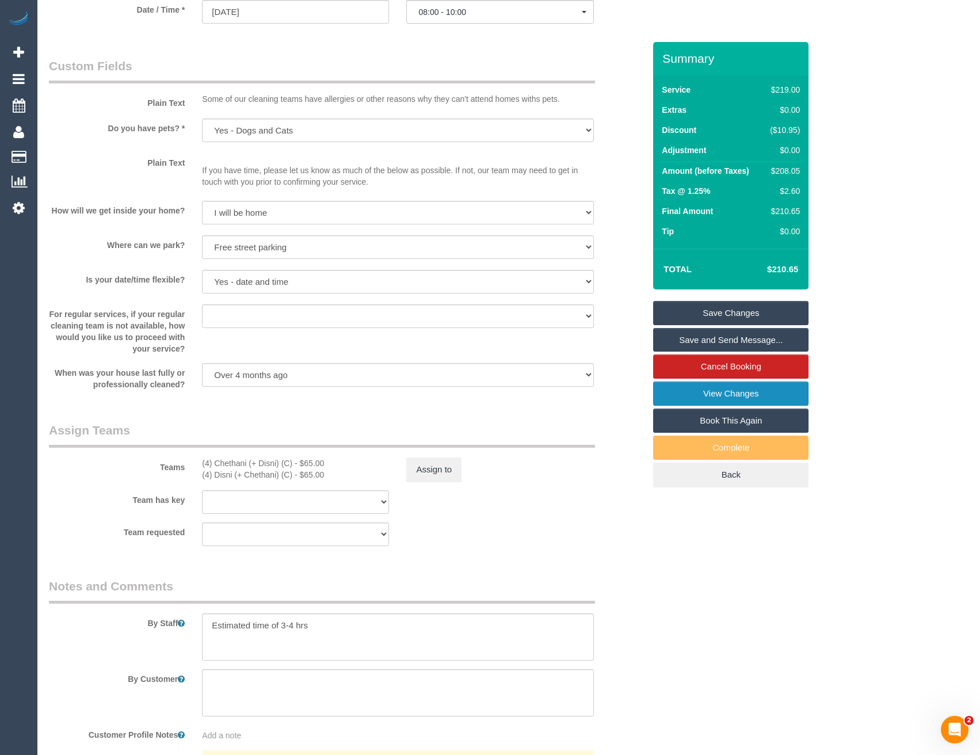
click at [717, 396] on link "View Changes" at bounding box center [730, 393] width 155 height 24
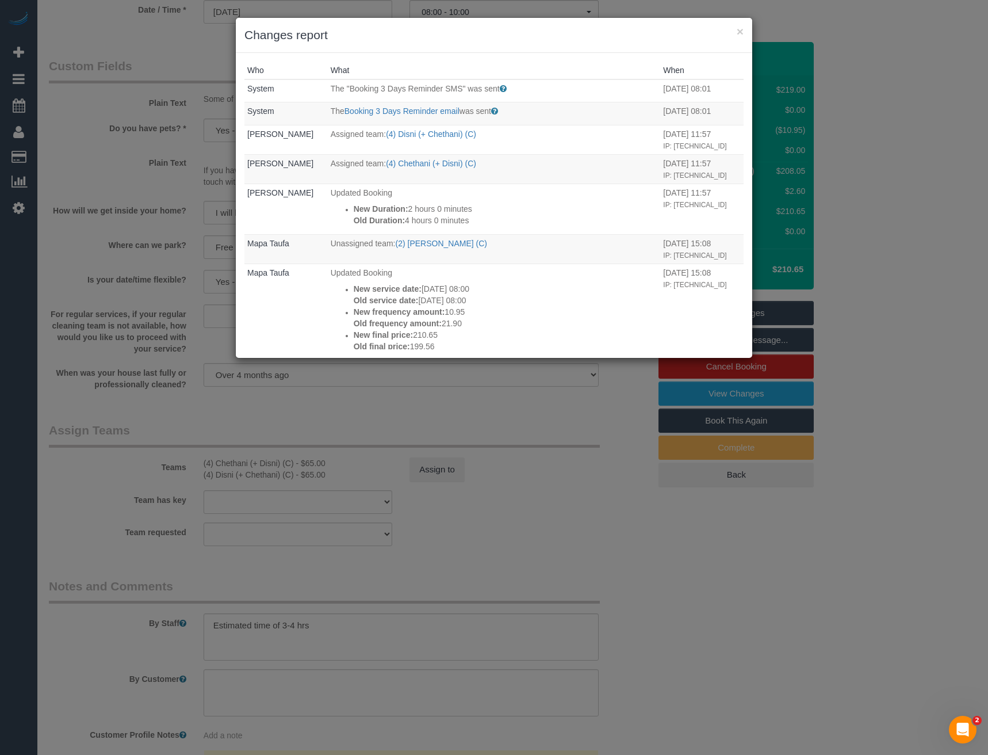
click at [488, 589] on div "× Changes report Who What When System The "Booking 3 Days Reminder SMS" was sen…" at bounding box center [494, 377] width 988 height 755
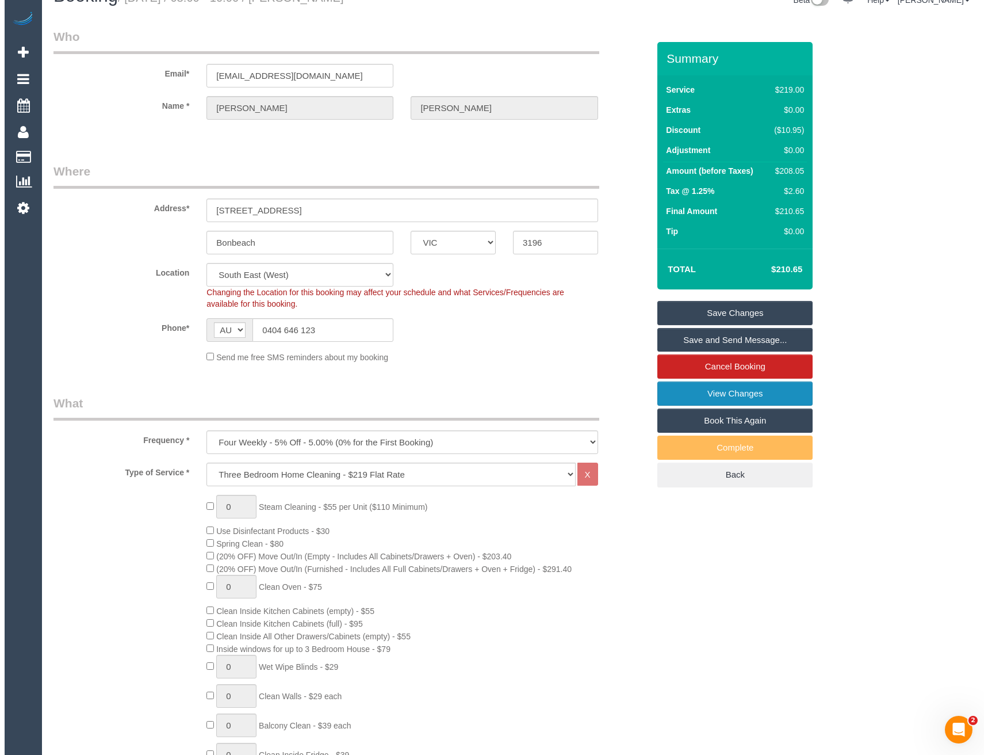
scroll to position [0, 0]
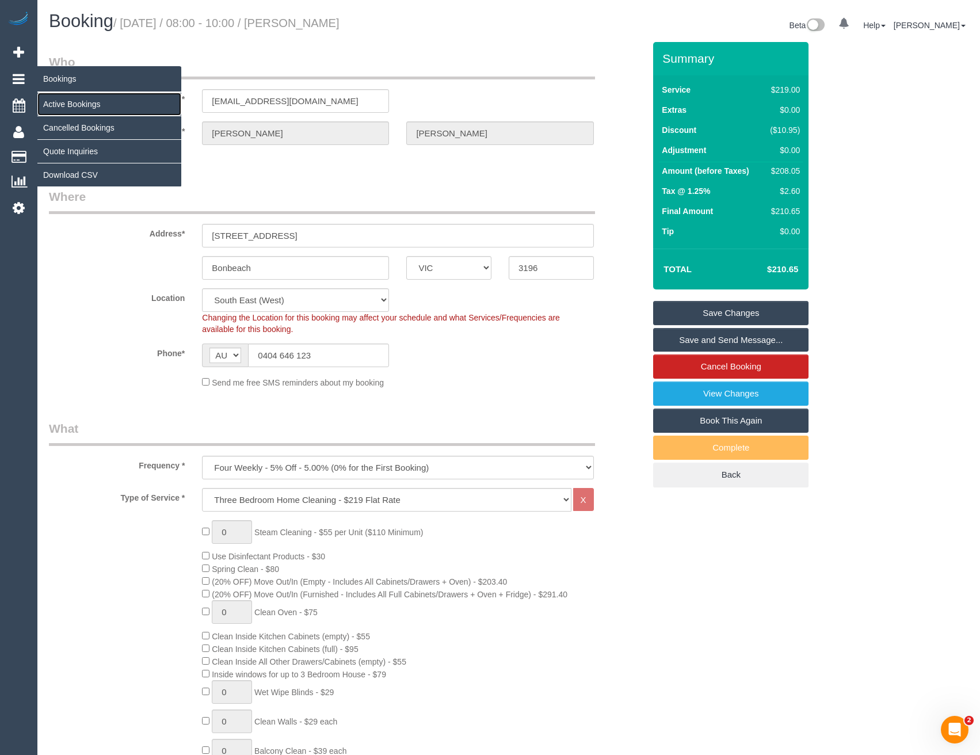
click at [82, 102] on link "Active Bookings" at bounding box center [109, 104] width 144 height 23
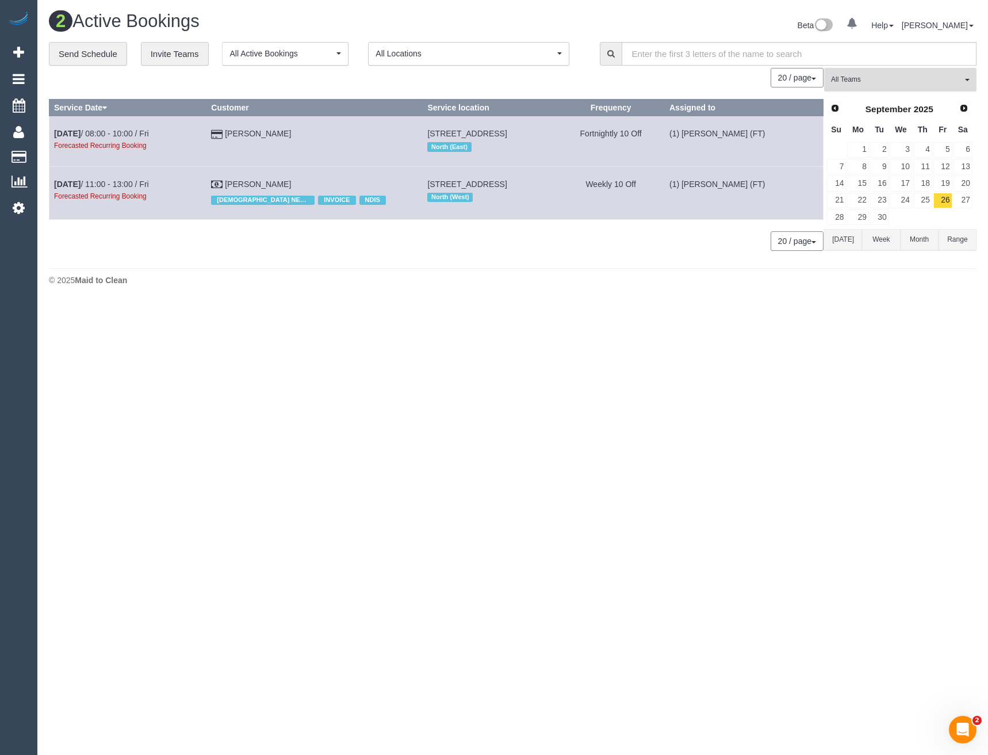
click at [878, 79] on span "All Teams" at bounding box center [896, 80] width 131 height 10
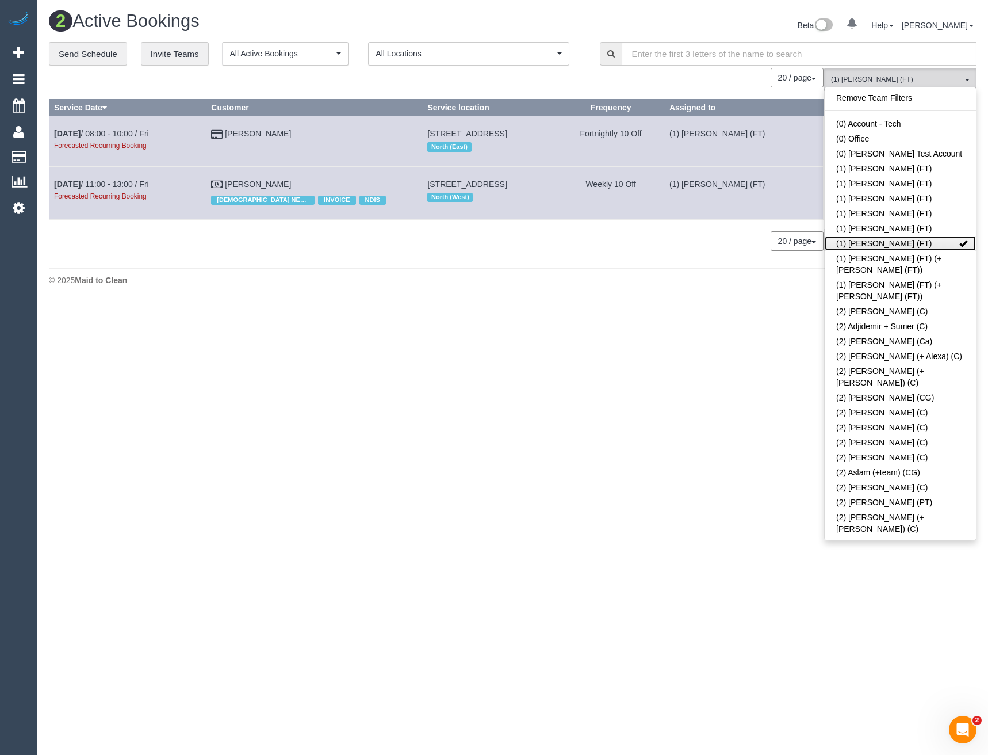
click at [901, 242] on link "(1) [PERSON_NAME] (FT)" at bounding box center [900, 243] width 151 height 15
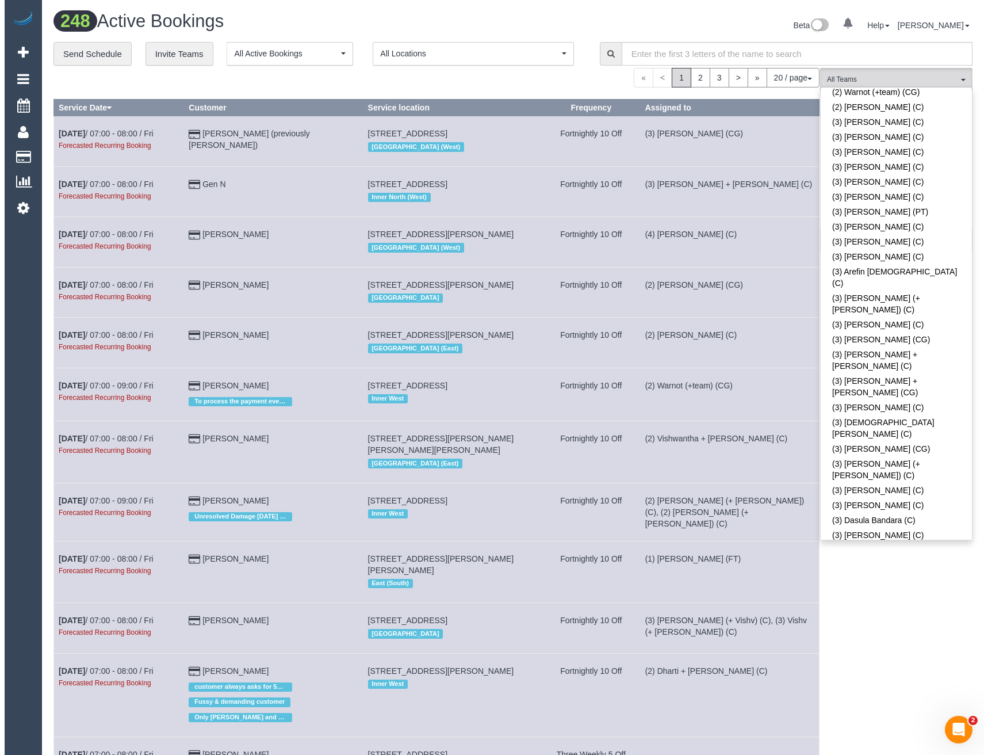
scroll to position [1496, 0]
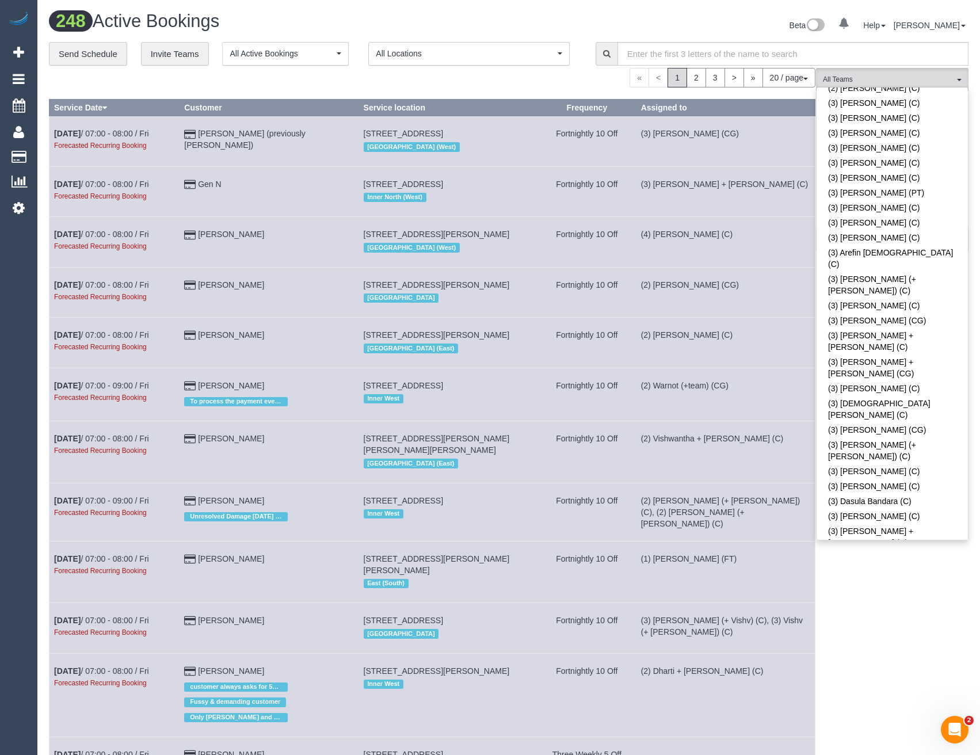
click at [873, 590] on div "(3) Himasha Amarasinghe (C) All Teams Remove Team Filters (0) Account - Tech (0…" at bounding box center [892, 661] width 152 height 1186
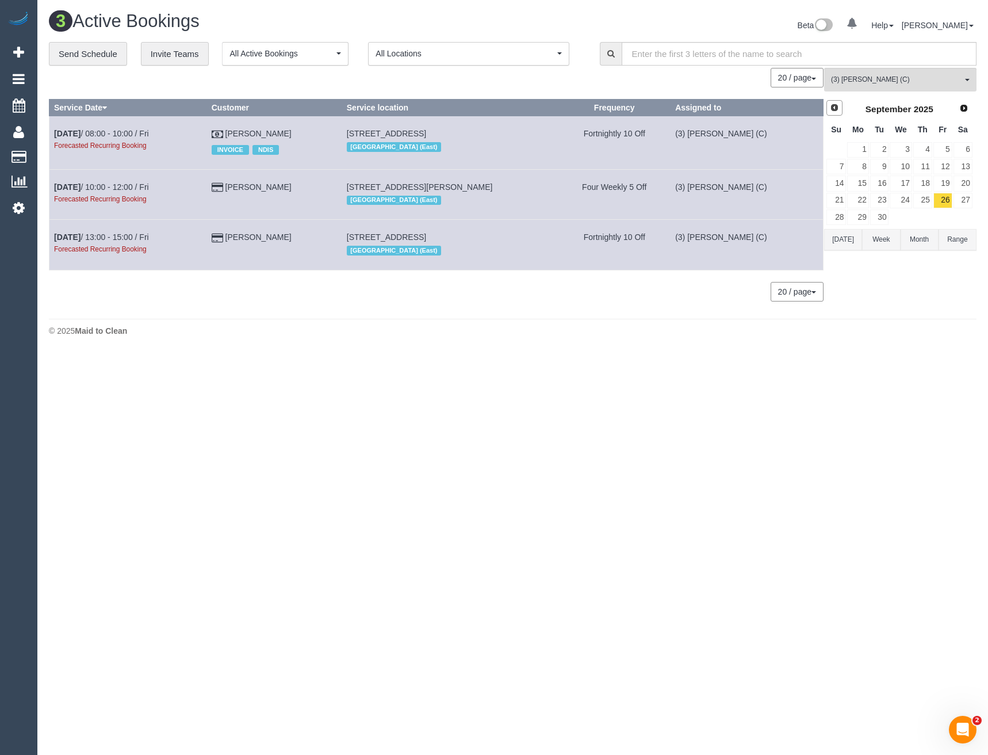
click at [839, 106] on span "Prev" at bounding box center [834, 107] width 9 height 9
click at [929, 183] on link "14" at bounding box center [922, 183] width 19 height 16
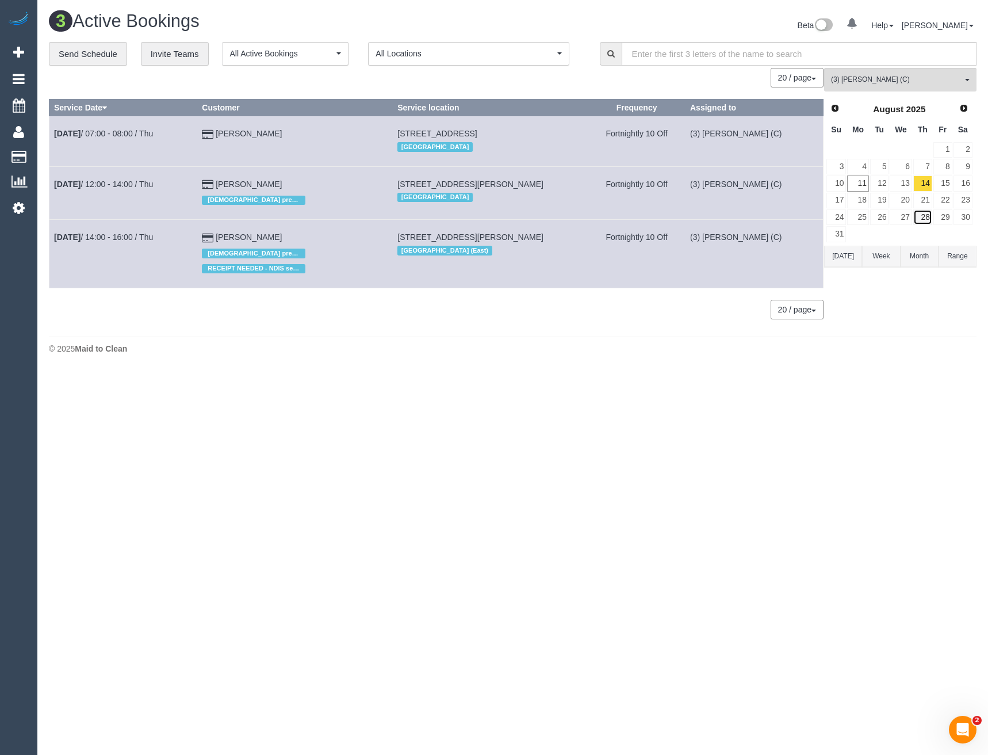
click at [930, 216] on link "28" at bounding box center [922, 217] width 19 height 16
click at [972, 105] on link "Next" at bounding box center [965, 108] width 16 height 16
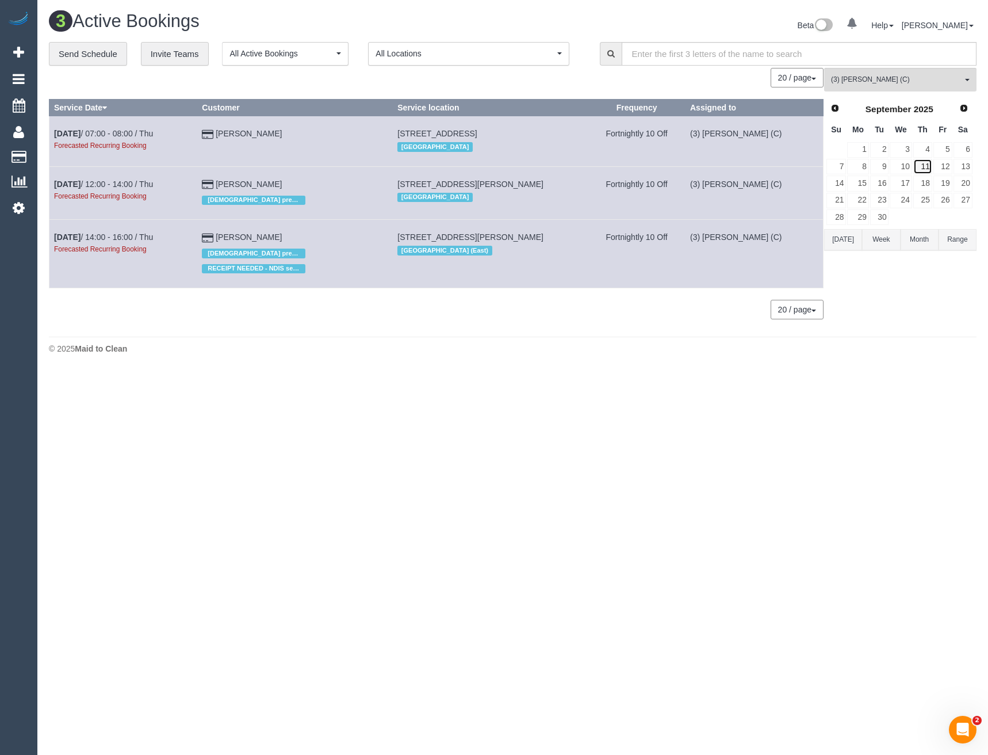
click at [930, 166] on link "11" at bounding box center [922, 167] width 19 height 16
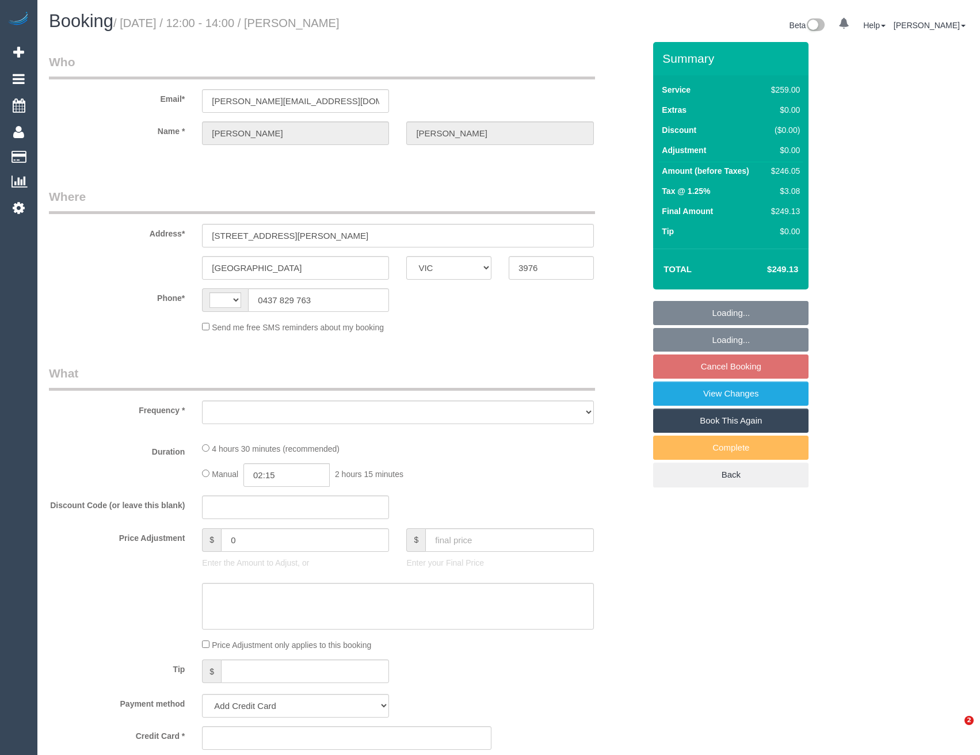
select select "VIC"
select select "string:stripe-pm_1QWmSG2GScqysDRV0gO6J7cC"
select select "string:AU"
select select "object:595"
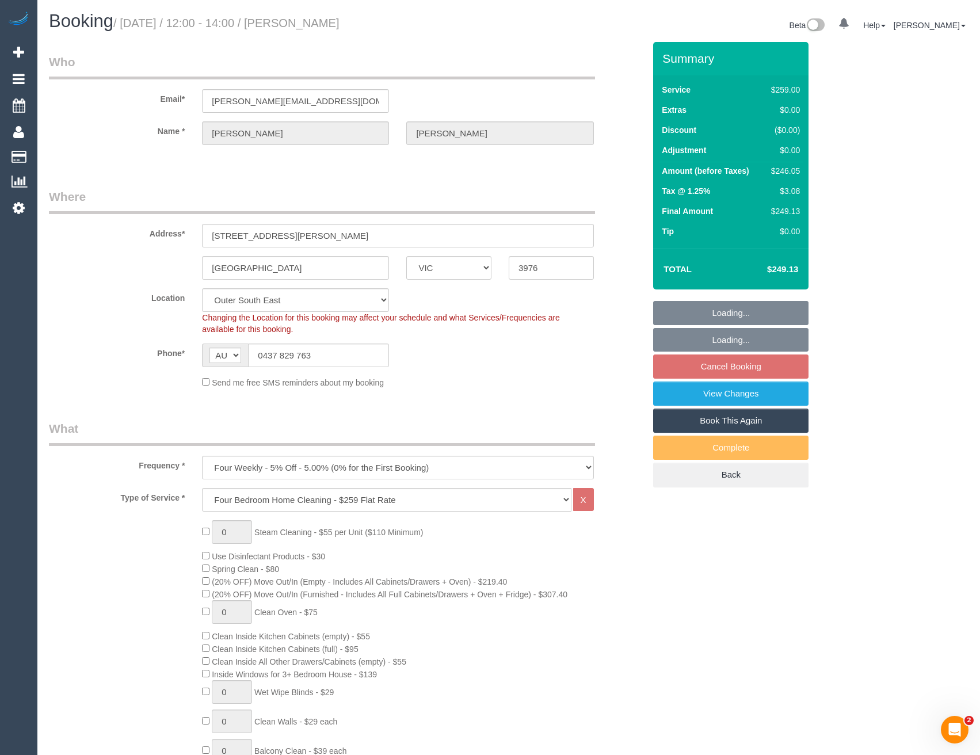
select select "number:30"
select select "number:14"
select select "number:19"
select select "number:36"
select select "number:34"
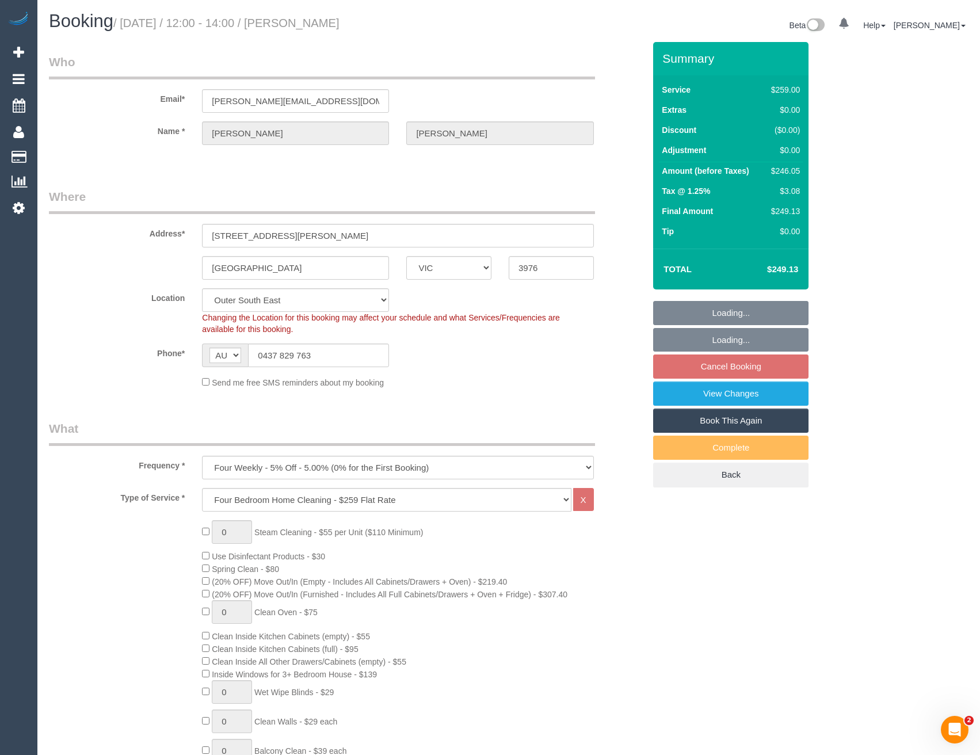
select select "number:13"
select select "object:1154"
select select "spot1"
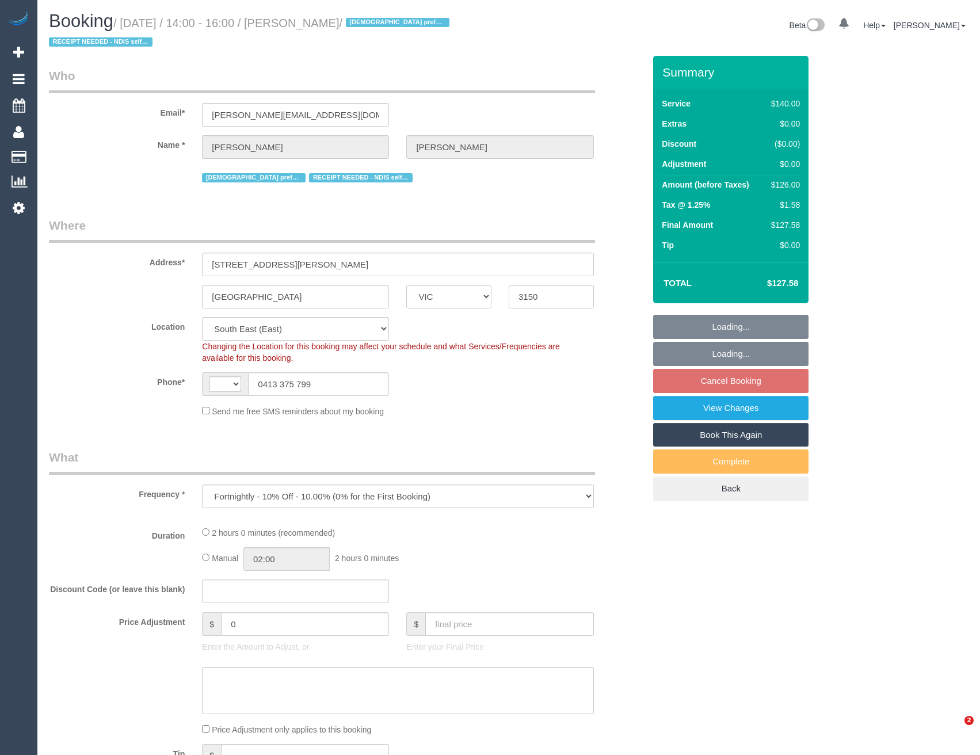
select select "VIC"
select select "object:715"
select select "string:AU"
select select "string:stripe-pm_1PSWu32GScqysDRVsa0pN6oM"
select select "number:28"
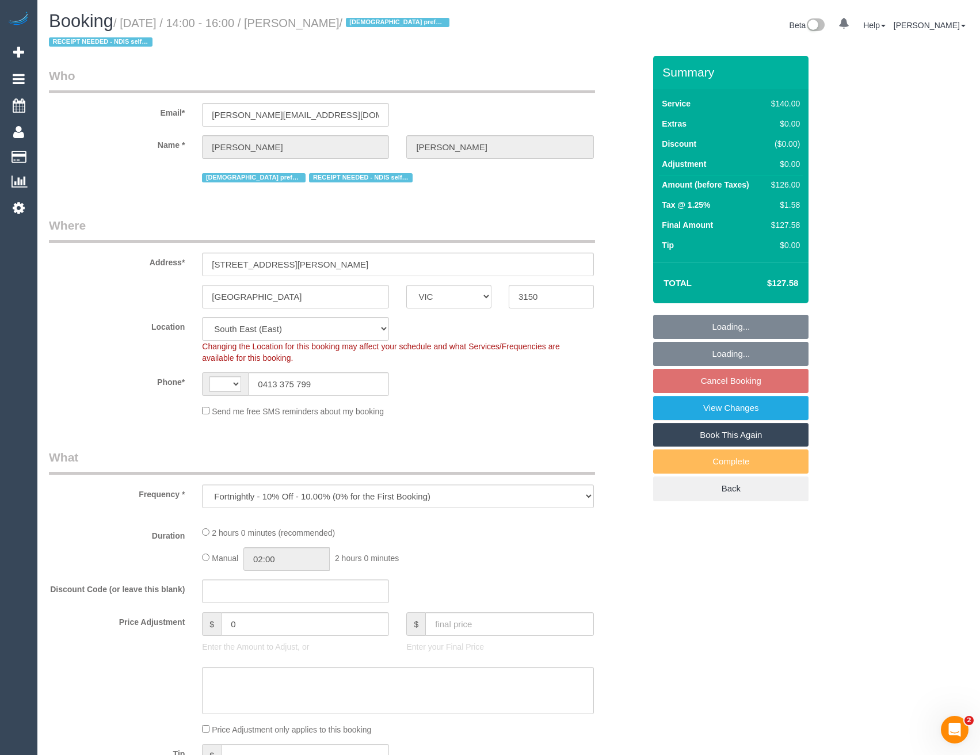
select select "number:14"
select select "number:19"
select select "number:36"
select select "number:35"
select select "number:11"
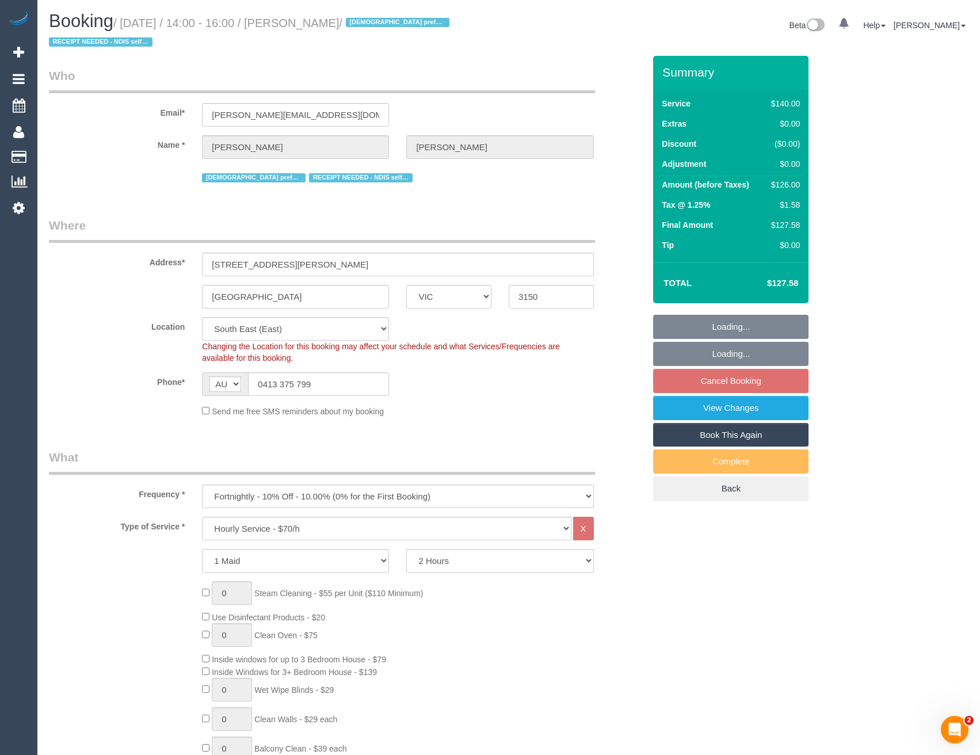
select select "spot1"
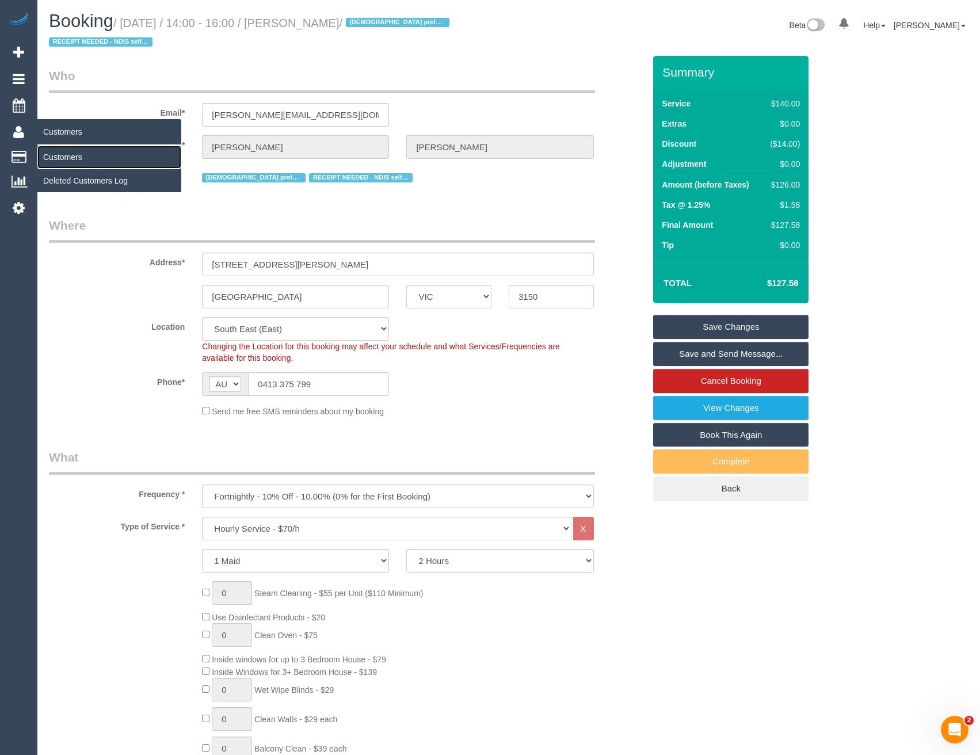
click at [63, 157] on link "Customers" at bounding box center [109, 157] width 144 height 23
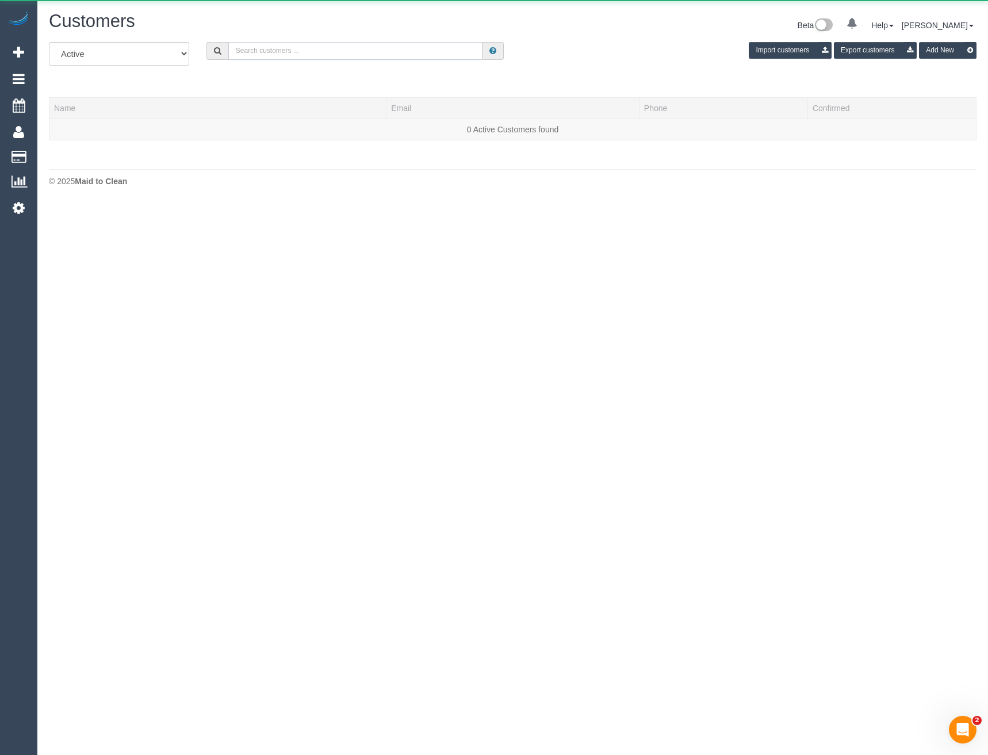
click at [258, 51] on input "text" at bounding box center [355, 51] width 255 height 18
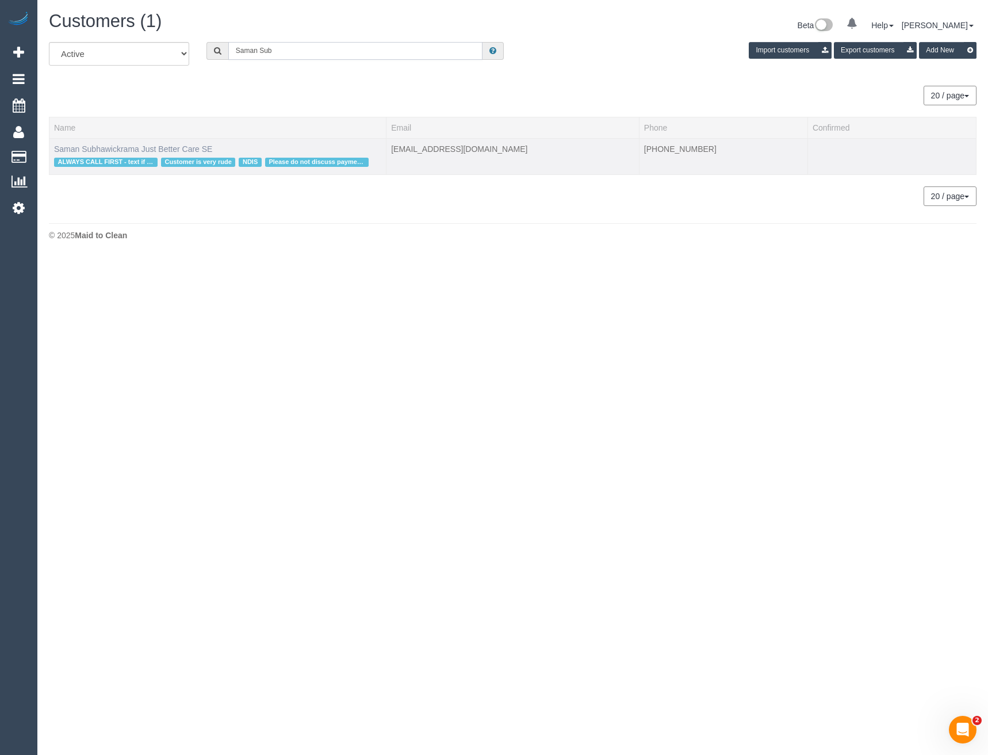
type input "Saman Sub"
click at [105, 147] on link "Saman Subhawickrama Just Better Care SE" at bounding box center [133, 148] width 158 height 9
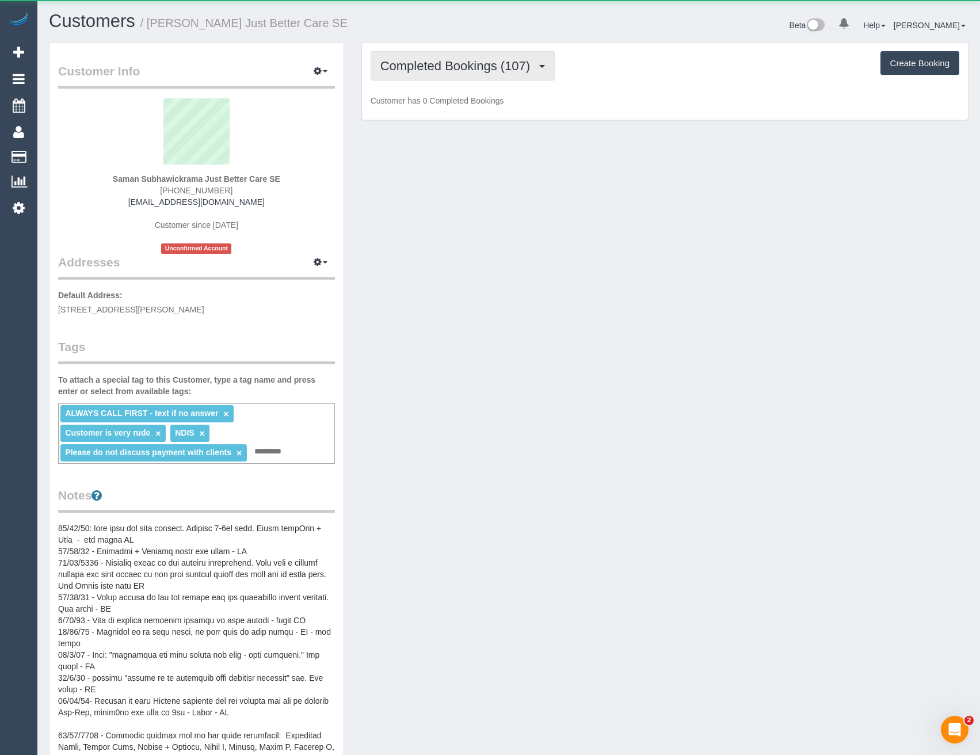
click at [477, 73] on button "Completed Bookings (107)" at bounding box center [462, 65] width 185 height 29
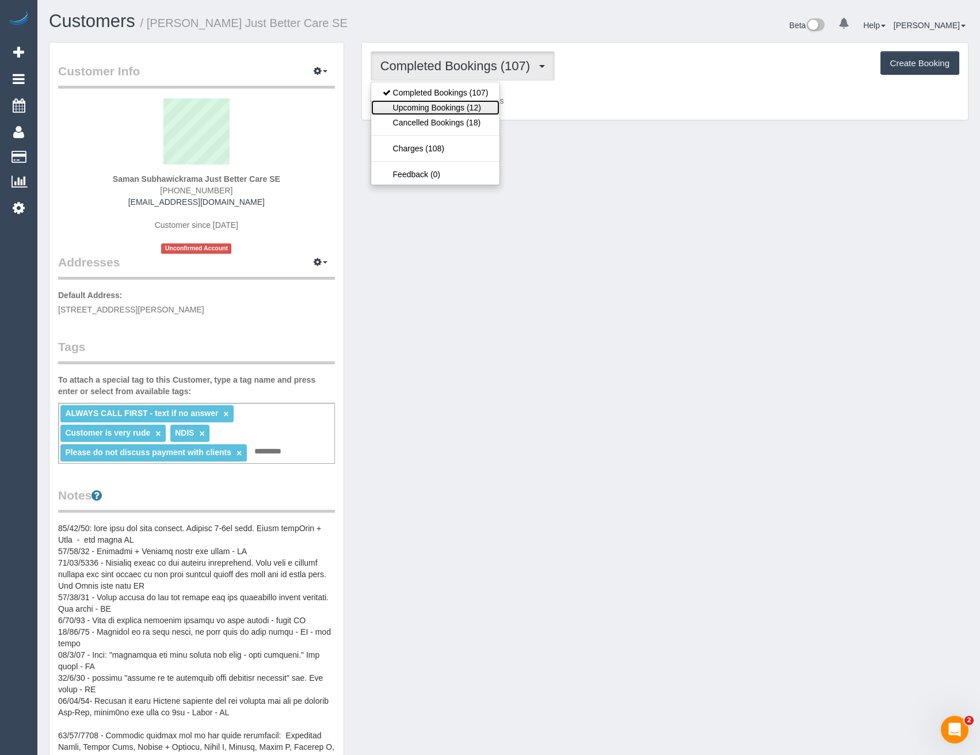
click at [471, 105] on link "Upcoming Bookings (12)" at bounding box center [435, 107] width 129 height 15
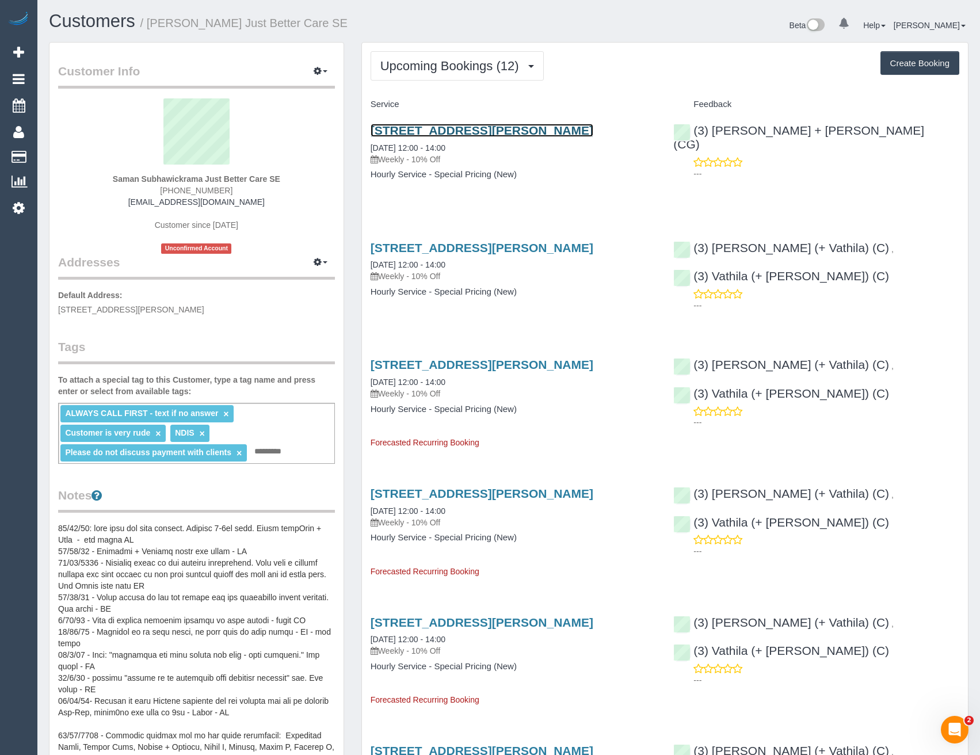
click at [506, 132] on link "31 Myriong St, Clayton, VIC 3168" at bounding box center [481, 130] width 223 height 13
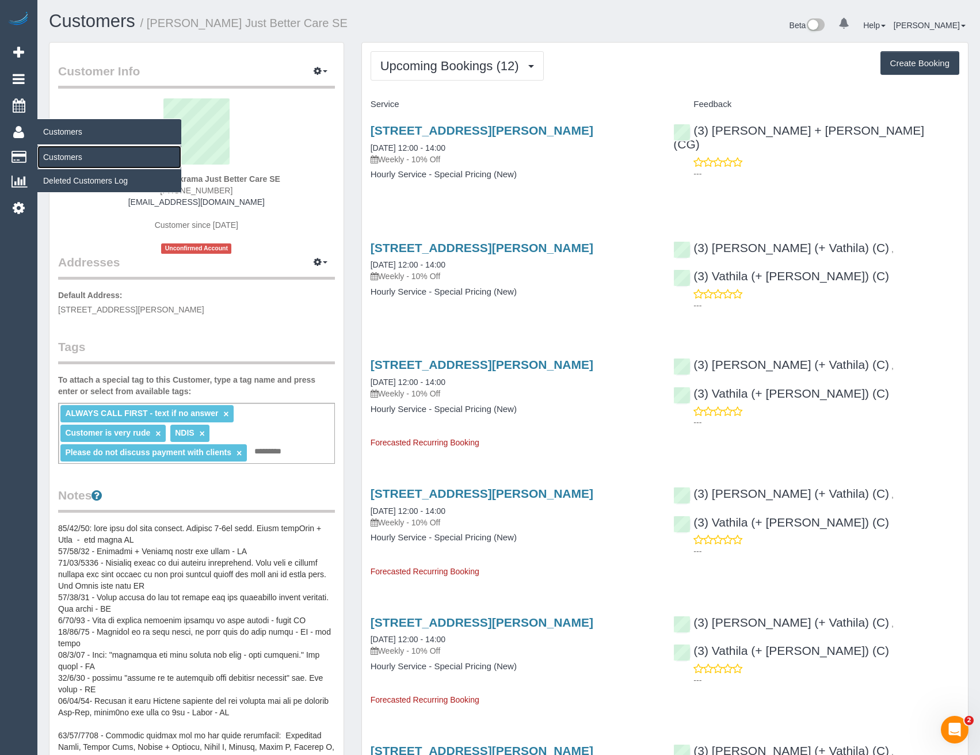
click at [72, 155] on link "Customers" at bounding box center [109, 157] width 144 height 23
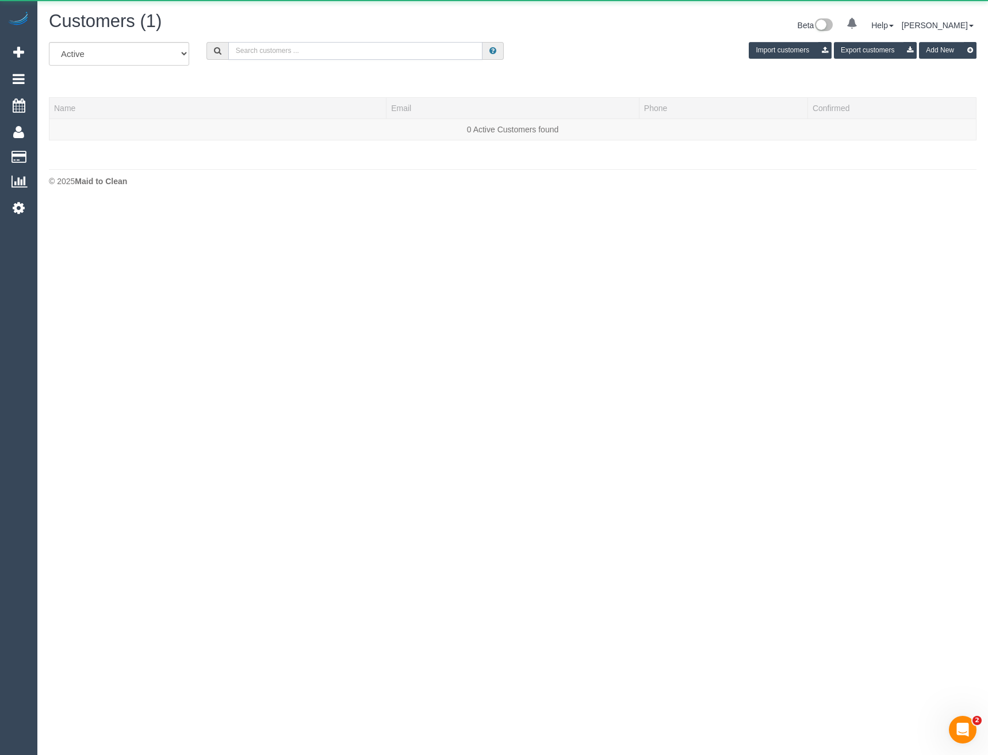
click at [280, 50] on input "text" at bounding box center [355, 51] width 255 height 18
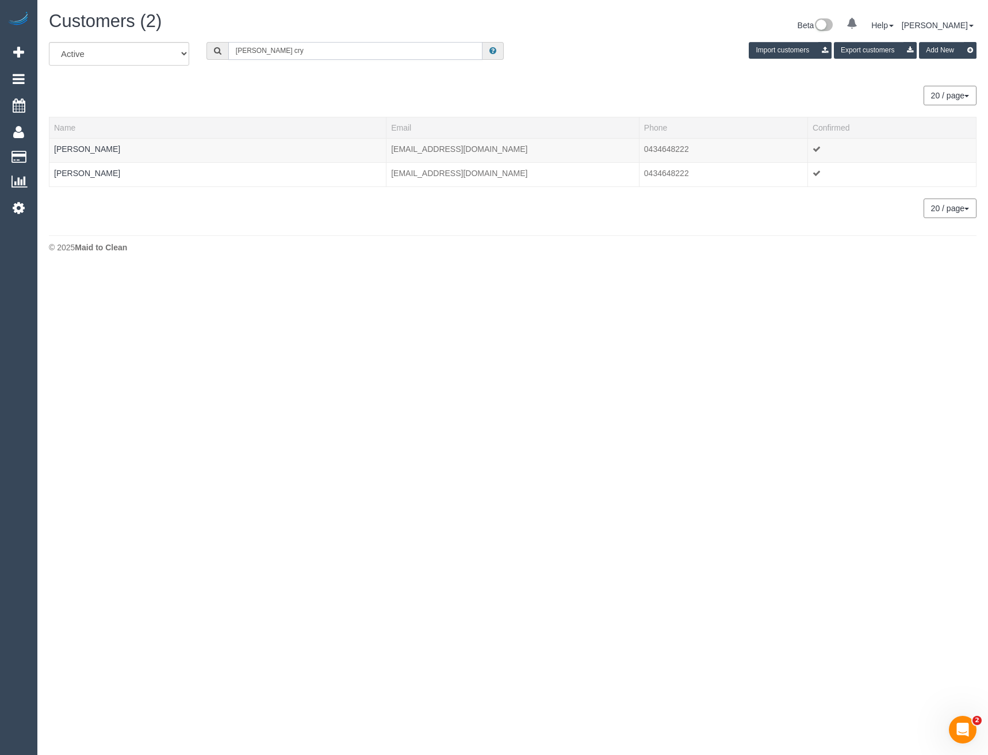
drag, startPoint x: 276, startPoint y: 53, endPoint x: 174, endPoint y: 53, distance: 101.2
click at [174, 53] on div "All Active Archived Tim cry Import customers Export customers Add New" at bounding box center [512, 58] width 945 height 32
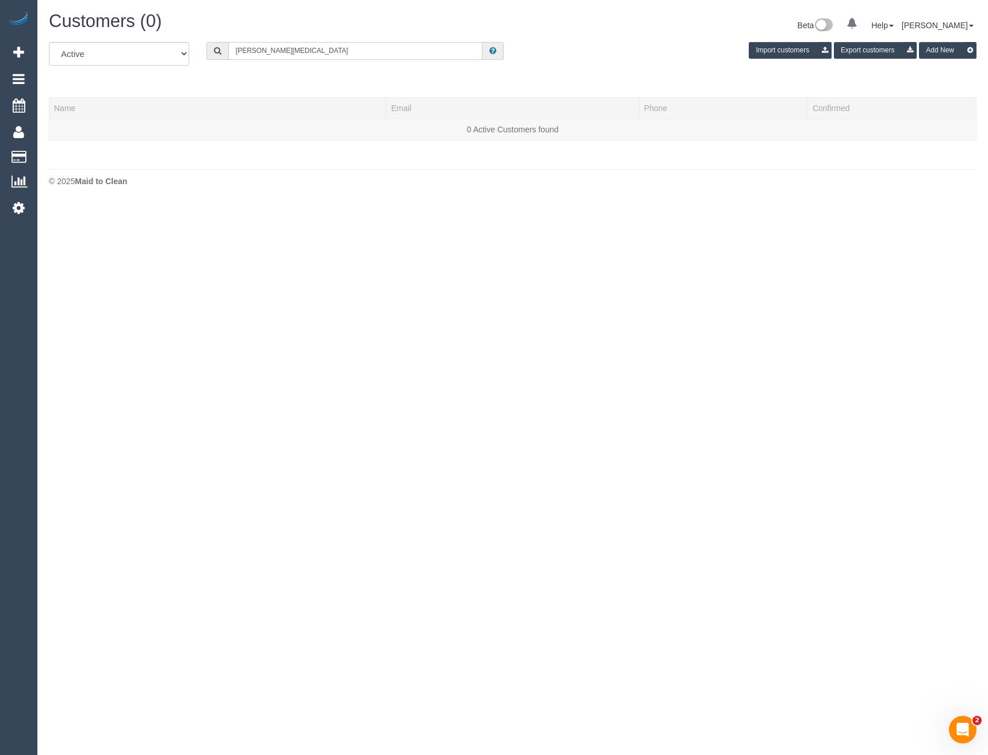
drag, startPoint x: 305, startPoint y: 51, endPoint x: 214, endPoint y: 52, distance: 91.5
click at [214, 52] on div "Vicki bal" at bounding box center [356, 51] width 298 height 18
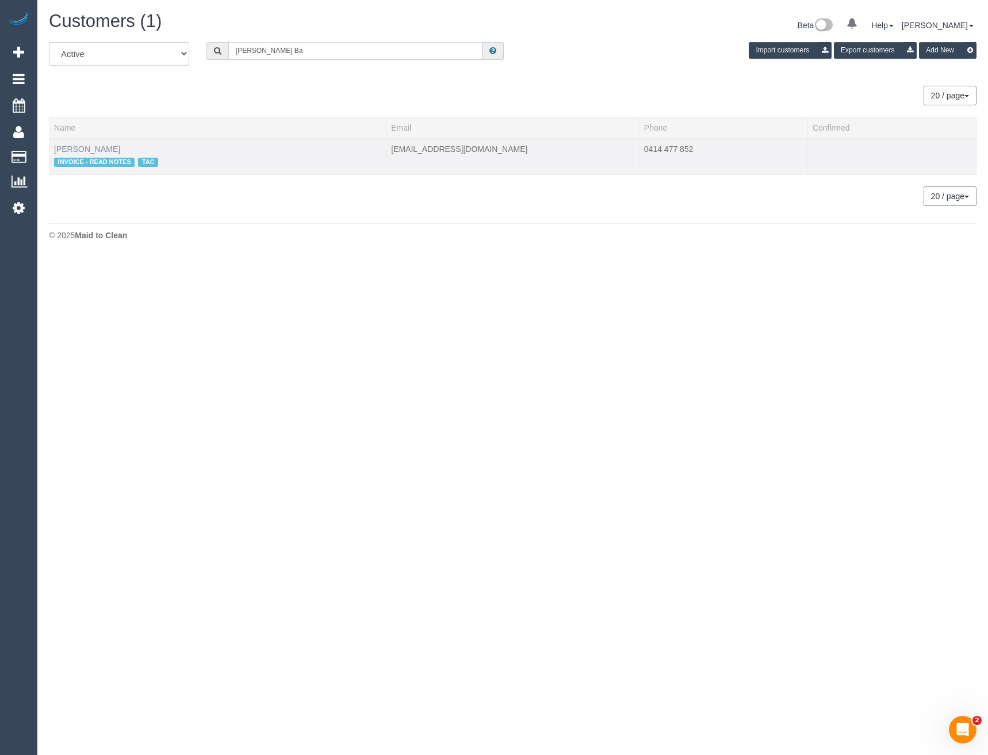
type input "Vicky Ba"
click at [79, 151] on link "Vicky Baldwin" at bounding box center [87, 148] width 66 height 9
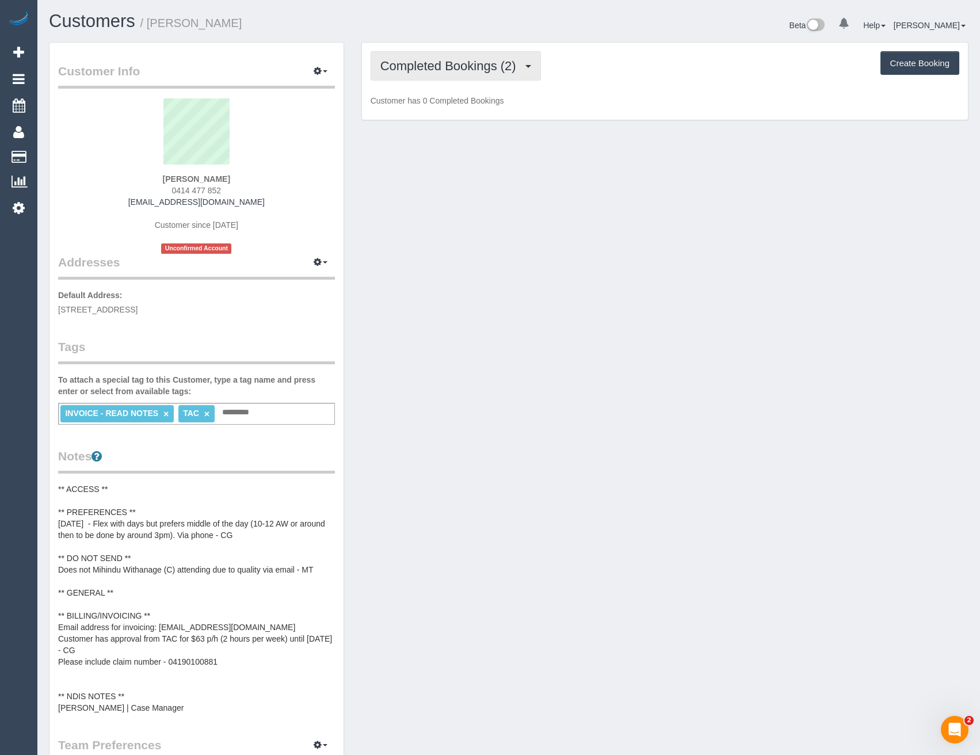
click at [505, 71] on span "Completed Bookings (2)" at bounding box center [451, 66] width 142 height 14
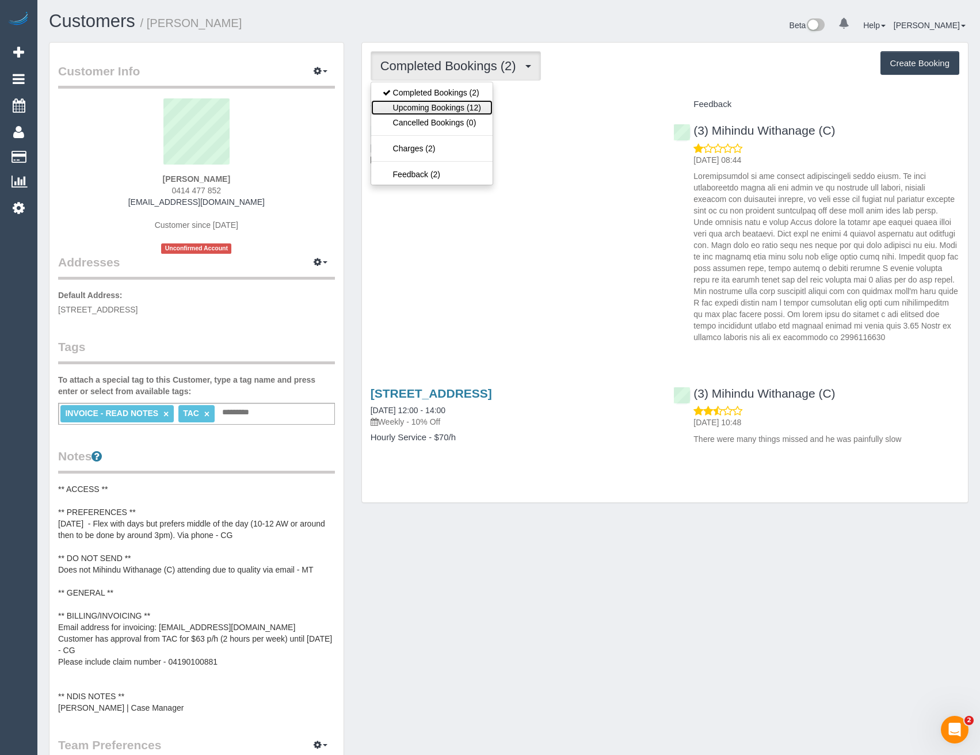
click at [490, 108] on link "Upcoming Bookings (12)" at bounding box center [431, 107] width 121 height 15
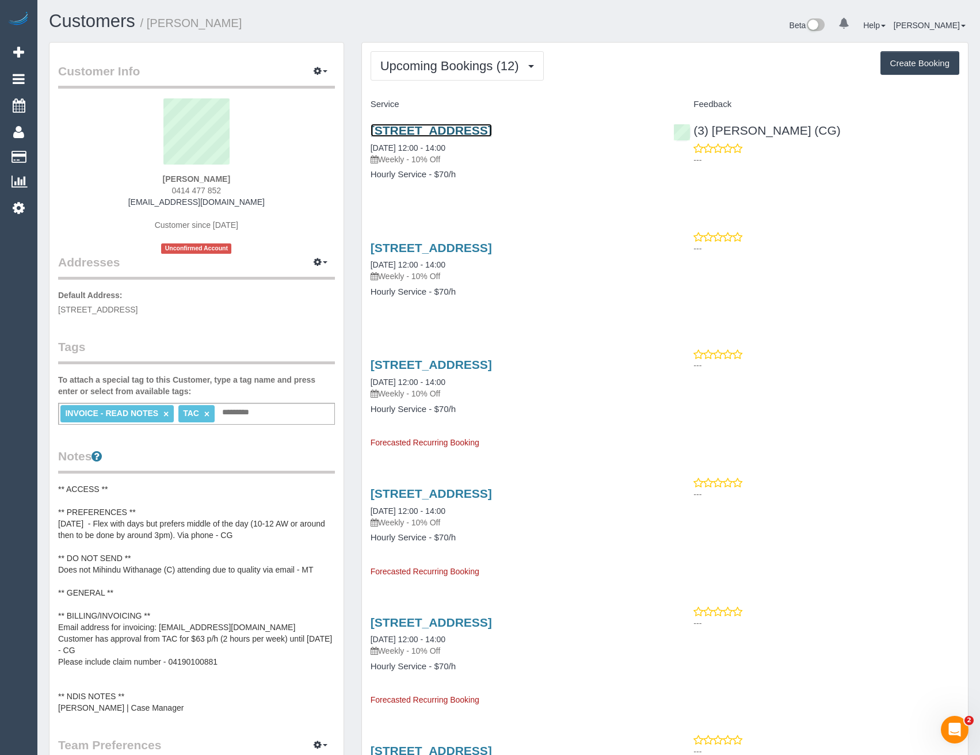
click at [492, 128] on link "16 Lakeside Drive, Lower Plenty, VIC 3093" at bounding box center [430, 130] width 121 height 13
click at [430, 65] on span "Upcoming Bookings (12)" at bounding box center [452, 66] width 144 height 14
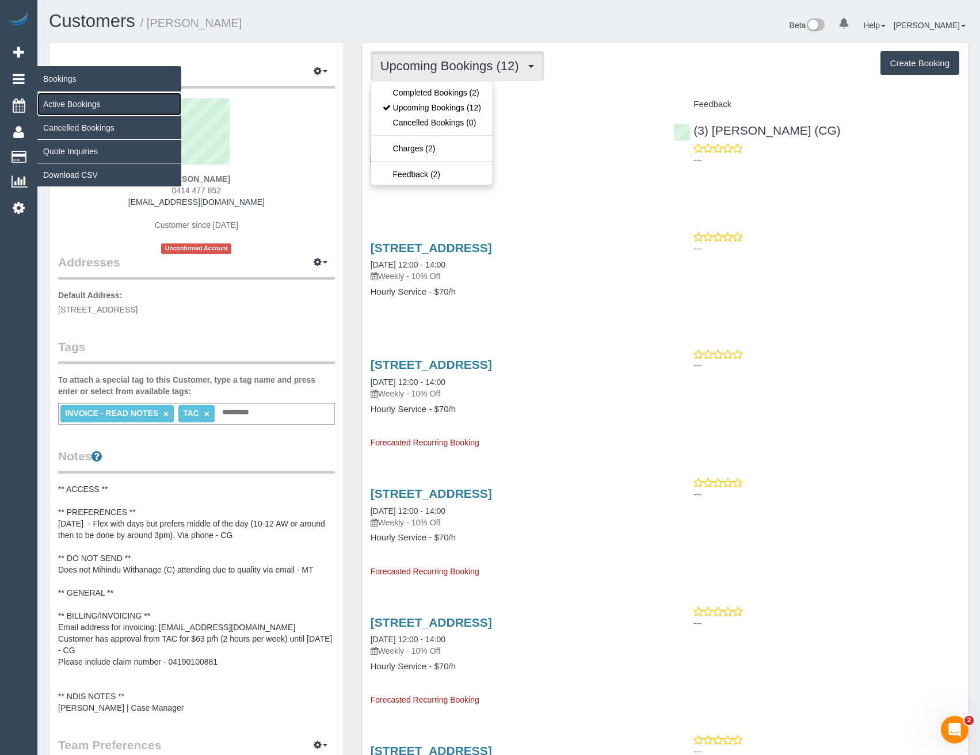
click at [55, 102] on link "Active Bookings" at bounding box center [109, 104] width 144 height 23
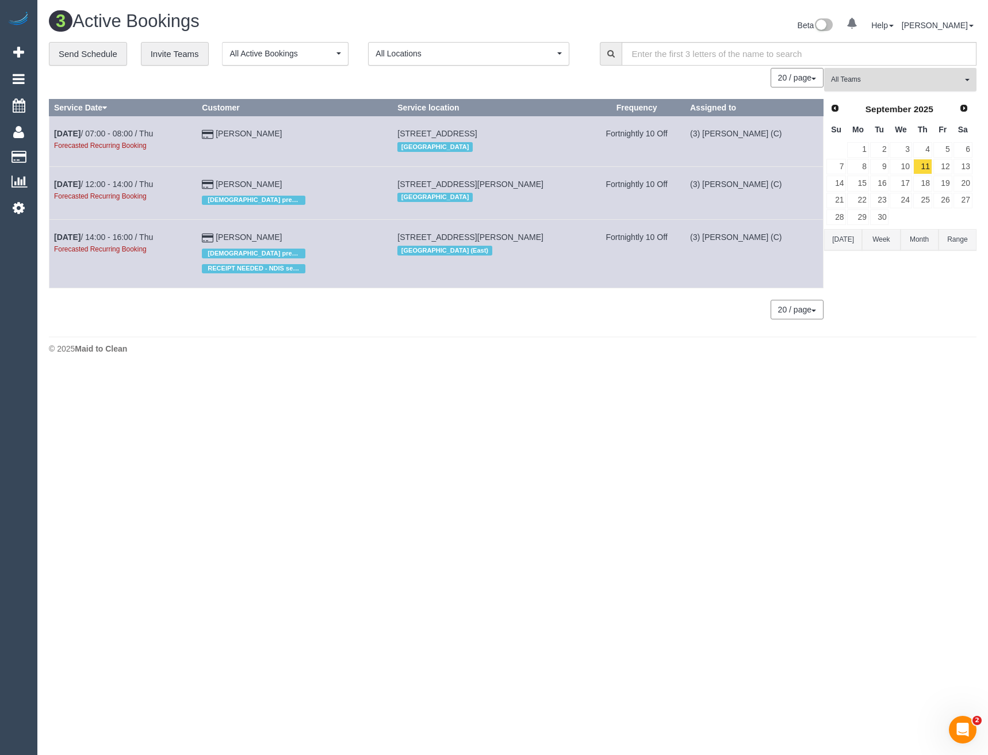
click at [877, 70] on button "All Teams" at bounding box center [900, 80] width 152 height 24
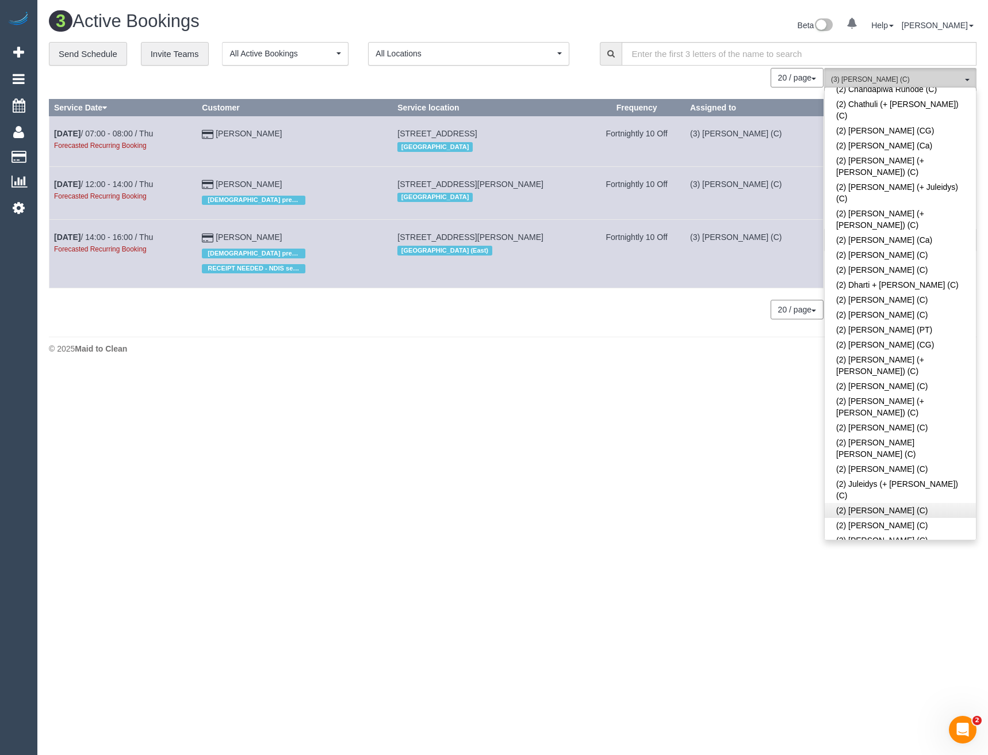
scroll to position [518, 0]
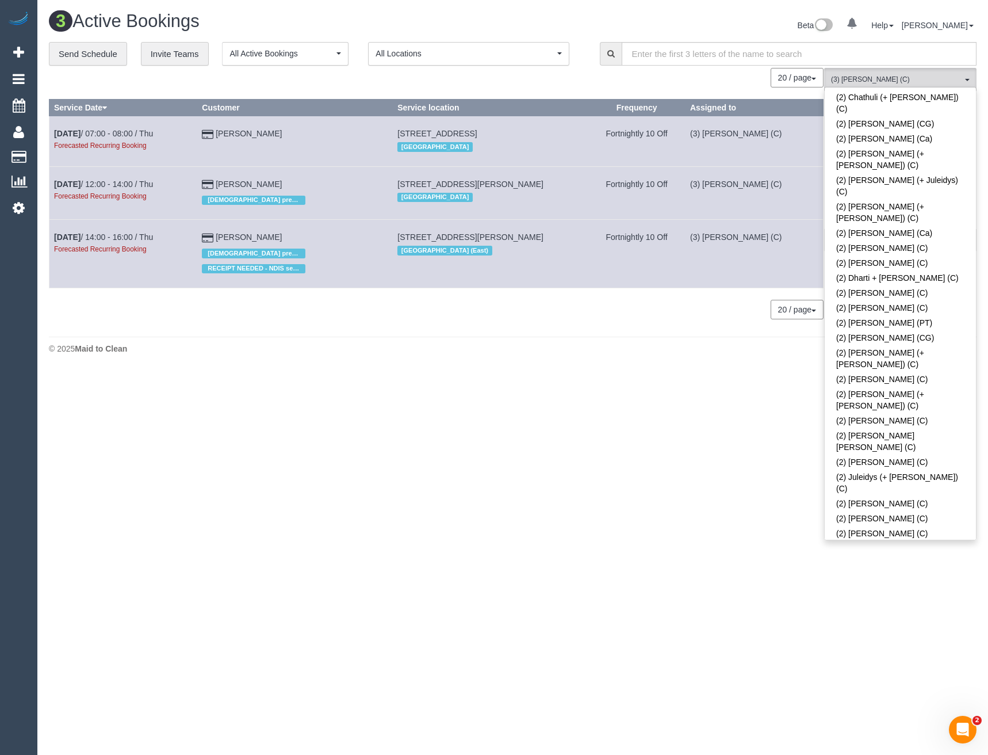
click at [876, 683] on link "(2) [PERSON_NAME] (C)" at bounding box center [900, 690] width 151 height 15
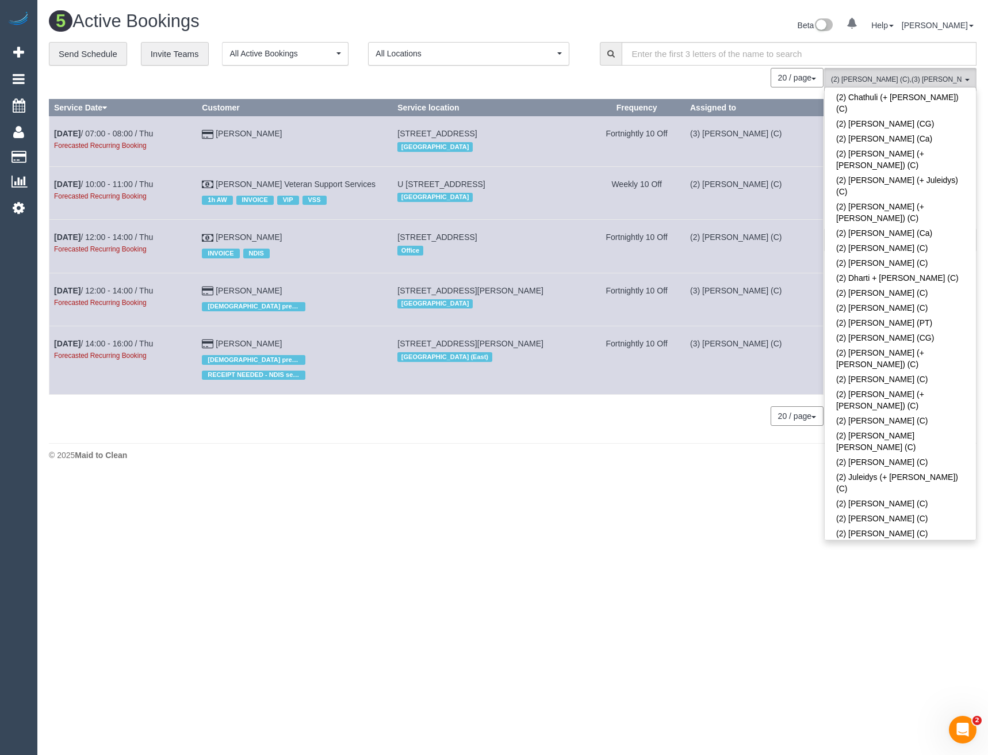
click at [735, 495] on body "0 Beta Your Notifications You have 0 alerts Add Booking Bookings Active Booking…" at bounding box center [494, 377] width 988 height 755
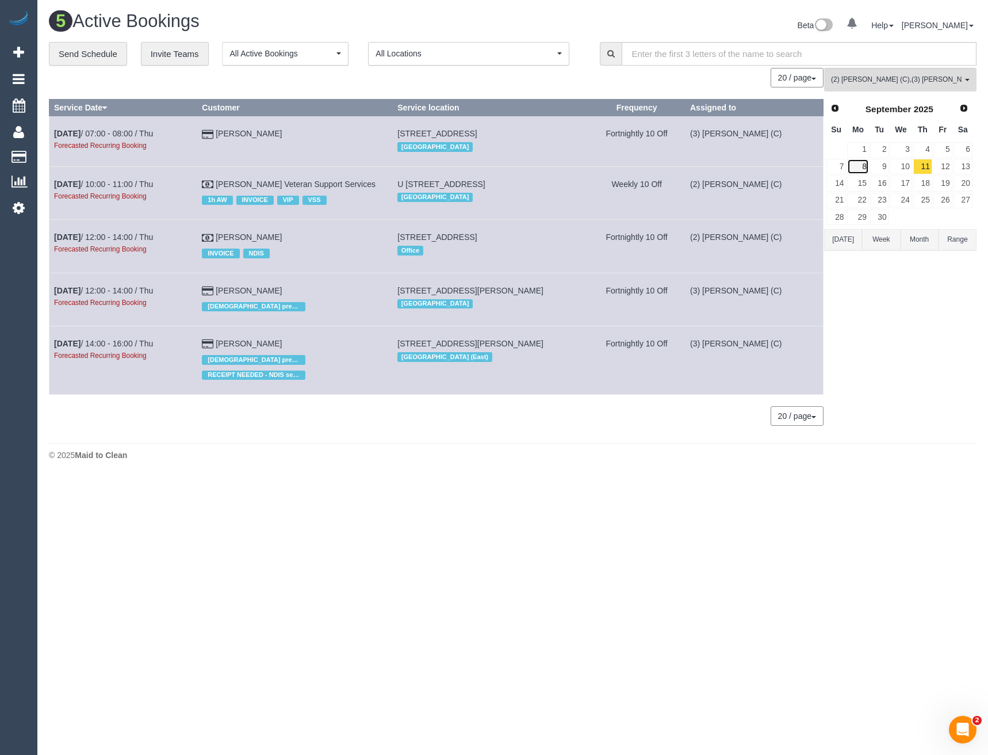
click at [861, 163] on link "8" at bounding box center [857, 167] width 21 height 16
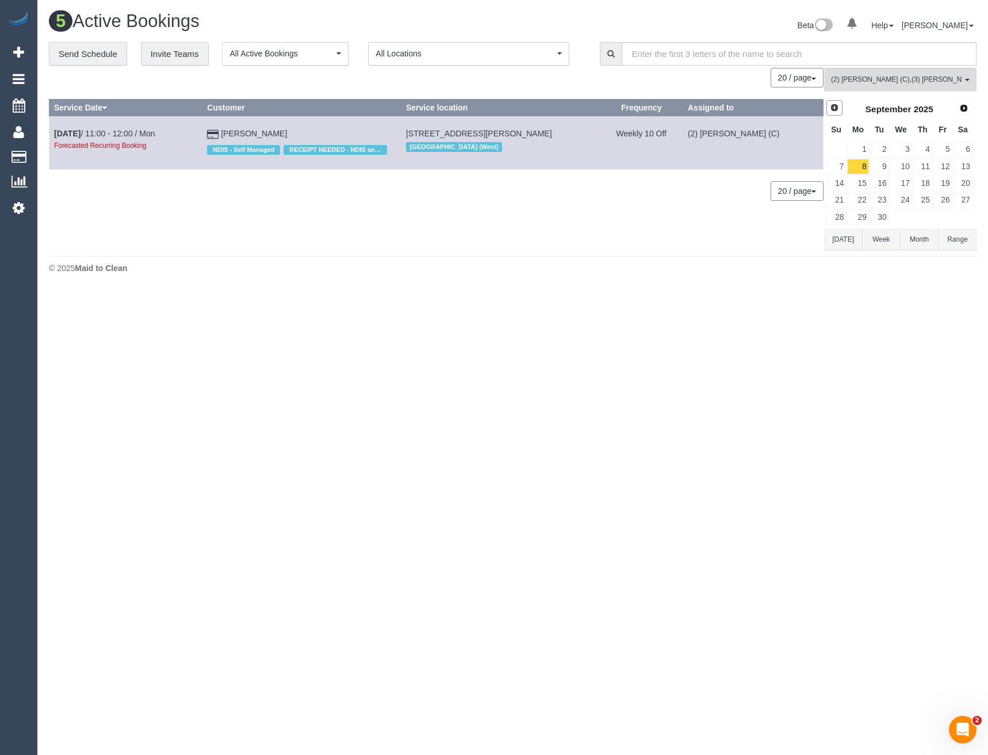
click at [842, 108] on link "Prev" at bounding box center [835, 108] width 16 height 16
click at [868, 83] on span "(2) Nadine Young (C) , (3) Himasha Amarasinghe (C)" at bounding box center [896, 80] width 131 height 10
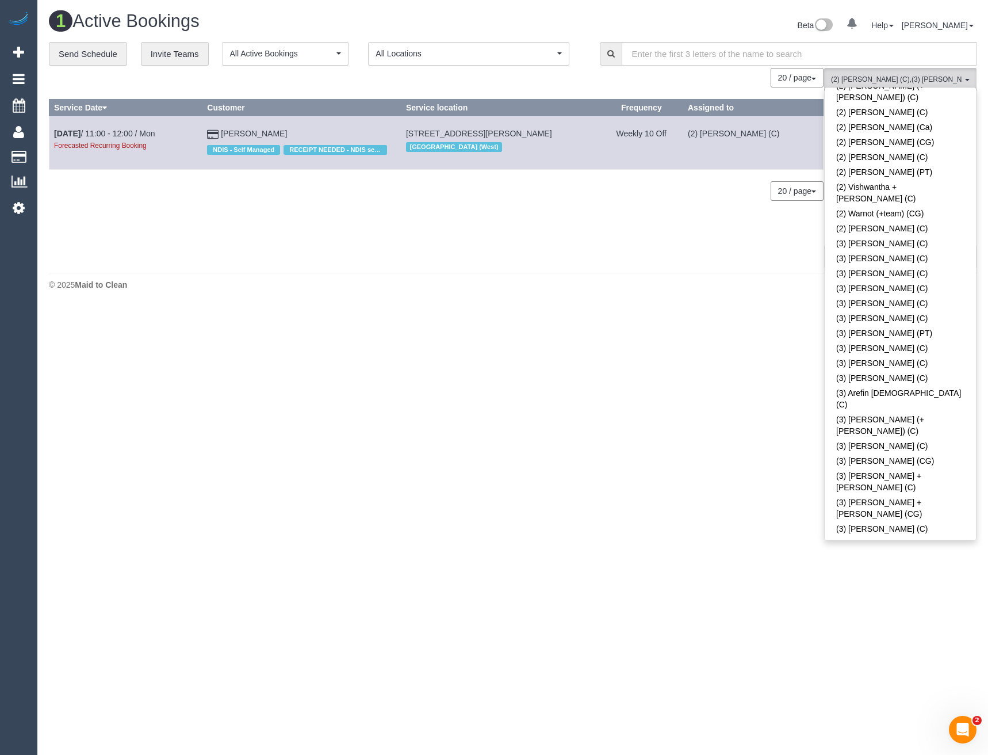
scroll to position [1496, 0]
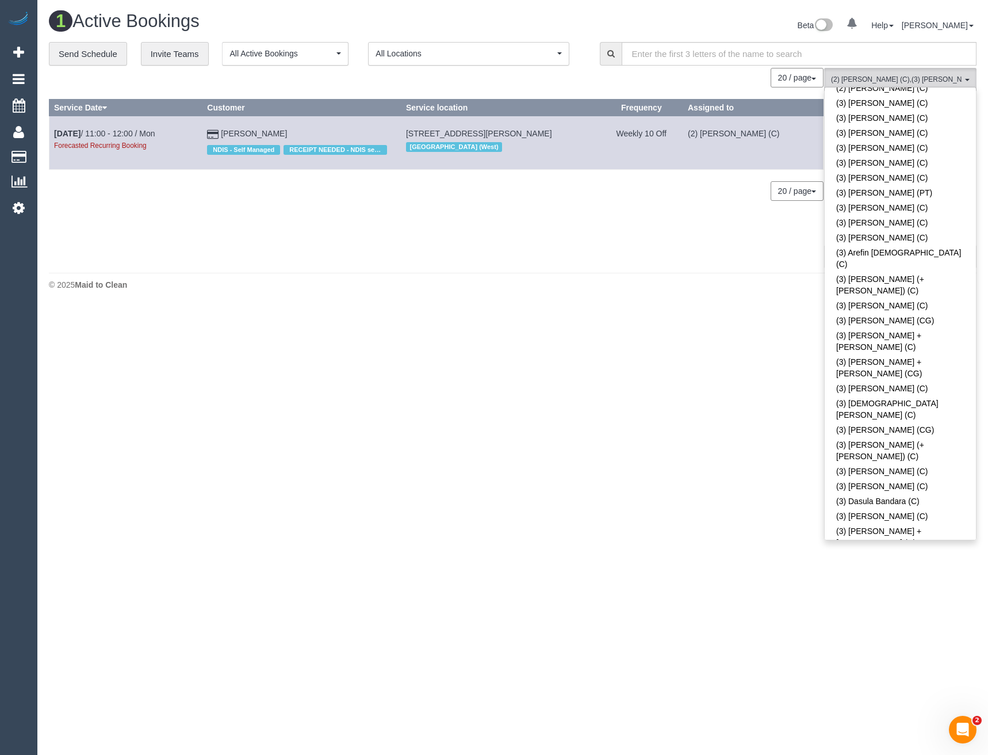
click at [677, 465] on body "0 Beta Your Notifications You have 0 alerts Add Booking Bookings Active Booking…" at bounding box center [494, 377] width 988 height 755
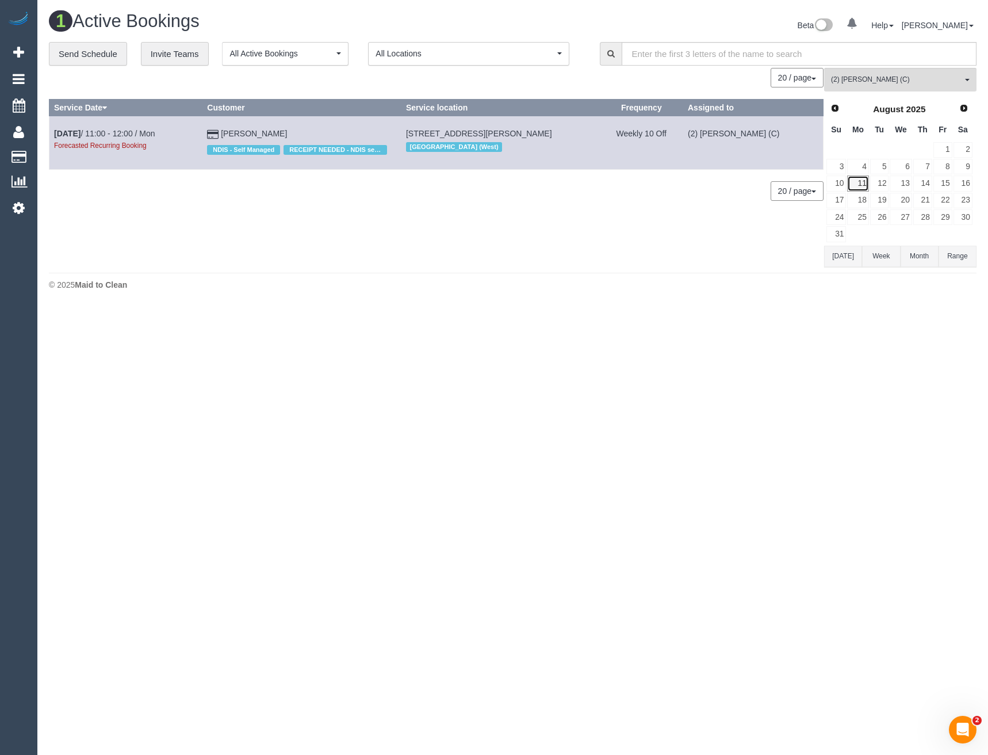
click at [861, 185] on link "11" at bounding box center [857, 183] width 21 height 16
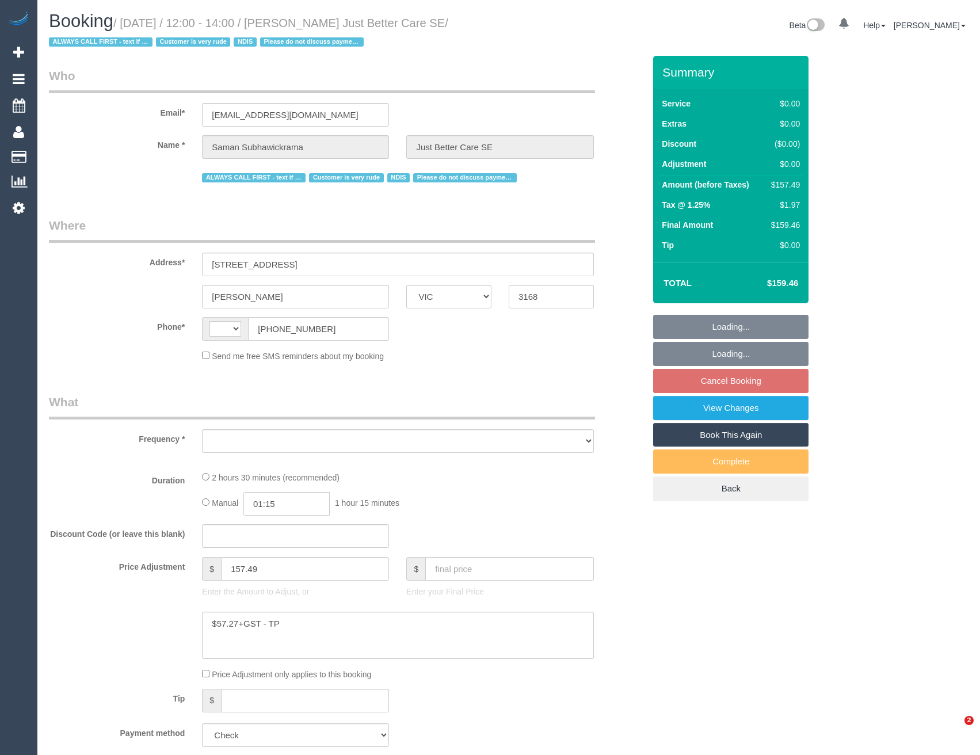
select select "VIC"
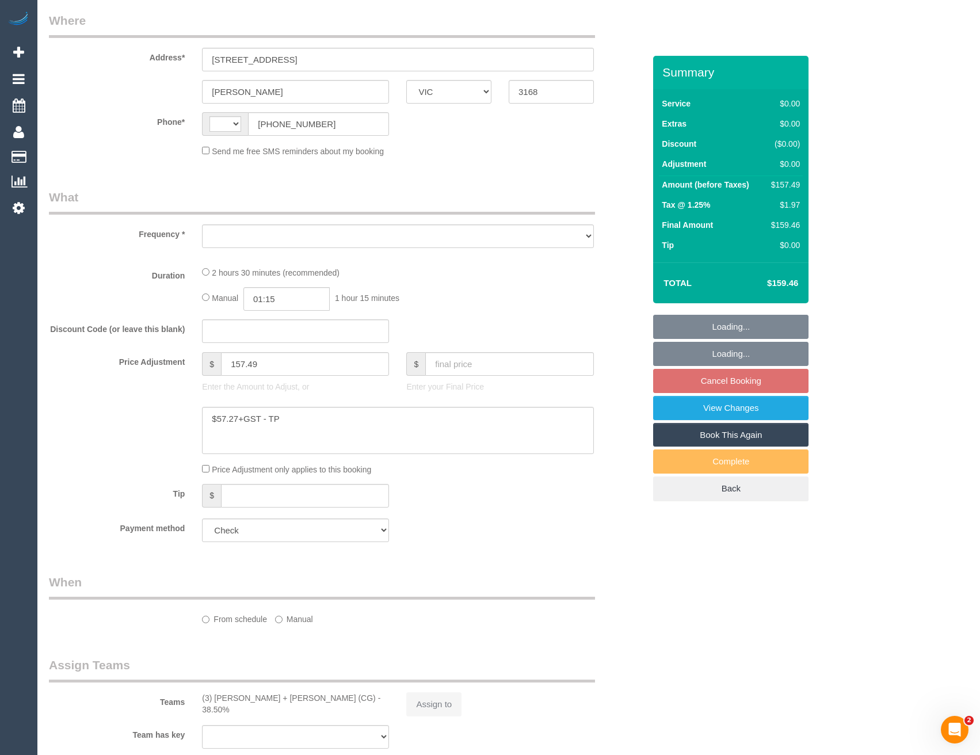
scroll to position [230, 0]
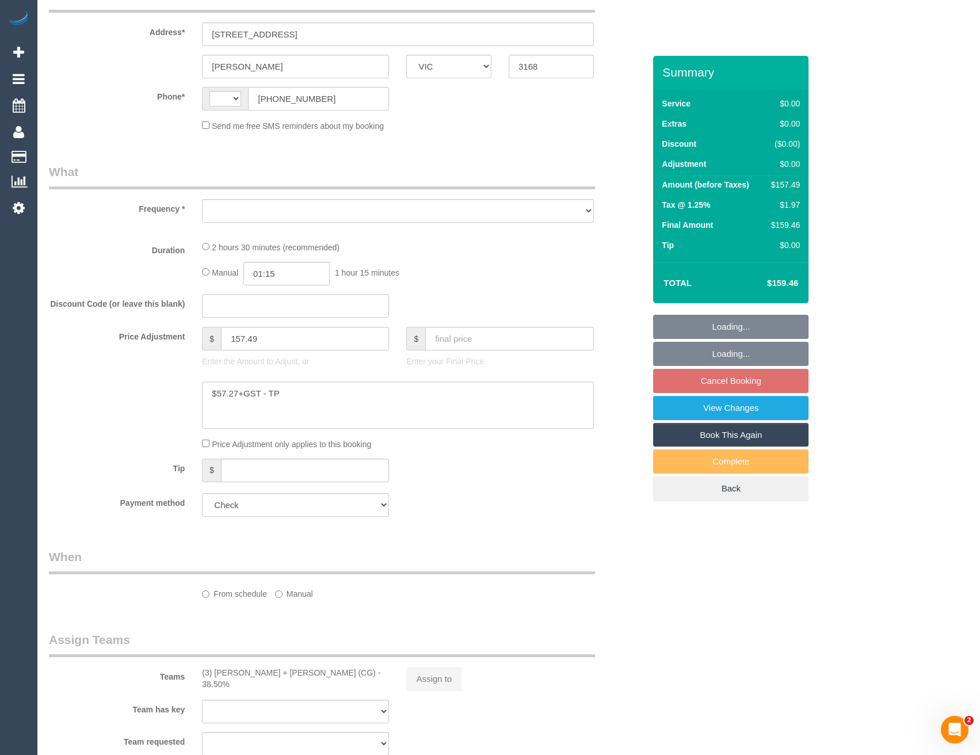
select select "string:AU"
select select "object:557"
select select "number:28"
select select "number:14"
select select "number:18"
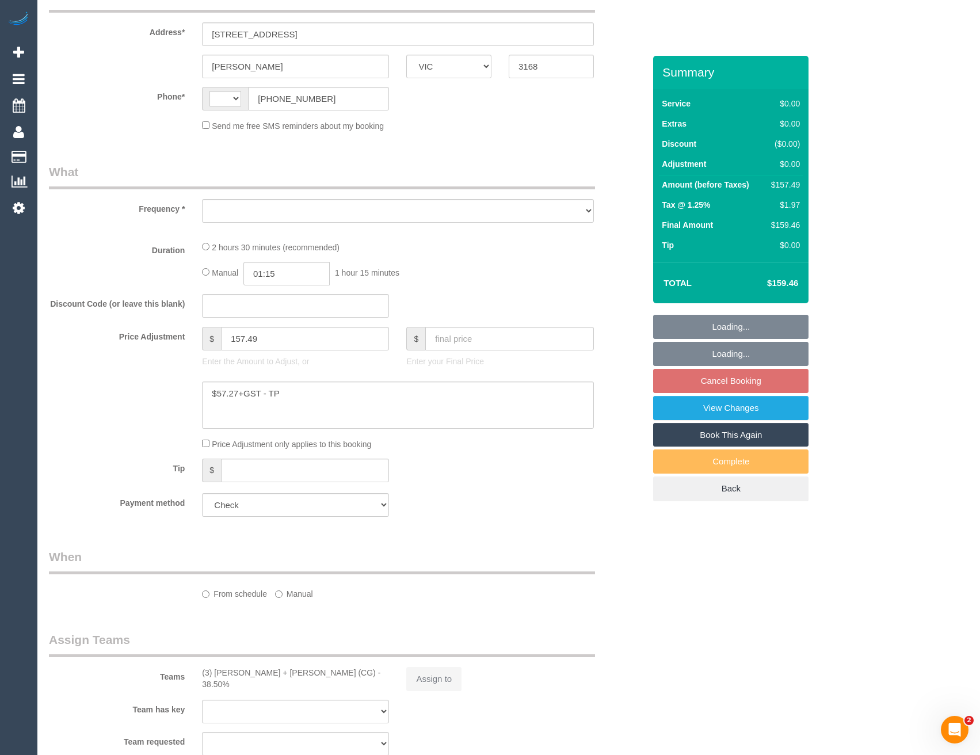
select select "number:23"
select select "150"
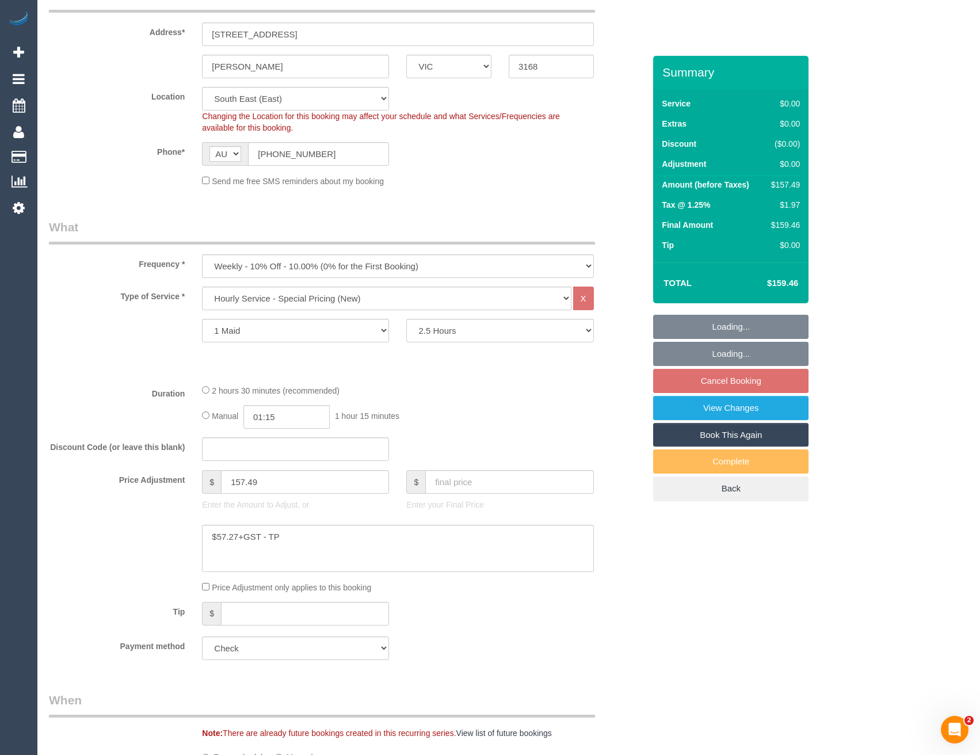
select select "object:833"
select select "spot1"
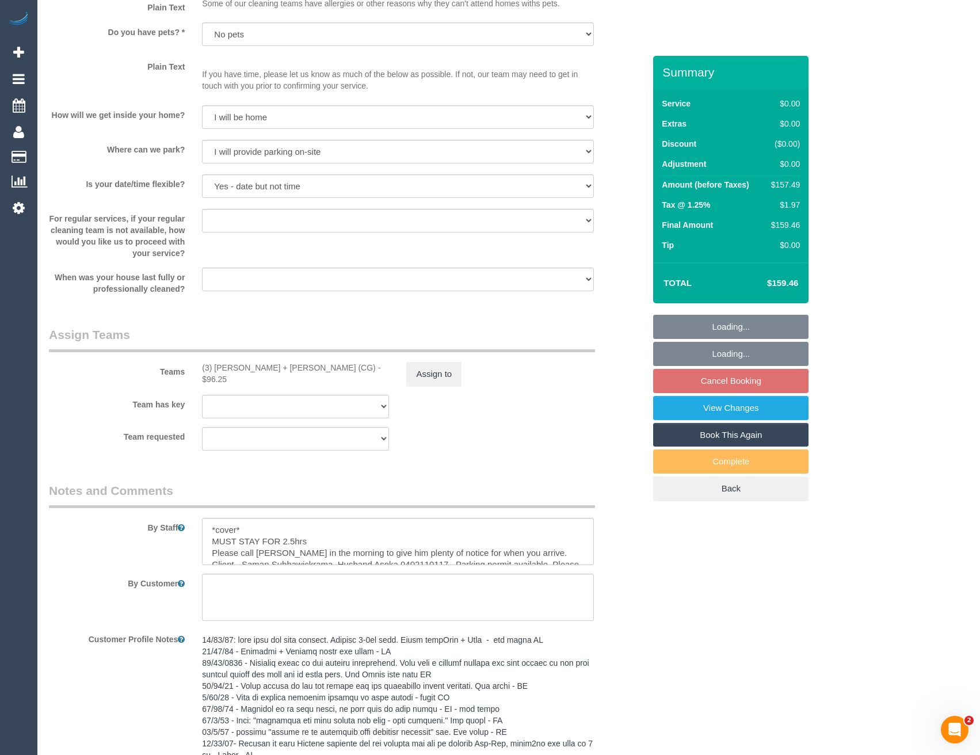
scroll to position [1208, 0]
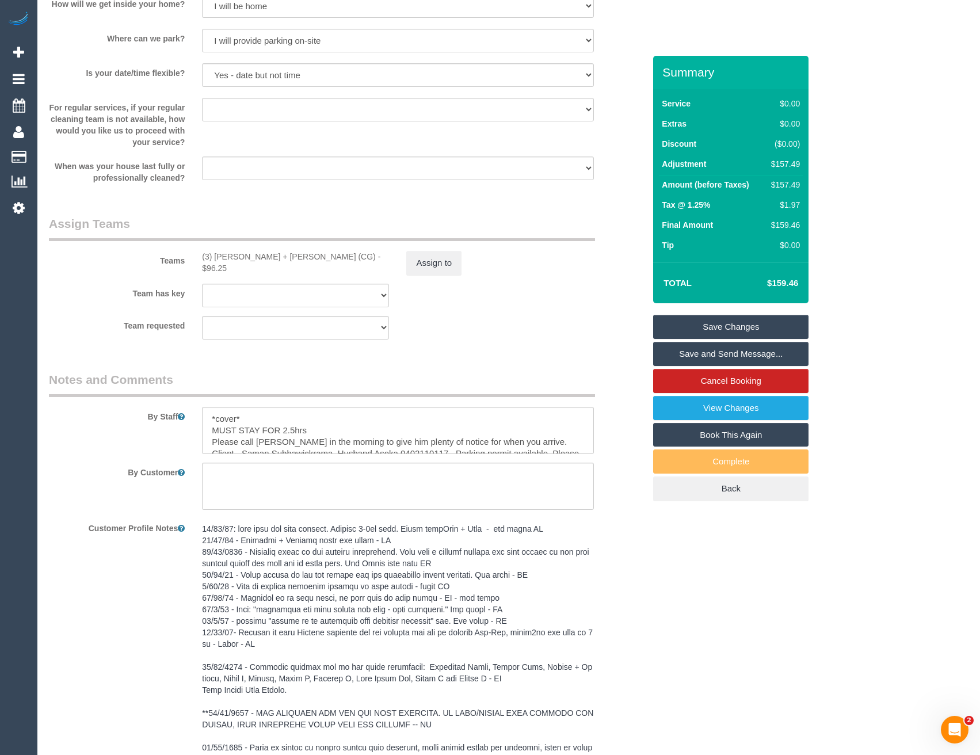
click at [446, 276] on sui-booking-teams "Teams (3) Bansari + Bhavesh (CG) - $96.25 Assign to Team has key (3) Bansari + …" at bounding box center [346, 277] width 595 height 124
click at [437, 261] on button "Assign to" at bounding box center [433, 263] width 55 height 24
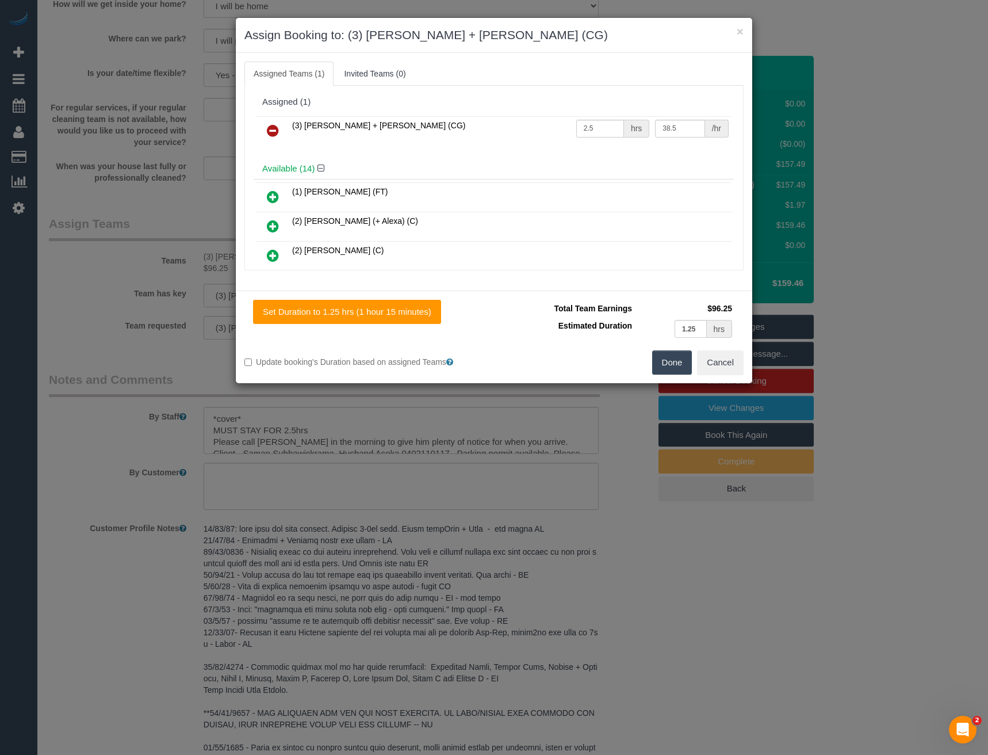
click at [651, 575] on div "× Assign Booking to: (3) Bansari + Bhavesh (CG) Assigned Teams (1) Invited Team…" at bounding box center [494, 377] width 988 height 755
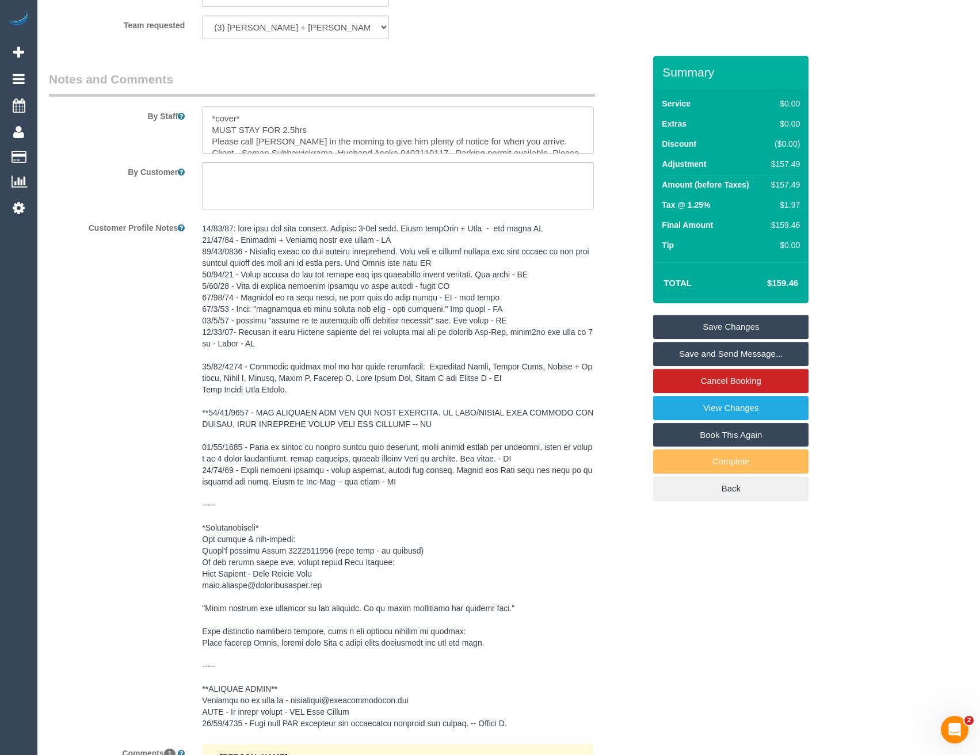
scroll to position [1485, 0]
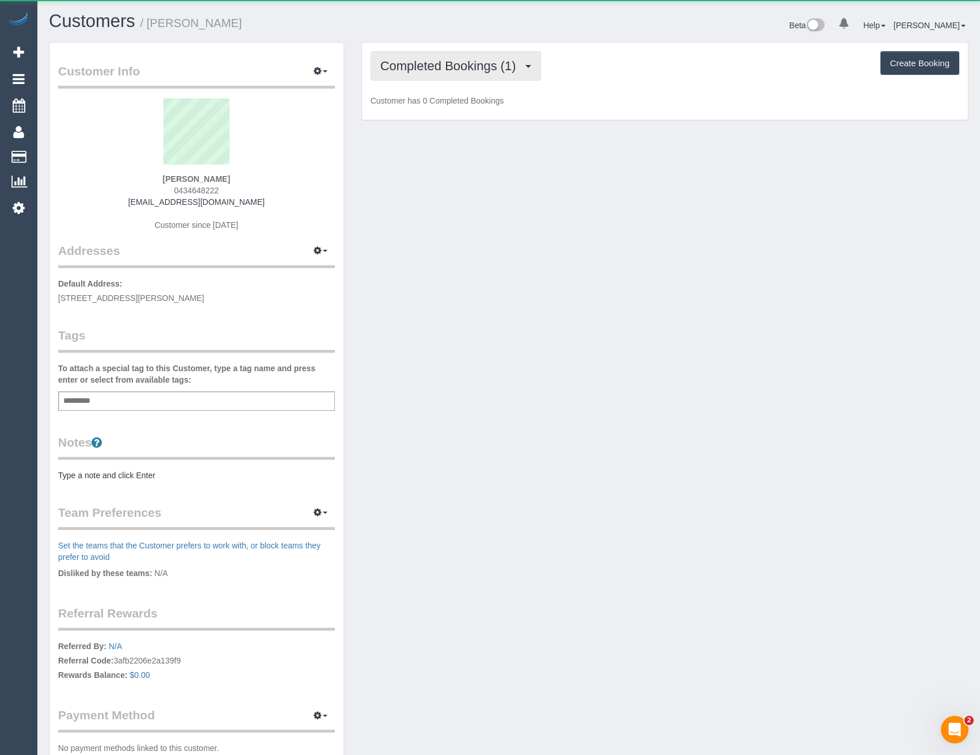
click at [451, 68] on span "Completed Bookings (1)" at bounding box center [451, 66] width 142 height 14
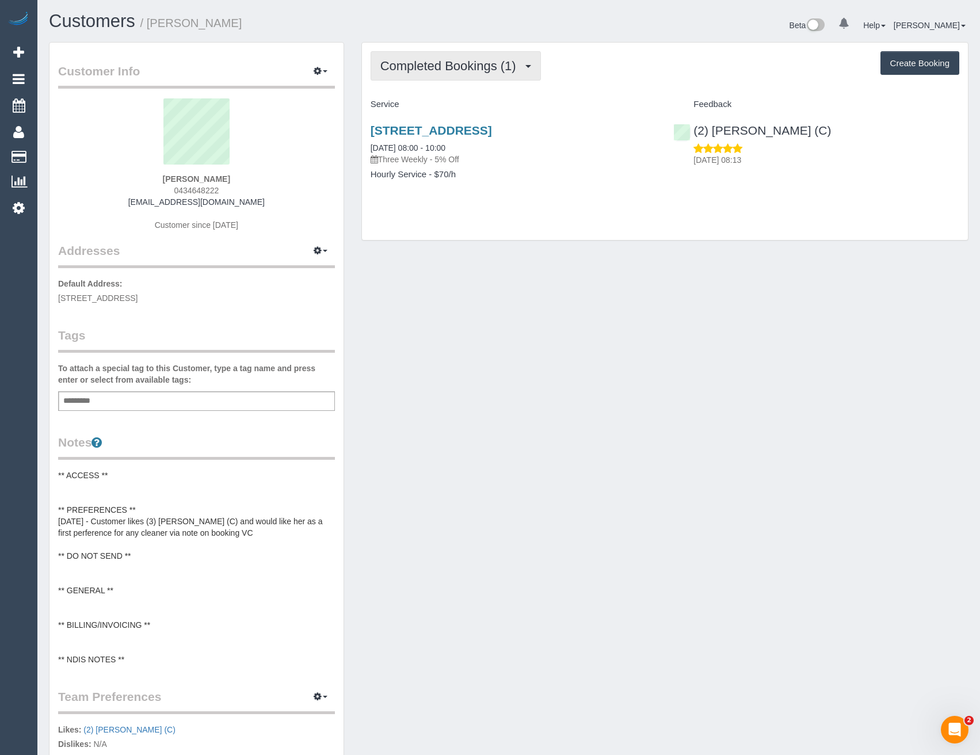
click at [443, 64] on span "Completed Bookings (1)" at bounding box center [451, 66] width 142 height 14
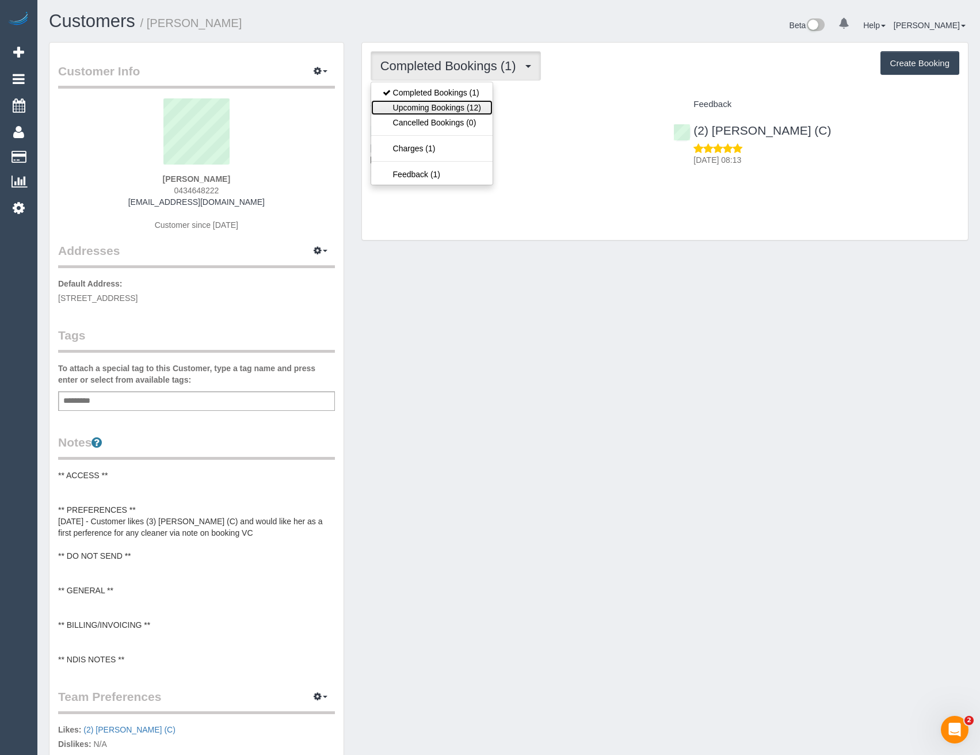
click at [440, 105] on link "Upcoming Bookings (12)" at bounding box center [431, 107] width 121 height 15
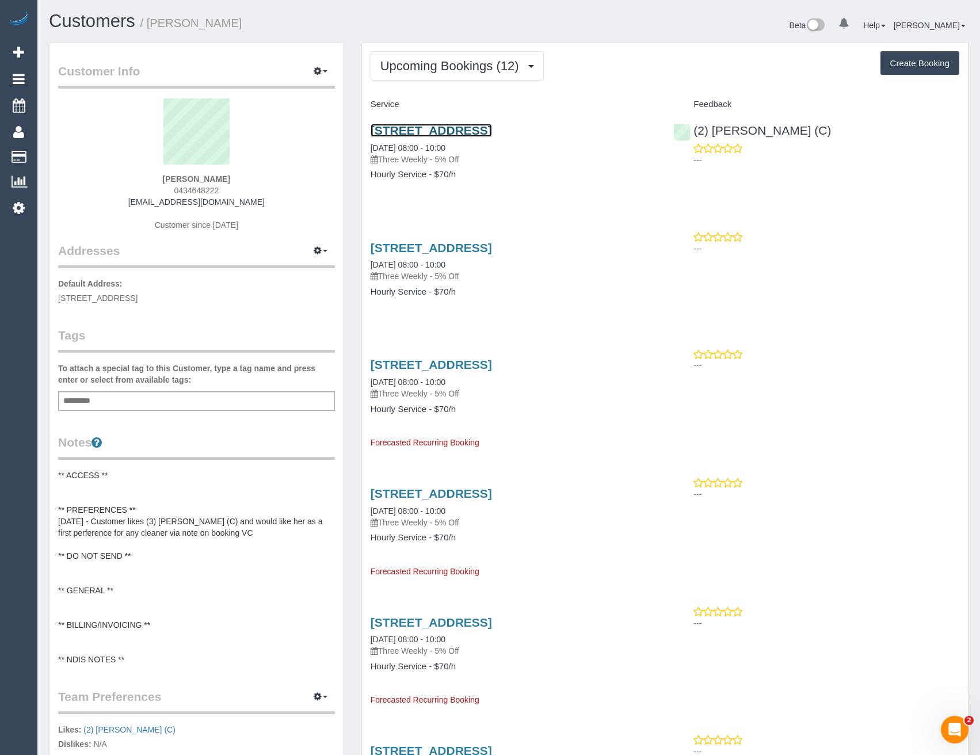
click at [492, 132] on link "[STREET_ADDRESS]" at bounding box center [430, 130] width 121 height 13
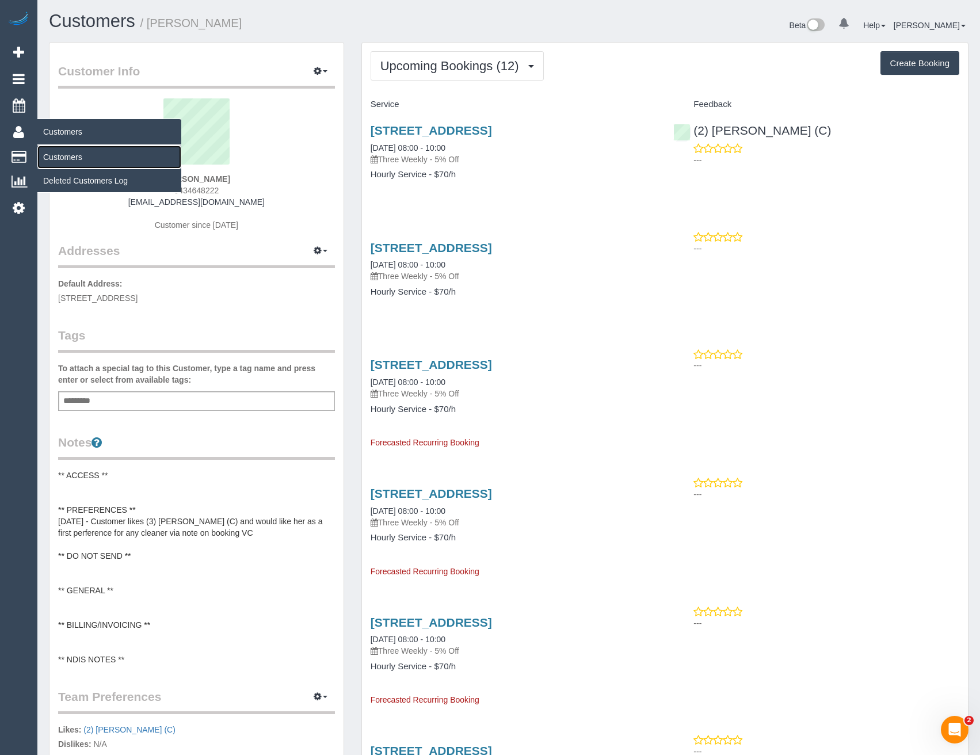
click at [65, 158] on link "Customers" at bounding box center [109, 157] width 144 height 23
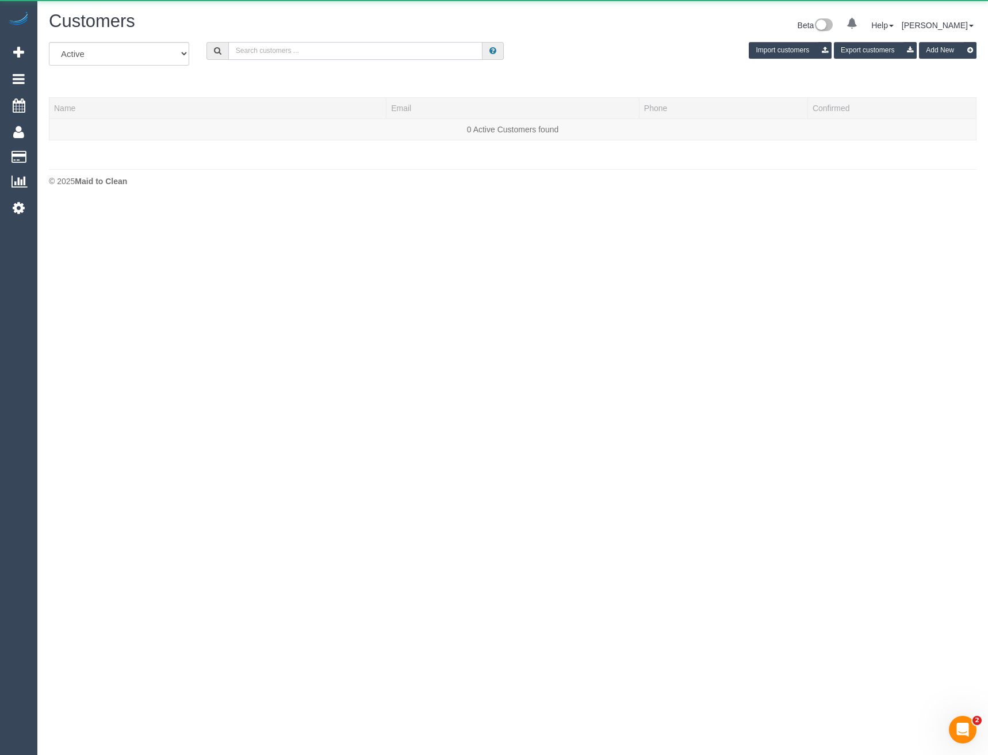
click at [250, 48] on input "text" at bounding box center [355, 51] width 255 height 18
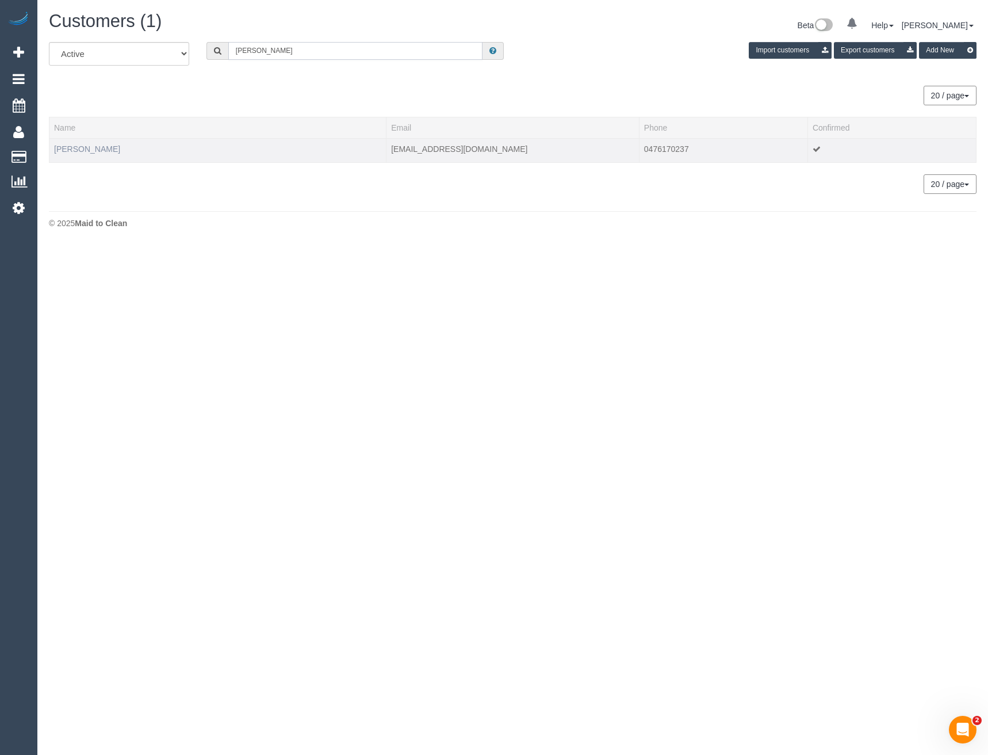
type input "Sarah youn"
click at [92, 150] on link "Sarah Young" at bounding box center [87, 148] width 66 height 9
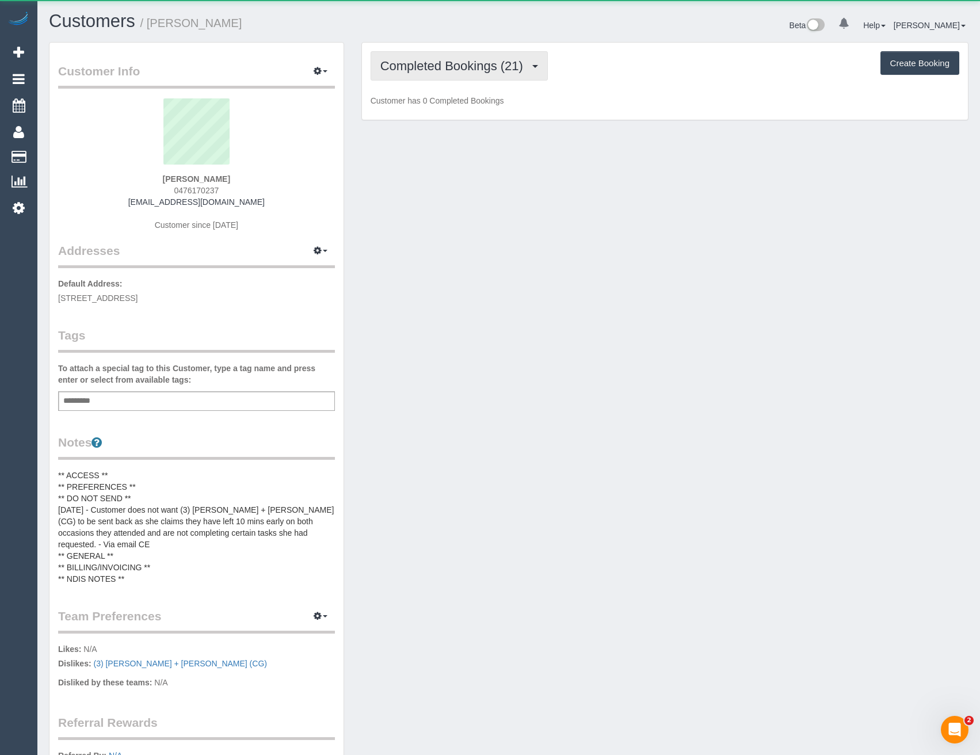
click at [488, 64] on span "Completed Bookings (21)" at bounding box center [454, 66] width 148 height 14
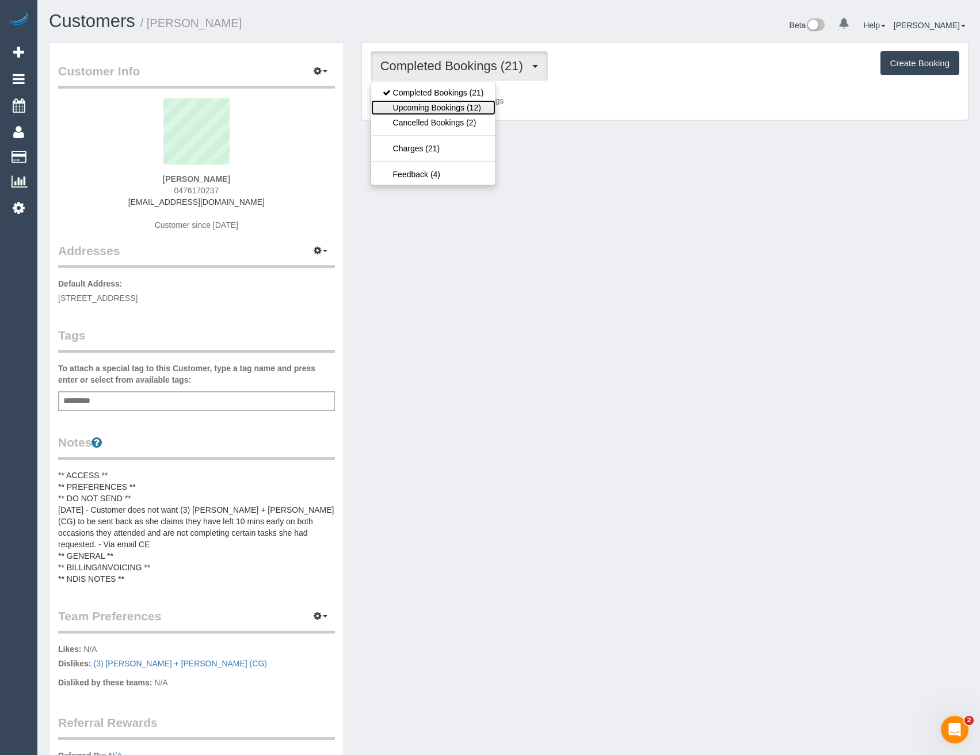
click at [475, 103] on link "Upcoming Bookings (12)" at bounding box center [433, 107] width 124 height 15
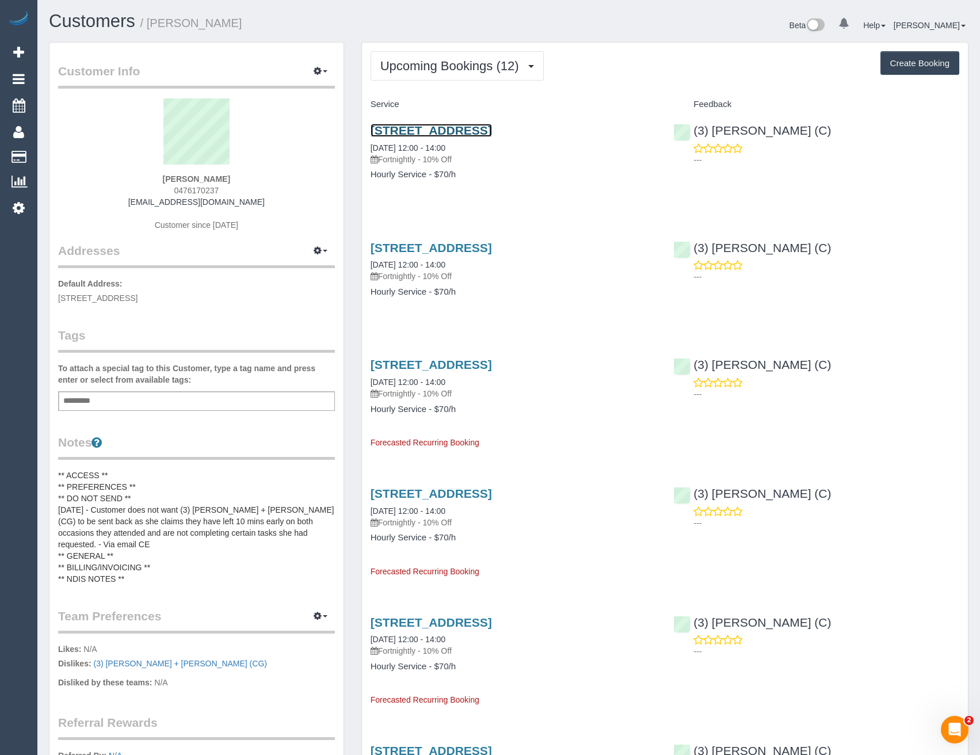
click at [492, 129] on link "1/10 Brown Street, Brighton East, VIC 3187" at bounding box center [430, 130] width 121 height 13
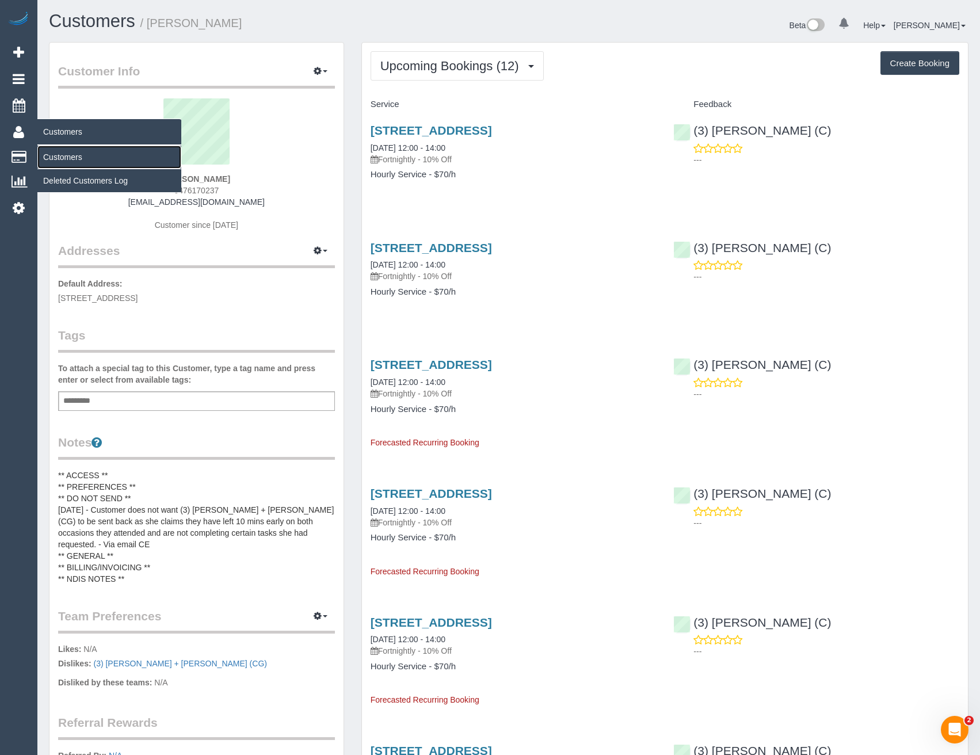
click at [63, 154] on link "Customers" at bounding box center [109, 157] width 144 height 23
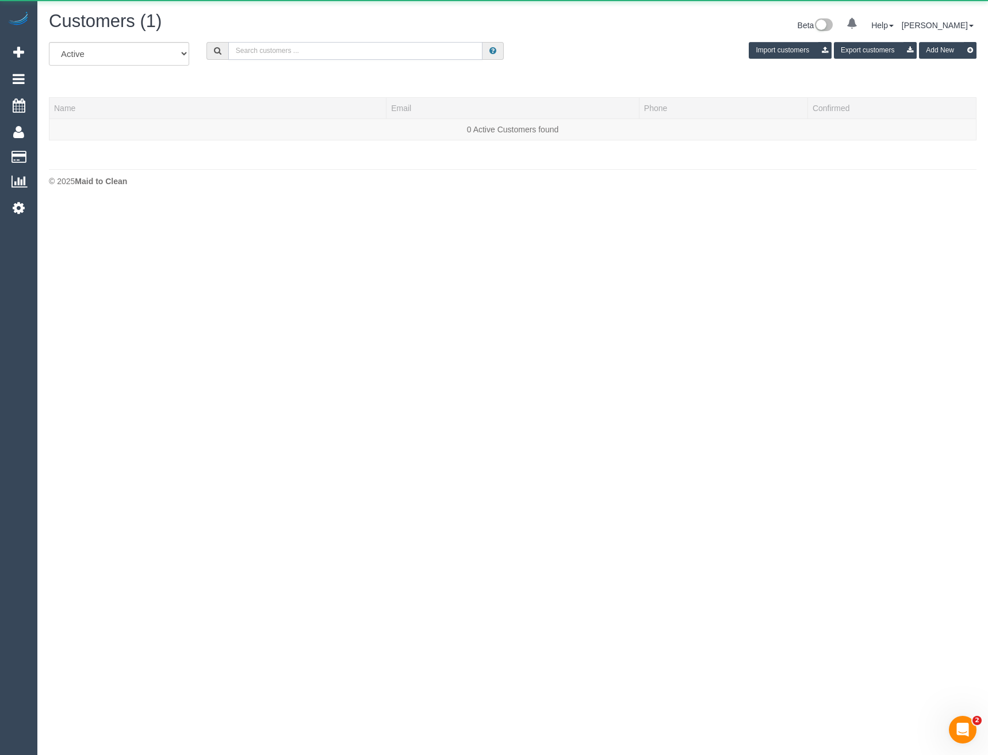
click at [286, 53] on input "text" at bounding box center [355, 51] width 255 height 18
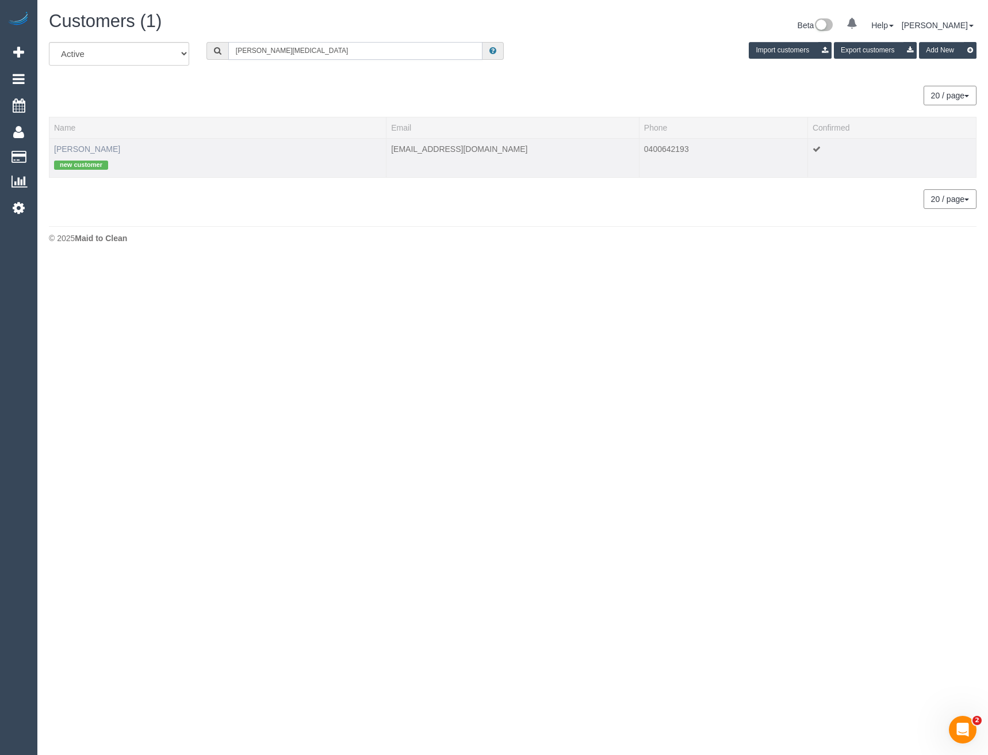
type input "Kylie Bal"
click at [76, 148] on link "Kylie Baldac" at bounding box center [87, 148] width 66 height 9
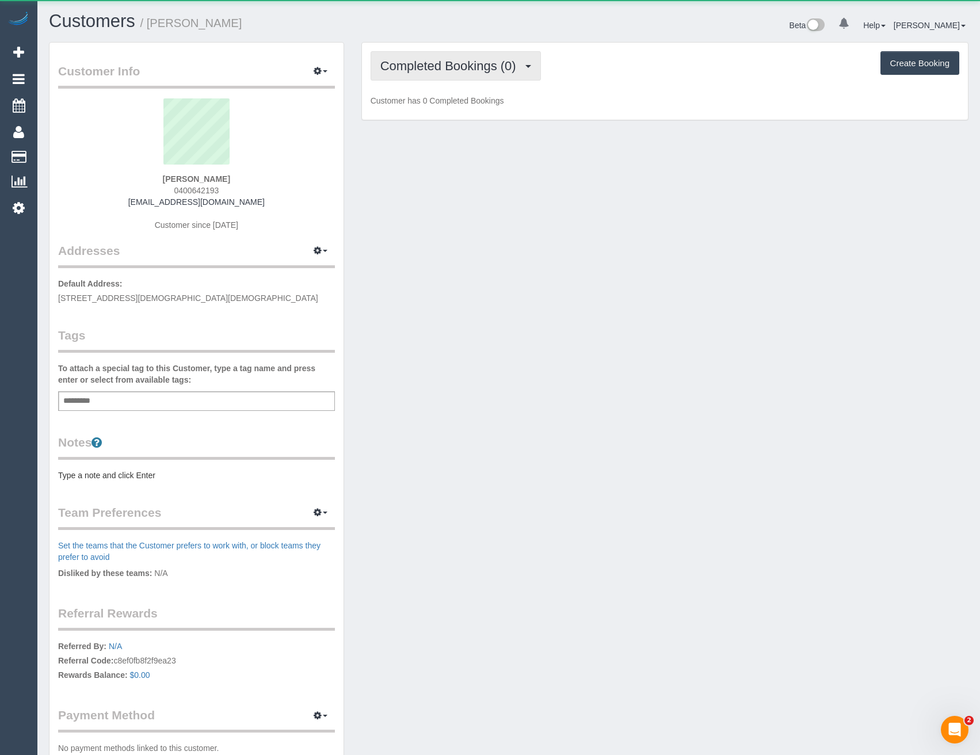
click at [482, 64] on span "Completed Bookings (0)" at bounding box center [451, 66] width 142 height 14
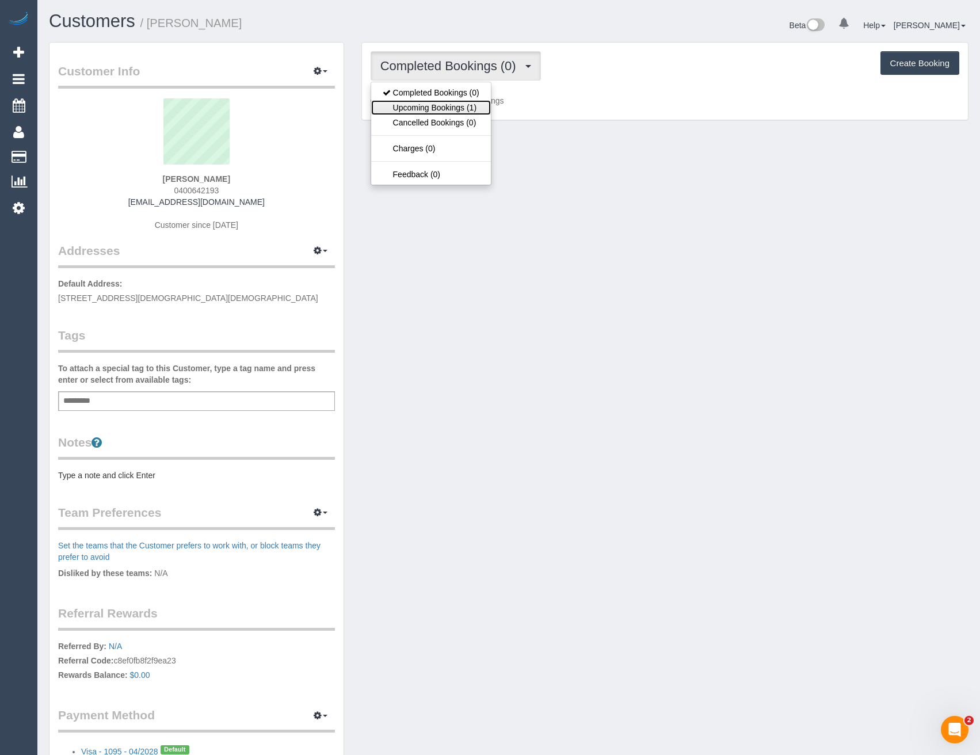
click at [485, 109] on link "Upcoming Bookings (1)" at bounding box center [431, 107] width 120 height 15
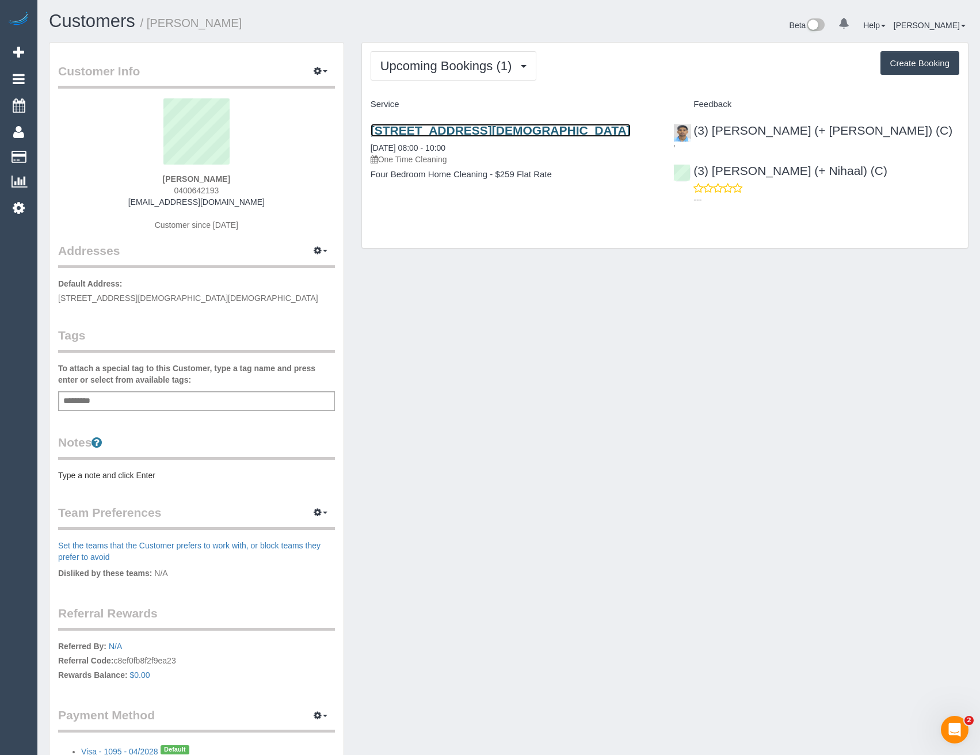
click at [447, 133] on link "12 Unwin Street, Templestowe Vic, Australia, Templestowe, VIC 3106" at bounding box center [500, 130] width 260 height 13
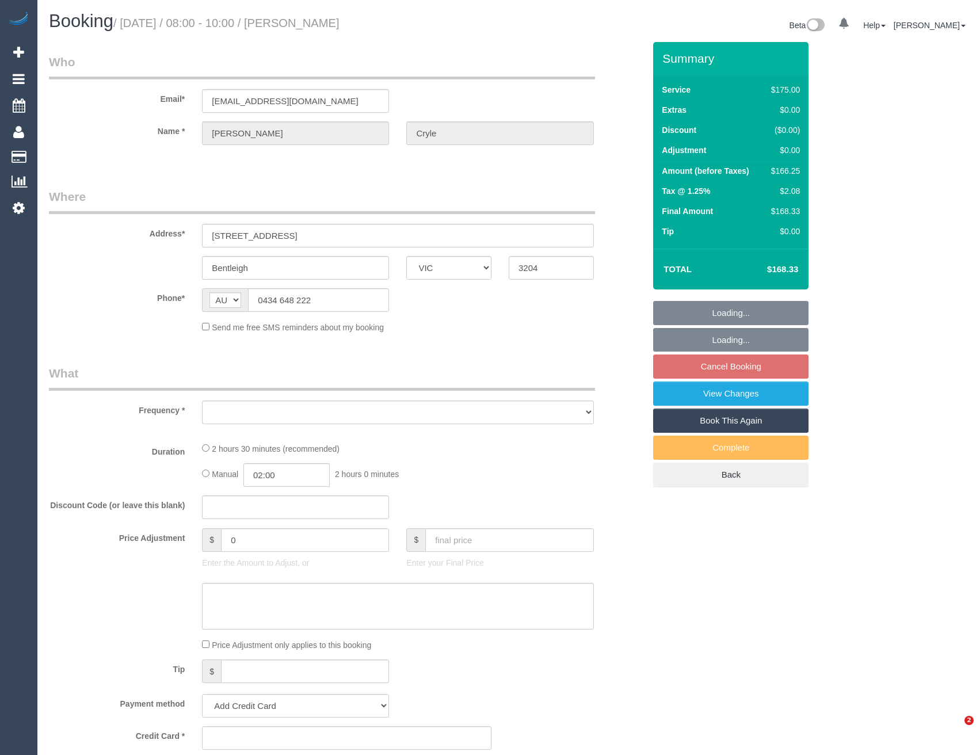
select select "VIC"
select select "string:stripe-pm_1RmR9T2GScqysDRVqeshcViF"
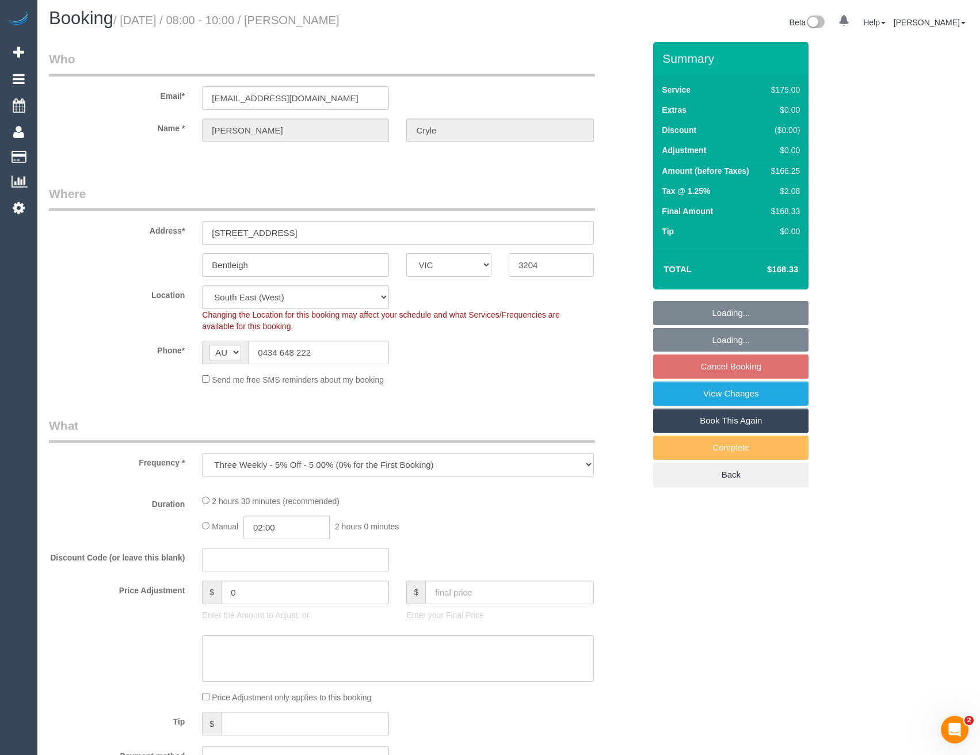
select select "object:704"
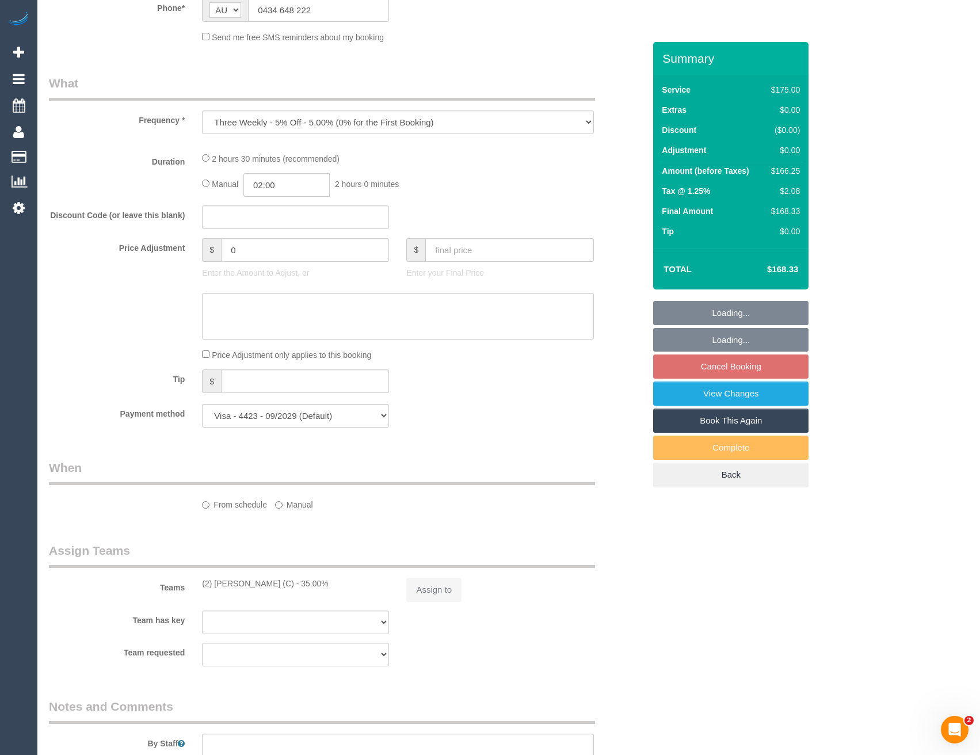
select select "150"
select select "number:29"
select select "number:14"
select select "number:19"
select select "number:36"
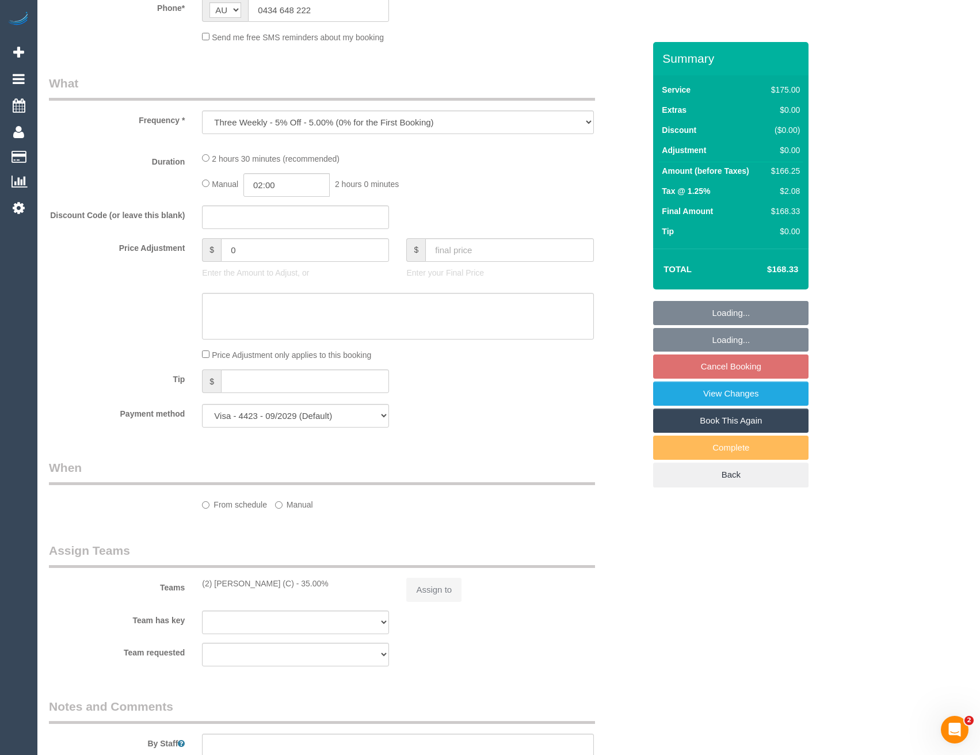
select select "number:34"
select select "number:12"
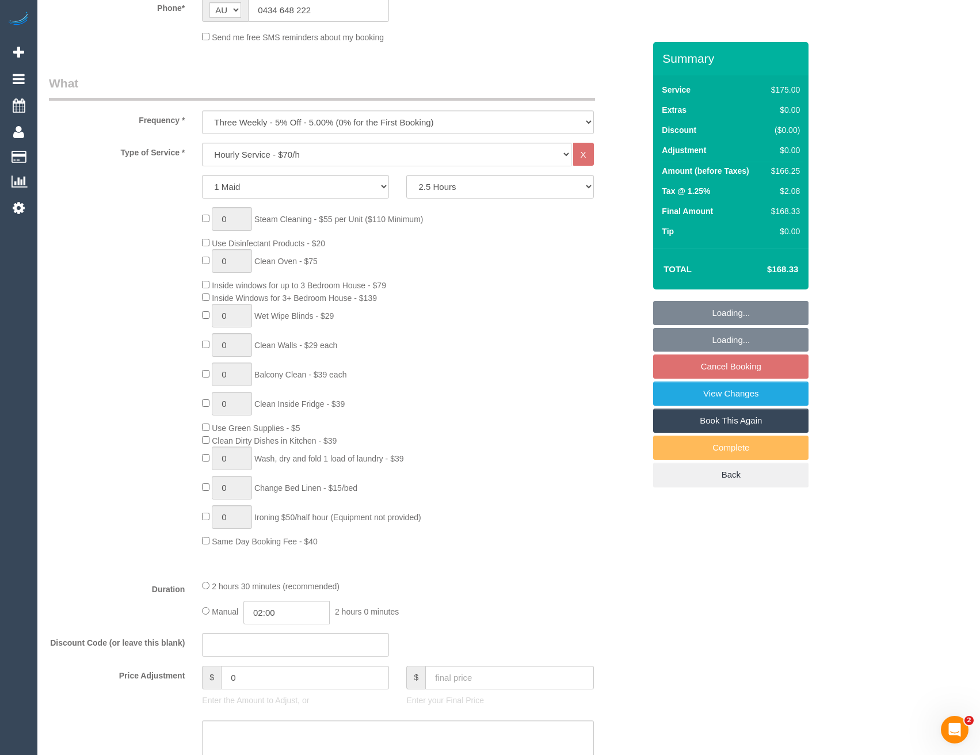
select select "spot1"
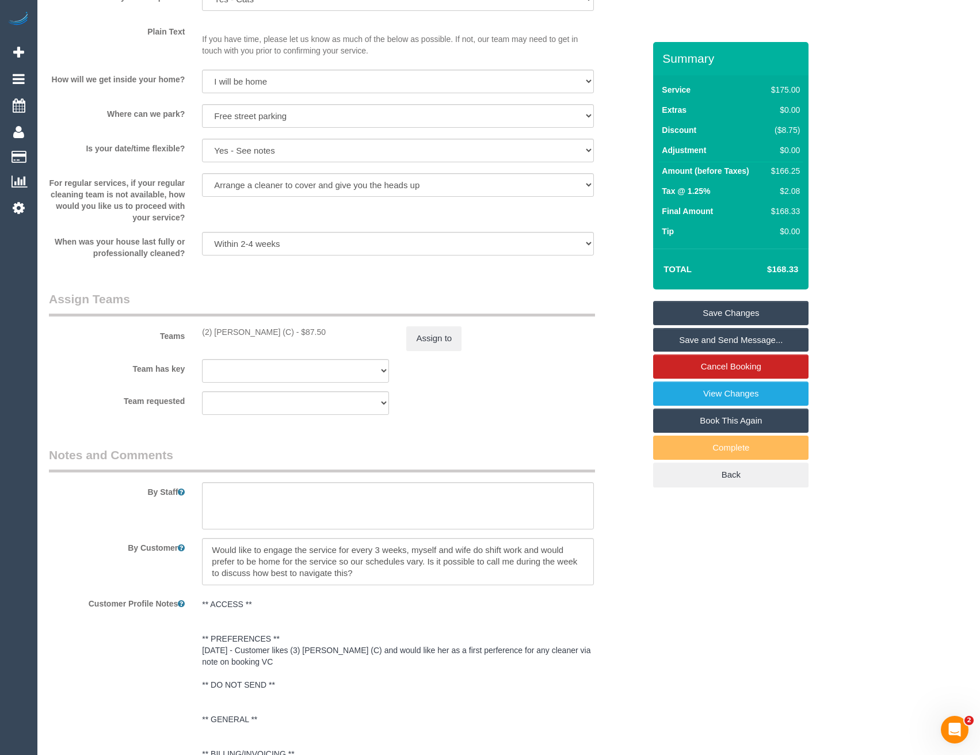
scroll to position [1432, 0]
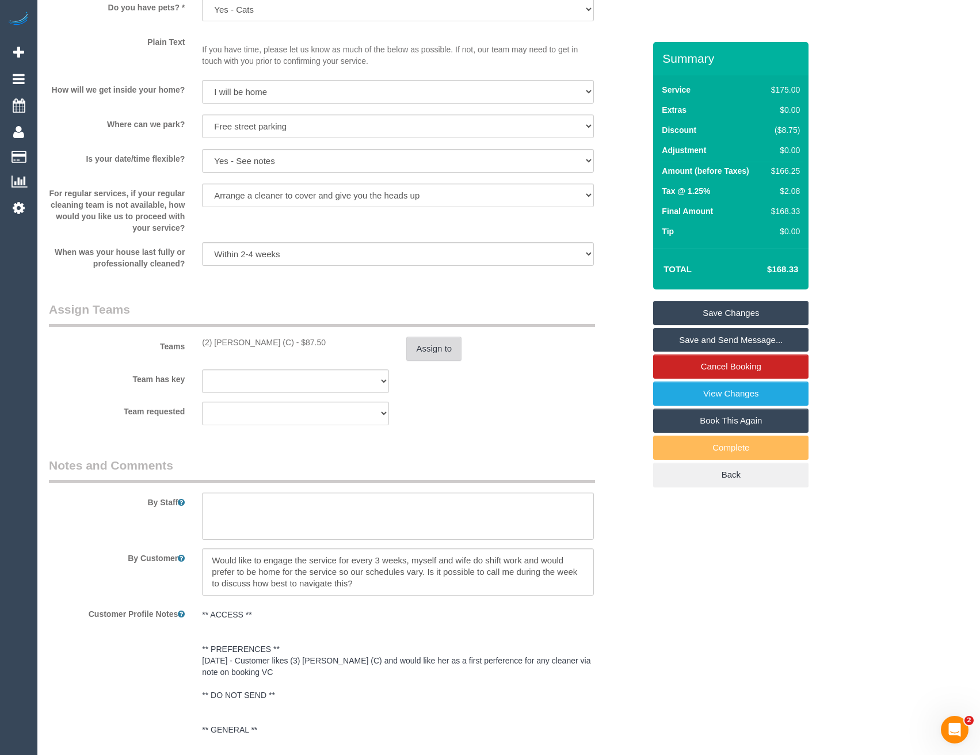
click at [441, 338] on button "Assign to" at bounding box center [433, 349] width 55 height 24
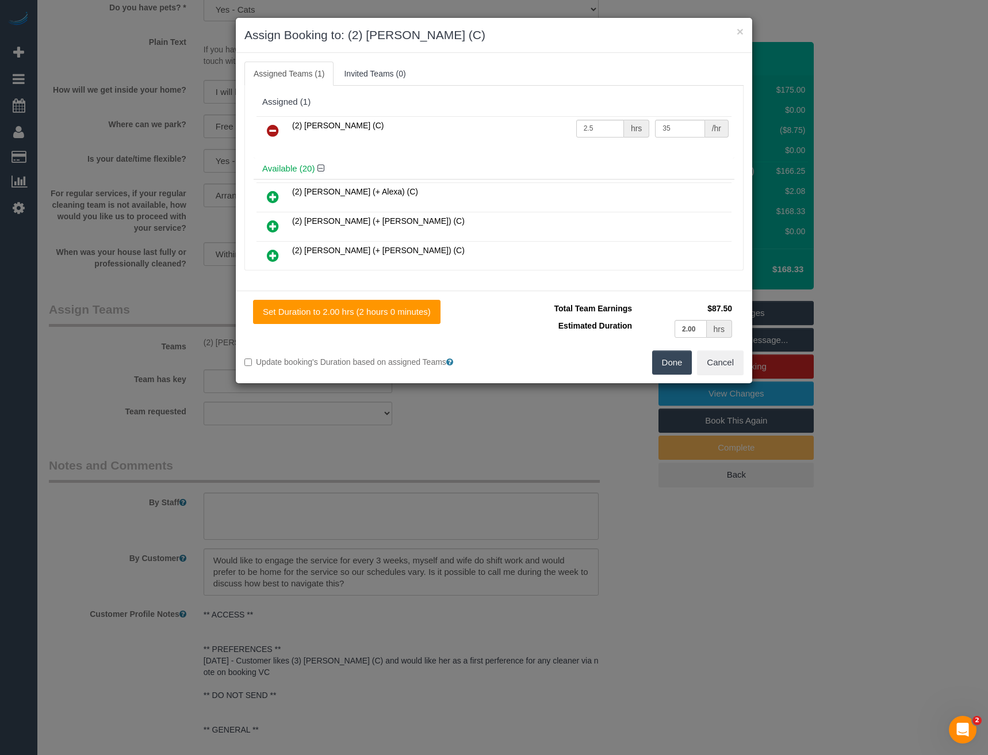
click at [457, 403] on div "× Assign Booking to: (2) Nadine Young (C) Assigned Teams (1) Invited Teams (0) …" at bounding box center [494, 377] width 988 height 755
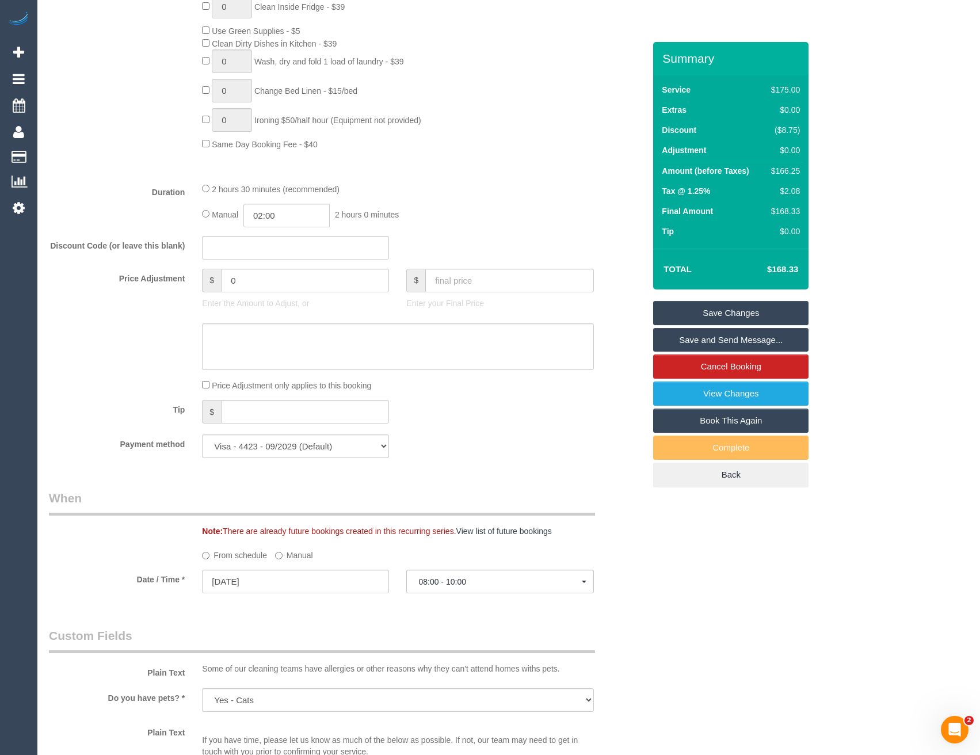
scroll to position [454, 0]
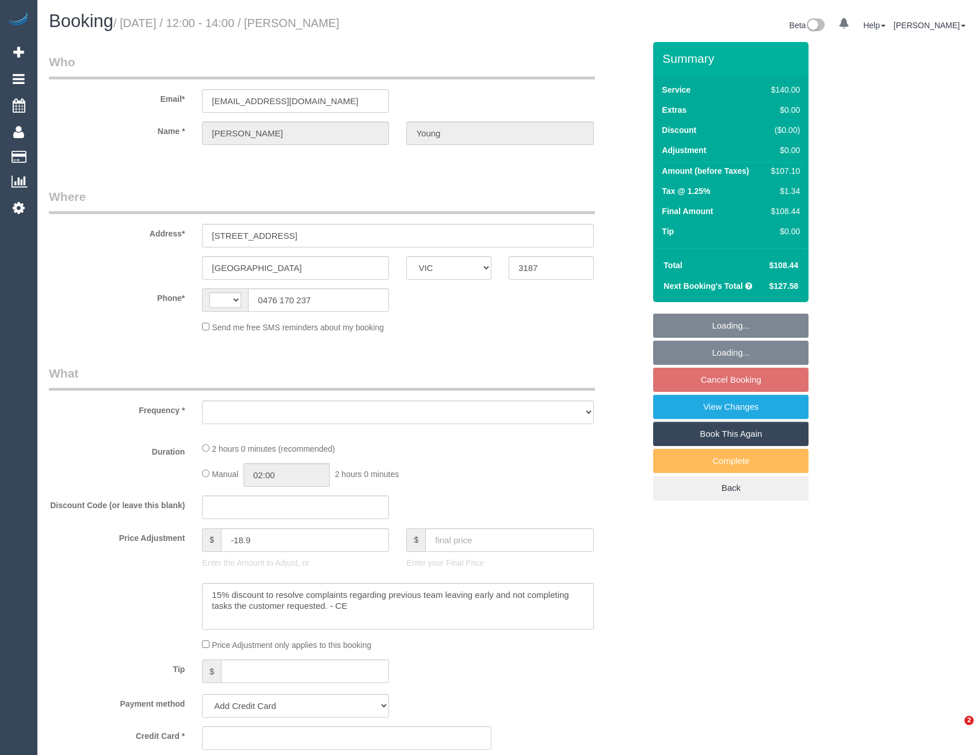
select select "VIC"
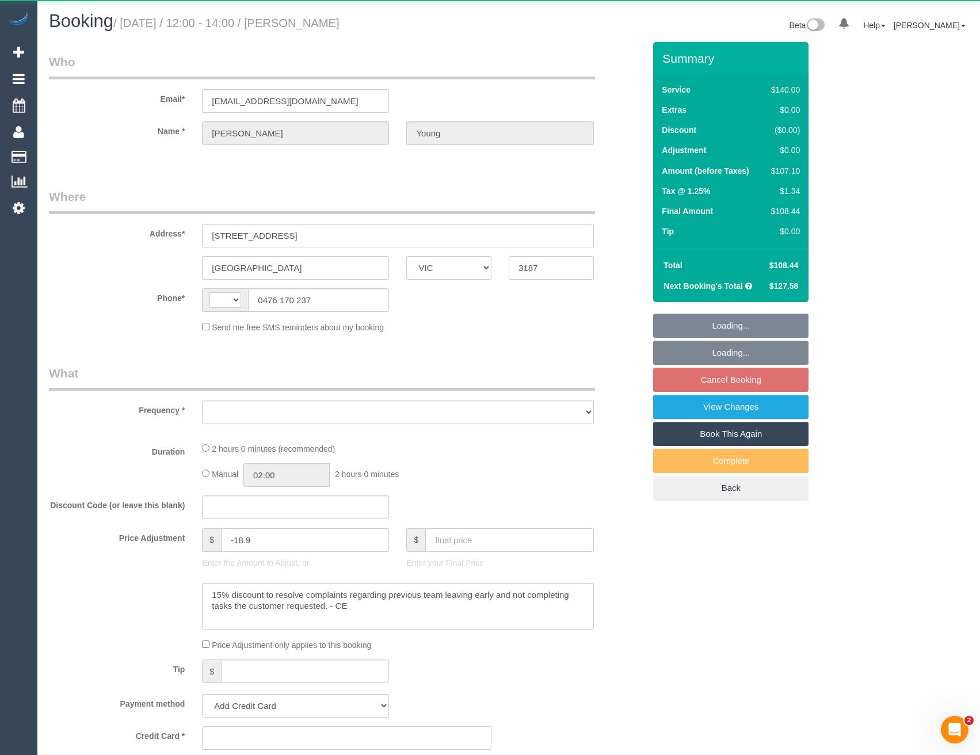
select select "string:AU"
select select "object:552"
select select "string:stripe-pm_1QCzVM2GScqysDRVLEz3wZna"
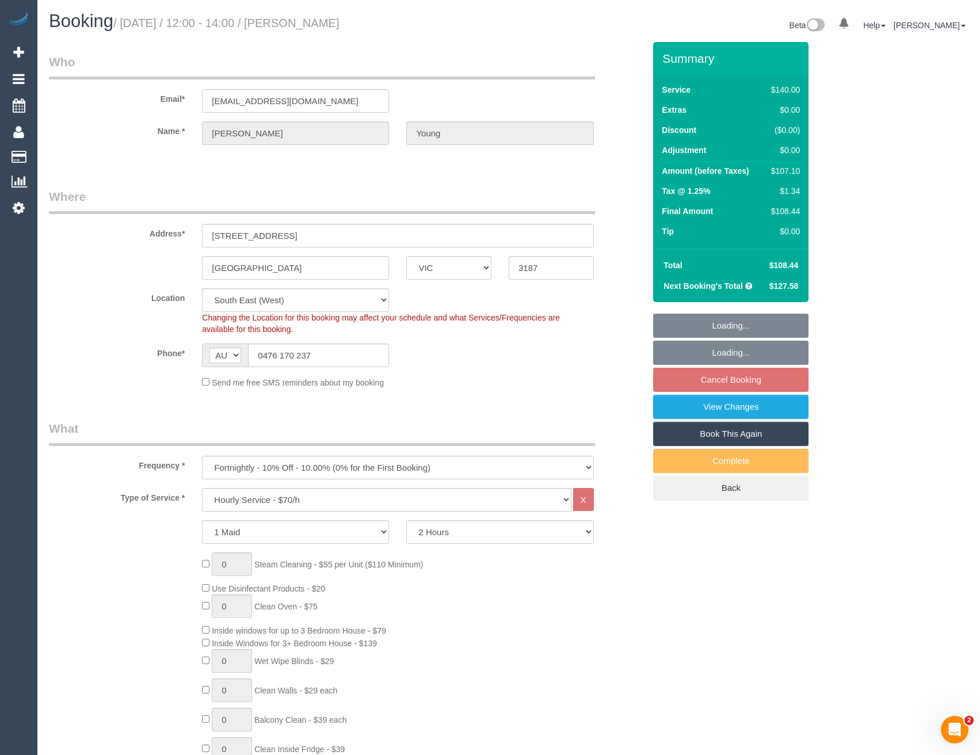
select select "number:27"
select select "number:14"
select select "number:19"
select select "number:22"
select select "number:35"
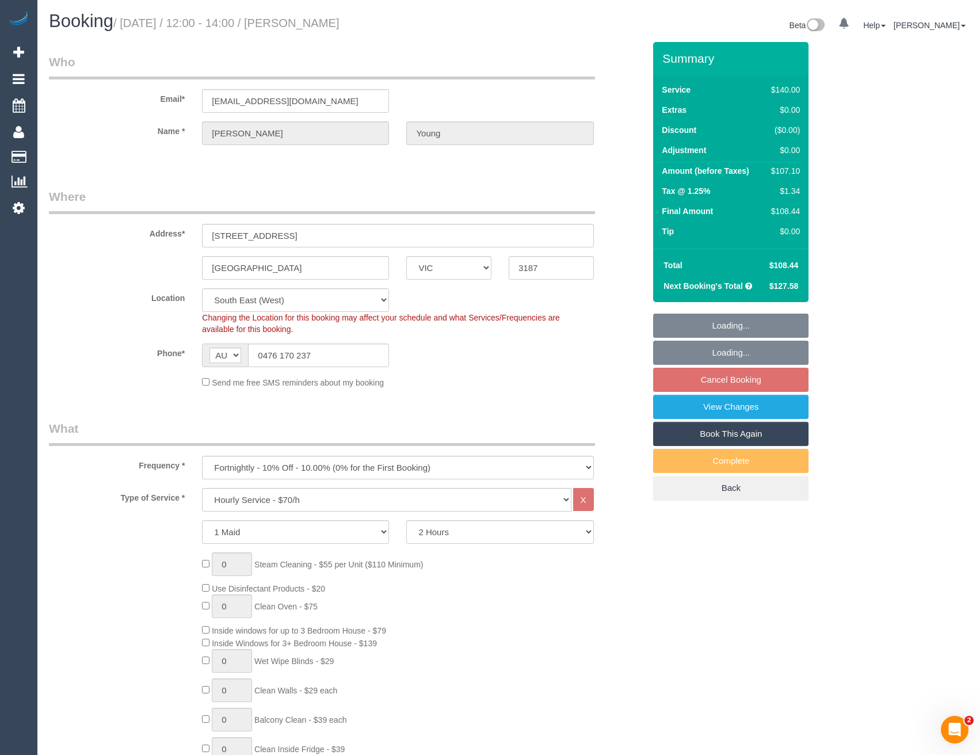
select select "number:12"
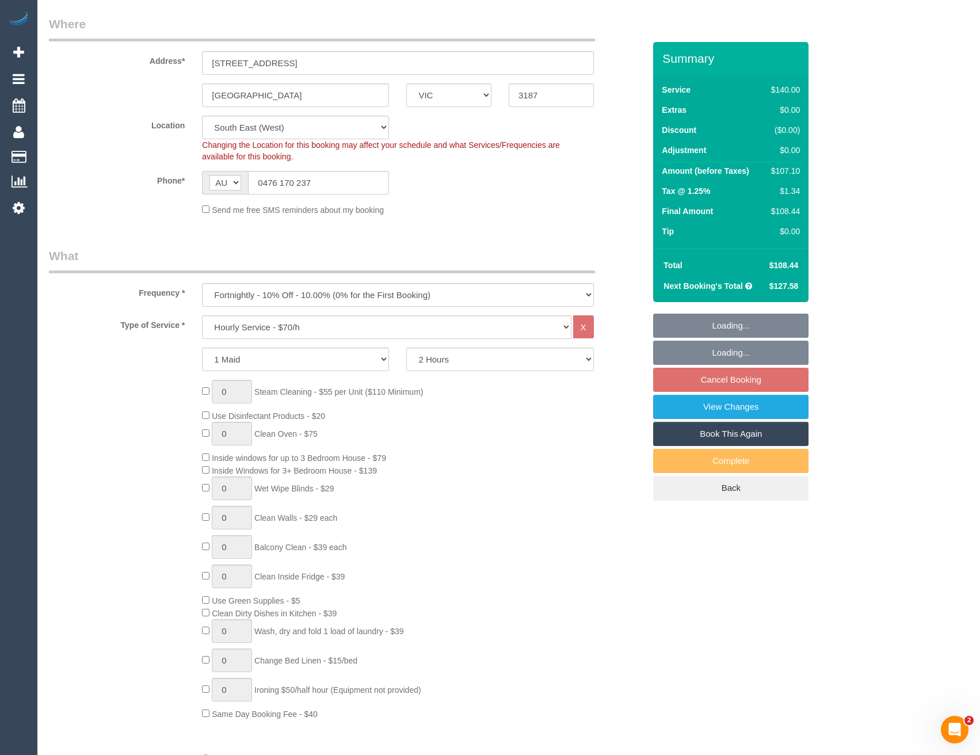
select select "object:873"
select select "spot1"
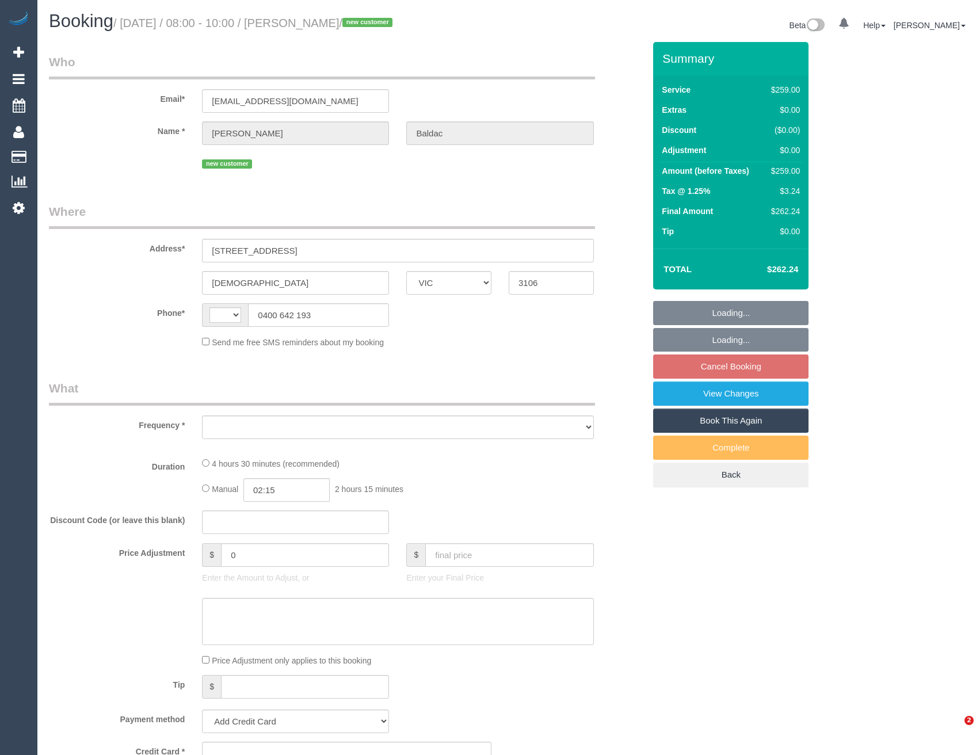
select select "VIC"
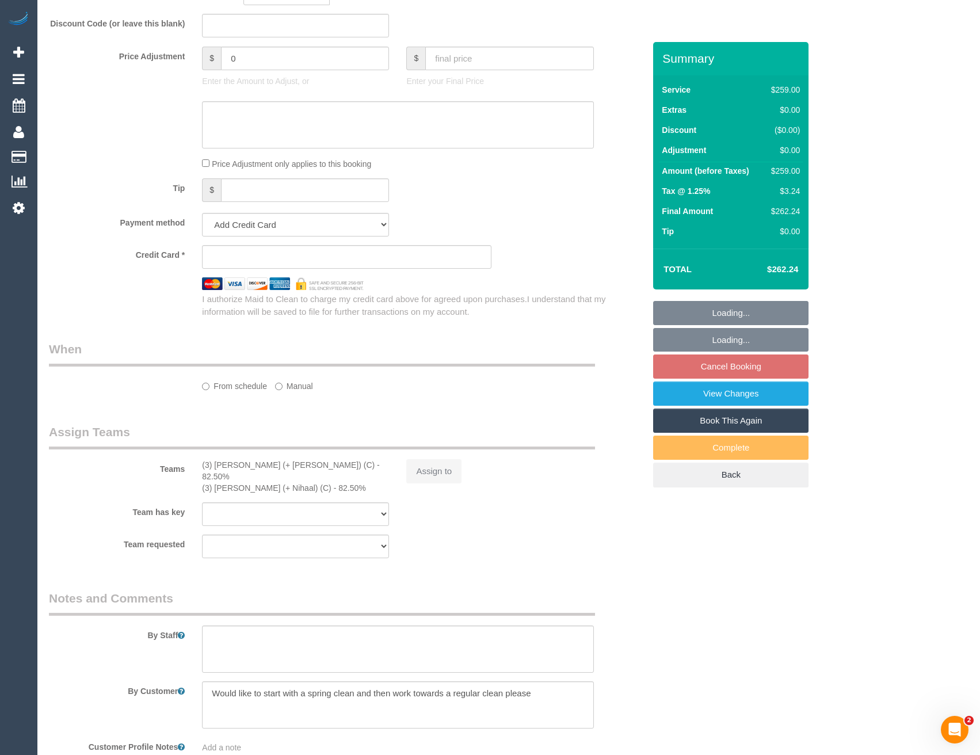
select select "object:294"
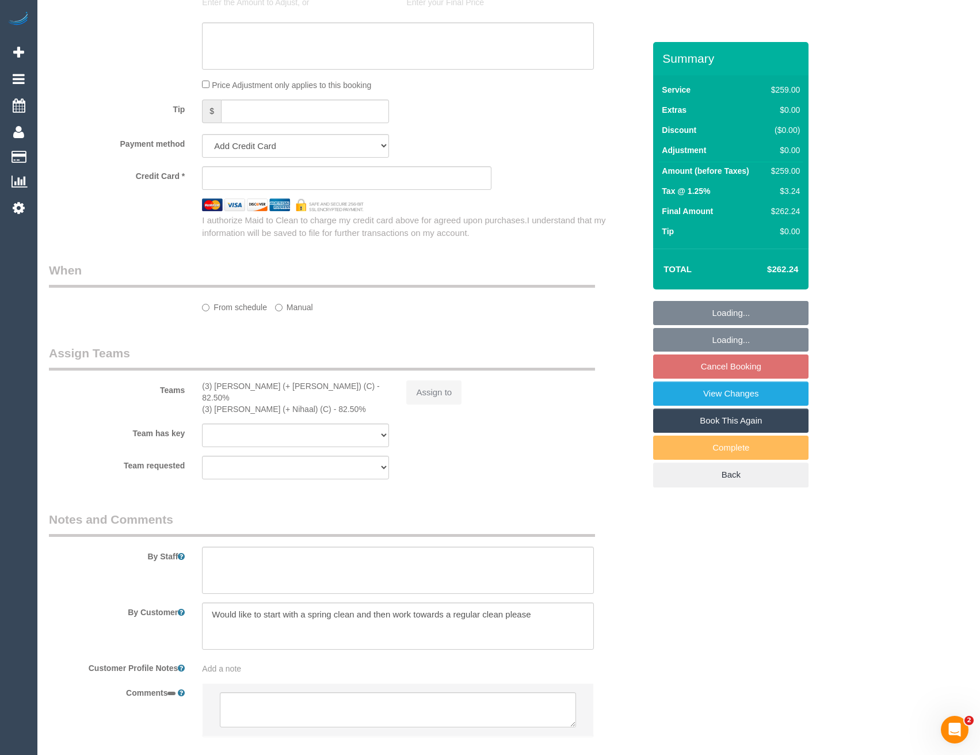
select select "string:AU"
select select "string:stripe-pm_1RsaoY2GScqysDRV4iHXE4Z8"
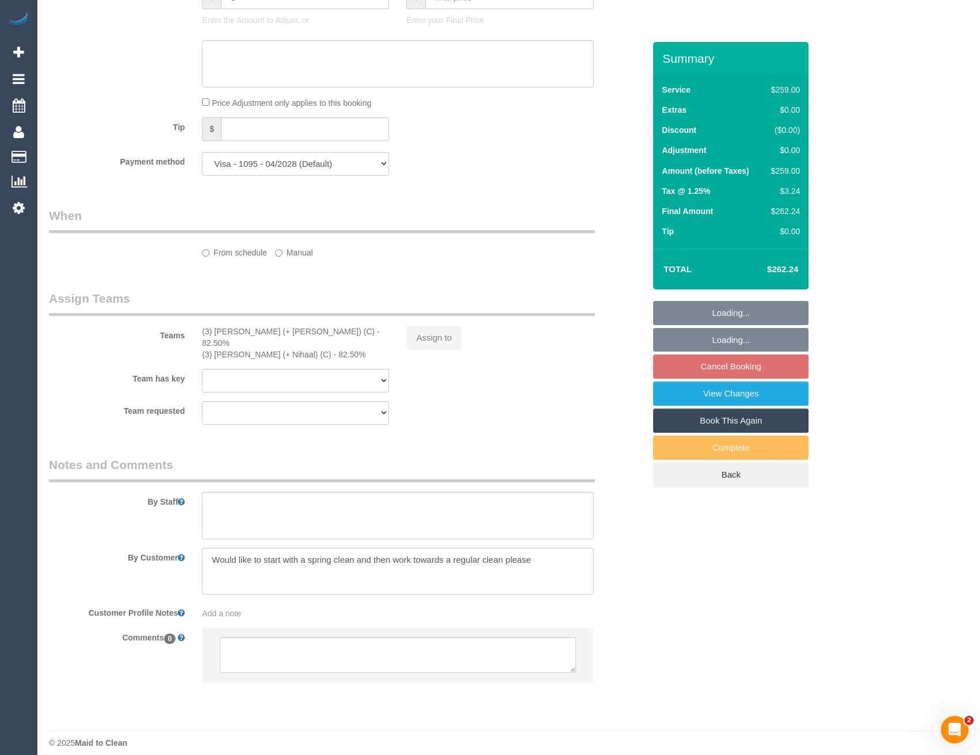
select select "number:28"
select select "number:14"
select select "number:19"
select select "number:24"
select select "number:34"
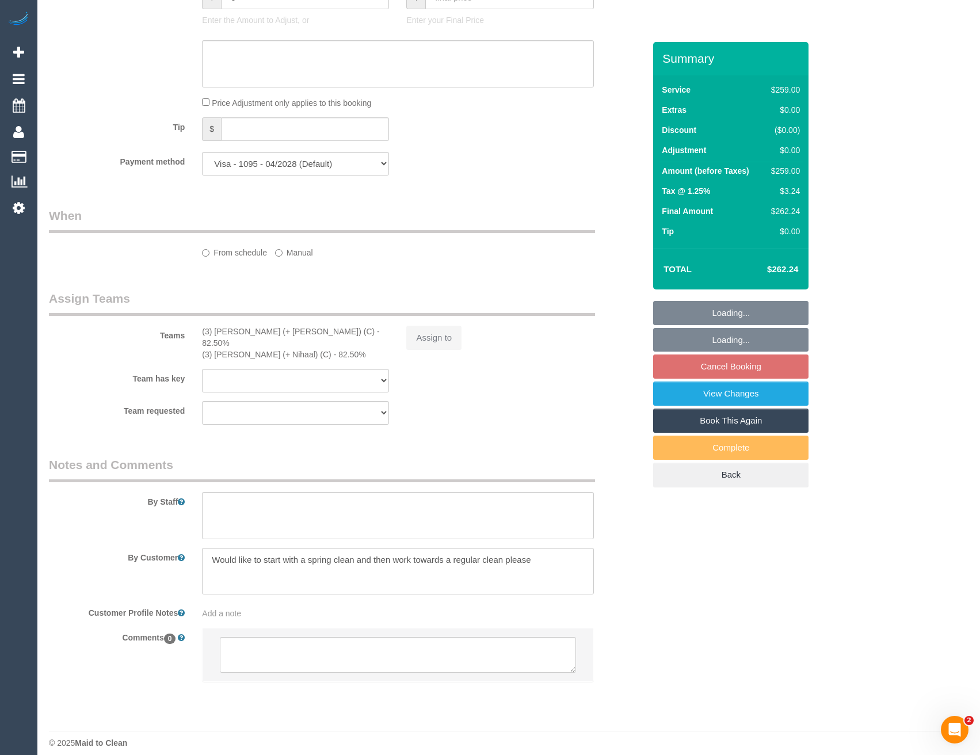
select select "number:26"
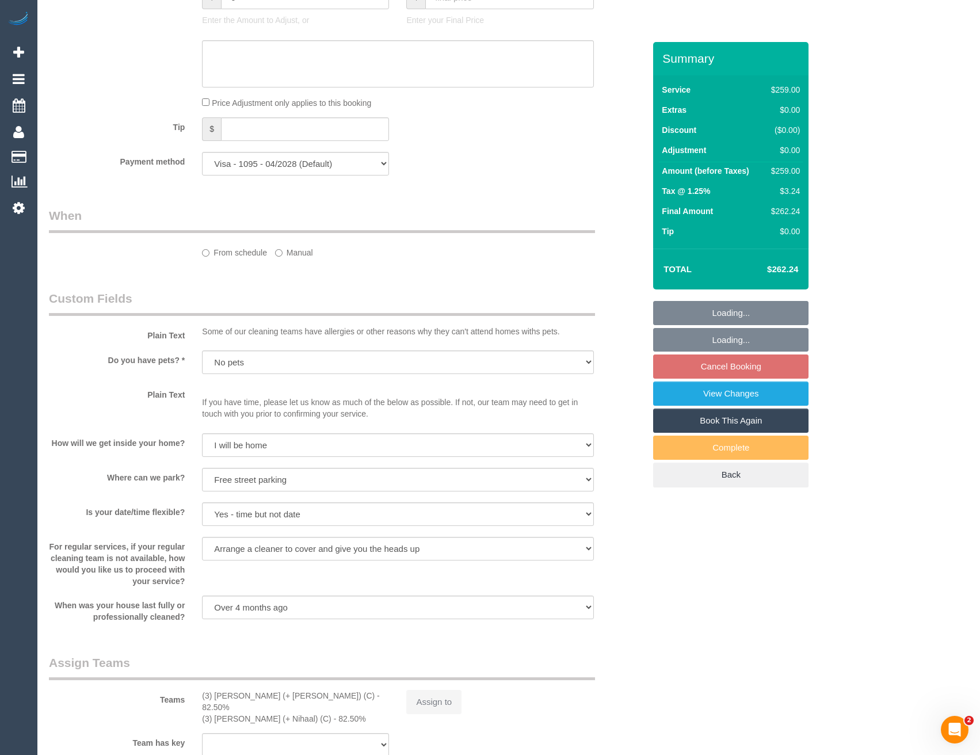
scroll to position [1099, 0]
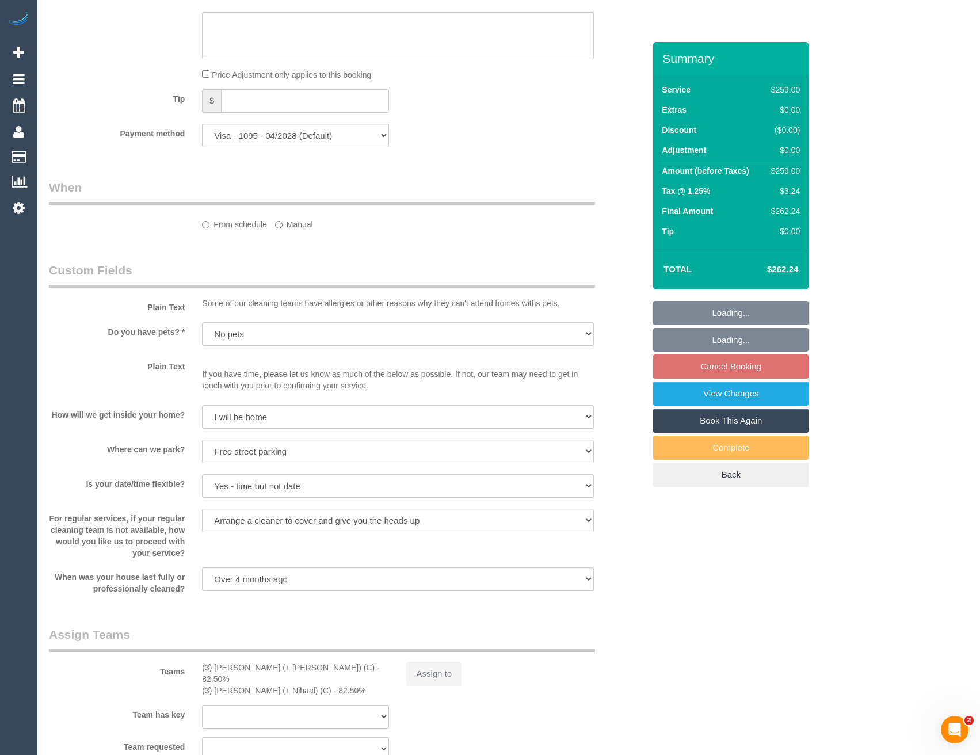
select select "object:790"
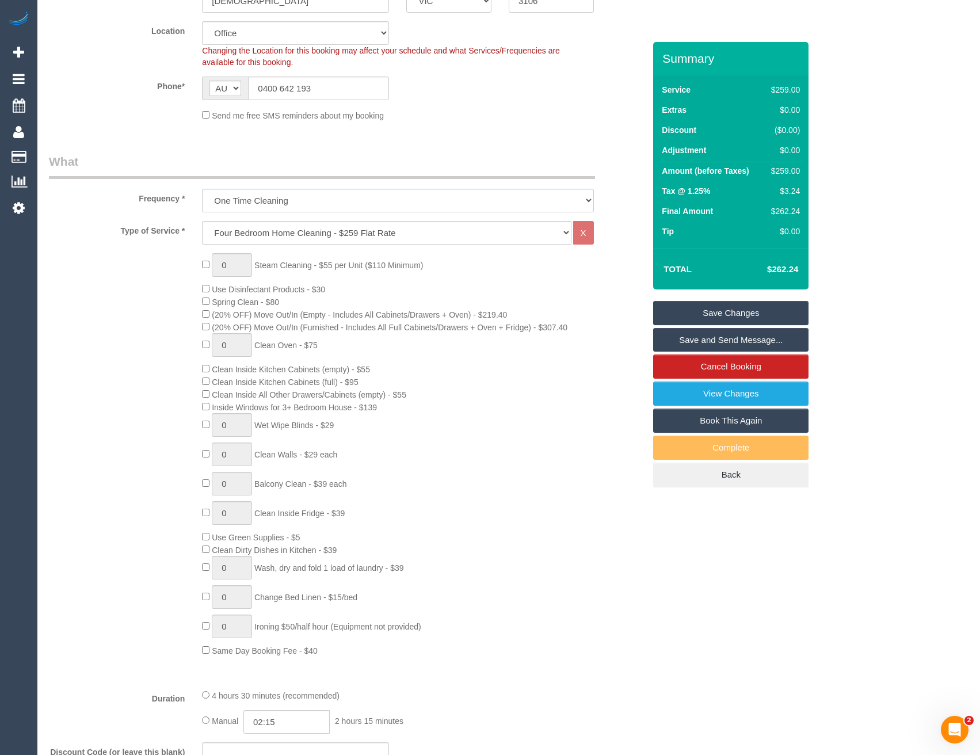
scroll to position [121, 0]
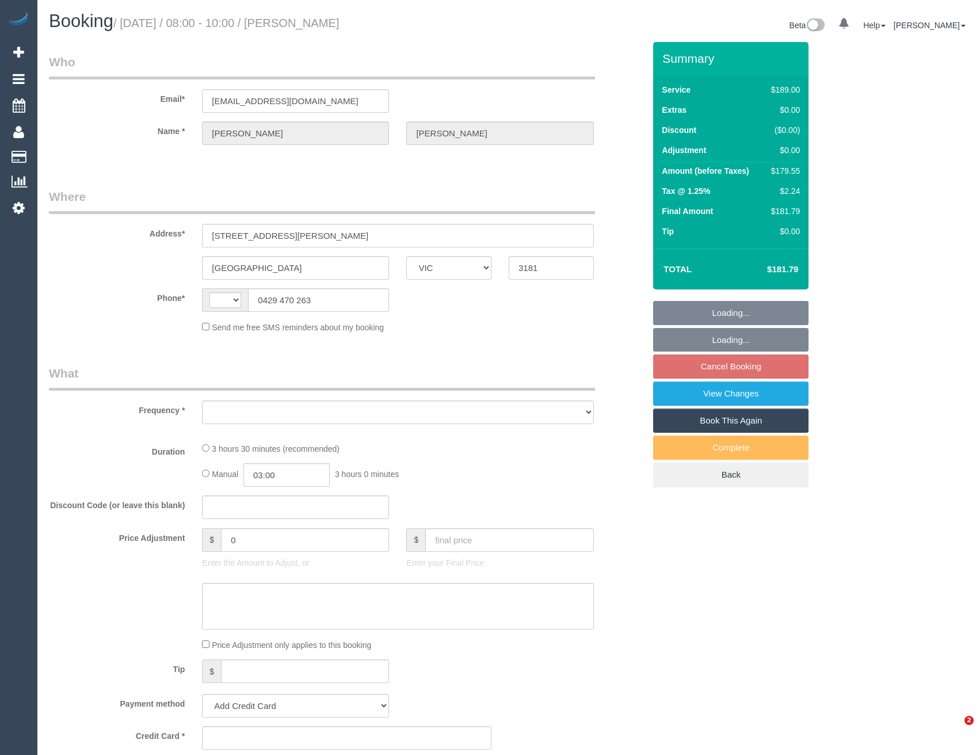
select select "VIC"
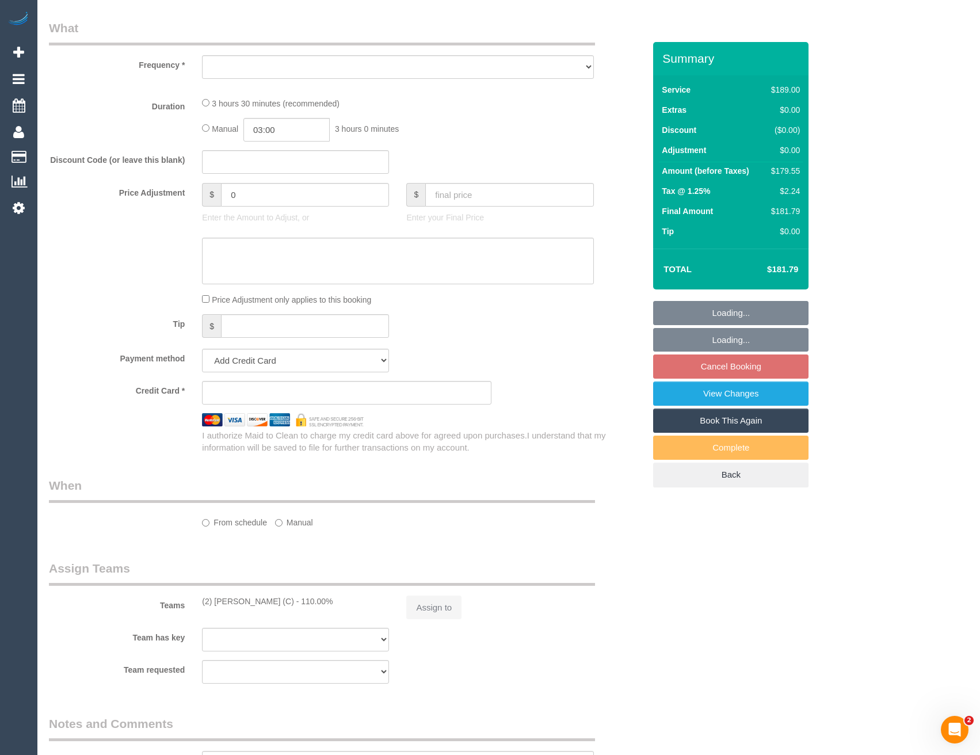
select select "string:AU"
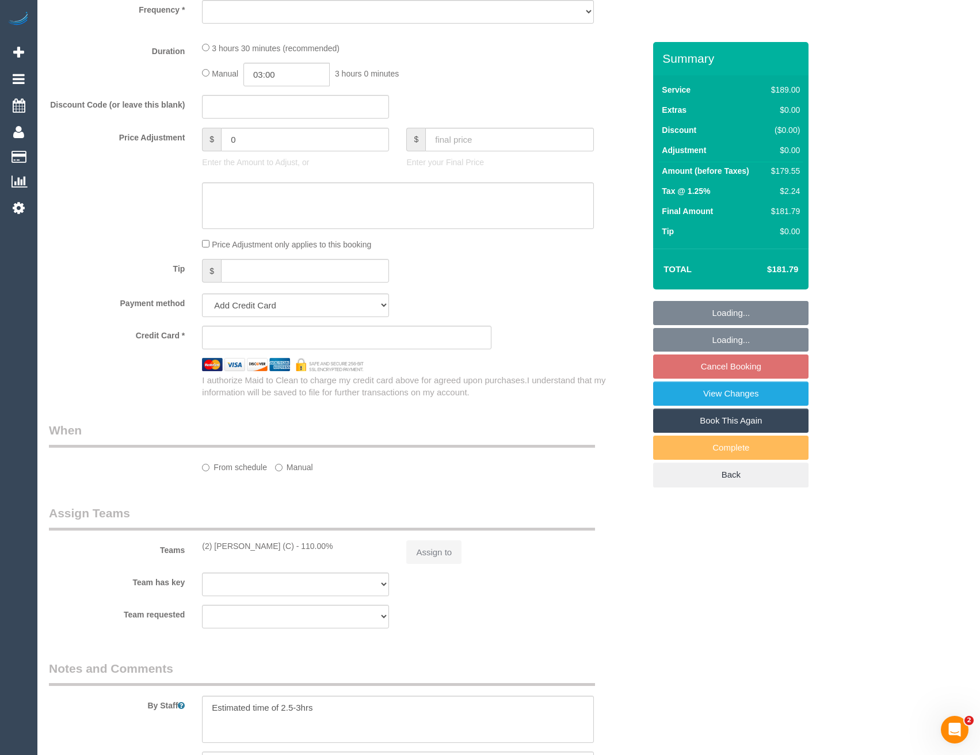
select select "object:530"
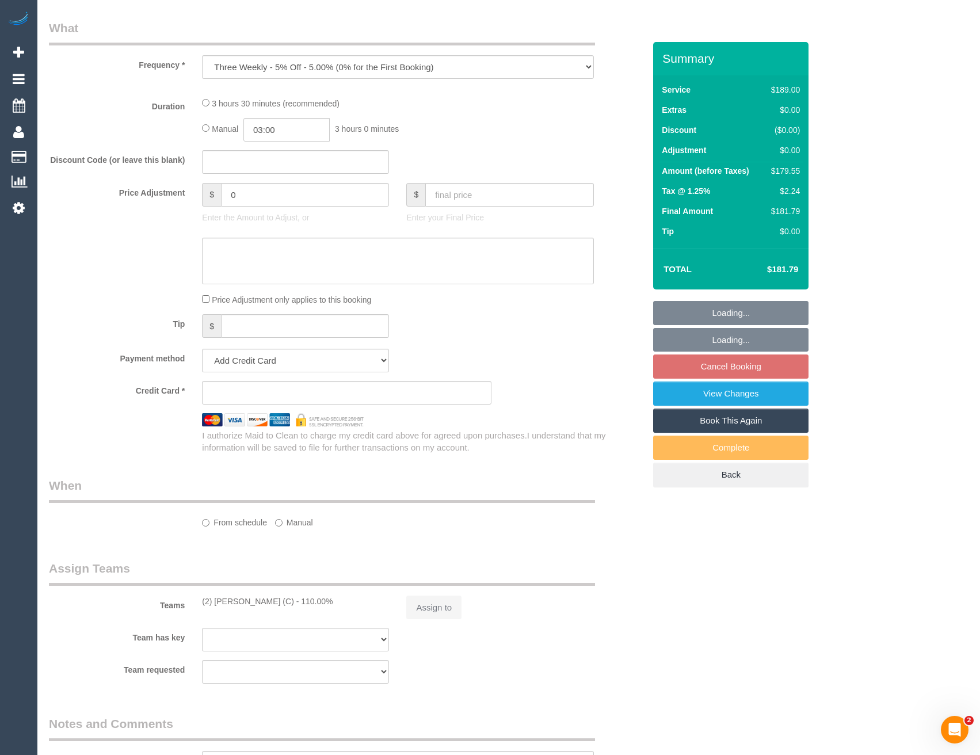
select select "string:stripe-pm_1PMk062GScqysDRV9k7oLIJo"
select select "spot1"
select select "number:29"
select select "number:14"
select select "number:19"
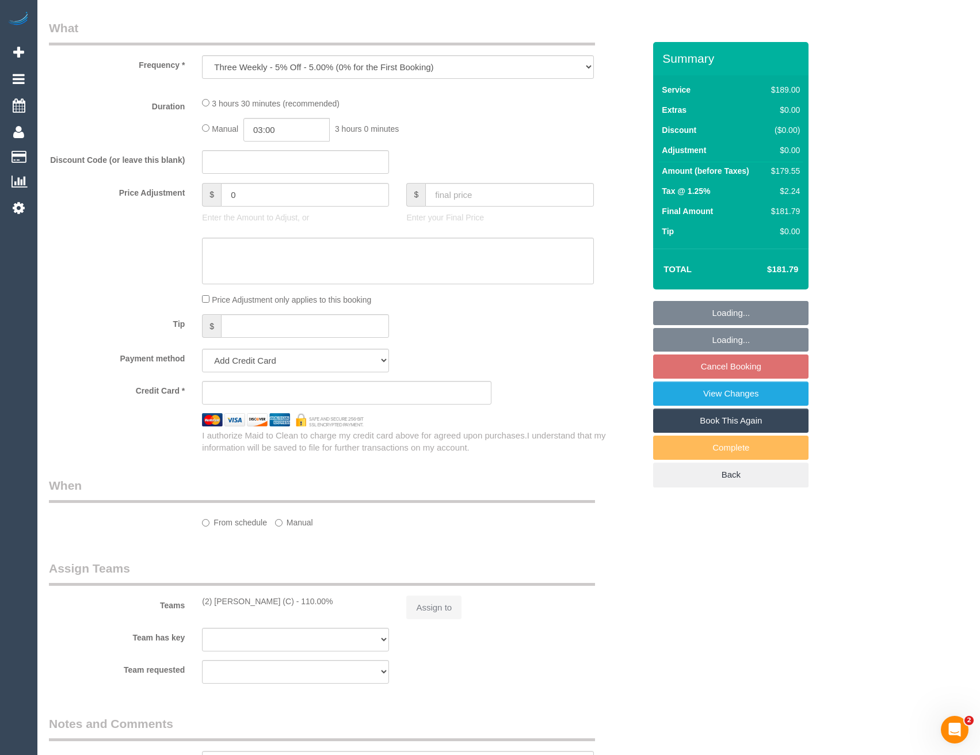
select select "number:22"
select select "number:33"
select select "number:11"
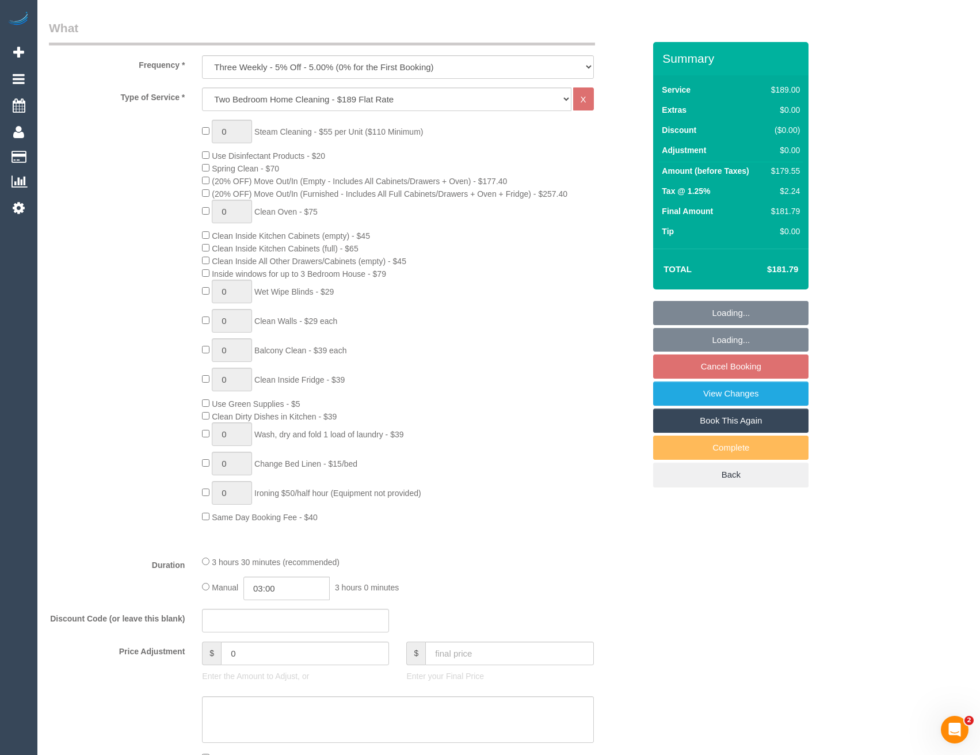
select select "object:1338"
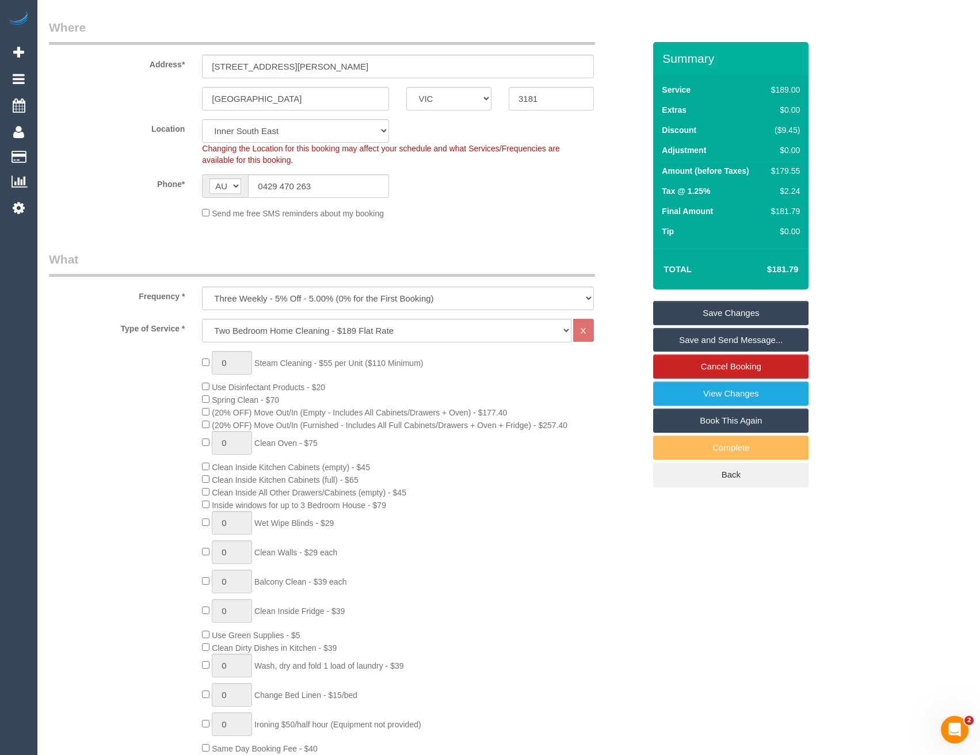
scroll to position [0, 0]
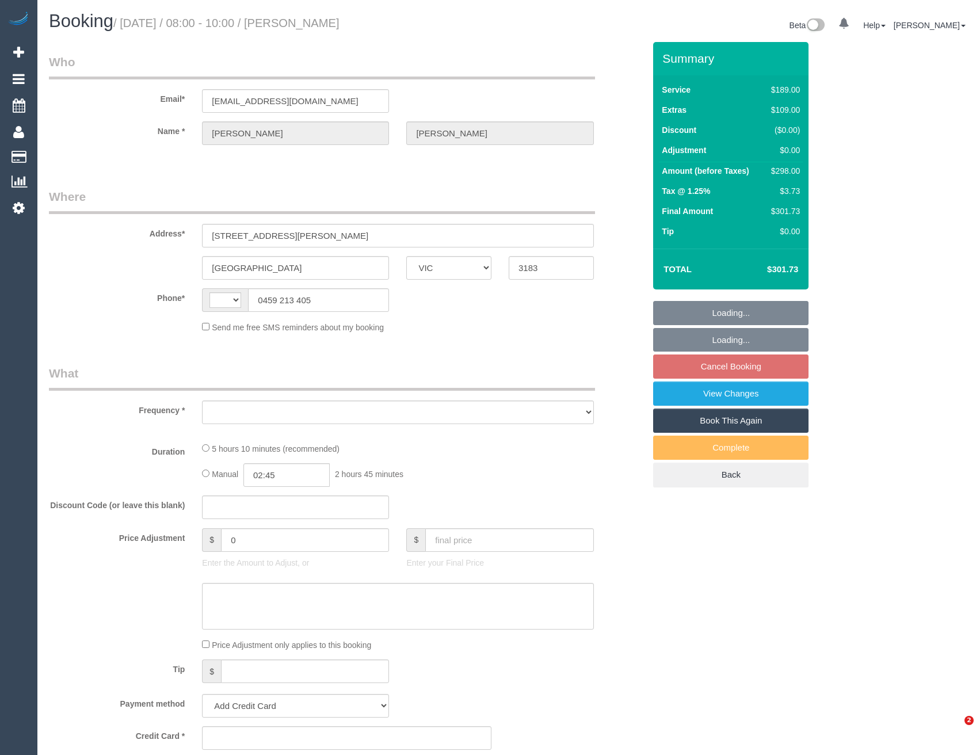
select select "VIC"
select select "object:324"
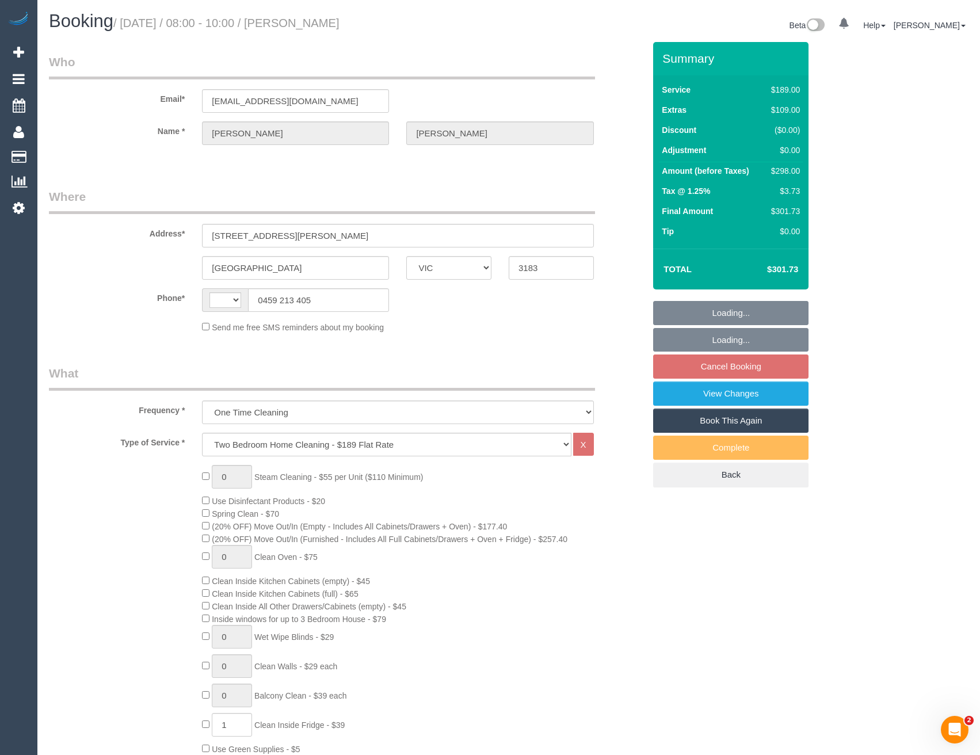
select select "string:AU"
select select "string:stripe-pm_1RrS162GScqysDRVm2ui82Q1"
select select "number:29"
select select "number:14"
select select "number:18"
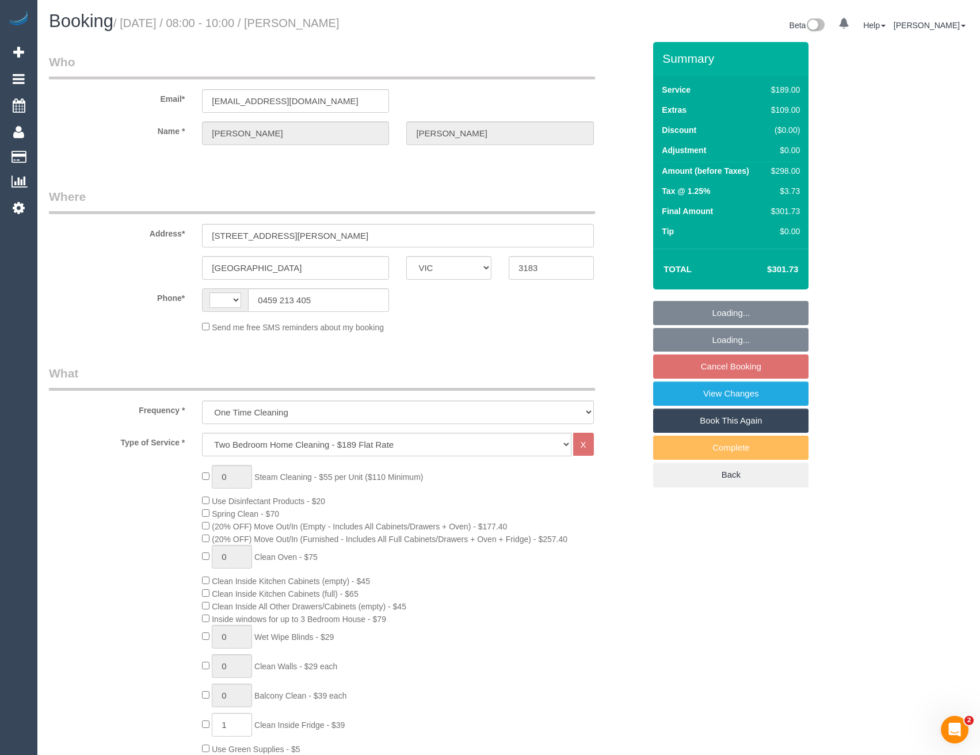
select select "number:22"
select select "number:26"
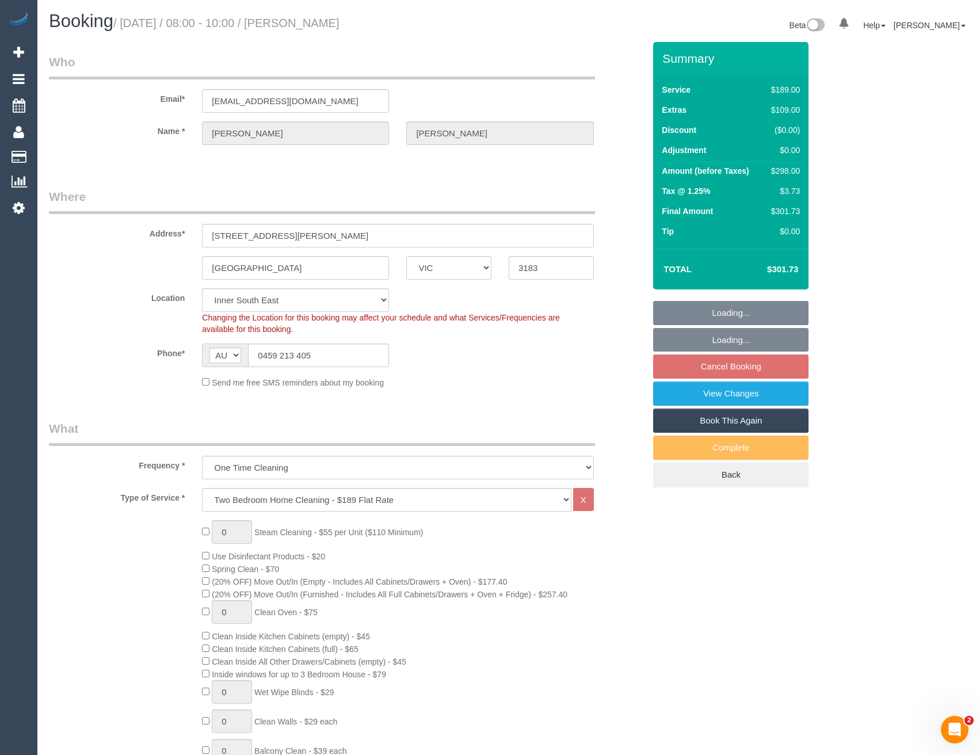
select select "spot1"
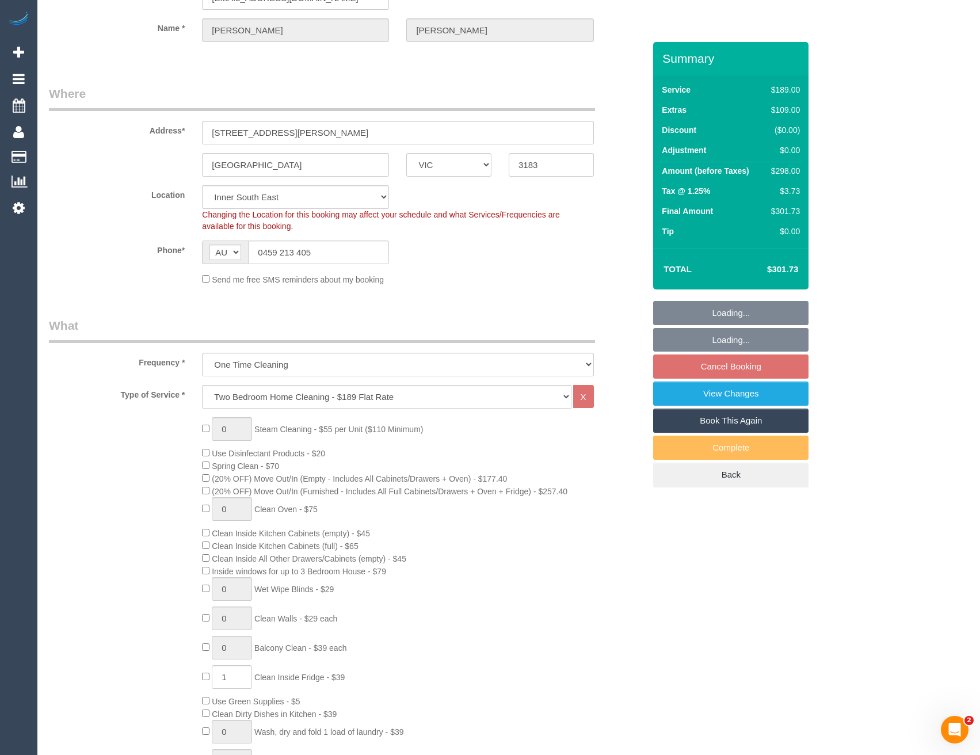
select select "object:1380"
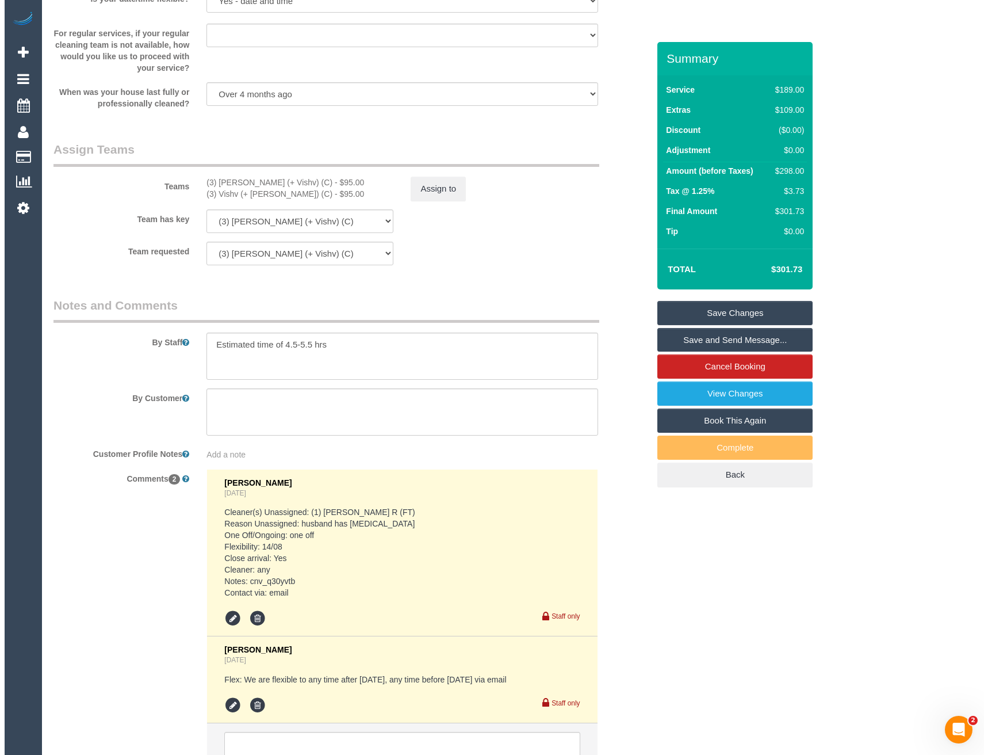
scroll to position [1611, 0]
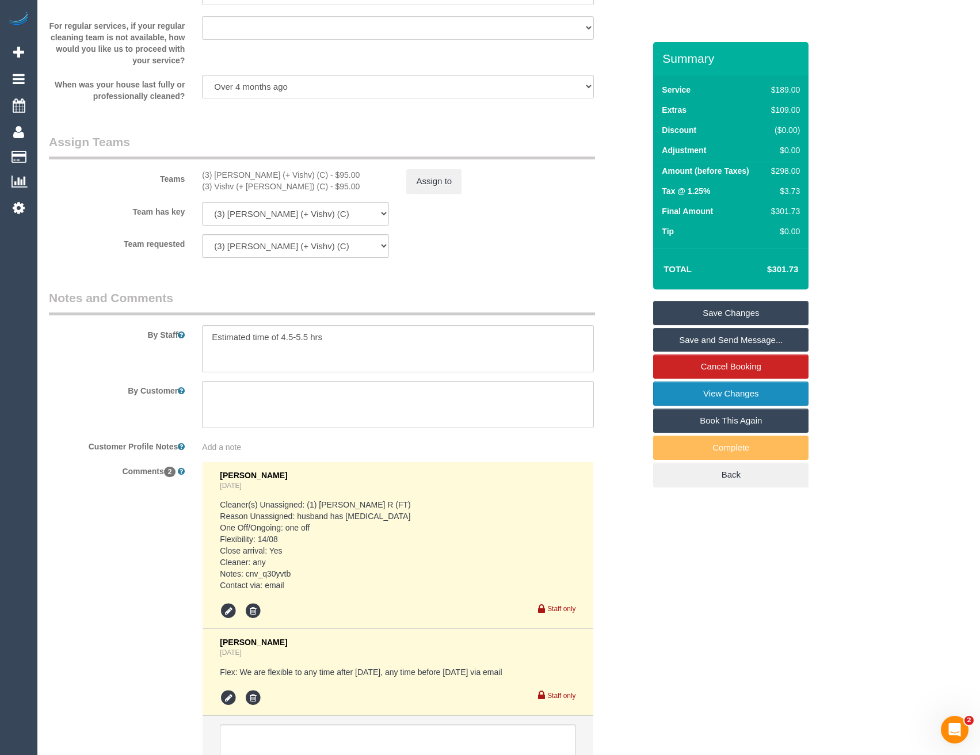
click at [697, 395] on link "View Changes" at bounding box center [730, 393] width 155 height 24
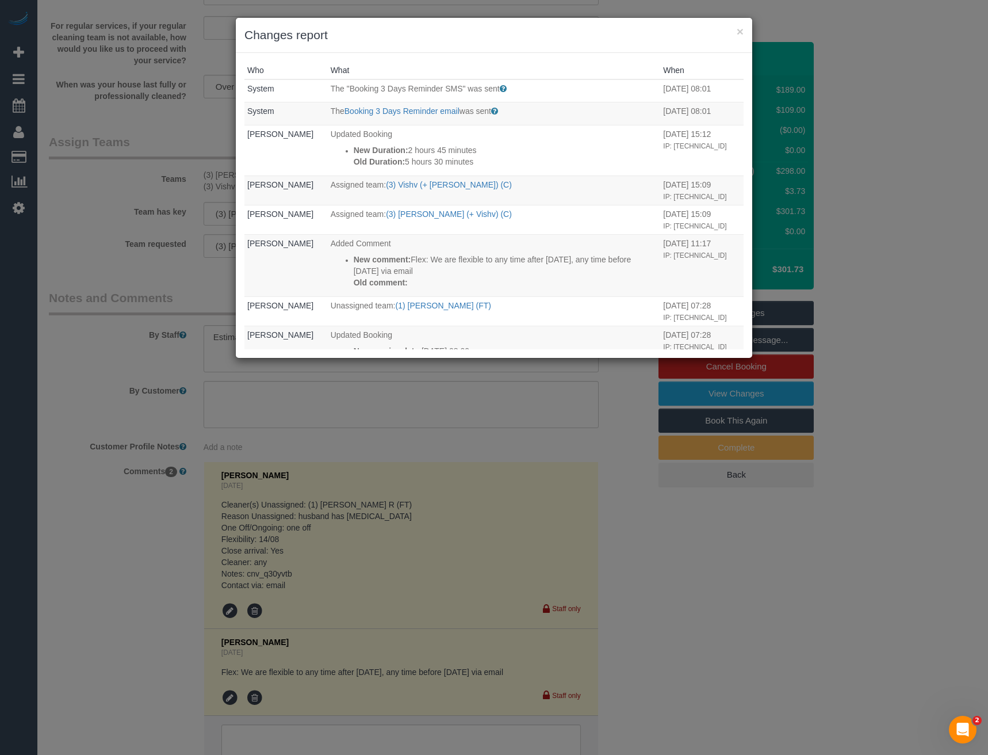
click at [453, 454] on div "× Changes report Who What When System The "Booking 3 Days Reminder SMS" was sen…" at bounding box center [494, 377] width 988 height 755
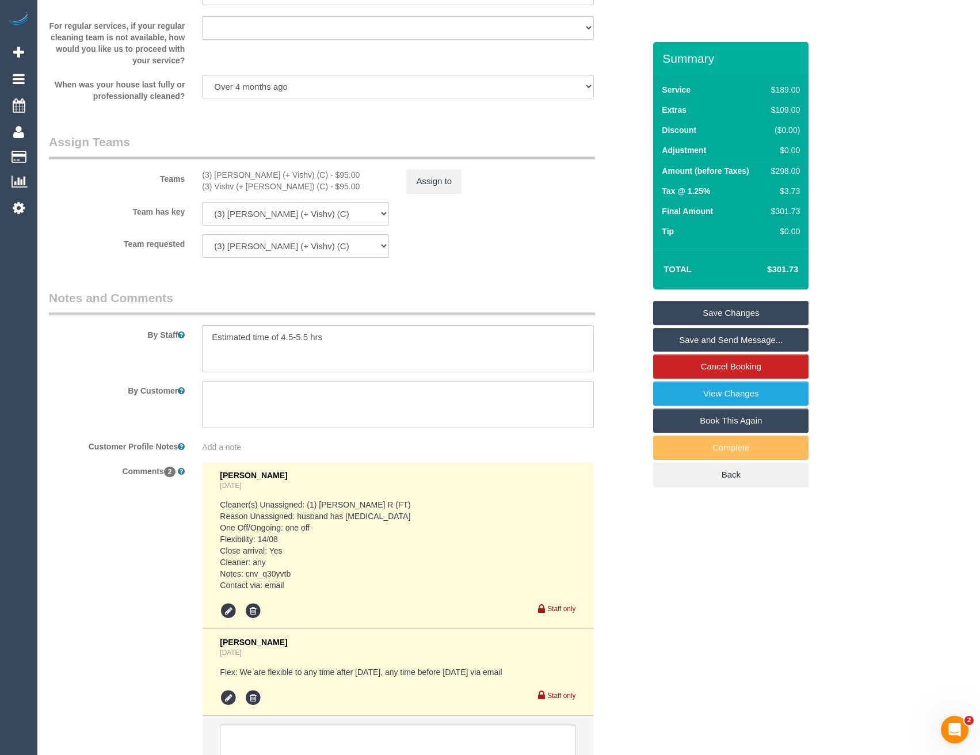
click at [699, 339] on link "Save and Send Message..." at bounding box center [730, 340] width 155 height 24
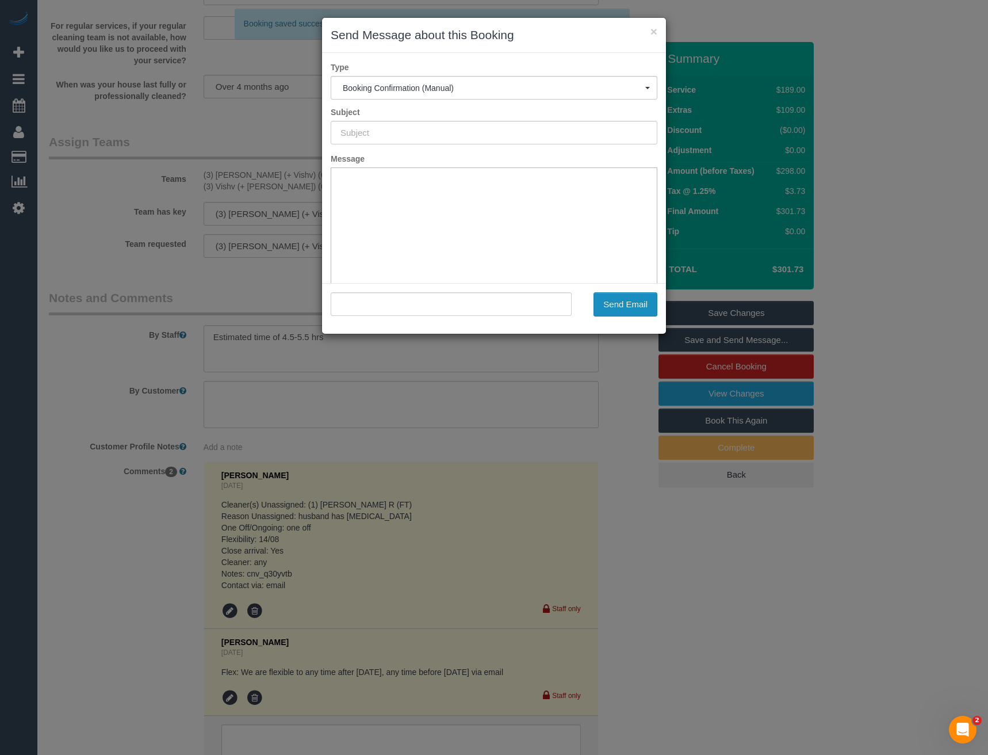
scroll to position [0, 0]
type input "Booking Confirmed"
type input ""luna Zepeda" <lunaazepeda@gmail.com>"
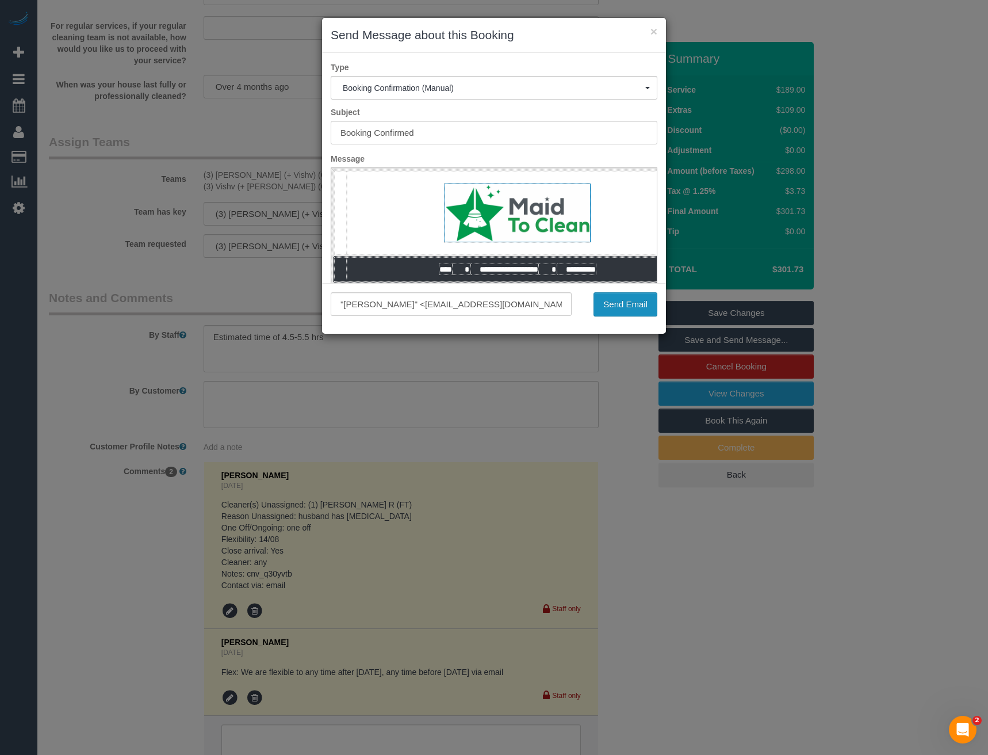
click at [626, 304] on button "Send Email" at bounding box center [626, 304] width 64 height 24
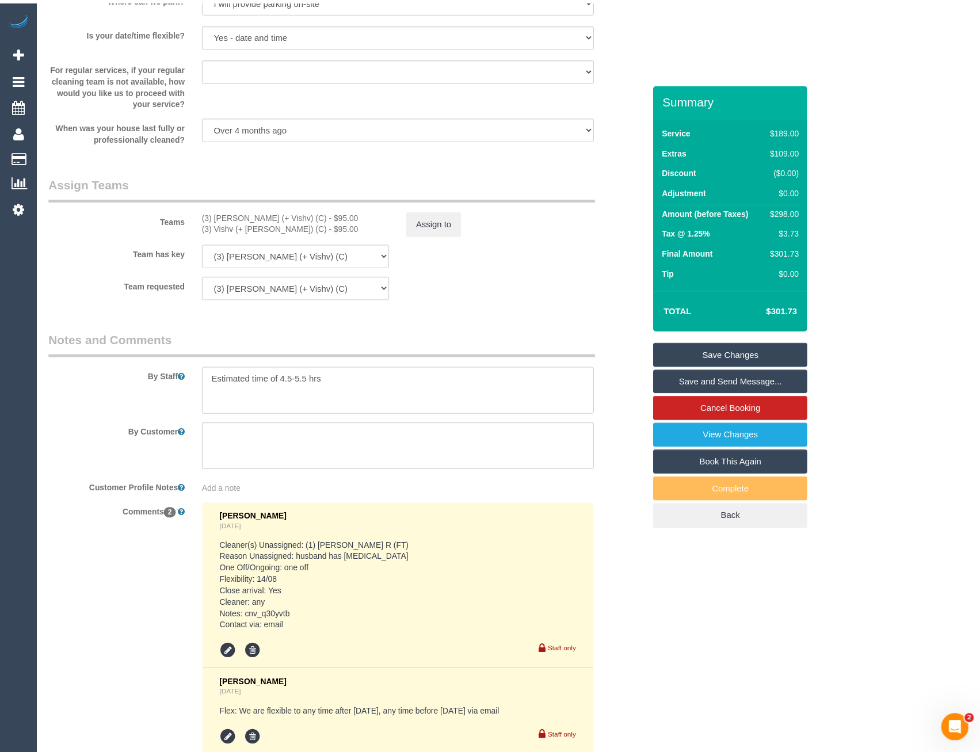
scroll to position [1652, 0]
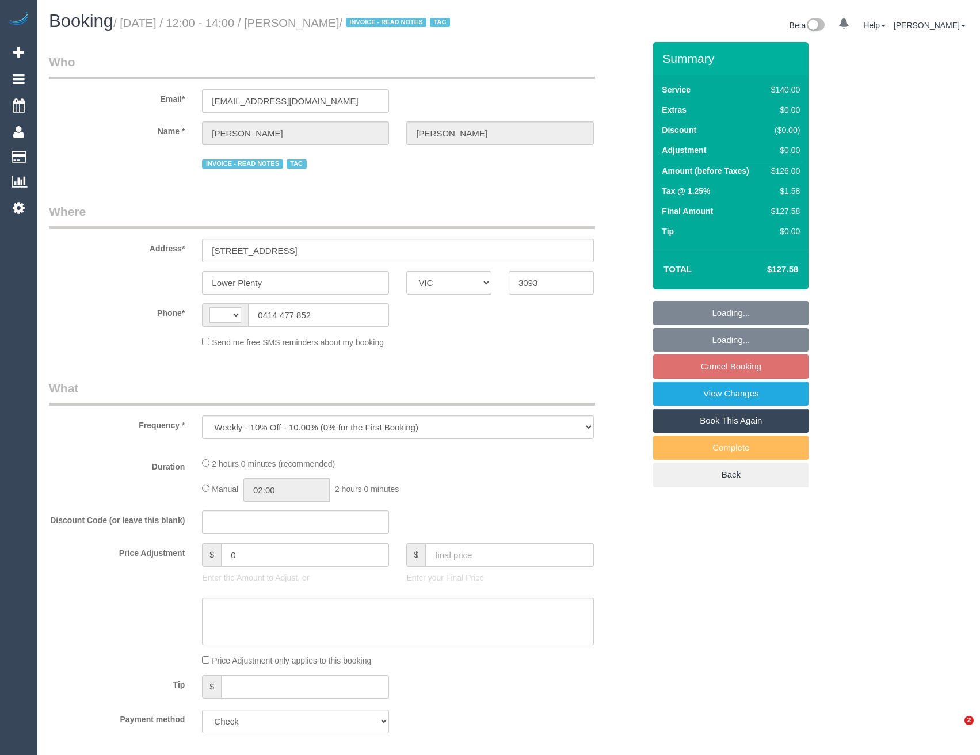
select select "VIC"
select select "string:AU"
select select "number:27"
select select "number:16"
select select "number:18"
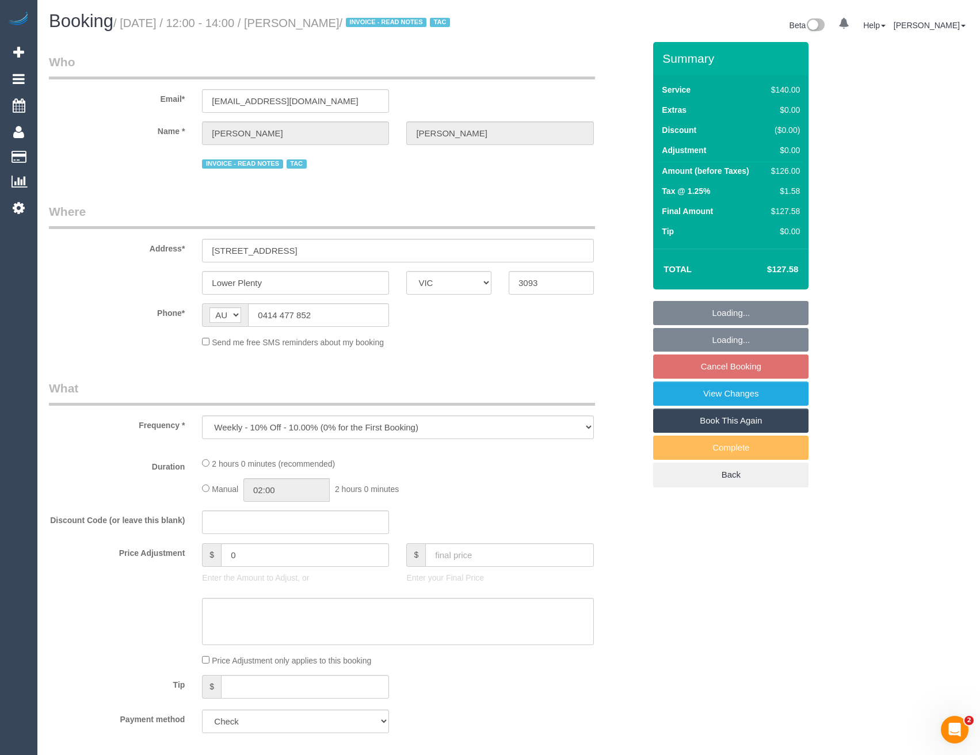
select select "number:23"
select select "number:34"
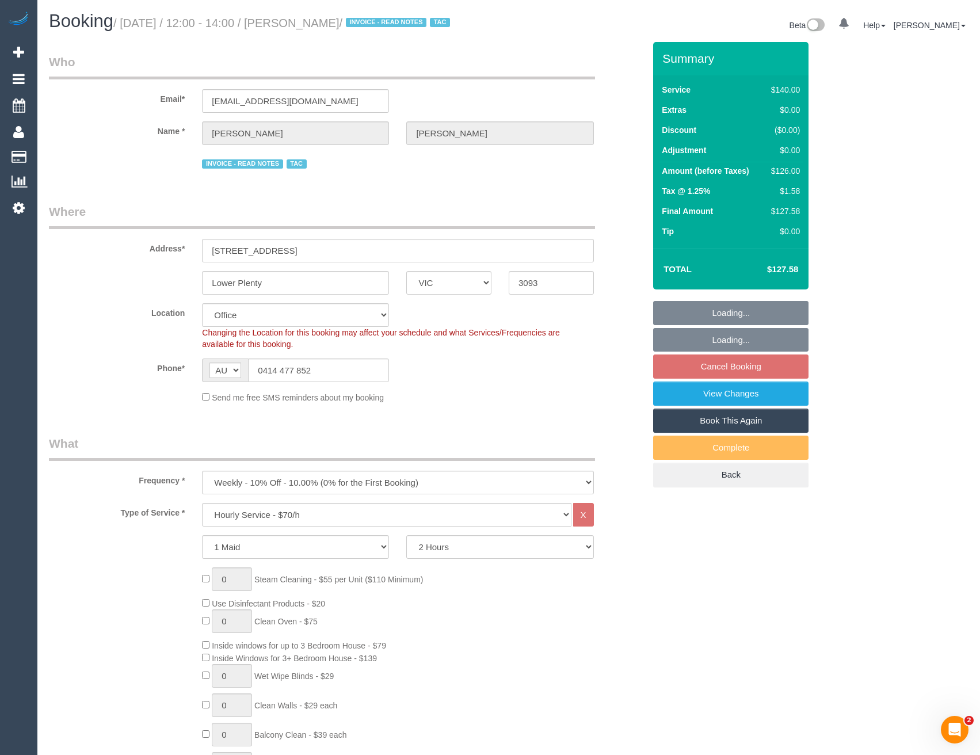
select select "object:2133"
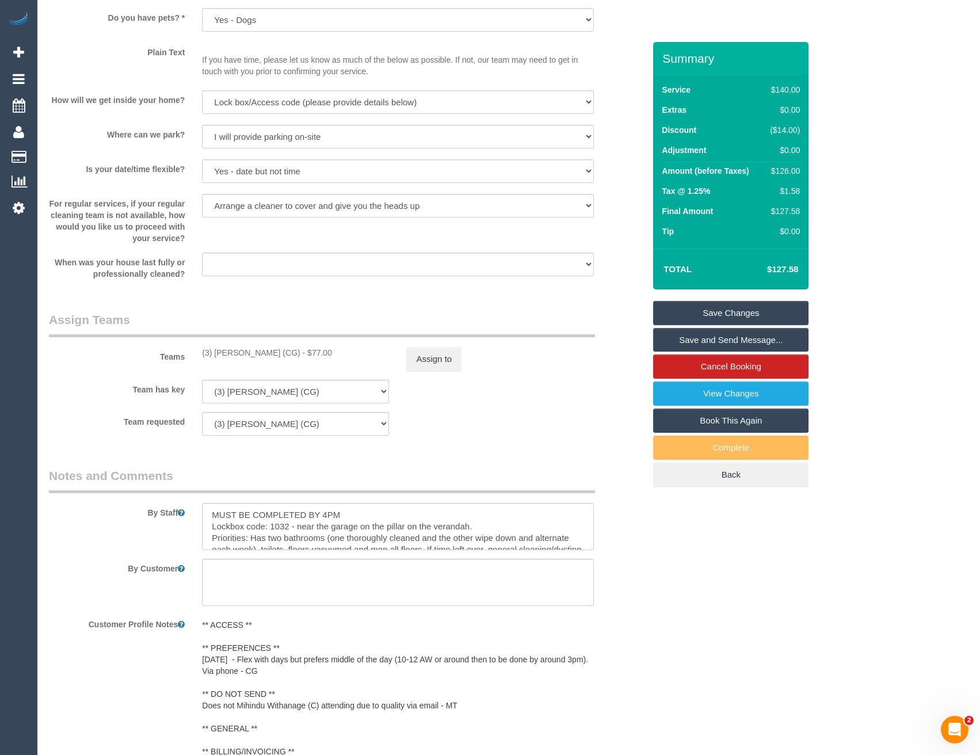
scroll to position [1783, 0]
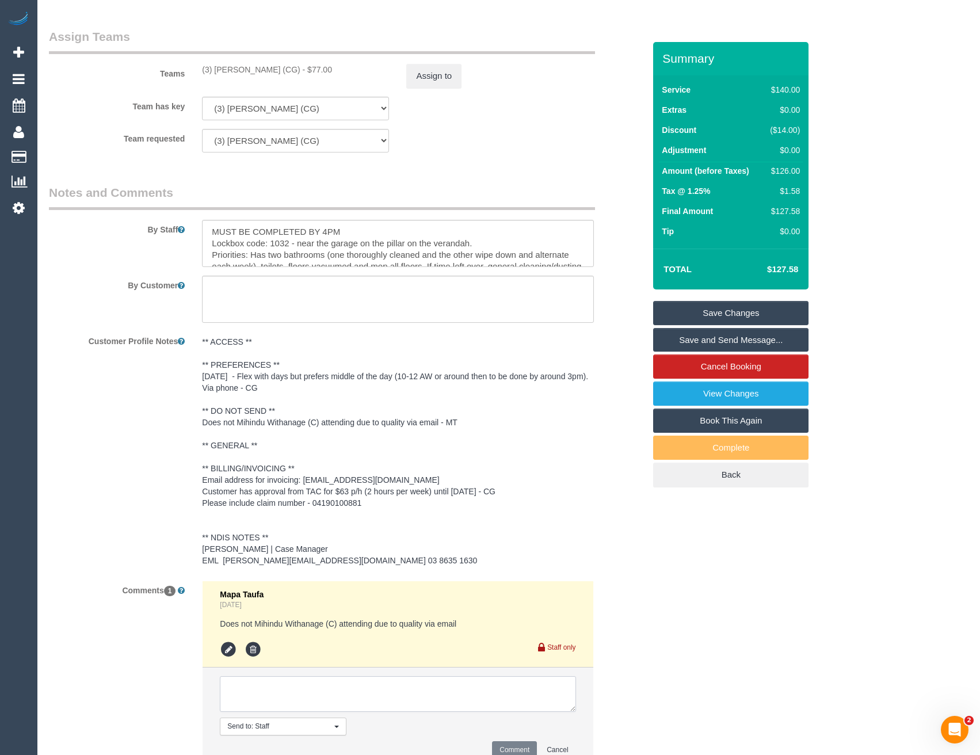
drag, startPoint x: 285, startPoint y: 688, endPoint x: 330, endPoint y: 702, distance: 47.1
click at [285, 688] on textarea at bounding box center [397, 694] width 355 height 36
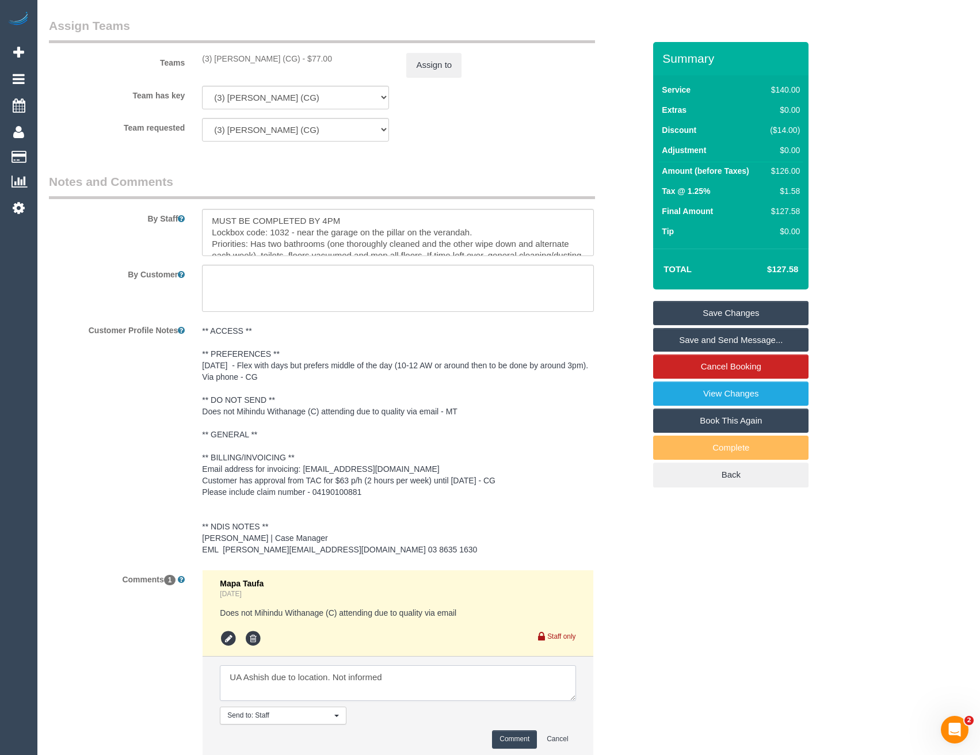
scroll to position [1841, 0]
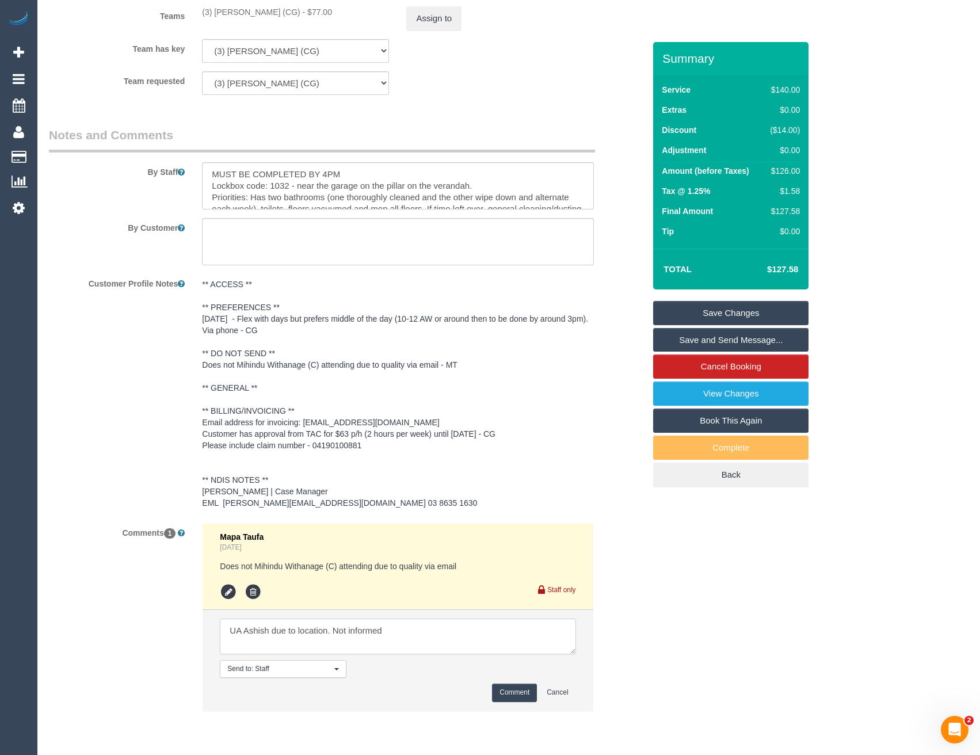
type textarea "UA Ashish due to location. Not informed"
click at [510, 709] on li "Send to: Staff Nothing selected Send to: Staff Send to: Customer Send to: Team …" at bounding box center [397, 660] width 390 height 100
click at [518, 699] on button "Comment" at bounding box center [514, 692] width 45 height 18
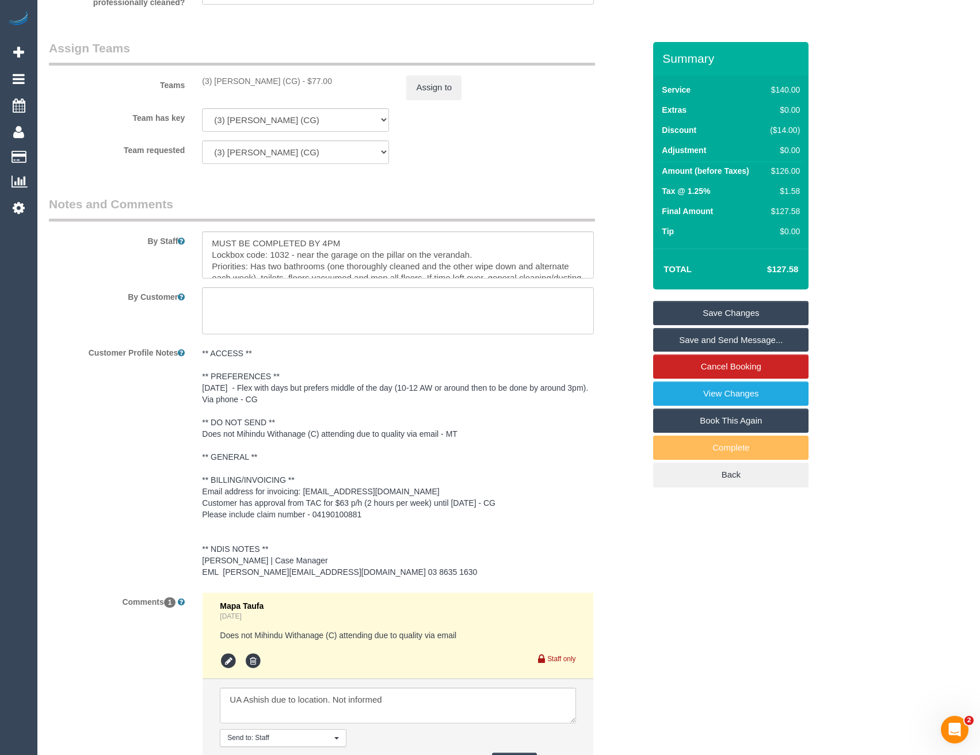
scroll to position [1726, 0]
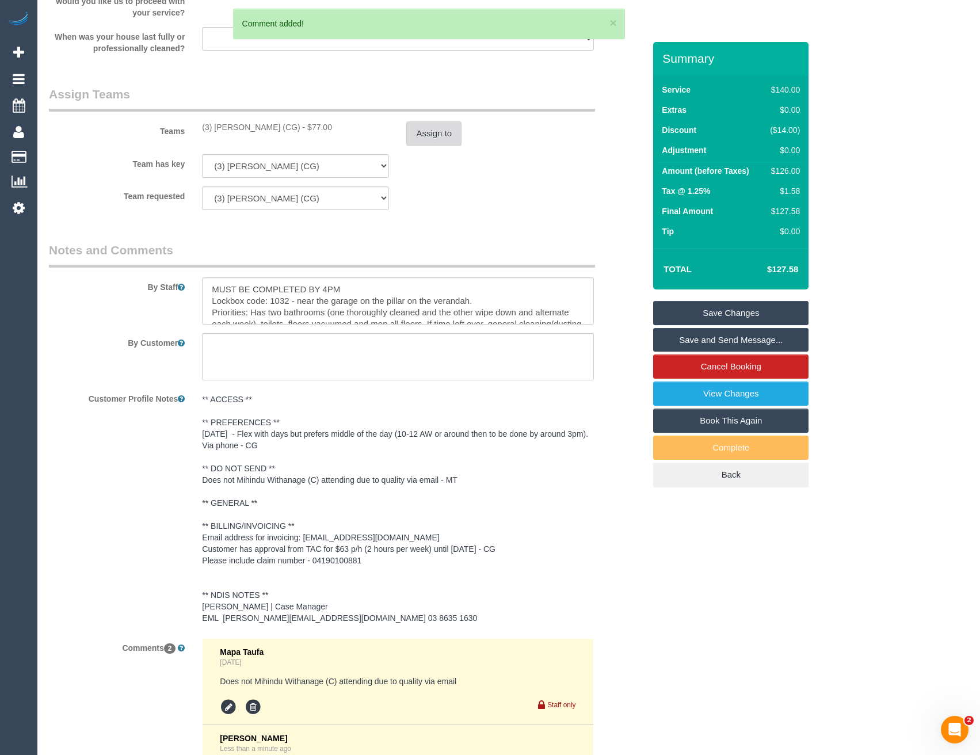
click at [423, 137] on button "Assign to" at bounding box center [433, 133] width 55 height 24
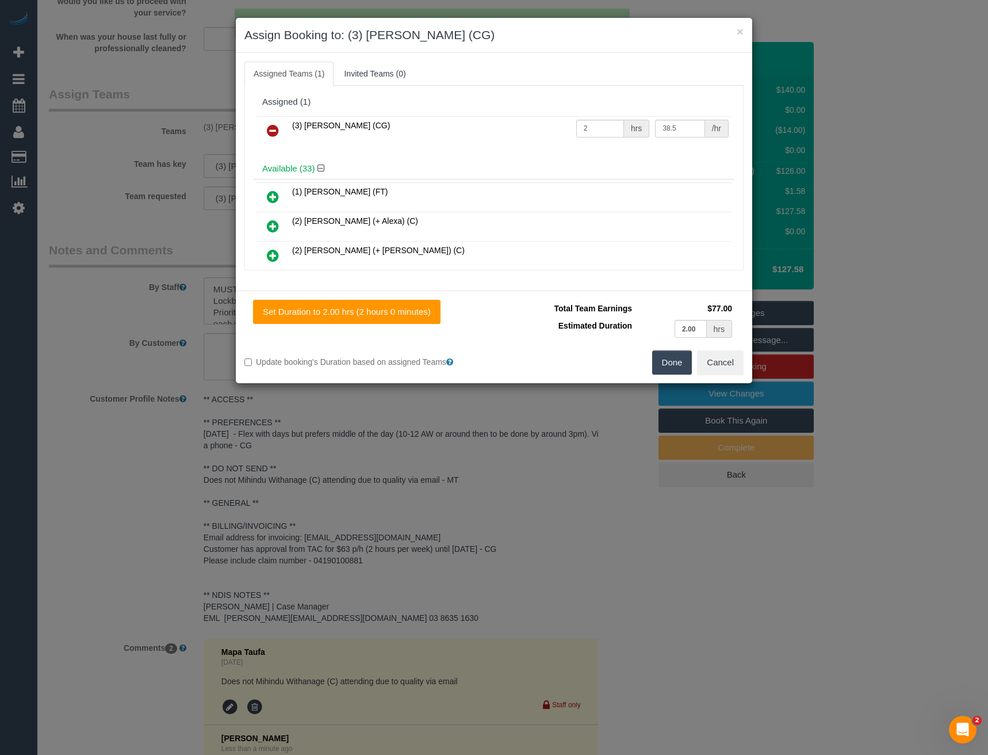
click at [268, 125] on icon at bounding box center [273, 131] width 12 height 14
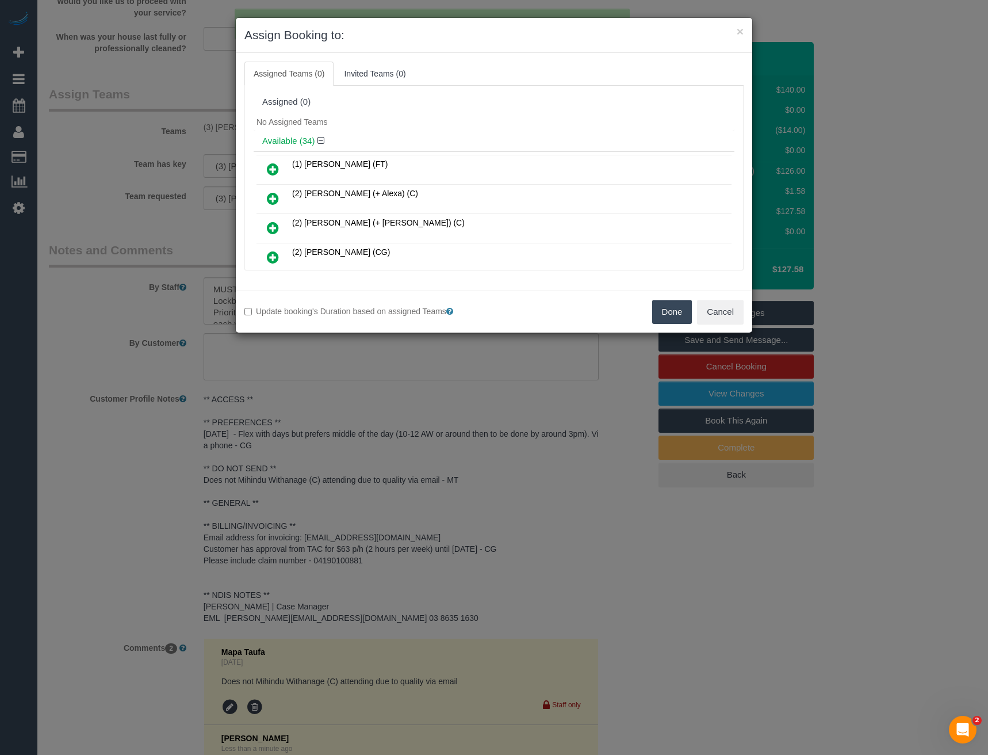
click at [683, 322] on button "Done" at bounding box center [672, 312] width 40 height 24
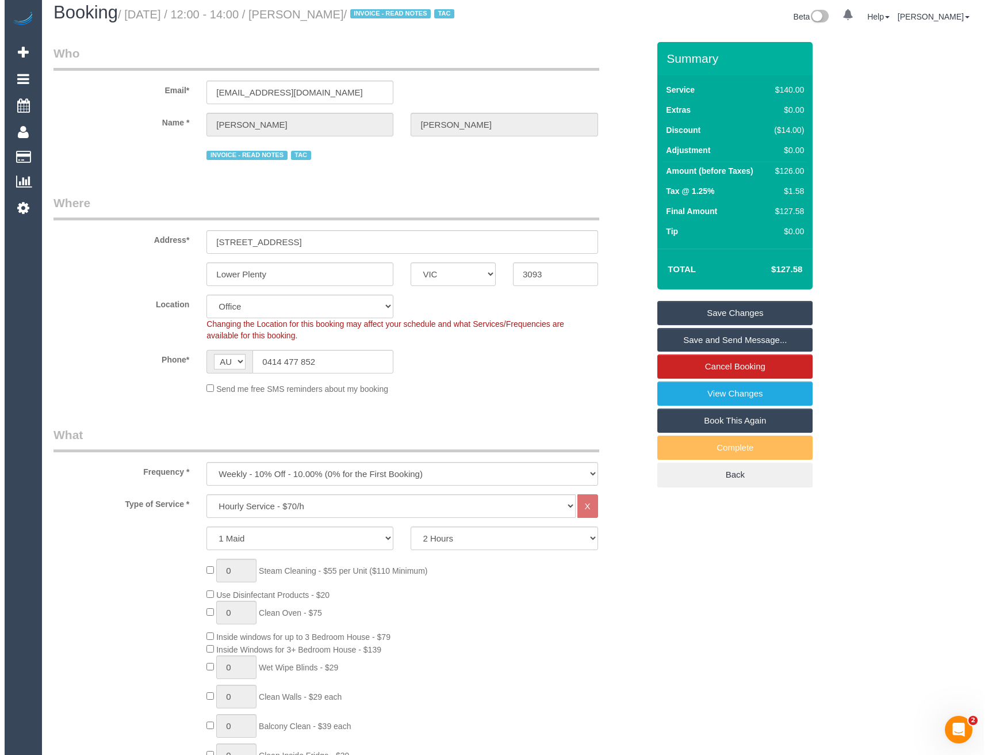
scroll to position [0, 0]
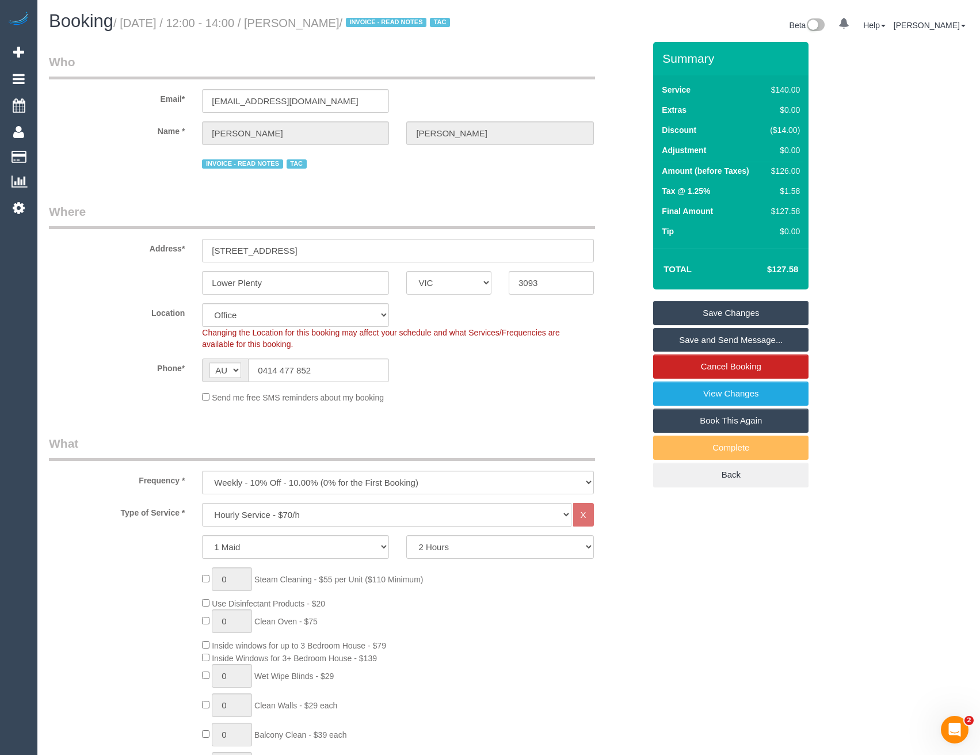
click at [731, 312] on link "Save Changes" at bounding box center [730, 313] width 155 height 24
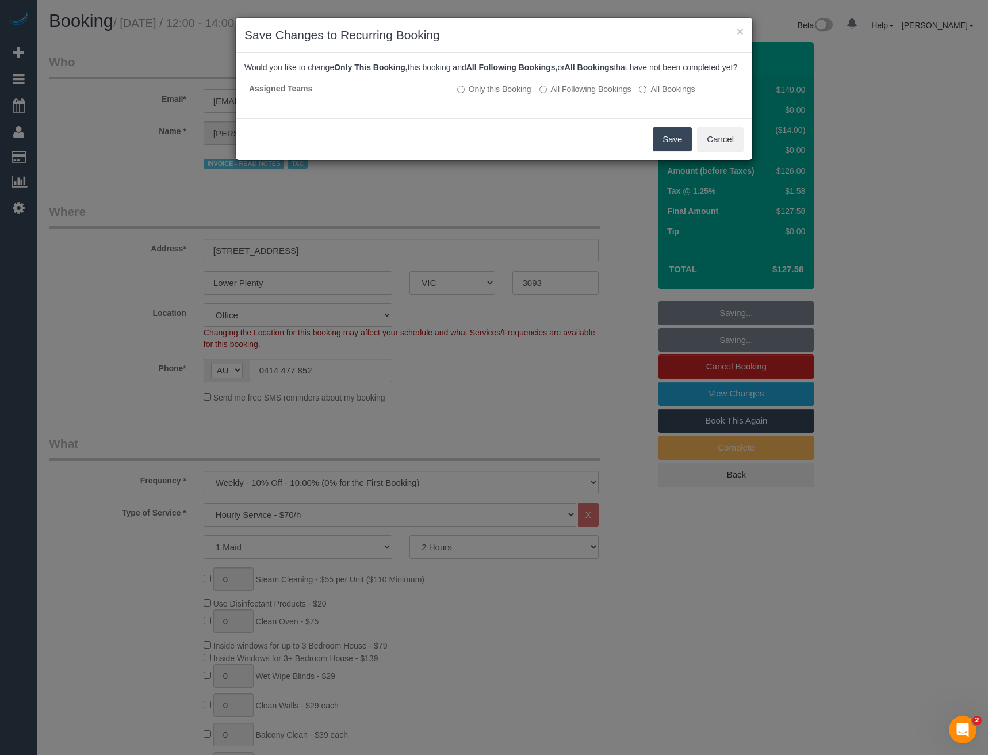
click at [669, 148] on button "Save" at bounding box center [672, 139] width 39 height 24
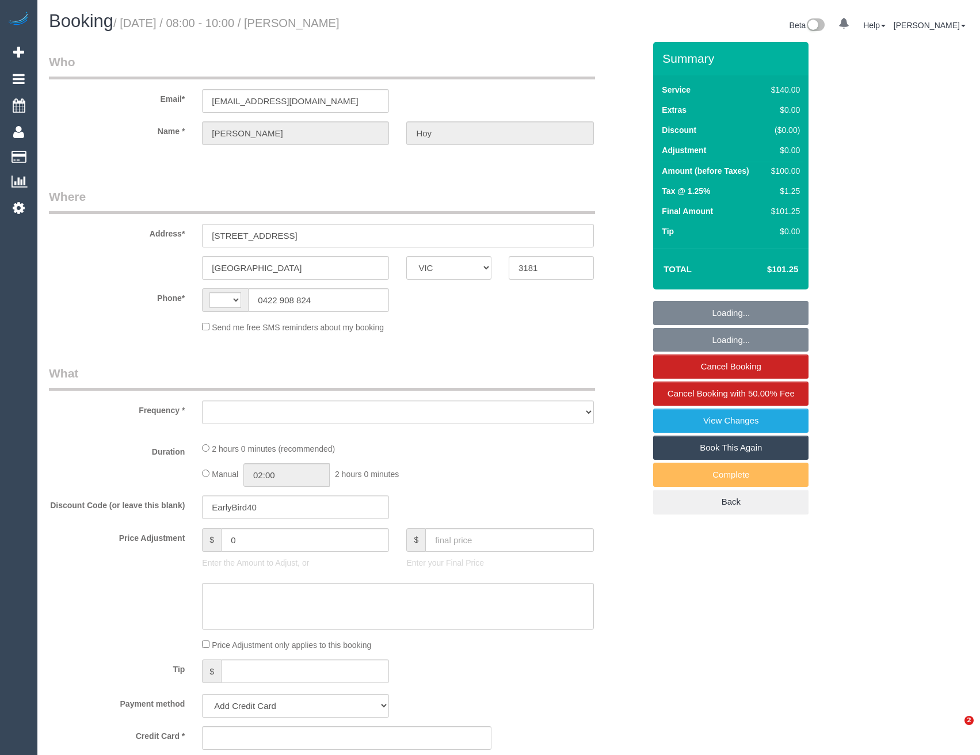
select select "VIC"
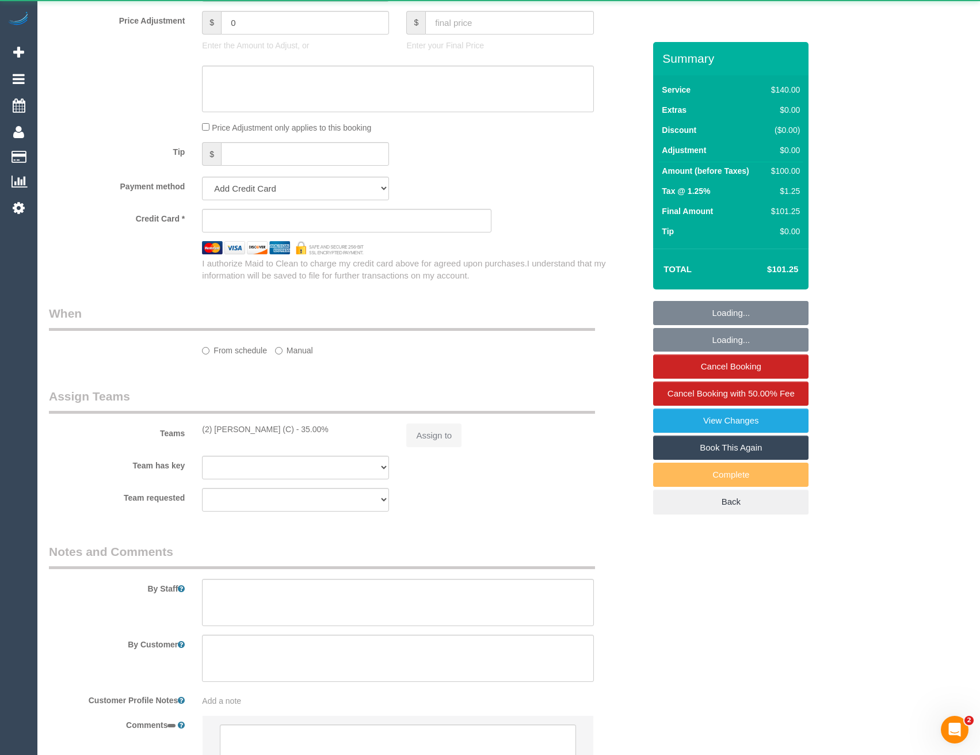
select select "string:AU"
select select "object:532"
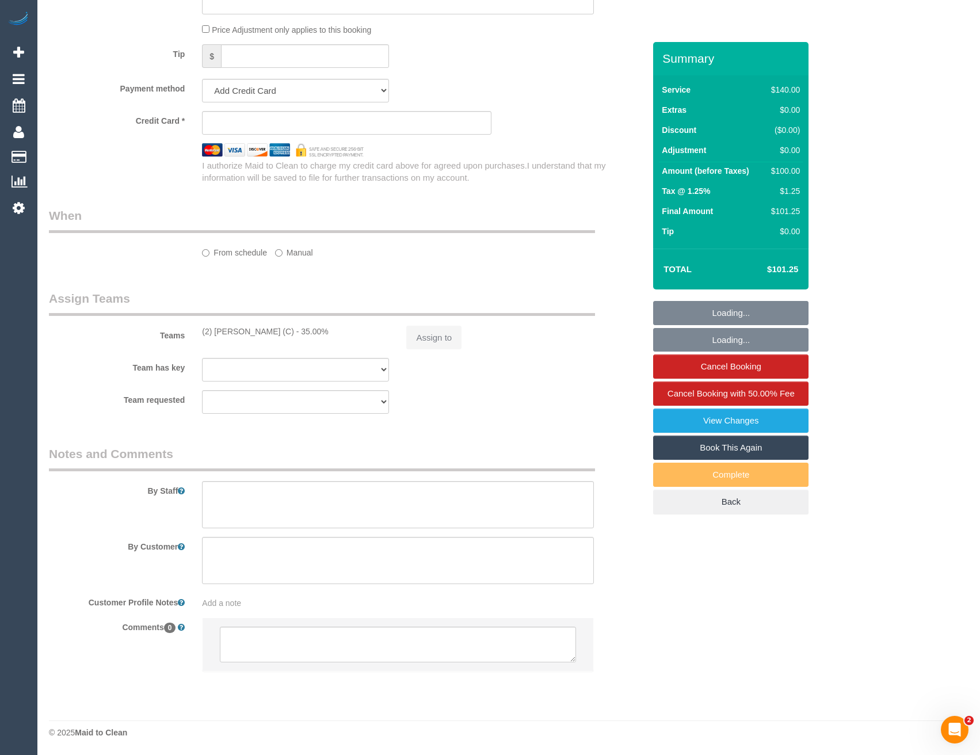
select select "number:29"
select select "number:14"
select select "number:19"
select select "number:23"
select select "number:33"
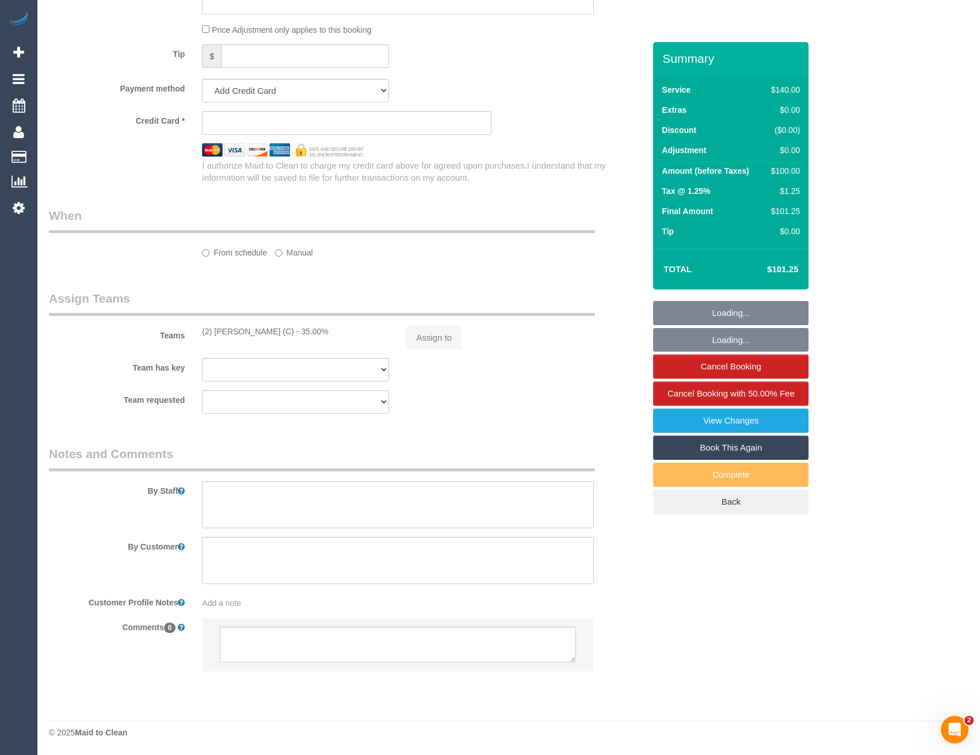
select select "number:13"
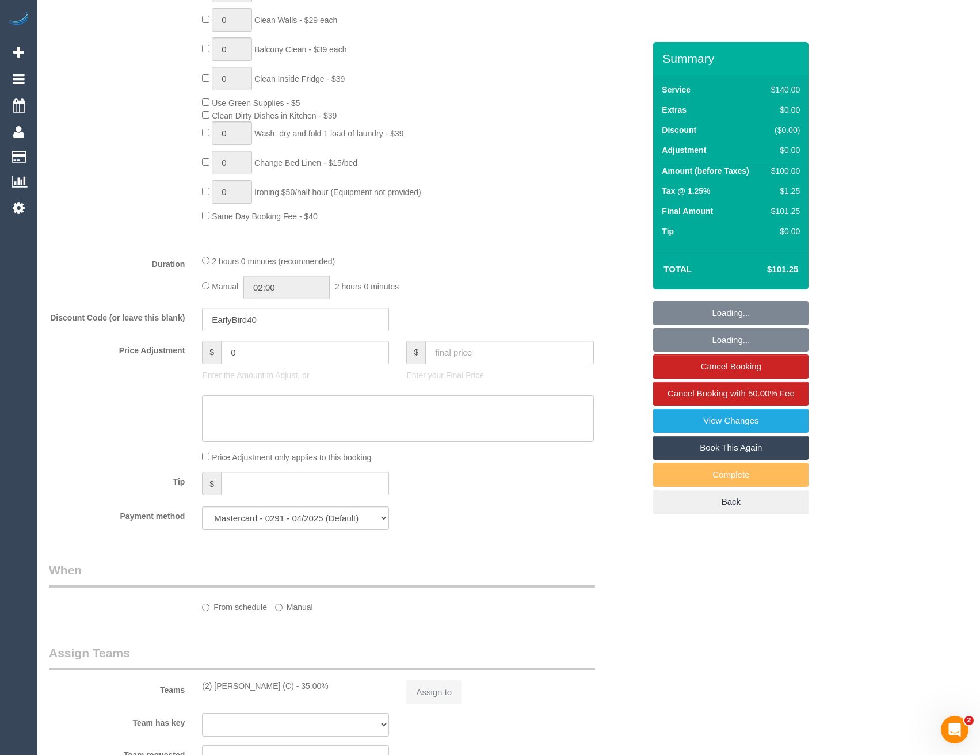
select select "string:stripe-pm_1Qr8qO2GScqysDRVRntnSjyp"
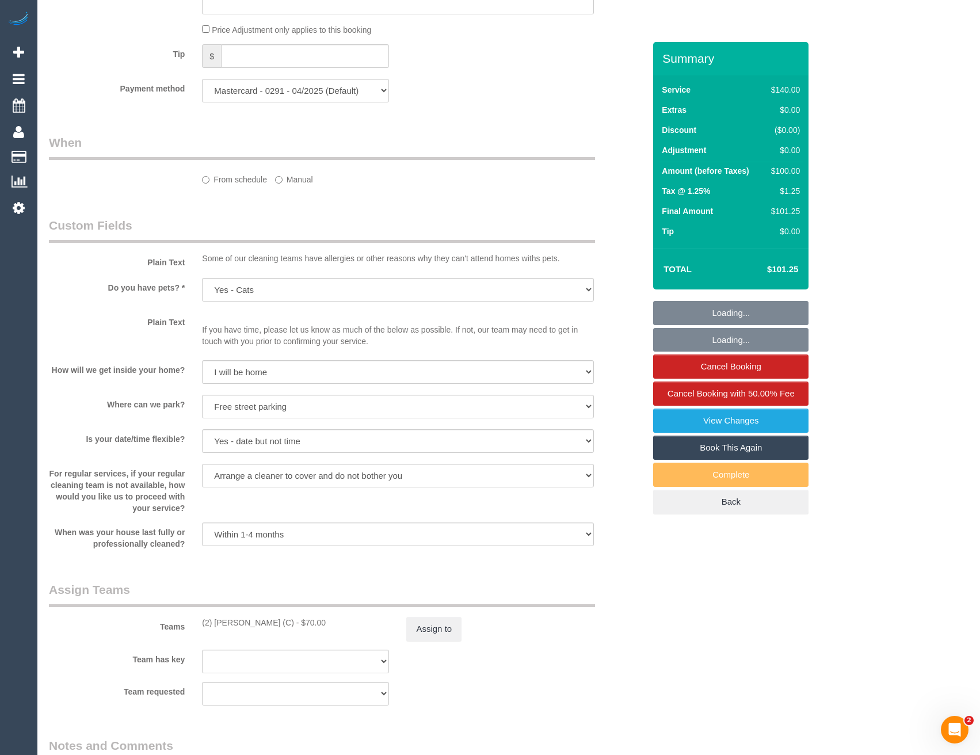
select select "object:1402"
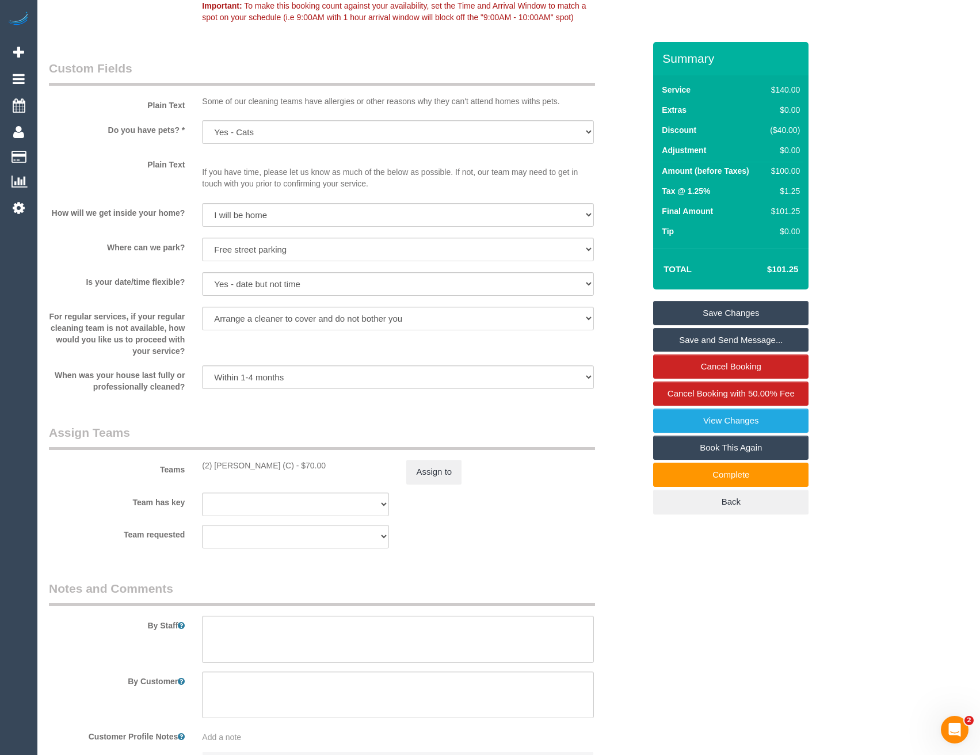
scroll to position [1486, 0]
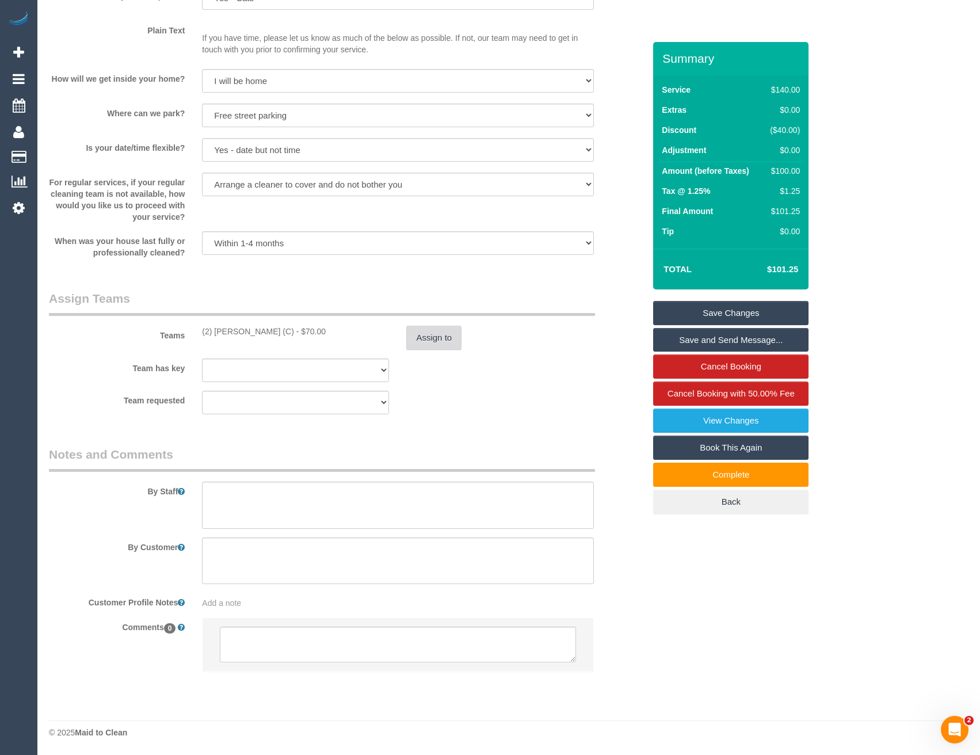
click at [446, 340] on button "Assign to" at bounding box center [433, 338] width 55 height 24
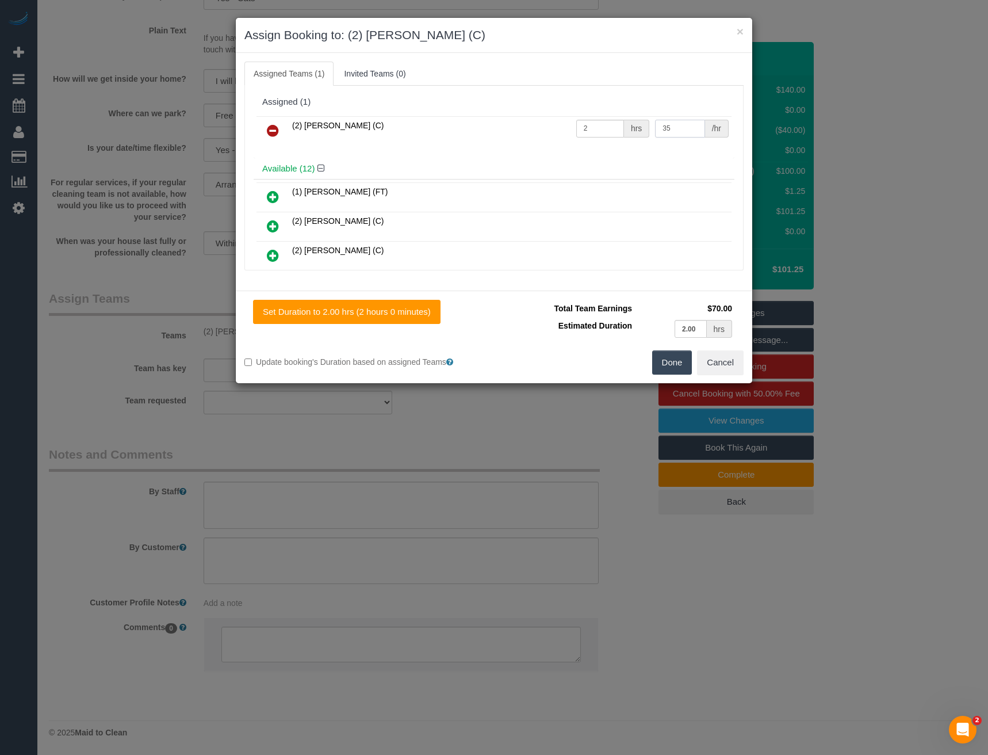
drag, startPoint x: 672, startPoint y: 130, endPoint x: 629, endPoint y: 137, distance: 43.8
click at [630, 137] on tr "(2) [PERSON_NAME] (C) 2 hrs 35 /hr" at bounding box center [494, 130] width 475 height 29
type input "37.5"
click at [667, 357] on button "Done" at bounding box center [672, 362] width 40 height 24
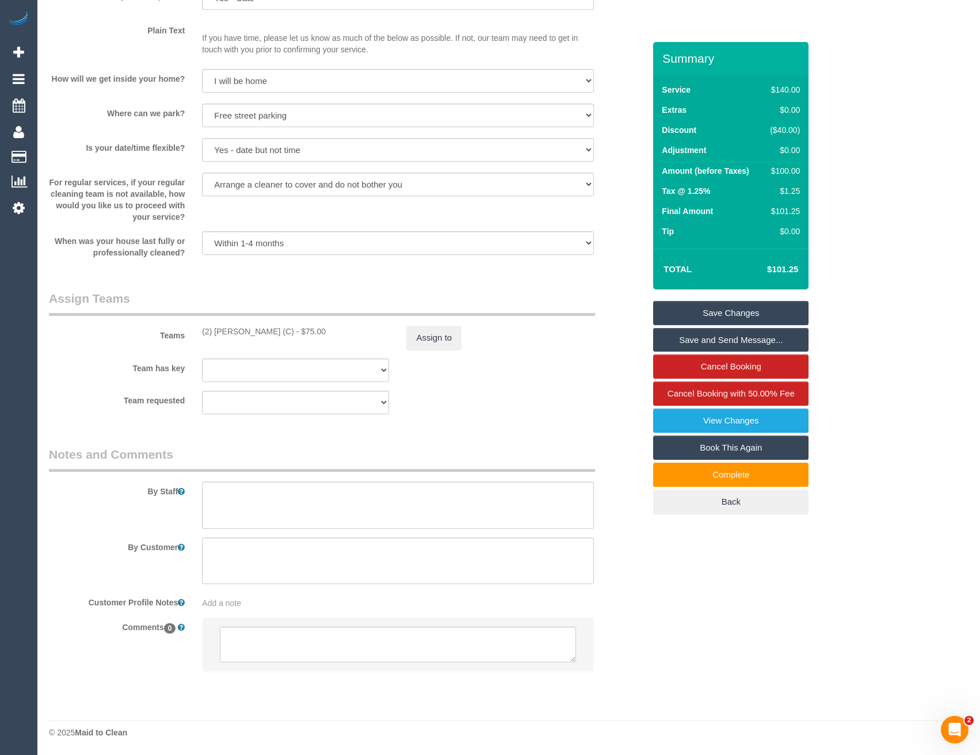
click at [718, 319] on link "Save Changes" at bounding box center [730, 313] width 155 height 24
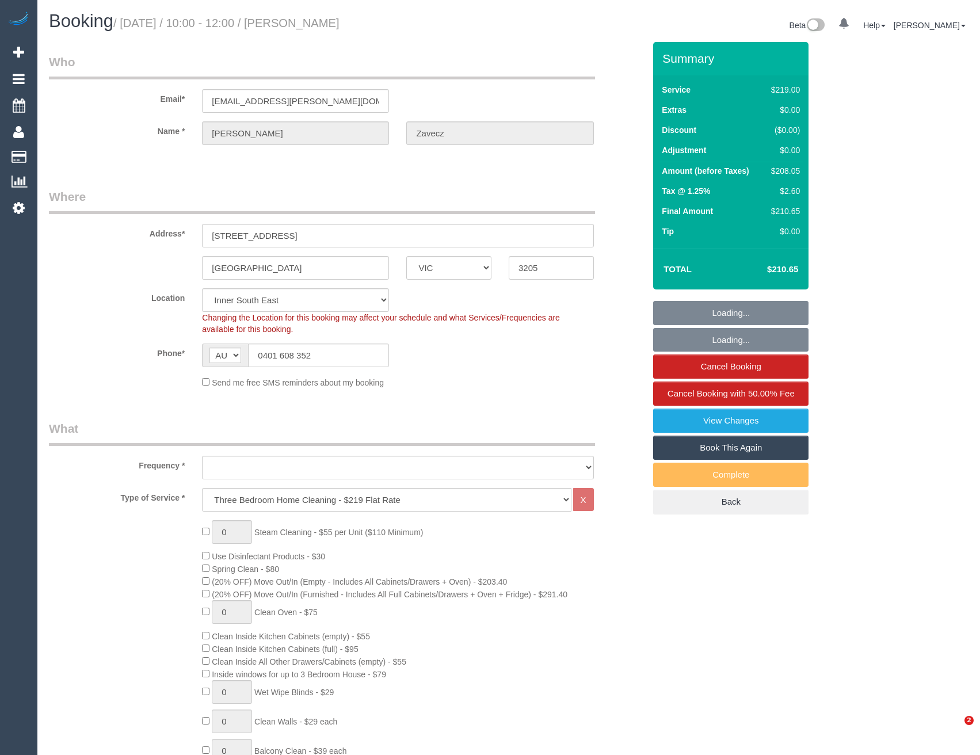
select select "VIC"
select select "number:28"
select select "number:17"
select select "number:19"
select select "number:25"
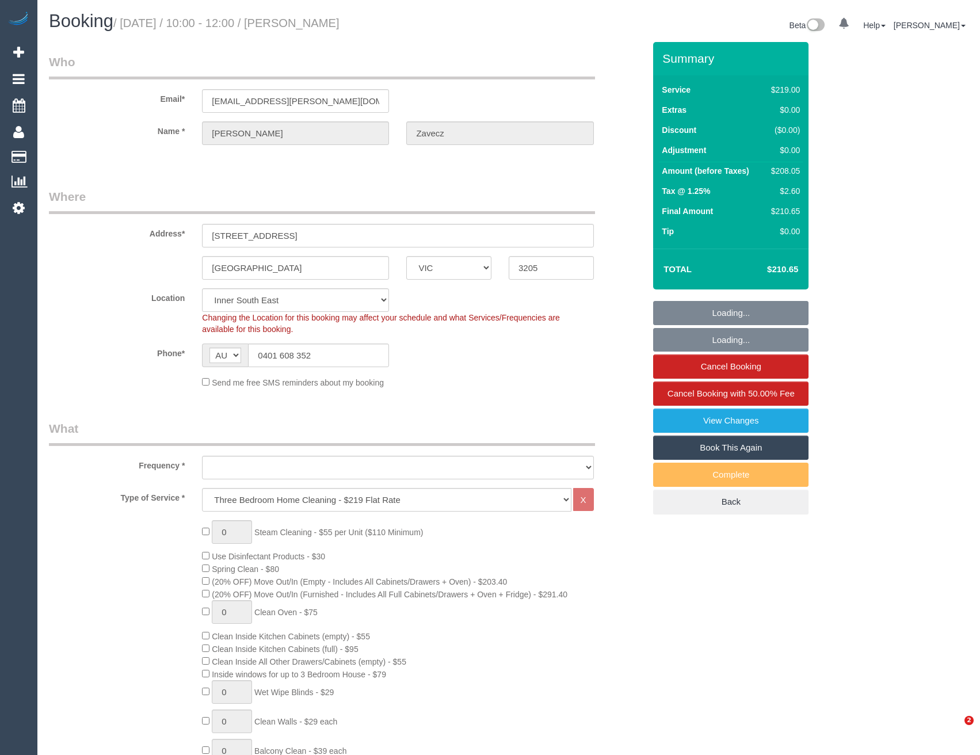
select select "number:35"
select select "number:12"
select select "object:1408"
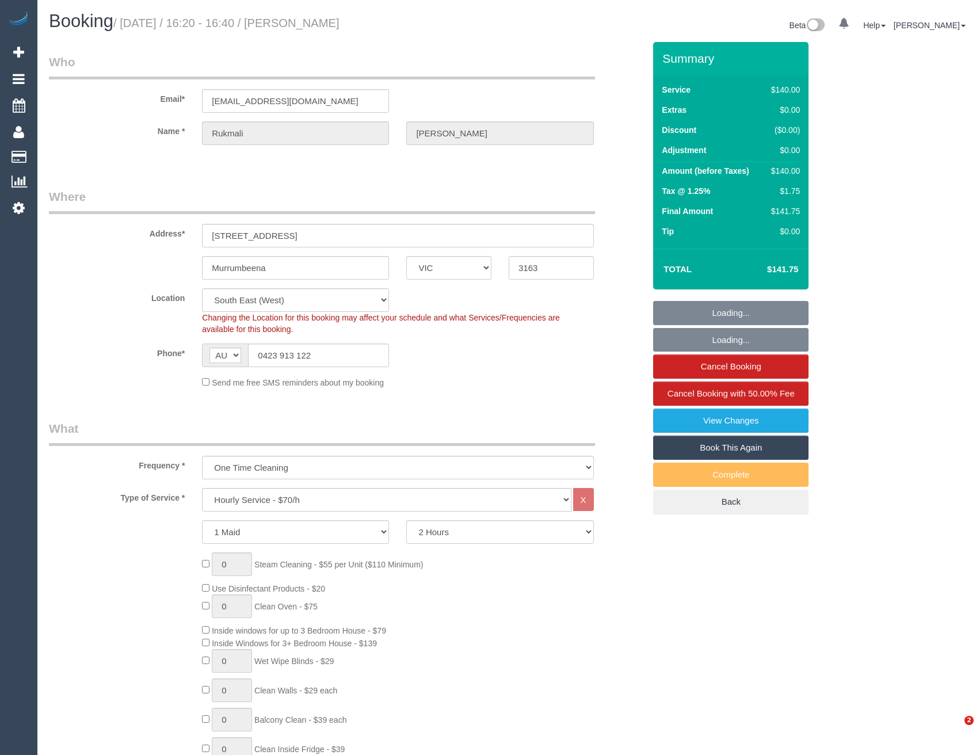
select select "VIC"
select select "string:stripe-pm_1RryuG2GScqysDRVns7CXQTb"
select select "number:29"
select select "number:14"
select select "number:19"
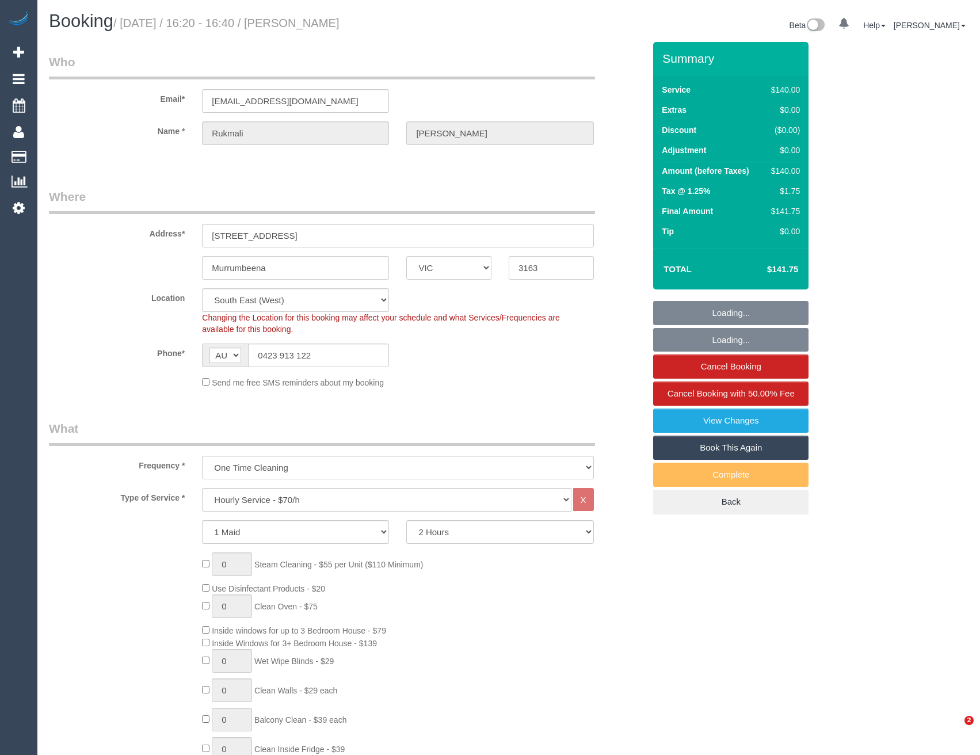
select select "number:25"
select select "number:13"
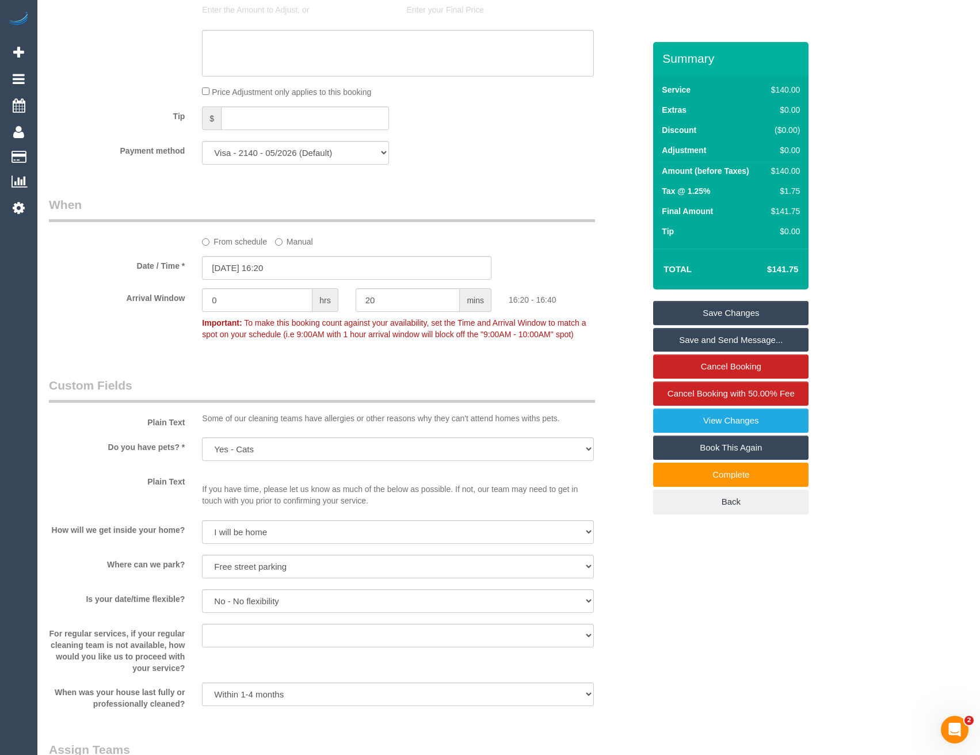
scroll to position [1381, 0]
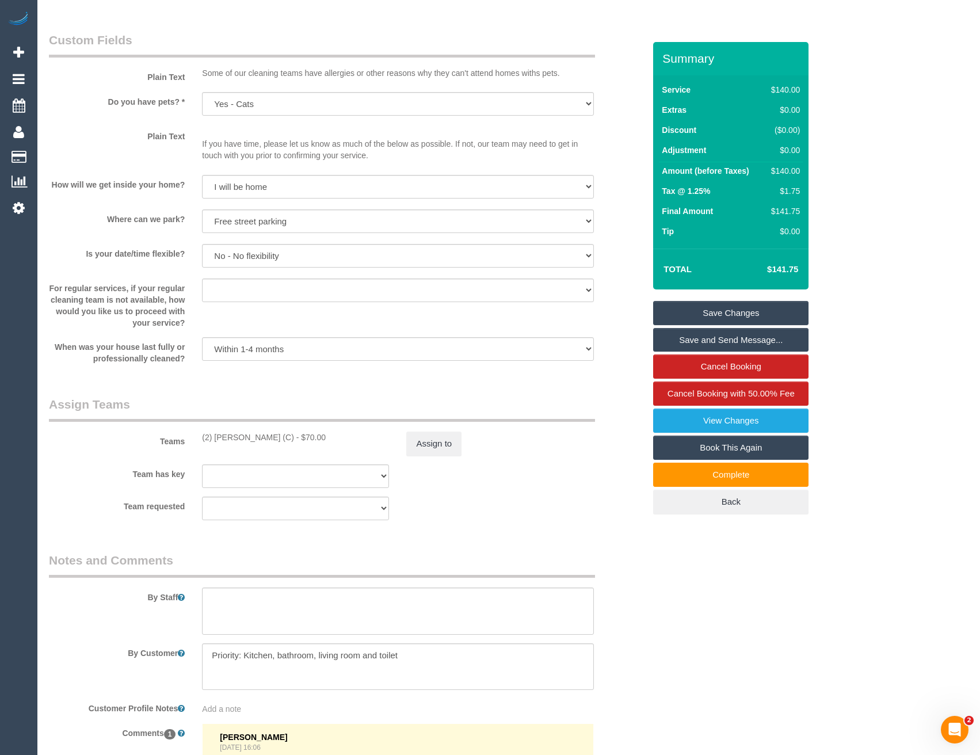
click at [462, 434] on div "Assign to" at bounding box center [499, 443] width 204 height 24
click at [444, 446] on button "Assign to" at bounding box center [433, 443] width 55 height 24
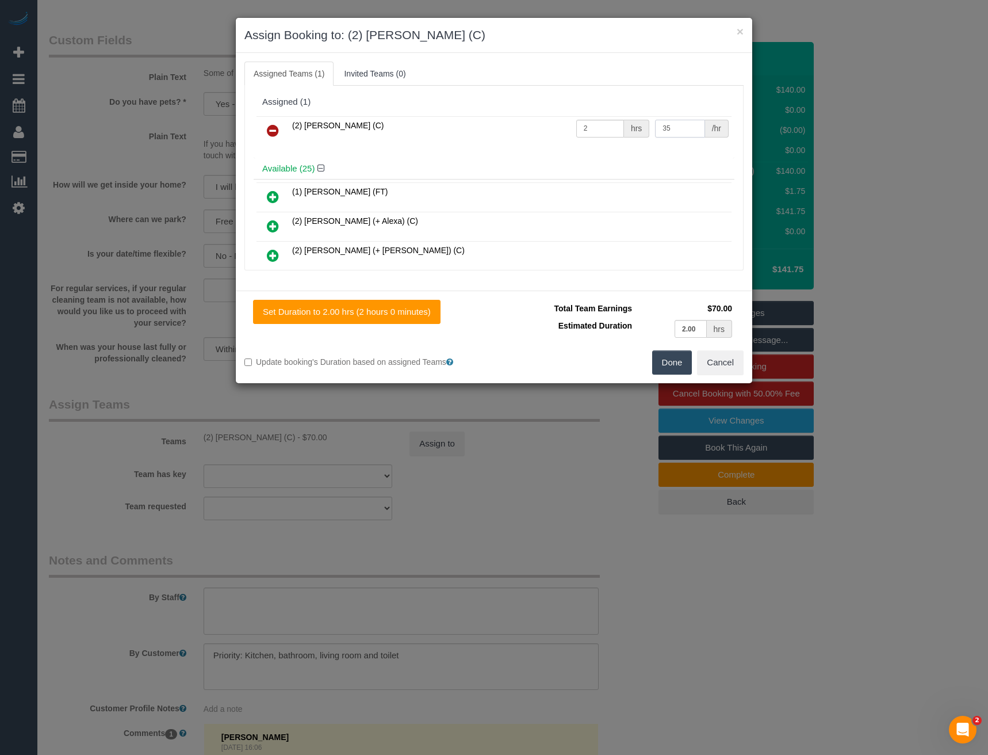
drag, startPoint x: 634, startPoint y: 132, endPoint x: 607, endPoint y: 131, distance: 27.6
click at [622, 132] on tr "(2) Nadine Young (C) 2 hrs 35 /hr" at bounding box center [494, 130] width 475 height 29
type input "37.5"
click at [669, 365] on button "Done" at bounding box center [672, 362] width 40 height 24
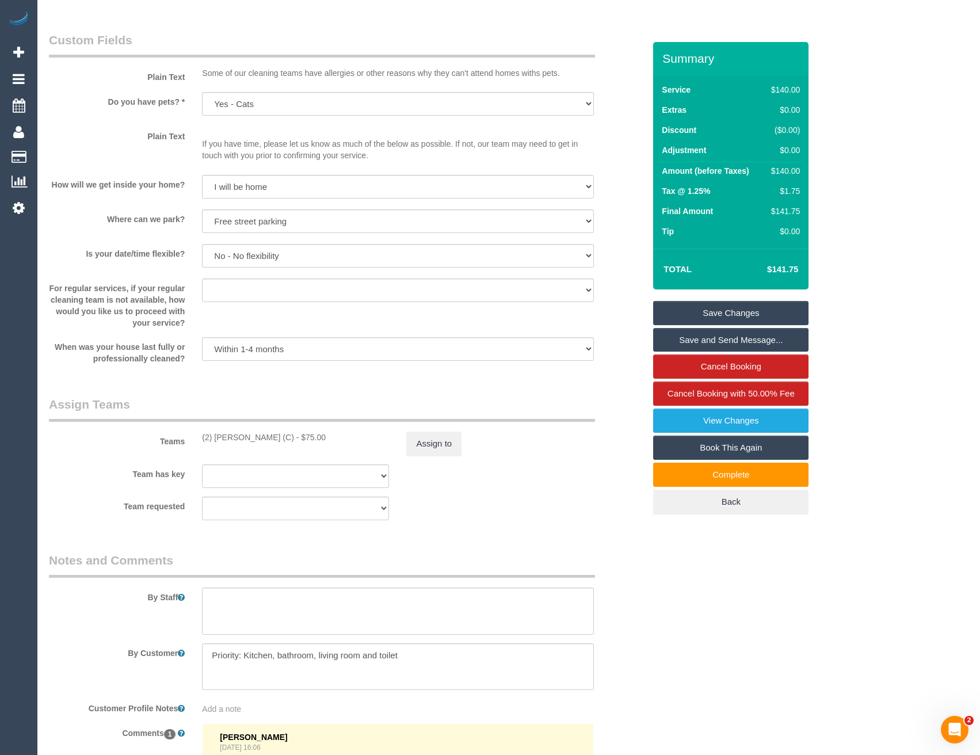
click at [718, 304] on link "Save Changes" at bounding box center [730, 313] width 155 height 24
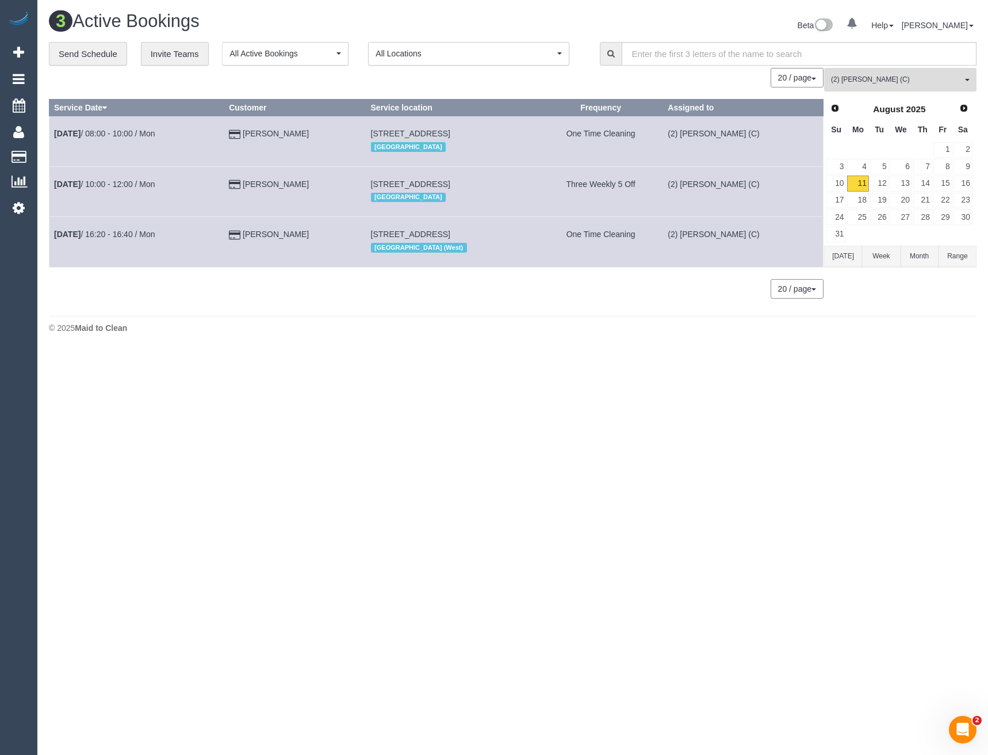
click at [878, 81] on span "(2) Nadine Young (C)" at bounding box center [896, 80] width 131 height 10
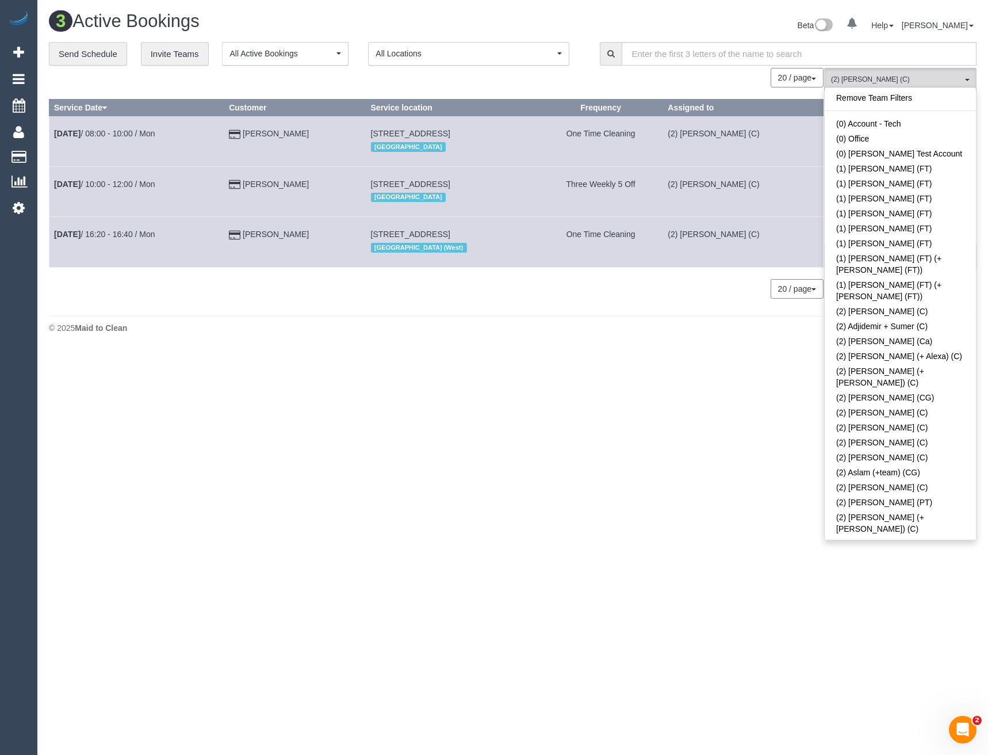
scroll to position [722, 0]
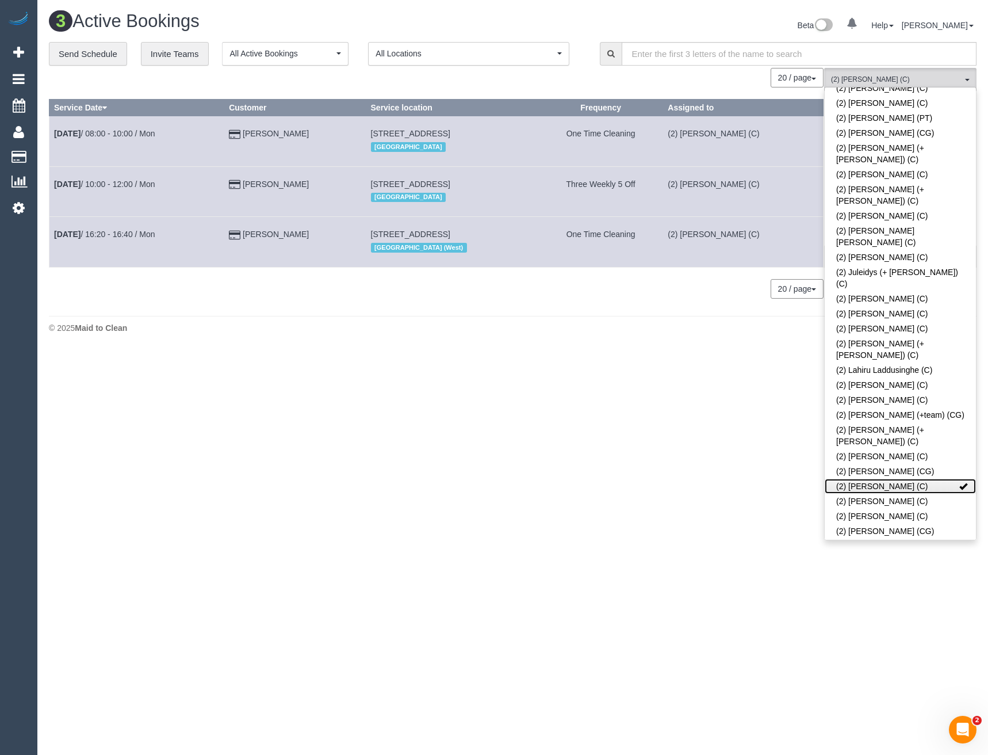
click at [893, 479] on link "(2) Nadine Young (C)" at bounding box center [900, 486] width 151 height 15
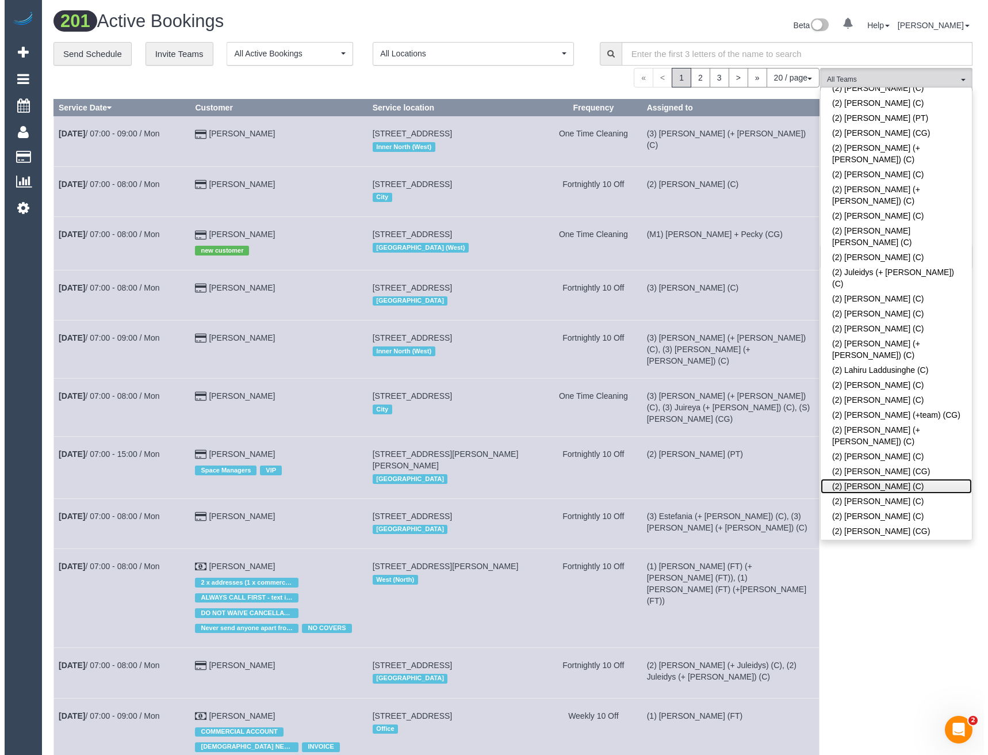
scroll to position [607, 0]
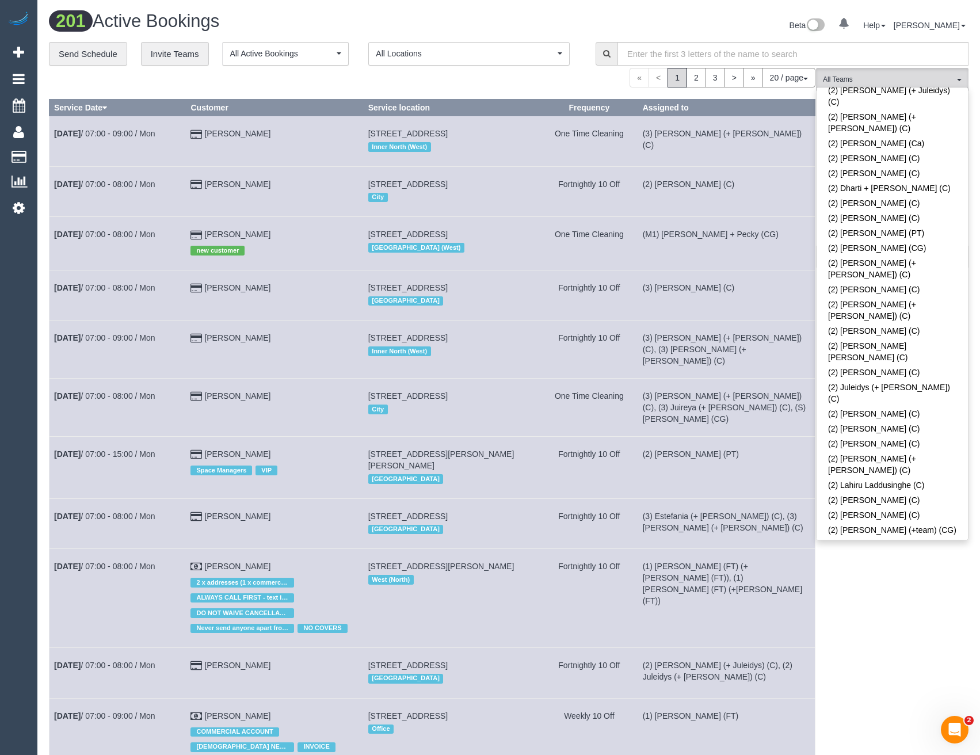
click at [870, 609] on link "(2) Nicole Condello (C)" at bounding box center [891, 616] width 151 height 15
click at [874, 556] on div "(2) Nicole Condello (C) All Teams Remove Team Filters (0) Account - Tech (0) Of…" at bounding box center [892, 688] width 152 height 1241
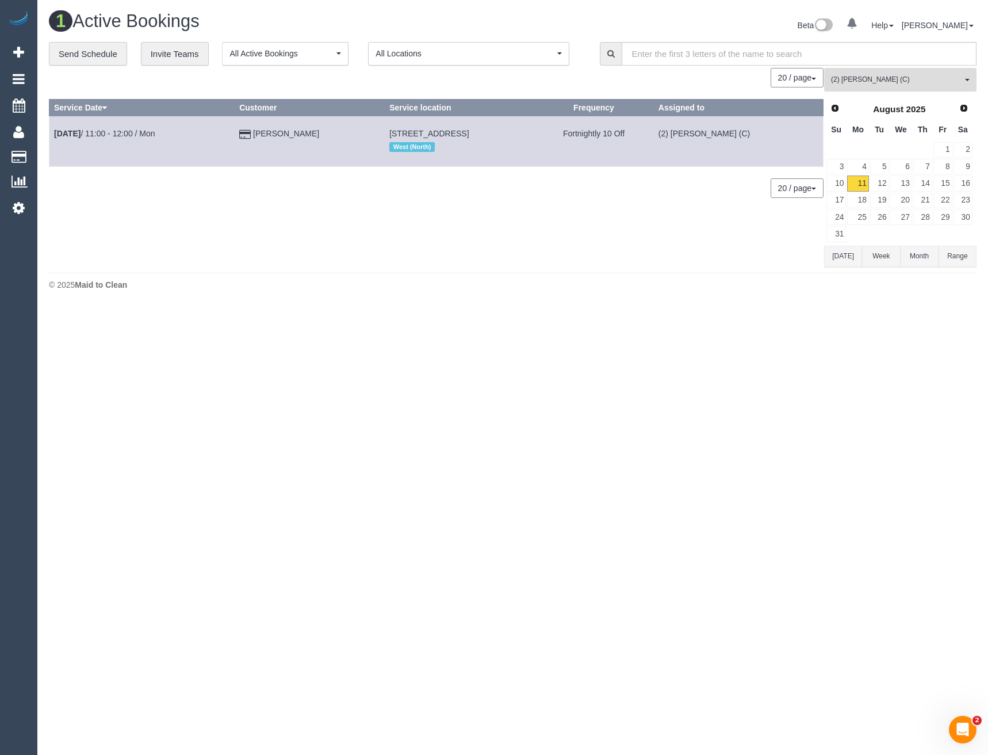
click at [858, 86] on button "(2) Nicole Condello (C) All Teams" at bounding box center [900, 80] width 152 height 24
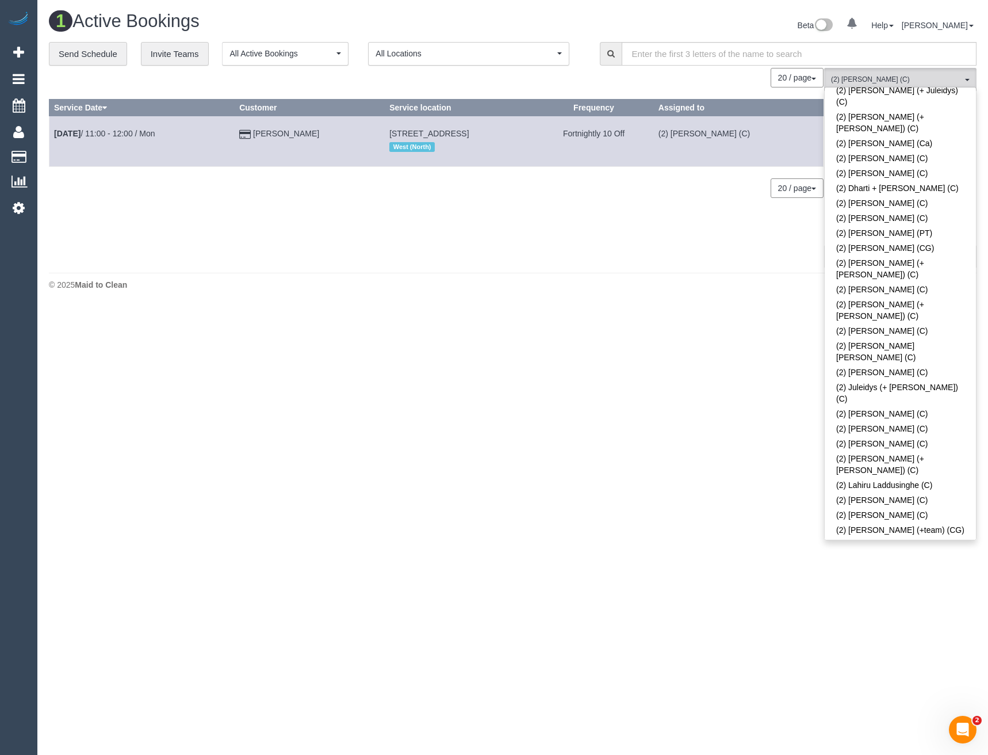
click at [893, 609] on link "(2) [PERSON_NAME] (C)" at bounding box center [900, 616] width 151 height 15
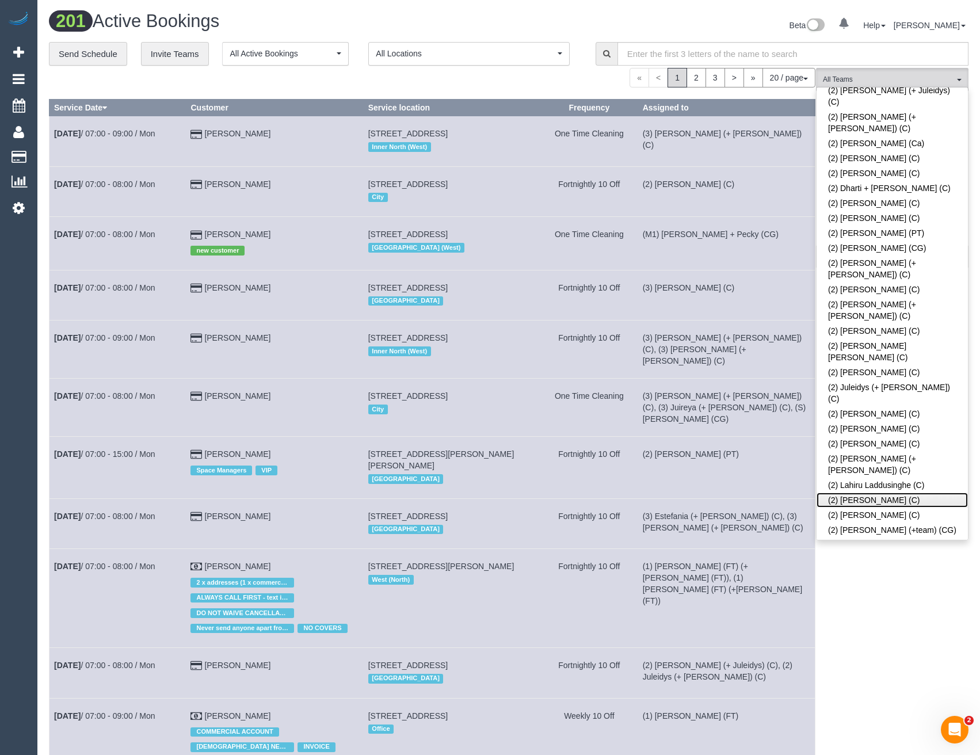
click at [884, 492] on link "(2) [PERSON_NAME] (C)" at bounding box center [891, 499] width 151 height 15
click at [924, 620] on div "(2) Loretta Chevalier (C) All Teams Remove Team Filters (0) Account - Tech (0) …" at bounding box center [892, 688] width 152 height 1241
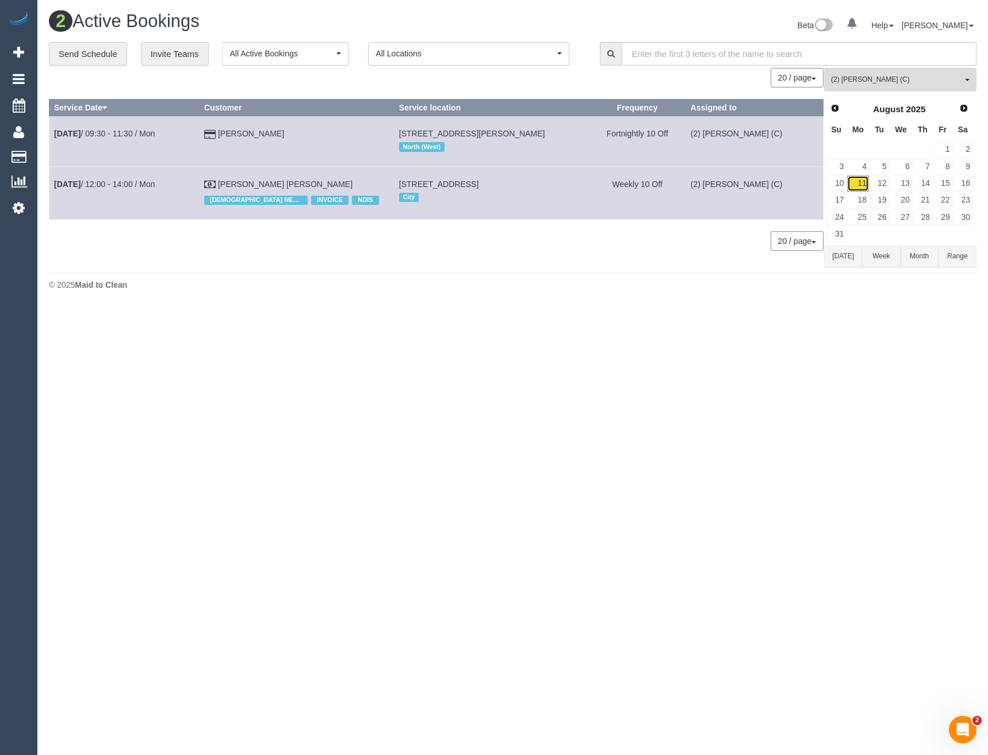
click at [855, 181] on link "11" at bounding box center [857, 183] width 21 height 16
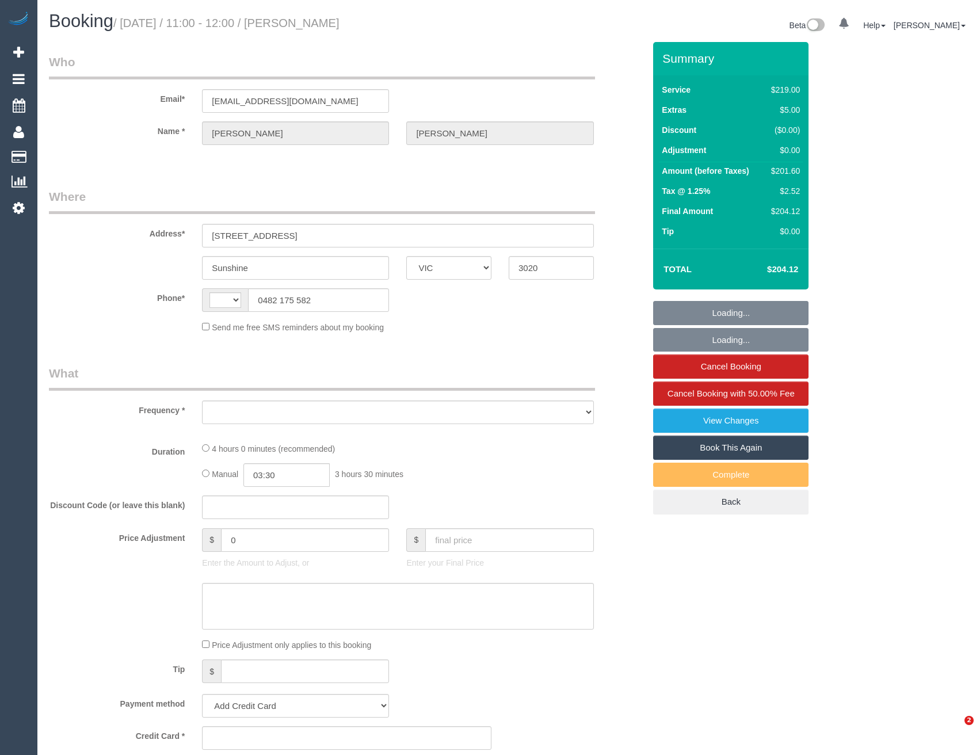
select select "VIC"
select select "string:AU"
select select "object:532"
select select "string:stripe-pm_1MDnZB2GScqysDRVQvDbULBz"
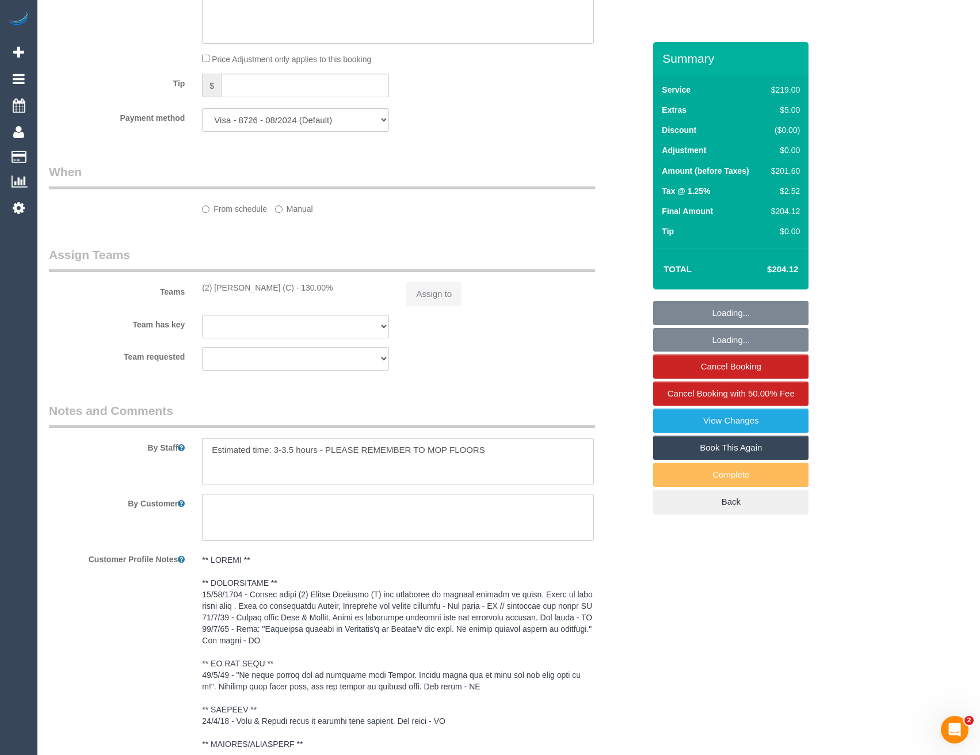
select select "number:28"
select select "number:14"
select select "number:19"
select select "number:24"
select select "number:35"
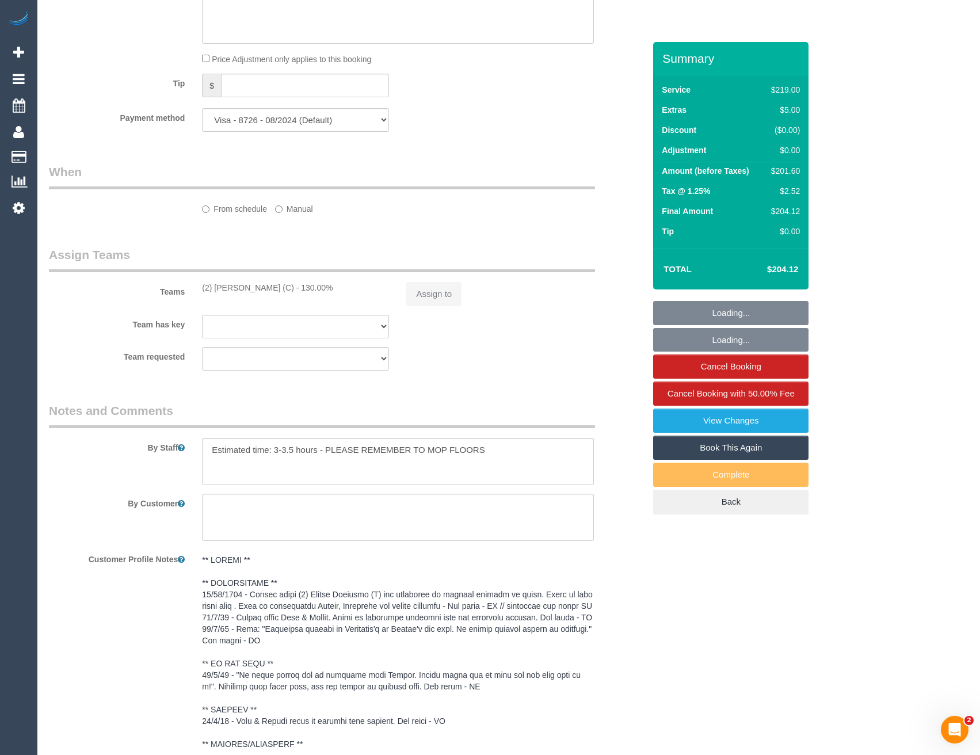
select select "number:12"
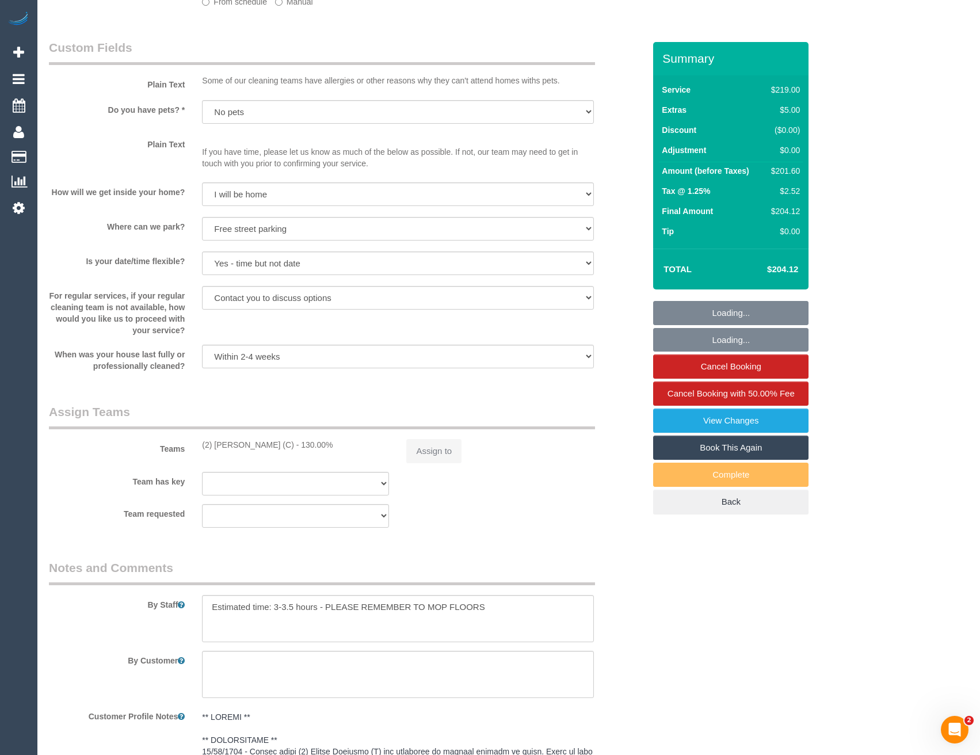
select select "object:685"
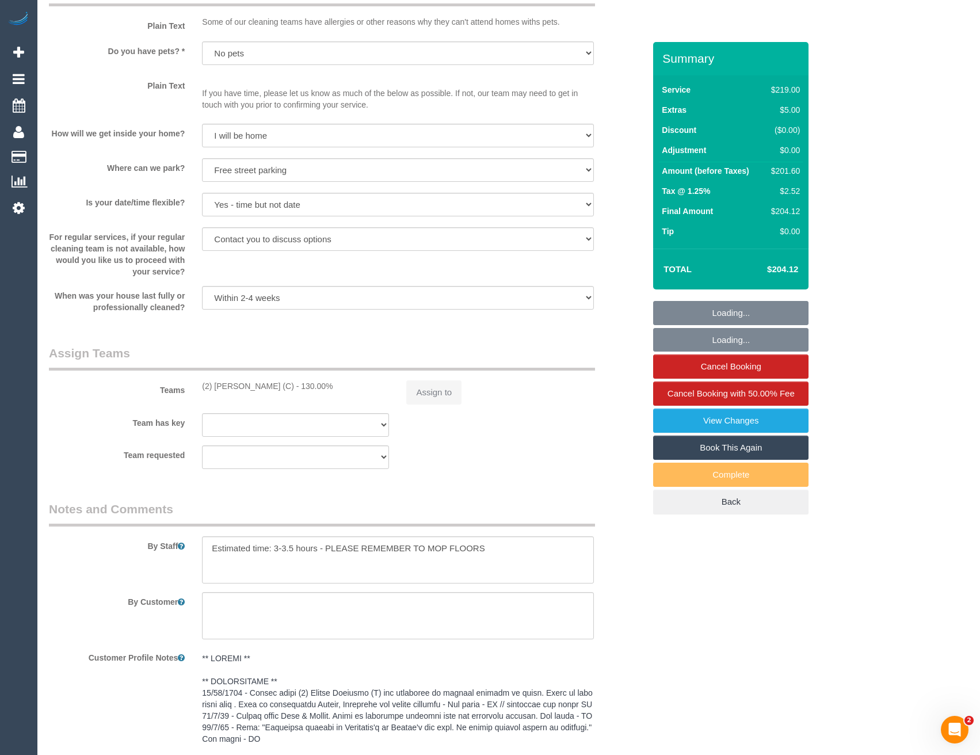
scroll to position [1589, 0]
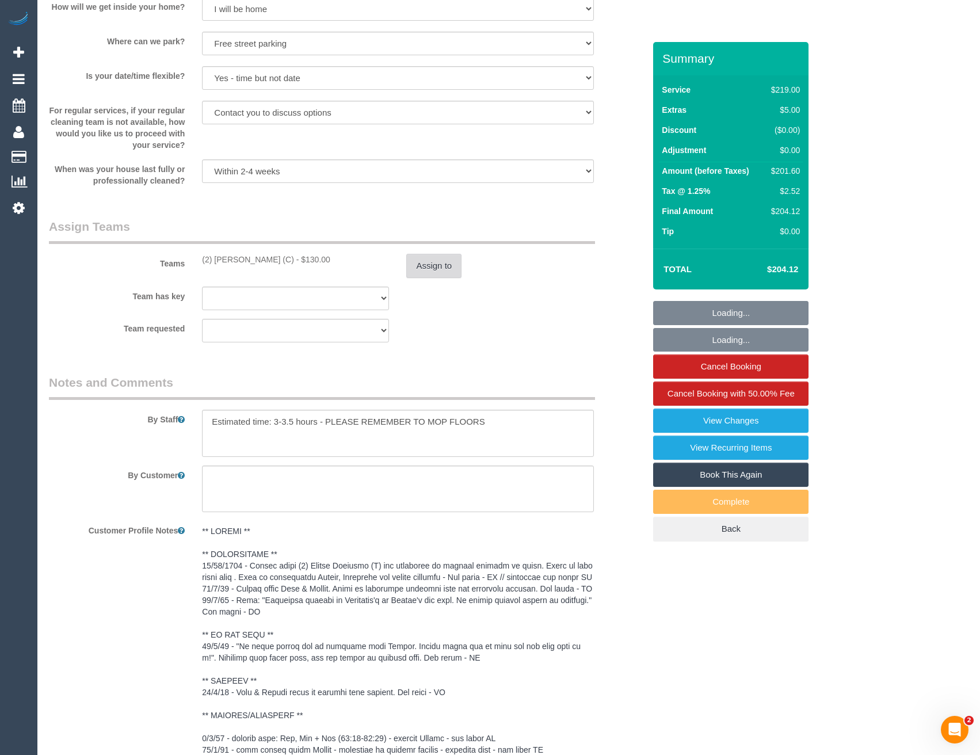
click at [432, 268] on button "Assign to" at bounding box center [433, 266] width 55 height 24
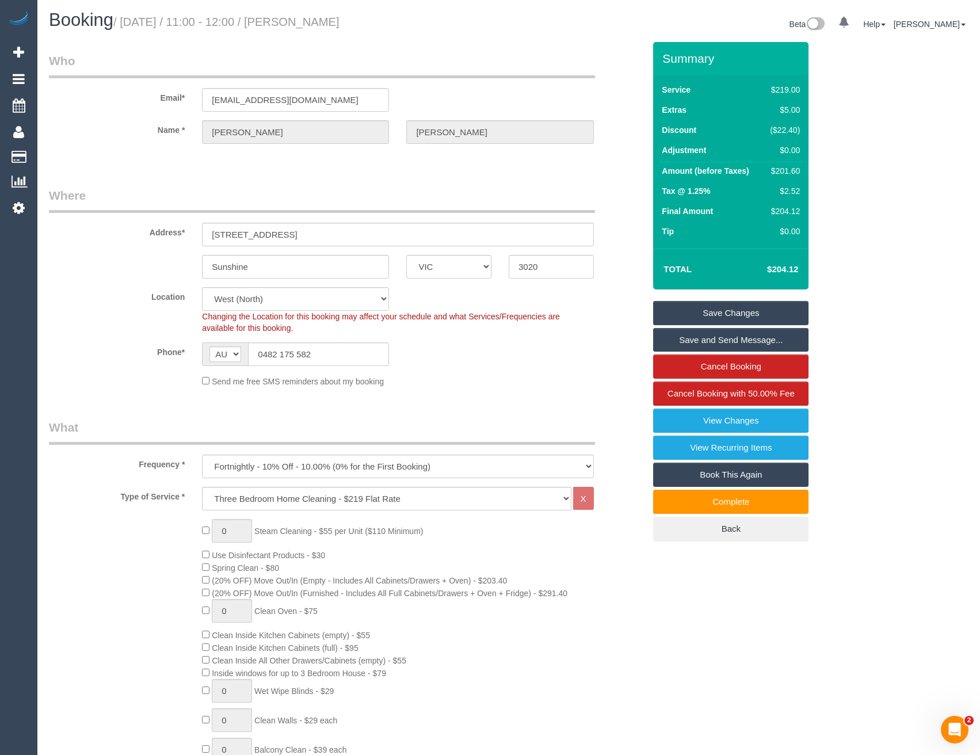
scroll to position [0, 0]
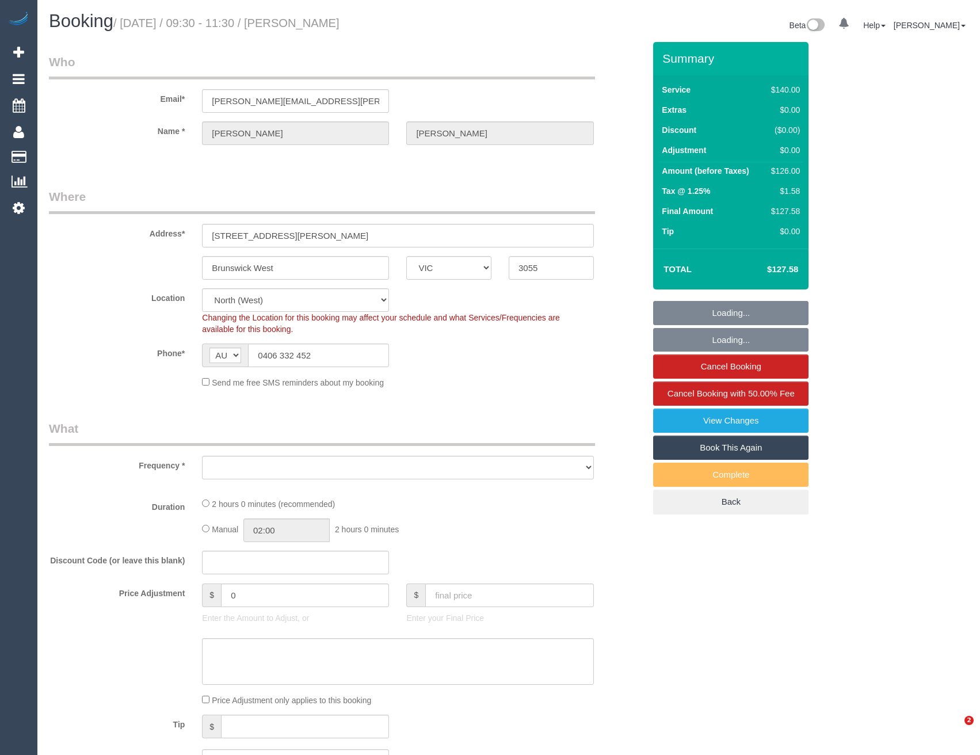
select select "VIC"
select select "object:849"
select select "string:stripe-pm_1PlmNZ2GScqysDRV0biLH14w"
select select "number:27"
select select "number:14"
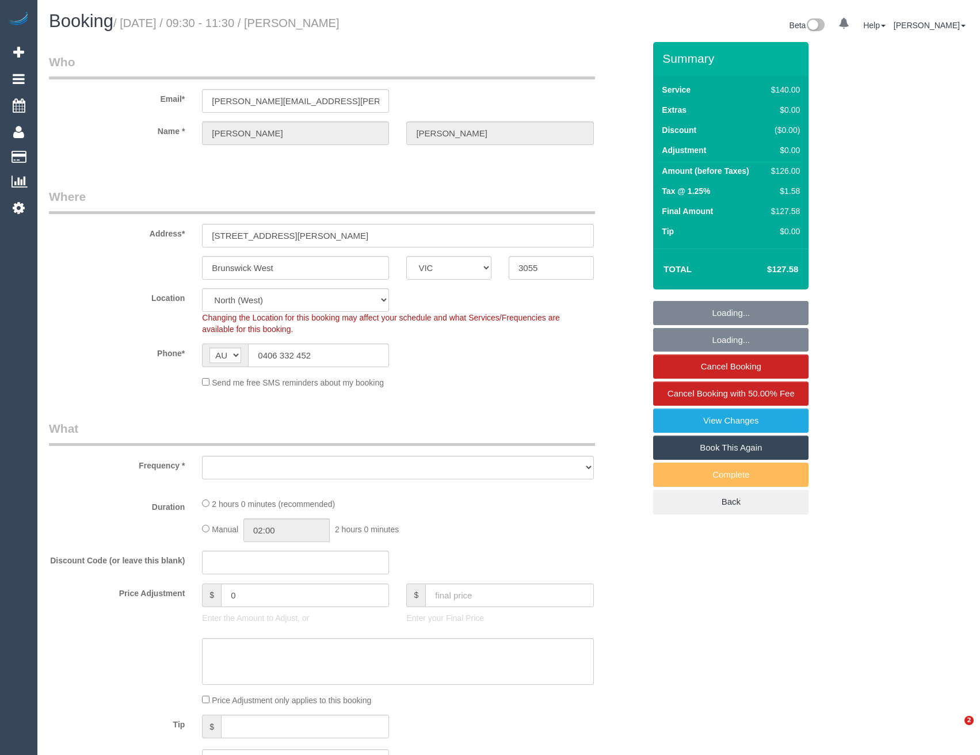
select select "number:19"
select select "number:25"
select select "number:34"
select select "number:12"
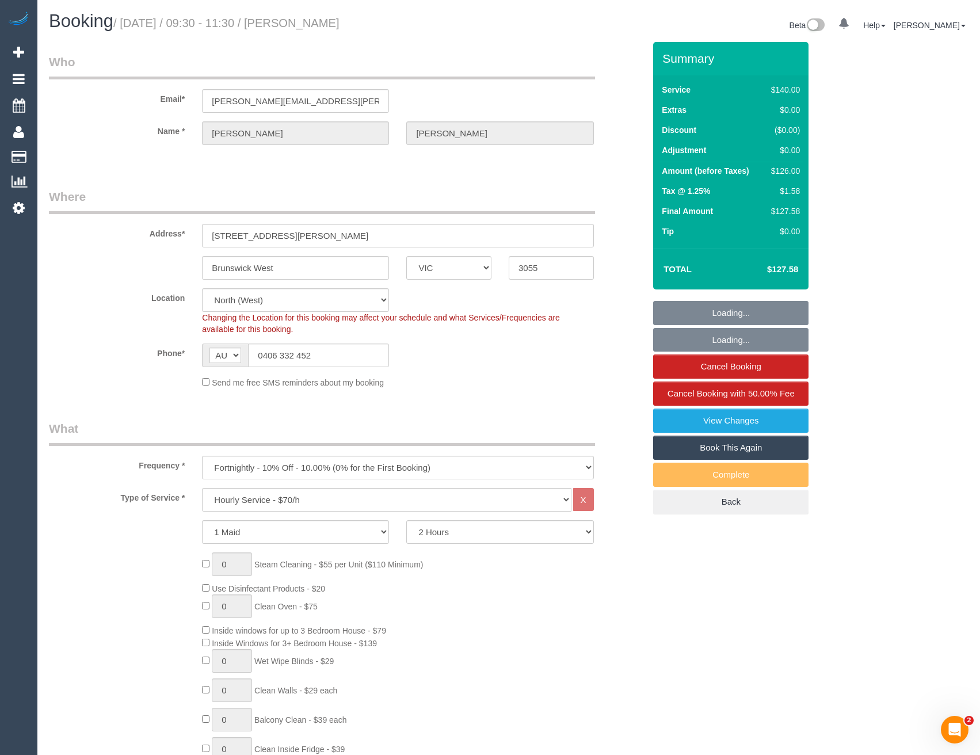
select select "92318"
select select "object:1591"
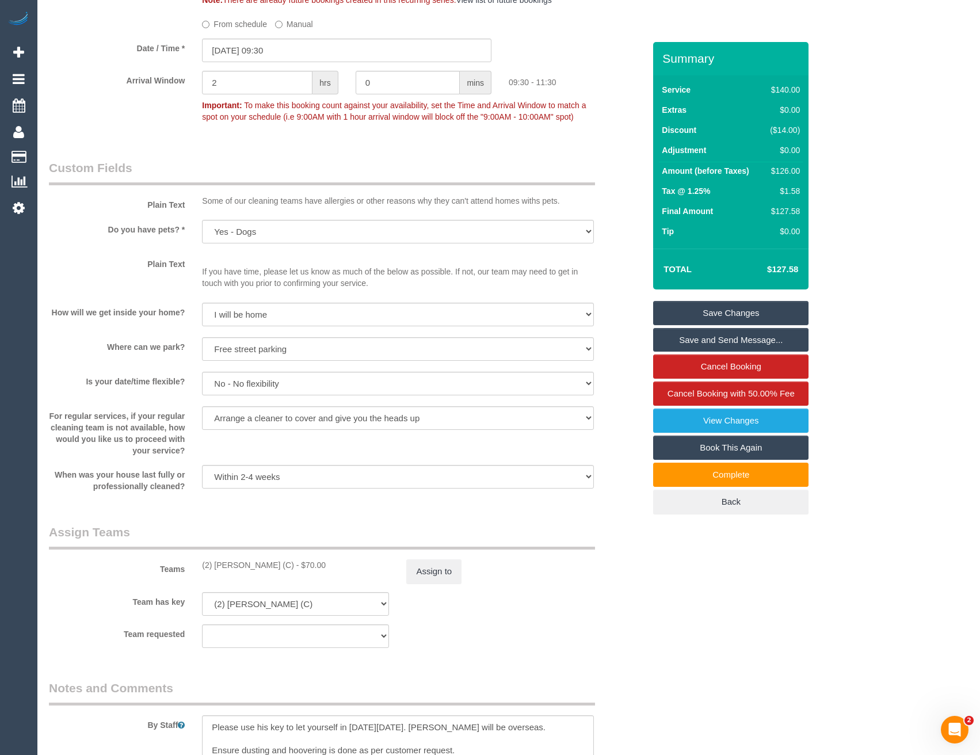
scroll to position [1553, 0]
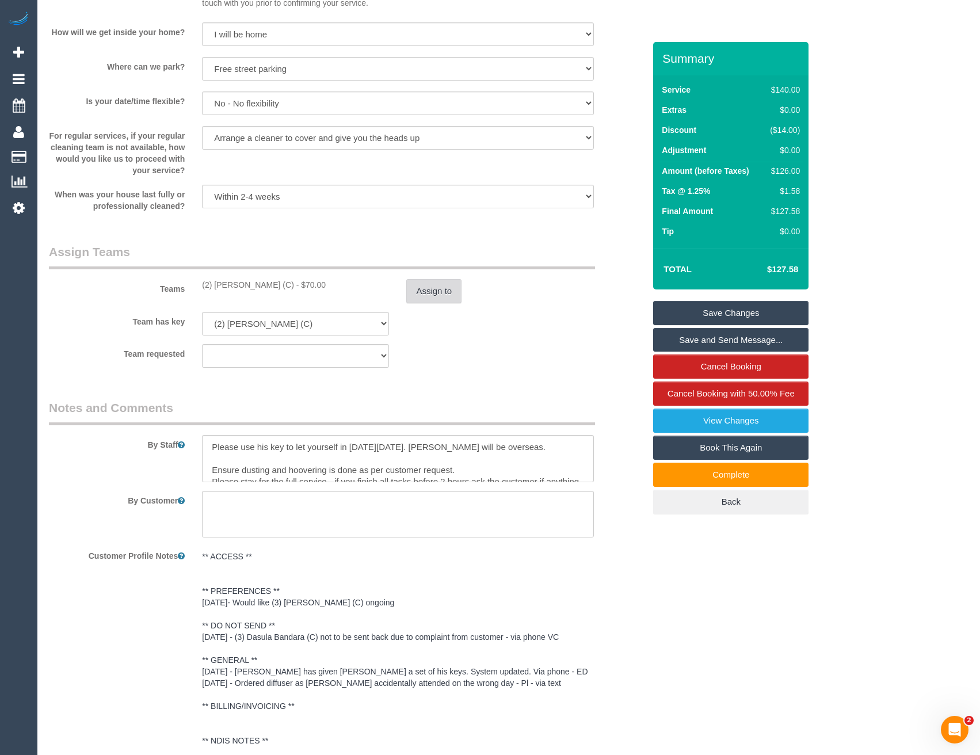
click at [435, 295] on button "Assign to" at bounding box center [433, 291] width 55 height 24
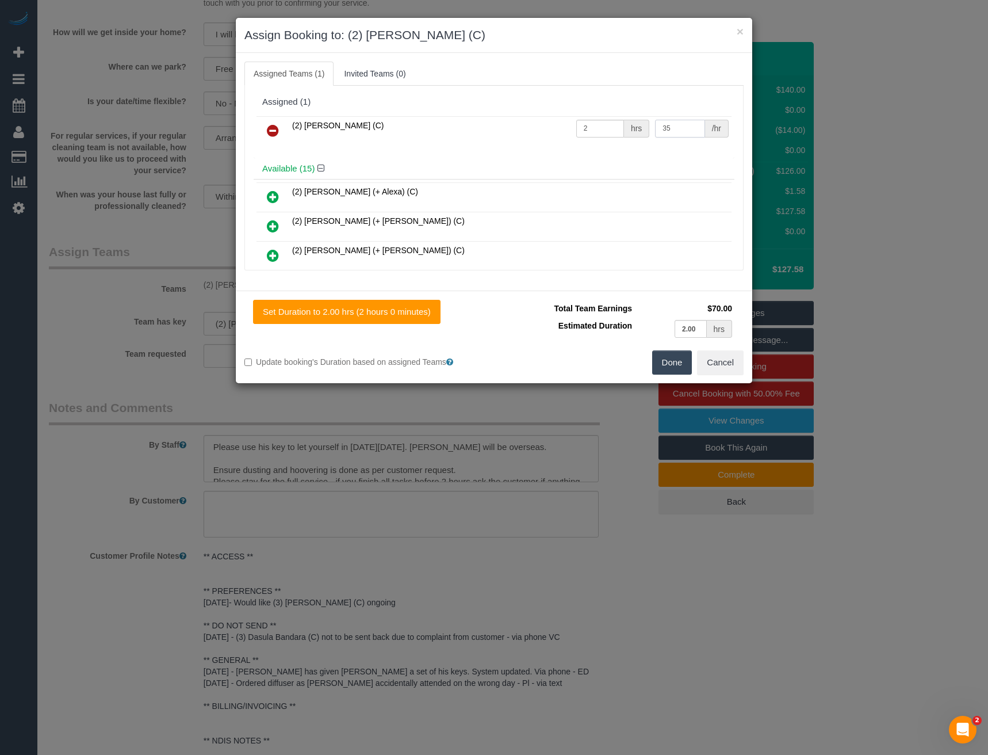
drag, startPoint x: 671, startPoint y: 127, endPoint x: 641, endPoint y: 130, distance: 30.1
click at [644, 130] on tr "(2) Loretta Chevalier (C) 2 hrs 35 /hr" at bounding box center [494, 130] width 475 height 29
type input "37.5"
click at [678, 358] on button "Done" at bounding box center [672, 362] width 40 height 24
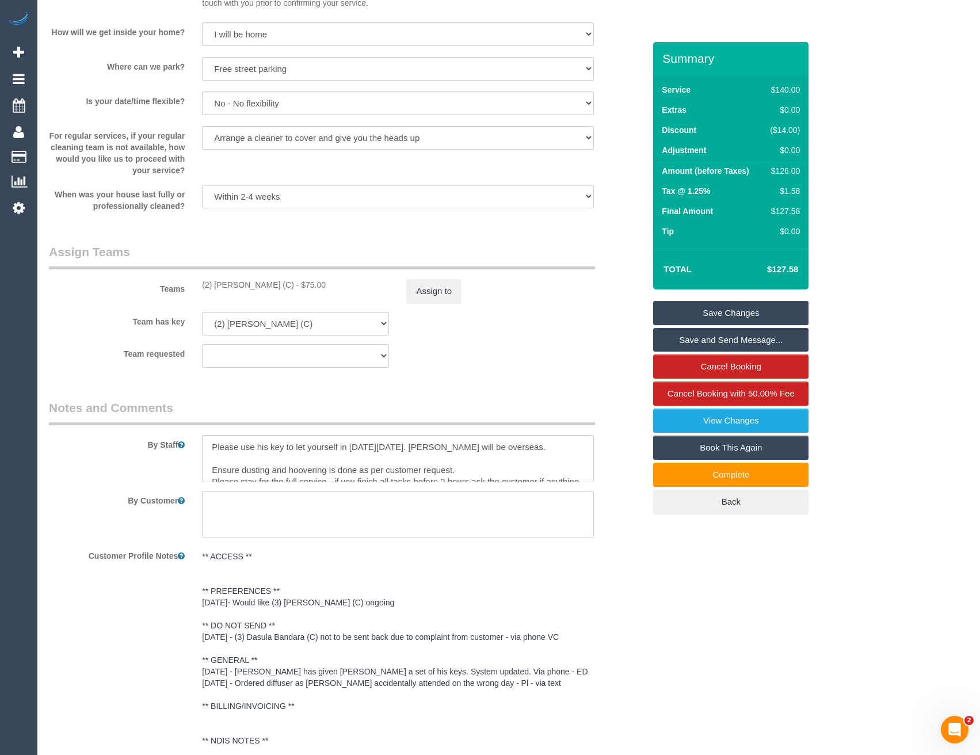
click at [723, 319] on link "Save Changes" at bounding box center [730, 313] width 155 height 24
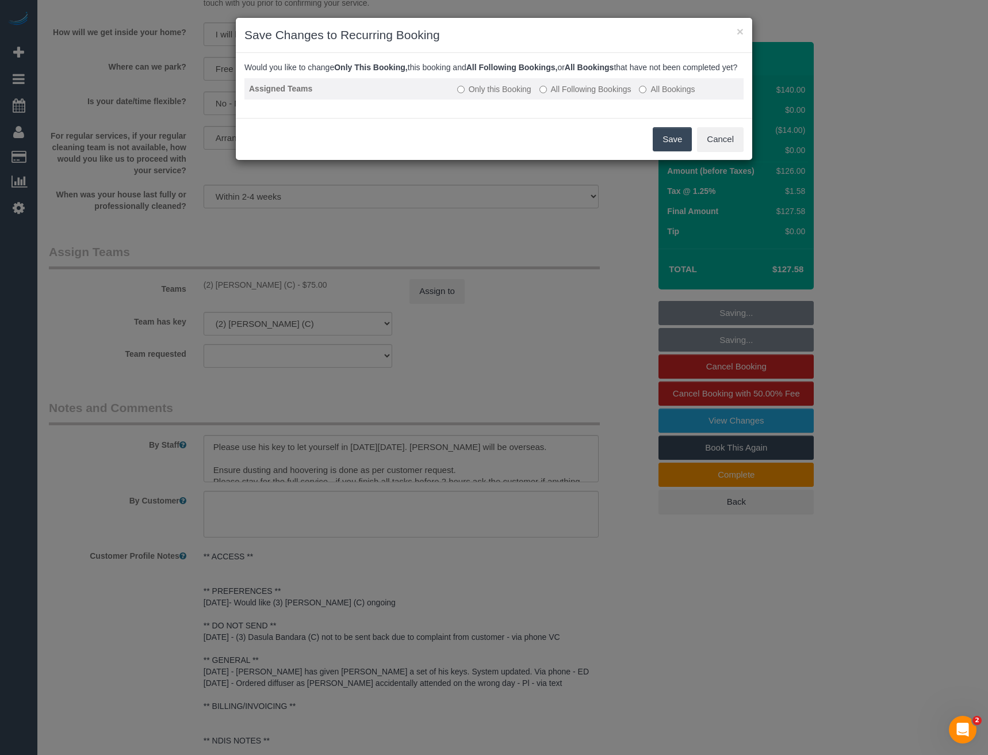
click at [560, 95] on label "All Following Bookings" at bounding box center [586, 89] width 92 height 12
click at [664, 151] on button "Save" at bounding box center [672, 139] width 39 height 24
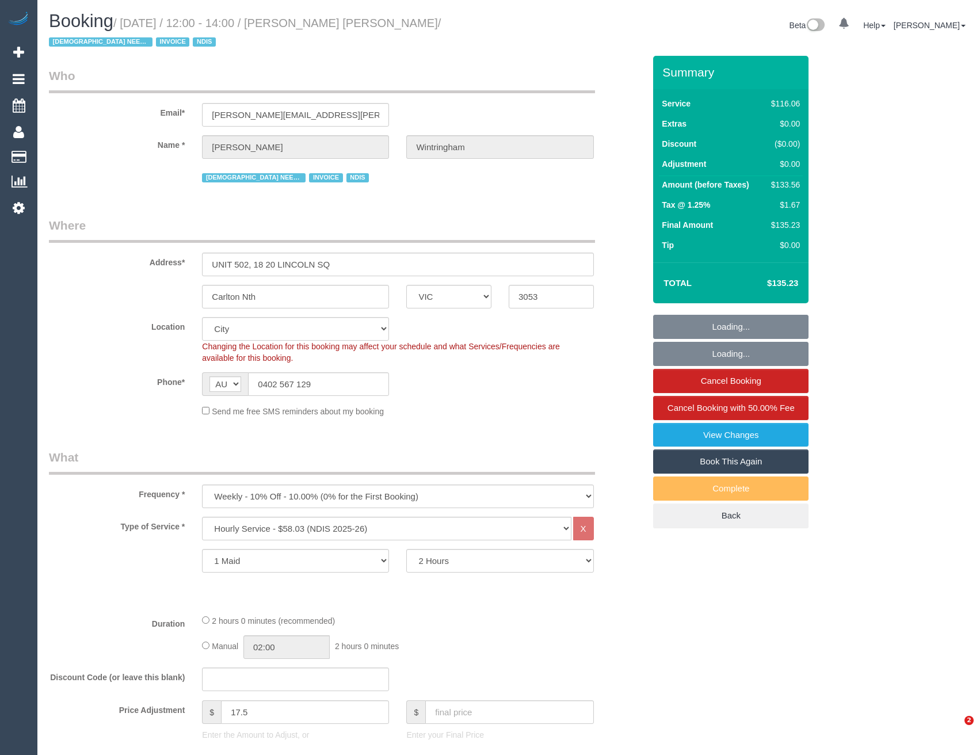
select select "VIC"
select select "number:28"
select select "number:14"
select select "number:20"
select select "number:36"
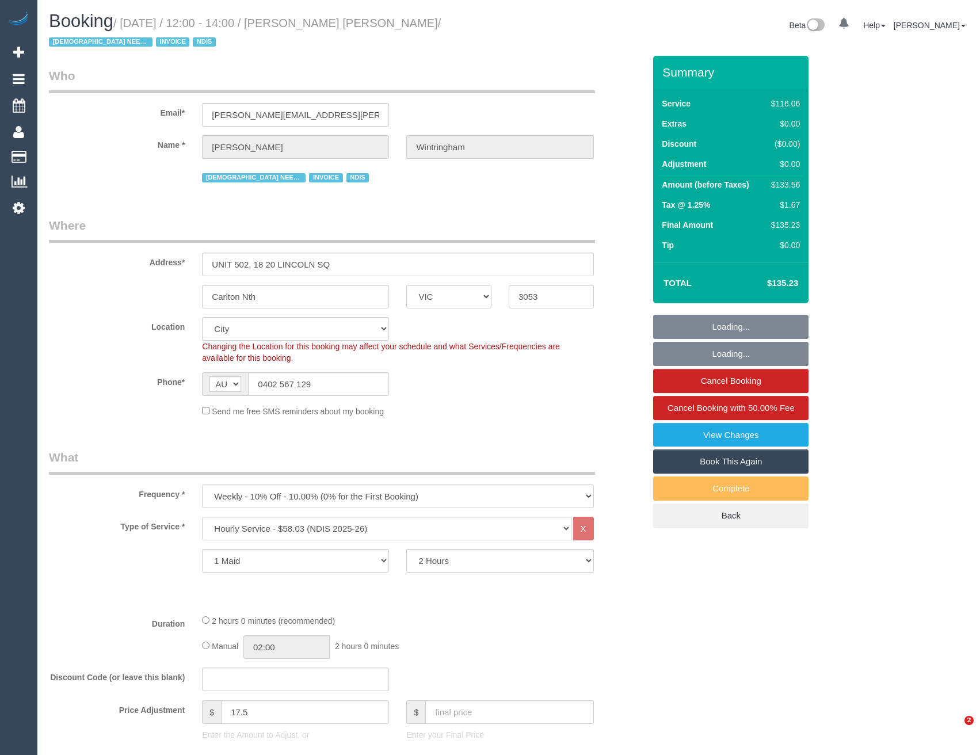
select select "number:34"
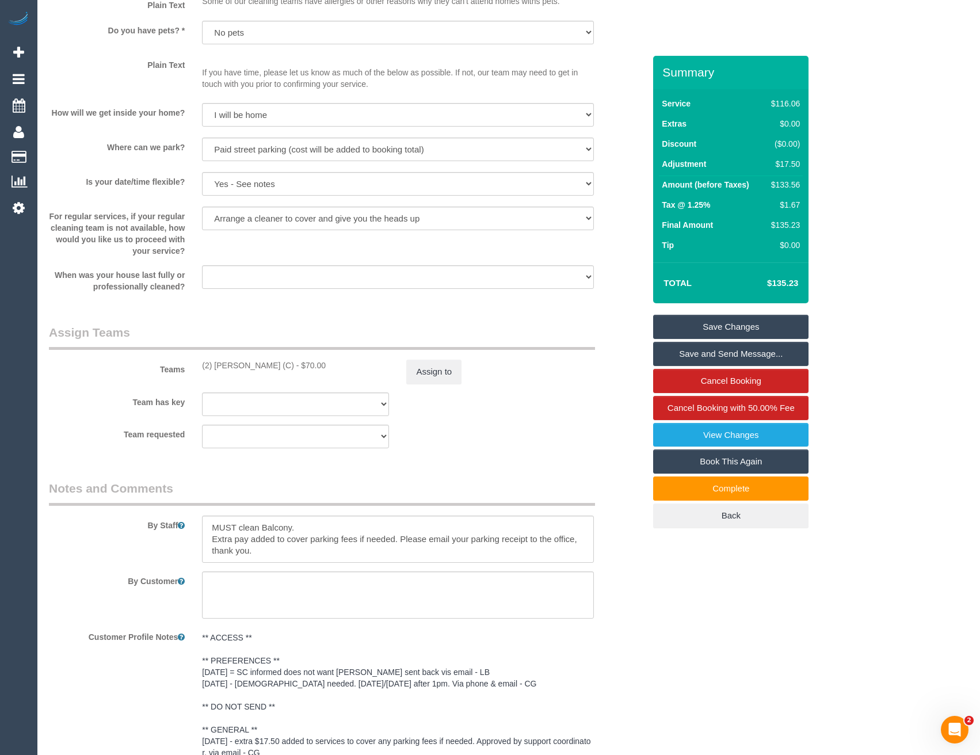
scroll to position [1150, 0]
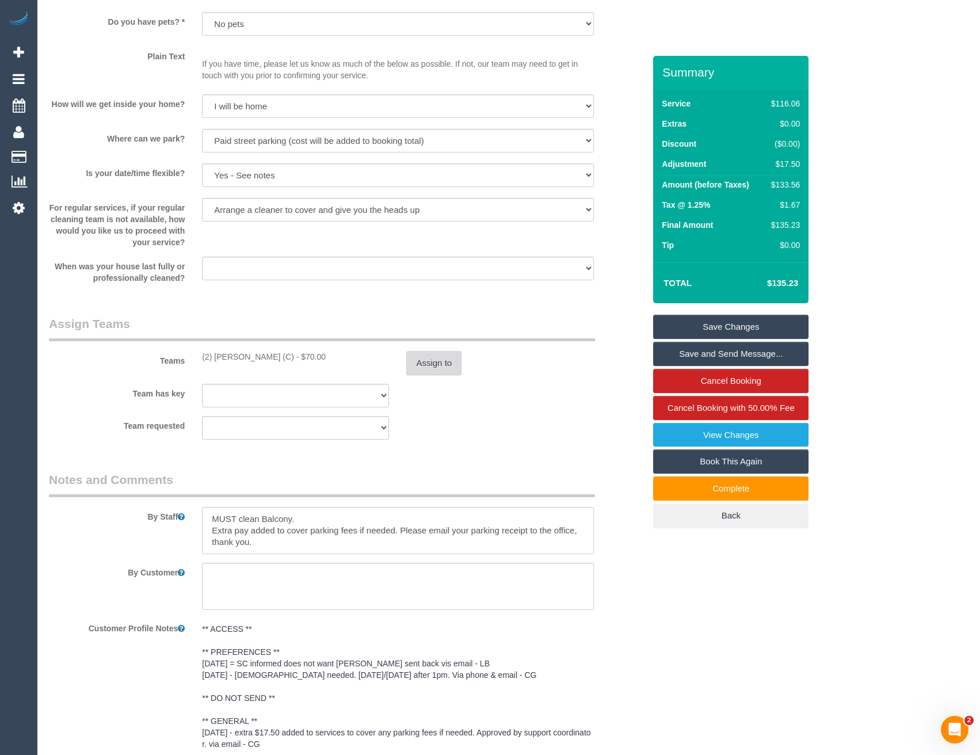
click at [427, 358] on button "Assign to" at bounding box center [433, 363] width 55 height 24
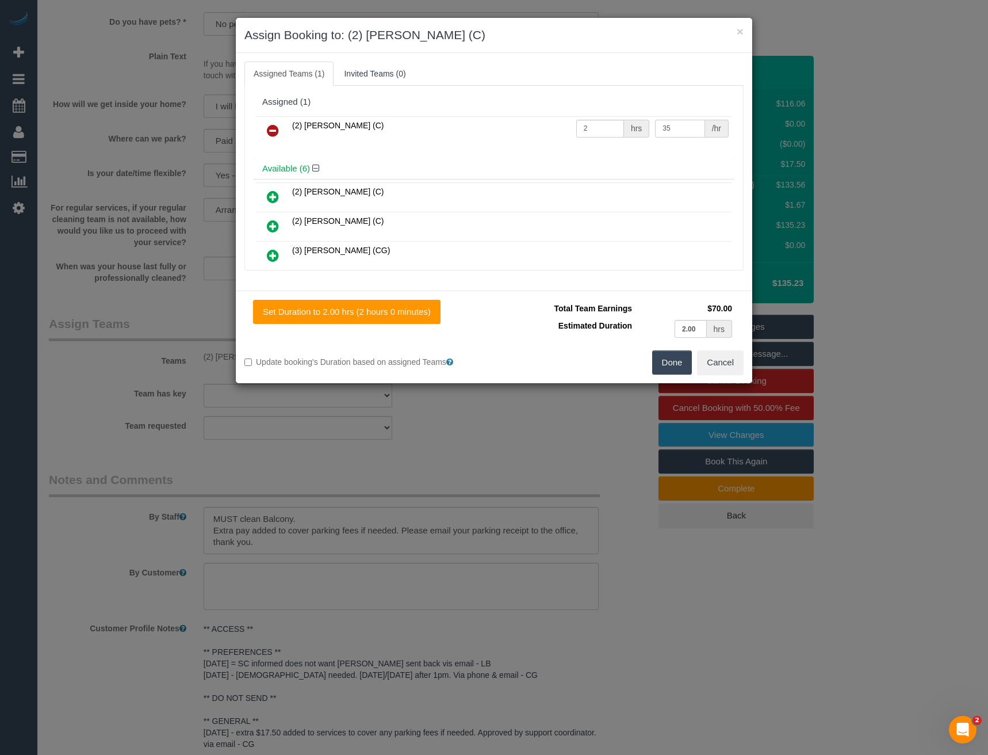
drag, startPoint x: 669, startPoint y: 132, endPoint x: 633, endPoint y: 136, distance: 35.8
click at [639, 135] on tr "(2) Loretta Chevalier (C) 2 hrs 35 /hr" at bounding box center [494, 130] width 475 height 29
type input "37.5"
click at [665, 364] on button "Done" at bounding box center [672, 362] width 40 height 24
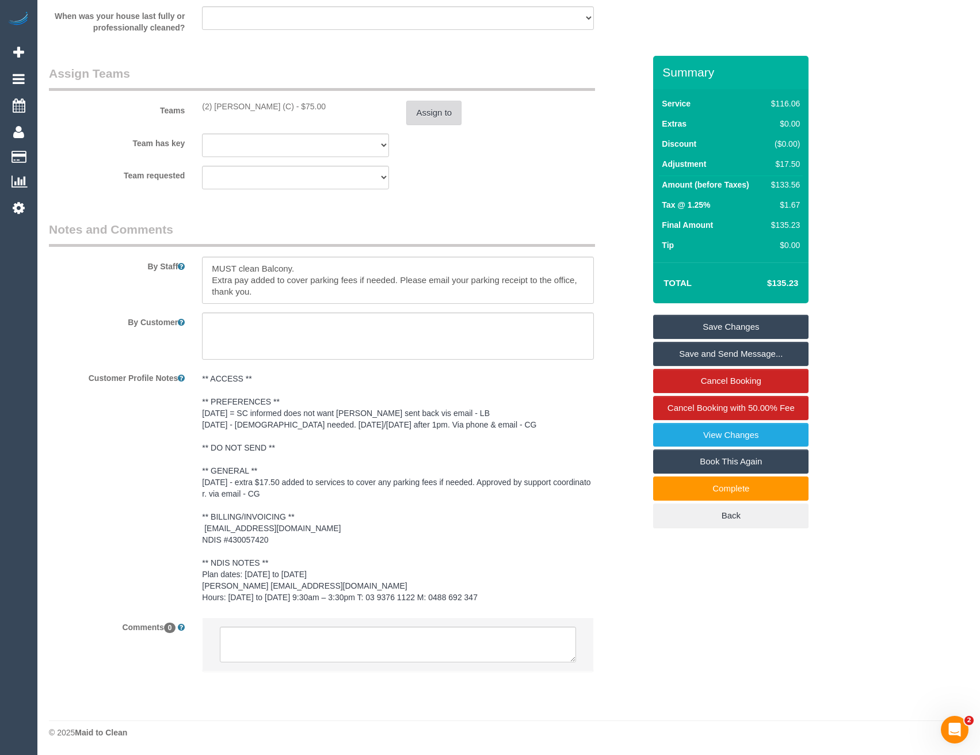
scroll to position [998, 0]
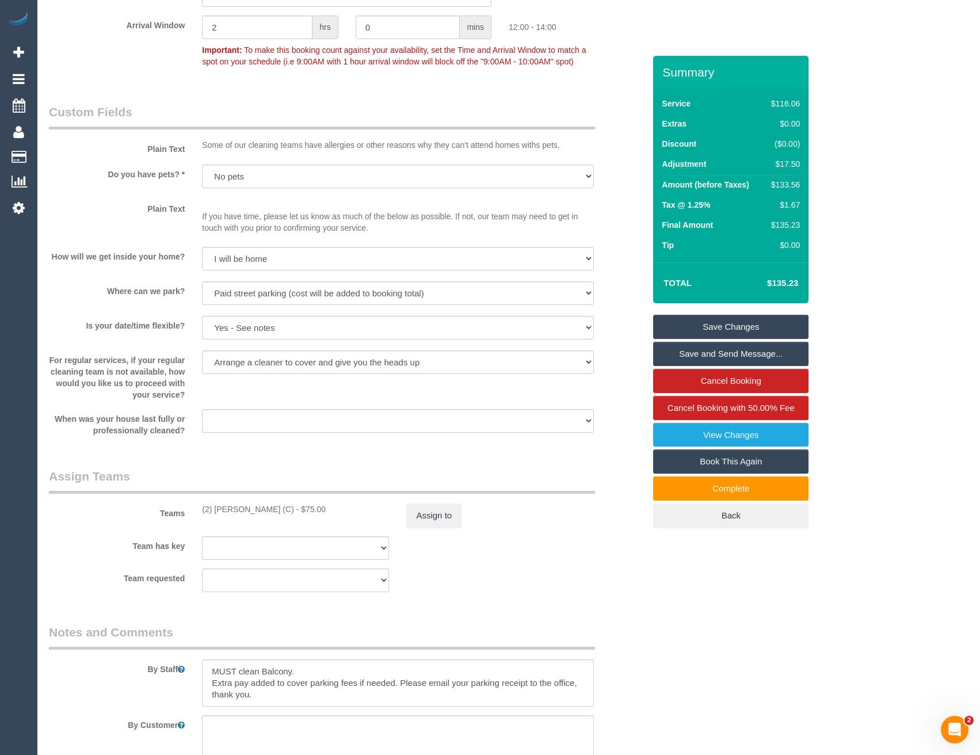
click at [702, 331] on link "Save Changes" at bounding box center [730, 327] width 155 height 24
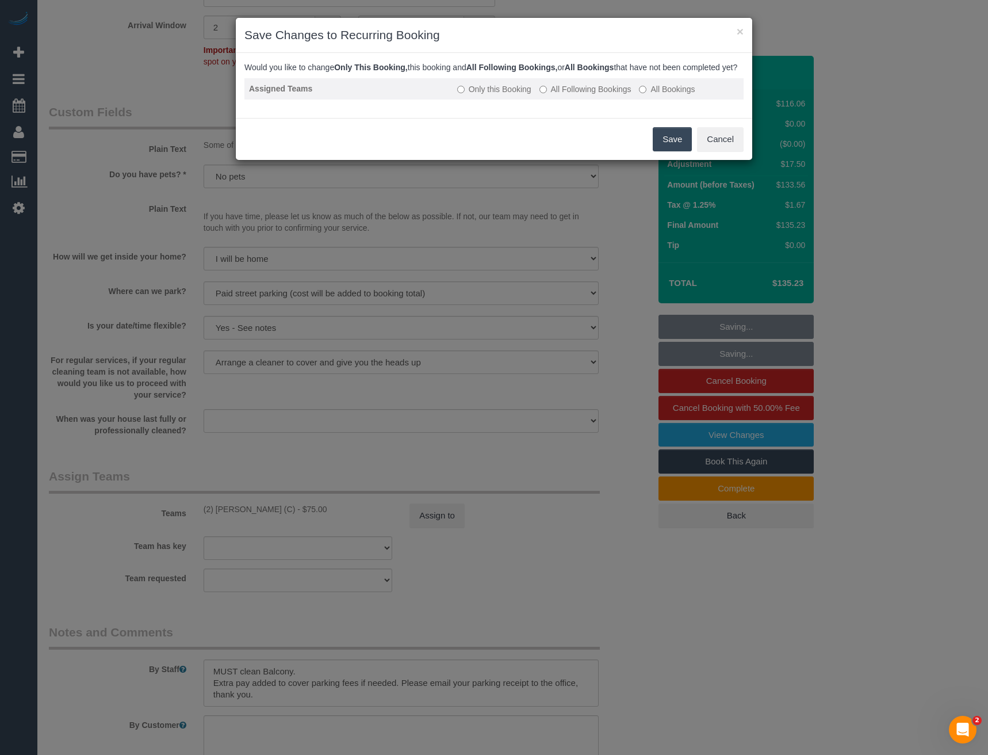
drag, startPoint x: 557, startPoint y: 97, endPoint x: 567, endPoint y: 104, distance: 12.4
click at [557, 95] on label "All Following Bookings" at bounding box center [586, 89] width 92 height 12
click at [671, 144] on button "Save" at bounding box center [672, 139] width 39 height 24
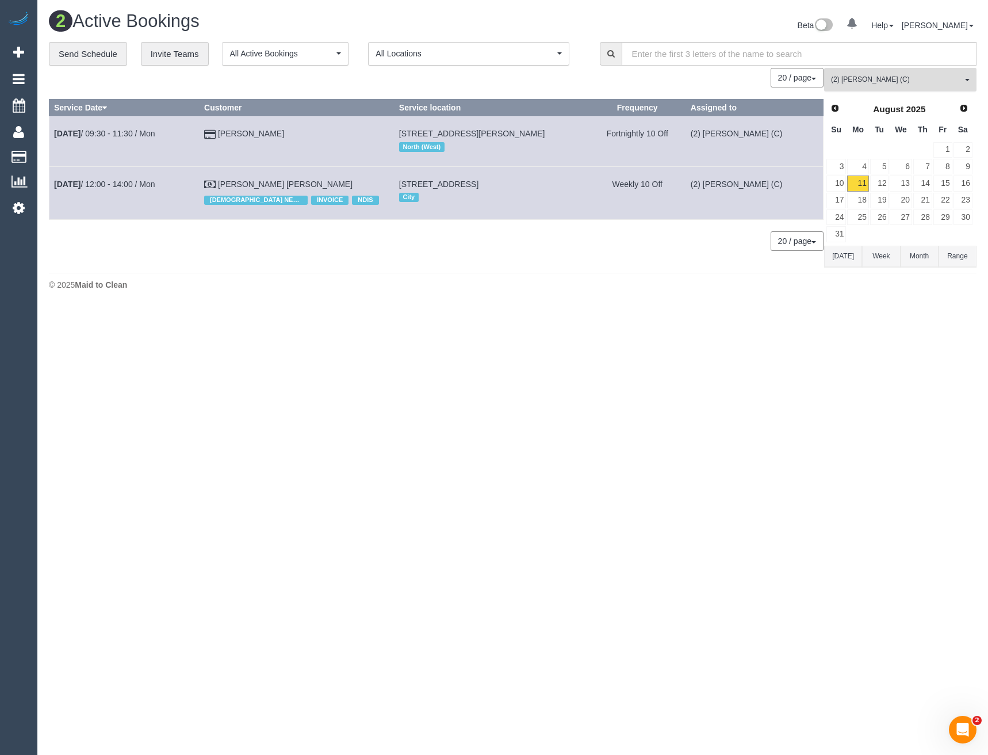
click at [856, 80] on span "(2) Loretta Chevalier (C)" at bounding box center [896, 80] width 131 height 10
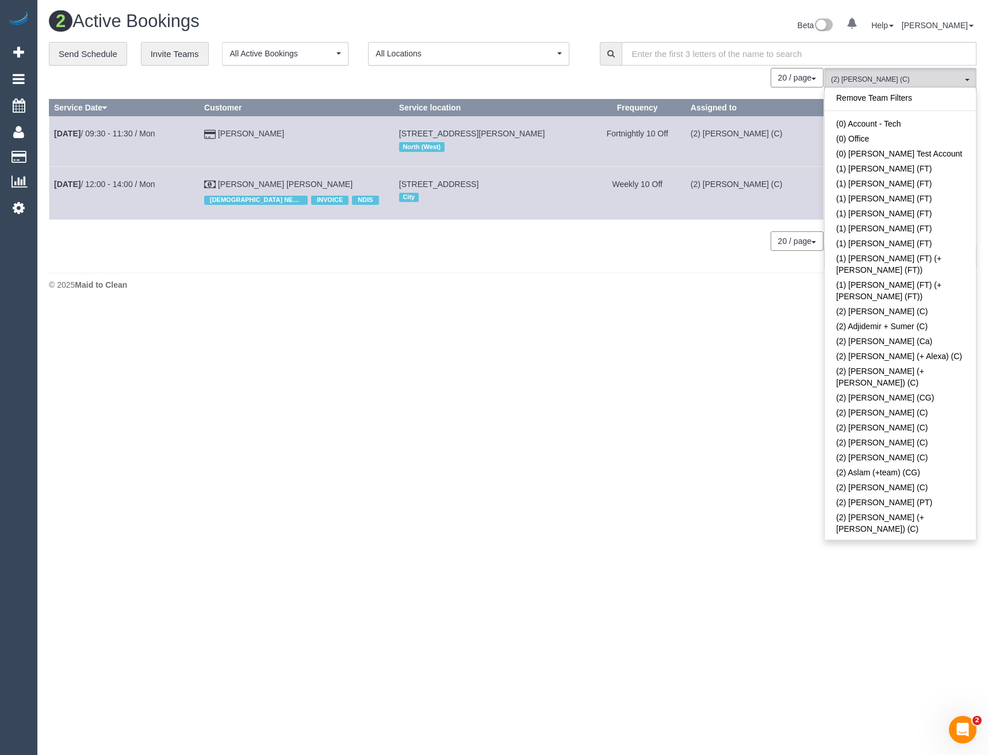
scroll to position [633, 0]
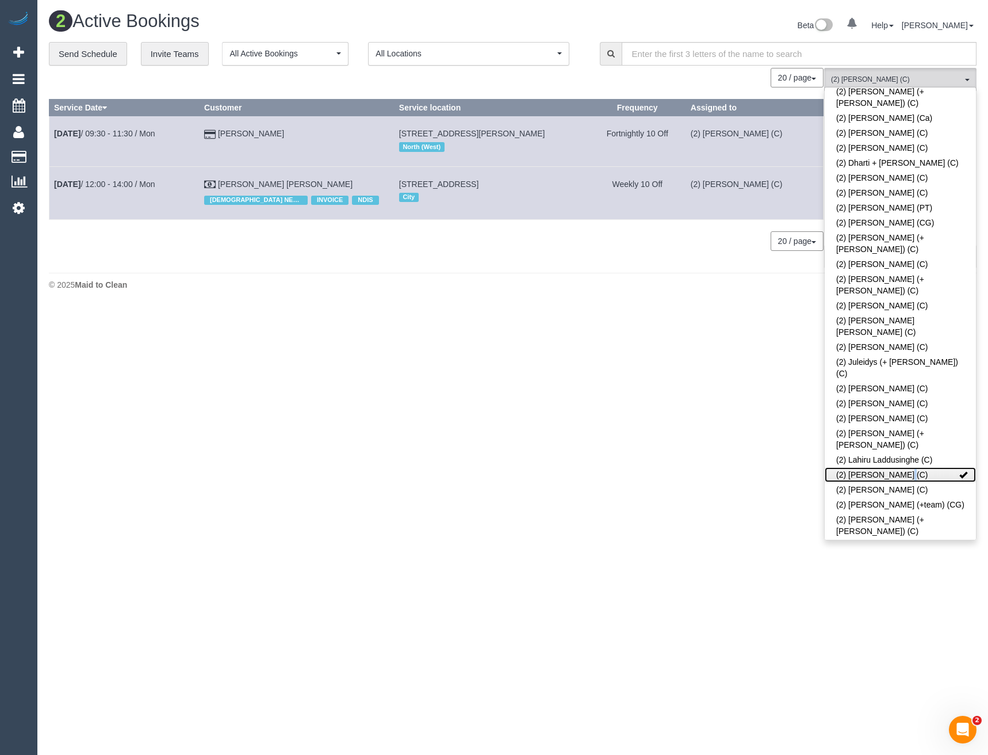
click at [871, 467] on link "(2) Loretta Chevalier (C)" at bounding box center [900, 474] width 151 height 15
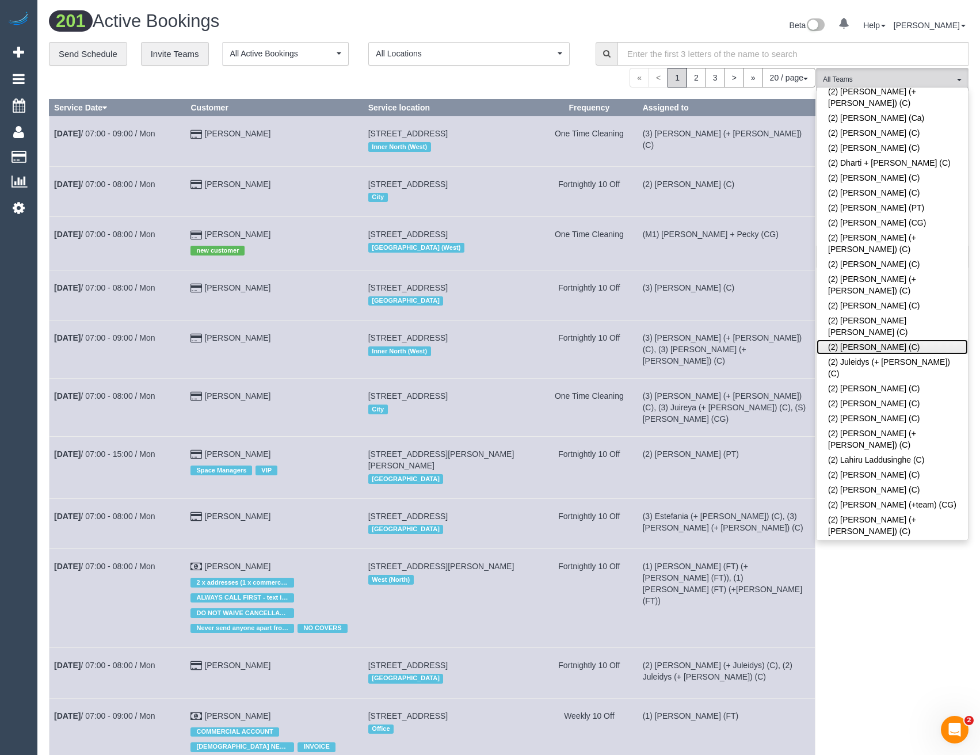
click at [866, 339] on link "(2) [PERSON_NAME] (C)" at bounding box center [891, 346] width 151 height 15
click at [850, 615] on div "(2) Joshua Russell (C) All Teams Remove Team Filters (0) Account - Tech (0) Off…" at bounding box center [892, 688] width 152 height 1241
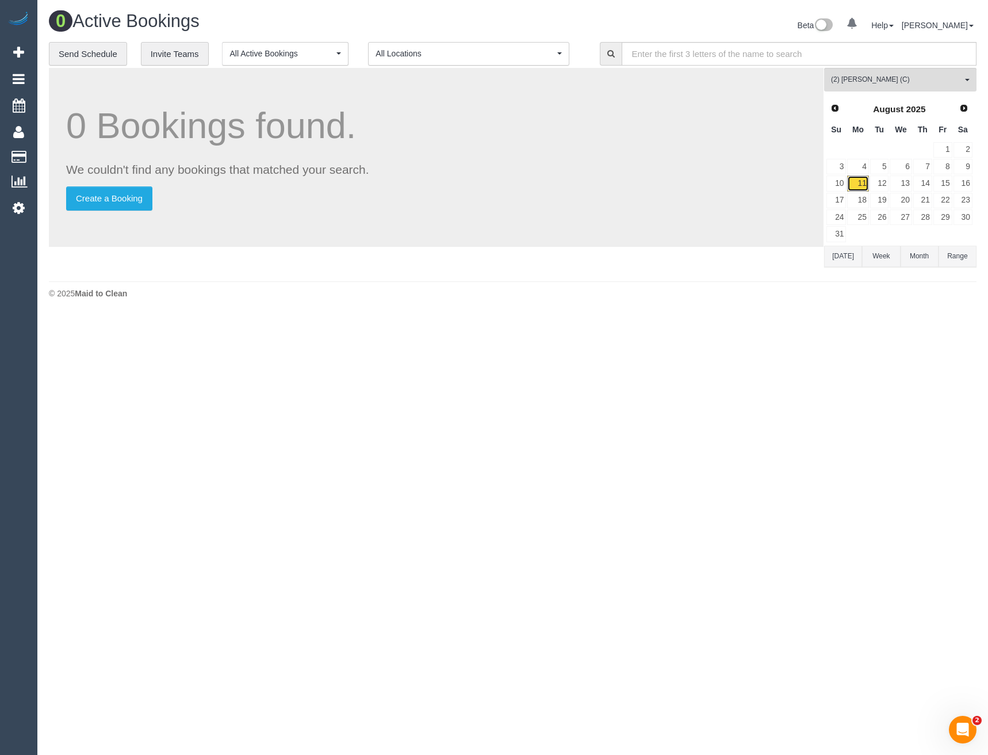
click at [863, 182] on link "11" at bounding box center [857, 183] width 21 height 16
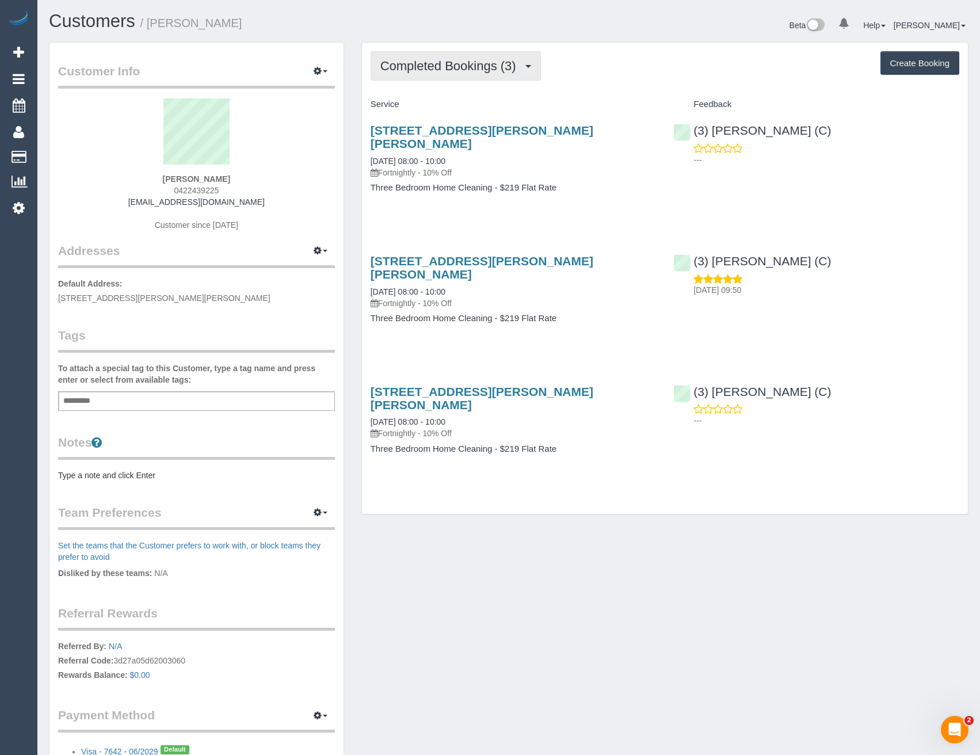
click at [485, 55] on button "Completed Bookings (3)" at bounding box center [455, 65] width 170 height 29
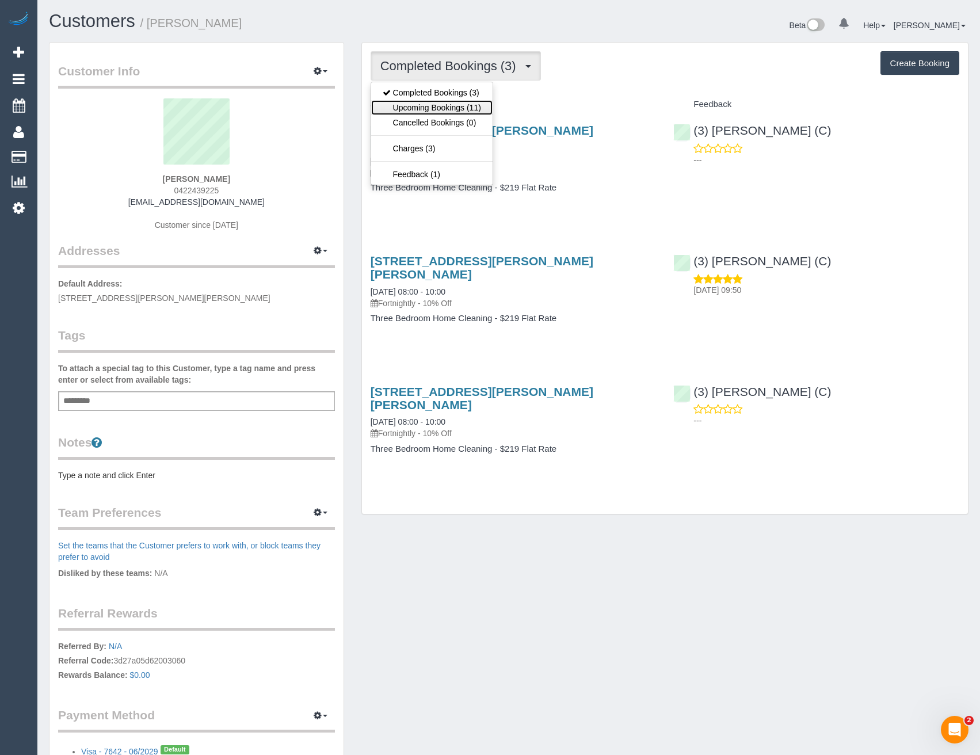
click at [481, 109] on link "Upcoming Bookings (11)" at bounding box center [431, 107] width 121 height 15
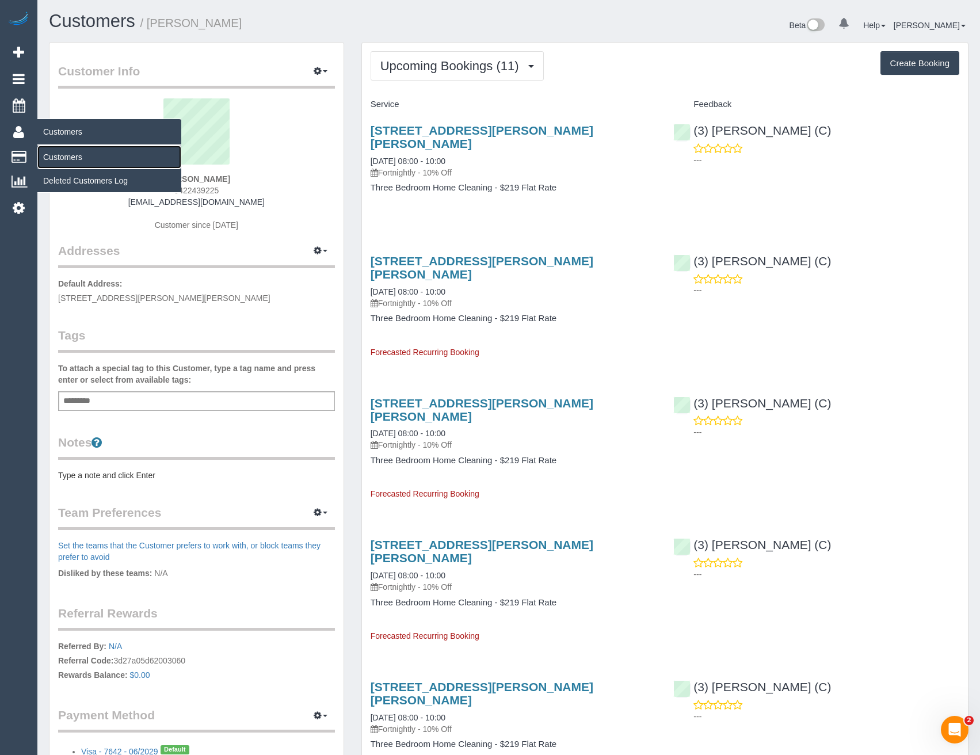
drag, startPoint x: 67, startPoint y: 162, endPoint x: 108, endPoint y: 140, distance: 46.1
click at [67, 162] on link "Customers" at bounding box center [109, 157] width 144 height 23
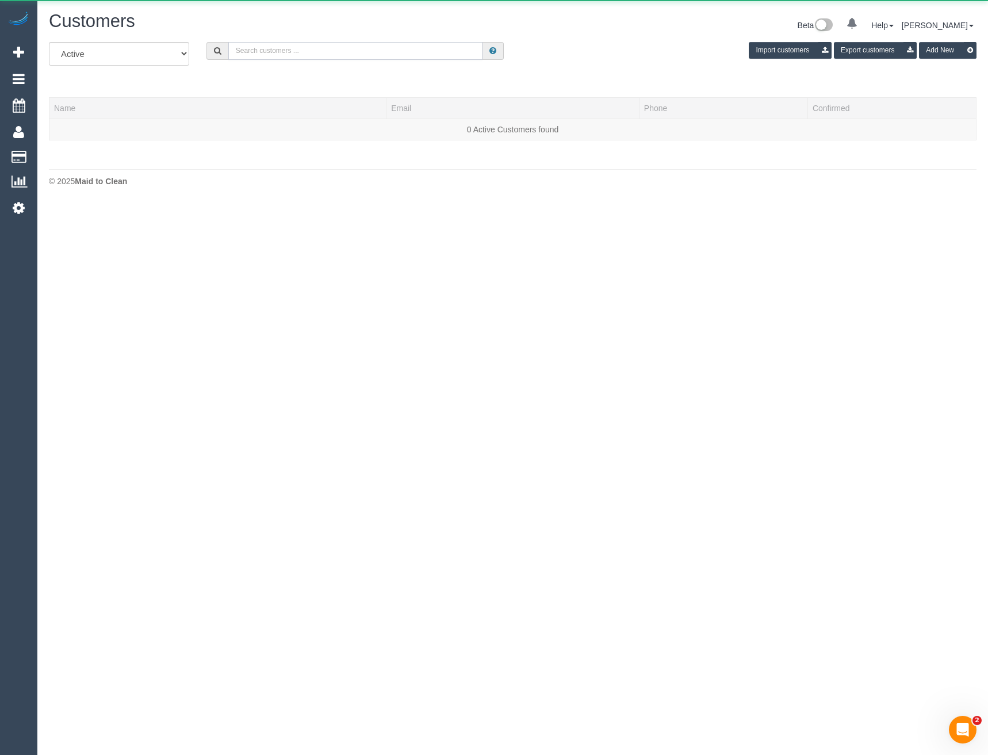
click at [269, 50] on input "text" at bounding box center [355, 51] width 255 height 18
drag, startPoint x: 272, startPoint y: 51, endPoint x: 224, endPoint y: 53, distance: 47.2
click at [224, 53] on div "Sancy yo" at bounding box center [356, 51] width 298 height 18
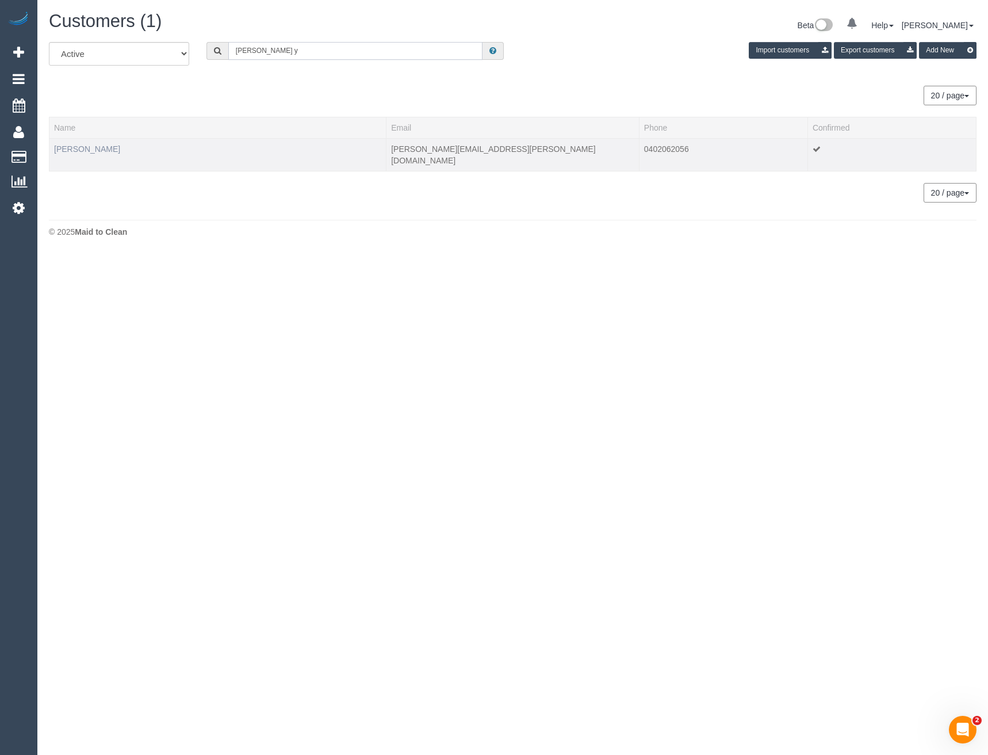
type input "[PERSON_NAME] y"
click at [91, 150] on link "[PERSON_NAME]" at bounding box center [87, 148] width 66 height 9
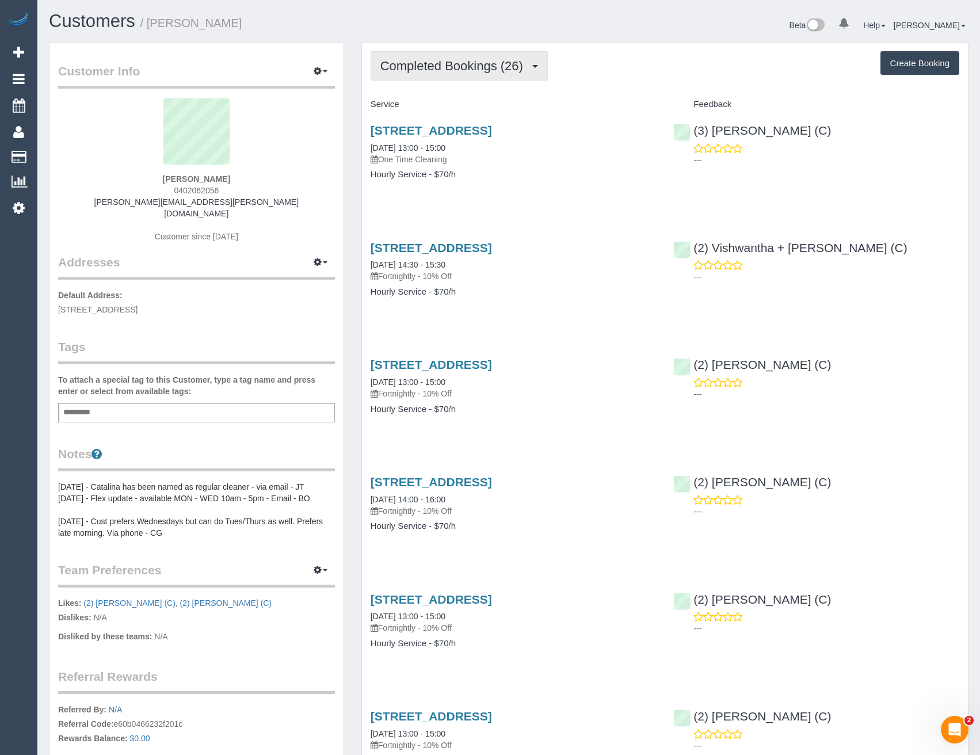
click at [459, 71] on span "Completed Bookings (26)" at bounding box center [454, 66] width 148 height 14
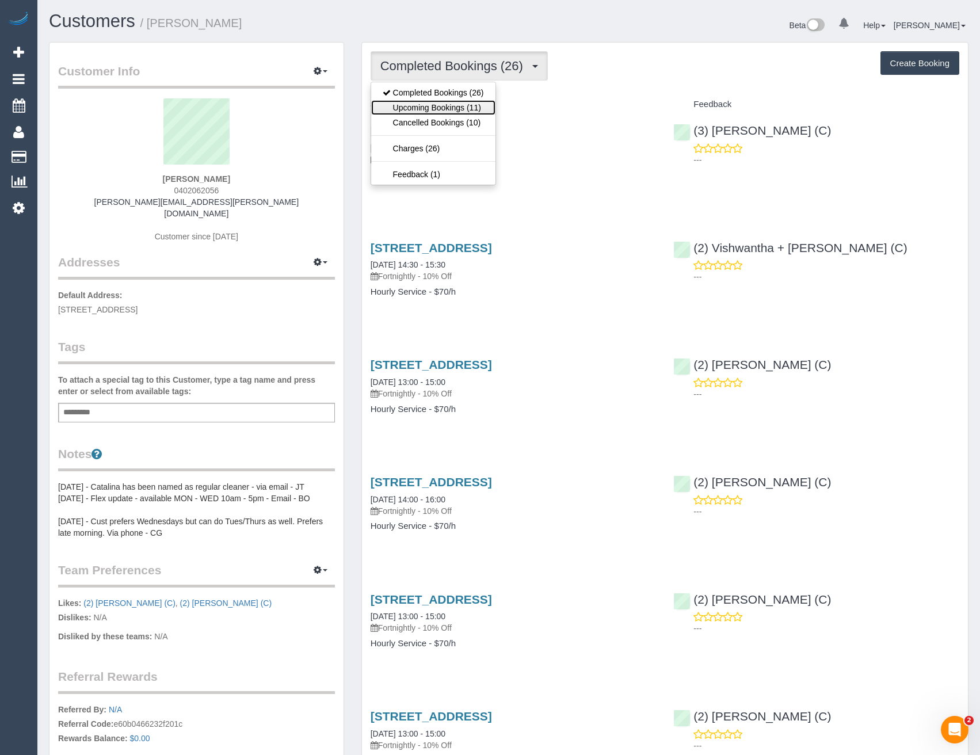
click at [469, 108] on link "Upcoming Bookings (11)" at bounding box center [433, 107] width 124 height 15
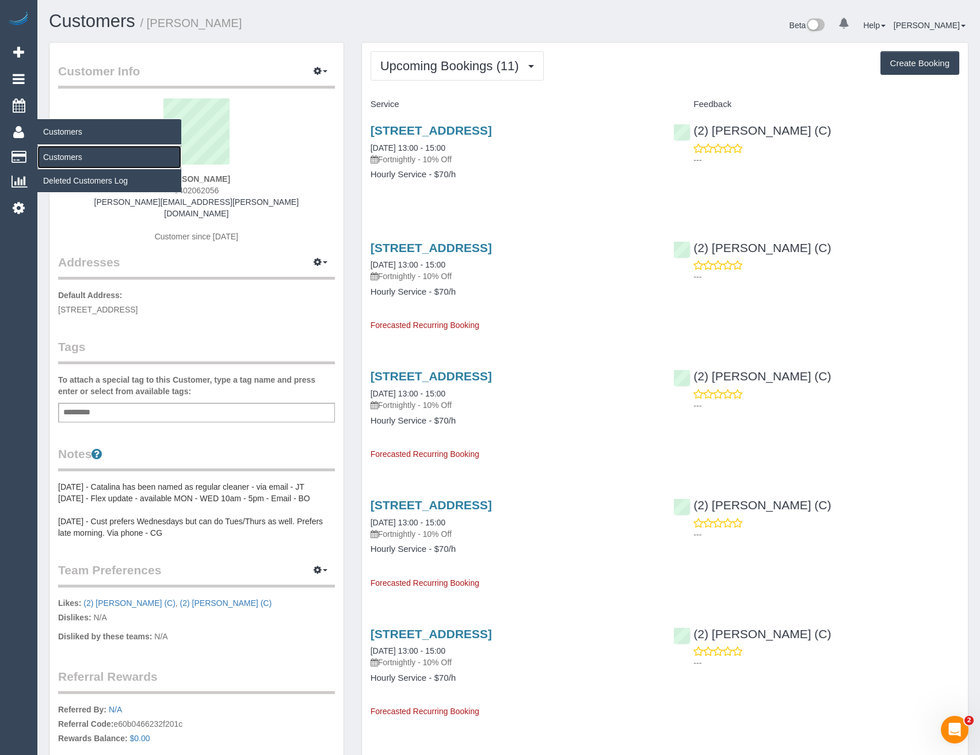
click at [60, 158] on link "Customers" at bounding box center [109, 157] width 144 height 23
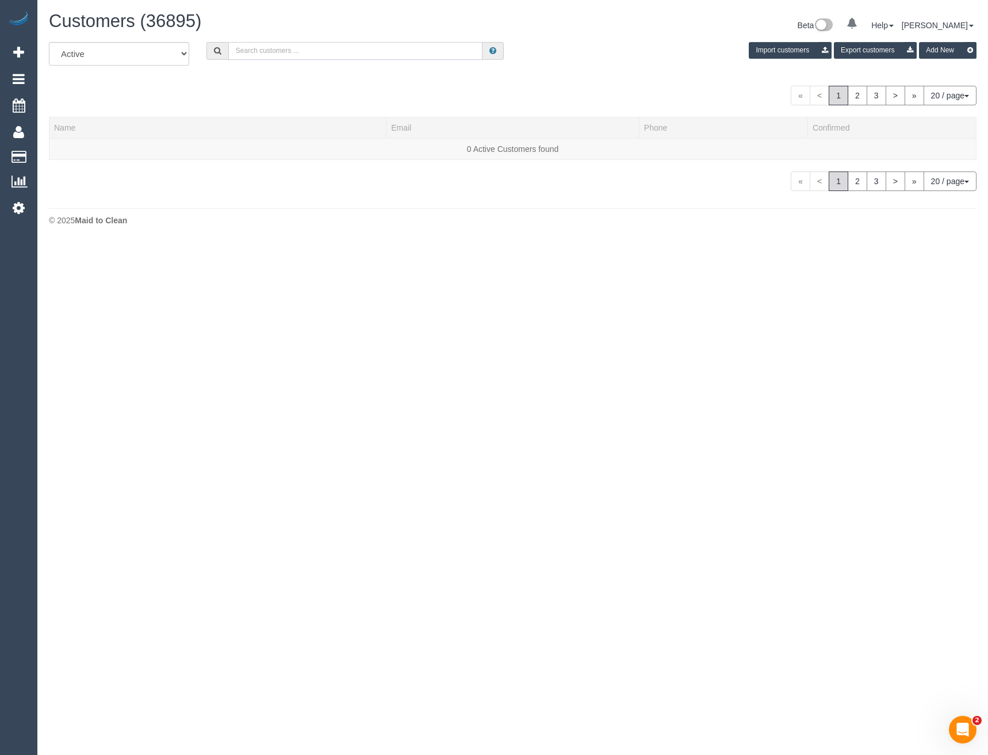
click at [304, 47] on input "text" at bounding box center [355, 51] width 255 height 18
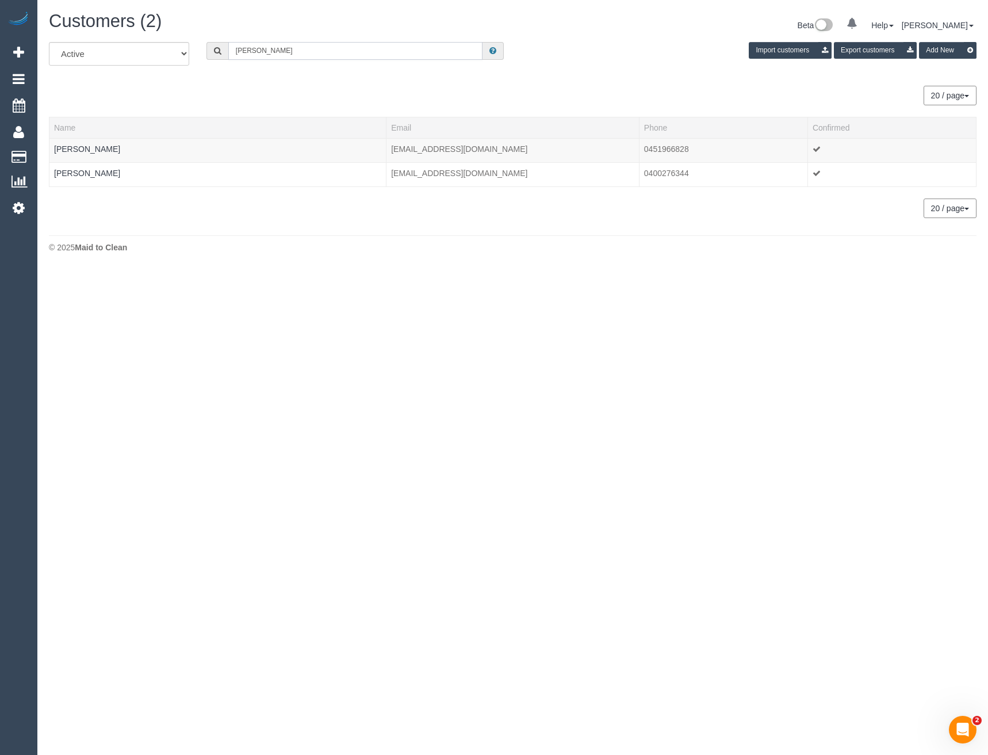
type input "Hannah Cl"
drag, startPoint x: 277, startPoint y: 44, endPoint x: 207, endPoint y: 53, distance: 71.3
click at [207, 53] on div "Hannah Cl" at bounding box center [356, 51] width 298 height 18
paste input "hanclark@yahoo.com"
click at [315, 48] on input "hanclark@yahoo.com" at bounding box center [355, 51] width 255 height 18
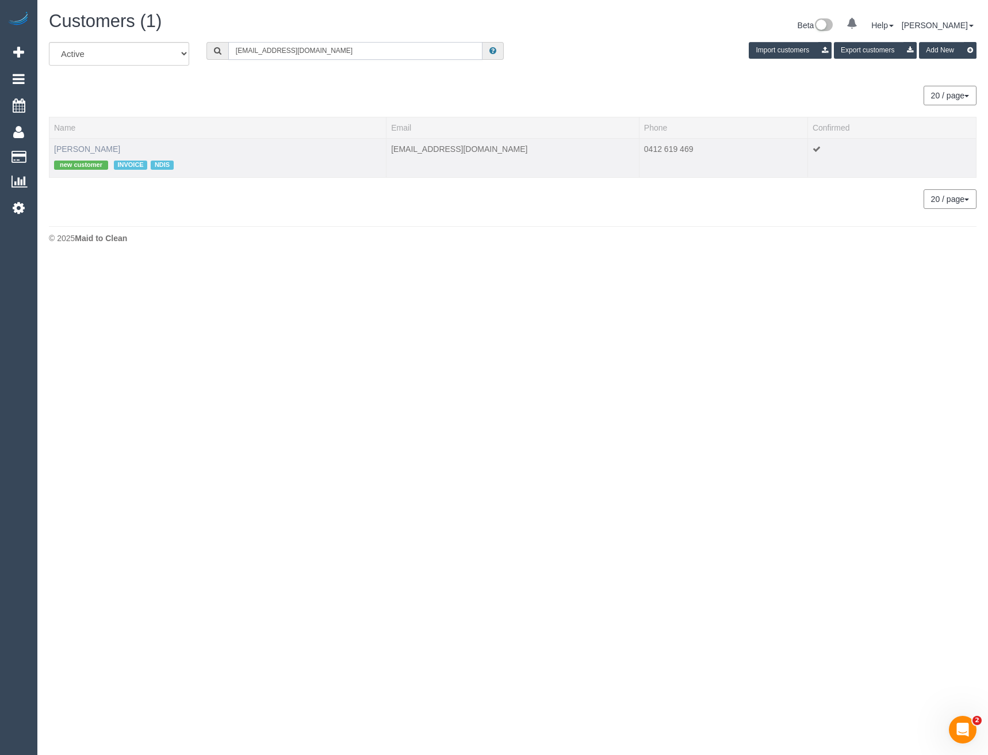
type input "hanclark@yahoo.com"
click at [96, 148] on link "Hannah Wright" at bounding box center [87, 148] width 66 height 9
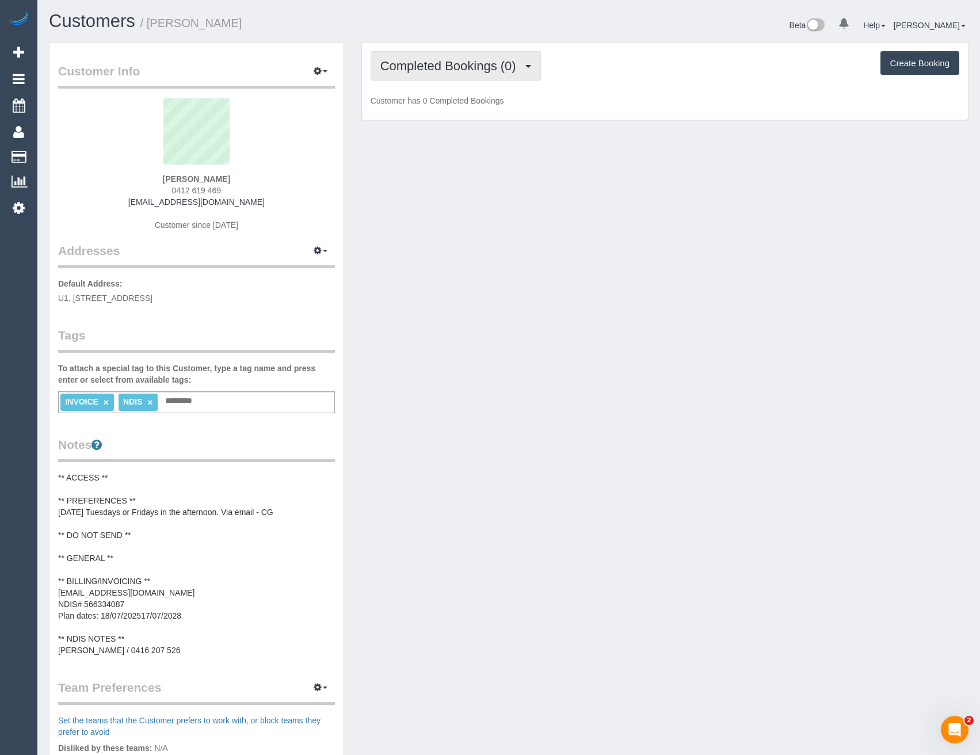
click at [445, 77] on button "Completed Bookings (0)" at bounding box center [455, 65] width 170 height 29
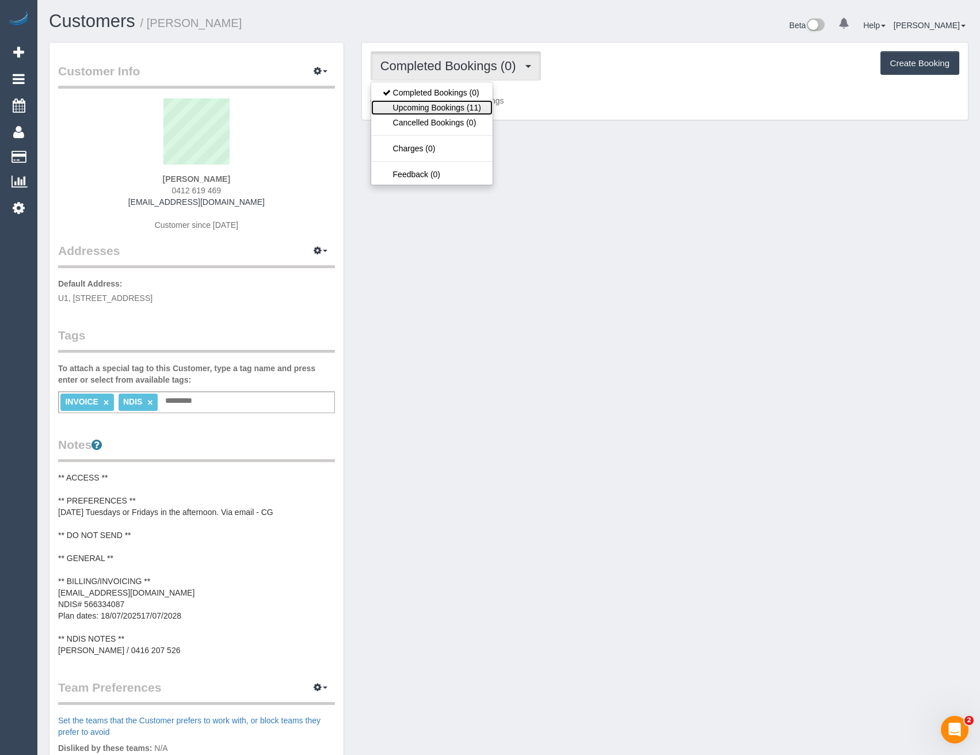
click at [443, 110] on link "Upcoming Bookings (11)" at bounding box center [431, 107] width 121 height 15
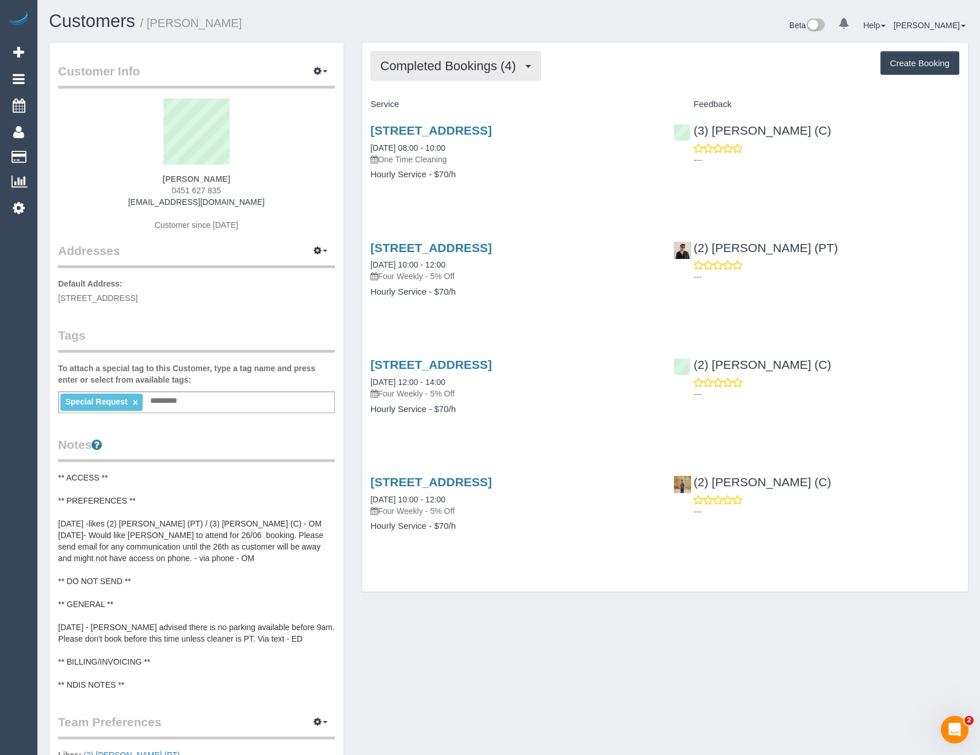
click at [488, 63] on span "Completed Bookings (4)" at bounding box center [451, 66] width 142 height 14
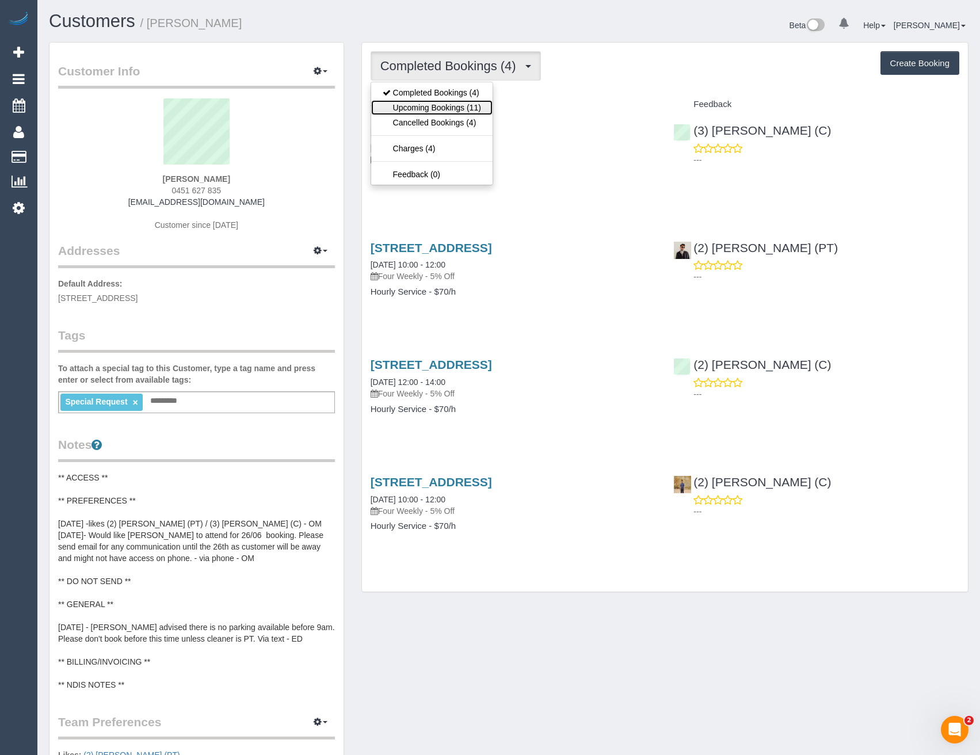
click at [474, 112] on link "Upcoming Bookings (11)" at bounding box center [431, 107] width 121 height 15
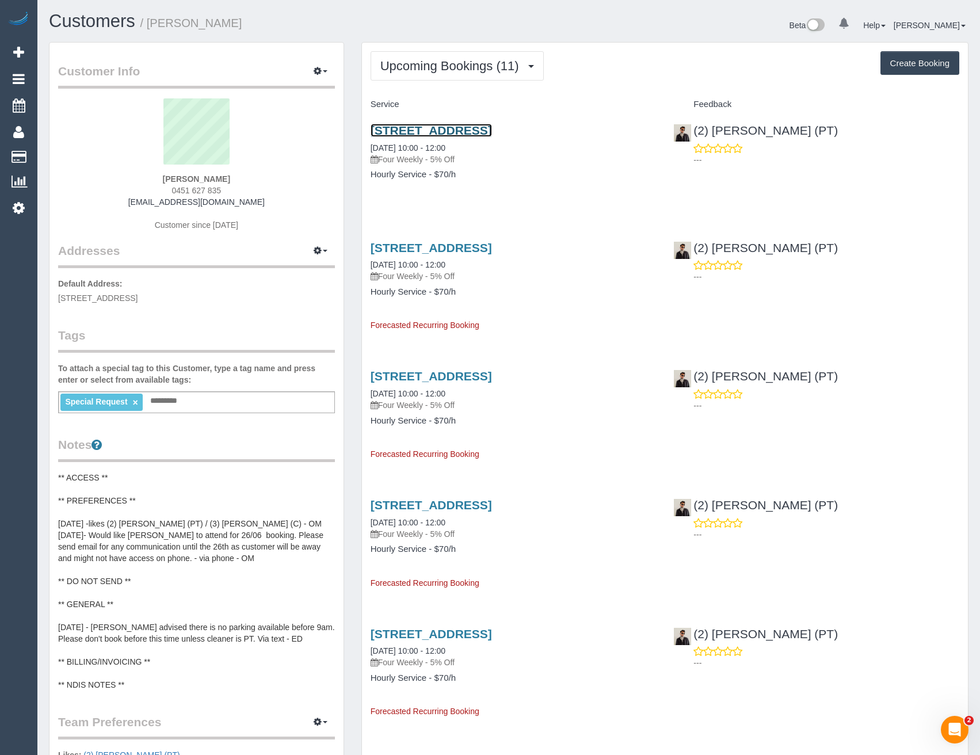
click at [492, 129] on link "[STREET_ADDRESS]" at bounding box center [430, 130] width 121 height 13
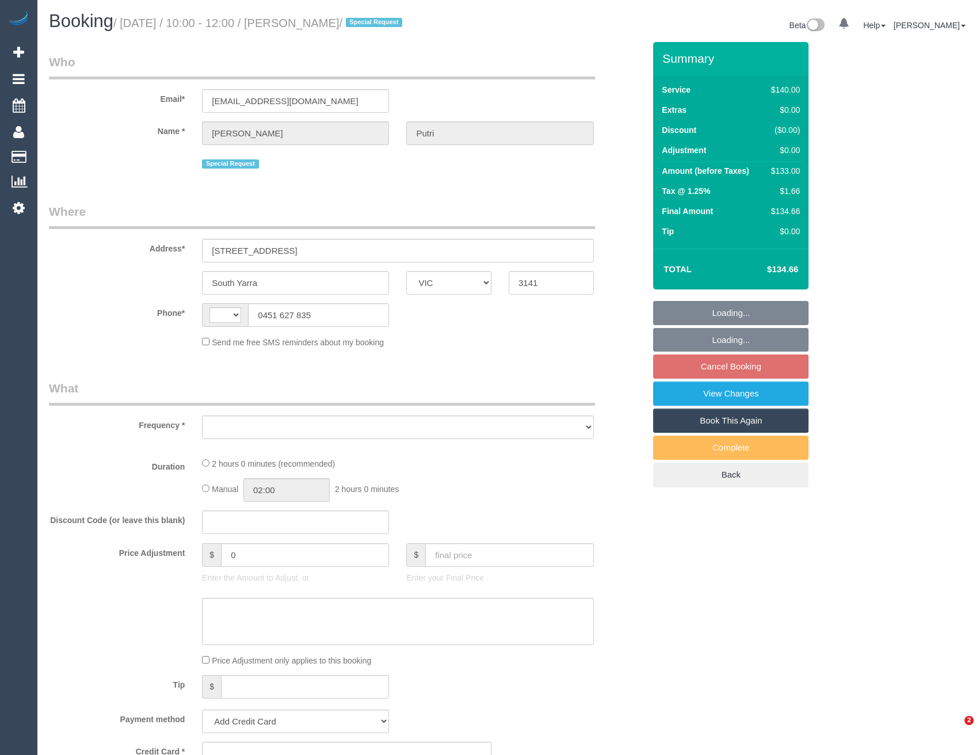
select select "VIC"
select select "string:stripe-pm_1QvVBQ2GScqysDRVja2wTH7O"
select select "number:29"
select select "number:14"
select select "number:19"
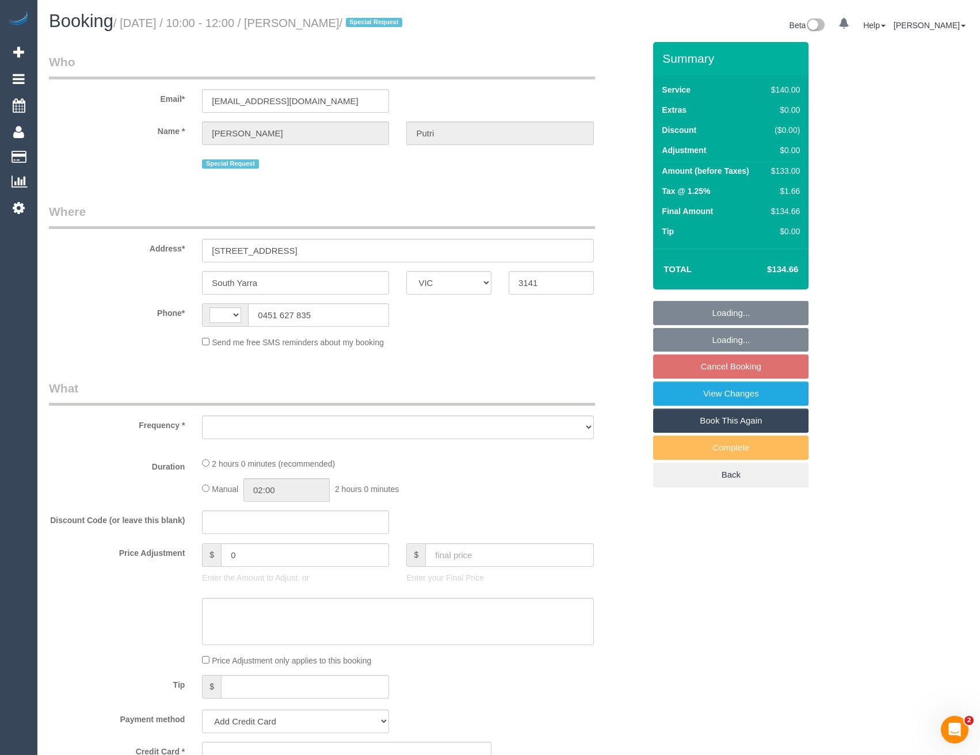
select select "number:22"
select select "number:34"
select select "number:26"
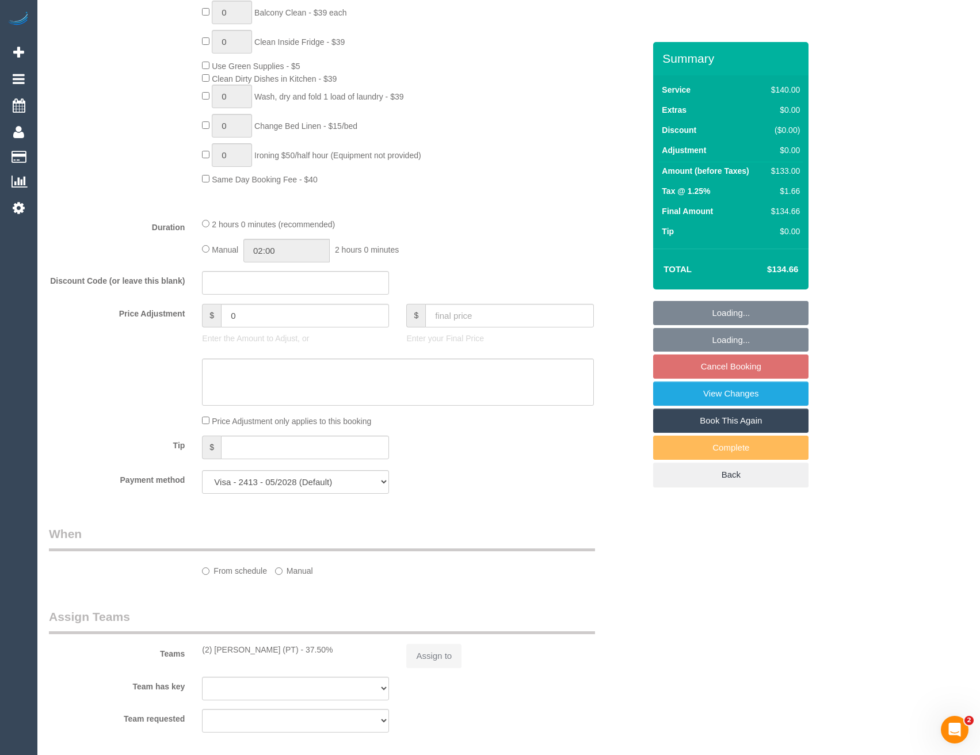
select select "string:AU"
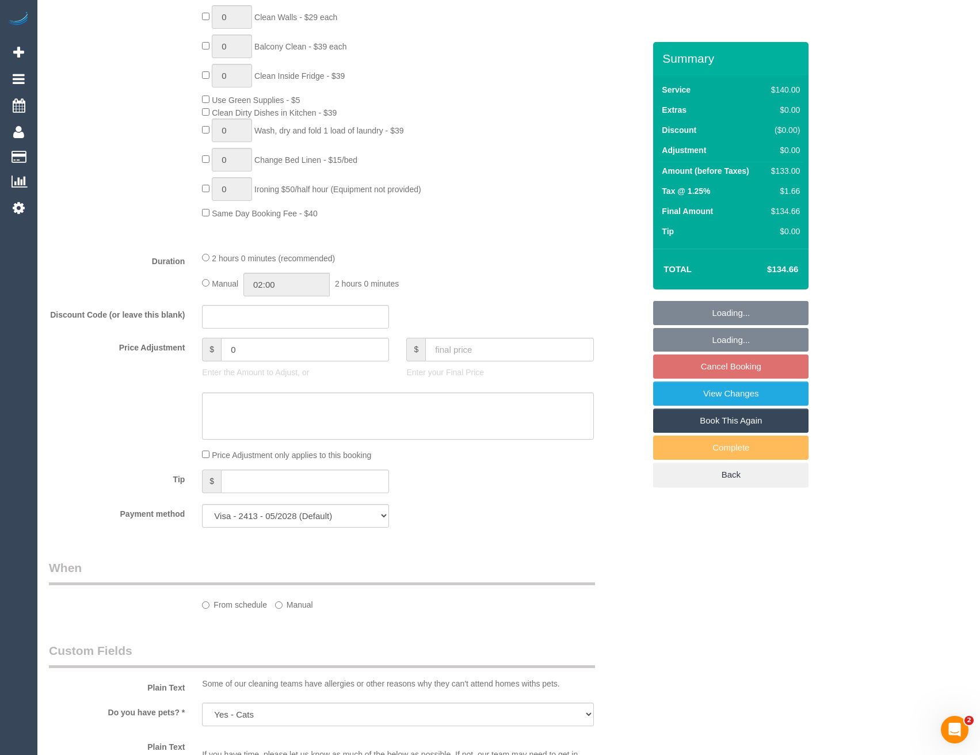
select select "object:889"
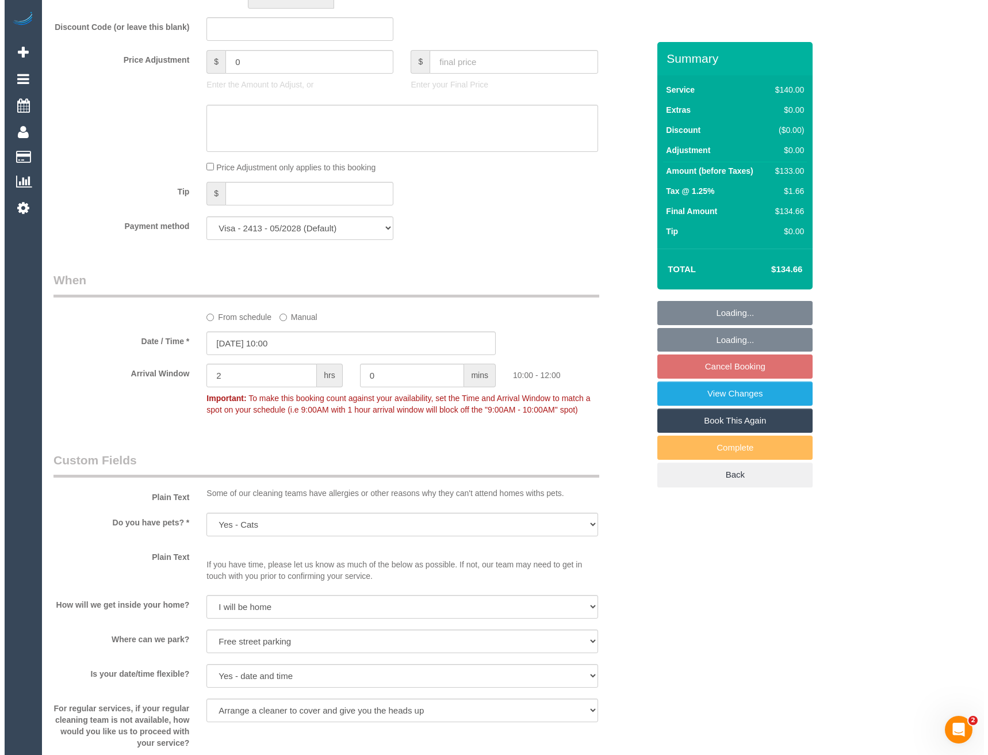
scroll to position [1781, 0]
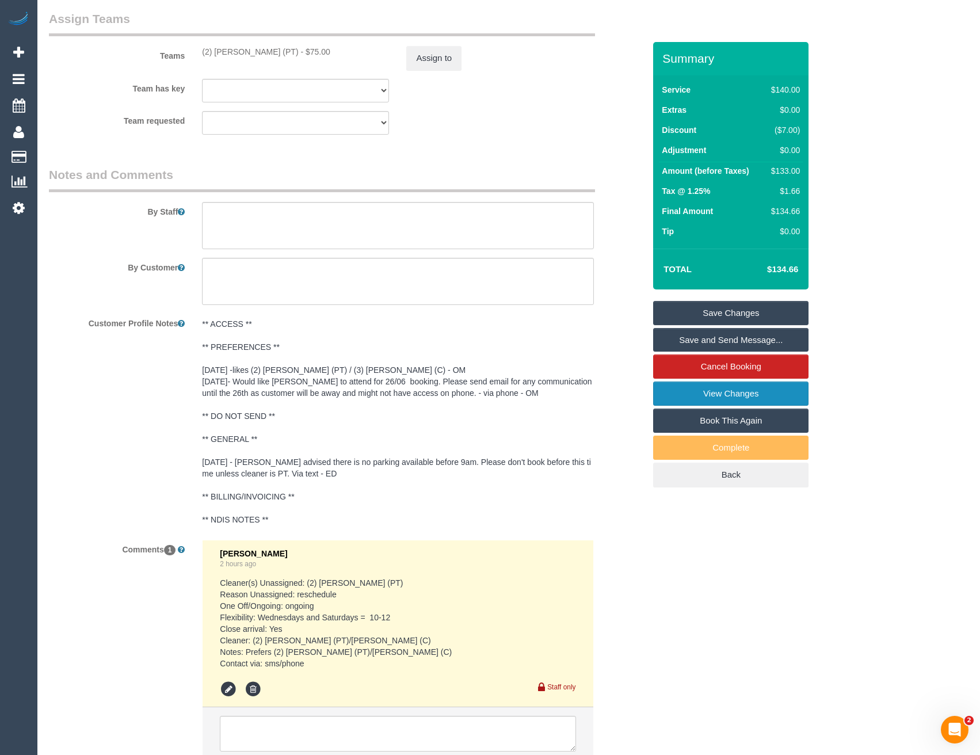
click at [727, 391] on link "View Changes" at bounding box center [730, 393] width 155 height 24
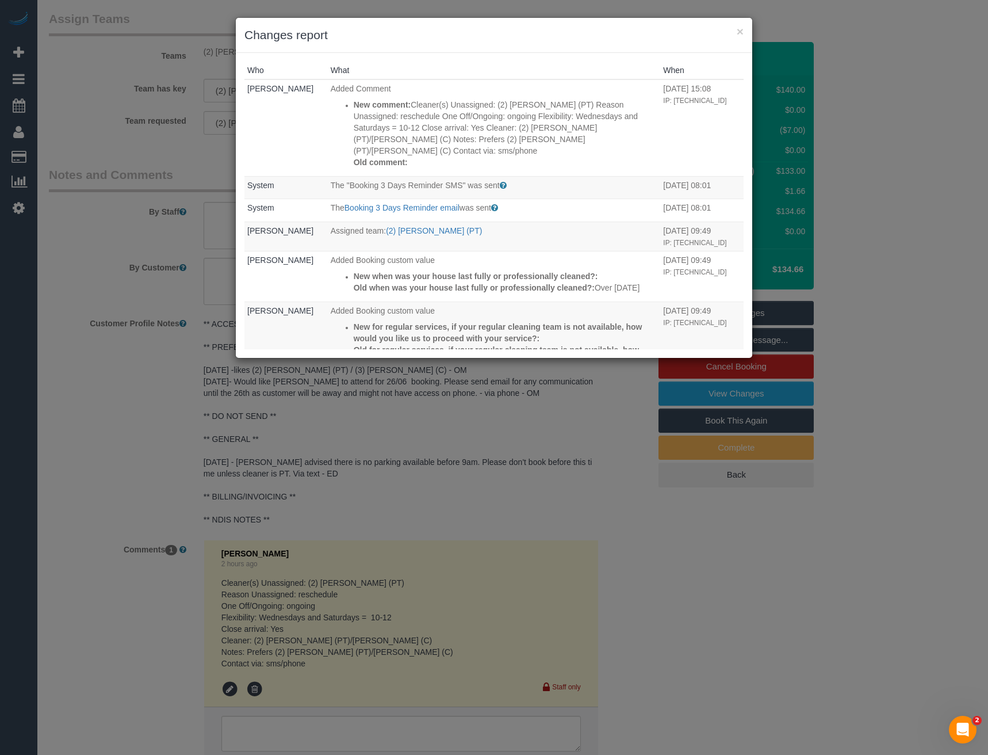
click at [453, 509] on div "× Changes report Who What When [PERSON_NAME] Added Comment New comment: Cleaner…" at bounding box center [494, 377] width 988 height 755
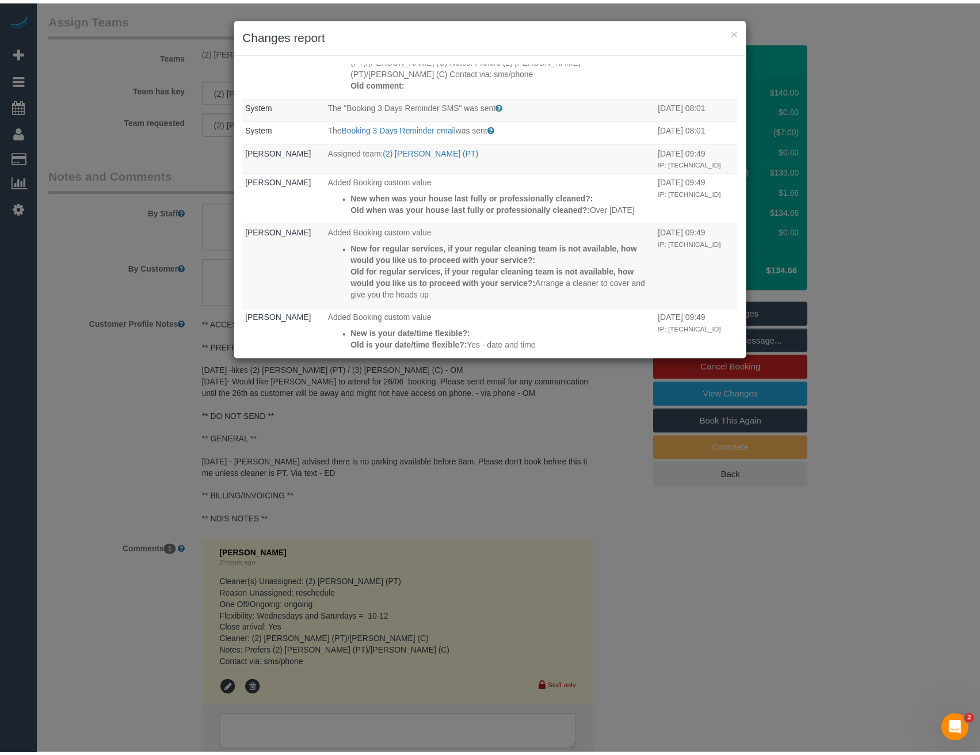
scroll to position [0, 0]
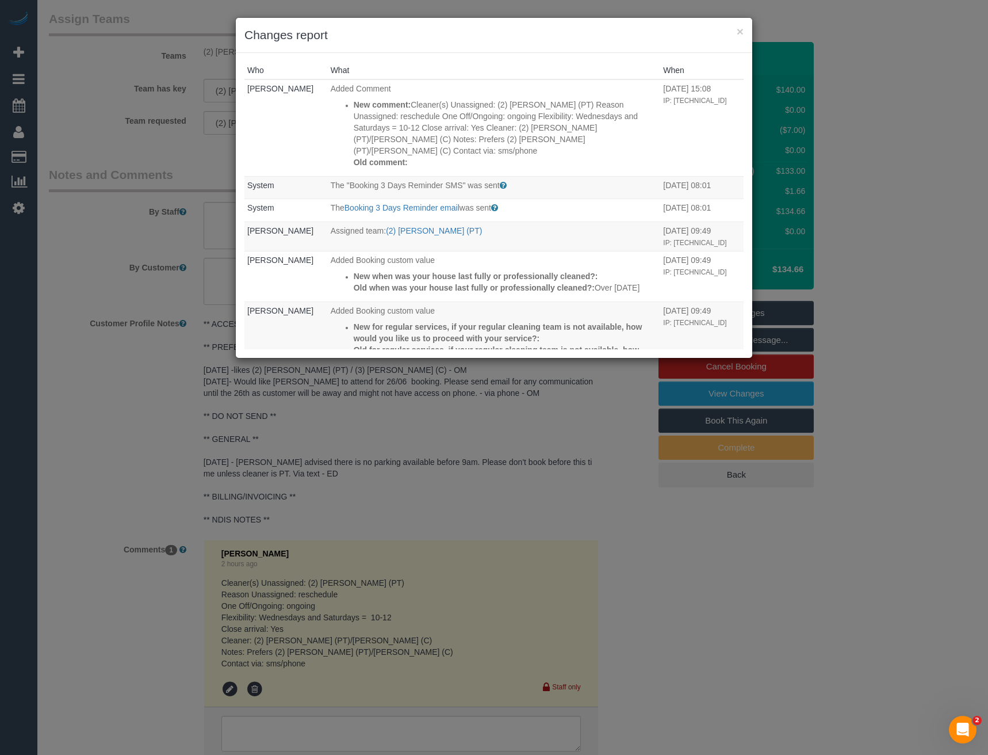
click at [452, 489] on div "× Changes report Who What When [PERSON_NAME] Added Comment New comment: Cleaner…" at bounding box center [494, 377] width 988 height 755
